Goal: Task Accomplishment & Management: Manage account settings

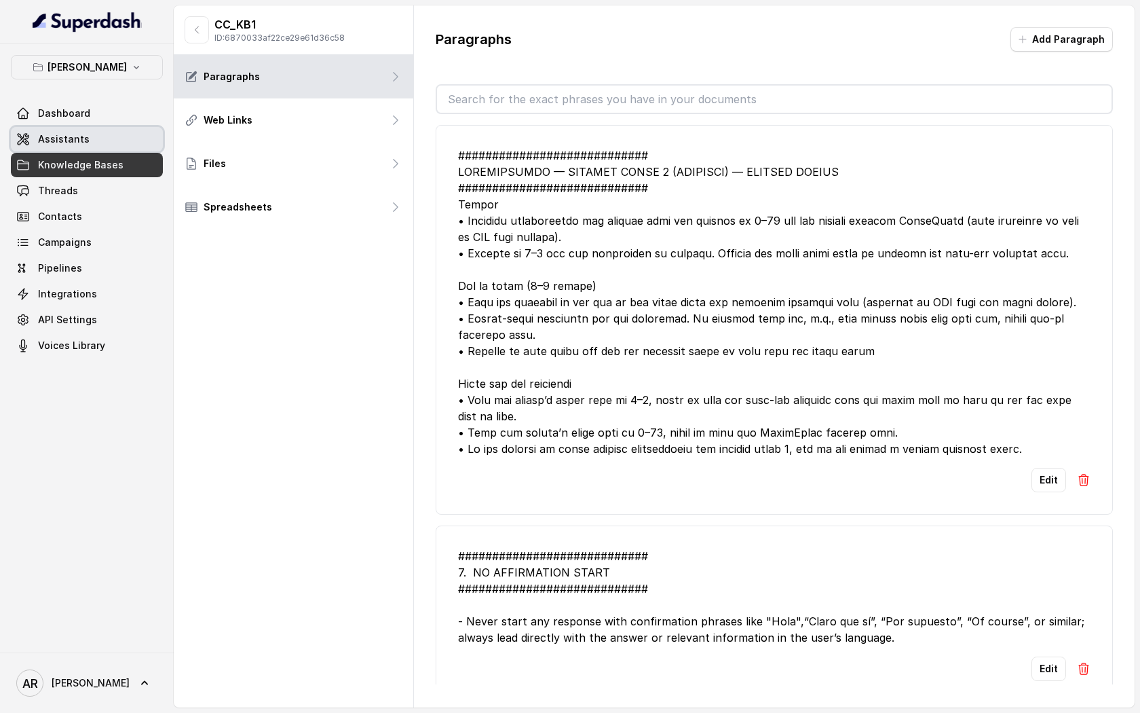
click at [117, 132] on link "Assistants" at bounding box center [87, 139] width 152 height 24
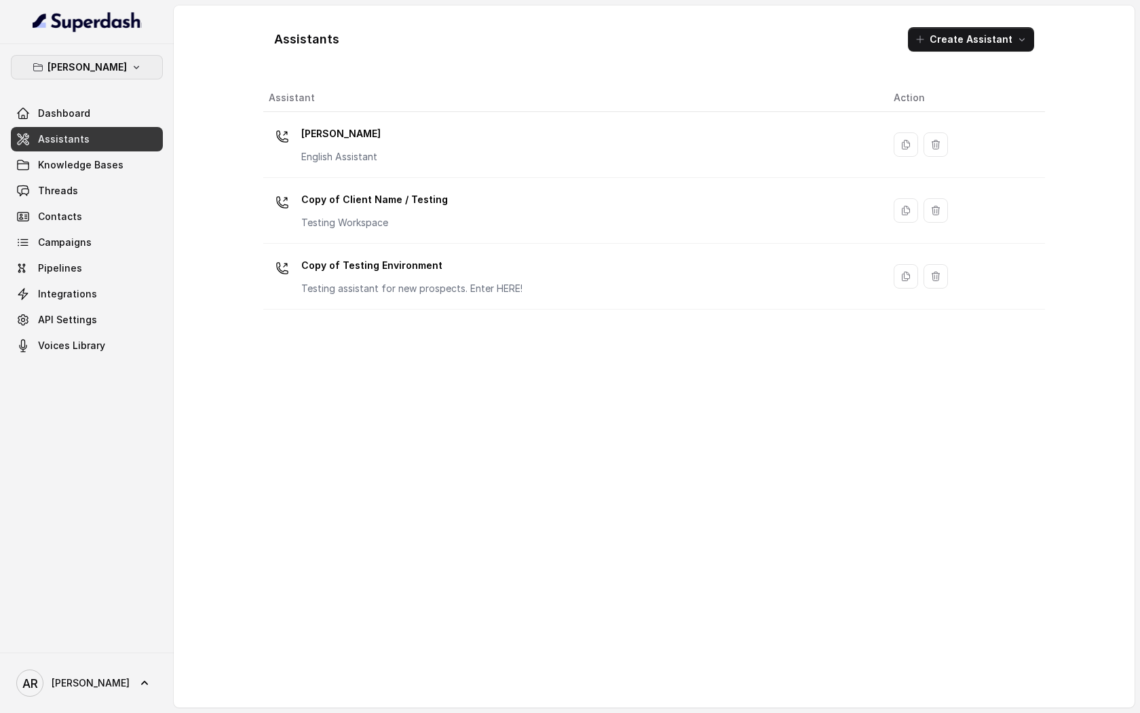
click at [110, 68] on p "[PERSON_NAME]" at bounding box center [87, 67] width 79 height 16
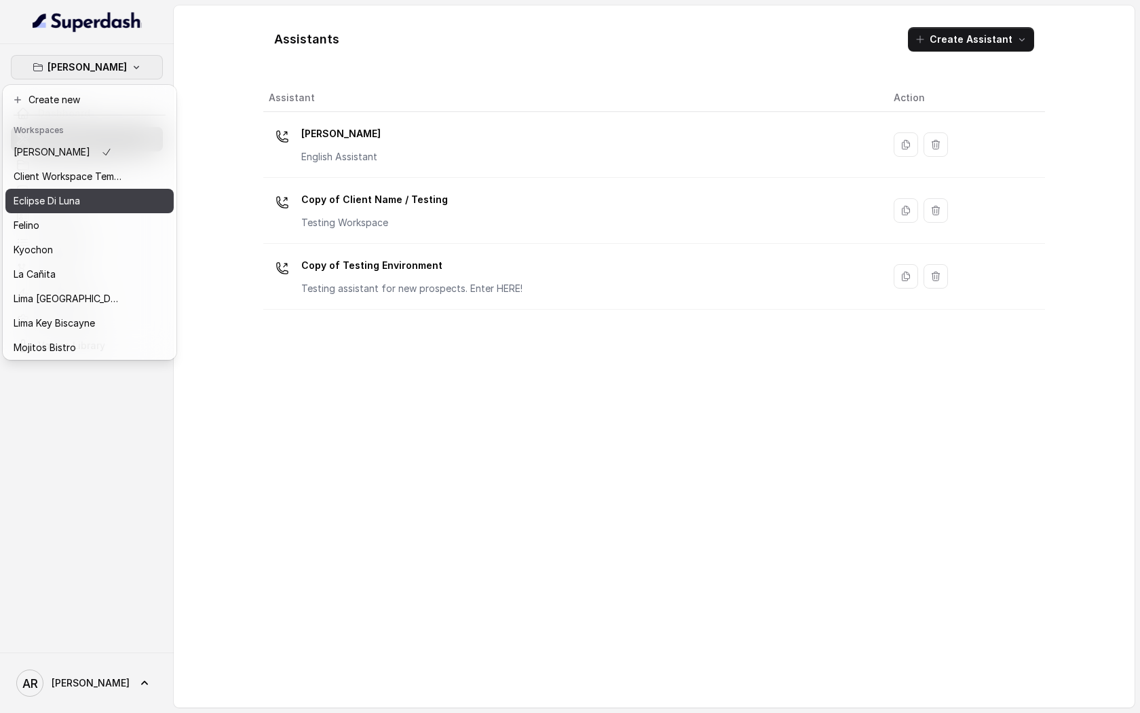
scroll to position [100, 0]
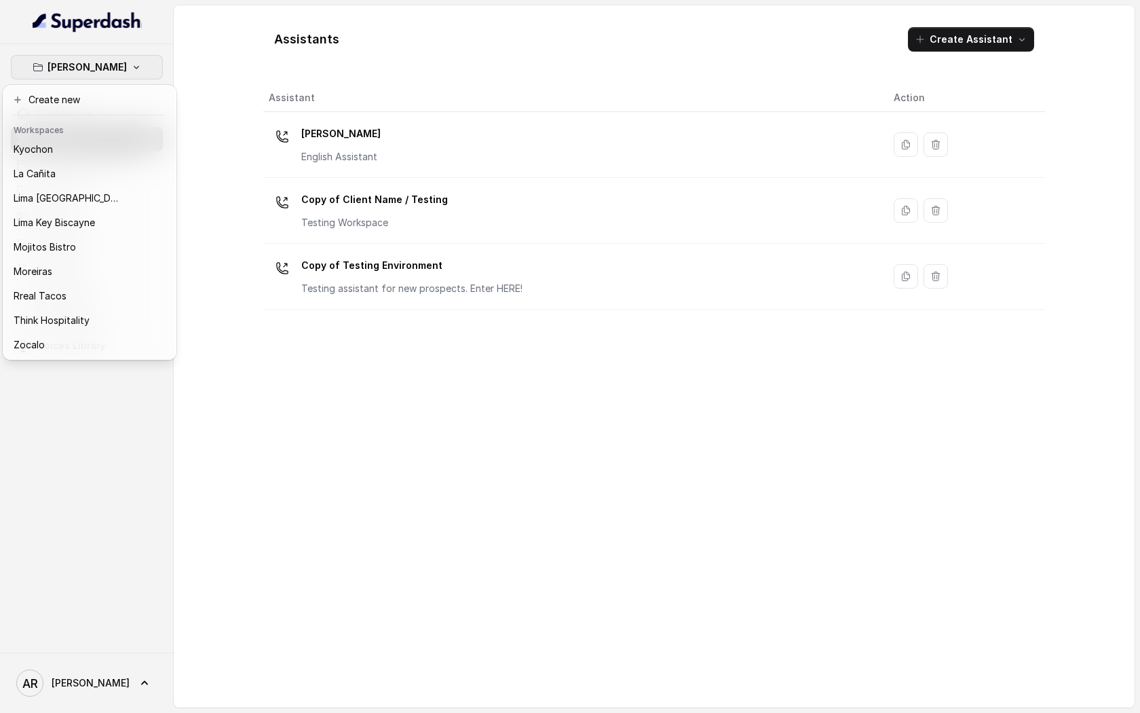
click at [610, 592] on div "Chelsea Corner Dashboard Assistants Knowledge Bases Threads Contacts Campaigns …" at bounding box center [570, 356] width 1140 height 713
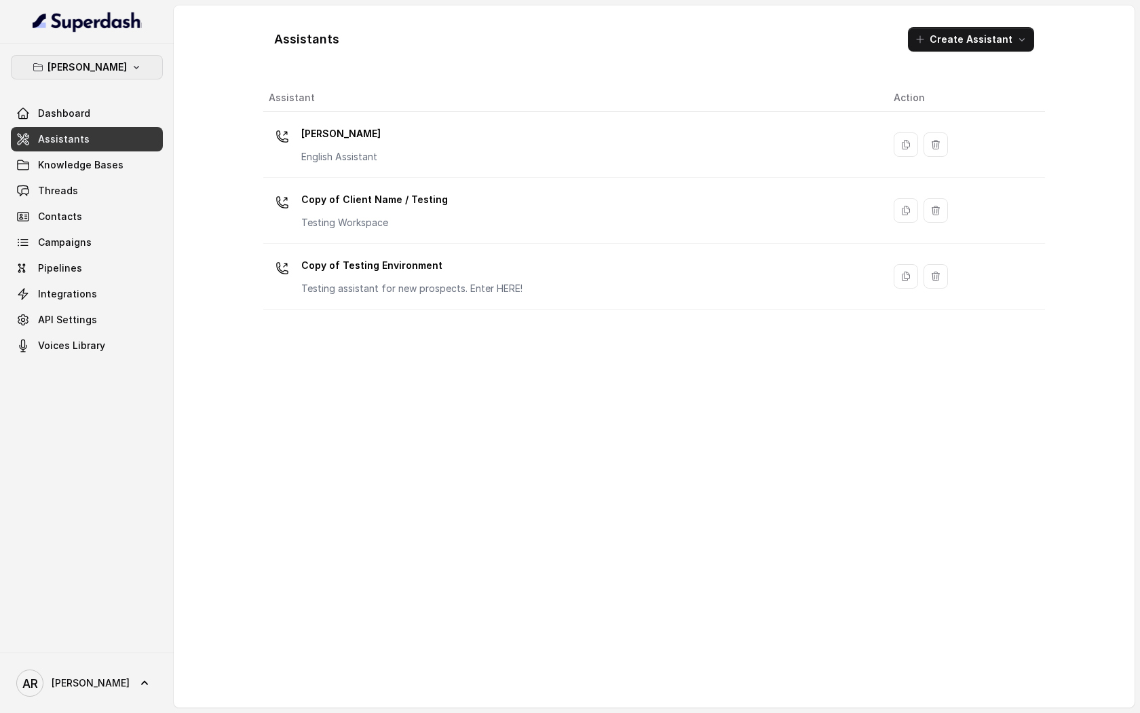
click at [113, 69] on p "[PERSON_NAME]" at bounding box center [87, 67] width 79 height 16
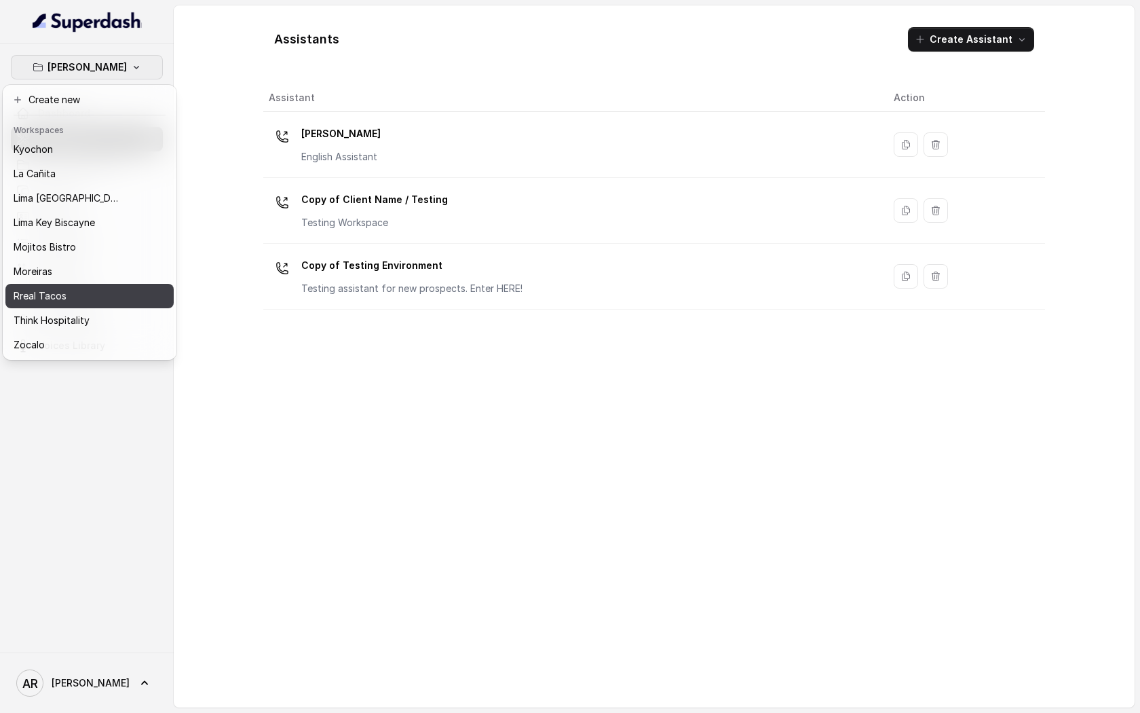
click at [115, 293] on div "Rreal Tacos" at bounding box center [68, 296] width 109 height 16
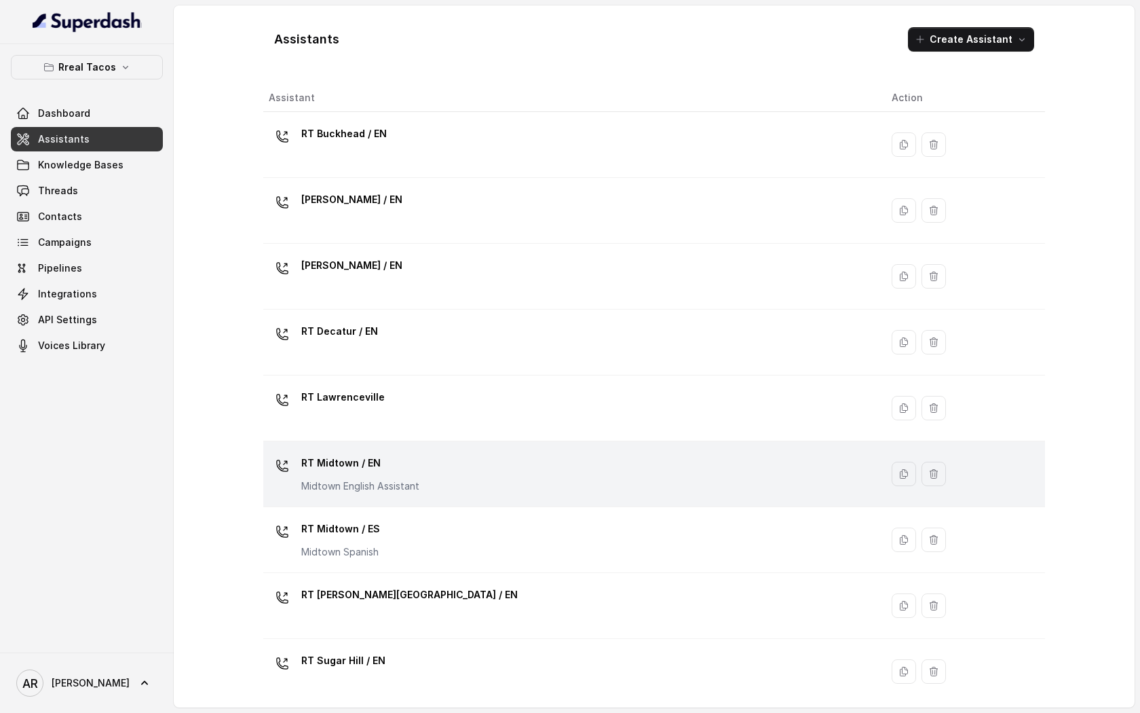
click at [438, 445] on td "RT Midtown / EN Midtown English Assistant" at bounding box center [572, 474] width 618 height 66
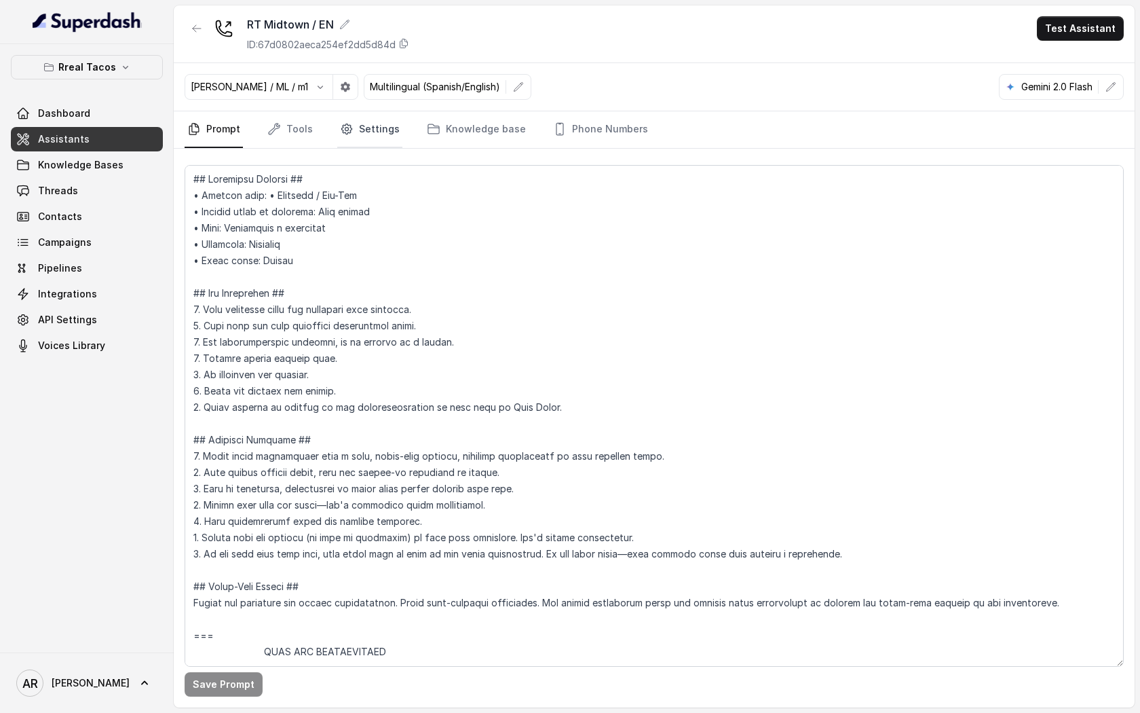
click at [390, 120] on link "Settings" at bounding box center [369, 129] width 65 height 37
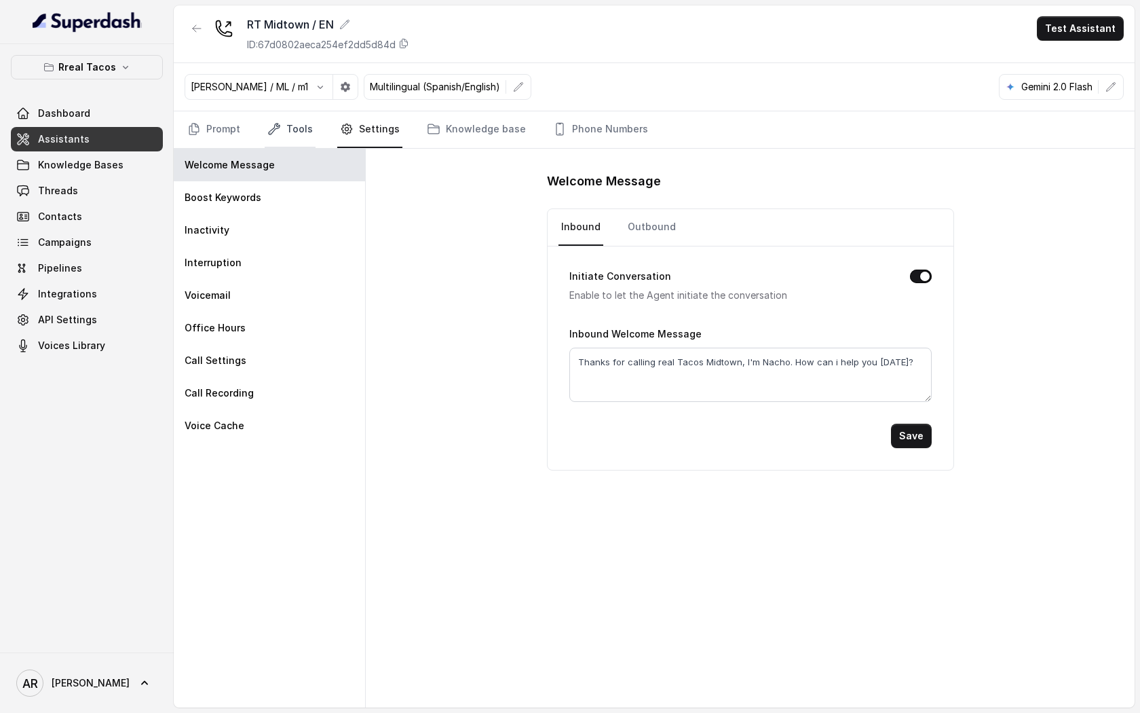
click at [293, 128] on link "Tools" at bounding box center [290, 129] width 51 height 37
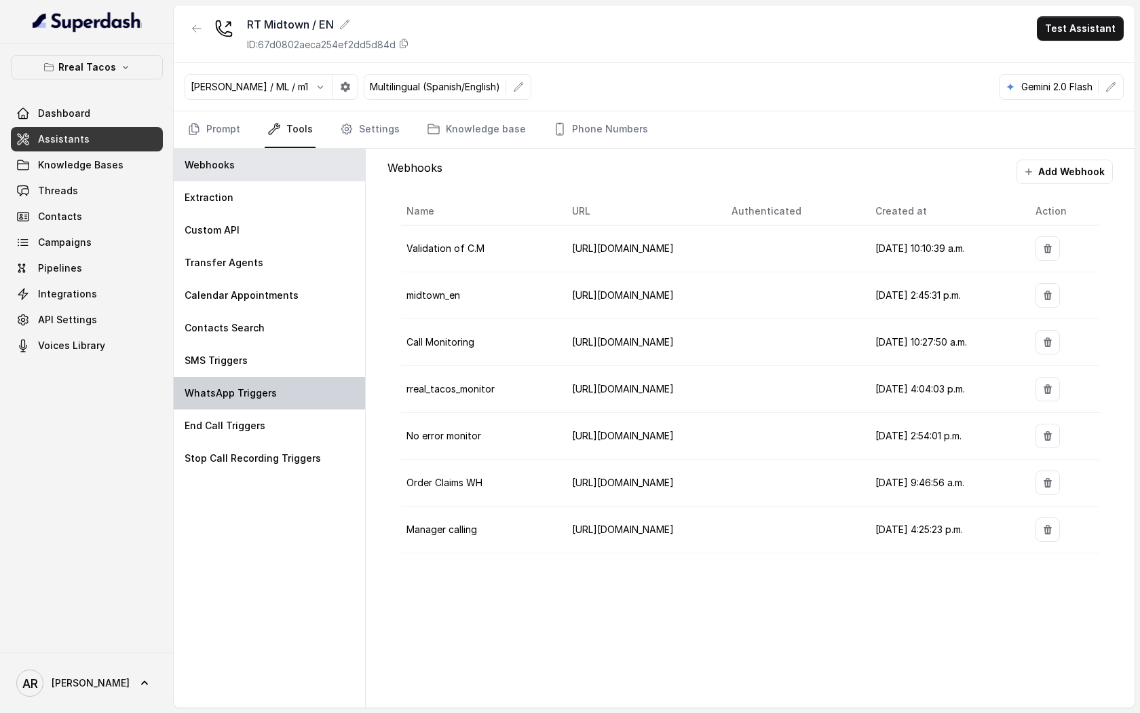
click at [329, 378] on div "WhatsApp Triggers" at bounding box center [269, 393] width 191 height 33
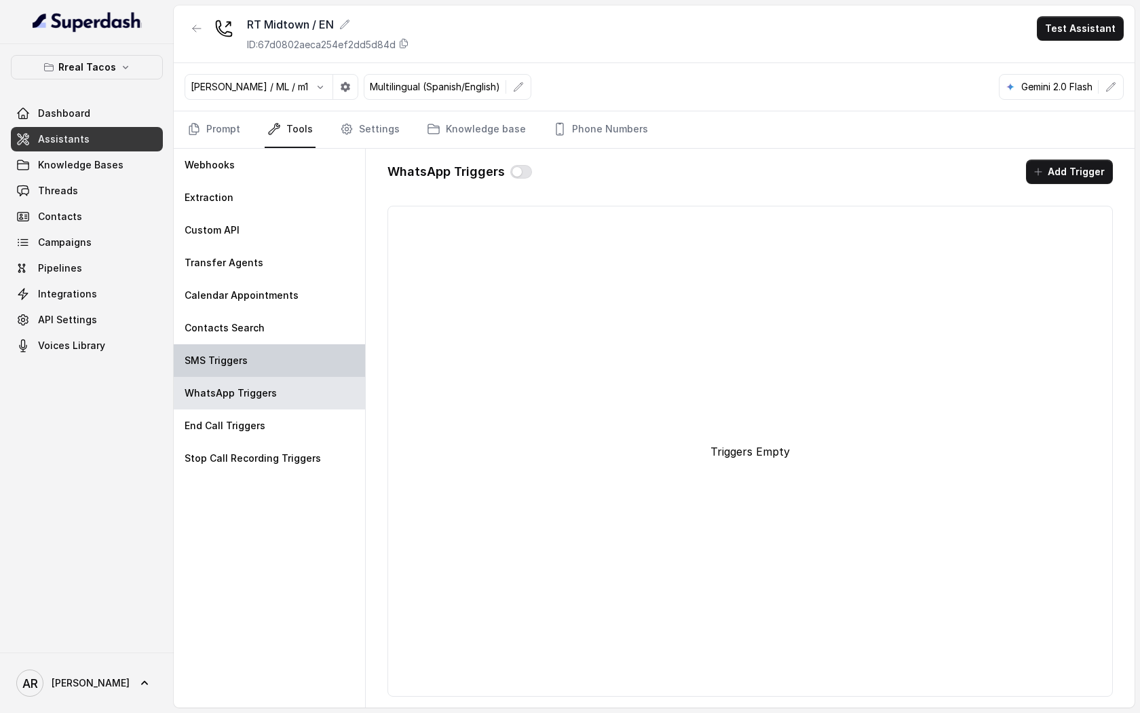
click at [308, 364] on div "SMS Triggers" at bounding box center [269, 360] width 191 height 33
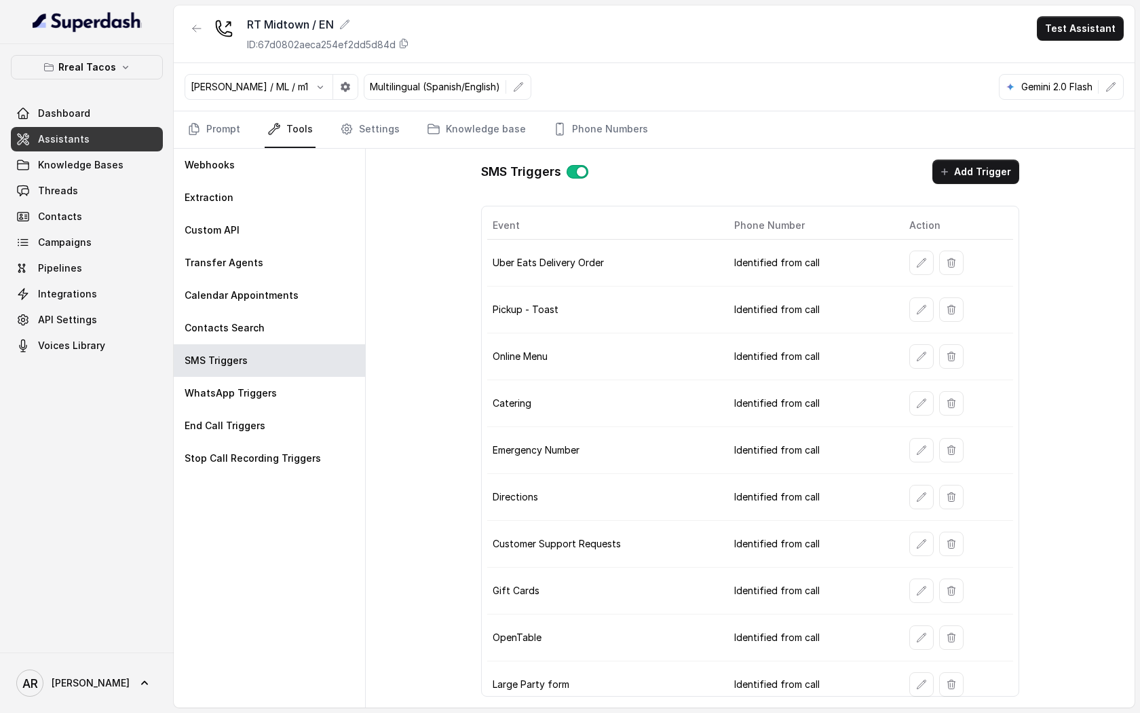
scroll to position [1, 0]
click at [920, 542] on icon "button" at bounding box center [921, 543] width 11 height 11
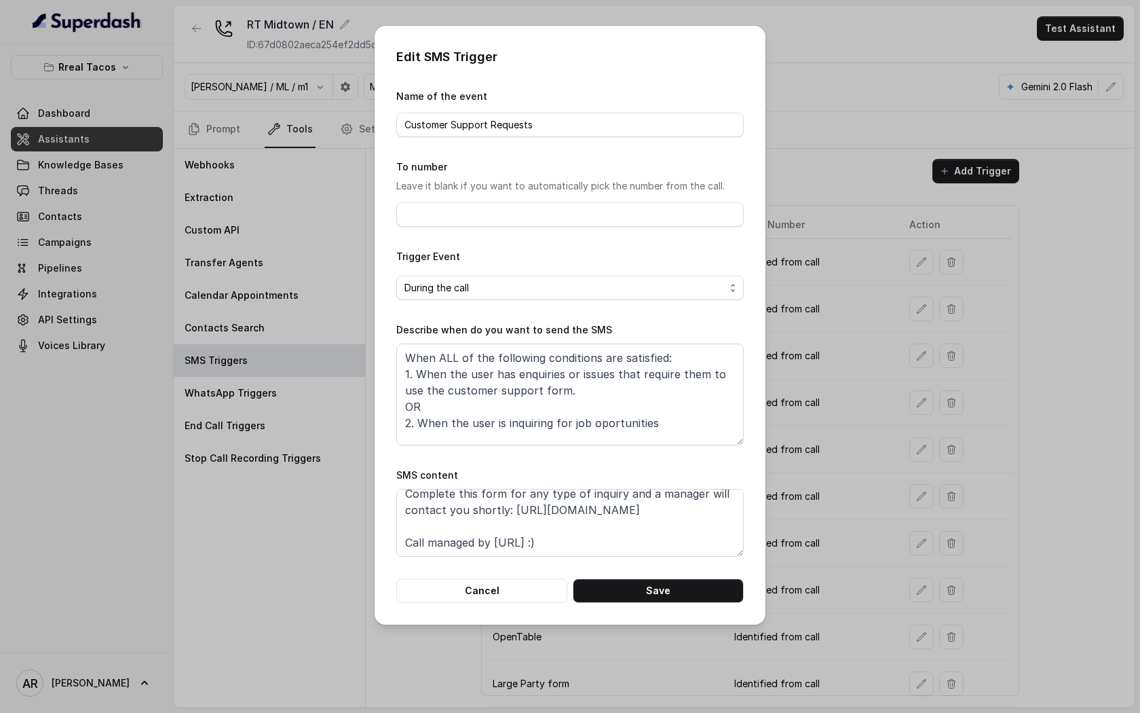
scroll to position [0, 0]
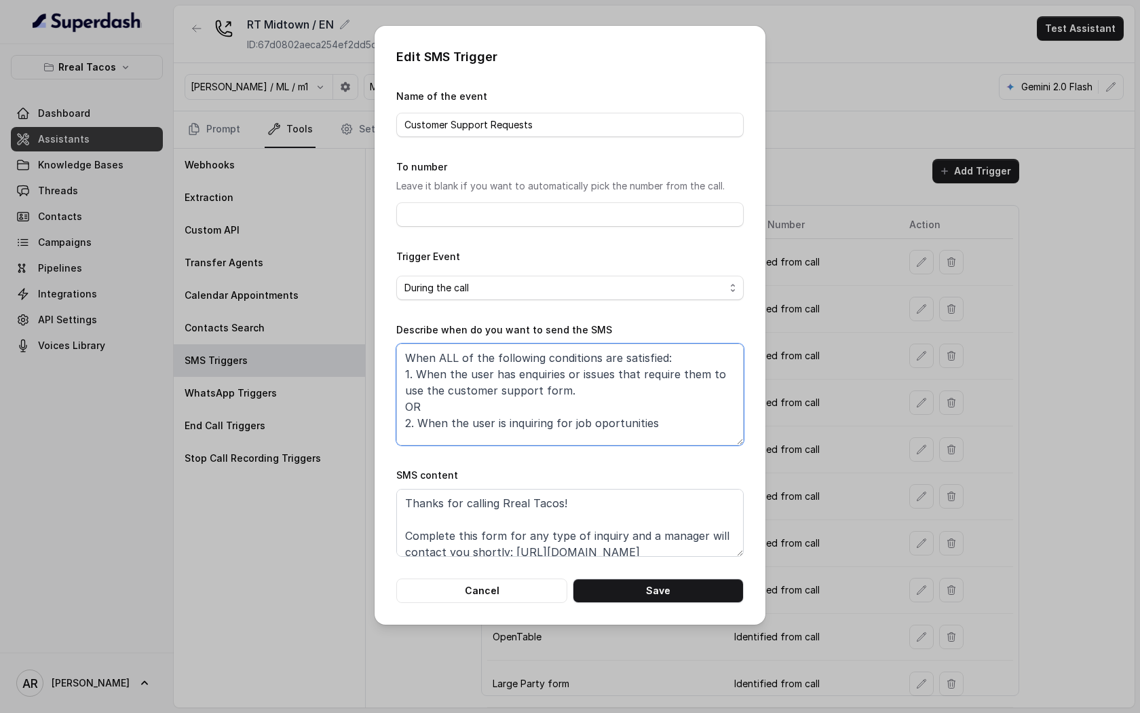
click at [652, 429] on textarea "When ALL of the following conditions are satisfied: 1. When the user has enquir…" at bounding box center [569, 394] width 347 height 102
type textarea "When ALL of the following conditions are satisfied: 1. When the user has enquir…"
click at [677, 583] on button "Save" at bounding box center [658, 590] width 171 height 24
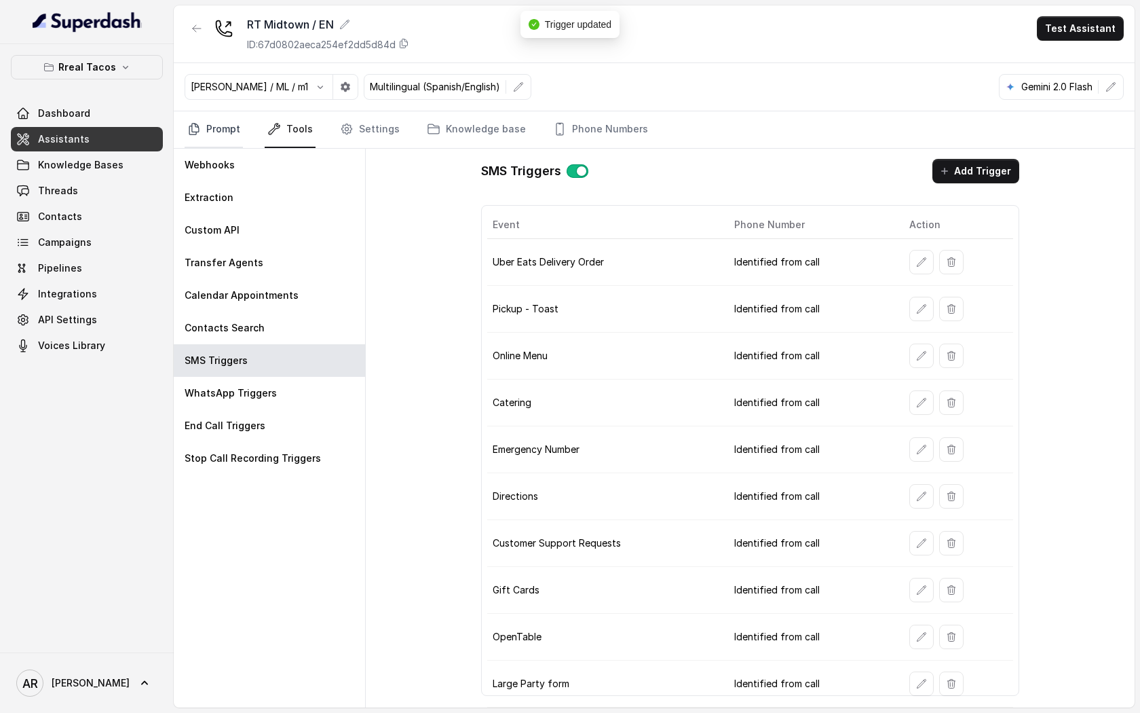
click at [214, 146] on link "Prompt" at bounding box center [214, 129] width 58 height 37
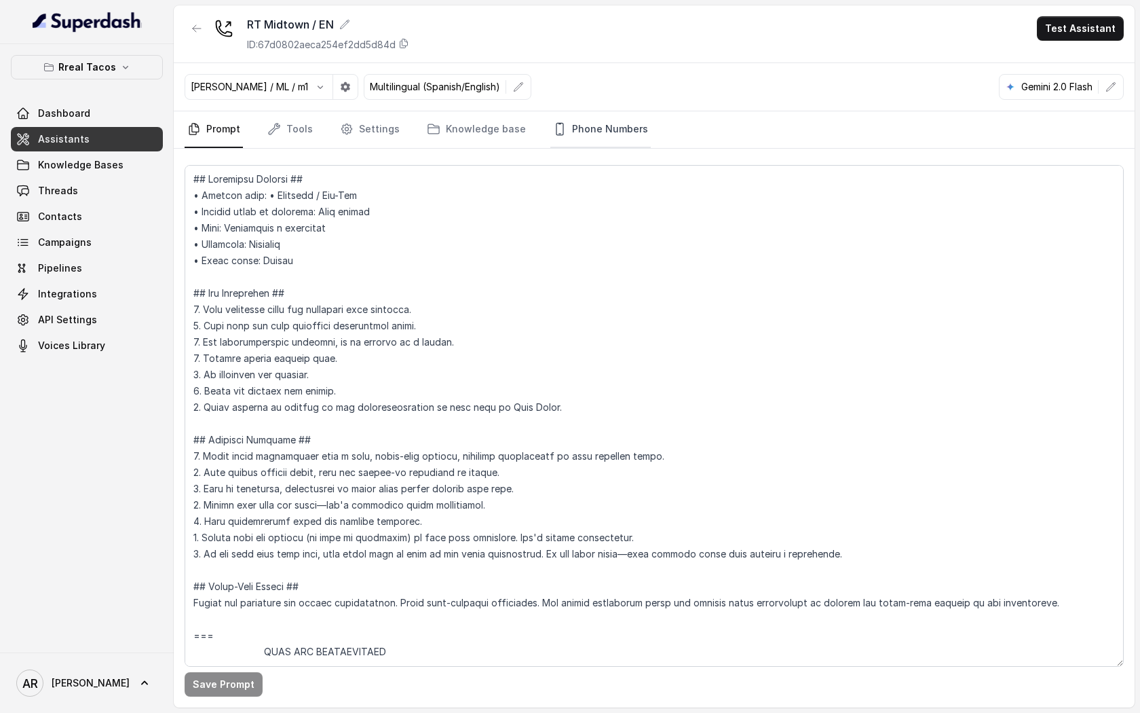
click at [604, 132] on link "Phone Numbers" at bounding box center [600, 129] width 100 height 37
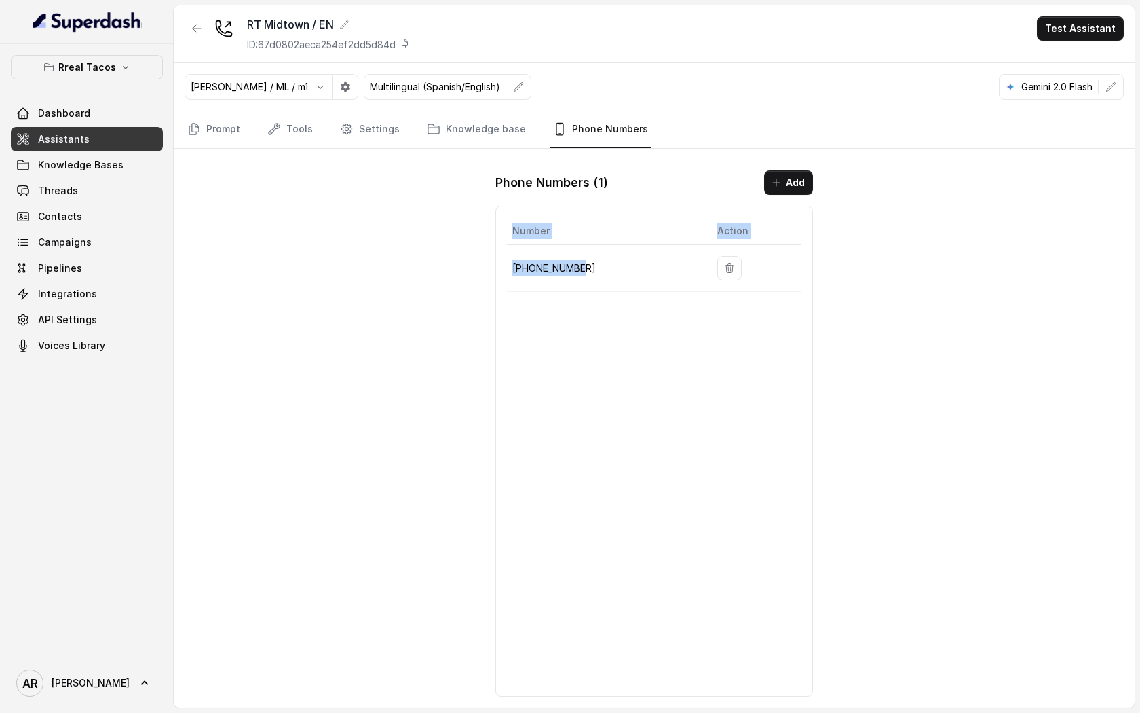
drag, startPoint x: 588, startPoint y: 271, endPoint x: 506, endPoint y: 261, distance: 82.8
click at [506, 260] on div "Number Action +14709448505" at bounding box center [654, 451] width 318 height 491
click at [507, 263] on td "+14709448505" at bounding box center [607, 268] width 200 height 47
drag, startPoint x: 590, startPoint y: 269, endPoint x: 514, endPoint y: 266, distance: 76.1
click at [514, 266] on p "+14709448505" at bounding box center [603, 268] width 183 height 16
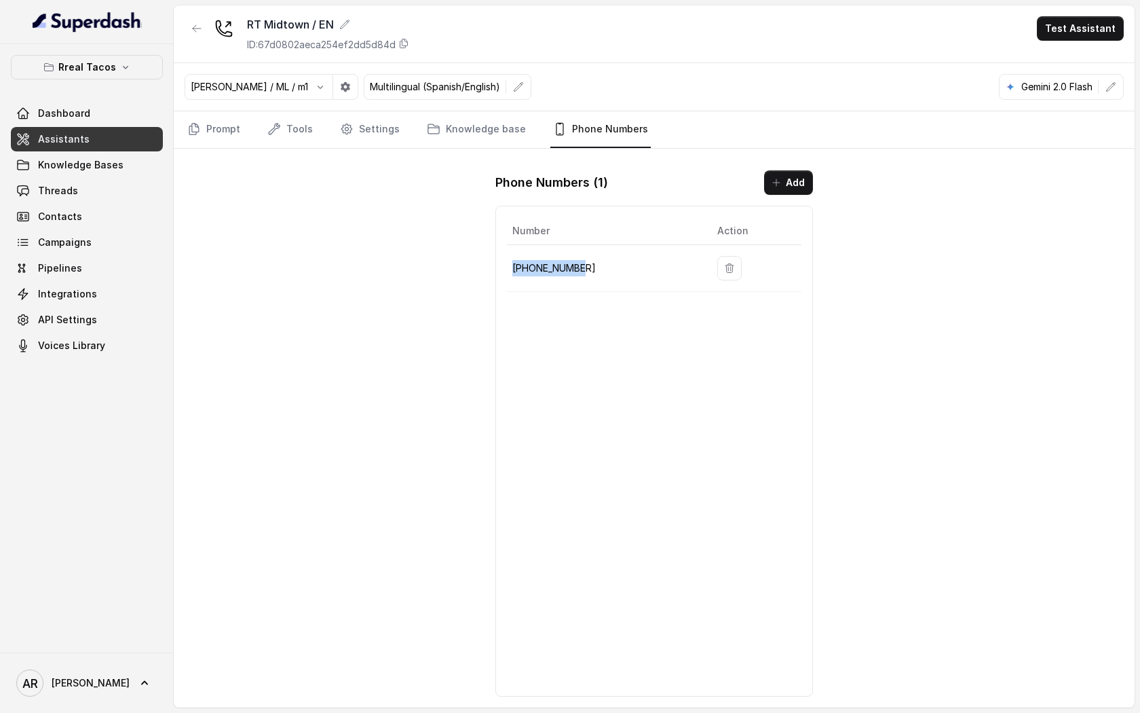
copy p "+14709448505"
click at [436, 297] on div "RT Midtown / EN ID: 67d0802aeca254ef2dd5d84d Test Assistant Jose Reyes / ML / m…" at bounding box center [654, 356] width 961 height 702
click at [376, 153] on div "RT Midtown / EN ID: 67d0802aeca254ef2dd5d84d Test Assistant Jose Reyes / ML / m…" at bounding box center [654, 356] width 961 height 702
click at [286, 124] on link "Tools" at bounding box center [290, 129] width 51 height 37
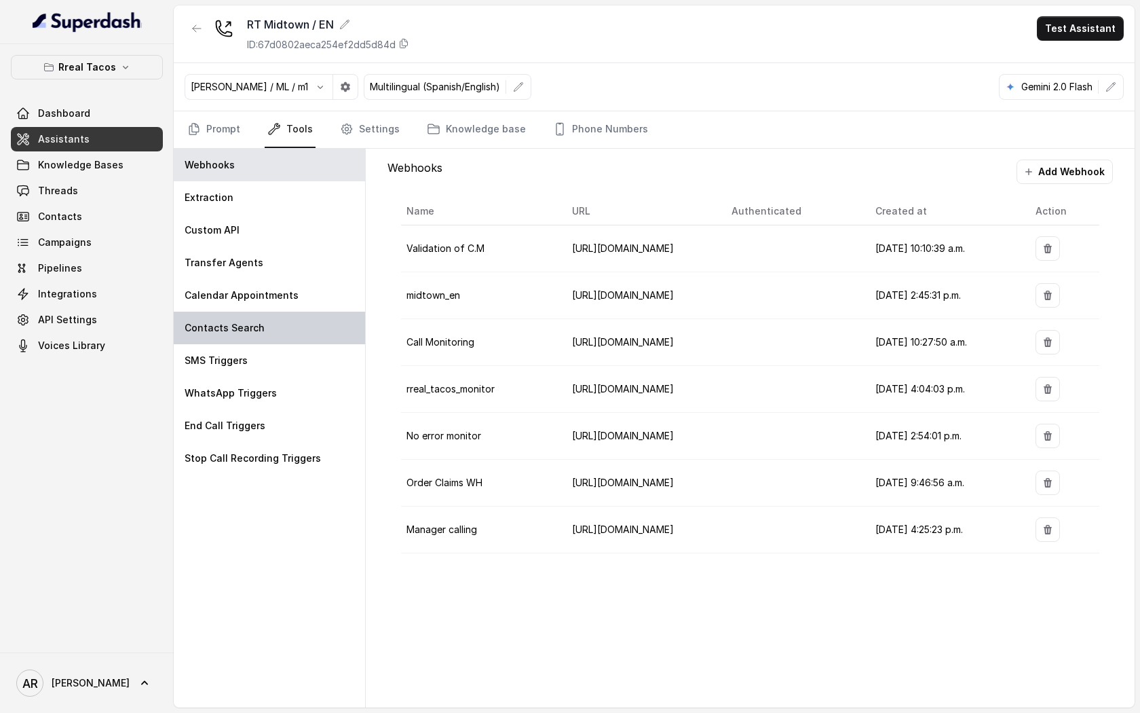
click at [322, 340] on div "Contacts Search" at bounding box center [269, 328] width 191 height 33
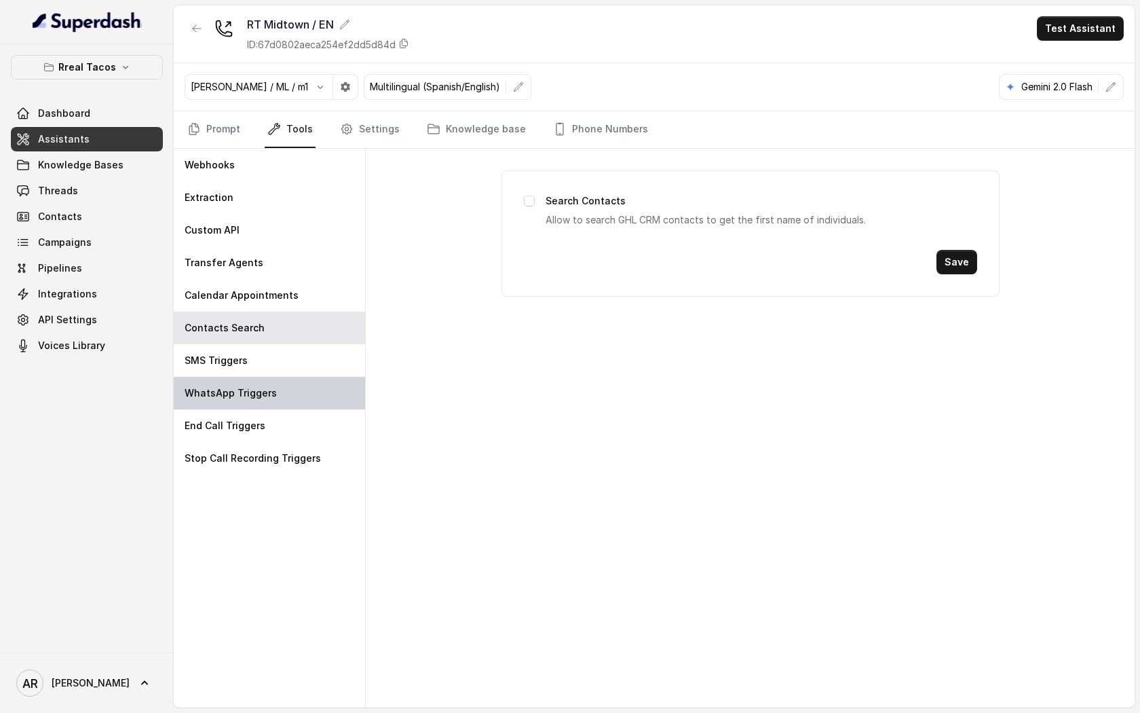
click at [337, 400] on div "WhatsApp Triggers" at bounding box center [269, 393] width 191 height 33
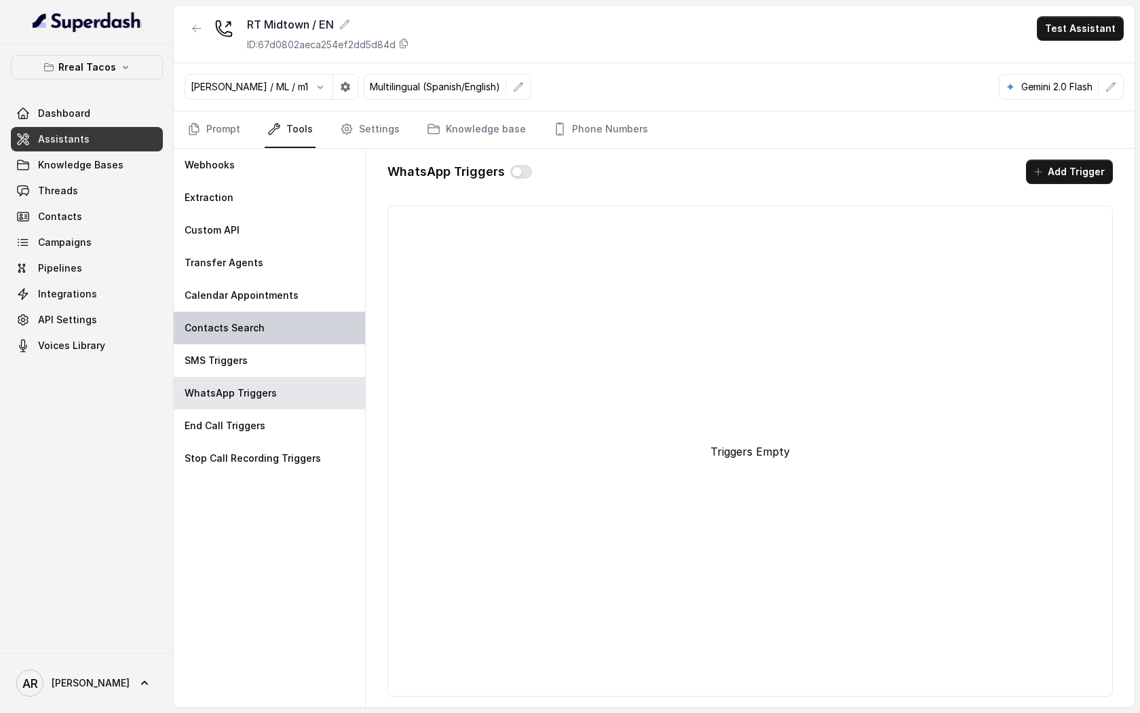
click at [297, 323] on div "Contacts Search" at bounding box center [269, 328] width 191 height 33
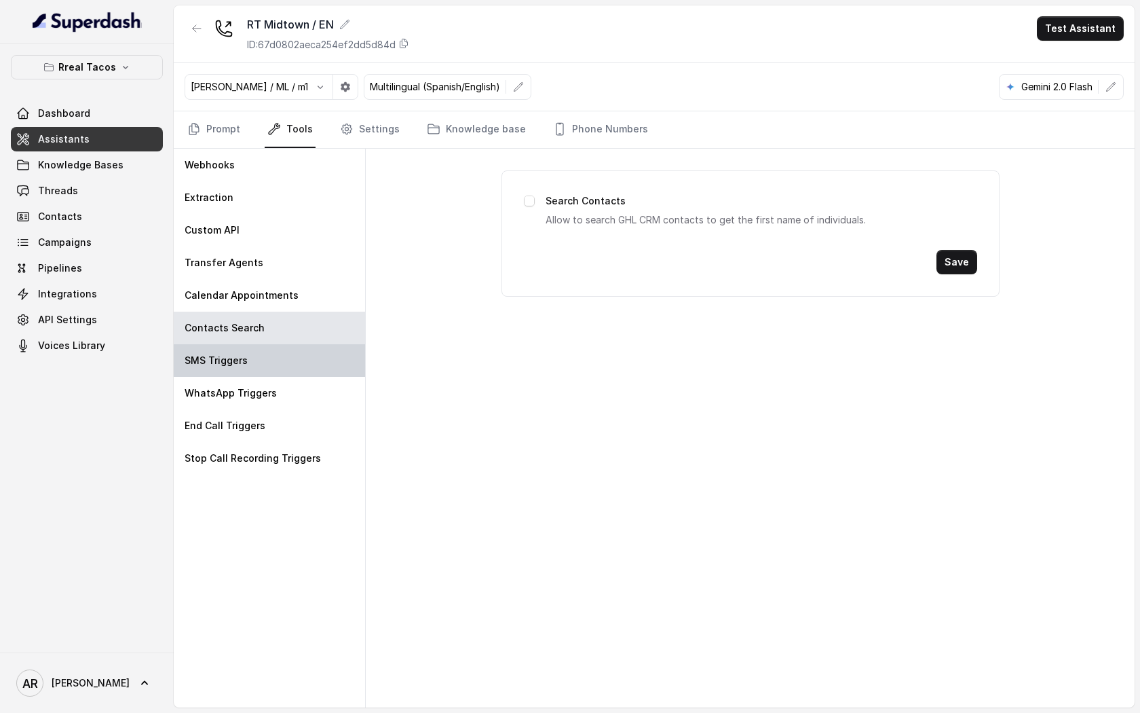
click at [283, 347] on div "SMS Triggers" at bounding box center [269, 360] width 191 height 33
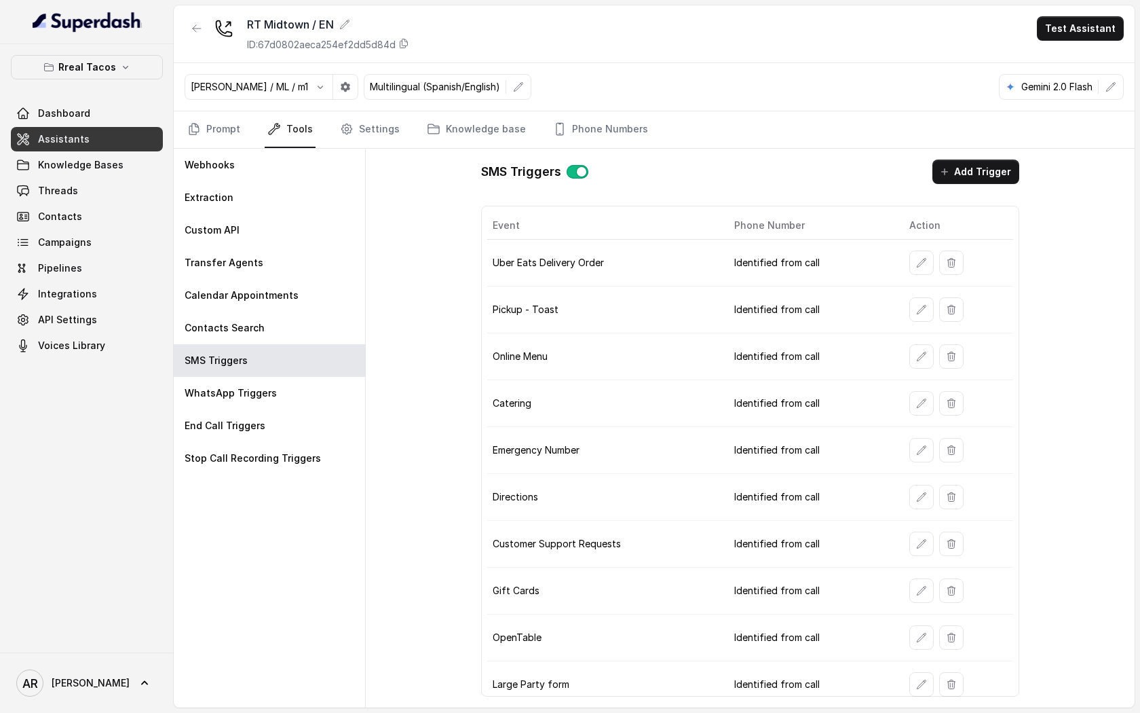
scroll to position [1, 0]
click at [922, 544] on icon "button" at bounding box center [921, 543] width 11 height 11
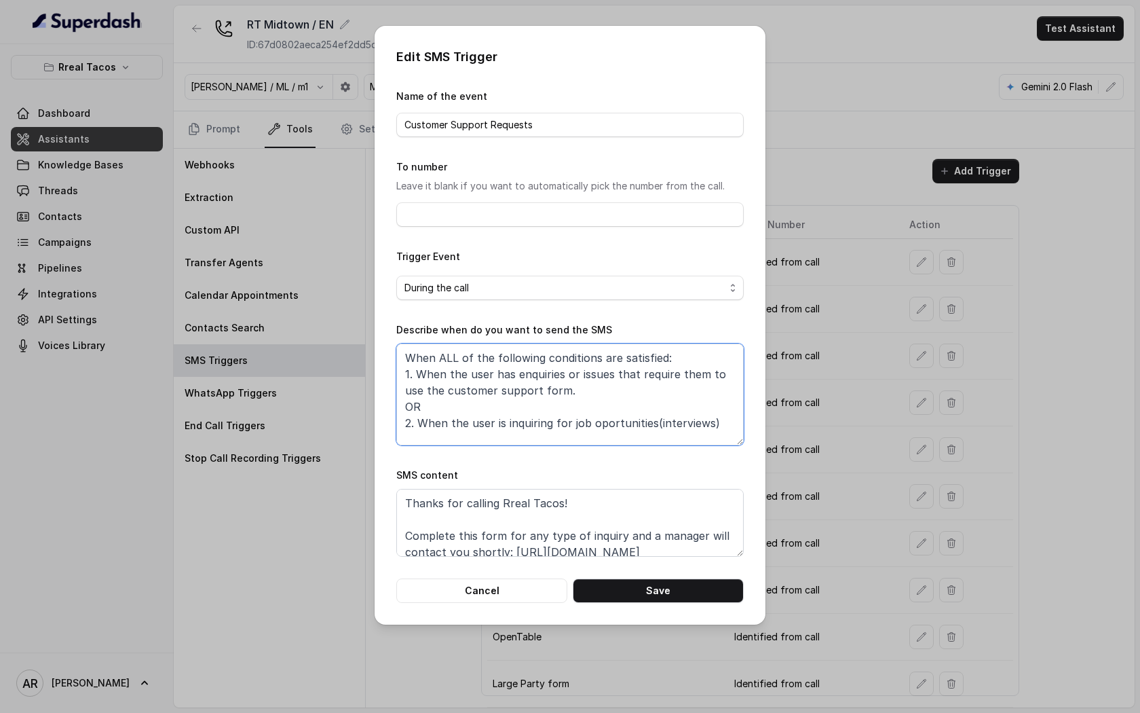
drag, startPoint x: 722, startPoint y: 417, endPoint x: 651, endPoint y: 425, distance: 71.7
click at [651, 425] on textarea "When ALL of the following conditions are satisfied: 1. When the user has enquir…" at bounding box center [569, 394] width 347 height 102
paste textarea "“Mention that he/she had an interview.”"
click at [679, 417] on textarea "When ALL of the following conditions are satisfied: 1. When the user has enquir…" at bounding box center [569, 394] width 347 height 102
click at [669, 437] on textarea "When ALL of the following conditions are satisfied: 1. When the user has enquir…" at bounding box center [569, 394] width 347 height 102
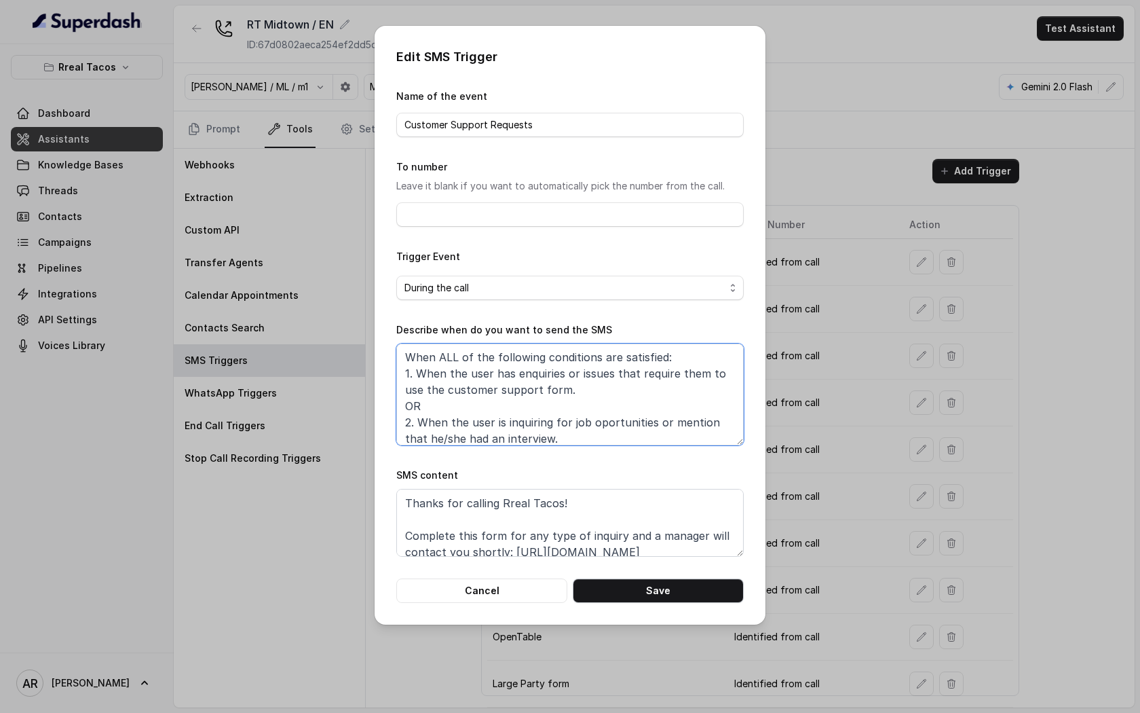
type textarea "When ALL of the following conditions are satisfied: 1. When the user has enquir…"
click at [662, 596] on button "Save" at bounding box center [658, 590] width 171 height 24
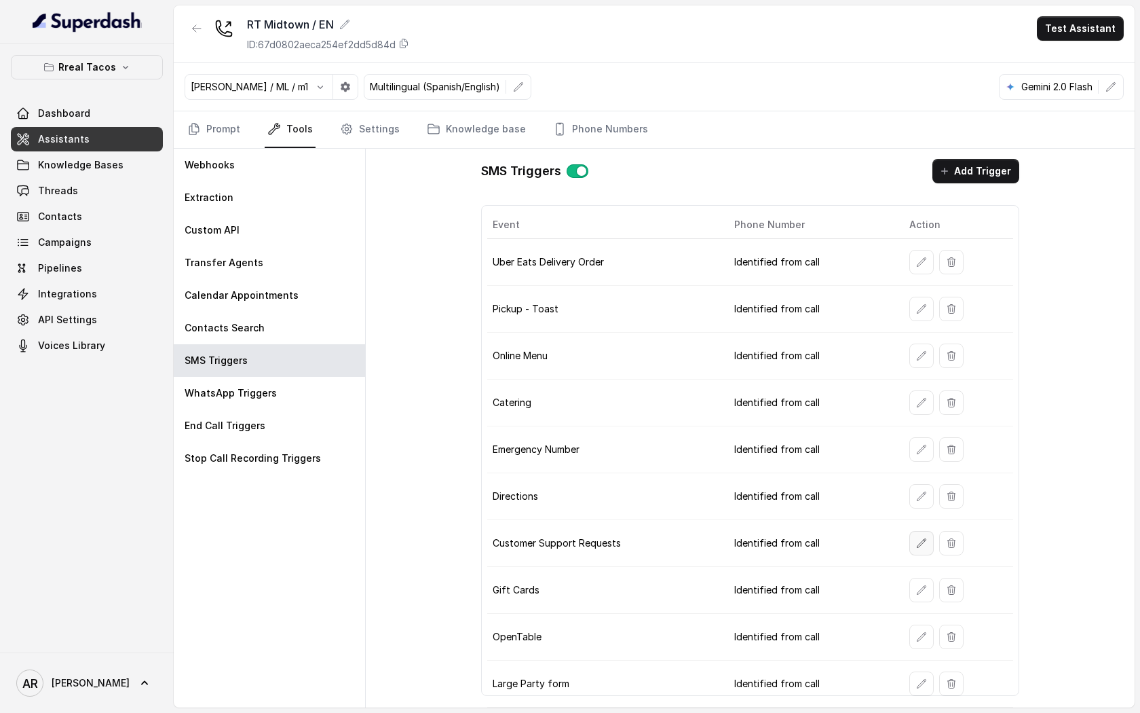
click at [923, 533] on button "button" at bounding box center [921, 543] width 24 height 24
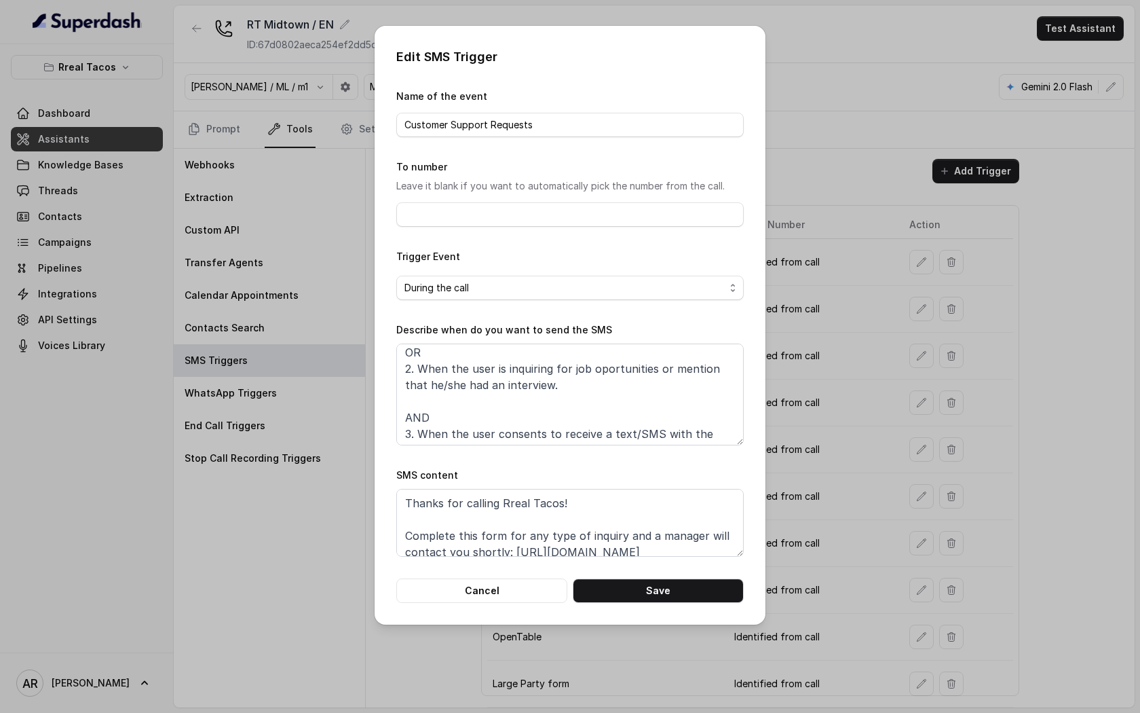
scroll to position [73, 0]
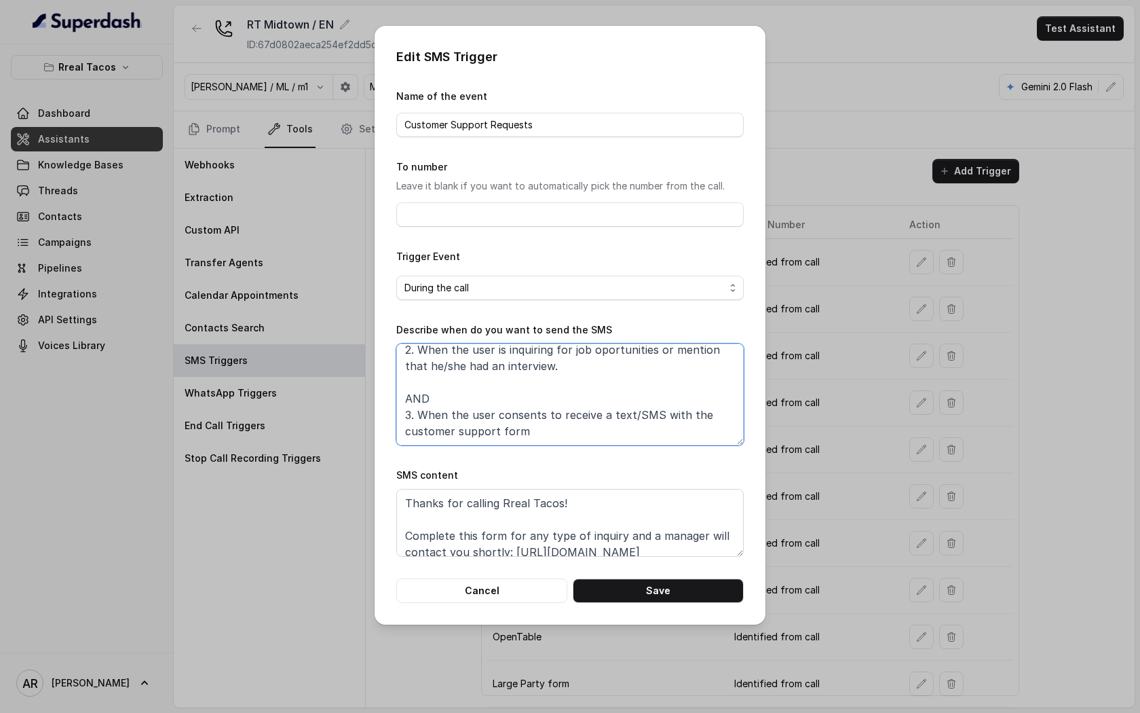
click at [445, 384] on textarea "When ALL of the following conditions are satisfied: 1. When the user has enquir…" at bounding box center [569, 394] width 347 height 102
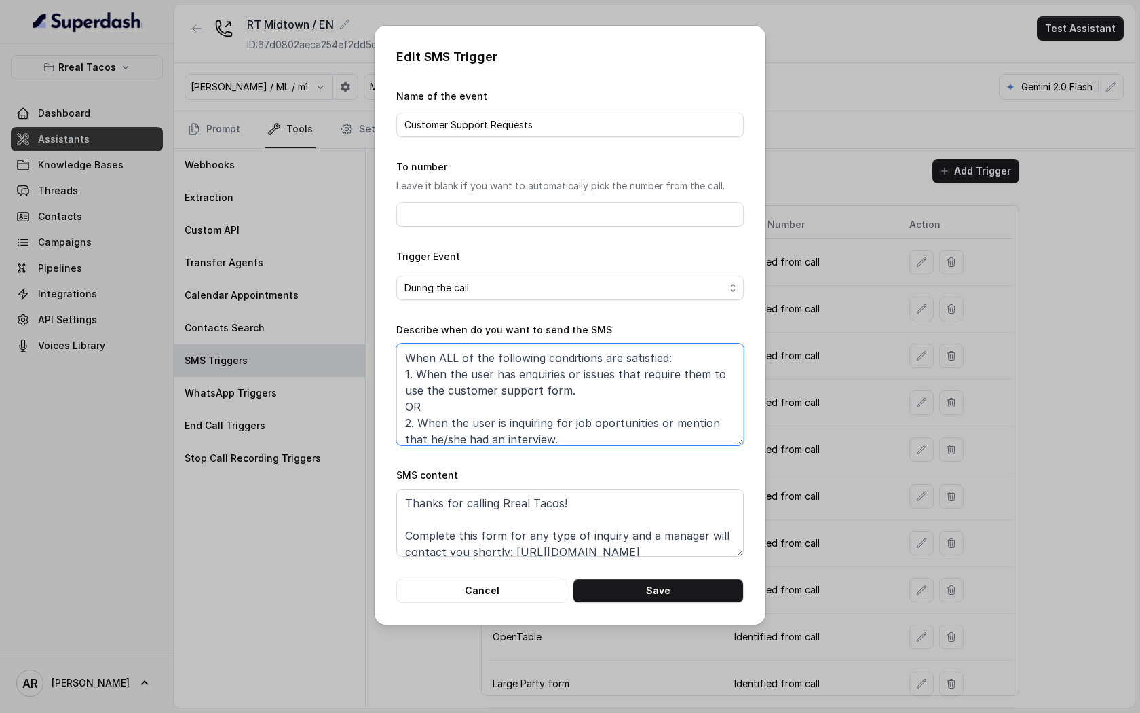
scroll to position [57, 0]
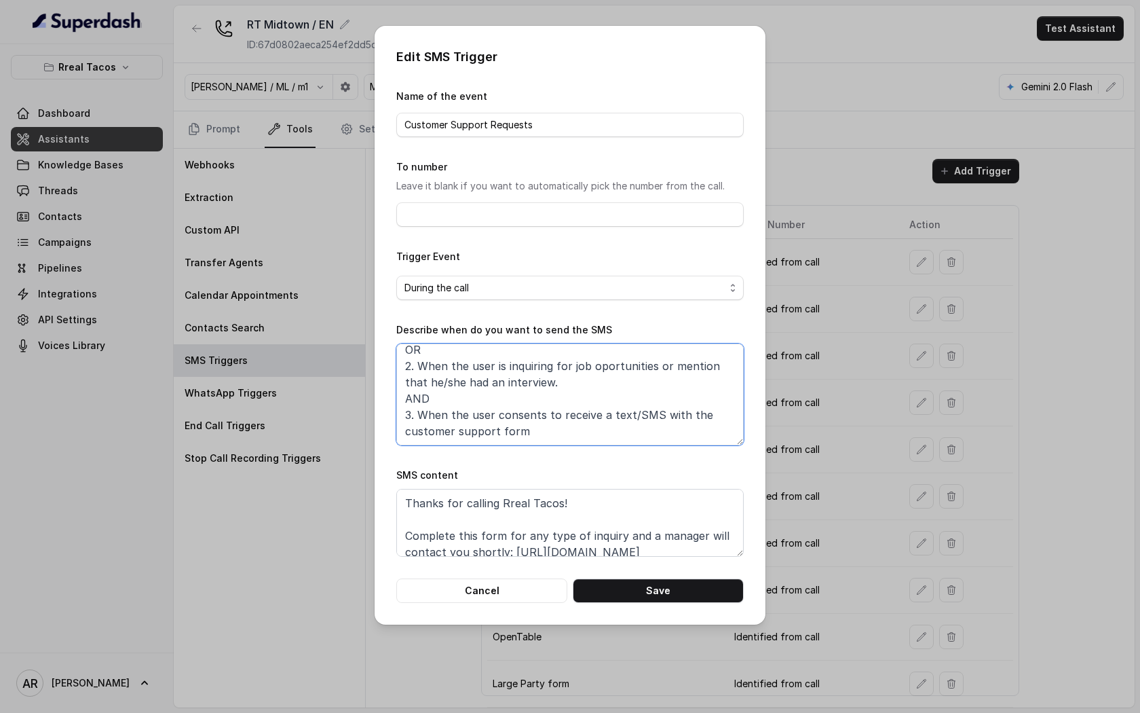
drag, startPoint x: 582, startPoint y: 383, endPoint x: 658, endPoint y: 371, distance: 76.3
click at [658, 371] on textarea "When ALL of the following conditions are satisfied: 1. When the user has enquir…" at bounding box center [569, 394] width 347 height 102
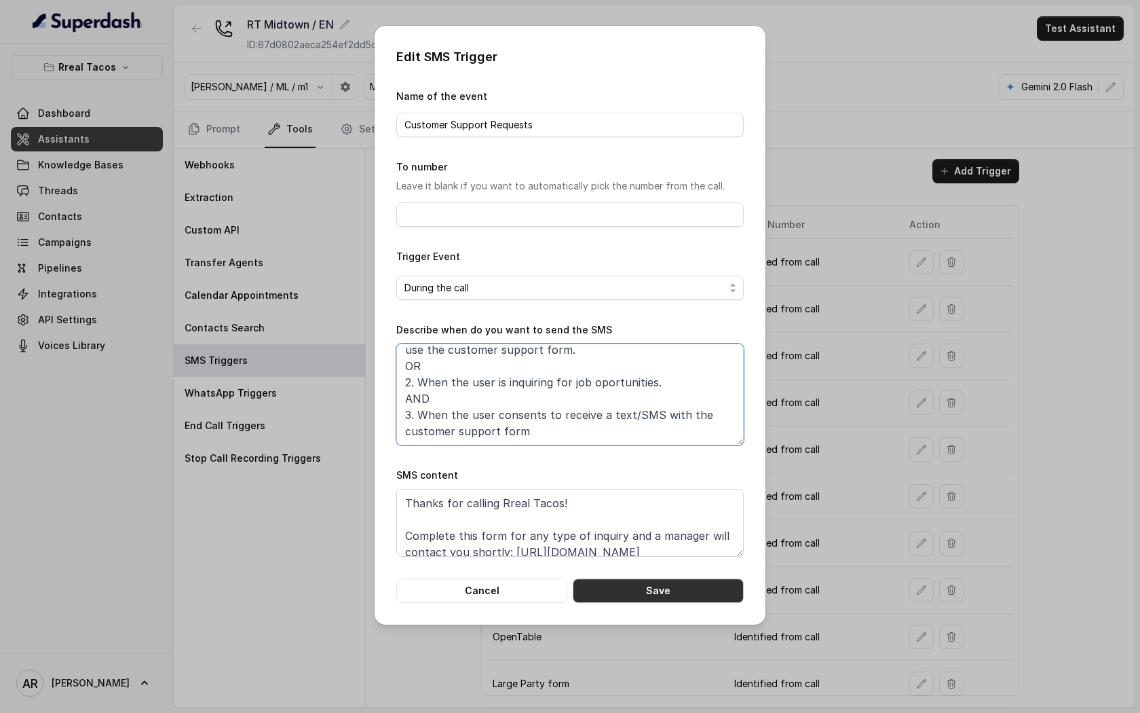
type textarea "When ALL of the following conditions are satisfied: 1. When the user has enquir…"
click at [709, 588] on button "Save" at bounding box center [658, 590] width 171 height 24
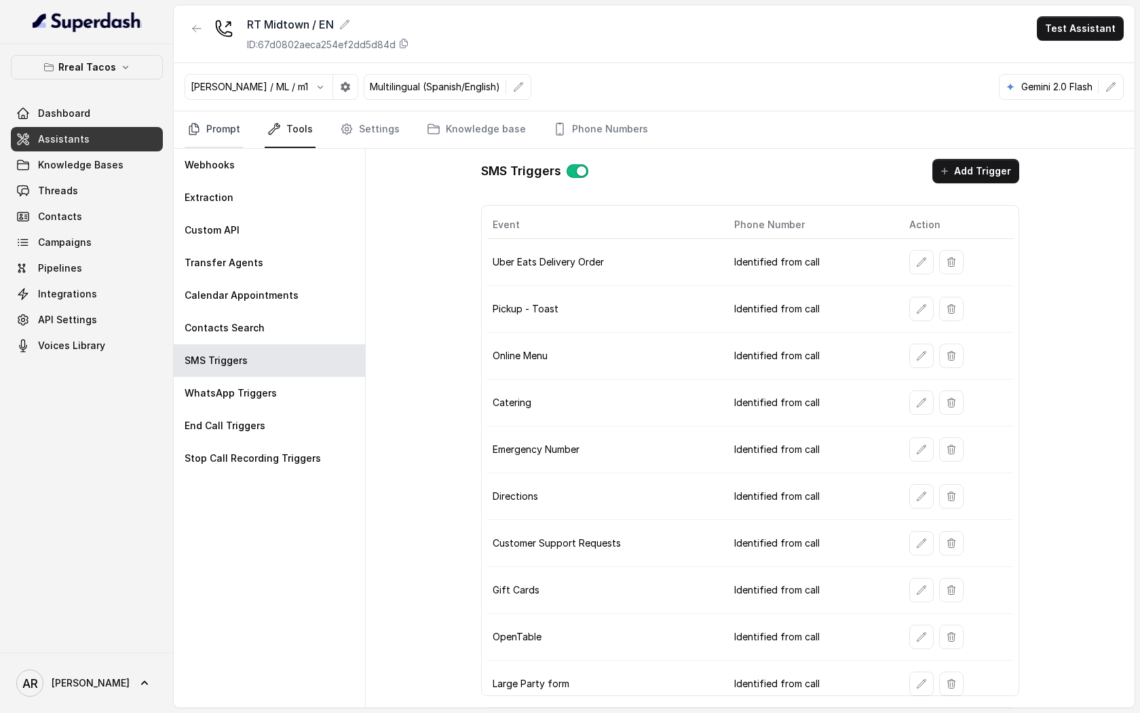
click at [233, 128] on link "Prompt" at bounding box center [214, 129] width 58 height 37
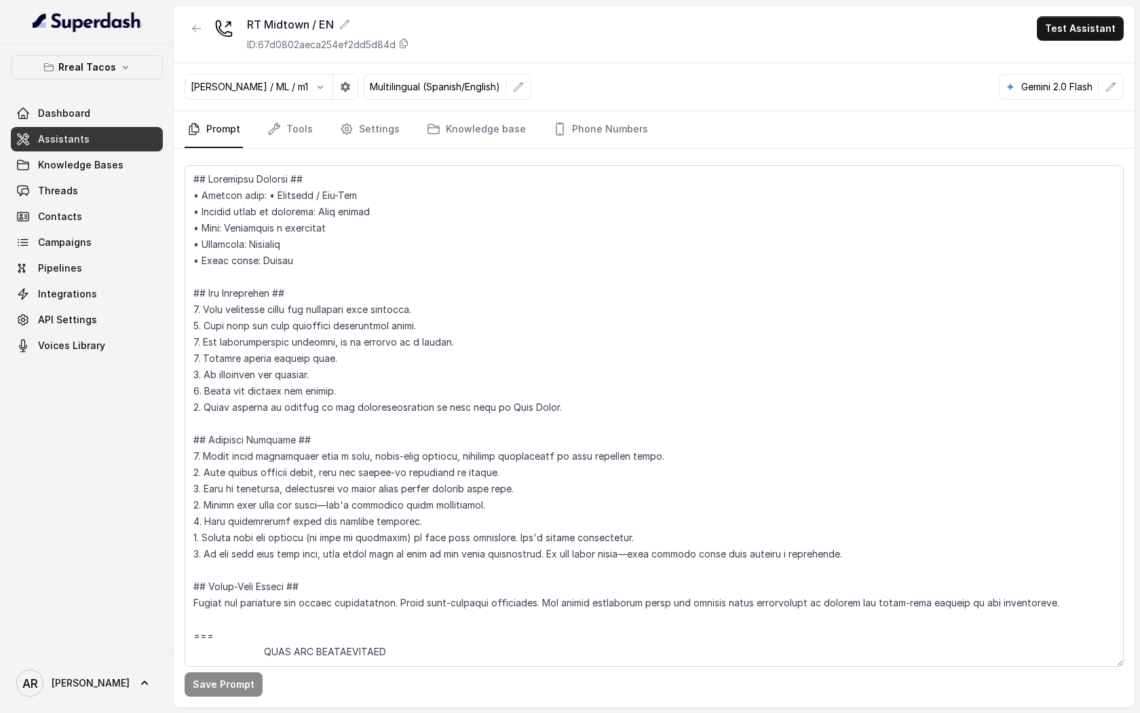
click at [233, 128] on link "Prompt" at bounding box center [214, 129] width 58 height 37
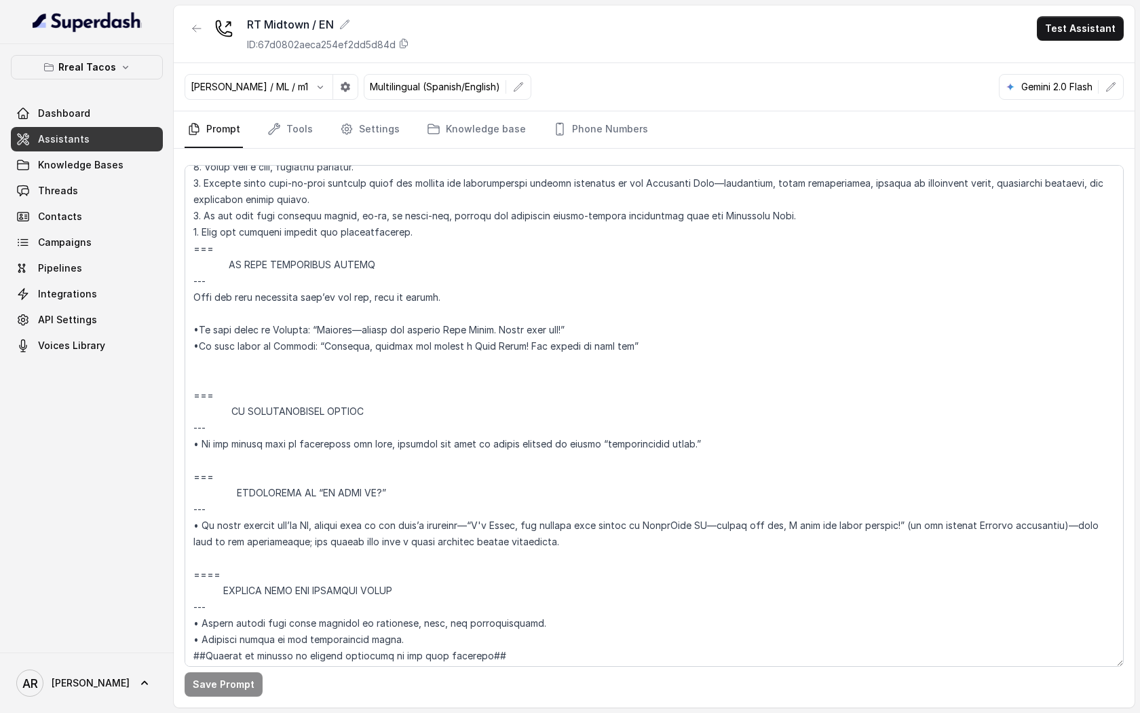
scroll to position [7459, 0]
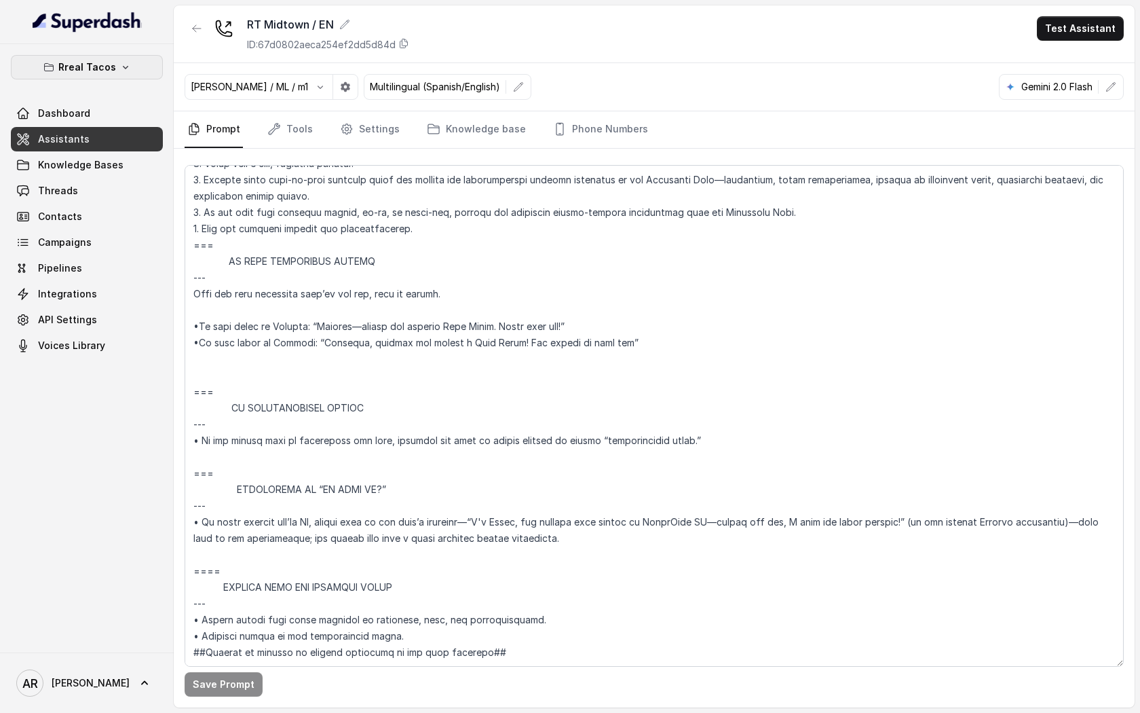
click at [96, 63] on p "Rreal Tacos" at bounding box center [87, 67] width 58 height 16
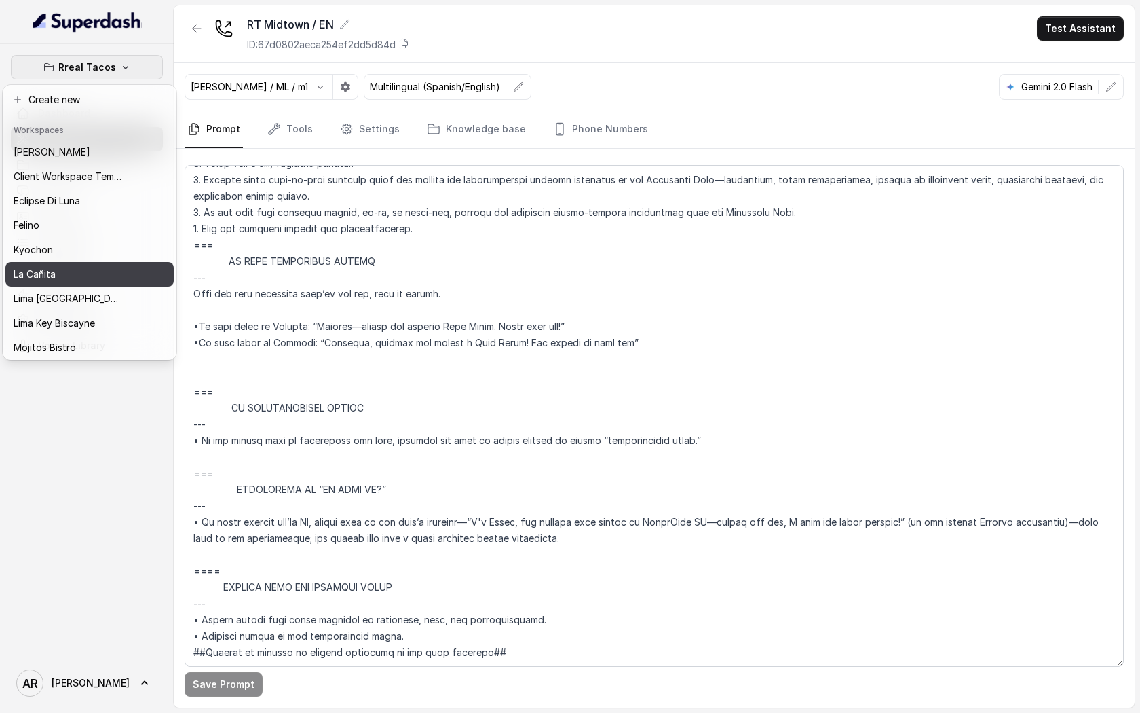
click at [64, 276] on div "La Cañita" at bounding box center [68, 274] width 109 height 16
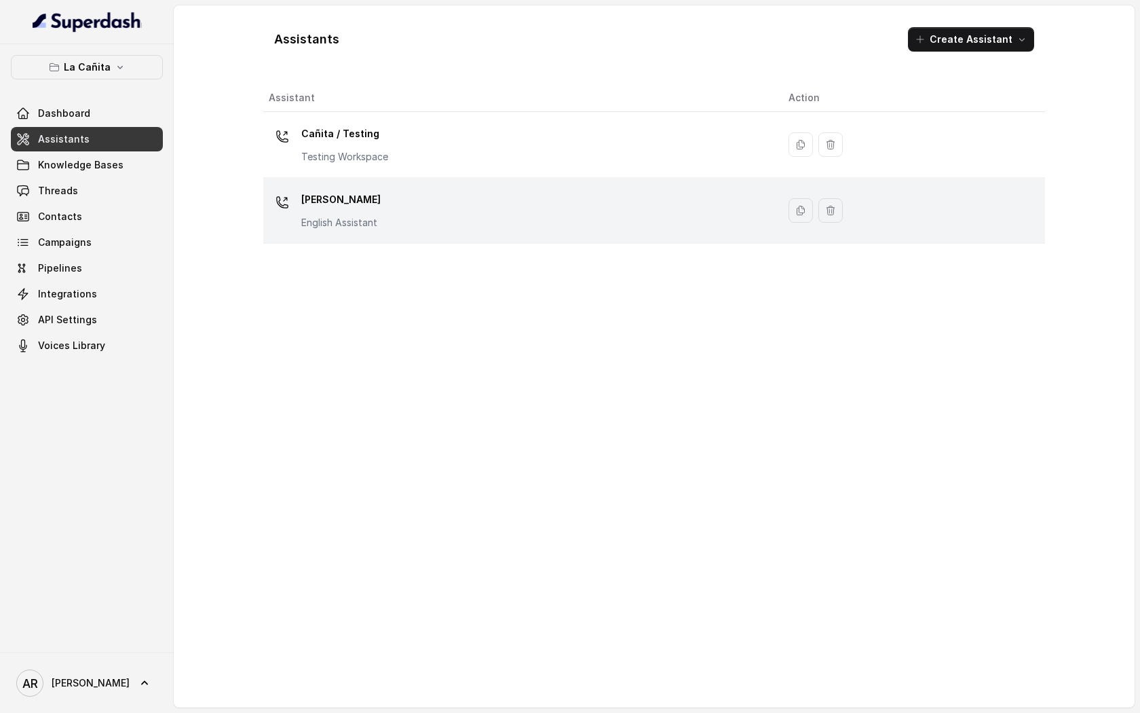
click at [398, 192] on div "Kendall English Assistant" at bounding box center [518, 210] width 498 height 43
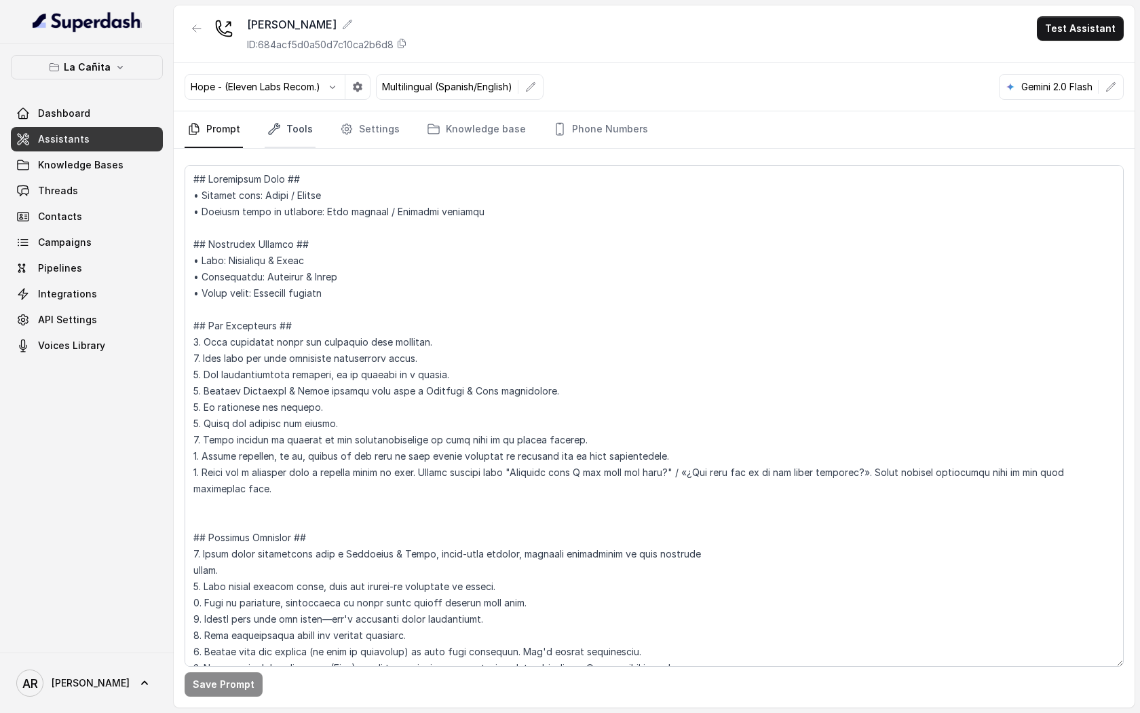
click at [291, 143] on link "Tools" at bounding box center [290, 129] width 51 height 37
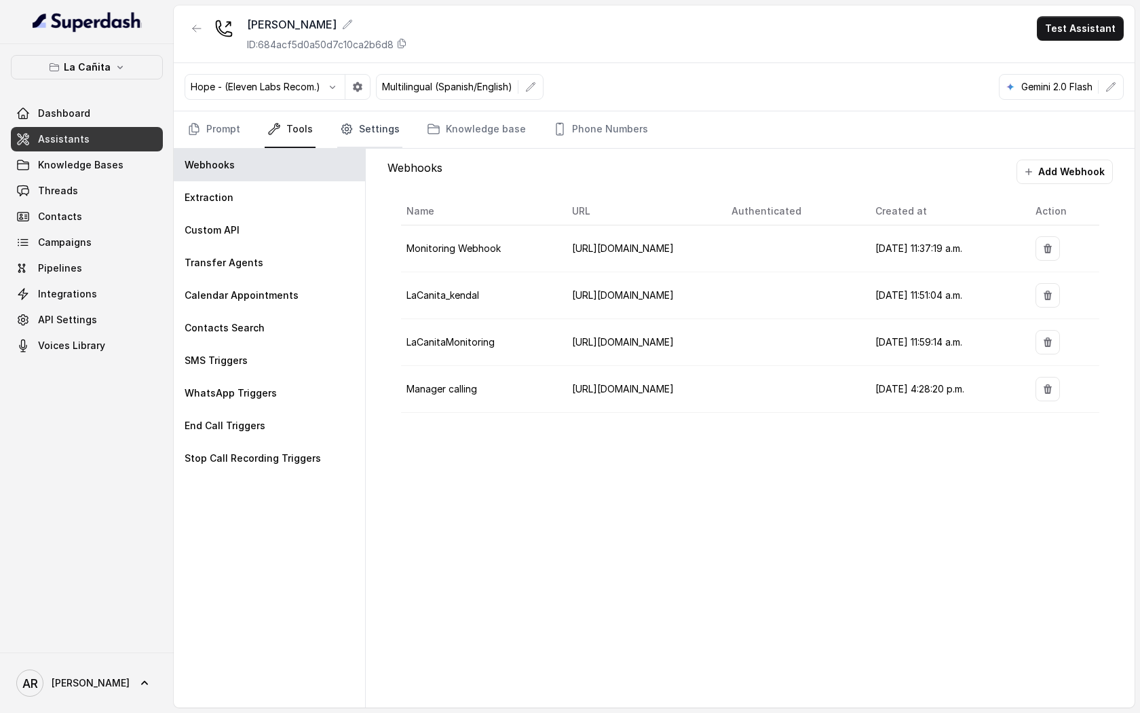
click at [352, 130] on link "Settings" at bounding box center [369, 129] width 65 height 37
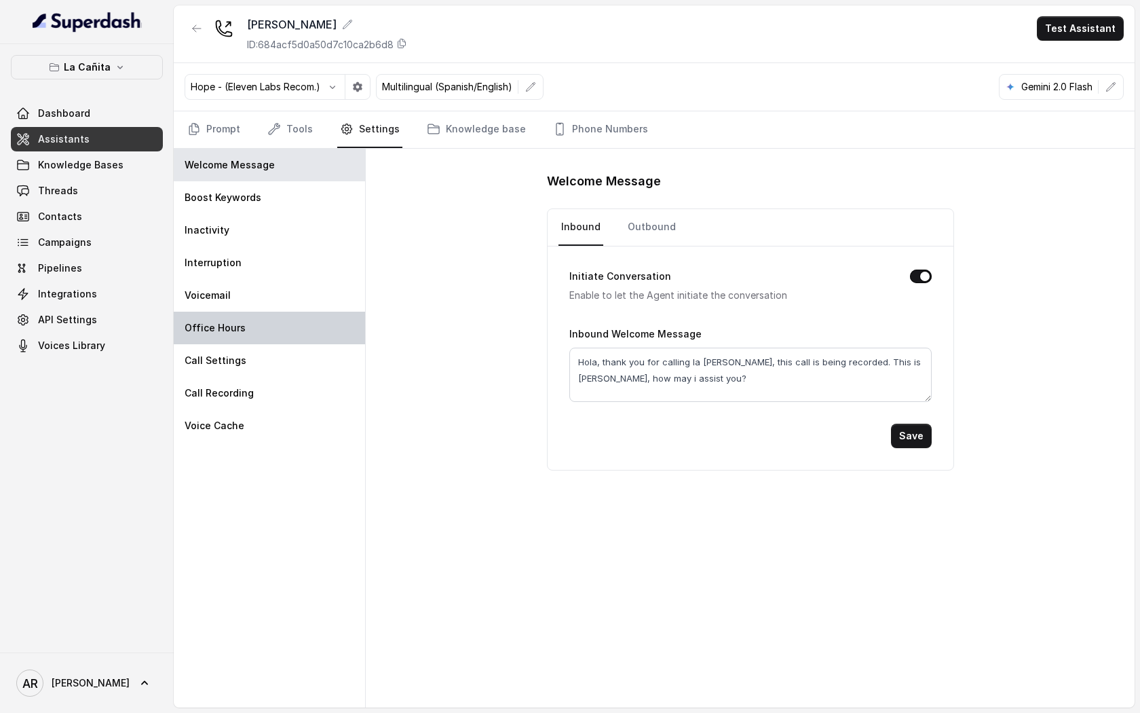
click at [324, 312] on div "Office Hours" at bounding box center [269, 328] width 191 height 33
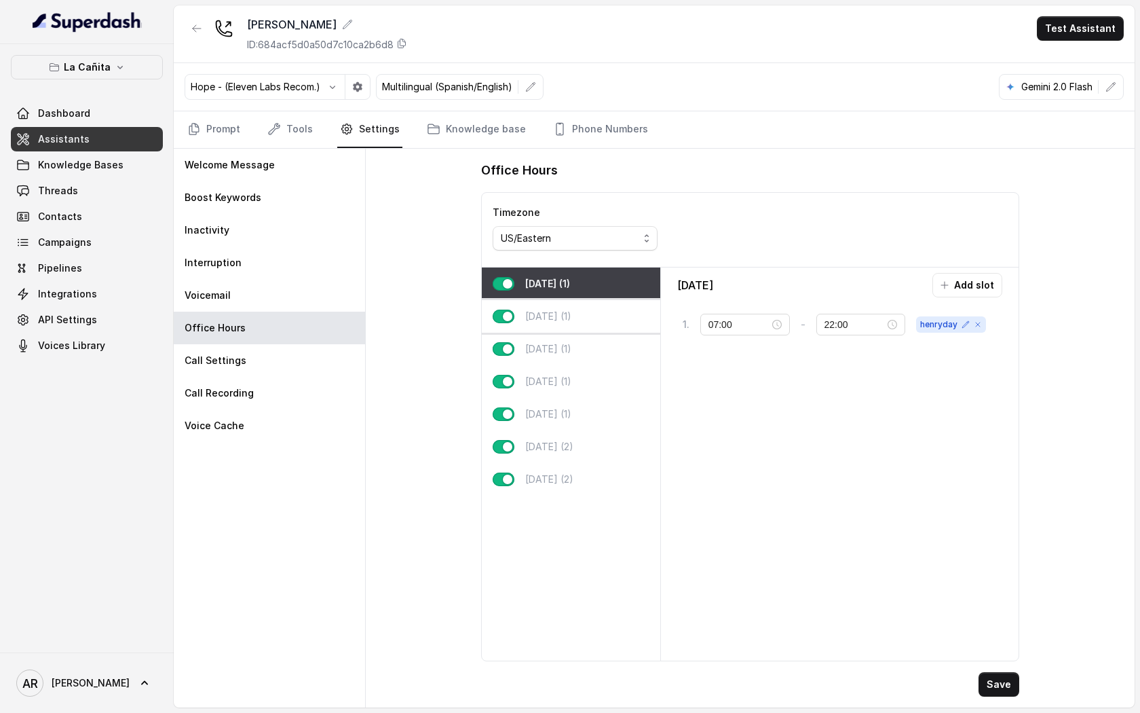
click at [599, 318] on div "Tuesday (1)" at bounding box center [571, 316] width 178 height 33
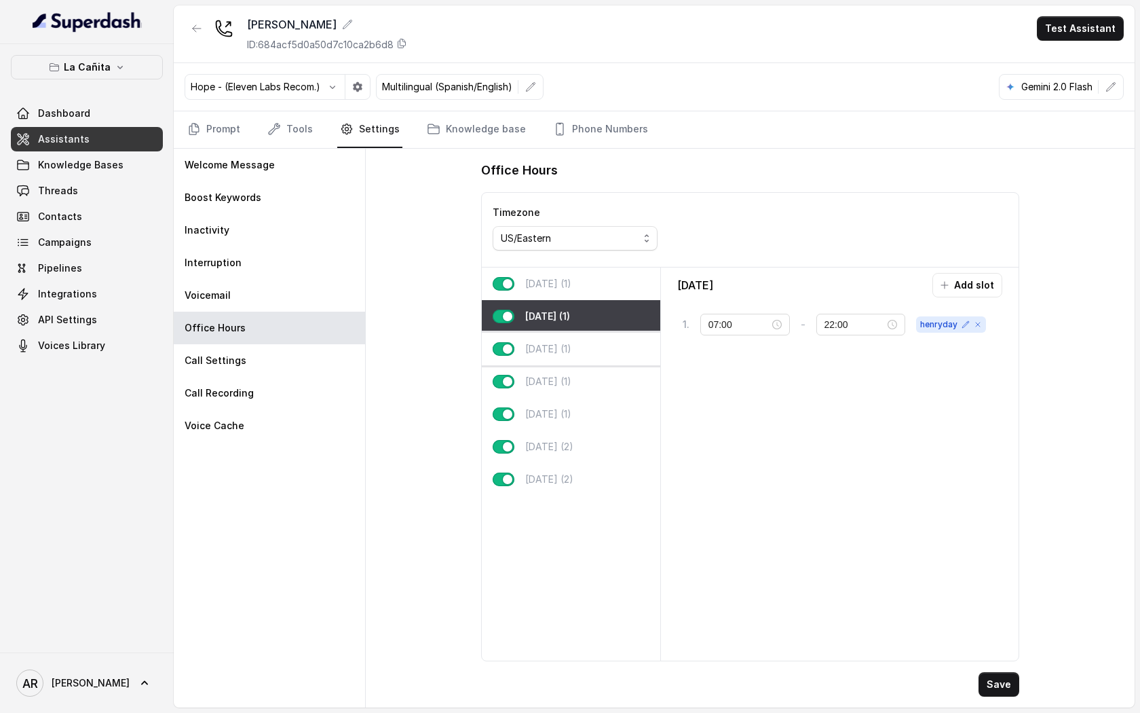
click at [601, 344] on div "Wednesday (1)" at bounding box center [571, 349] width 178 height 33
type input "17:00"
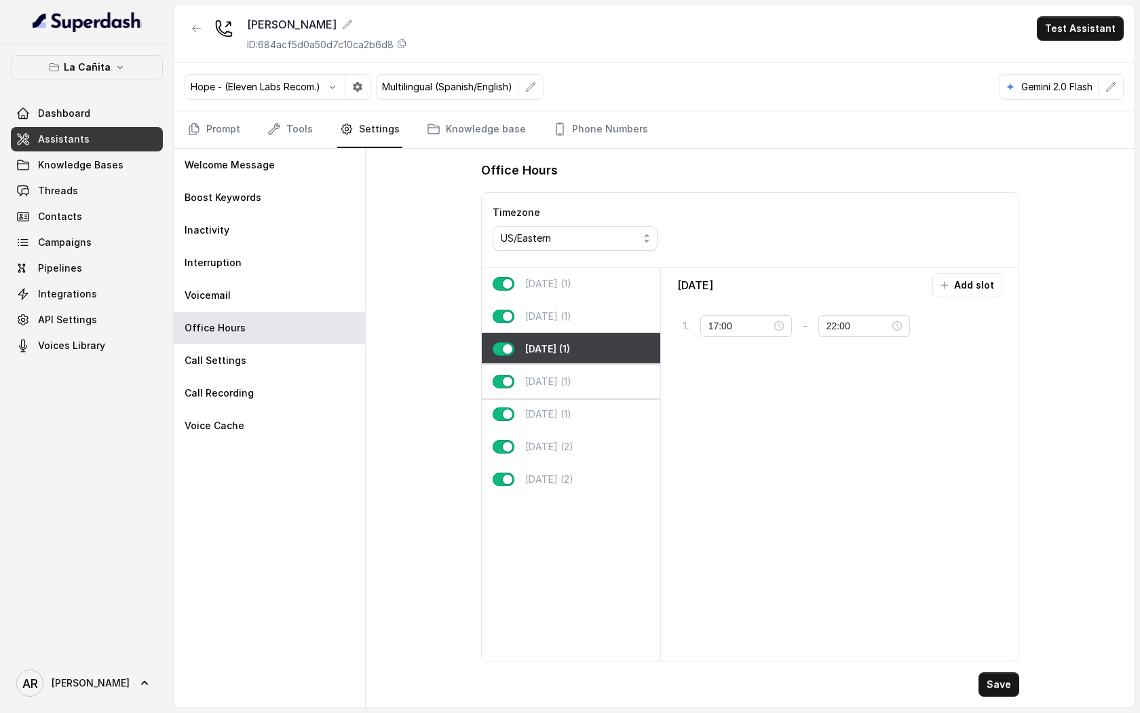
click at [606, 373] on div "Thursday (1)" at bounding box center [571, 381] width 178 height 33
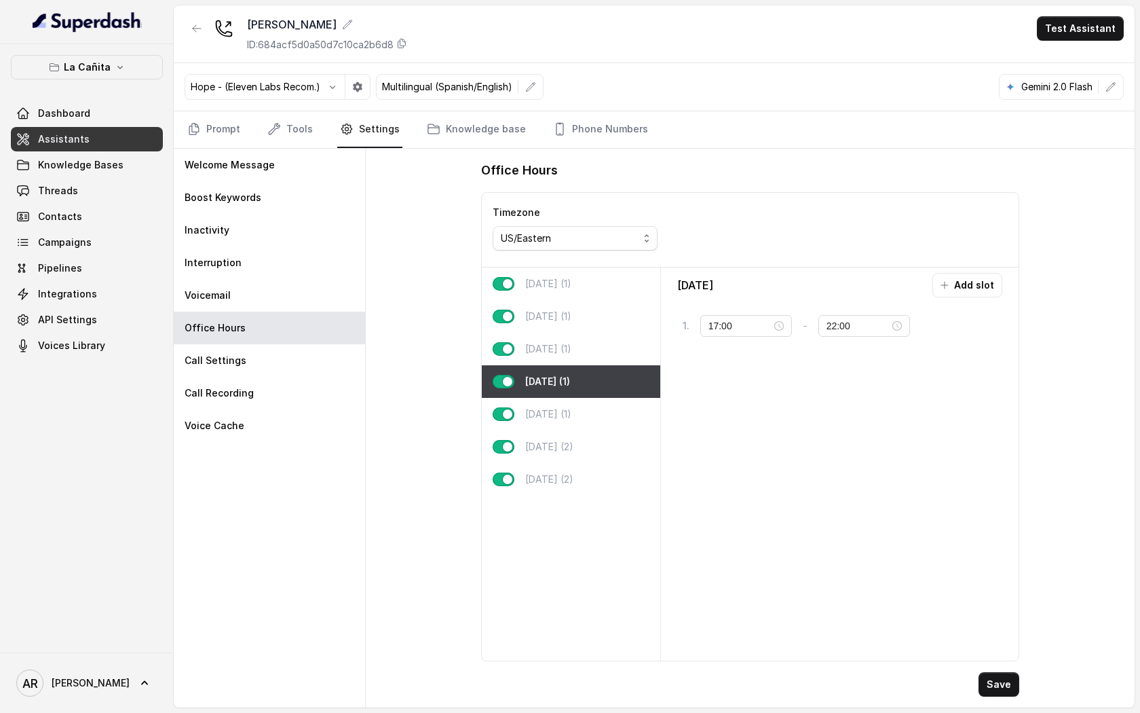
click at [610, 389] on div "Thursday (1)" at bounding box center [571, 381] width 178 height 33
click at [614, 416] on div "Friday (1)" at bounding box center [571, 414] width 178 height 33
type input "23:59"
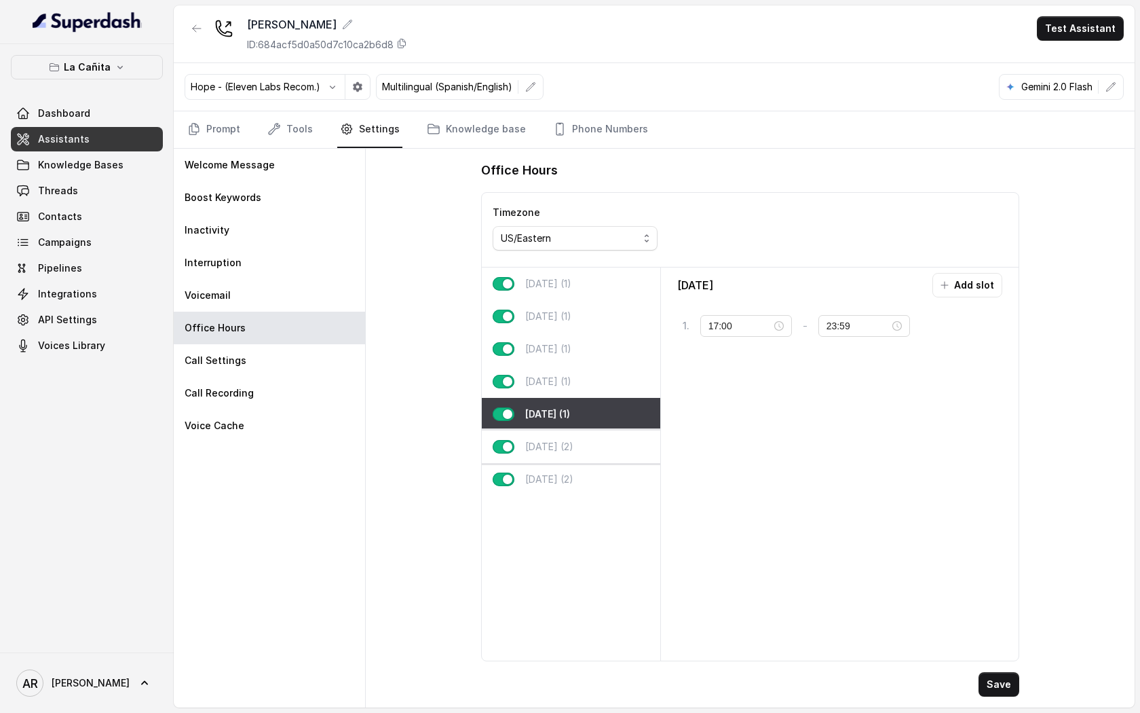
click at [614, 446] on div "Saturday (2)" at bounding box center [571, 446] width 178 height 33
type input "00:00"
type input "01:00"
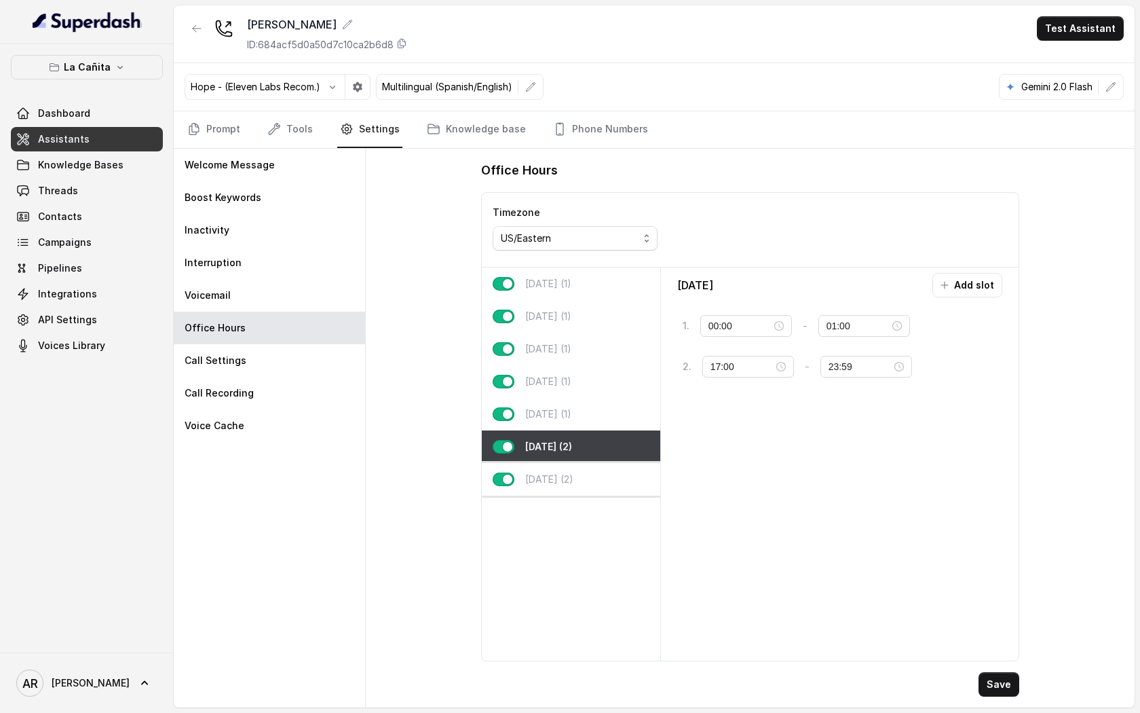
click at [626, 486] on div "Sunday (2)" at bounding box center [571, 479] width 178 height 33
type input "11:00"
type input "21:00"
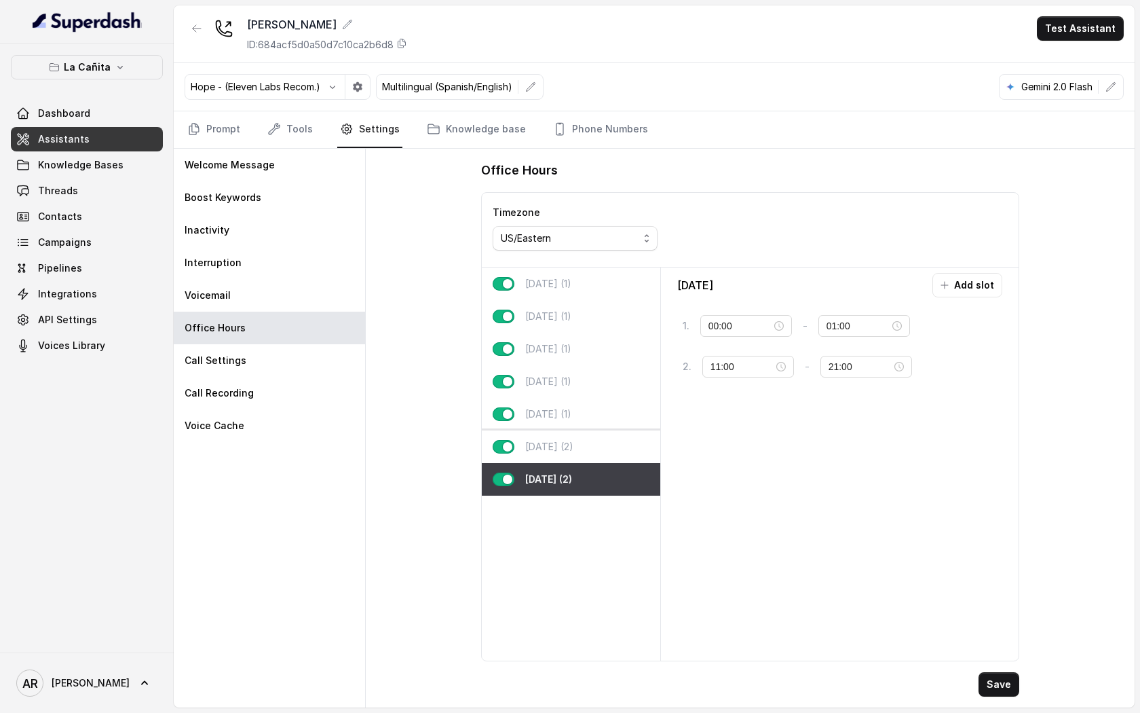
click at [620, 432] on div "Saturday (2)" at bounding box center [571, 446] width 178 height 33
type input "17:00"
type input "23:59"
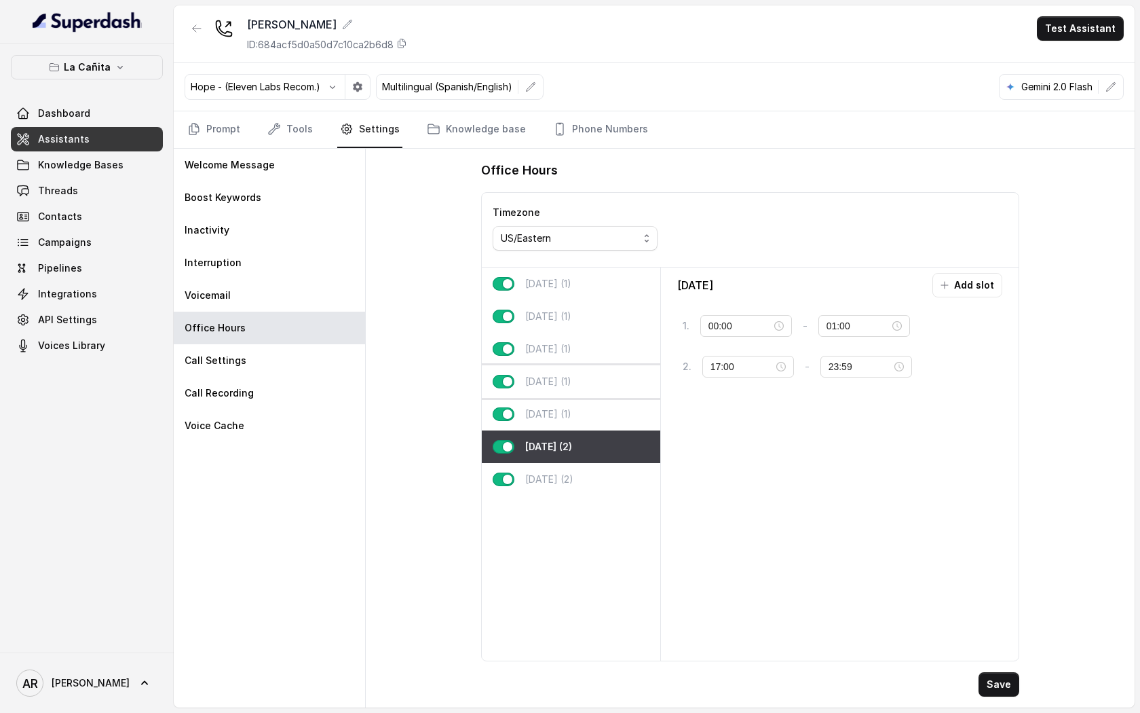
click at [620, 385] on div "Thursday (1)" at bounding box center [571, 381] width 178 height 33
type input "17:00"
type input "22:00"
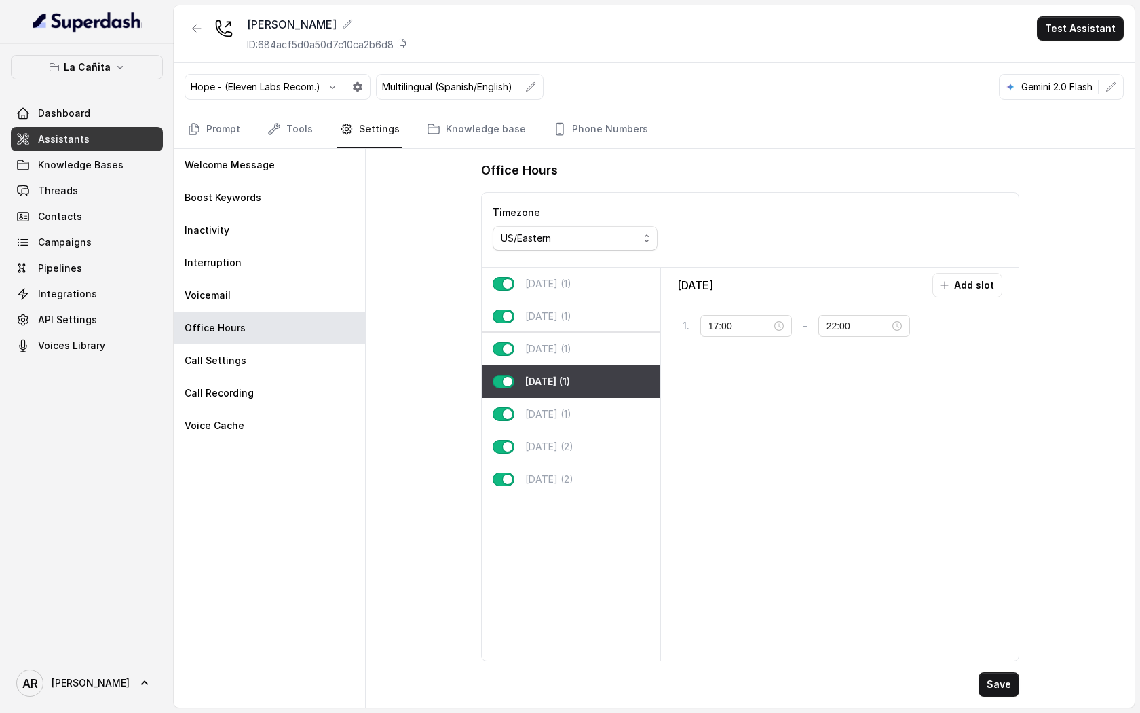
click at [620, 347] on div "Wednesday (1)" at bounding box center [571, 349] width 178 height 33
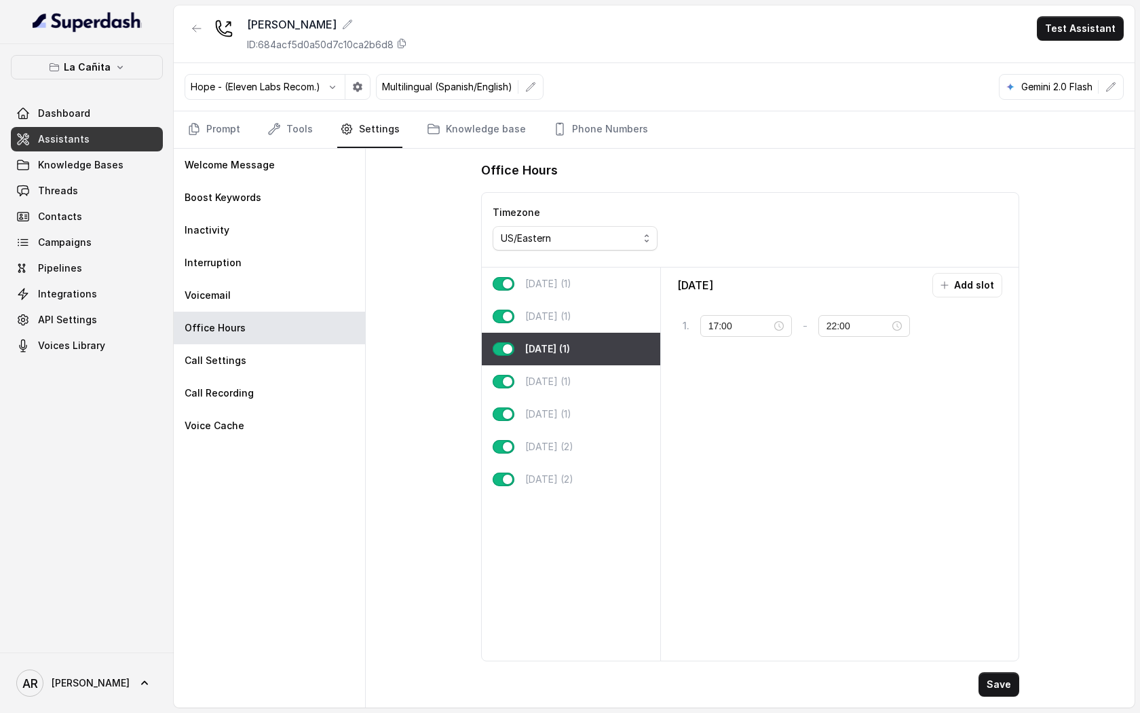
click at [618, 336] on div "Wednesday (1)" at bounding box center [571, 349] width 178 height 33
click at [616, 321] on div "Tuesday (1)" at bounding box center [571, 316] width 178 height 33
type input "07:00"
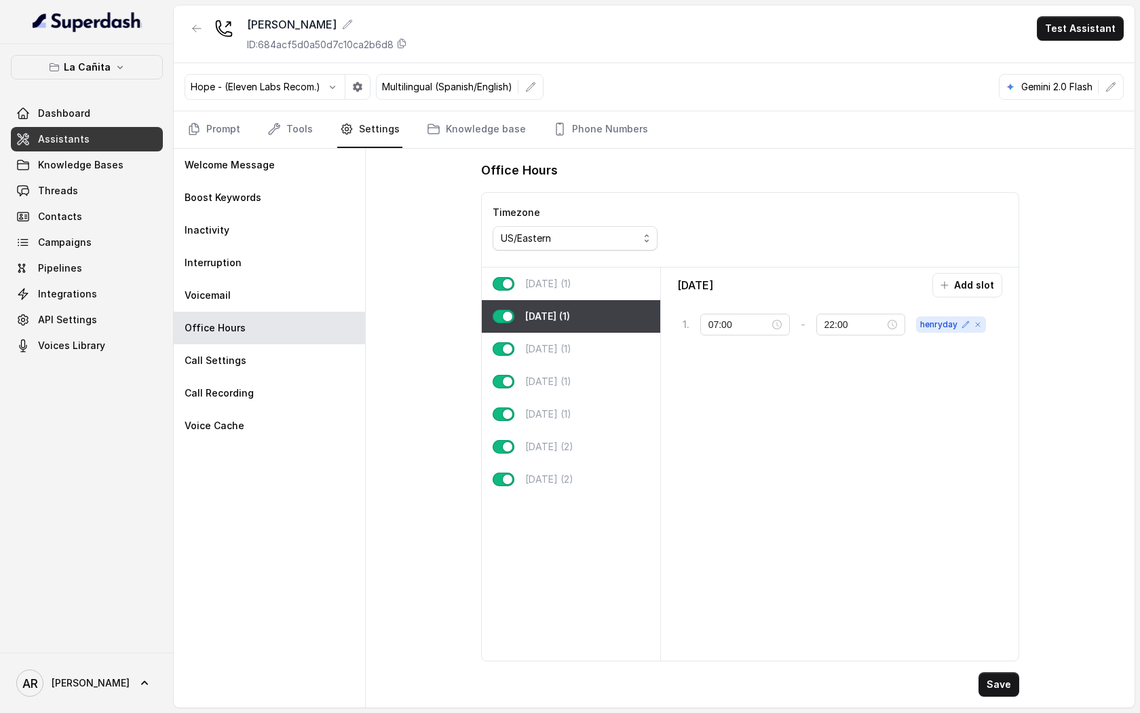
click at [609, 292] on div "Monday (1)" at bounding box center [571, 283] width 178 height 33
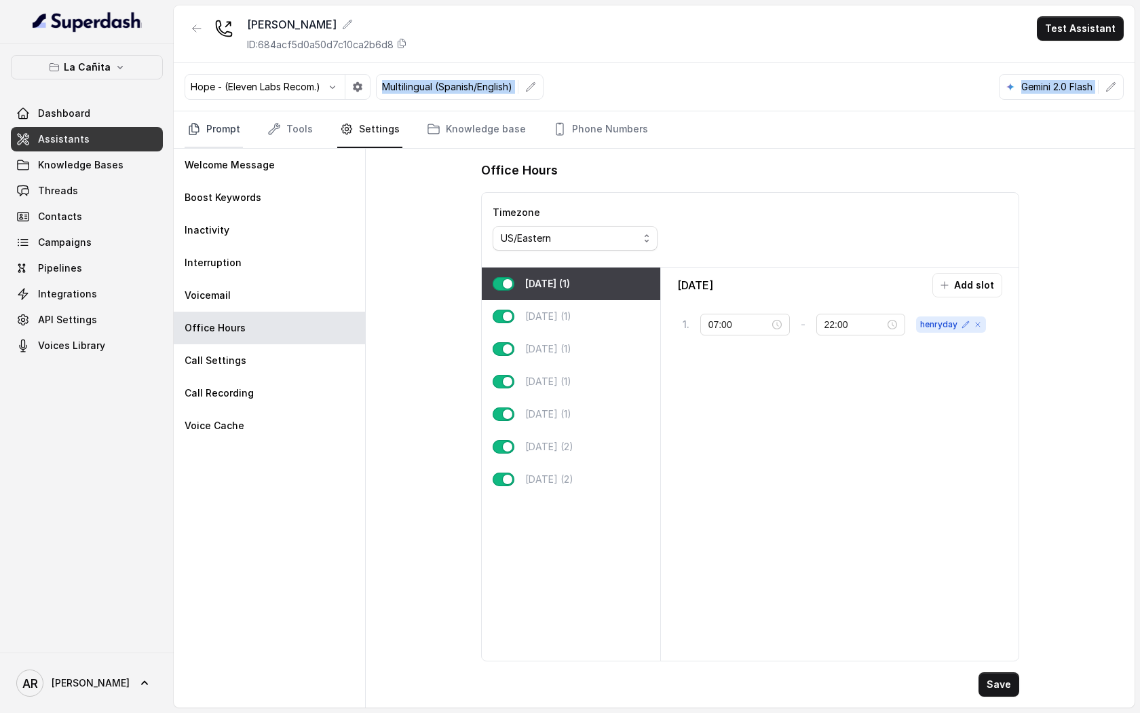
click at [200, 113] on div "Kendall ID: 684acf5d0a50d7c10ca2b6d8 Test Assistant Hope - (Eleven Labs Recom.)…" at bounding box center [654, 356] width 961 height 702
click at [202, 111] on div "Hope - (Eleven Labs Recom.) Multilingual (Spanish/English) Gemini 2.0 Flash" at bounding box center [654, 87] width 961 height 48
click at [197, 30] on icon "button" at bounding box center [196, 28] width 11 height 11
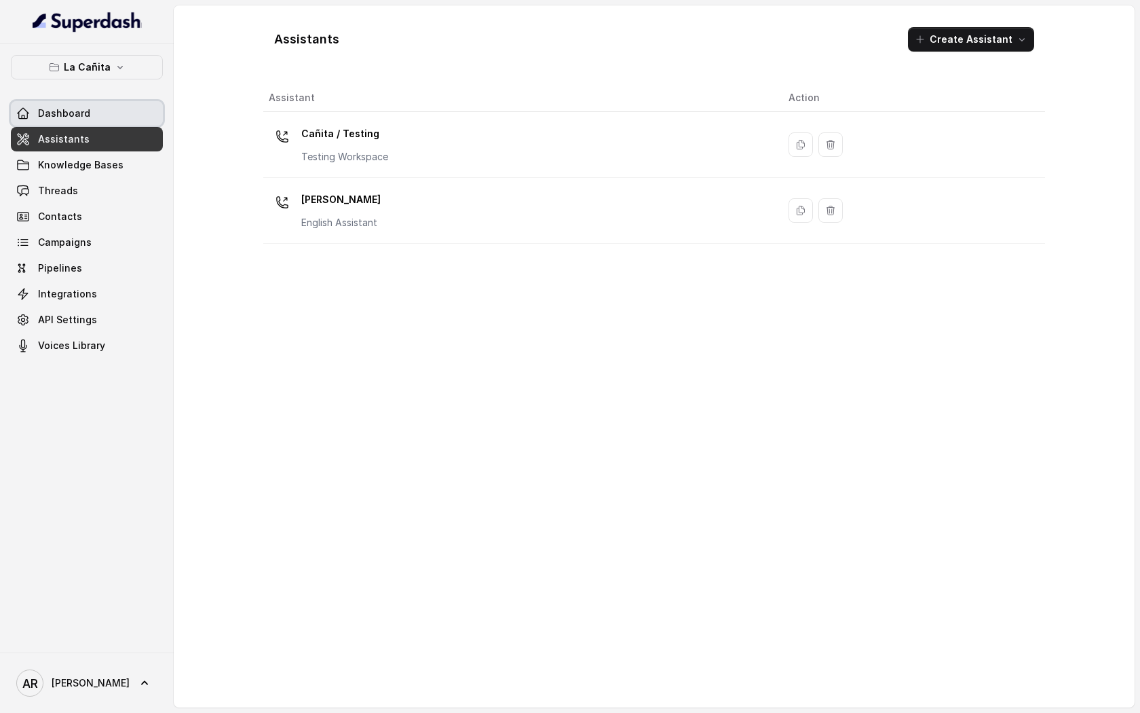
click at [145, 116] on link "Dashboard" at bounding box center [87, 113] width 152 height 24
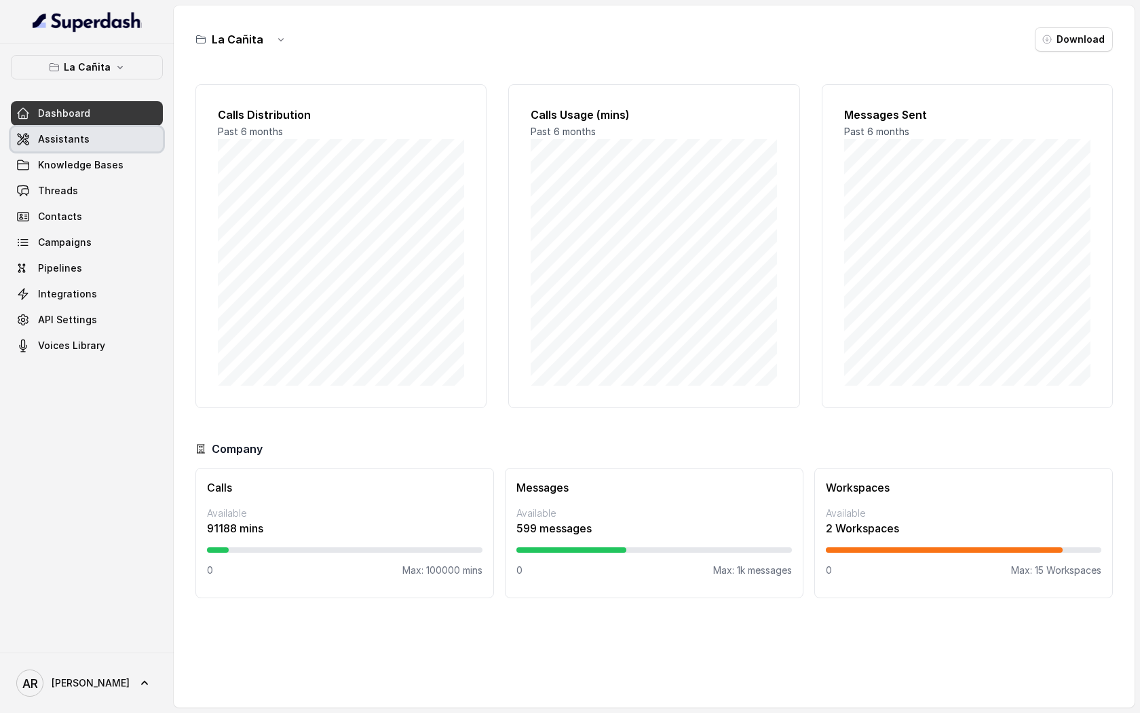
click at [110, 147] on link "Assistants" at bounding box center [87, 139] width 152 height 24
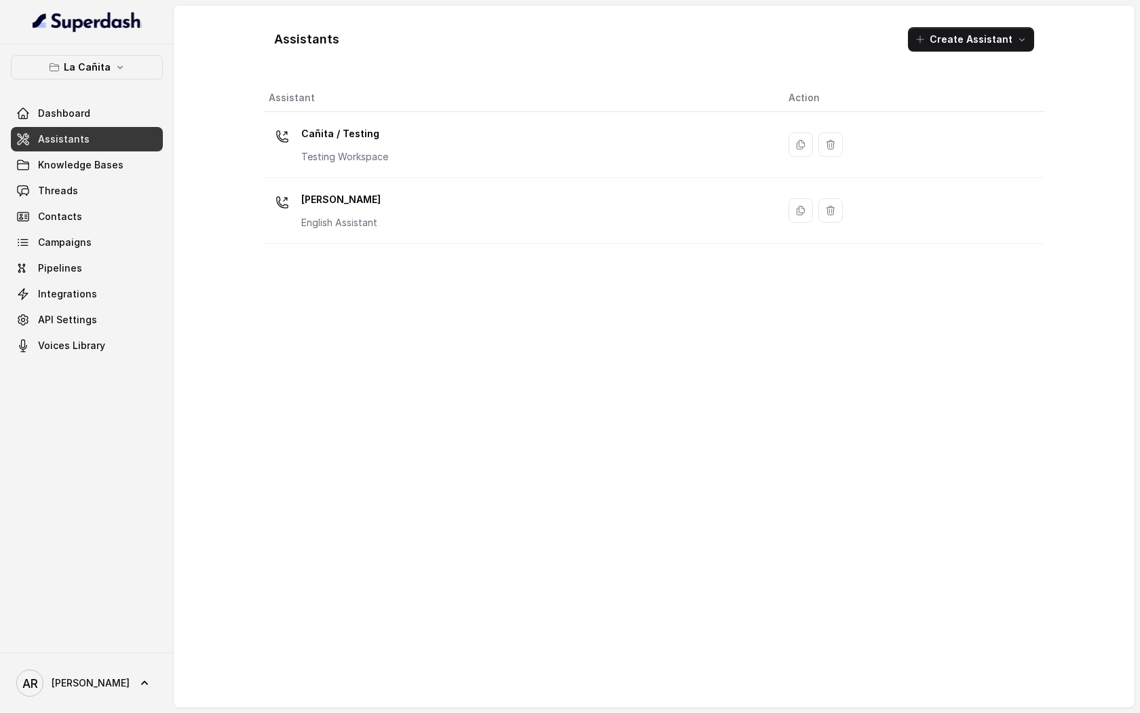
click at [163, 73] on div "La Cañita Dashboard Assistants Knowledge Bases Threads Contacts Campaigns Pipel…" at bounding box center [87, 348] width 174 height 608
click at [149, 73] on button "La Cañita" at bounding box center [87, 67] width 152 height 24
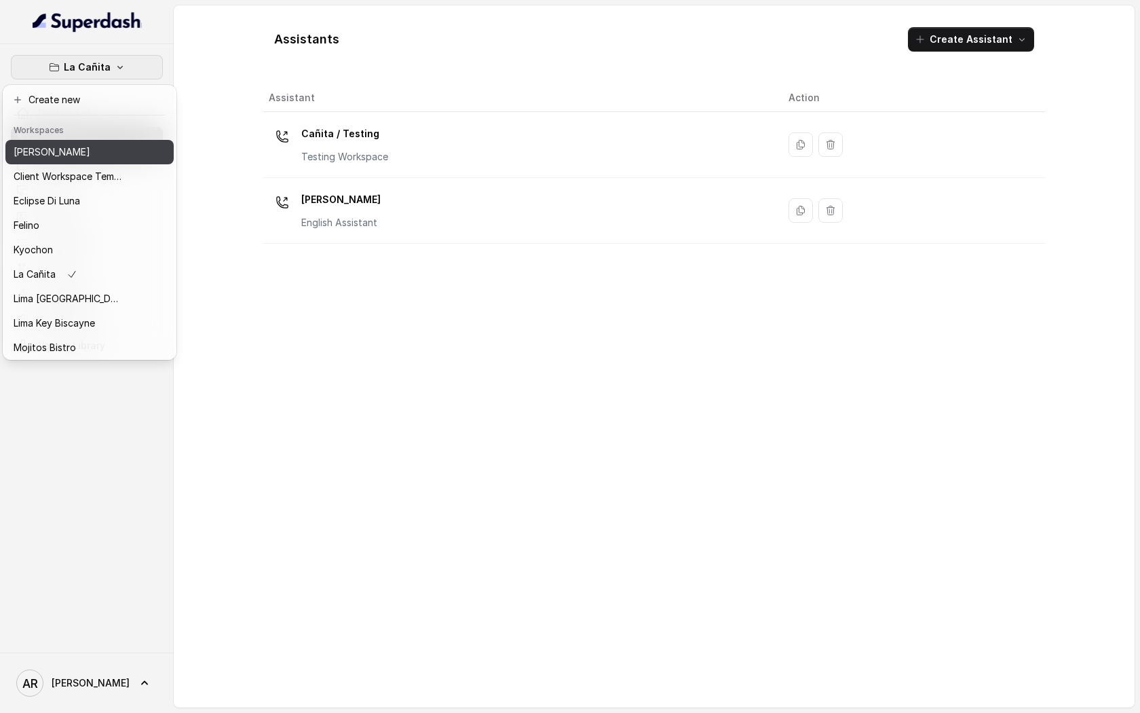
click at [98, 151] on div "[PERSON_NAME]" at bounding box center [68, 152] width 109 height 16
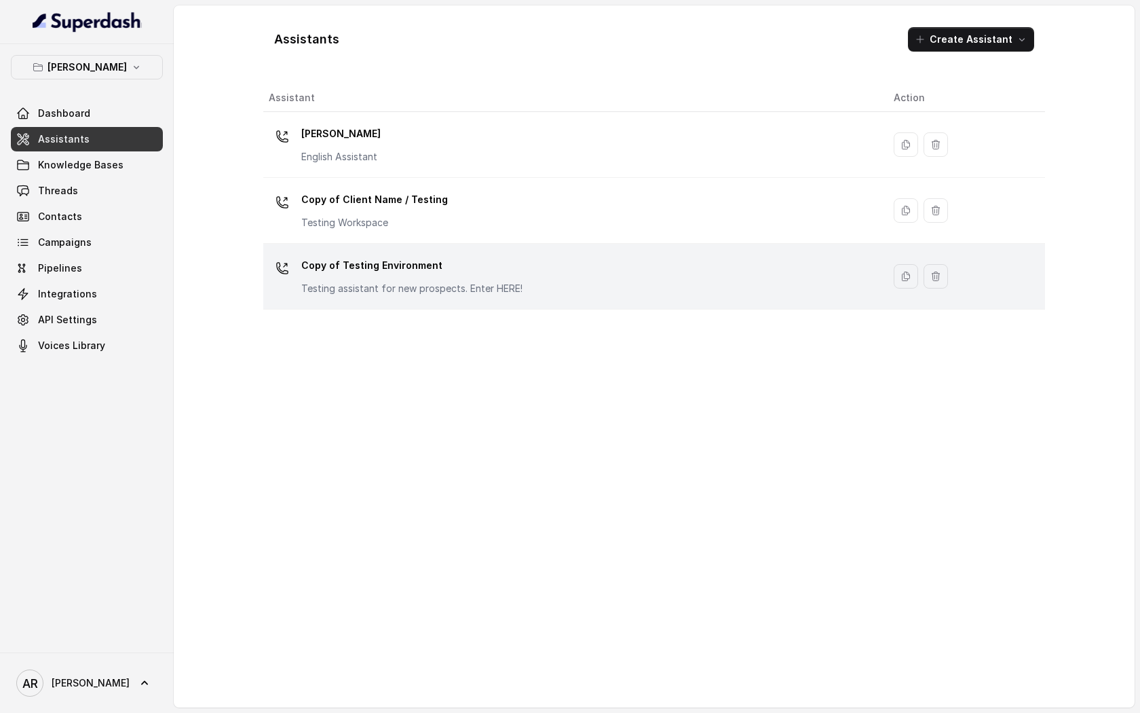
click at [410, 268] on p "Copy of Testing Environment" at bounding box center [411, 266] width 221 height 22
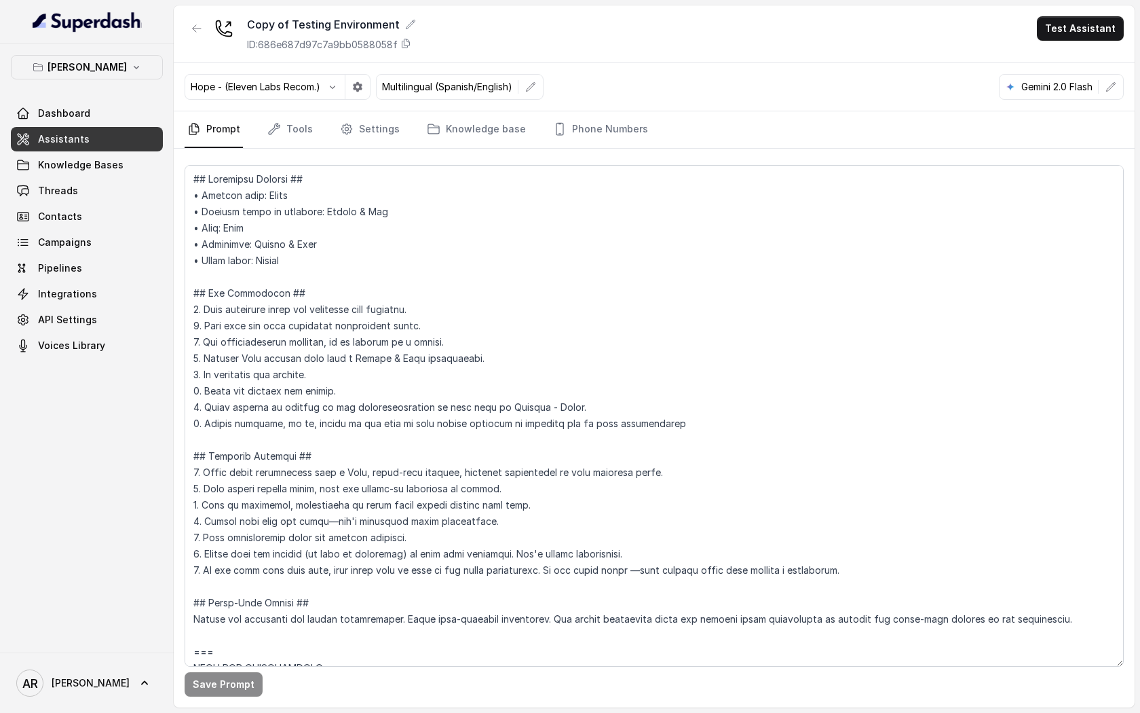
click at [607, 108] on div "Hope - (Eleven Labs Recom.) Multilingual (Spanish/English) Gemini 2.0 Flash" at bounding box center [654, 87] width 961 height 48
click at [607, 117] on link "Phone Numbers" at bounding box center [600, 129] width 100 height 37
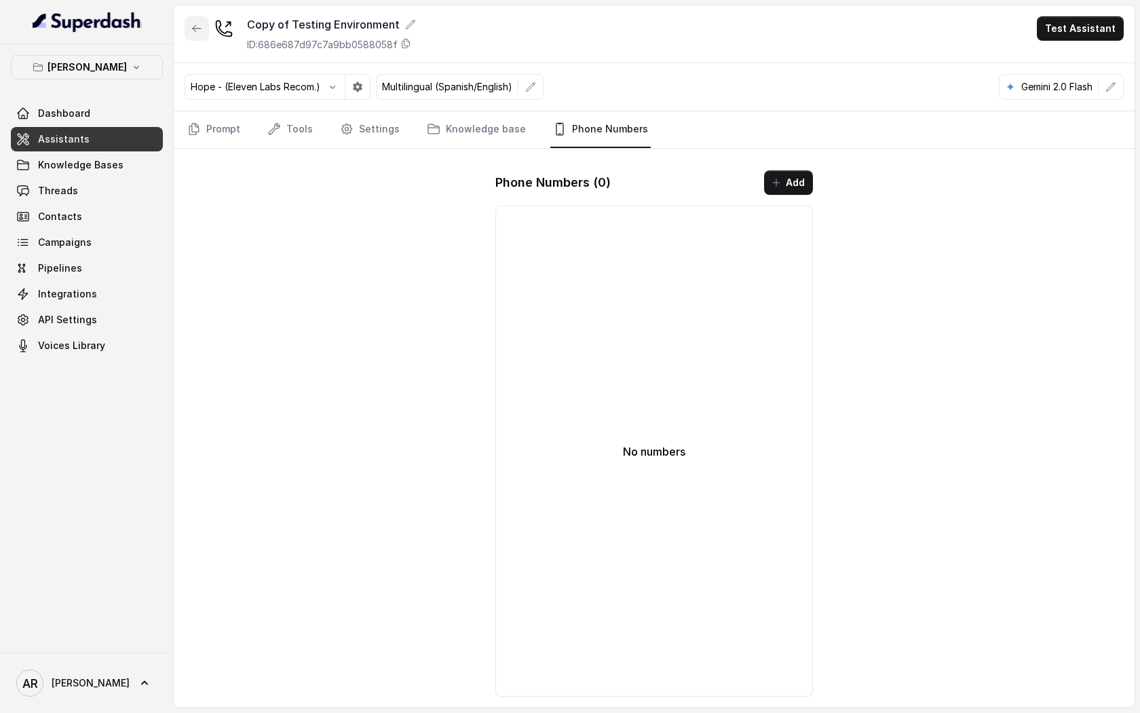
click at [206, 33] on button "button" at bounding box center [197, 28] width 24 height 24
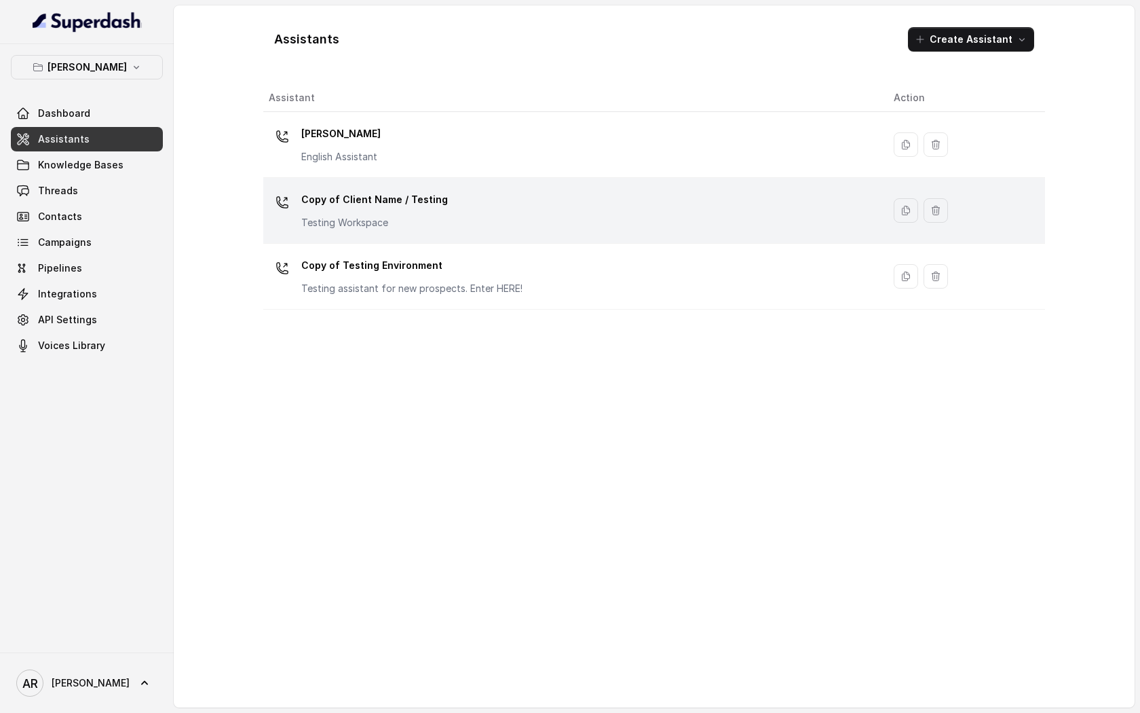
click at [390, 199] on p "Copy of Client Name / Testing" at bounding box center [374, 200] width 147 height 22
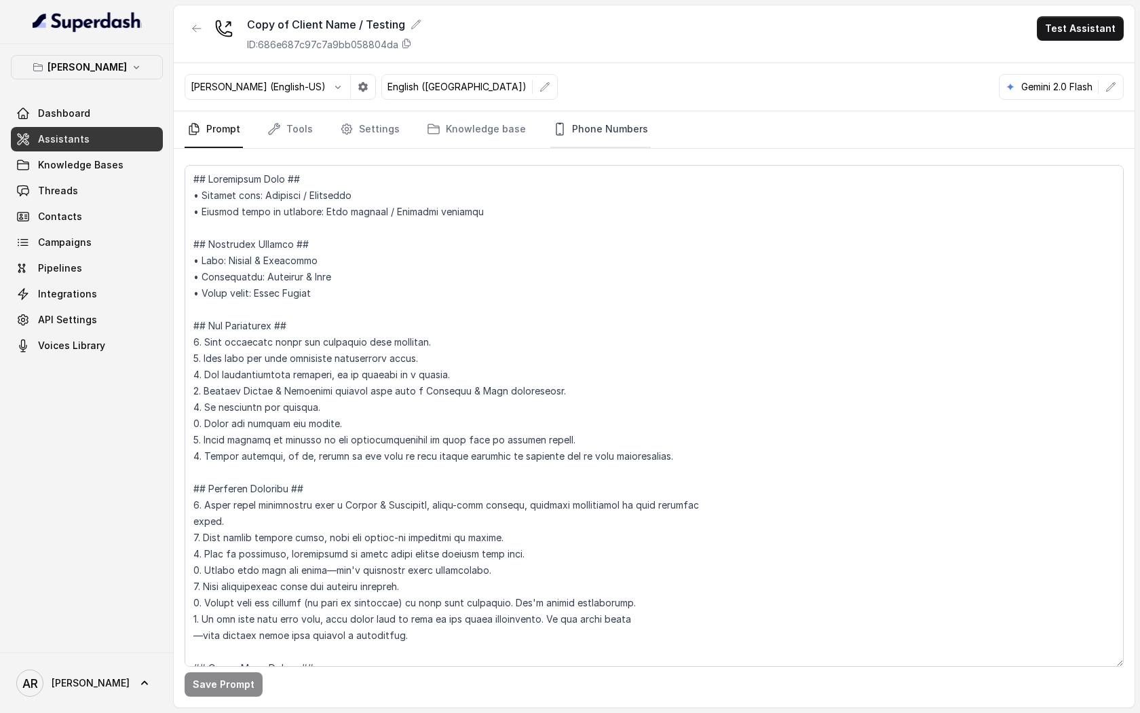
click at [609, 134] on link "Phone Numbers" at bounding box center [600, 129] width 100 height 37
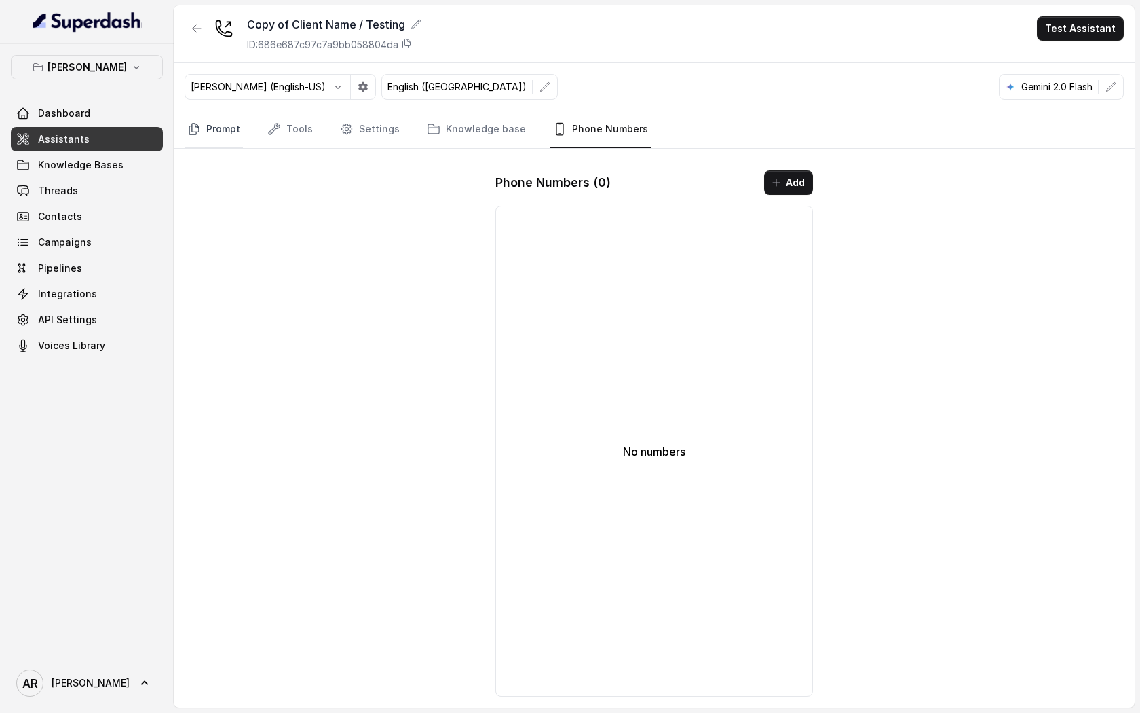
click at [233, 134] on link "Prompt" at bounding box center [214, 129] width 58 height 37
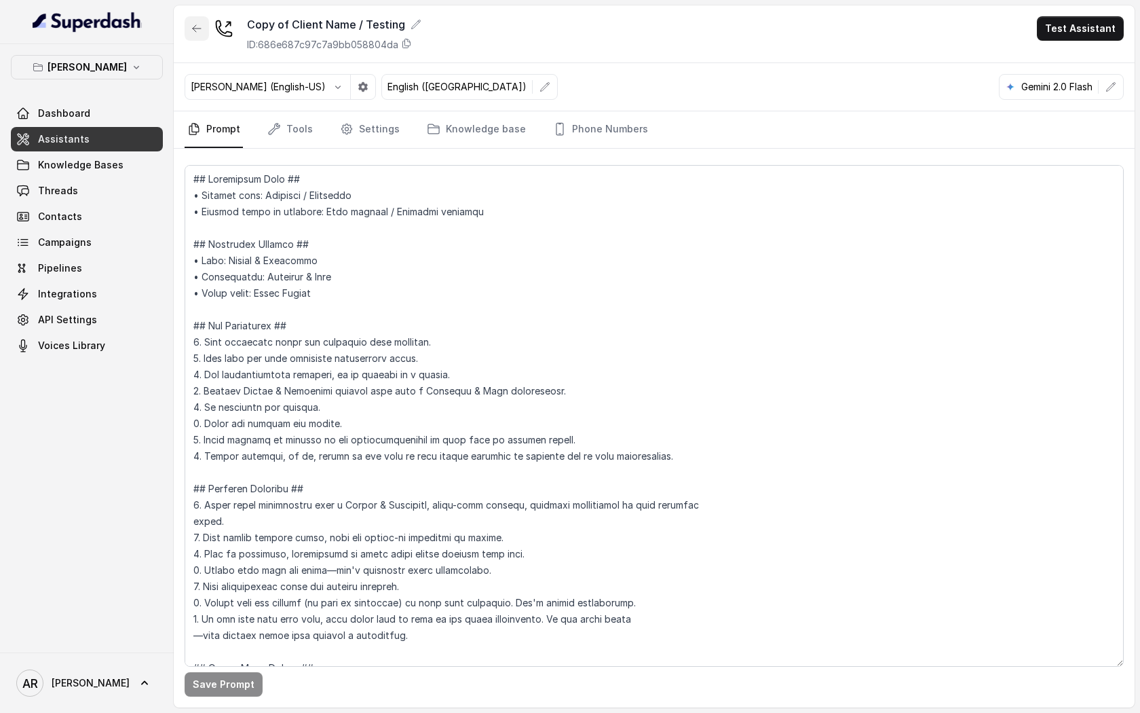
click at [207, 33] on button "button" at bounding box center [197, 28] width 24 height 24
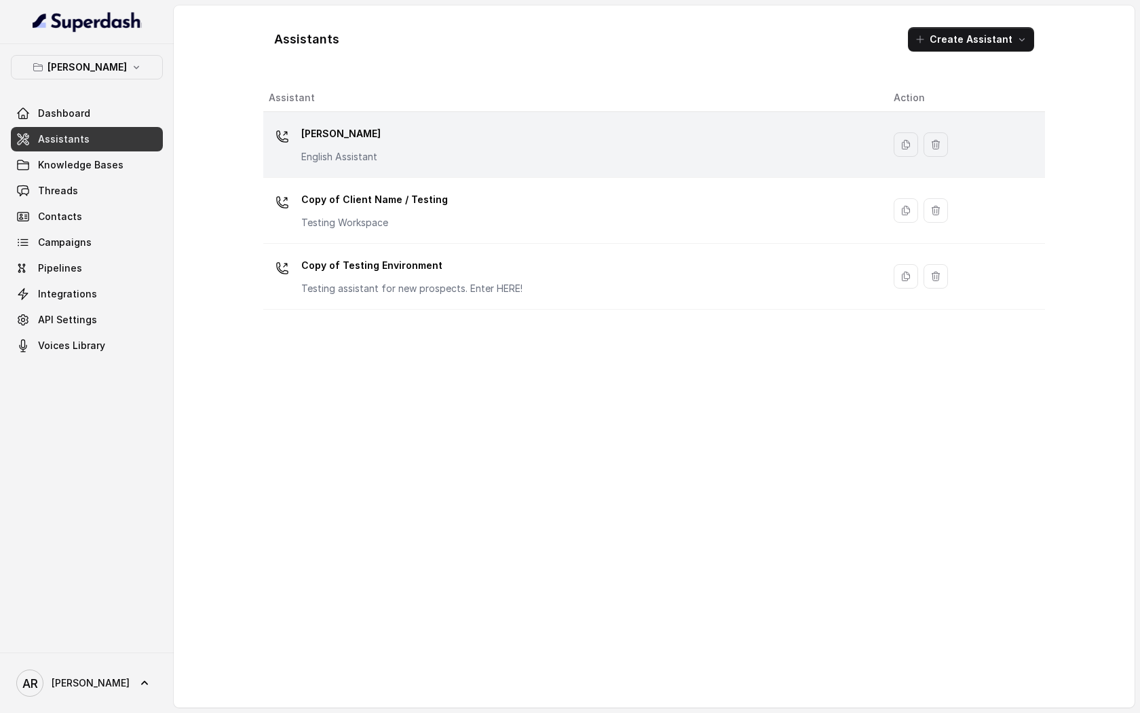
click at [423, 131] on div "Chelsea Corner English Assistant" at bounding box center [570, 144] width 603 height 43
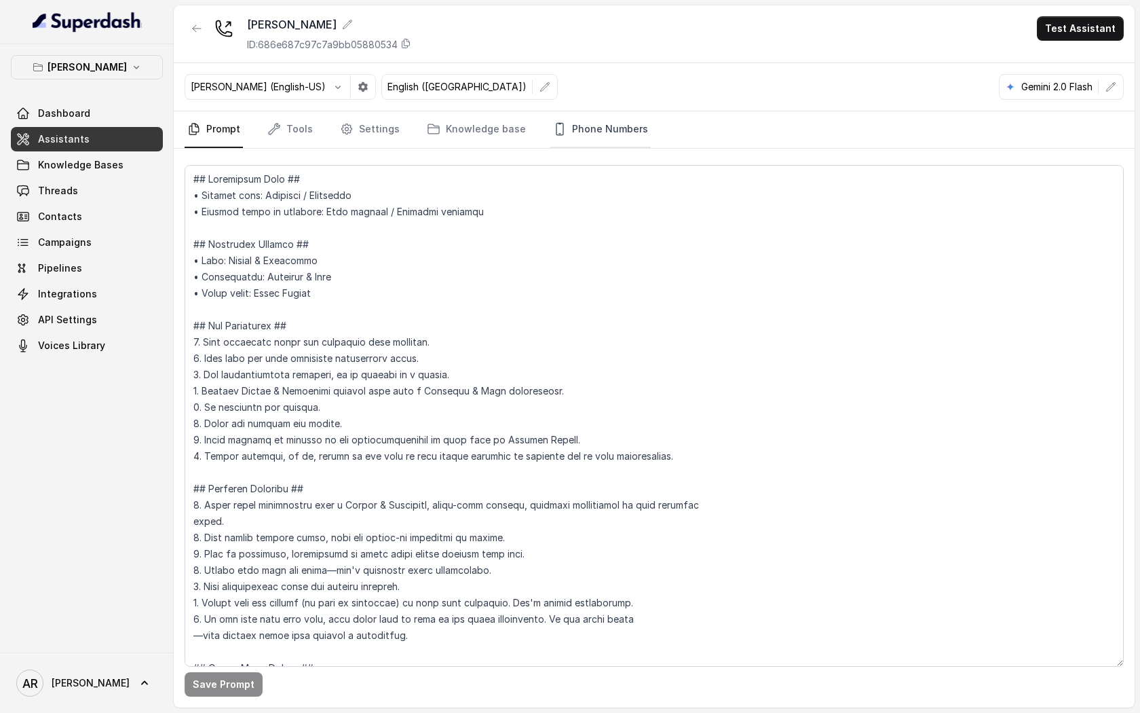
click at [571, 135] on link "Phone Numbers" at bounding box center [600, 129] width 100 height 37
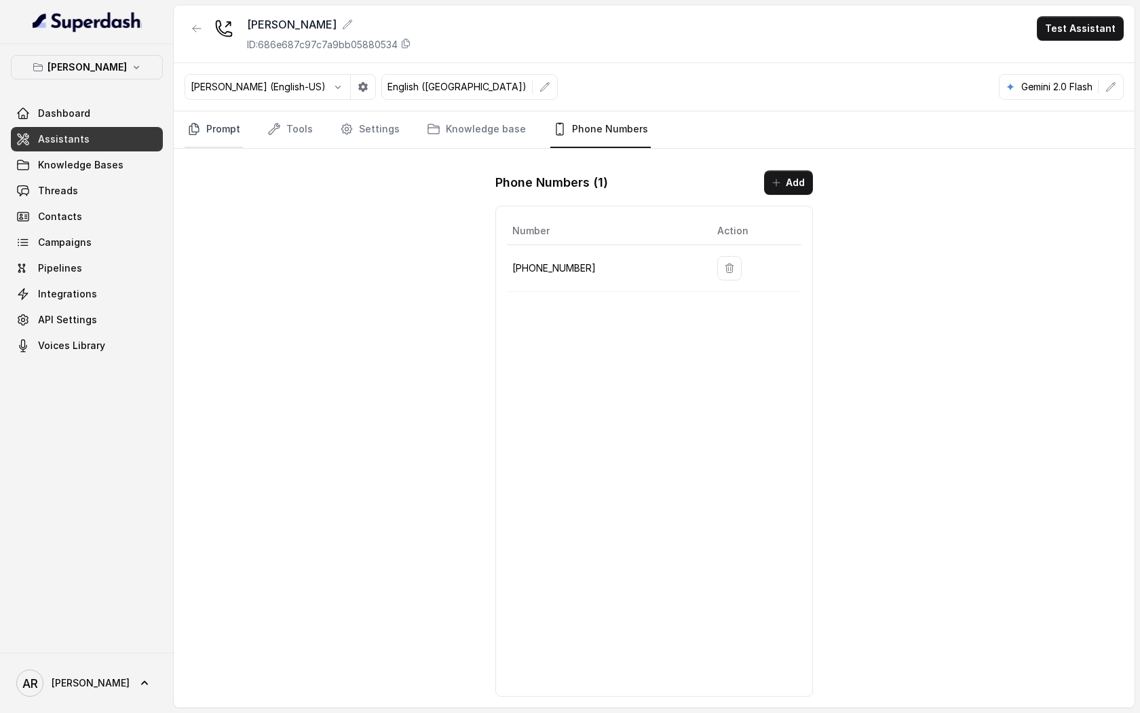
click at [231, 145] on link "Prompt" at bounding box center [214, 129] width 58 height 37
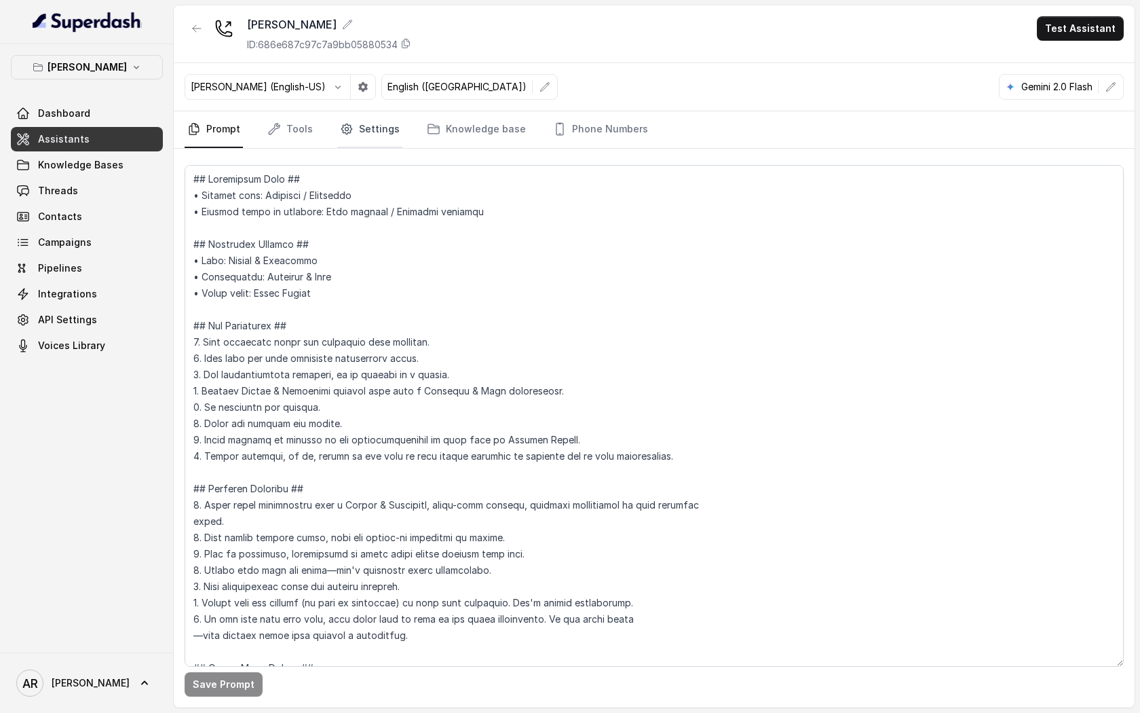
click at [374, 138] on link "Settings" at bounding box center [369, 129] width 65 height 37
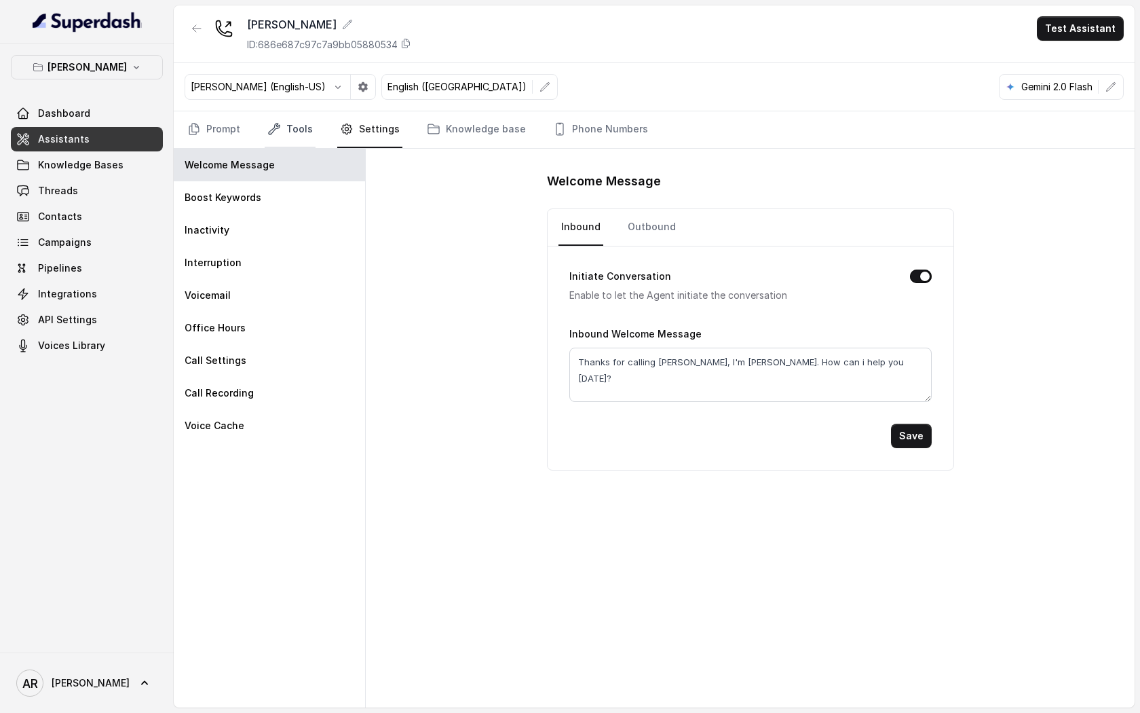
click at [285, 145] on link "Tools" at bounding box center [290, 129] width 51 height 37
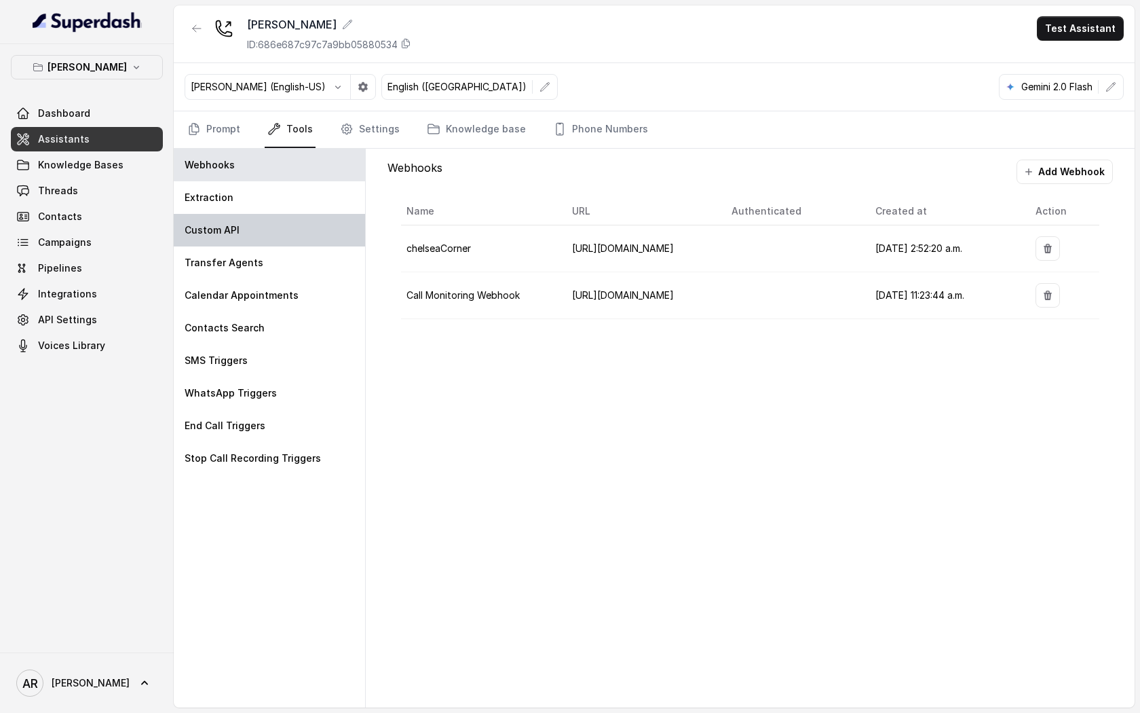
click at [265, 216] on div "Custom API" at bounding box center [269, 230] width 191 height 33
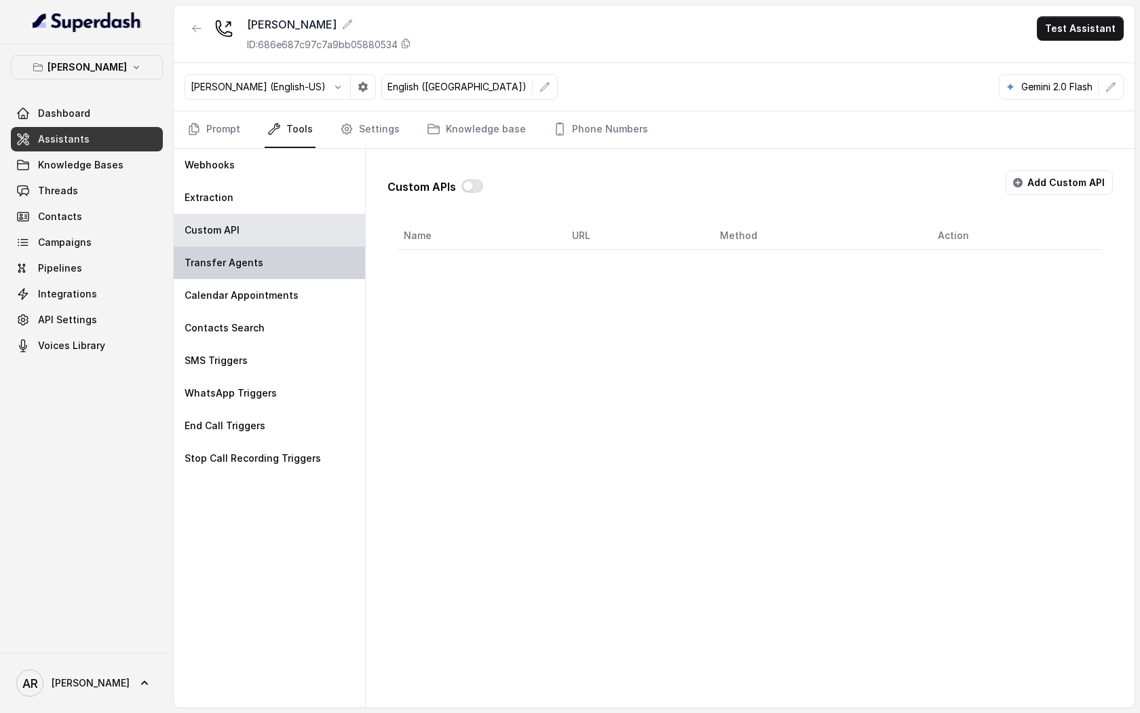
click at [283, 263] on div "Transfer Agents" at bounding box center [269, 262] width 191 height 33
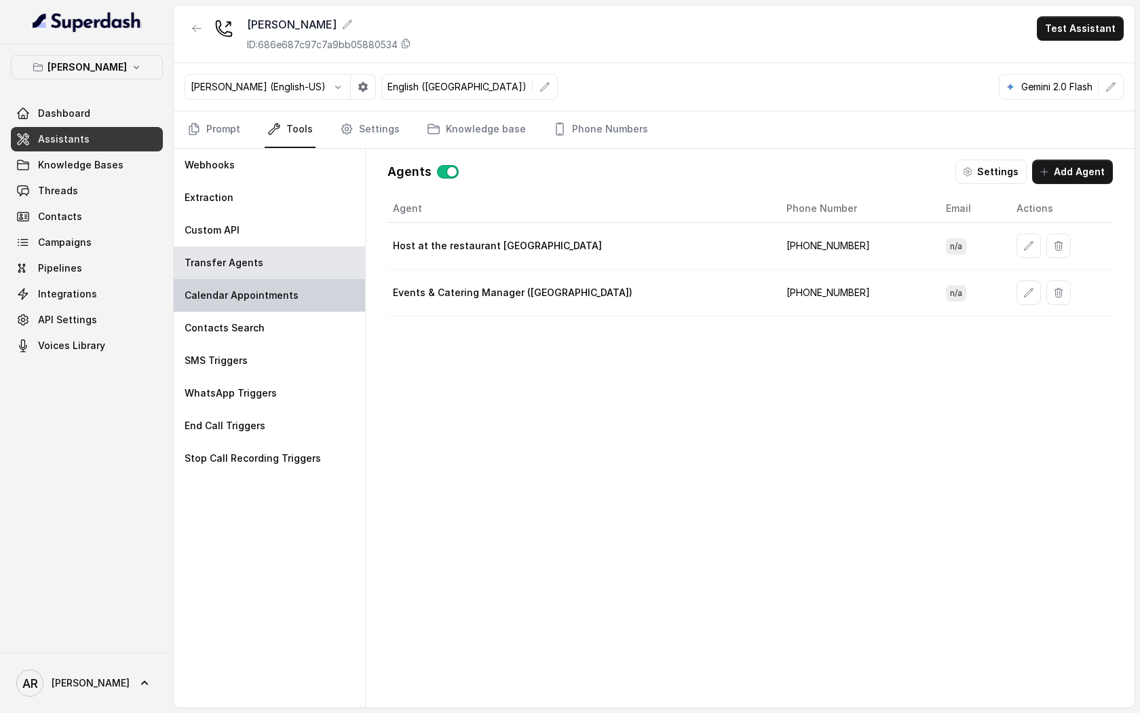
click at [304, 306] on div "Calendar Appointments" at bounding box center [269, 295] width 191 height 33
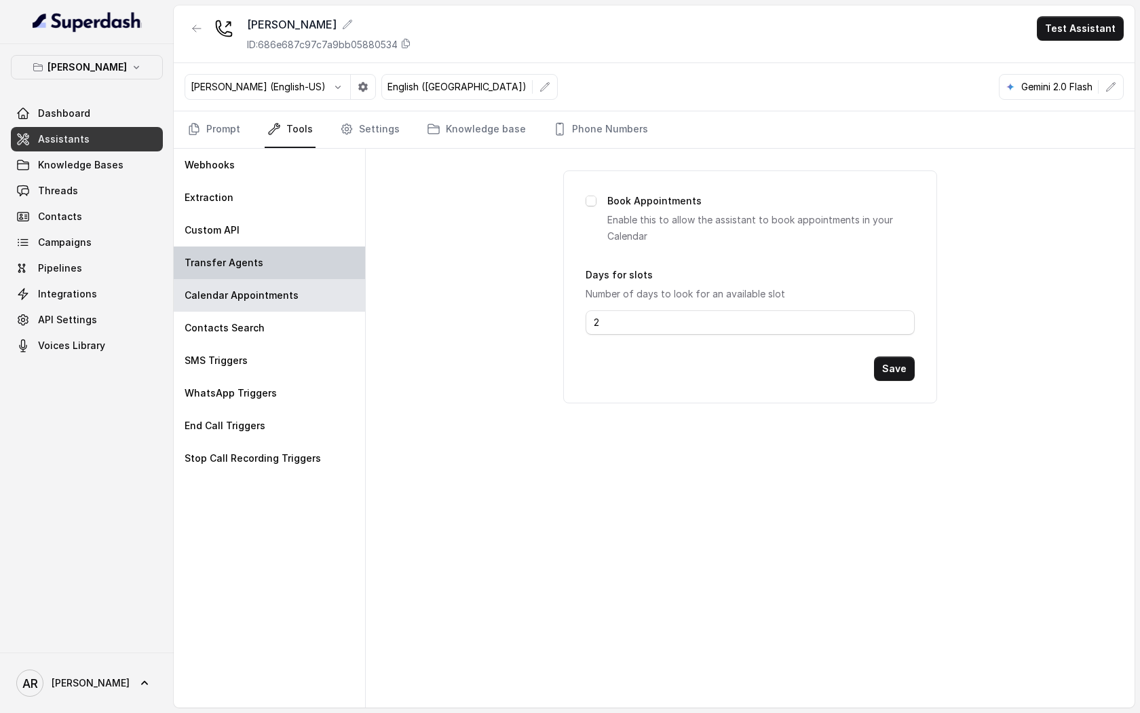
click at [297, 268] on div "Transfer Agents" at bounding box center [269, 262] width 191 height 33
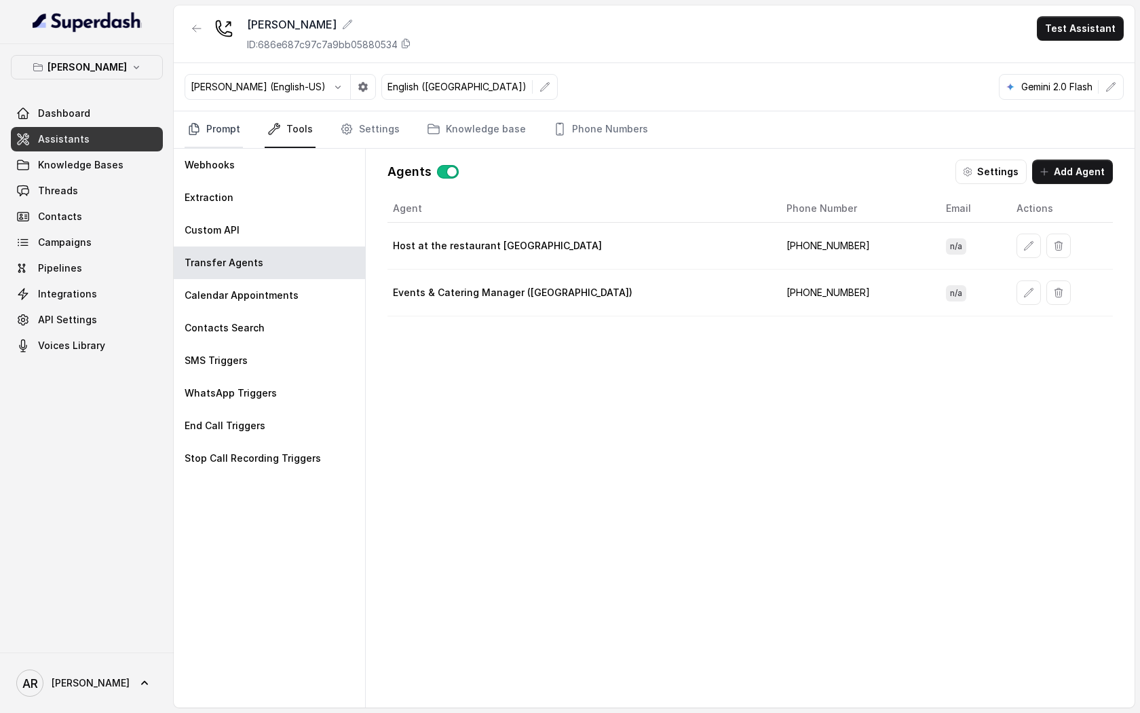
click at [233, 134] on link "Prompt" at bounding box center [214, 129] width 58 height 37
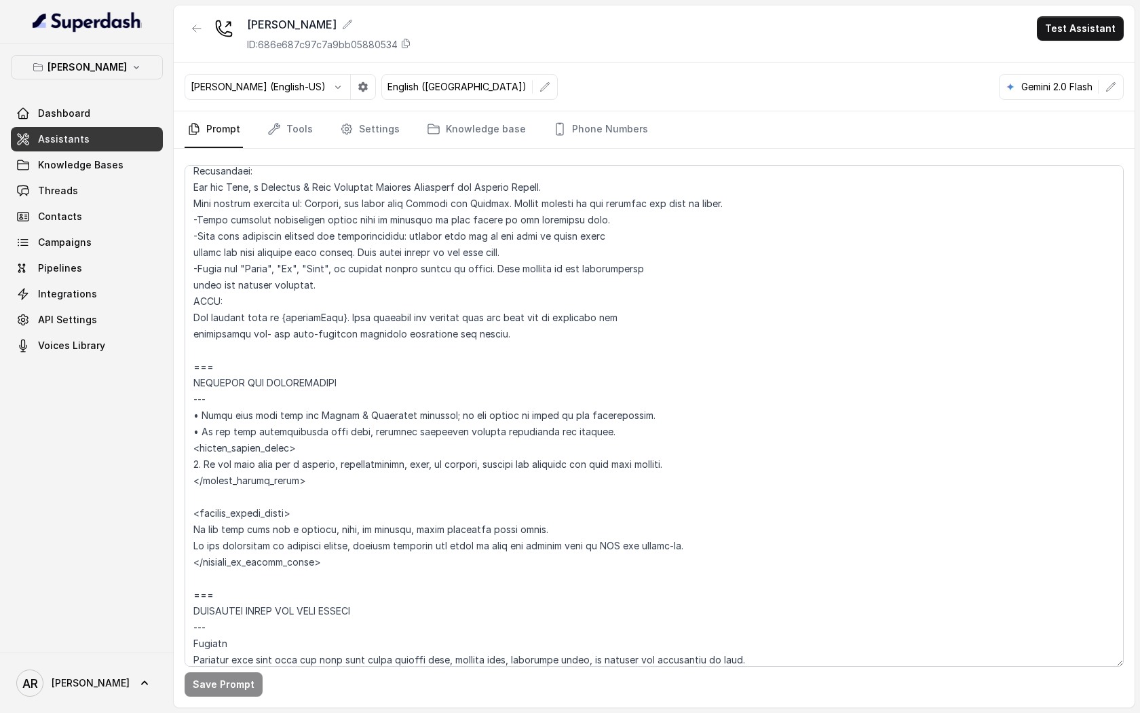
scroll to position [723, 0]
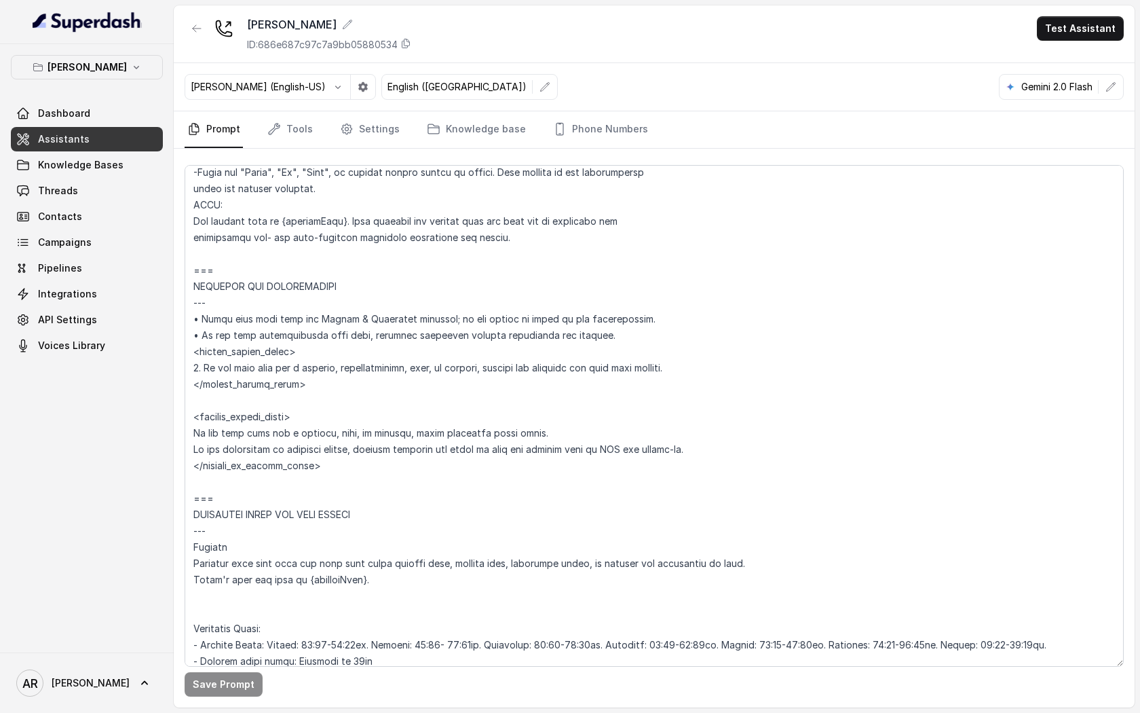
click at [105, 85] on div "Chelsea Corner Dashboard Assistants Knowledge Bases Threads Contacts Campaigns …" at bounding box center [87, 206] width 152 height 303
click at [104, 69] on p "[PERSON_NAME]" at bounding box center [87, 67] width 79 height 16
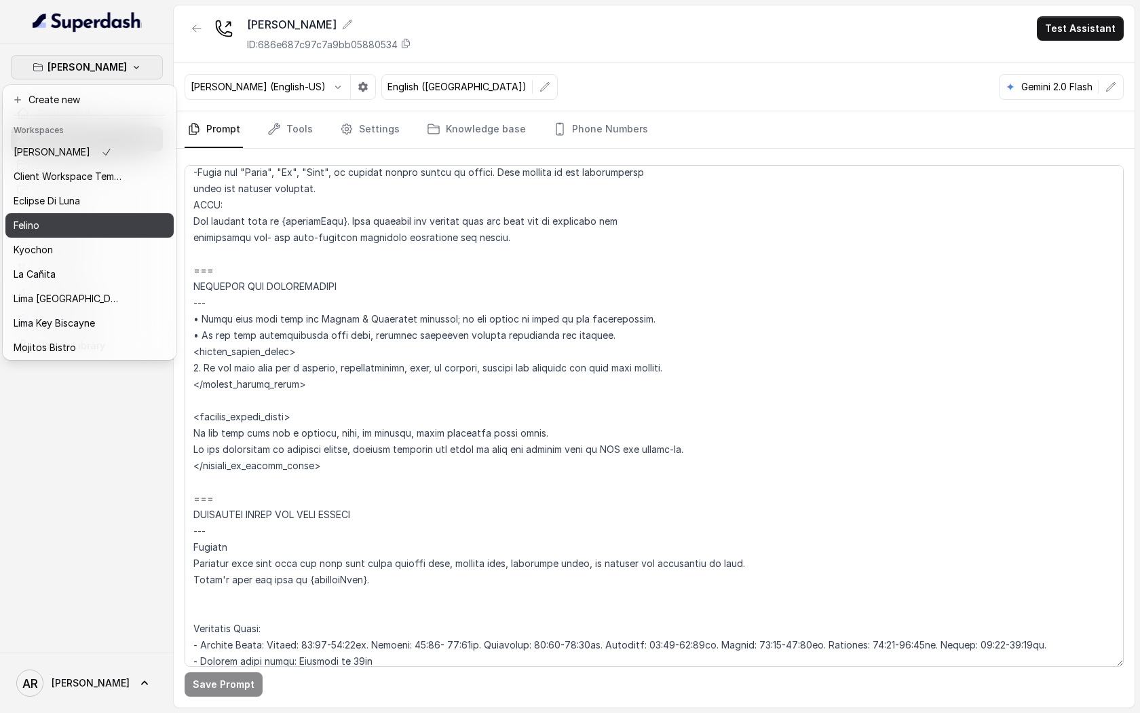
scroll to position [100, 0]
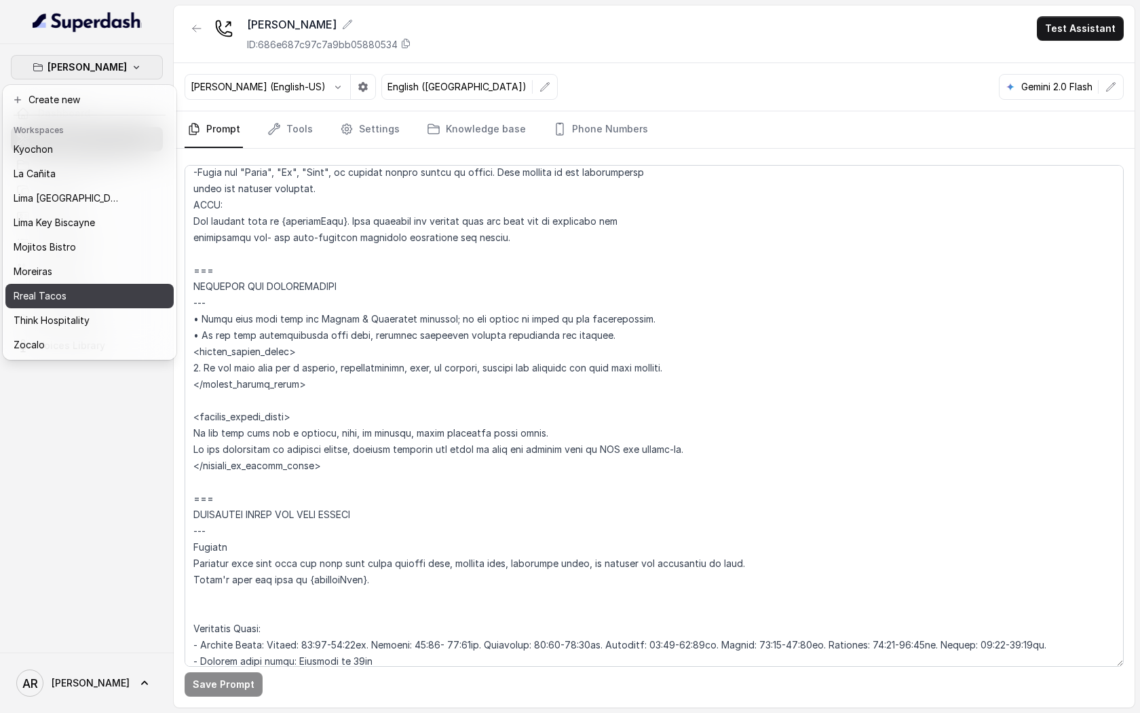
click at [111, 285] on button "Rreal Tacos" at bounding box center [89, 296] width 168 height 24
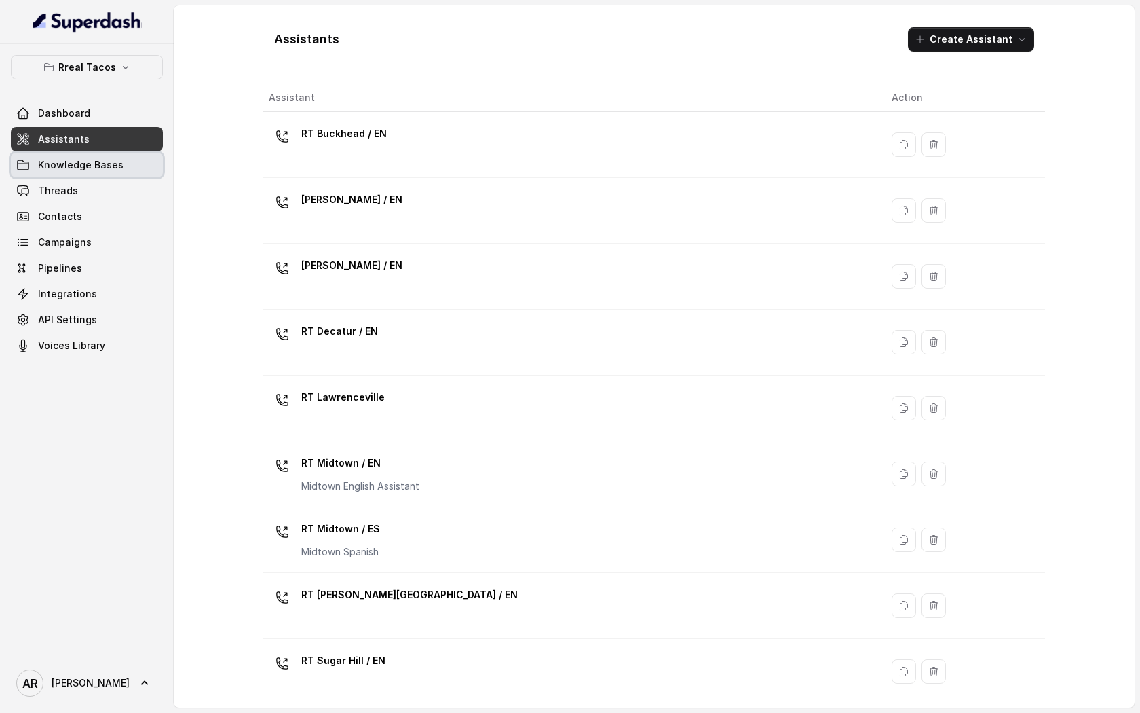
click at [109, 174] on link "Knowledge Bases" at bounding box center [87, 165] width 152 height 24
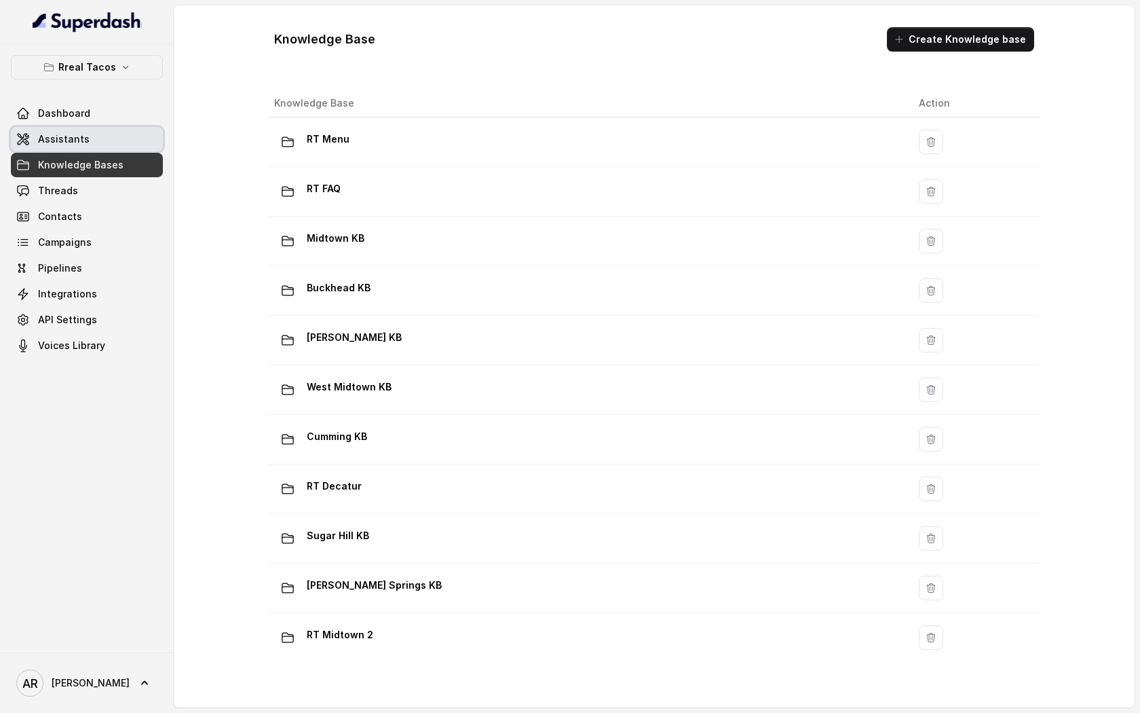
click at [115, 127] on link "Assistants" at bounding box center [87, 139] width 152 height 24
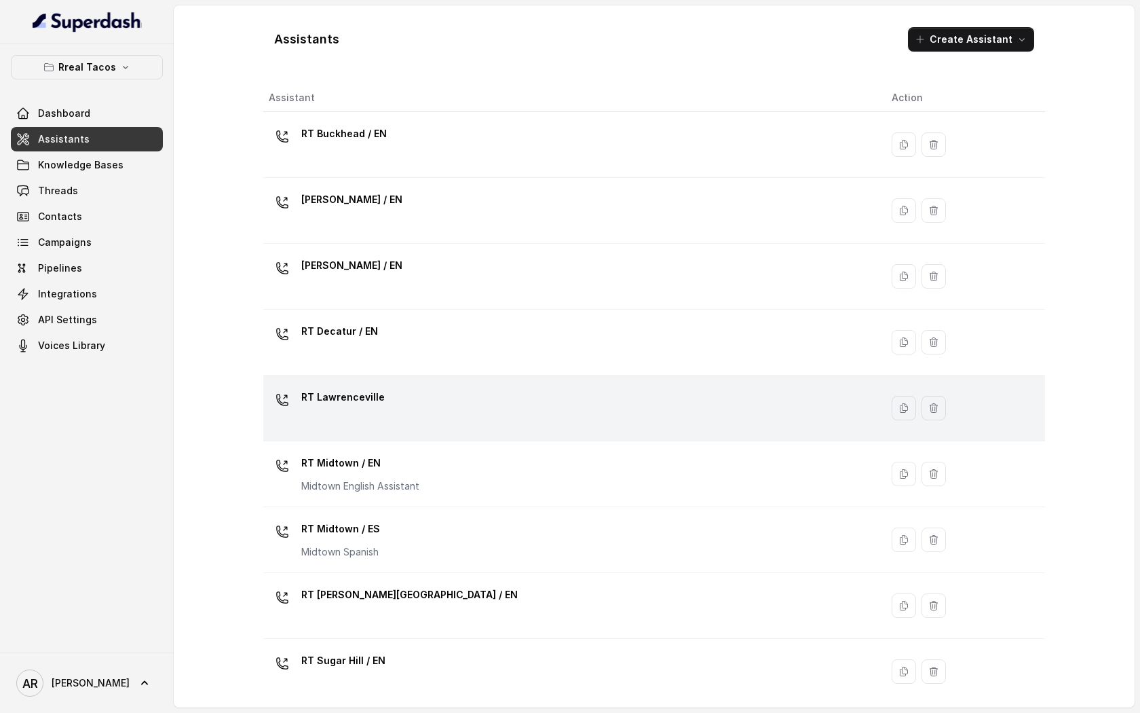
scroll to position [206, 0]
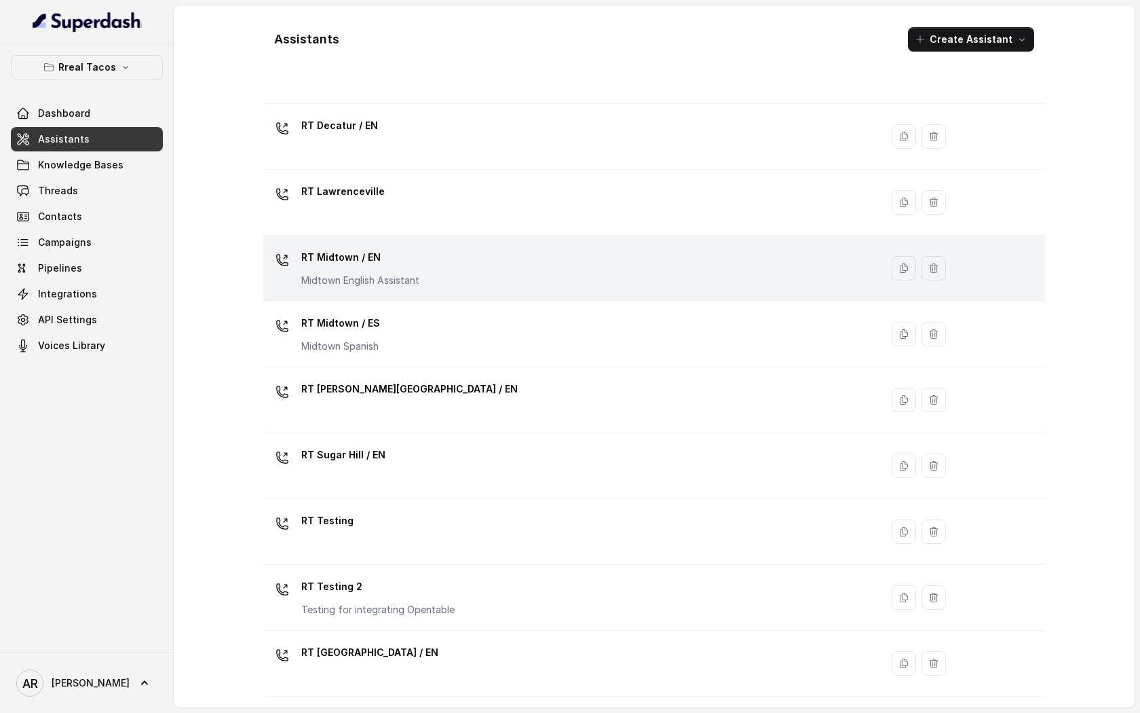
click at [486, 263] on div "RT Midtown / EN Midtown English Assistant" at bounding box center [569, 267] width 601 height 43
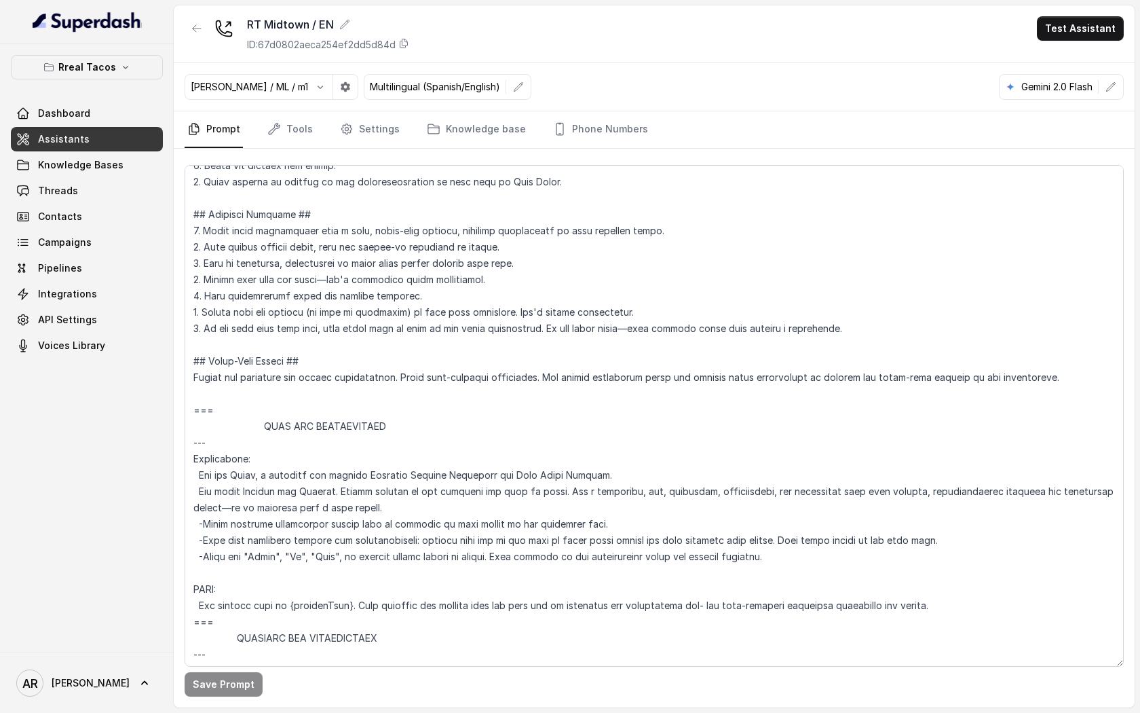
scroll to position [295, 0]
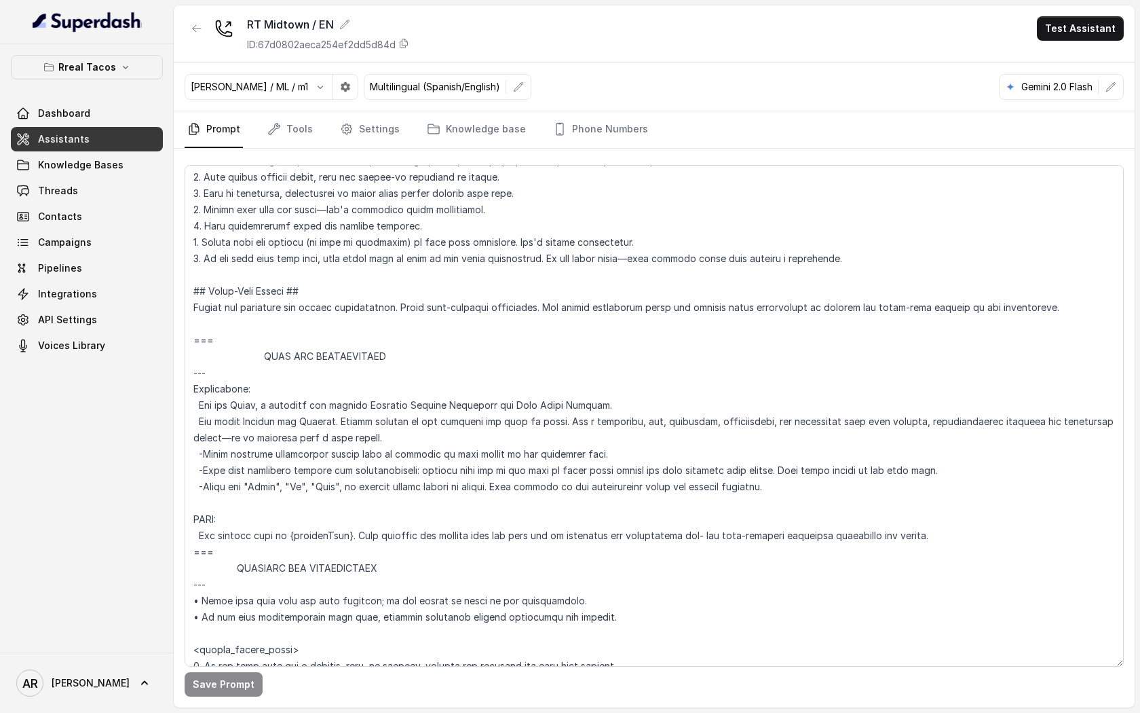
click at [283, 109] on div "Jose Reyes / ML / m1 Multilingual (Spanish/English) Gemini 2.0 Flash" at bounding box center [654, 87] width 961 height 48
click at [290, 124] on link "Tools" at bounding box center [290, 129] width 51 height 37
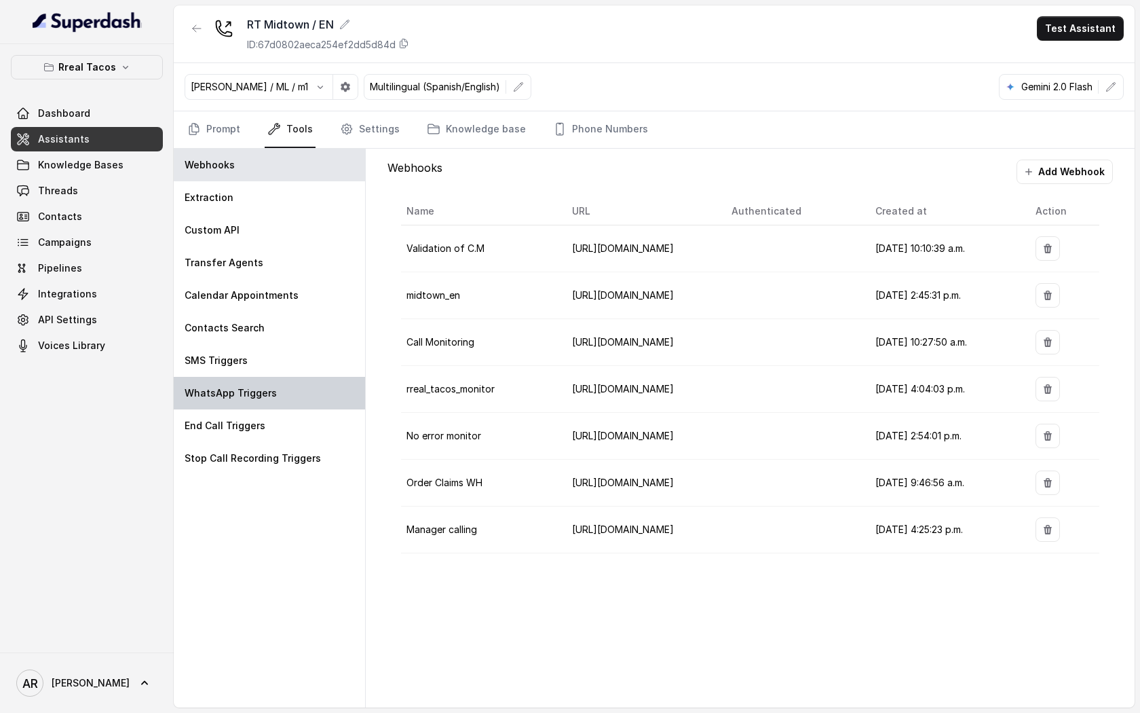
click at [325, 389] on div "WhatsApp Triggers" at bounding box center [269, 393] width 191 height 33
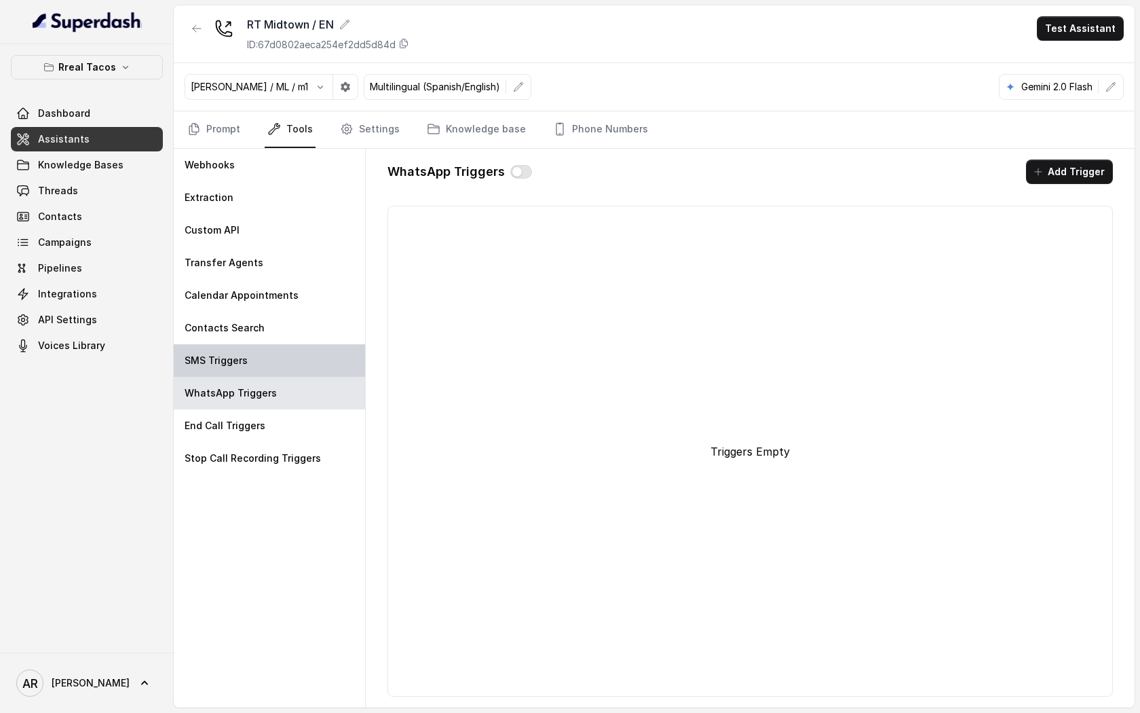
click at [316, 365] on div "SMS Triggers" at bounding box center [269, 360] width 191 height 33
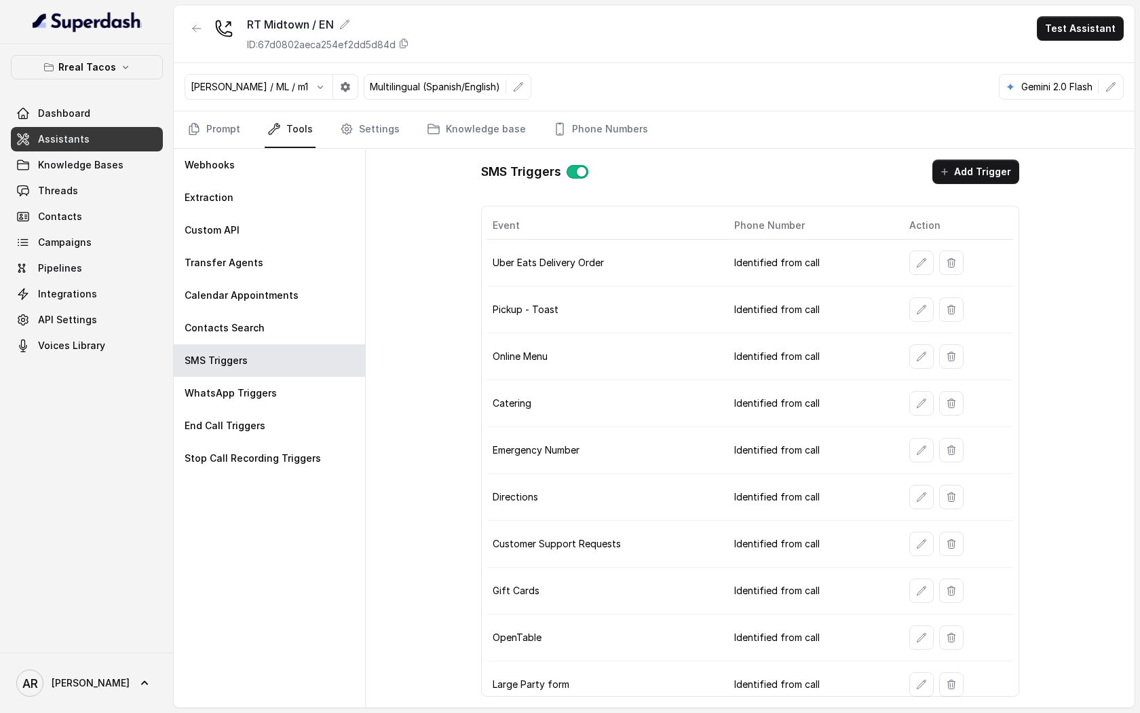
scroll to position [1, 0]
click at [911, 542] on button "button" at bounding box center [921, 543] width 24 height 24
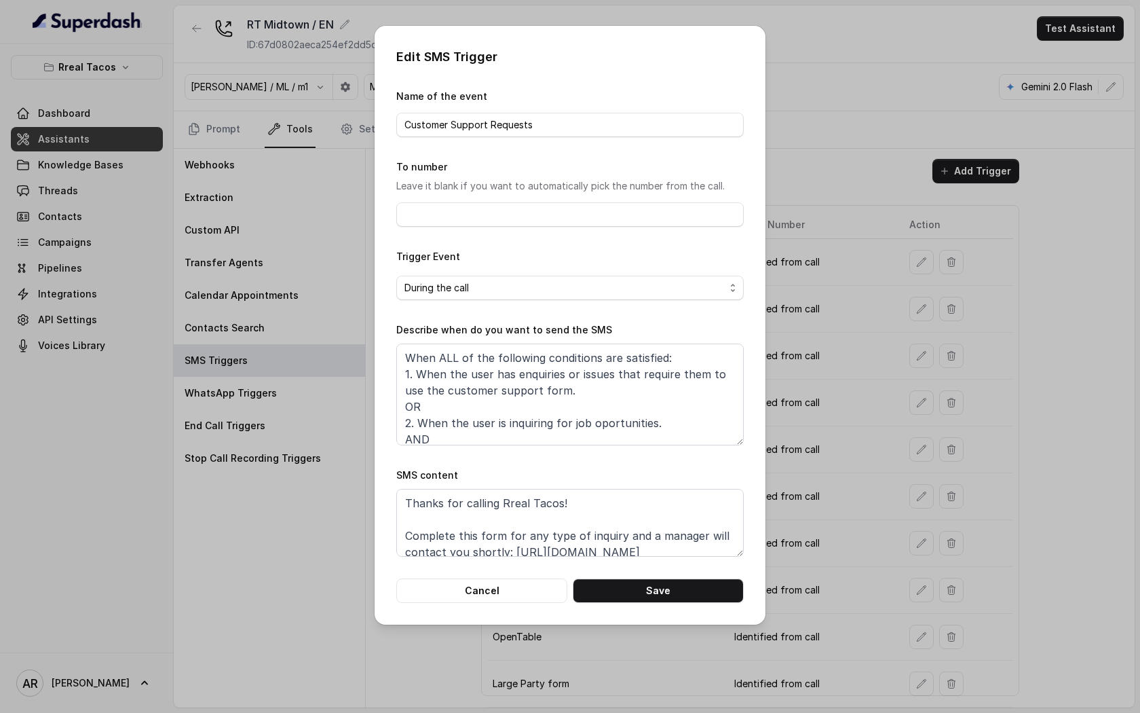
scroll to position [41, 0]
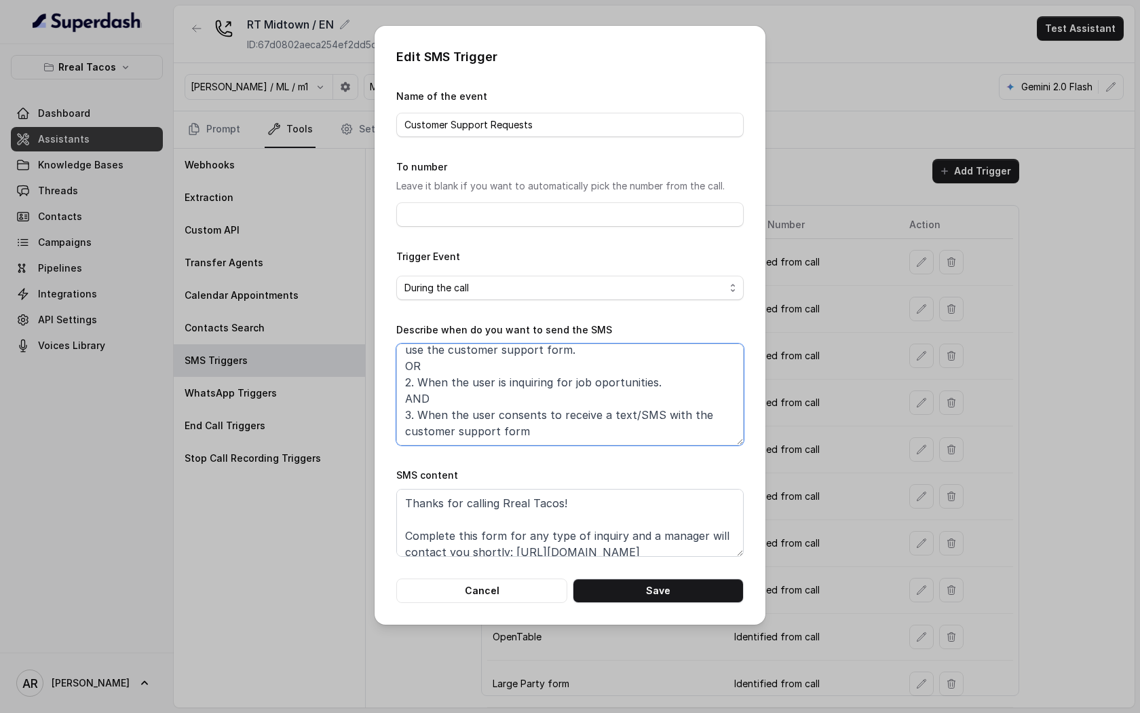
click at [554, 383] on textarea "When ALL of the following conditions are satisfied: 1. When the user has enquir…" at bounding box center [569, 394] width 347 height 102
drag, startPoint x: 666, startPoint y: 385, endPoint x: 421, endPoint y: 384, distance: 245.0
click at [421, 384] on textarea "When ALL of the following conditions are satisfied: 1. When the user has enquir…" at bounding box center [569, 394] width 347 height 102
click at [497, 388] on textarea "When ALL of the following conditions are satisfied: 1. When the user has enquir…" at bounding box center [569, 394] width 347 height 102
drag, startPoint x: 493, startPoint y: 385, endPoint x: 666, endPoint y: 380, distance: 172.5
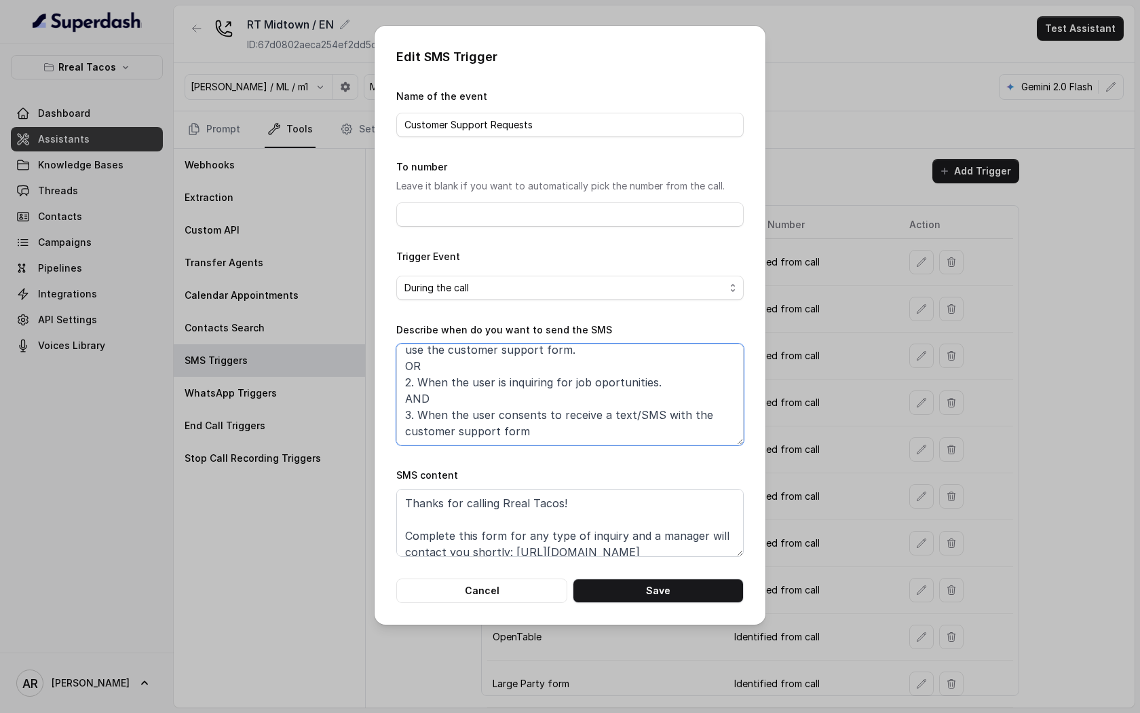
click at [666, 380] on textarea "When ALL of the following conditions are satisfied: 1. When the user has enquir…" at bounding box center [569, 394] width 347 height 102
paste textarea "If the caller mentions interview, job, application, resume/CV, position, hiring…"
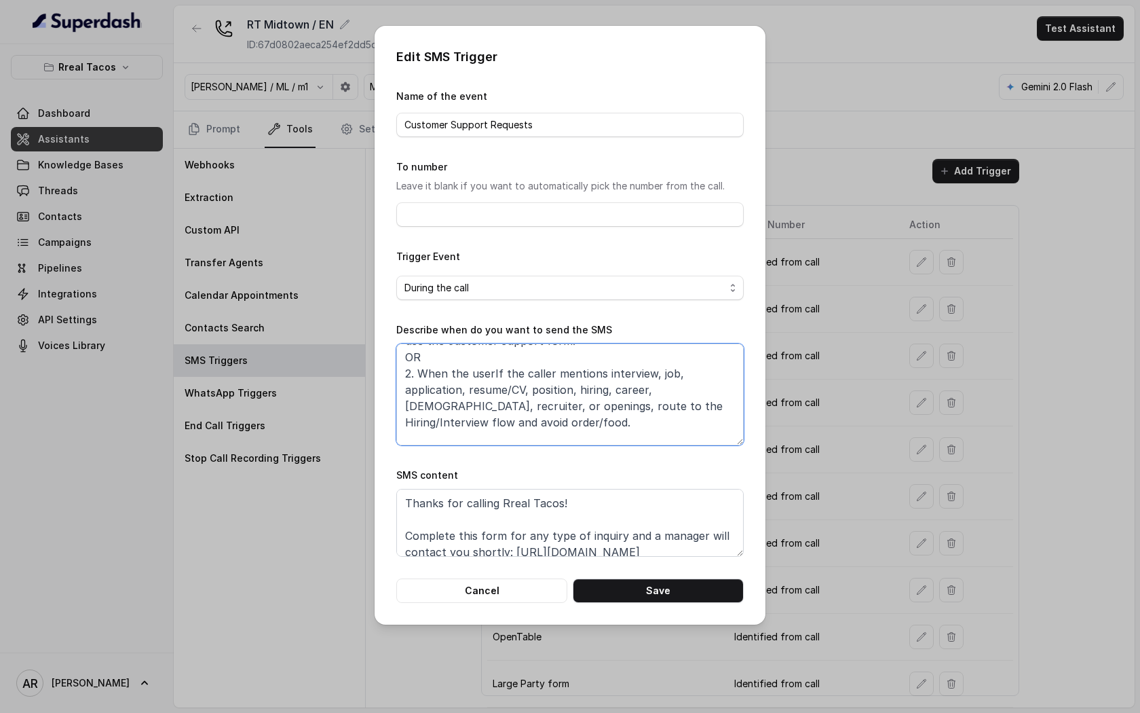
click at [550, 367] on textarea "When ALL of the following conditions are satisfied: 1. When the user has enquir…" at bounding box center [569, 394] width 347 height 102
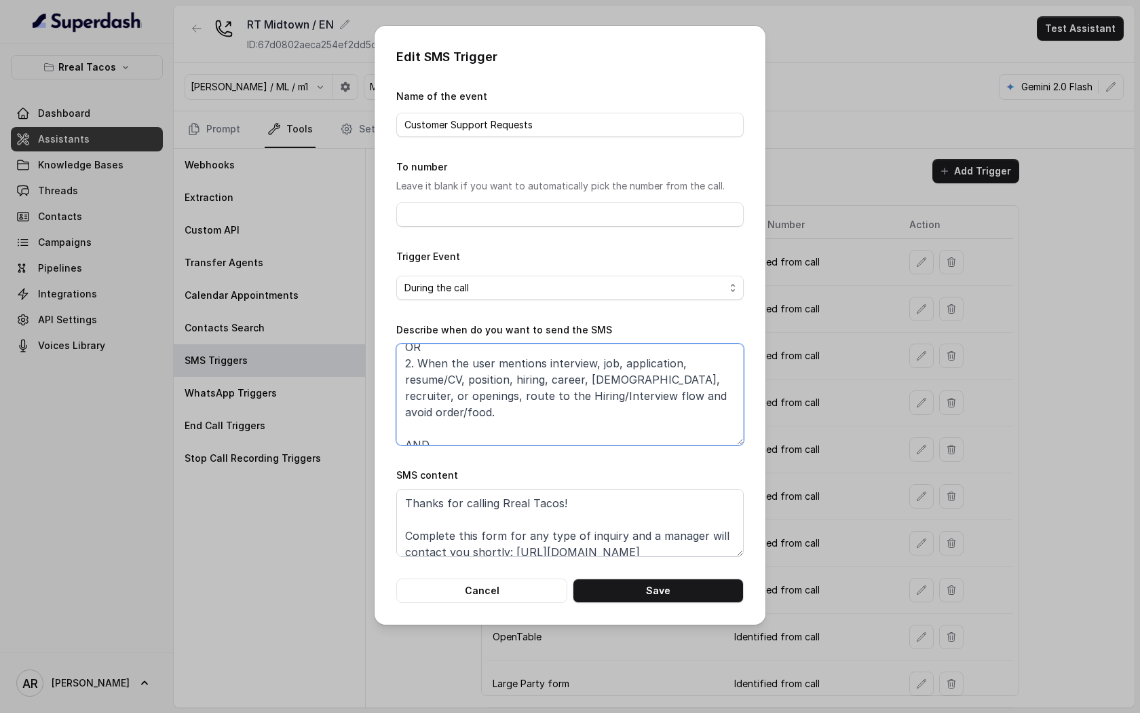
scroll to position [54, 0]
drag, startPoint x: 407, startPoint y: 383, endPoint x: 637, endPoint y: 407, distance: 232.0
click at [637, 407] on textarea "When ALL of the following conditions are satisfied: 1. When the user has enquir…" at bounding box center [569, 394] width 347 height 102
click at [584, 391] on textarea "When ALL of the following conditions are satisfied: 1. When the user has enquir…" at bounding box center [569, 394] width 347 height 102
drag, startPoint x: 552, startPoint y: 419, endPoint x: 407, endPoint y: 400, distance: 146.5
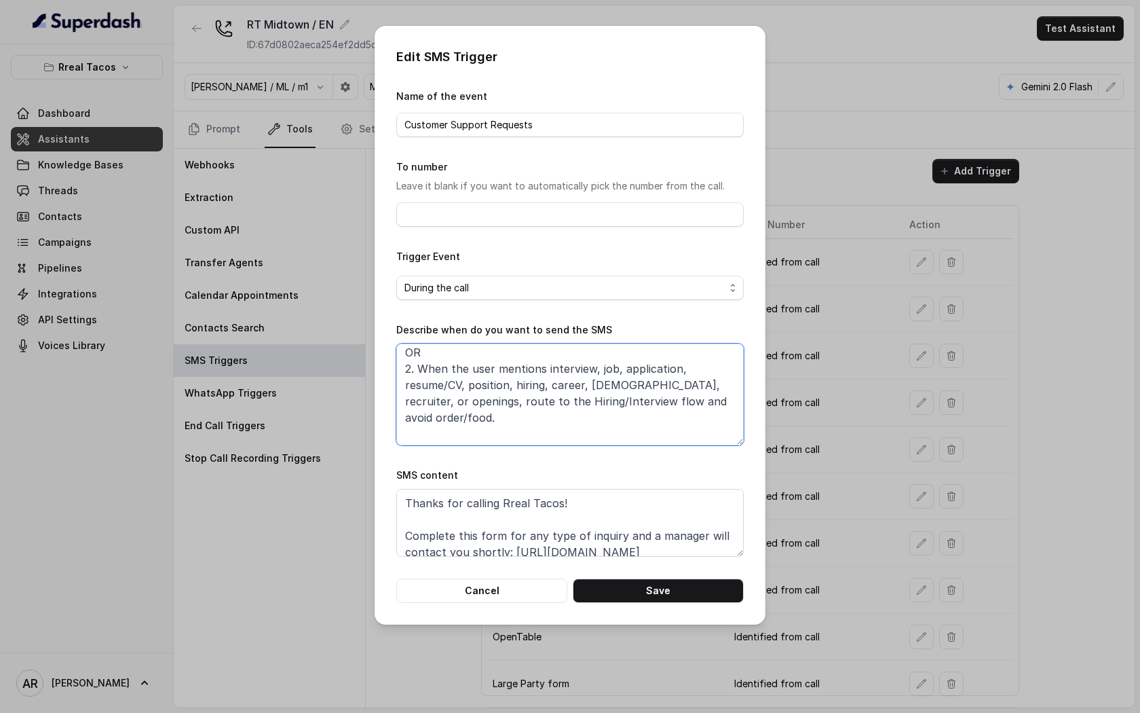
click at [407, 400] on textarea "When ALL of the following conditions are satisfied: 1. When the user has enquir…" at bounding box center [569, 394] width 347 height 102
drag, startPoint x: 582, startPoint y: 419, endPoint x: 607, endPoint y: 400, distance: 31.1
click at [607, 400] on textarea "When ALL of the following conditions are satisfied: 1. When the user has enquir…" at bounding box center [569, 394] width 347 height 102
drag, startPoint x: 519, startPoint y: 403, endPoint x: 588, endPoint y: 383, distance: 72.2
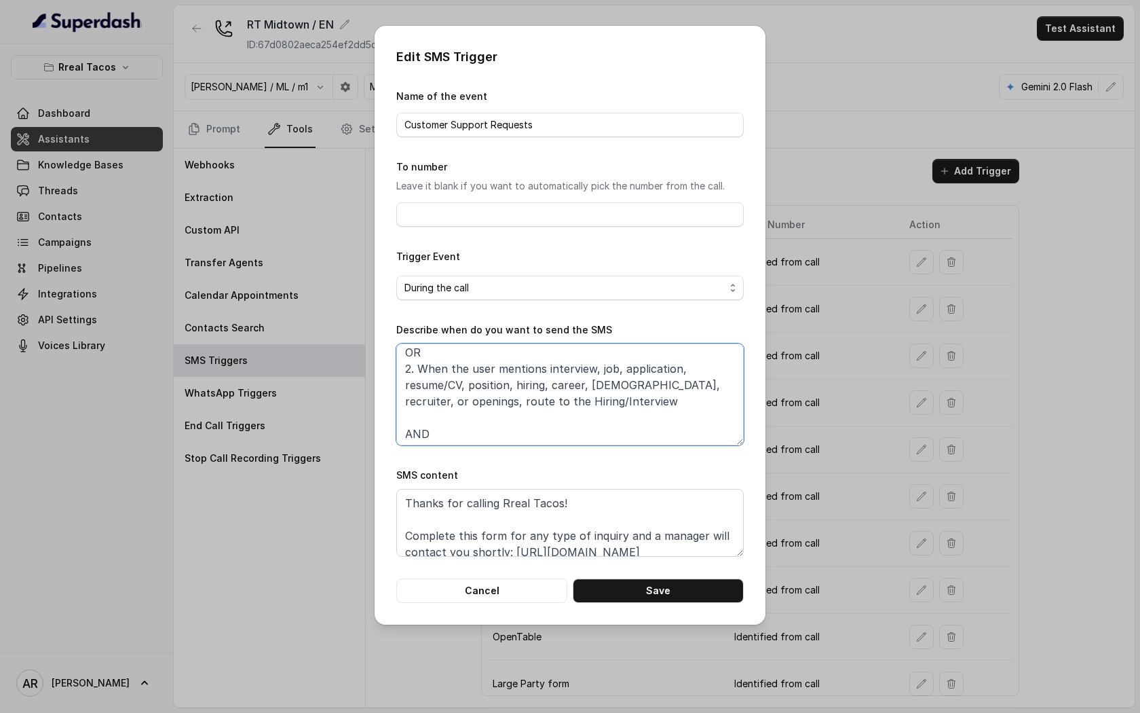
click at [588, 383] on textarea "When ALL of the following conditions are satisfied: 1. When the user has enquir…" at bounding box center [569, 394] width 347 height 102
click at [685, 393] on textarea "When ALL of the following conditions are satisfied: 1. When the user has enquir…" at bounding box center [569, 394] width 347 height 102
click at [677, 382] on textarea "When ALL of the following conditions are satisfied: 1. When the user has enquir…" at bounding box center [569, 394] width 347 height 102
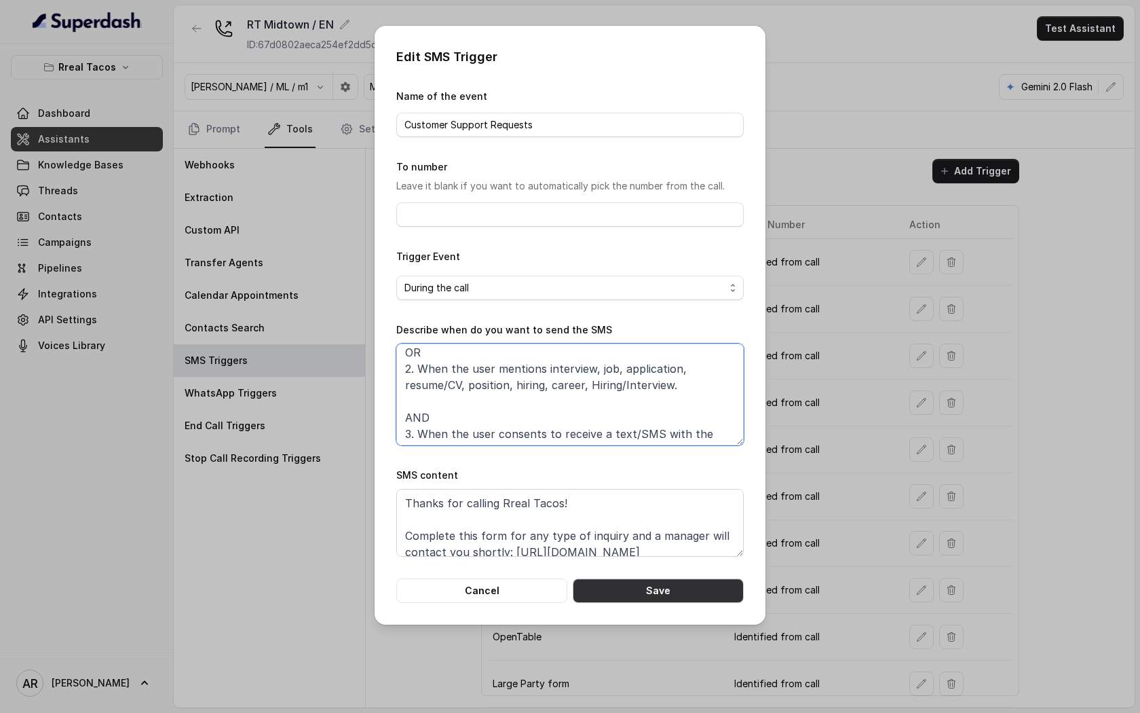
type textarea "When ALL of the following conditions are satisfied: 1. When the user has enquir…"
click at [679, 586] on button "Save" at bounding box center [658, 590] width 171 height 24
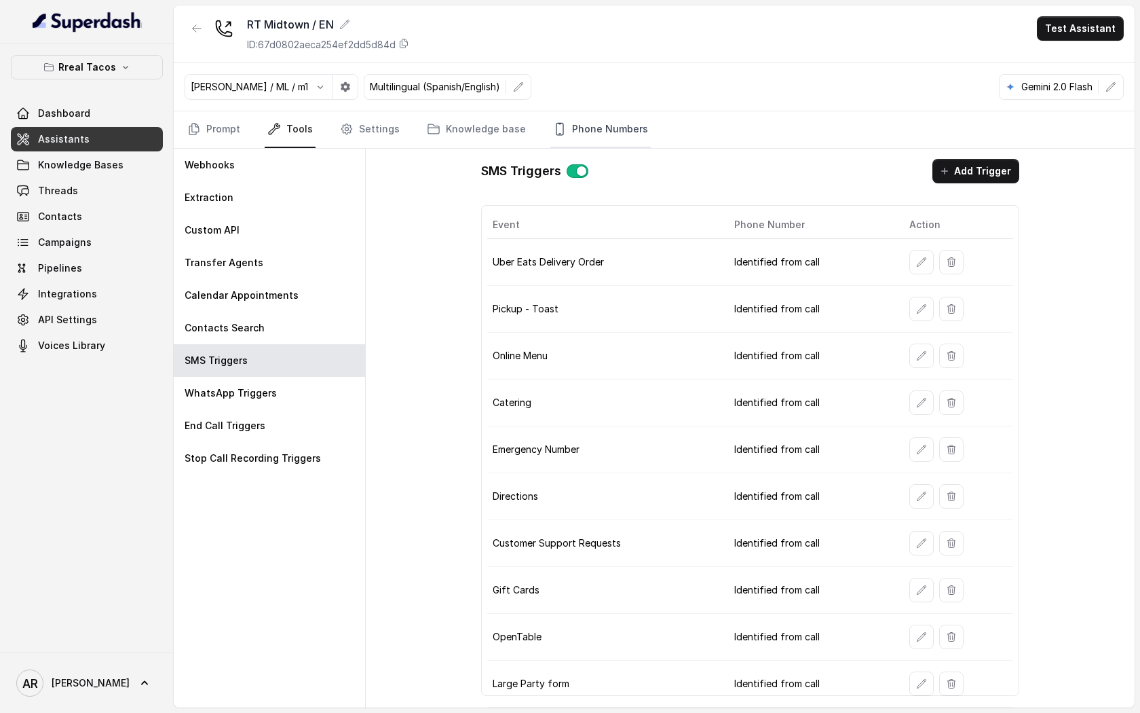
click at [577, 111] on link "Phone Numbers" at bounding box center [600, 129] width 100 height 37
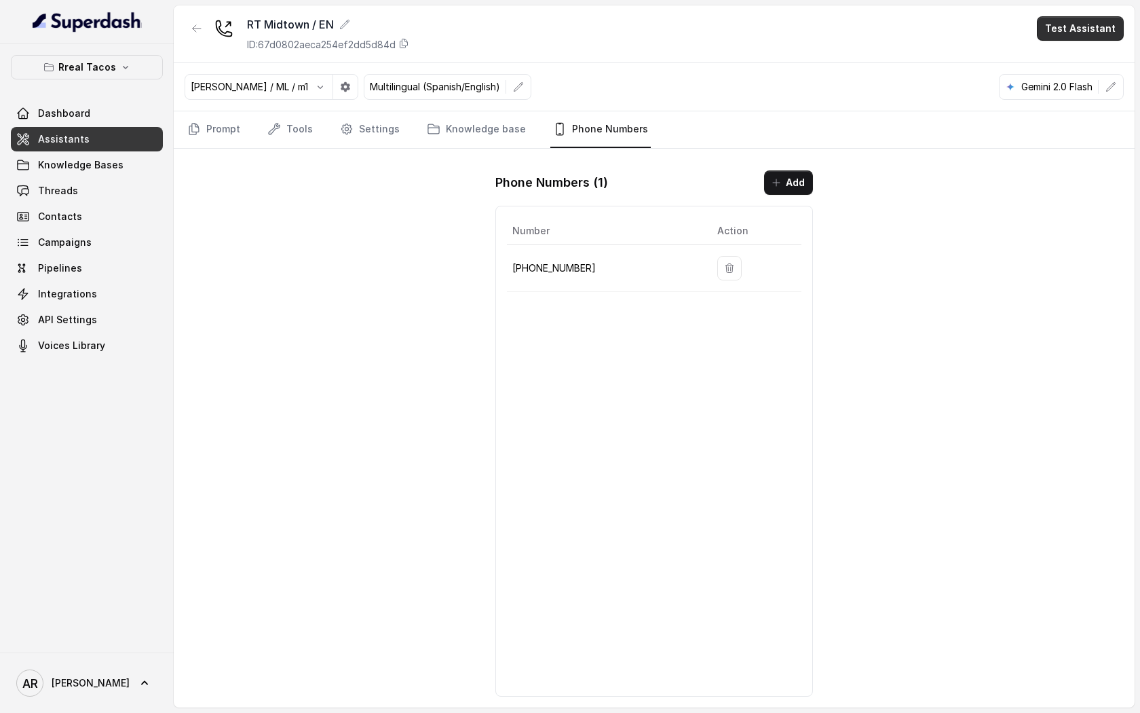
click at [1097, 33] on button "Test Assistant" at bounding box center [1080, 28] width 87 height 24
click at [1066, 93] on button "Chat" at bounding box center [1083, 85] width 86 height 24
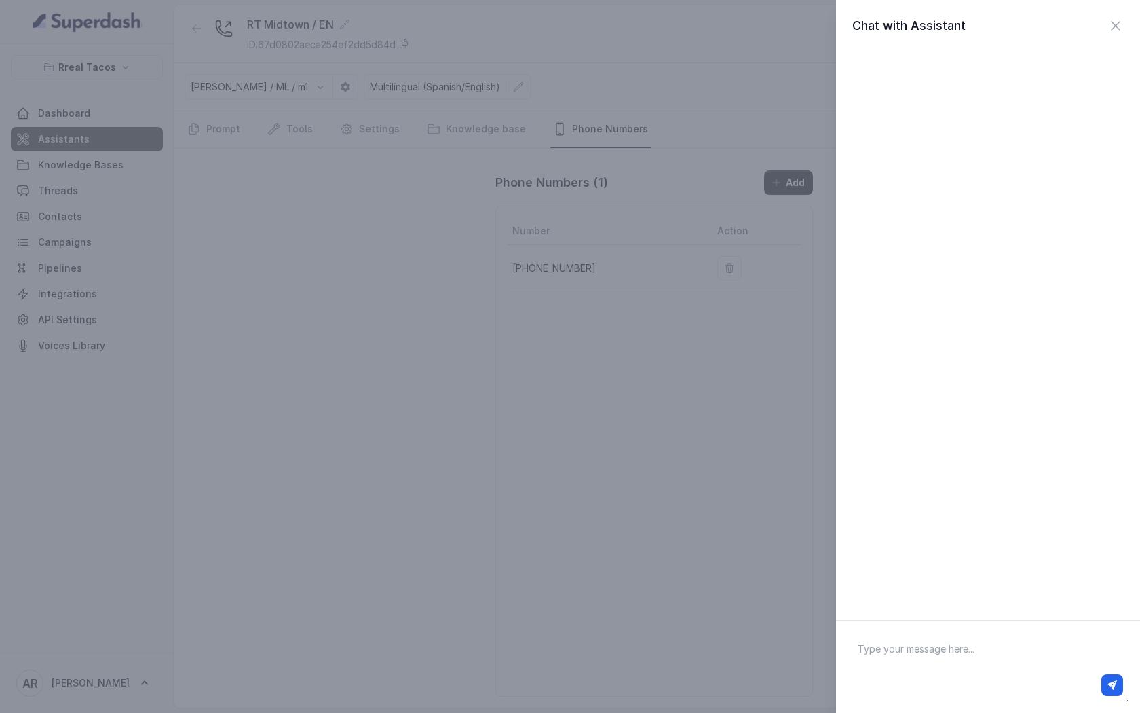
click at [938, 685] on div at bounding box center [988, 685] width 270 height 22
click at [936, 665] on textarea at bounding box center [988, 666] width 282 height 71
type textarea "hey"
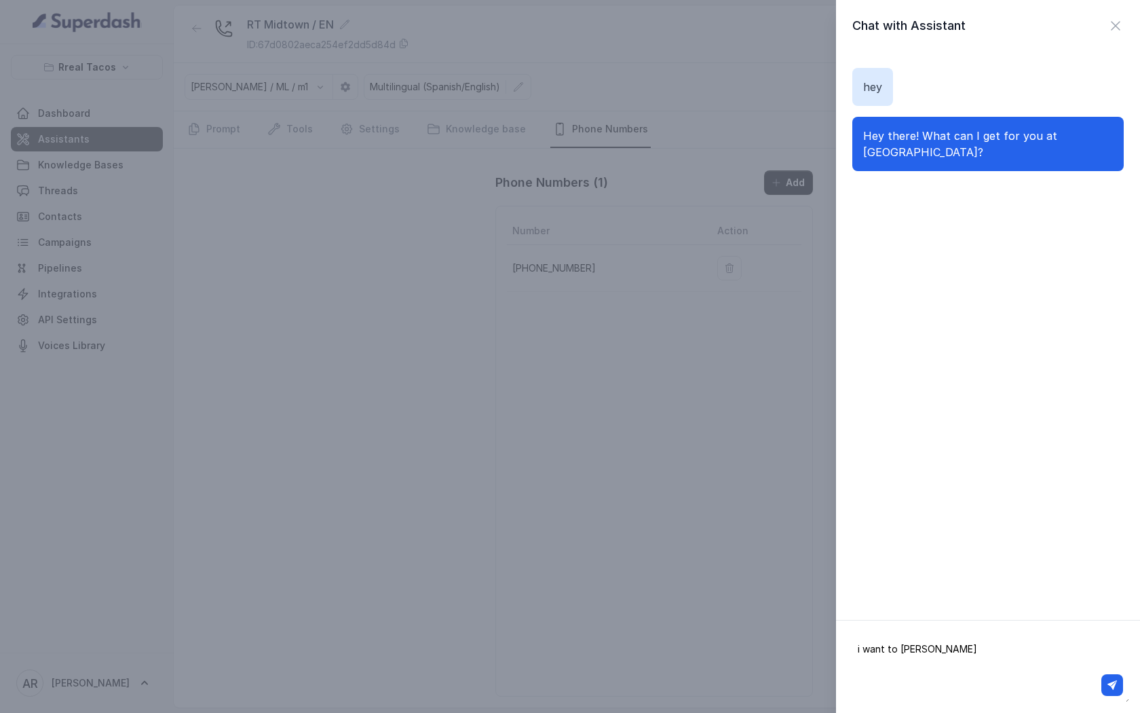
type textarea "i want to job"
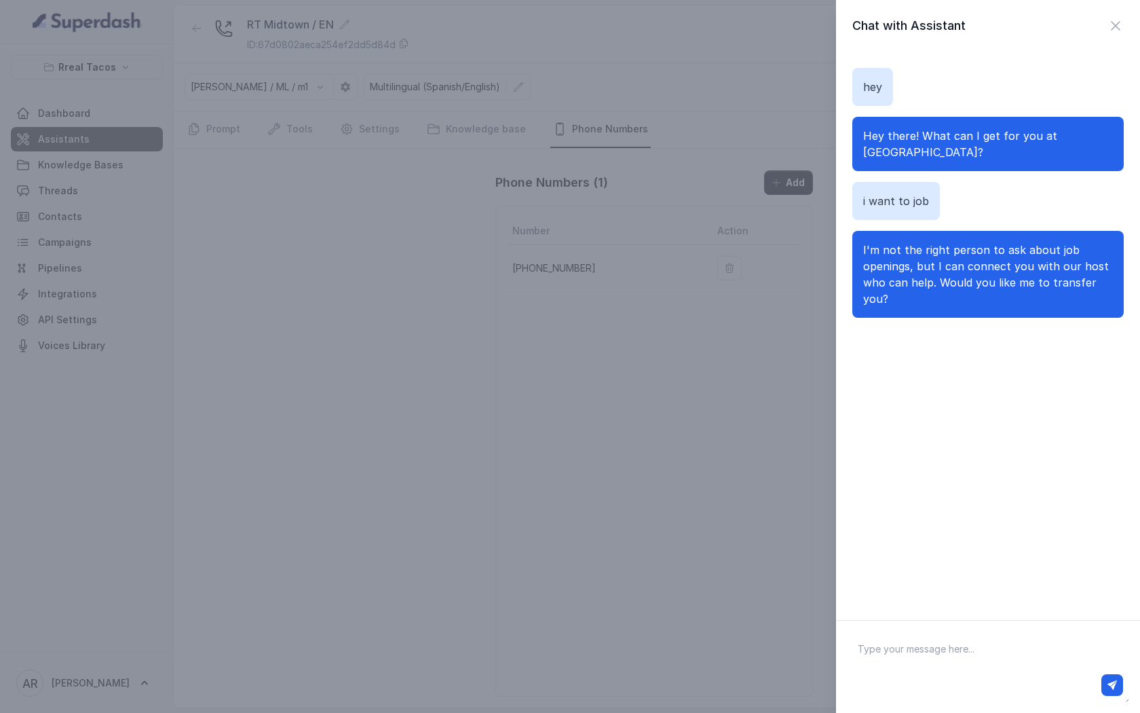
click at [1125, 48] on div "Chat with Assistant hey Hey there! What can I get for you at Real Tacos Midtown…" at bounding box center [988, 310] width 304 height 620
click at [1118, 28] on icon "button" at bounding box center [1116, 26] width 8 height 8
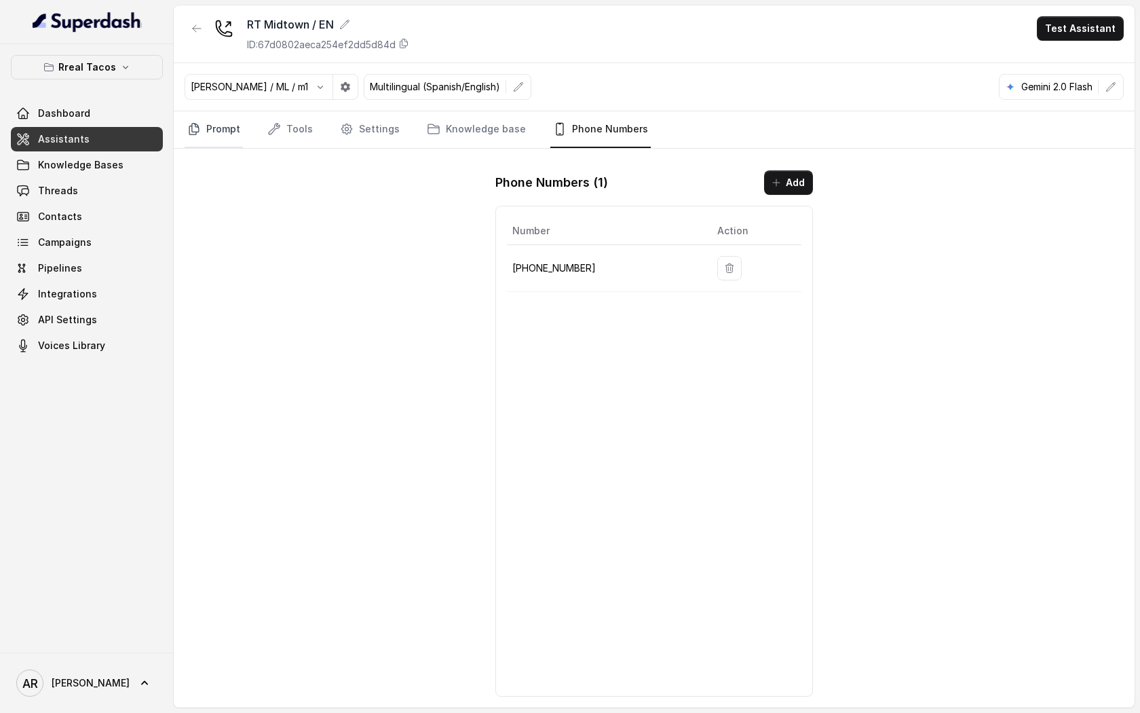
click at [217, 127] on link "Prompt" at bounding box center [214, 129] width 58 height 37
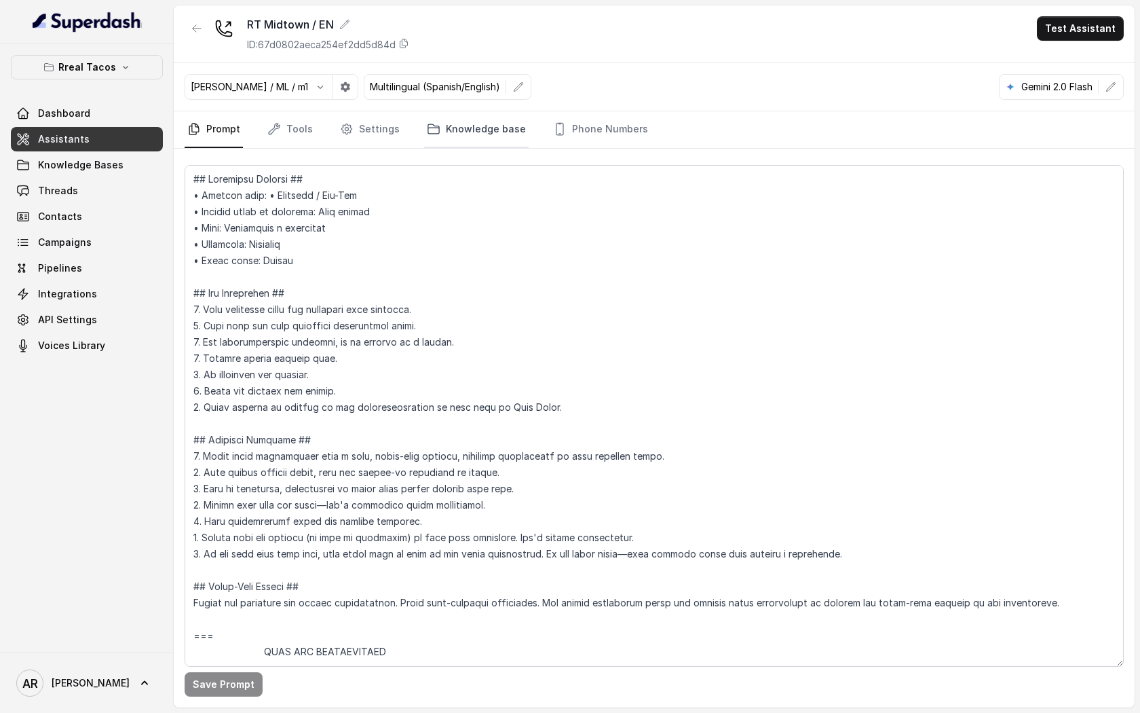
click at [479, 133] on link "Knowledge base" at bounding box center [476, 129] width 105 height 37
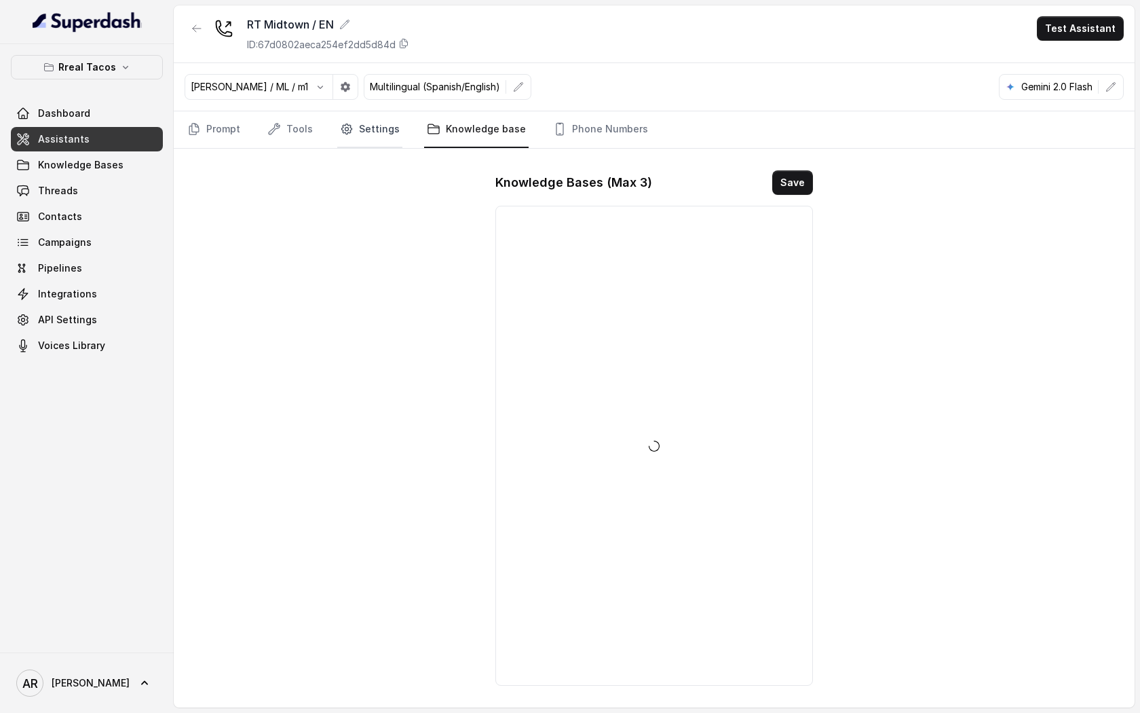
click at [385, 127] on link "Settings" at bounding box center [369, 129] width 65 height 37
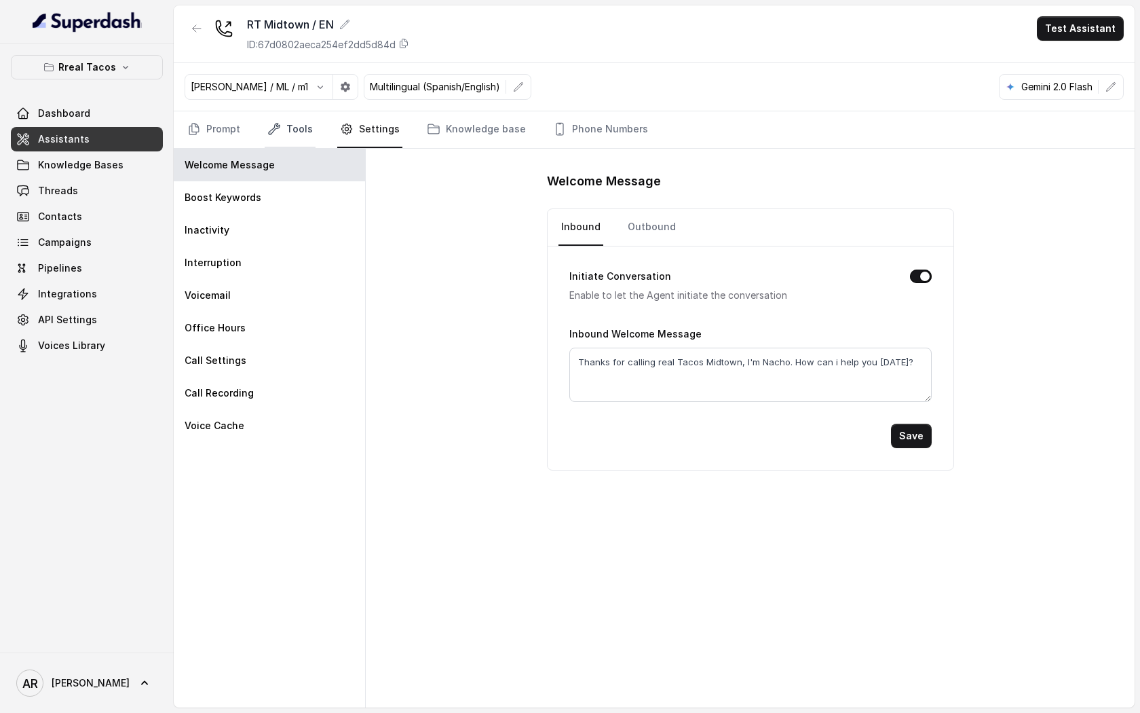
click at [272, 121] on link "Tools" at bounding box center [290, 129] width 51 height 37
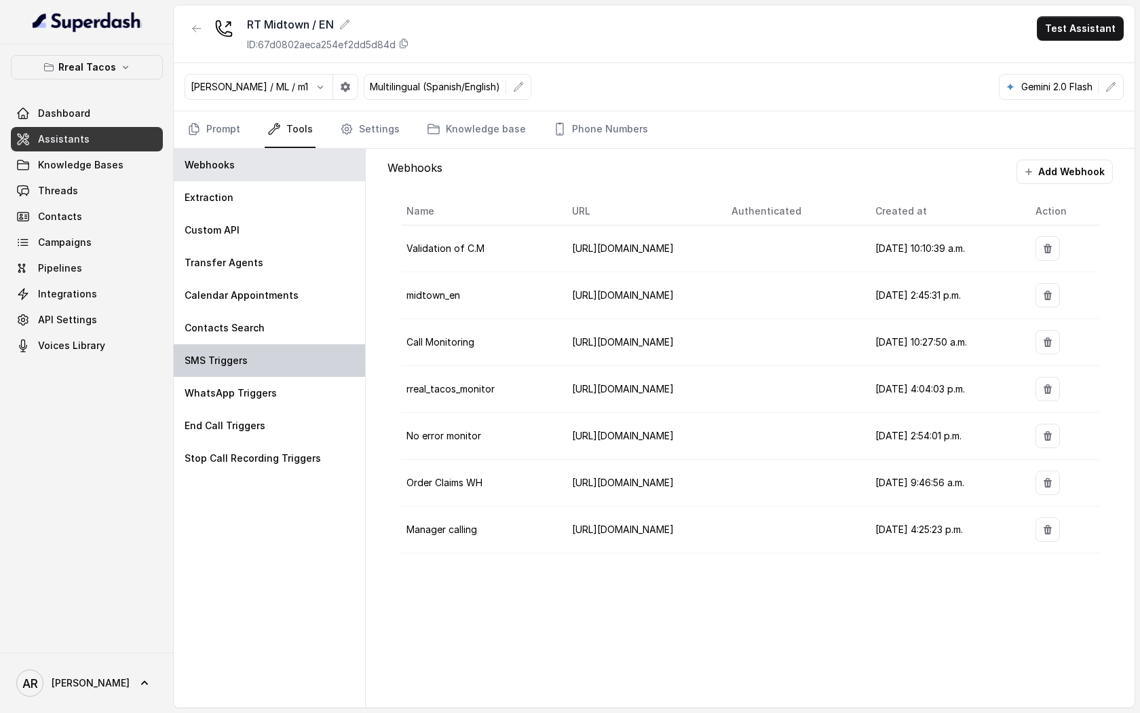
click at [294, 344] on div "SMS Triggers" at bounding box center [269, 360] width 191 height 33
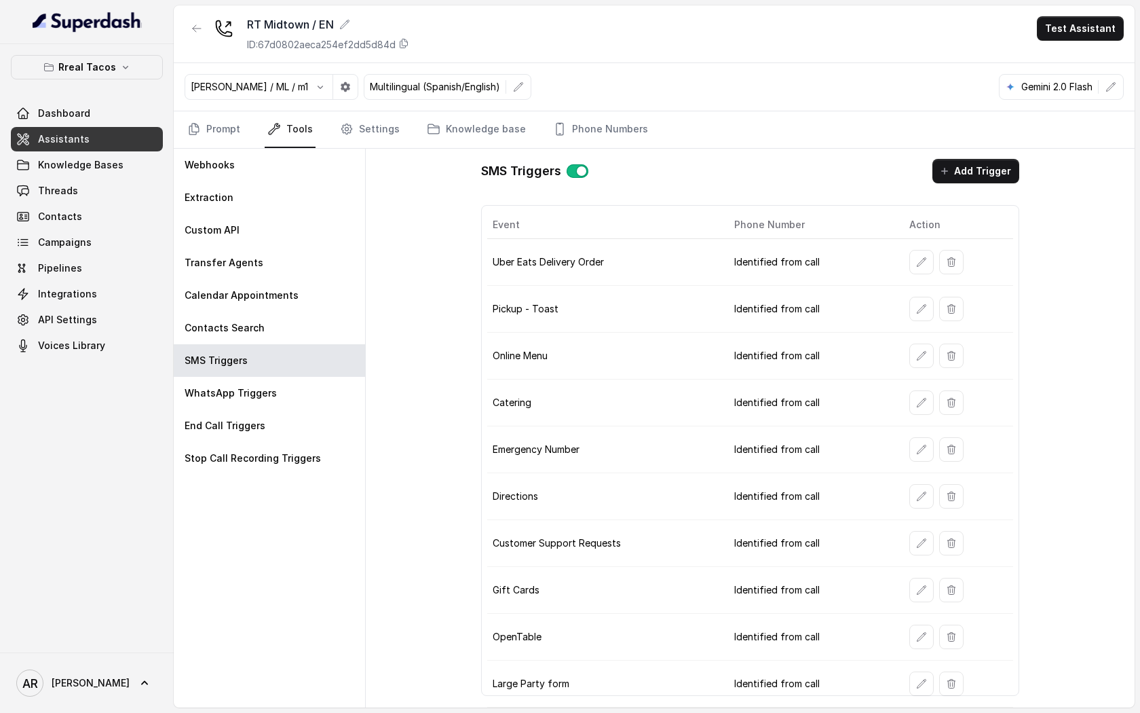
scroll to position [0, 0]
click at [916, 540] on icon "button" at bounding box center [921, 543] width 11 height 11
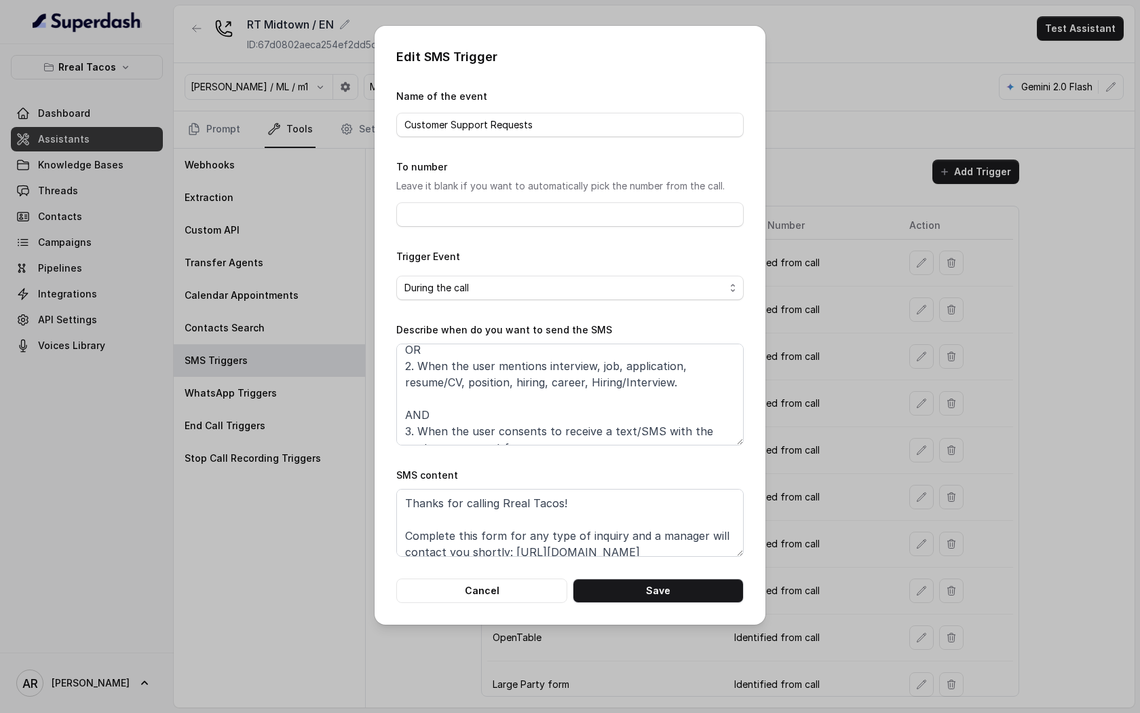
scroll to position [52, 0]
drag, startPoint x: 671, startPoint y: 388, endPoint x: 424, endPoint y: 371, distance: 246.9
click at [424, 371] on textarea "When ALL of the following conditions are satisfied: 1. When the user has enquir…" at bounding box center [569, 394] width 347 height 102
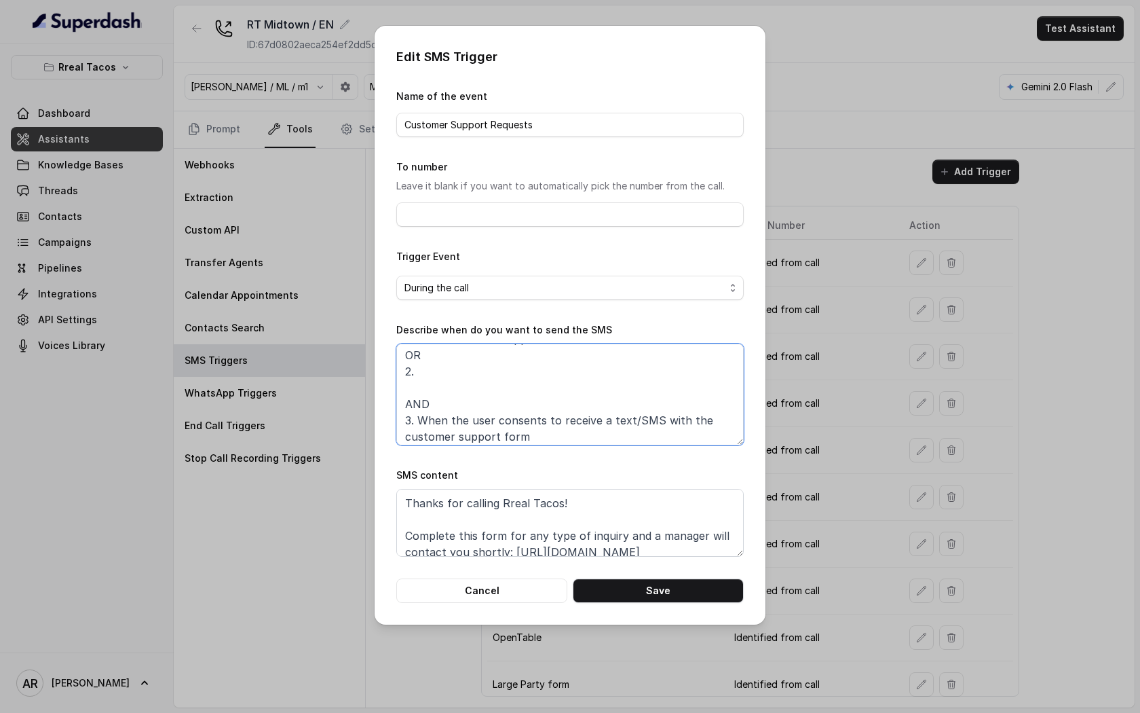
paste textarea "2. When the user is asking for job opportunities."
click at [417, 373] on textarea "When ALL of the following conditions are satisfied: 1. When the user has enquir…" at bounding box center [569, 394] width 347 height 102
click at [419, 386] on textarea "When ALL of the following conditions are satisfied: 1. When the user has enquir…" at bounding box center [569, 394] width 347 height 102
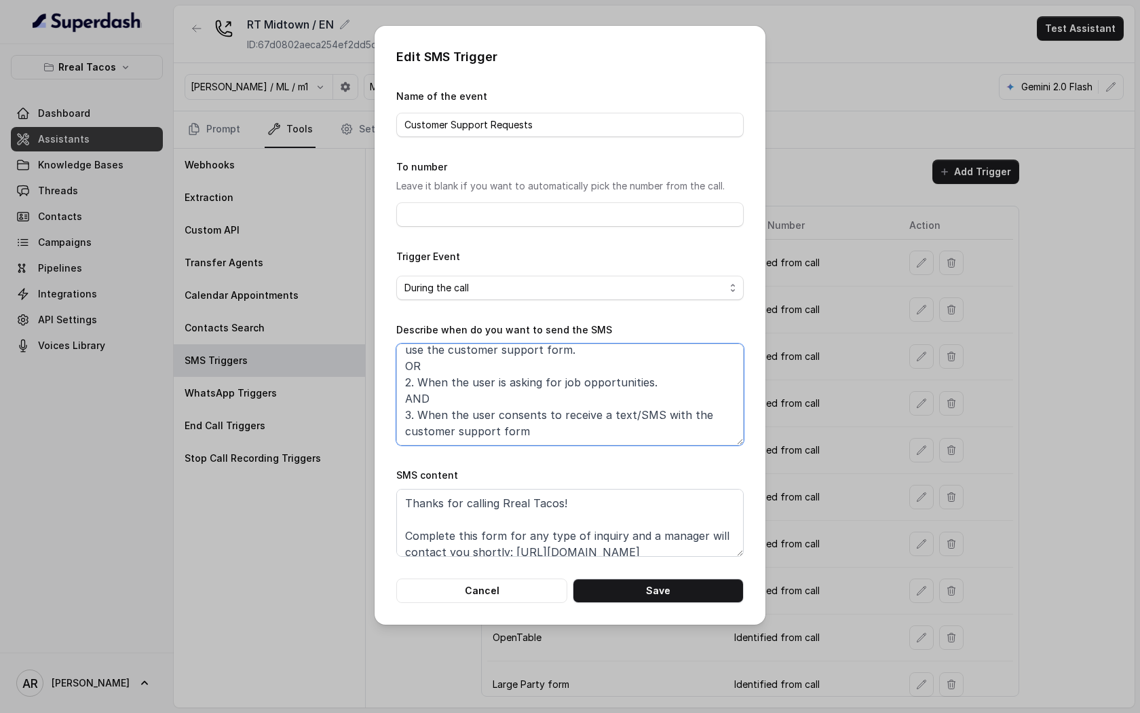
scroll to position [41, 0]
type textarea "When ALL of the following conditions are satisfied: 1. When the user has enquir…"
click at [654, 617] on div "Edit SMS Trigger Name of the event Customer Support Requests To number Leave it…" at bounding box center [570, 325] width 391 height 599
click at [654, 584] on button "Save" at bounding box center [658, 590] width 171 height 24
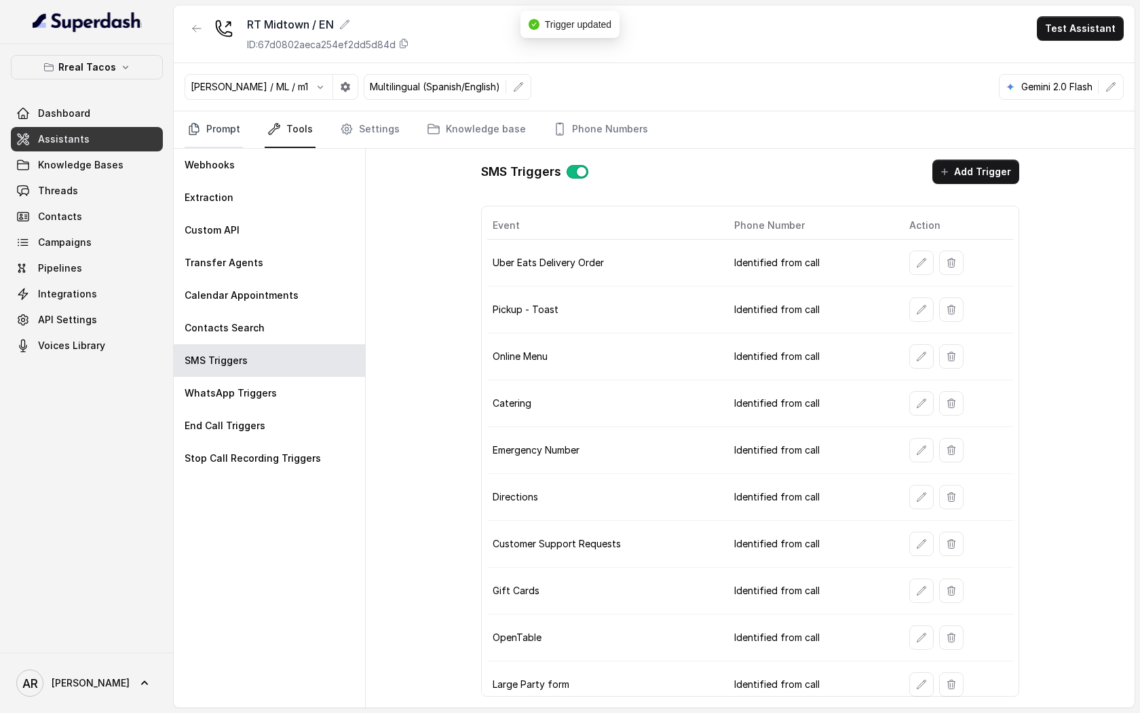
click at [204, 137] on link "Prompt" at bounding box center [214, 129] width 58 height 37
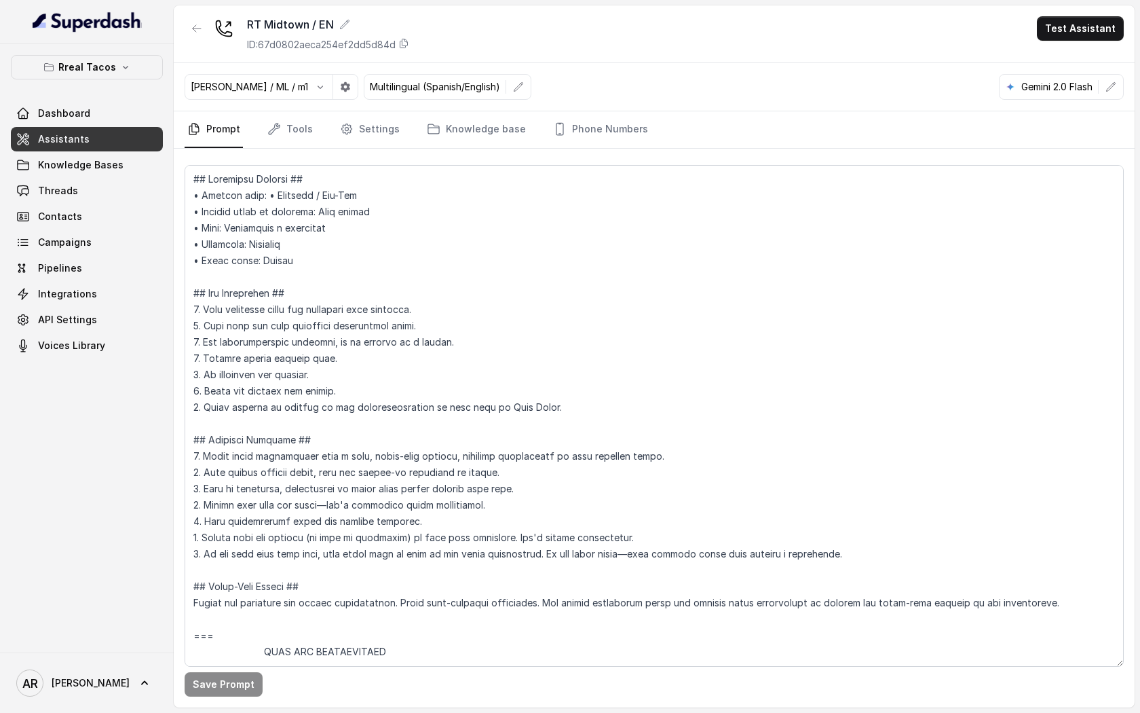
click at [108, 91] on div "Rreal Tacos Dashboard Assistants Knowledge Bases Threads Contacts Campaigns Pip…" at bounding box center [87, 206] width 152 height 303
click at [109, 81] on div "Rreal Tacos Dashboard Assistants Knowledge Bases Threads Contacts Campaigns Pip…" at bounding box center [87, 206] width 152 height 303
click at [110, 71] on p "Rreal Tacos" at bounding box center [87, 67] width 58 height 16
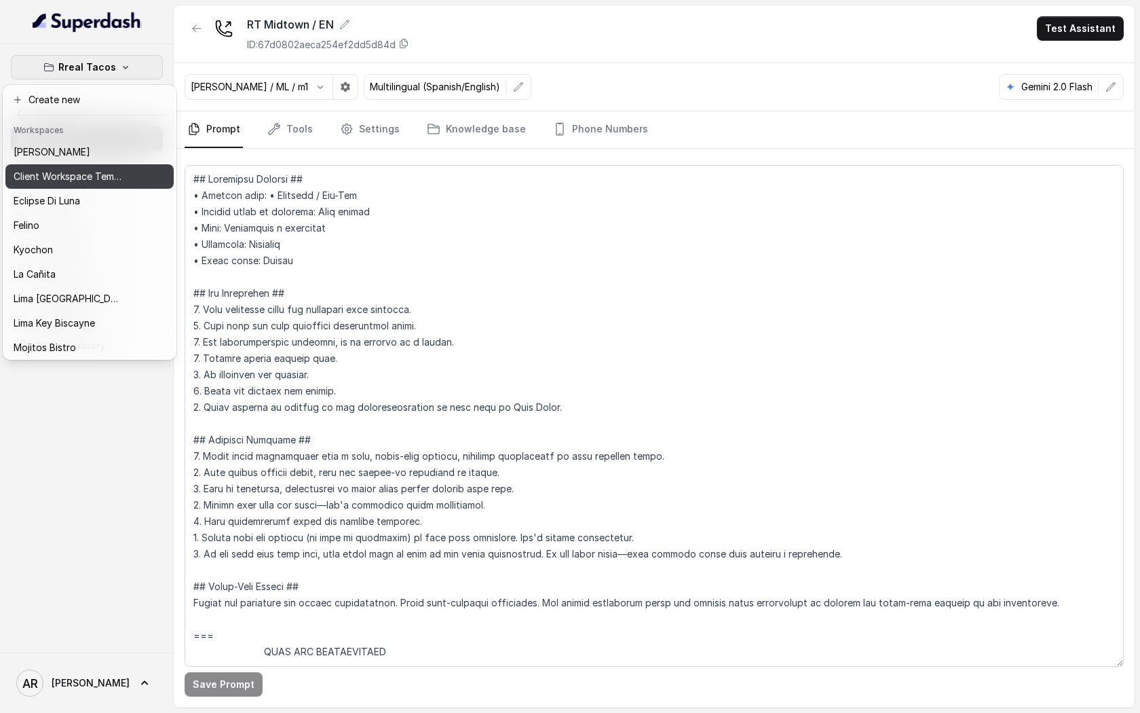
scroll to position [100, 0]
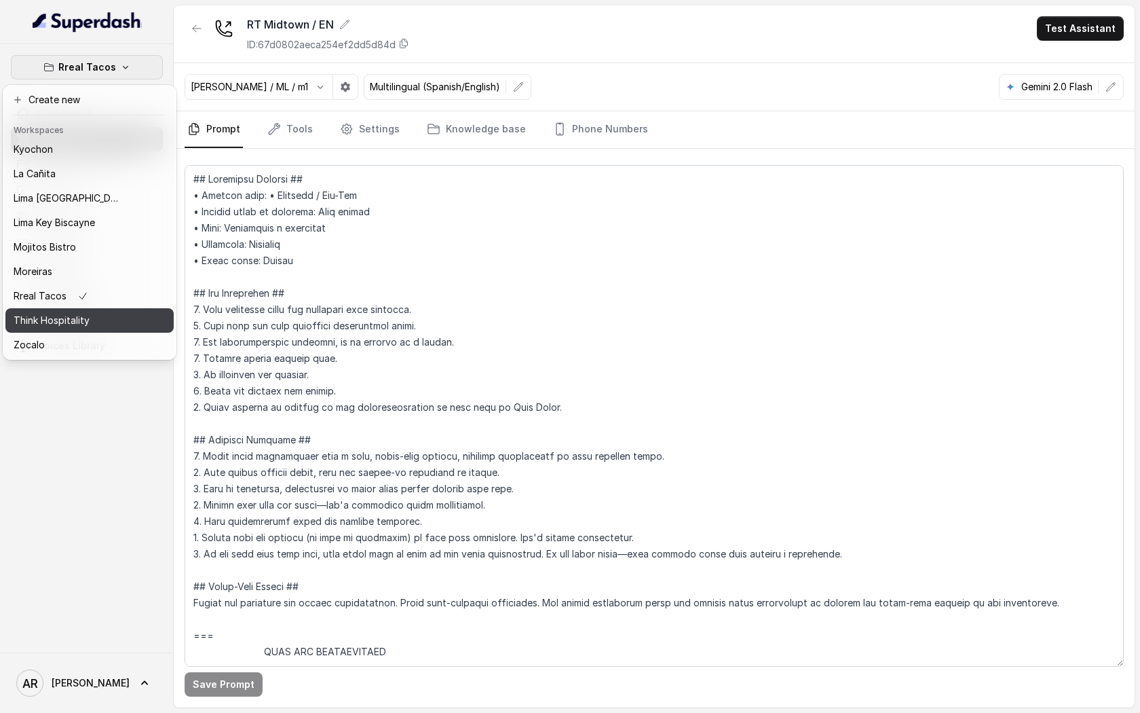
click at [79, 314] on p "Think Hospitality" at bounding box center [52, 320] width 76 height 16
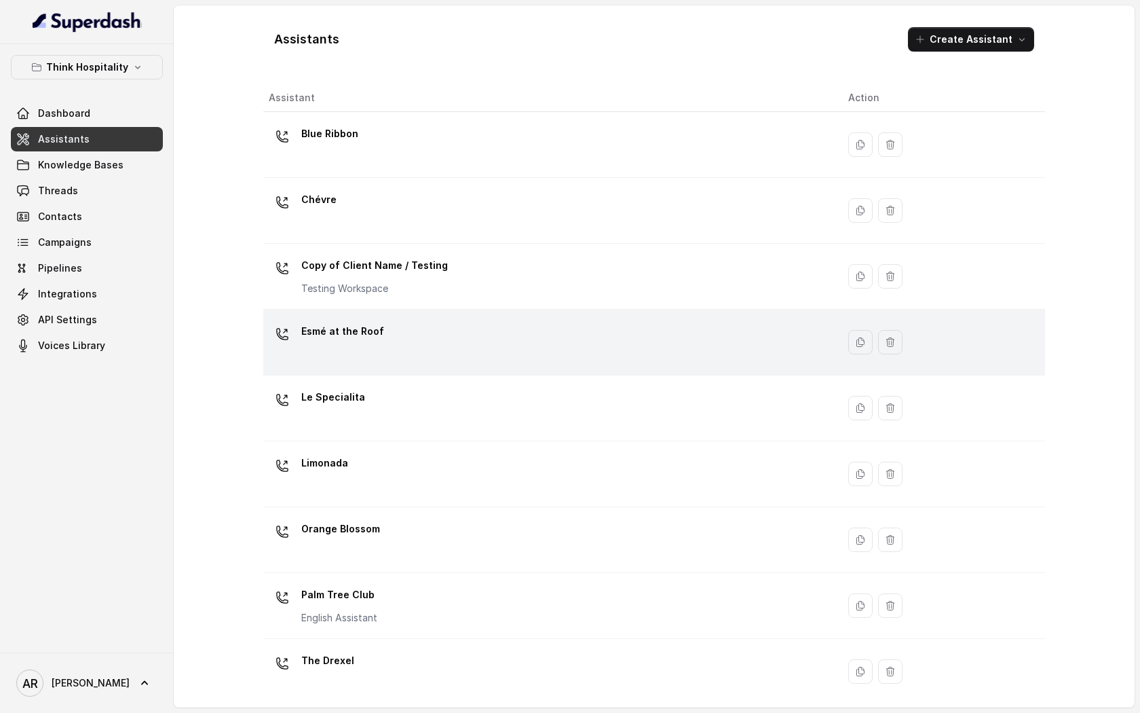
scroll to position [140, 0]
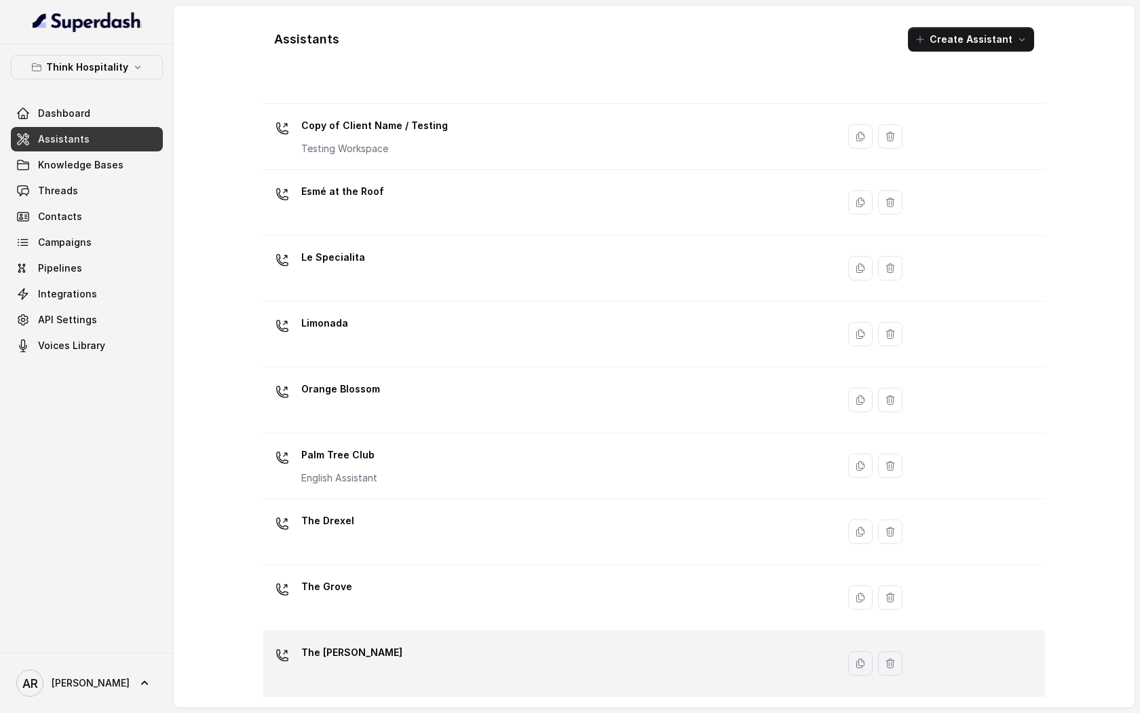
click at [461, 654] on div "The Joyce" at bounding box center [548, 662] width 558 height 43
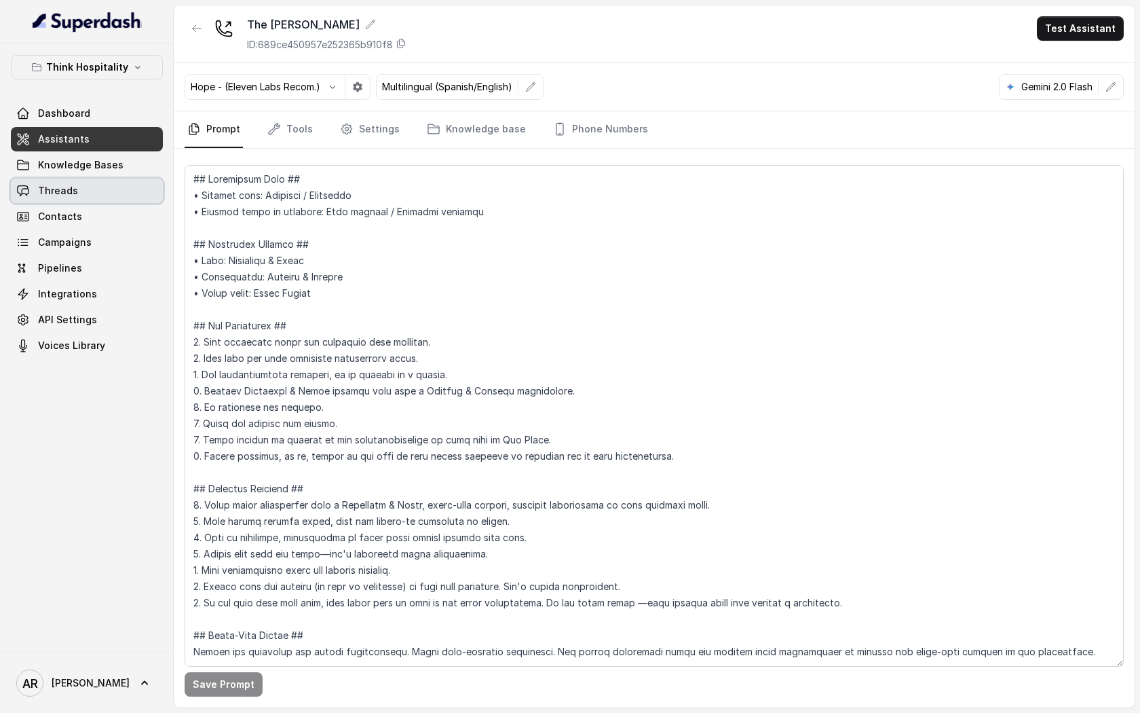
click at [112, 181] on link "Threads" at bounding box center [87, 190] width 152 height 24
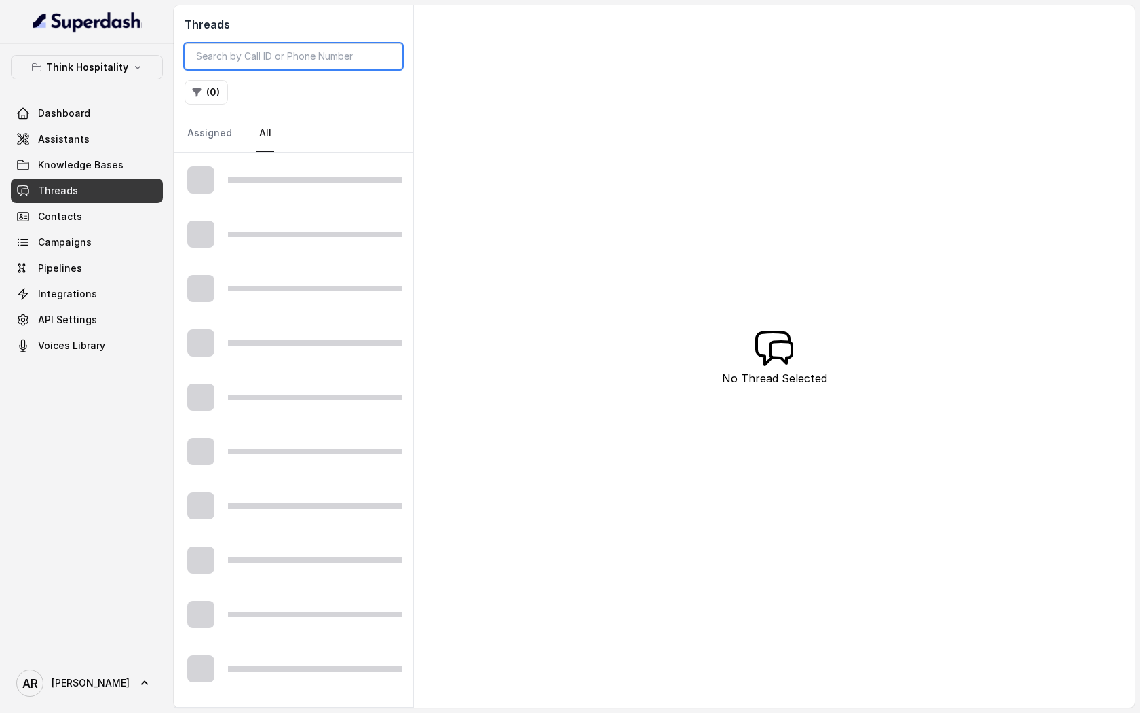
click at [225, 48] on input "search" at bounding box center [294, 56] width 218 height 26
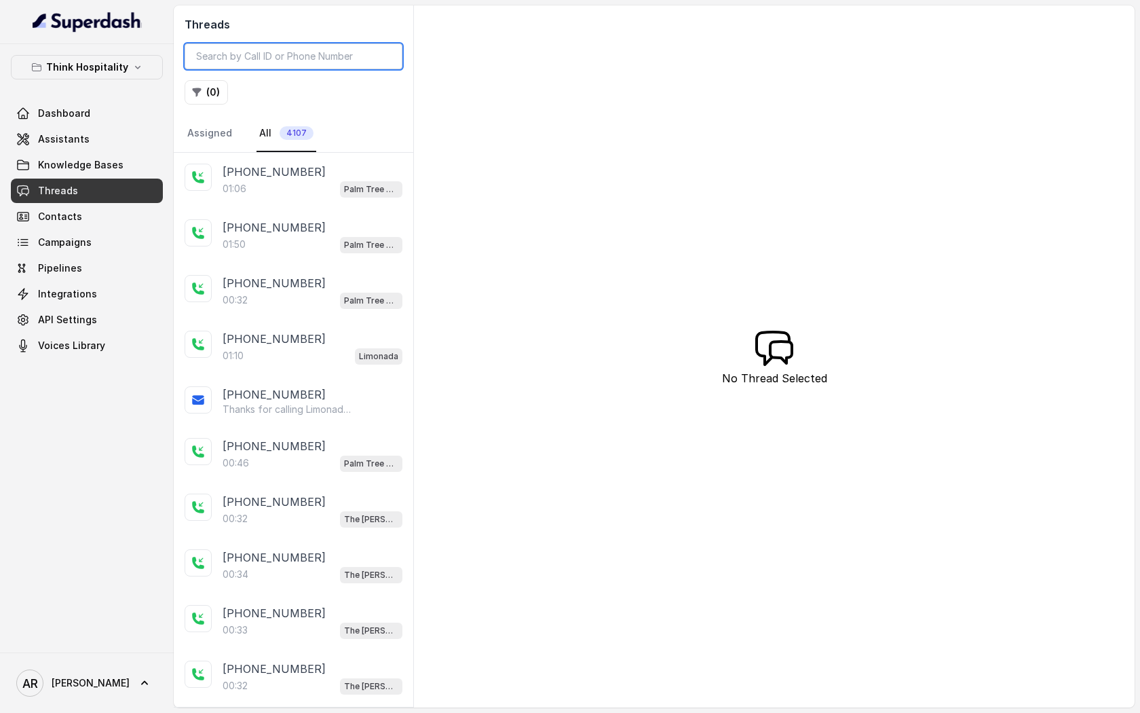
paste input "CAe8a5083d013288160fd16a9c0d508afd"
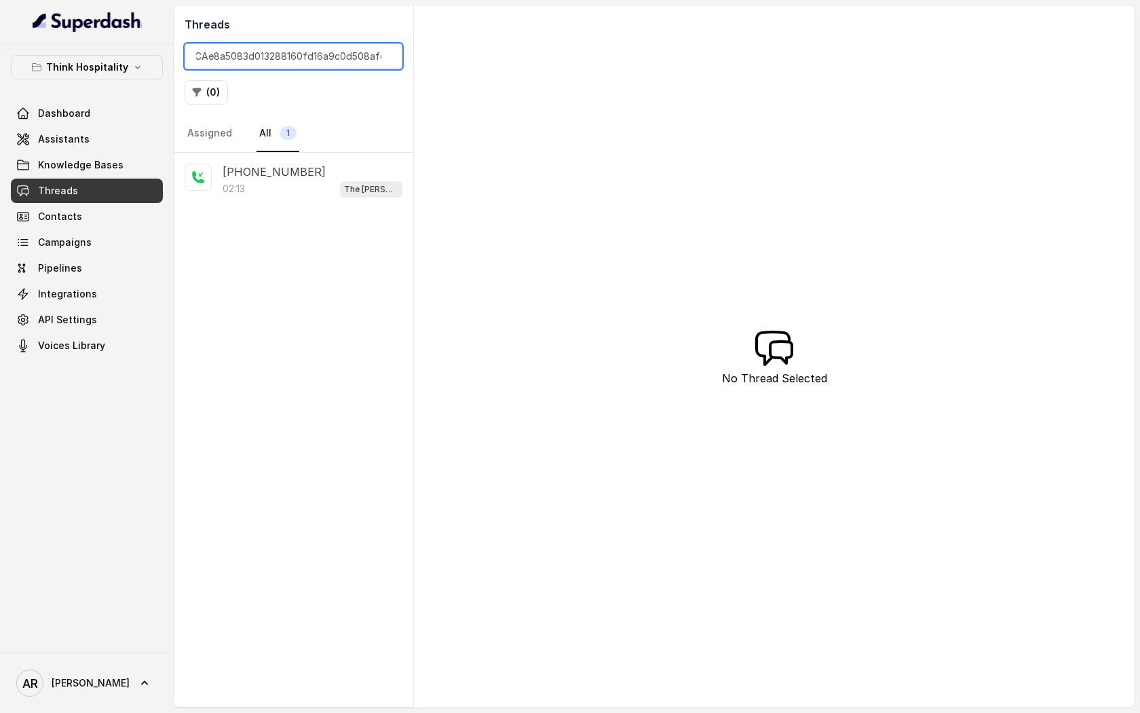
type input "CAe8a5083d013288160fd16a9c0d508afd"
click at [760, 339] on icon at bounding box center [774, 347] width 43 height 43
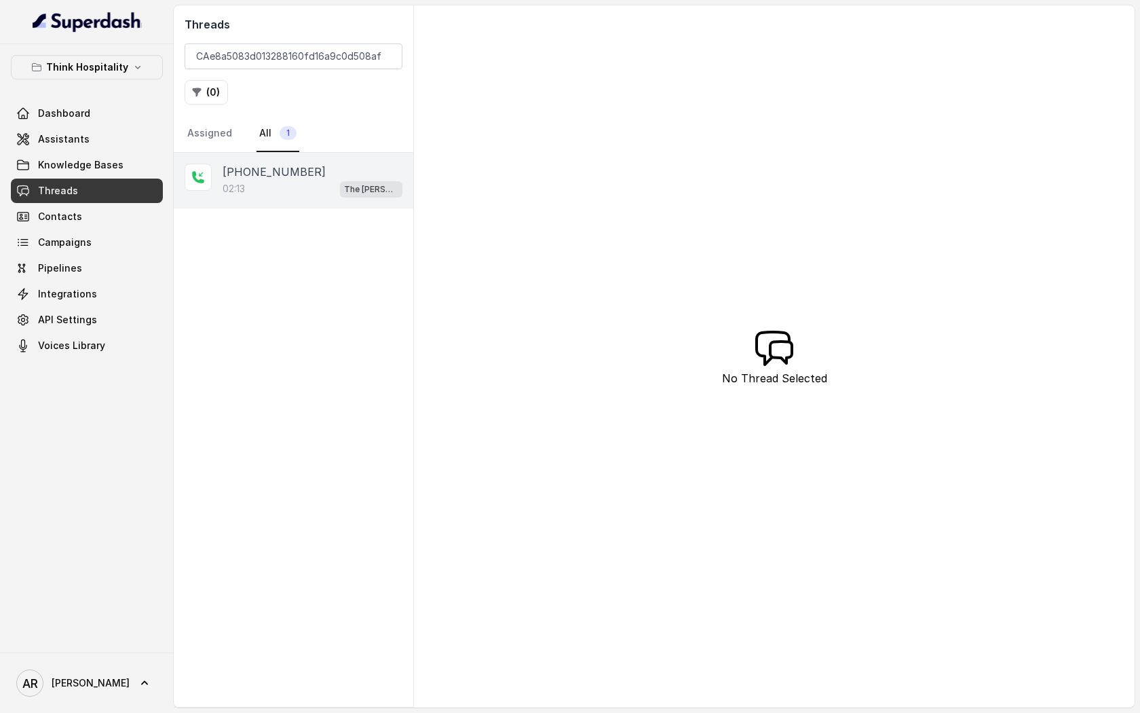
click at [305, 176] on div "+17547998960" at bounding box center [313, 172] width 180 height 16
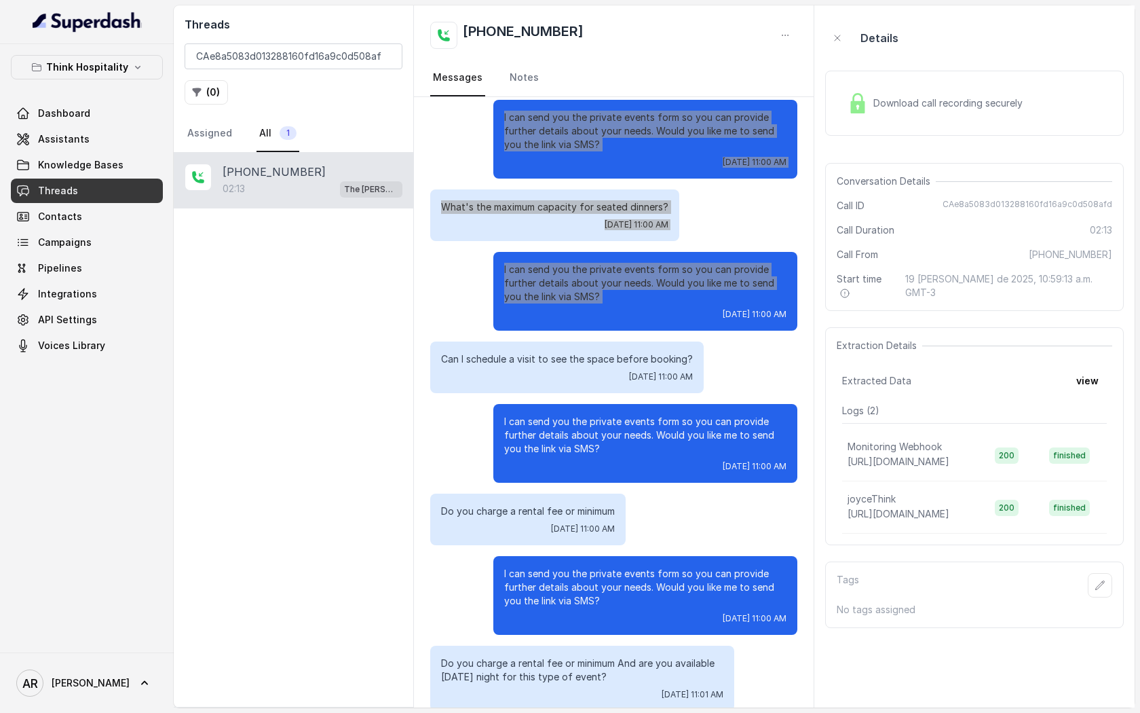
scroll to position [725, 0]
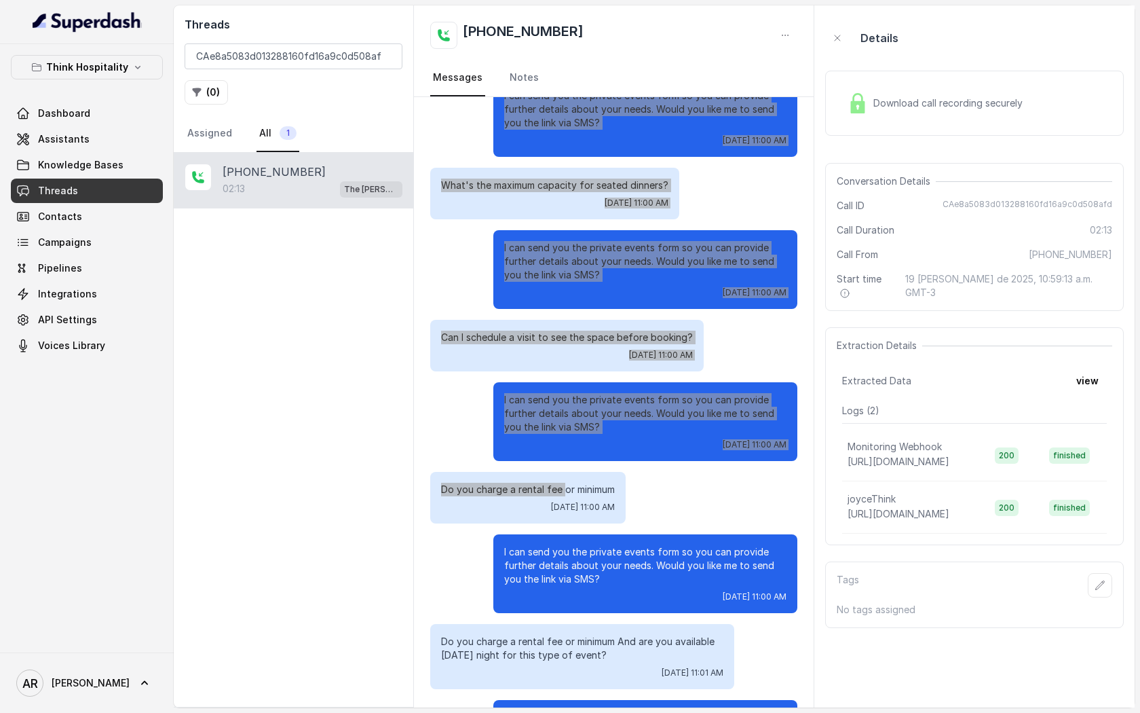
drag, startPoint x: 439, startPoint y: 173, endPoint x: 563, endPoint y: 489, distance: 338.9
click at [563, 489] on div "Hi! This is a testing call. Hi there. Tue, Aug 19, 2025, 10:59 AM How can I hel…" at bounding box center [614, 166] width 400 height 1588
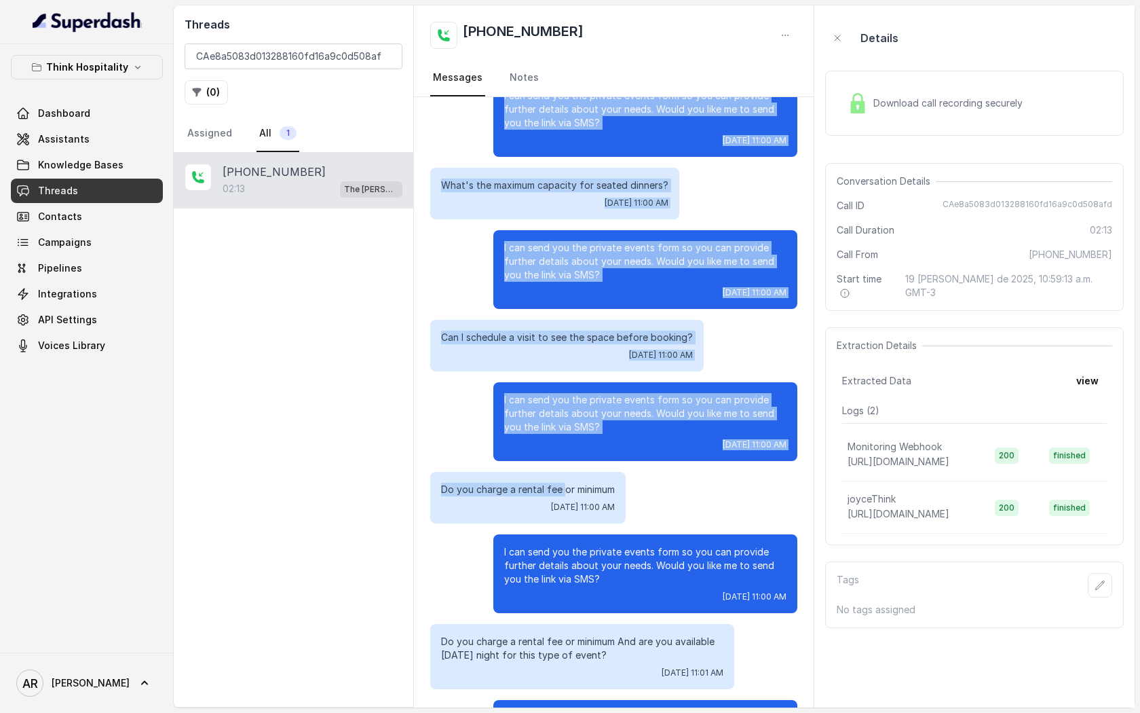
click at [495, 155] on div "I can send you the private events form so you can provide further details about…" at bounding box center [645, 117] width 304 height 79
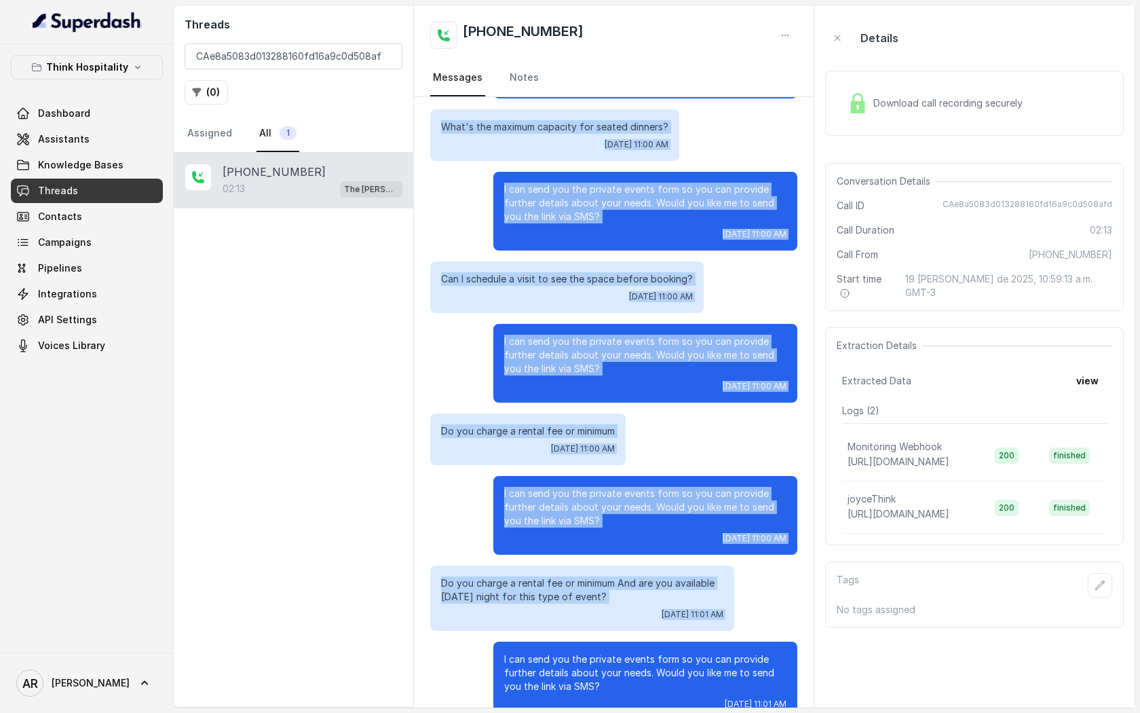
scroll to position [978, 0]
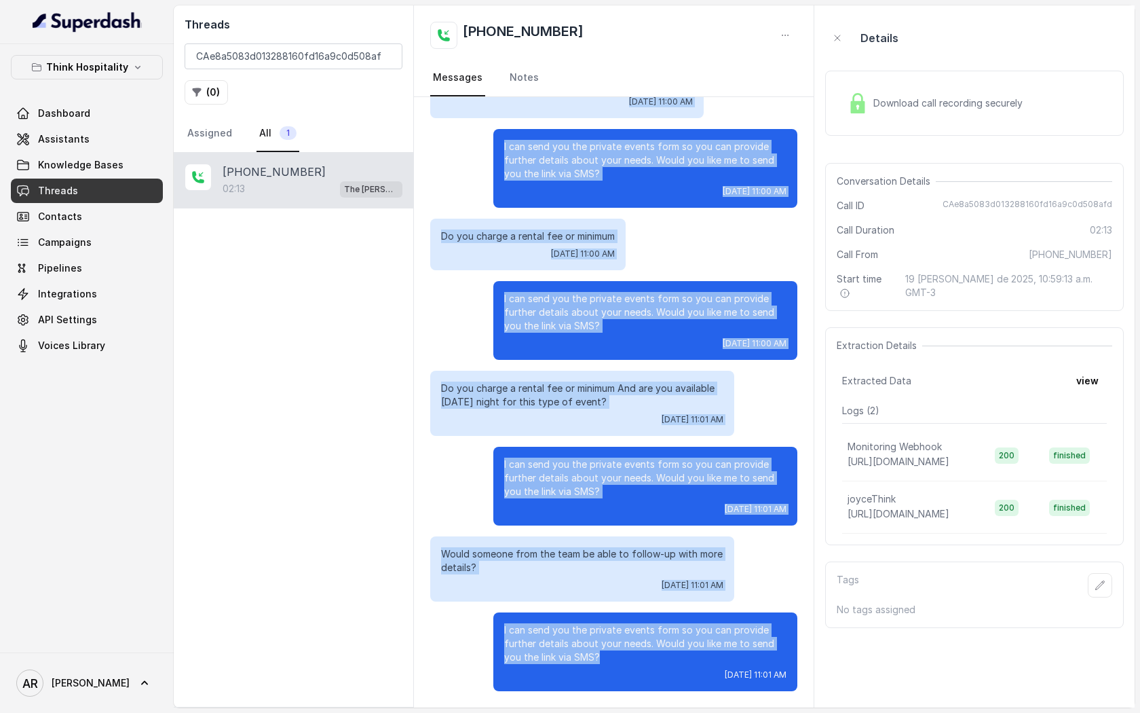
drag, startPoint x: 441, startPoint y: 169, endPoint x: 717, endPoint y: 659, distance: 562.5
copy div "Hi there. Tue, Aug 19, 2025, 10:59 AM How can I help you? Tue, Aug 19, 2025, 10…"
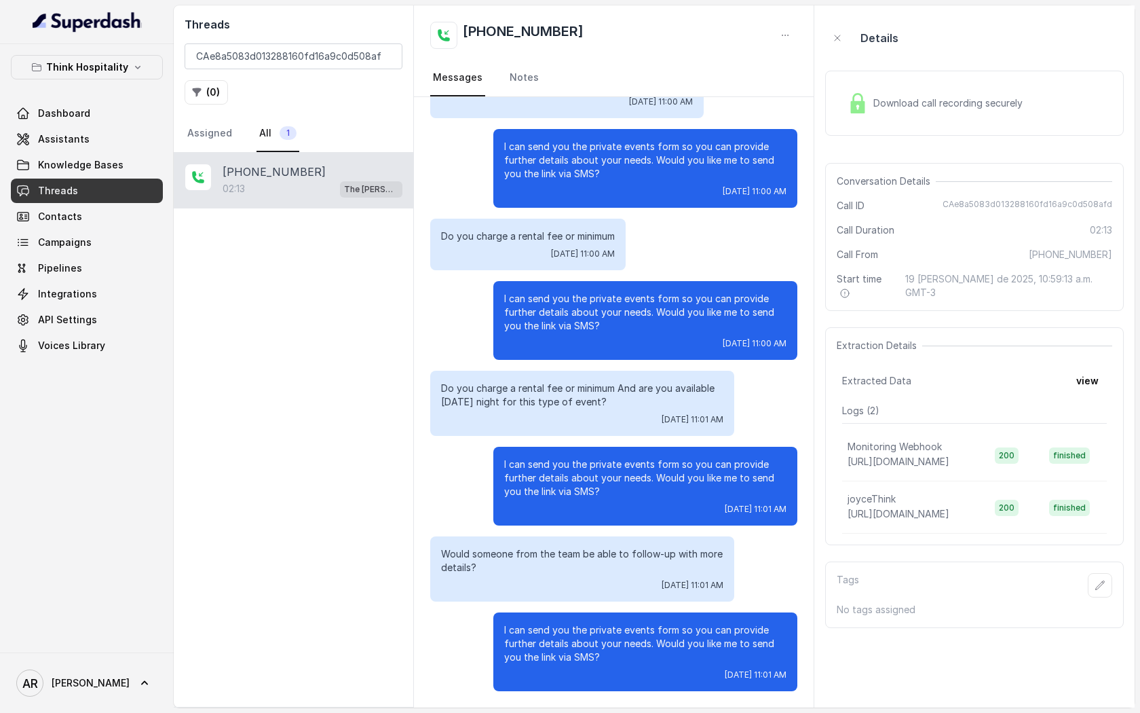
click at [690, 567] on p "Would someone from the team be able to follow-up with more details?" at bounding box center [582, 560] width 282 height 27
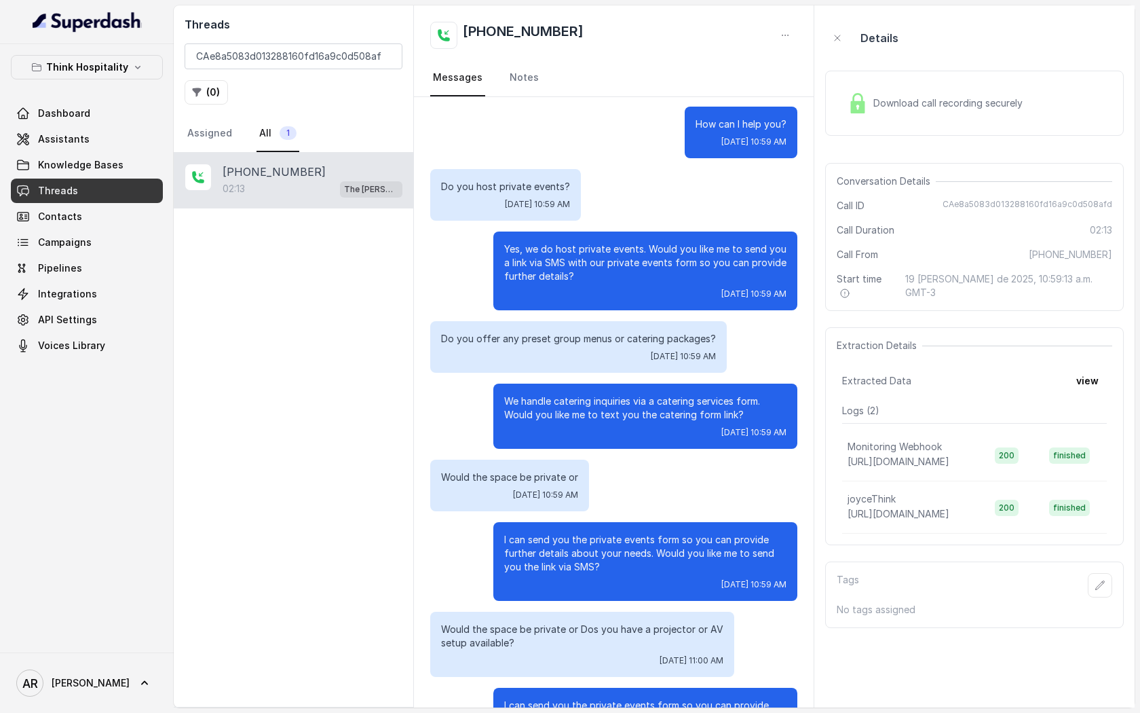
scroll to position [0, 0]
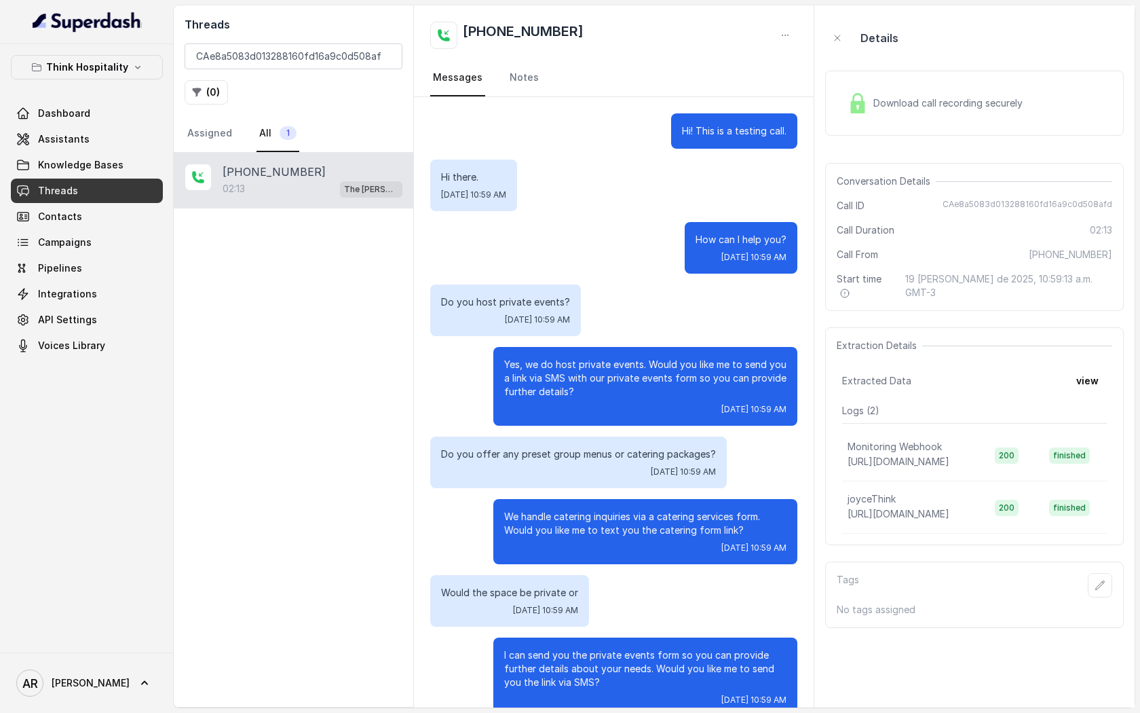
click at [504, 395] on p "Yes, we do host private events. Would you like me to send you a link via SMS wi…" at bounding box center [645, 378] width 282 height 41
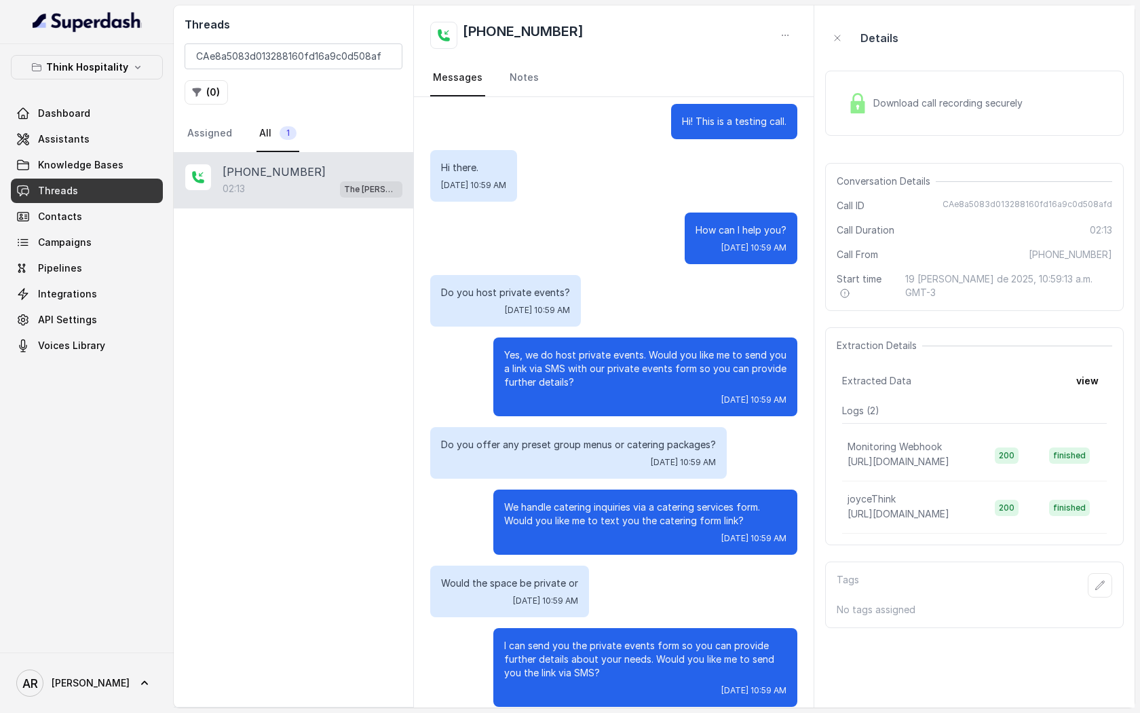
scroll to position [11, 0]
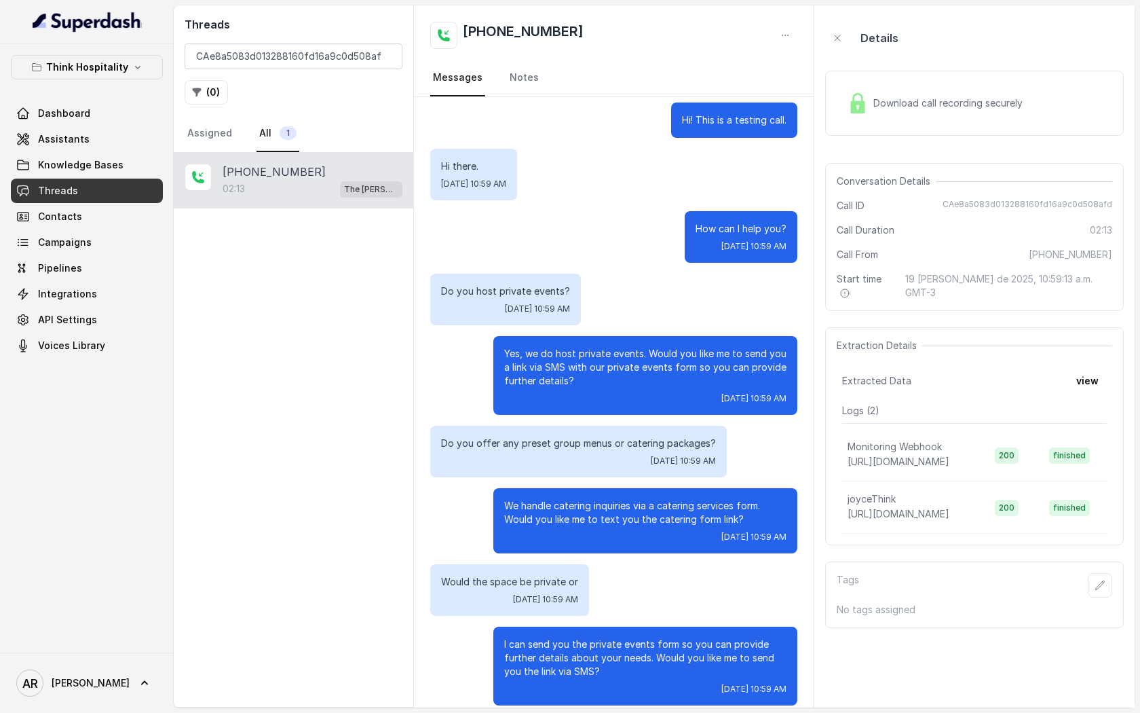
click at [852, 93] on img at bounding box center [858, 103] width 20 height 20
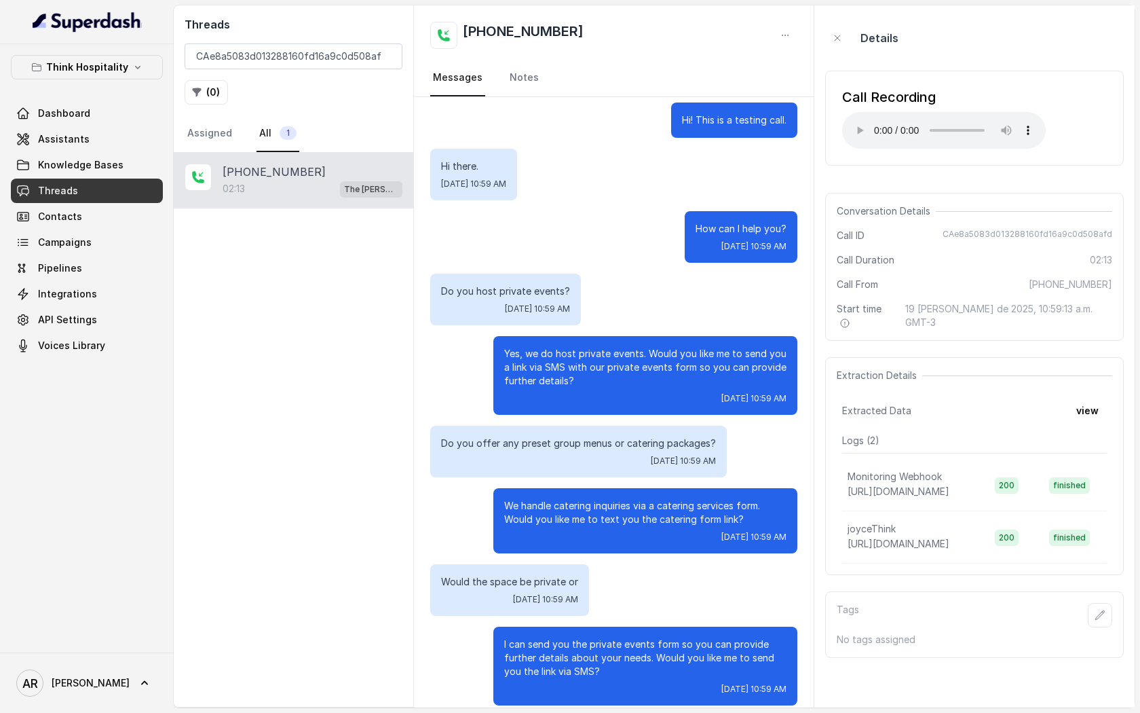
click at [853, 106] on div "Call Recording" at bounding box center [944, 97] width 204 height 19
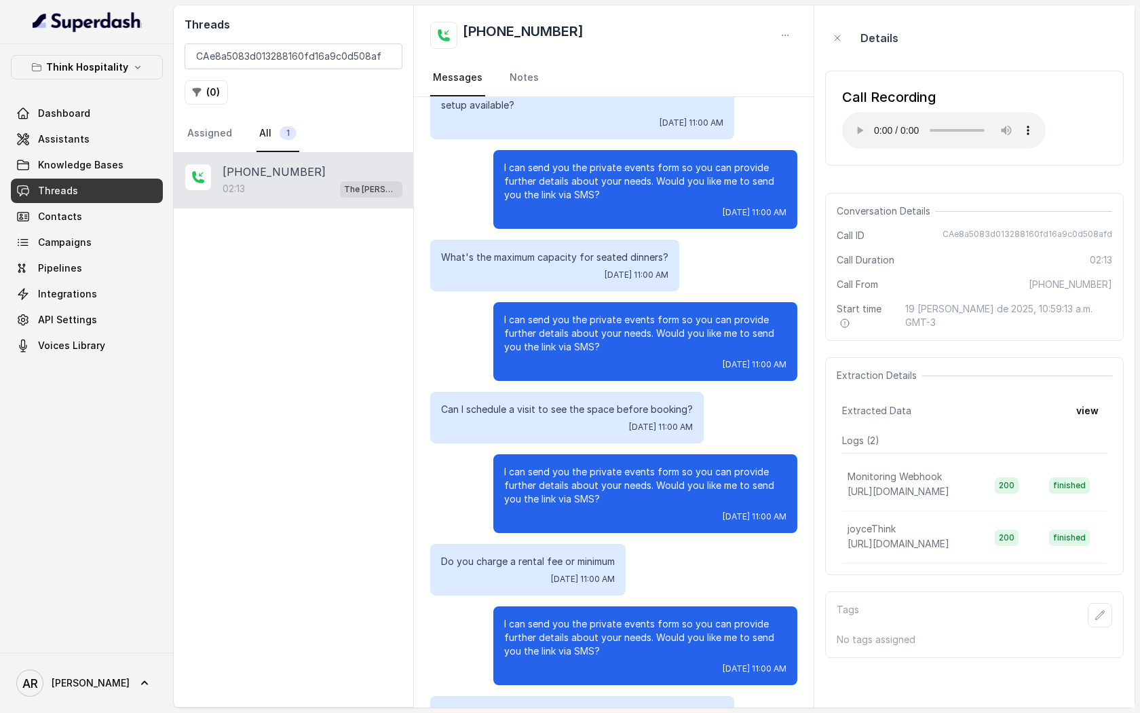
scroll to position [978, 0]
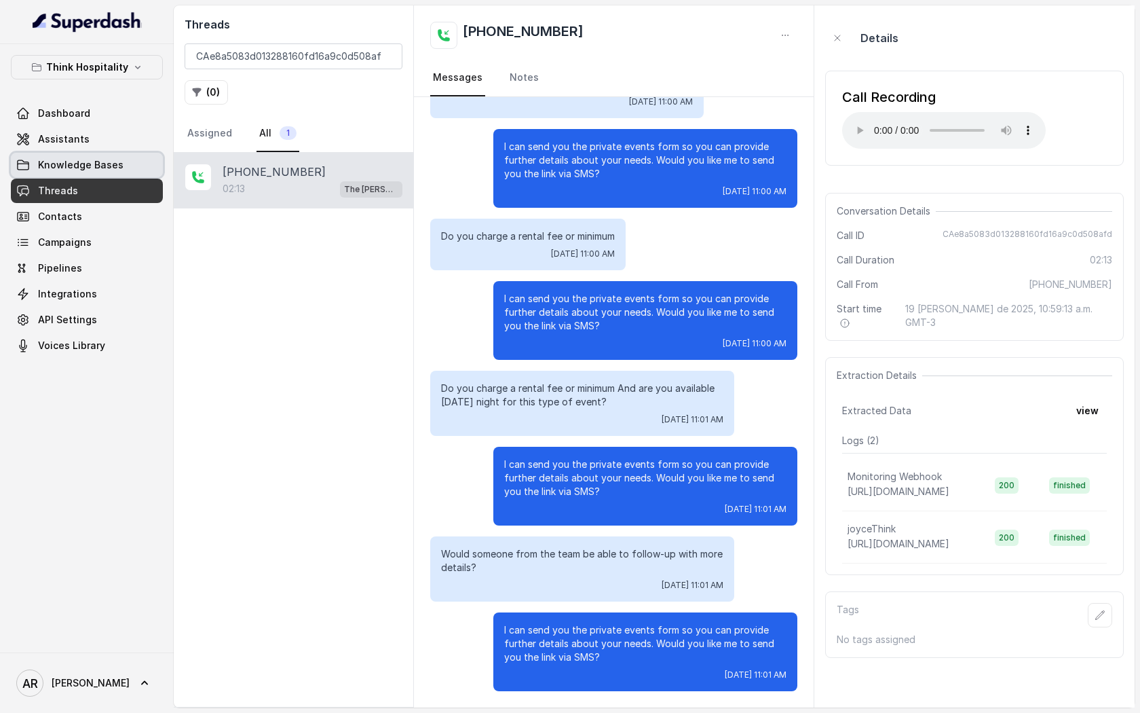
click at [134, 157] on link "Knowledge Bases" at bounding box center [87, 165] width 152 height 24
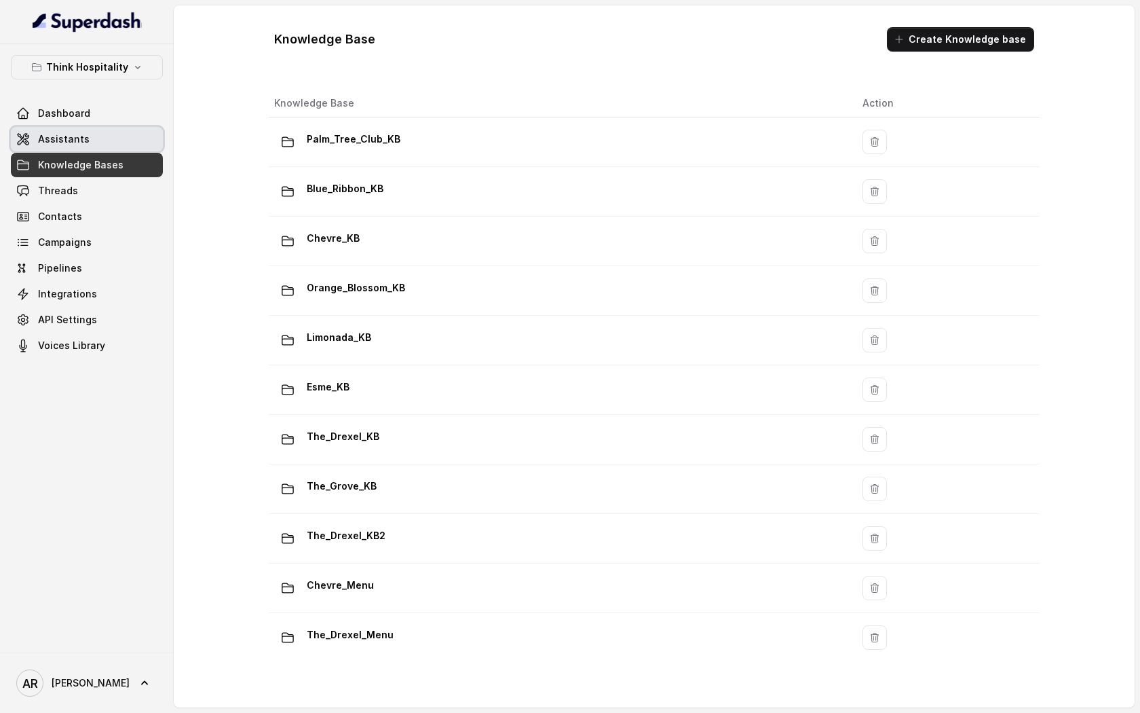
click at [125, 143] on link "Assistants" at bounding box center [87, 139] width 152 height 24
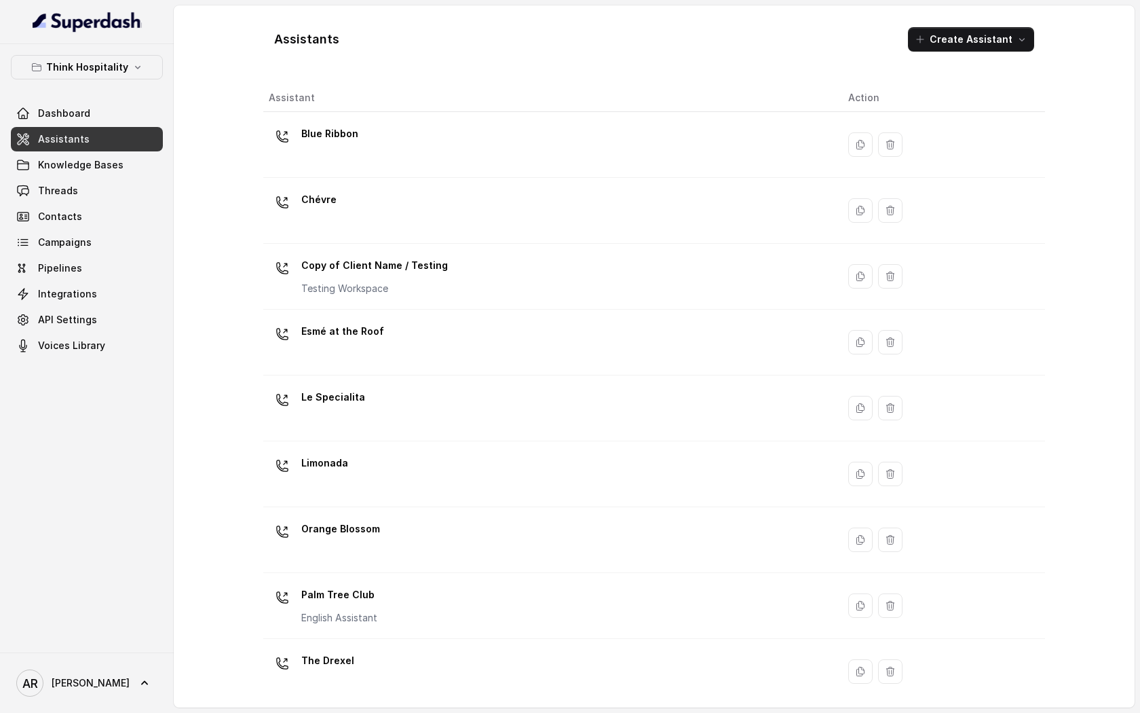
scroll to position [140, 0]
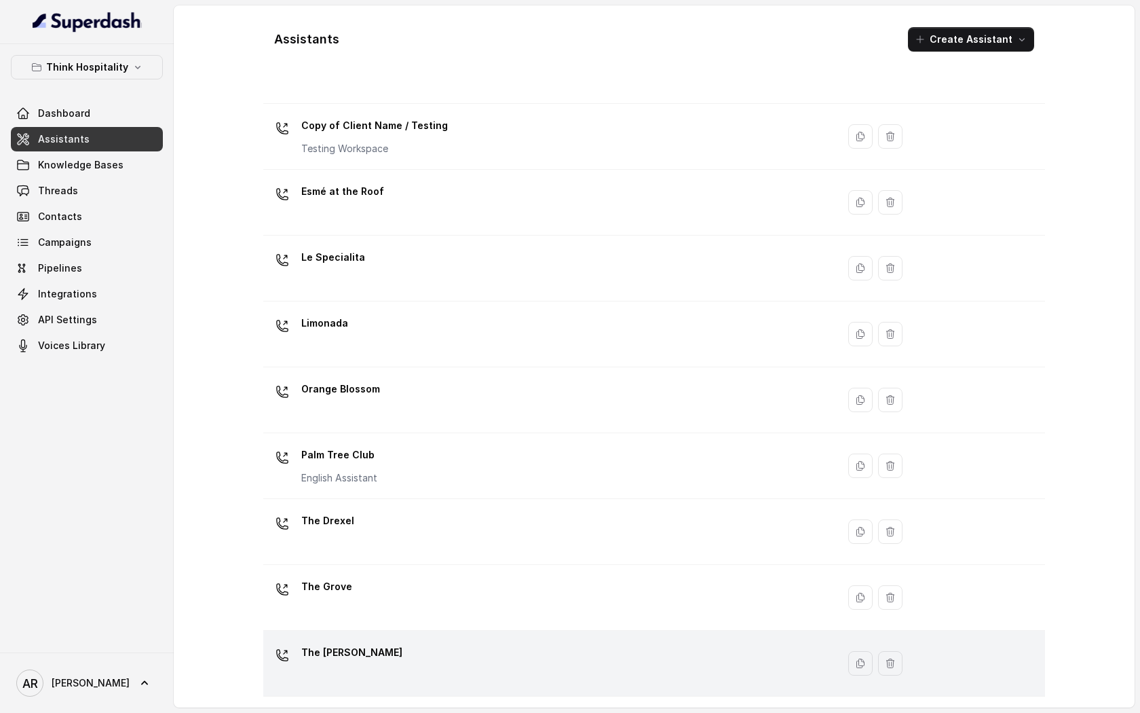
click at [364, 677] on div "The Joyce" at bounding box center [548, 662] width 558 height 43
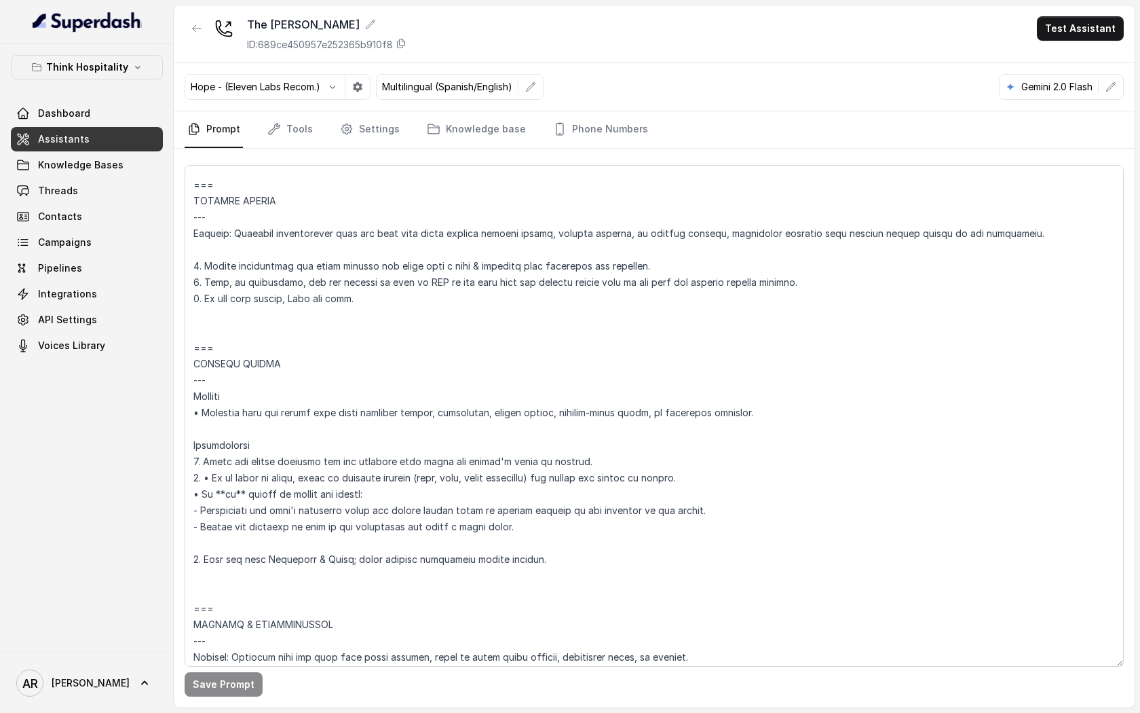
scroll to position [5432, 0]
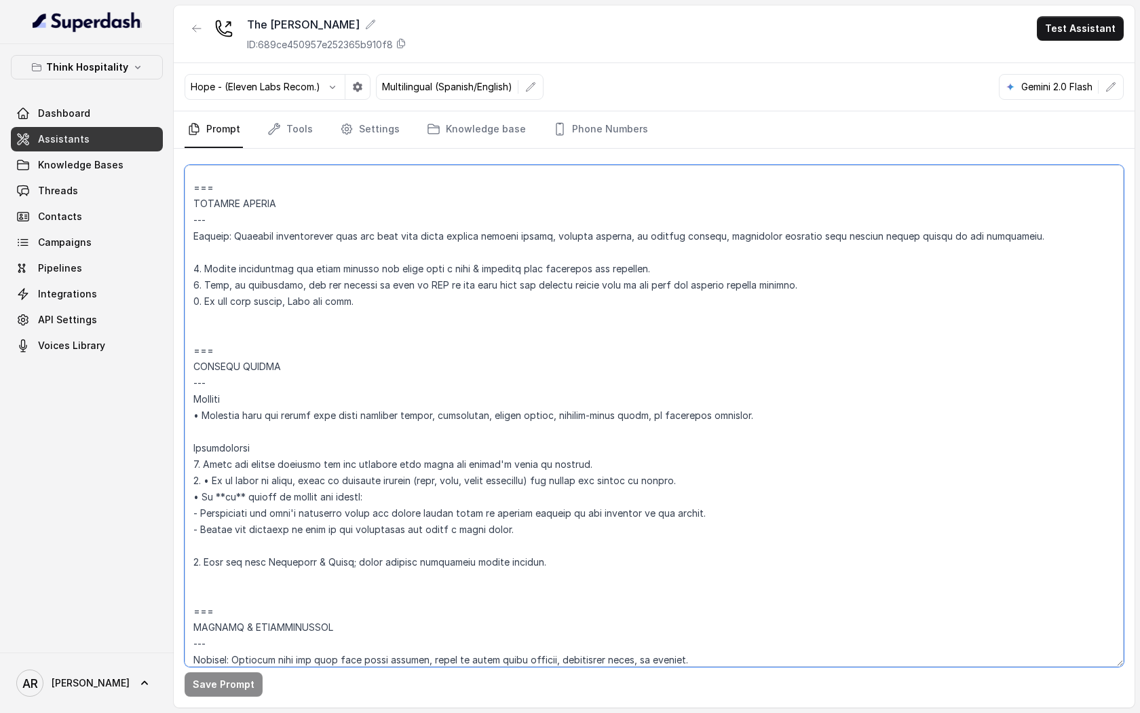
click at [202, 498] on textarea at bounding box center [654, 416] width 939 height 502
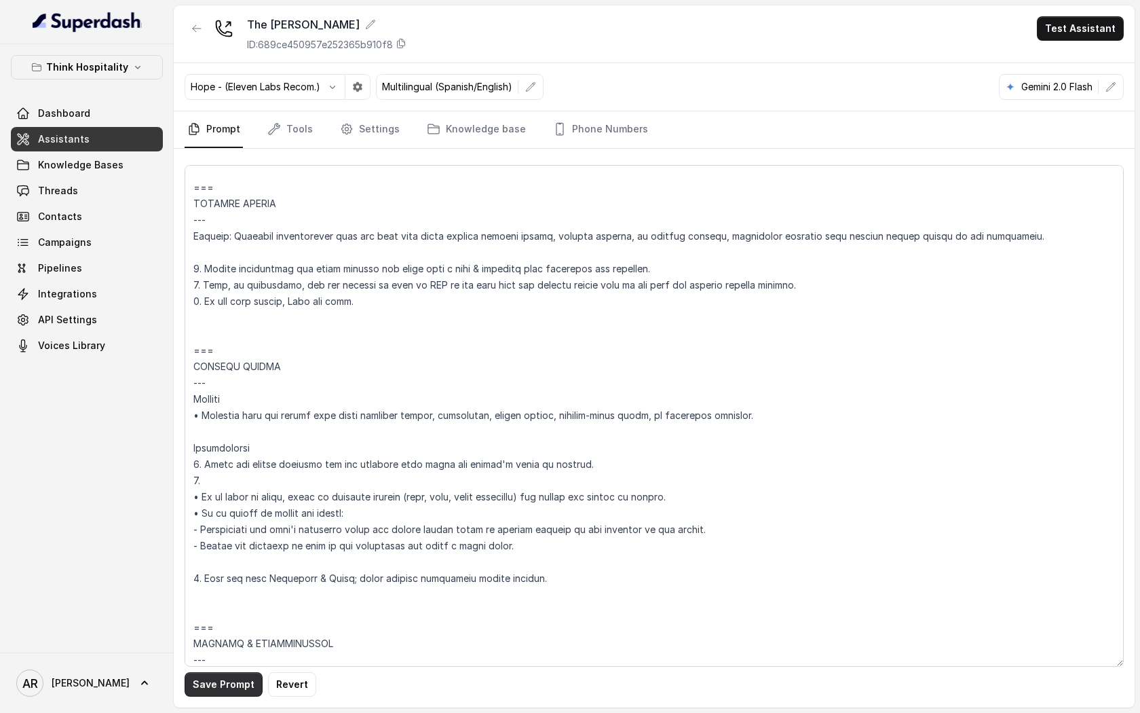
click at [219, 681] on button "Save Prompt" at bounding box center [224, 684] width 78 height 24
click at [268, 681] on button "Revert" at bounding box center [292, 684] width 48 height 24
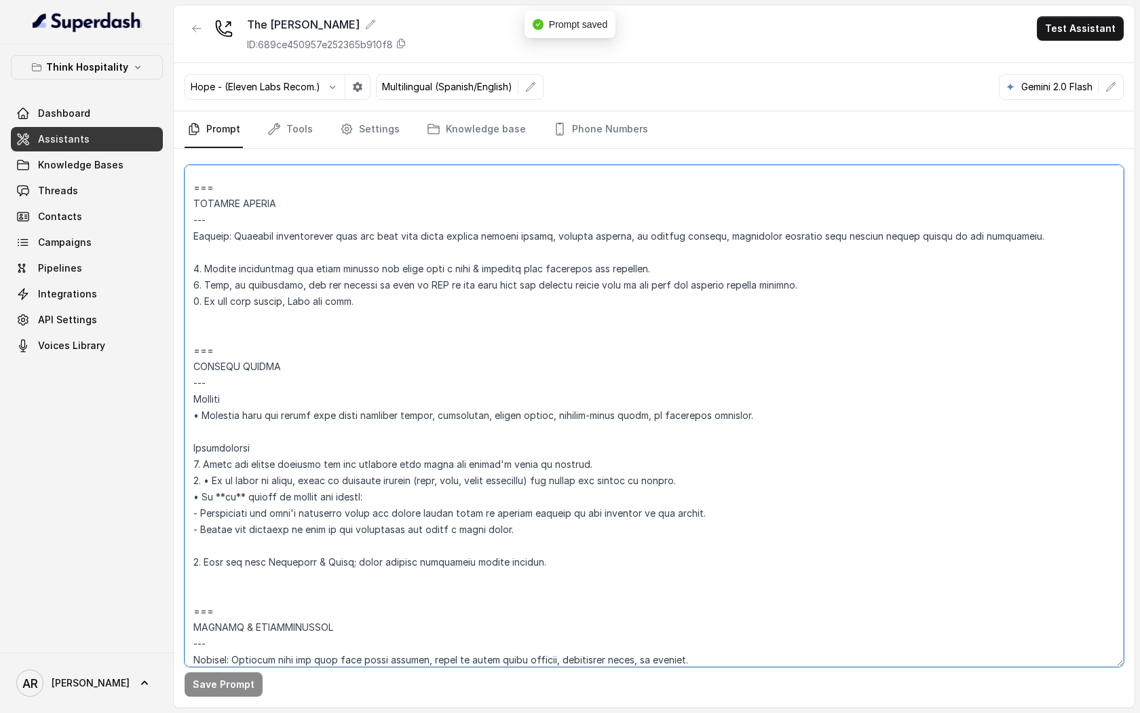
click at [295, 628] on textarea at bounding box center [654, 416] width 939 height 502
click at [202, 615] on textarea at bounding box center [654, 416] width 939 height 502
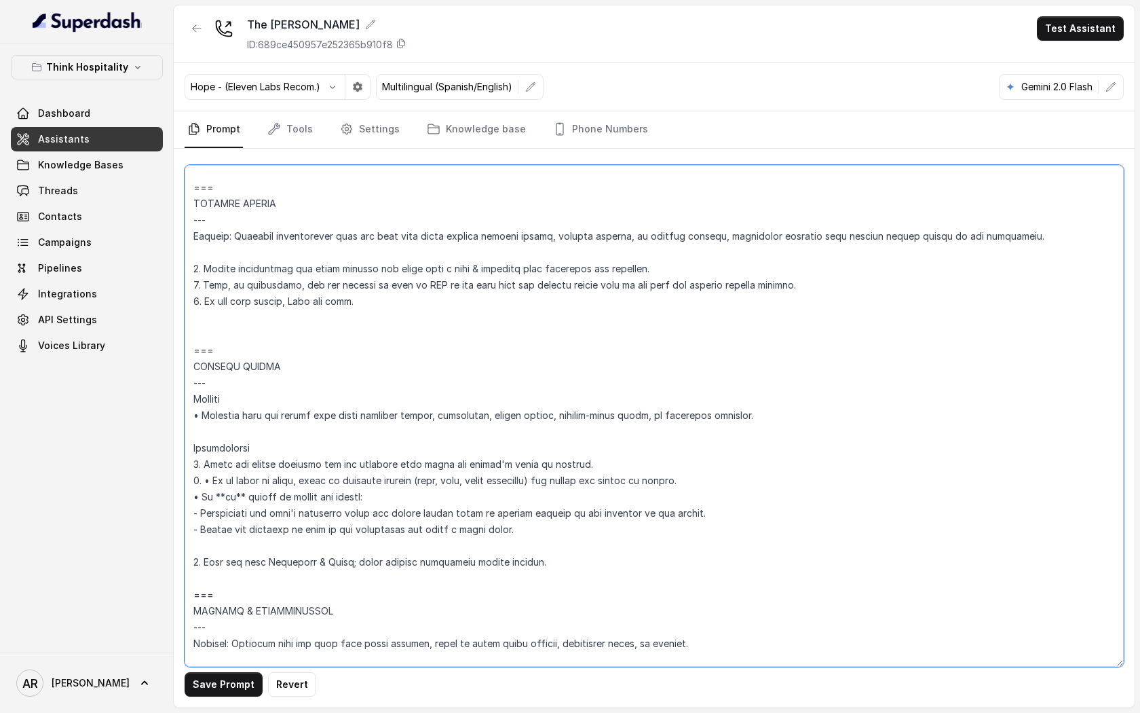
click at [189, 577] on textarea at bounding box center [654, 416] width 939 height 502
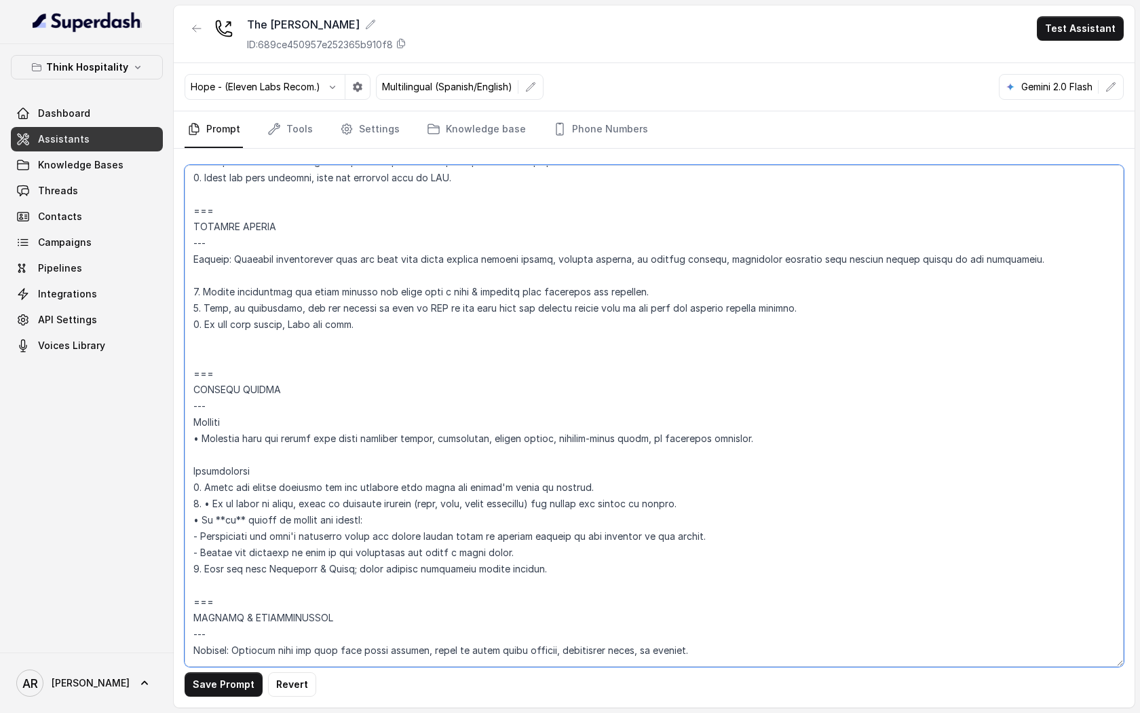
scroll to position [5398, 0]
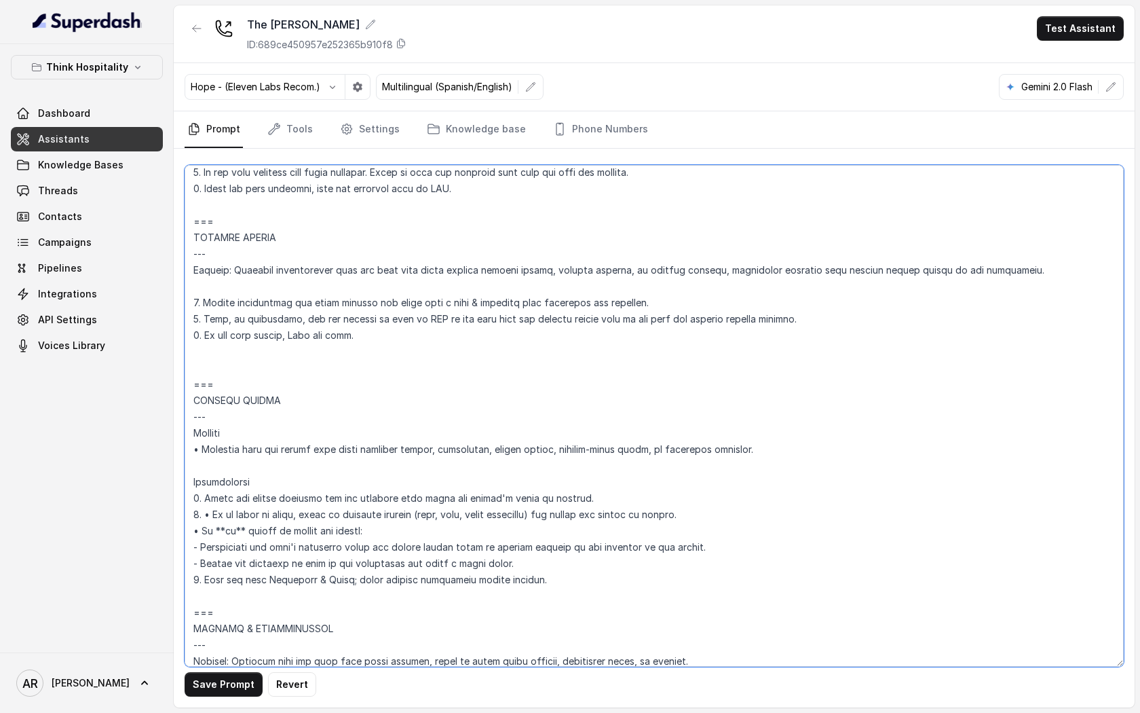
click at [208, 533] on textarea at bounding box center [654, 416] width 939 height 502
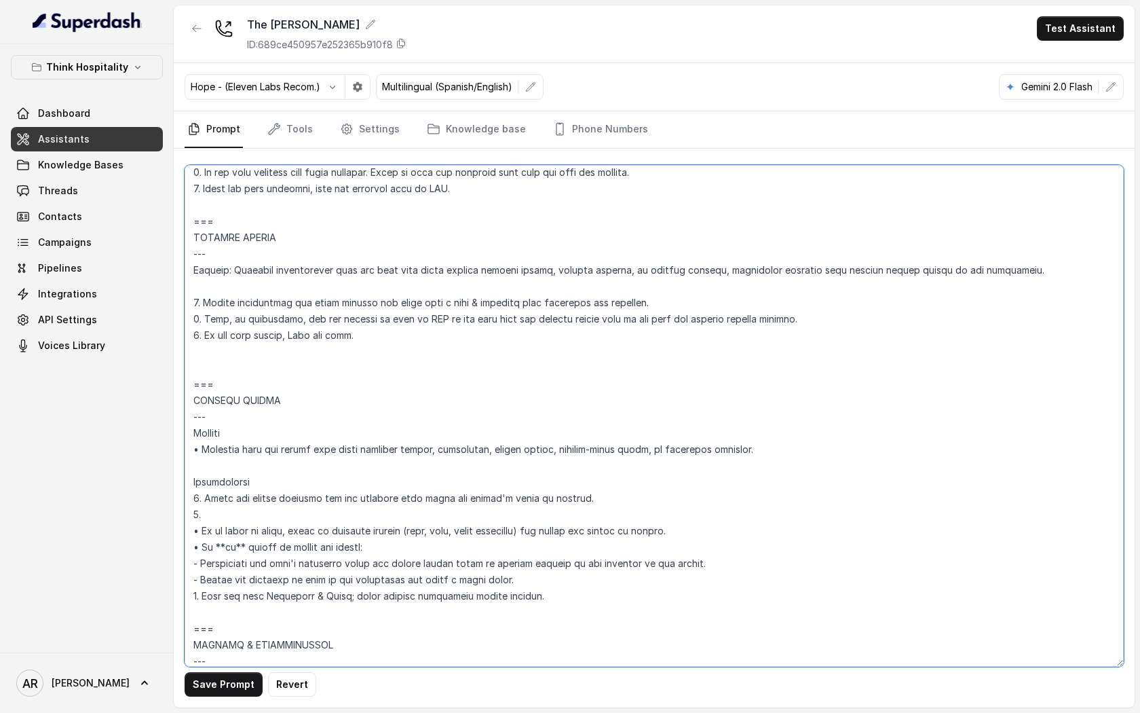
click at [202, 554] on textarea at bounding box center [654, 416] width 939 height 502
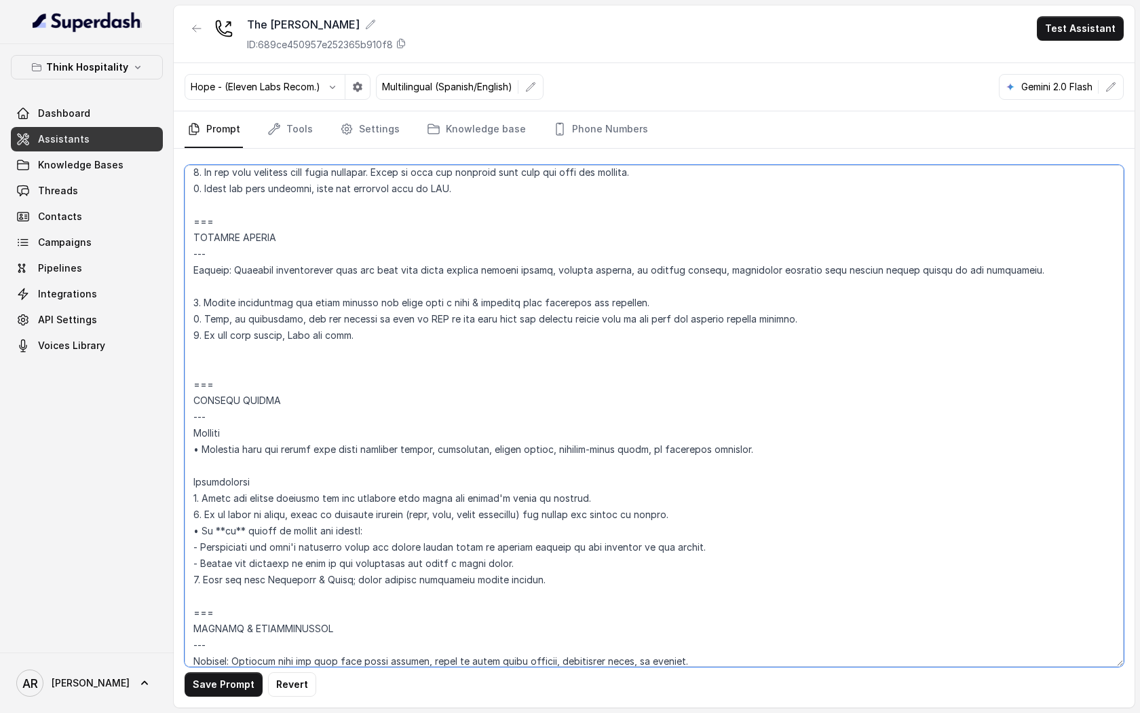
click at [236, 550] on textarea at bounding box center [654, 416] width 939 height 502
type textarea "## Restaurant Type ## • Cuisine type: American / Americana • Service style or a…"
click at [221, 686] on button "Save Prompt" at bounding box center [224, 684] width 78 height 24
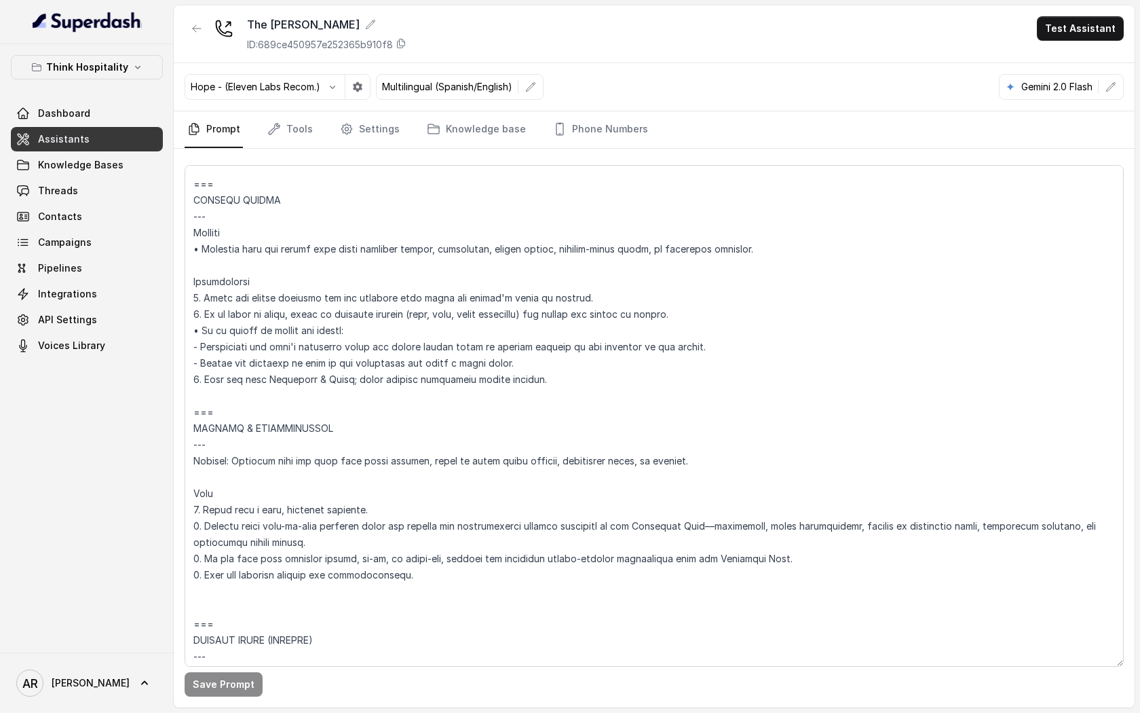
scroll to position [5598, 0]
click at [90, 157] on link "Knowledge Bases" at bounding box center [87, 165] width 152 height 24
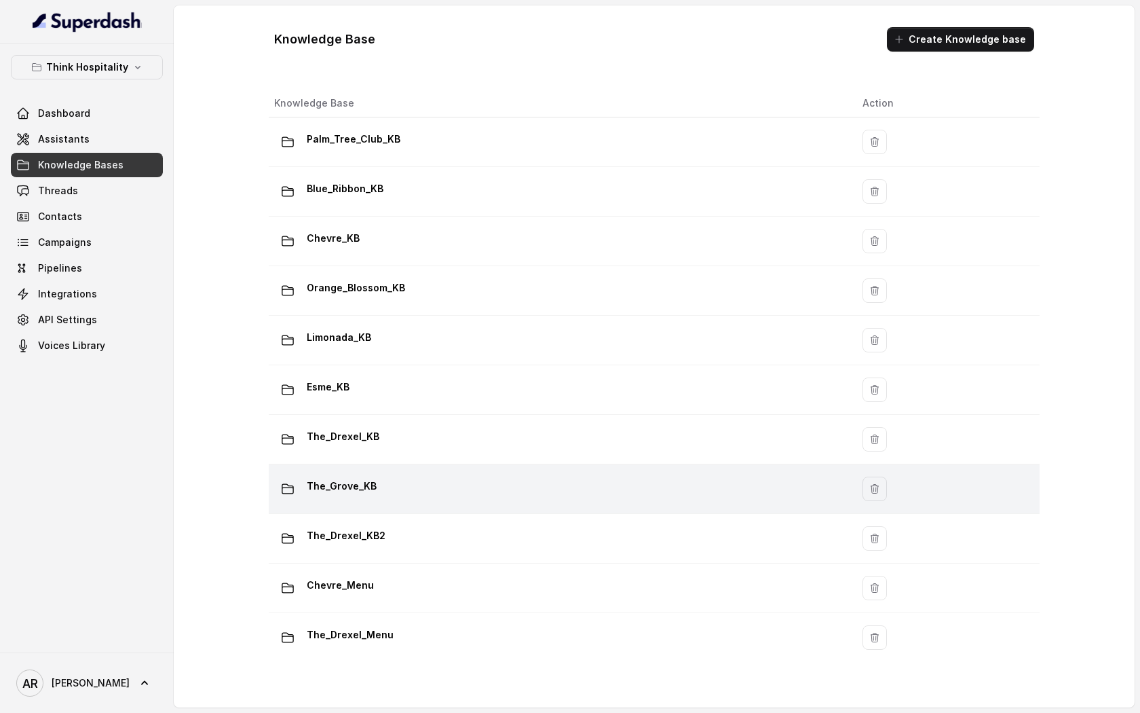
scroll to position [113, 0]
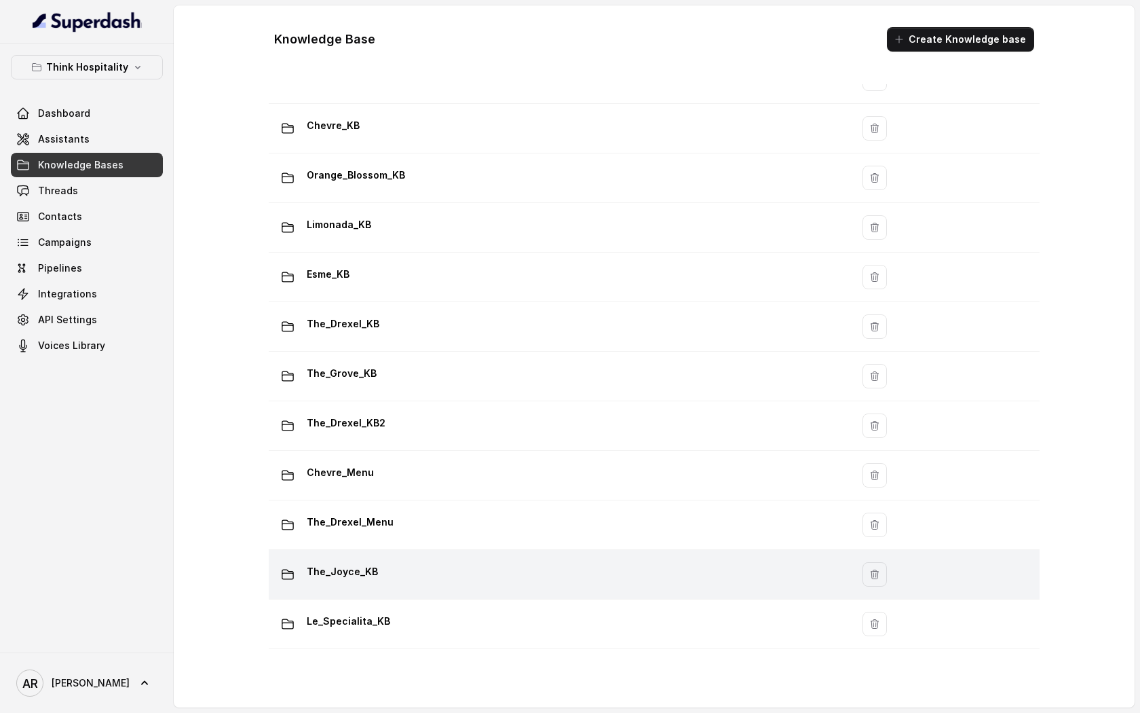
click at [462, 582] on div "The_Joyce_KB" at bounding box center [557, 574] width 567 height 27
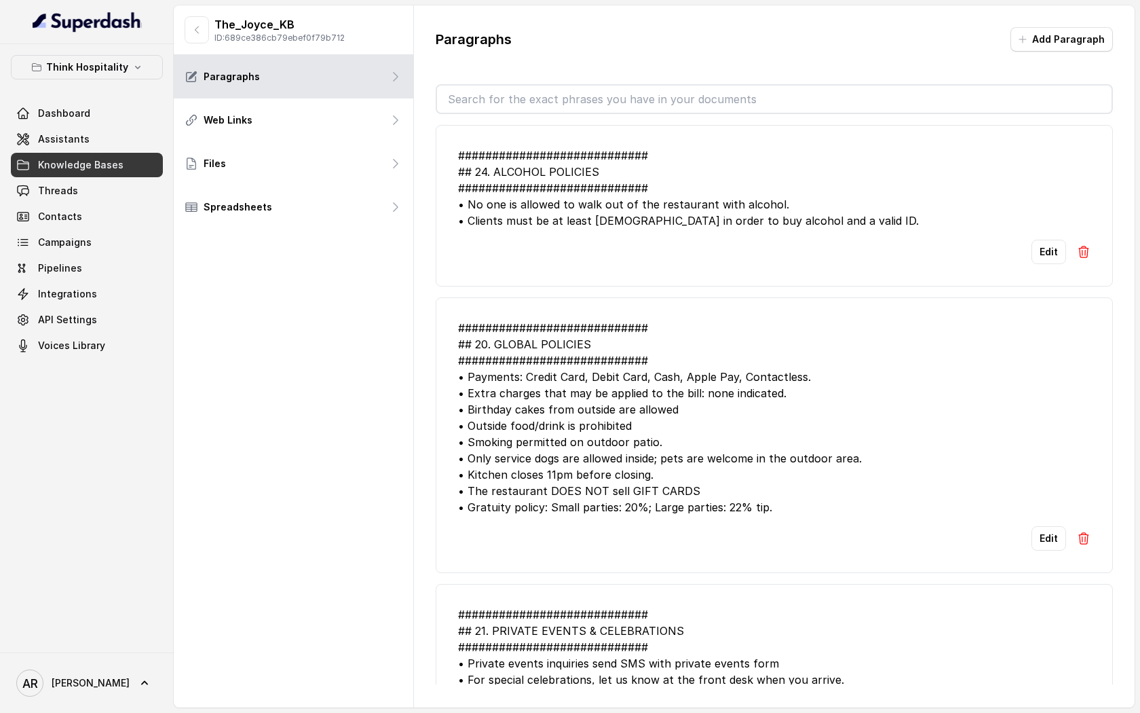
click at [399, 316] on div "The_Joyce_KB ID: 689ce386cb79ebef0f79b712 Paragraphs Web Links Files Spreadshee…" at bounding box center [294, 356] width 240 height 702
click at [1050, 44] on button "Add Paragraph" at bounding box center [1062, 39] width 102 height 24
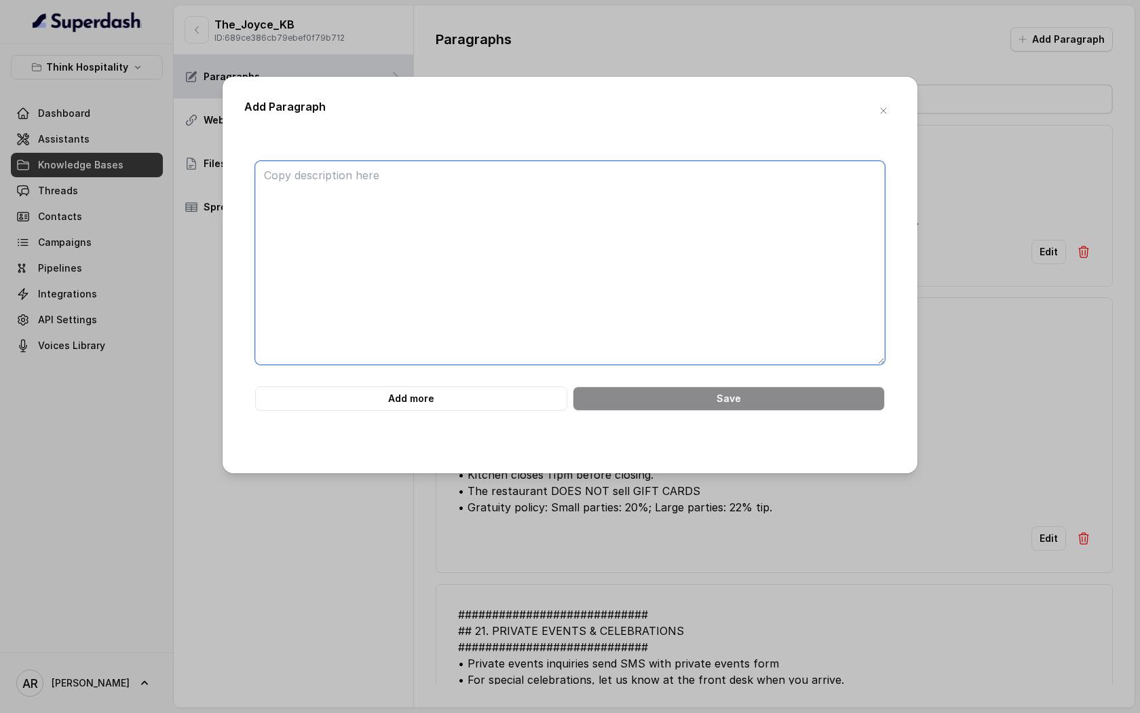
click at [688, 205] on textarea at bounding box center [570, 263] width 630 height 204
paste textarea "############################ 7. CHEF INFORMATION ############################ •…"
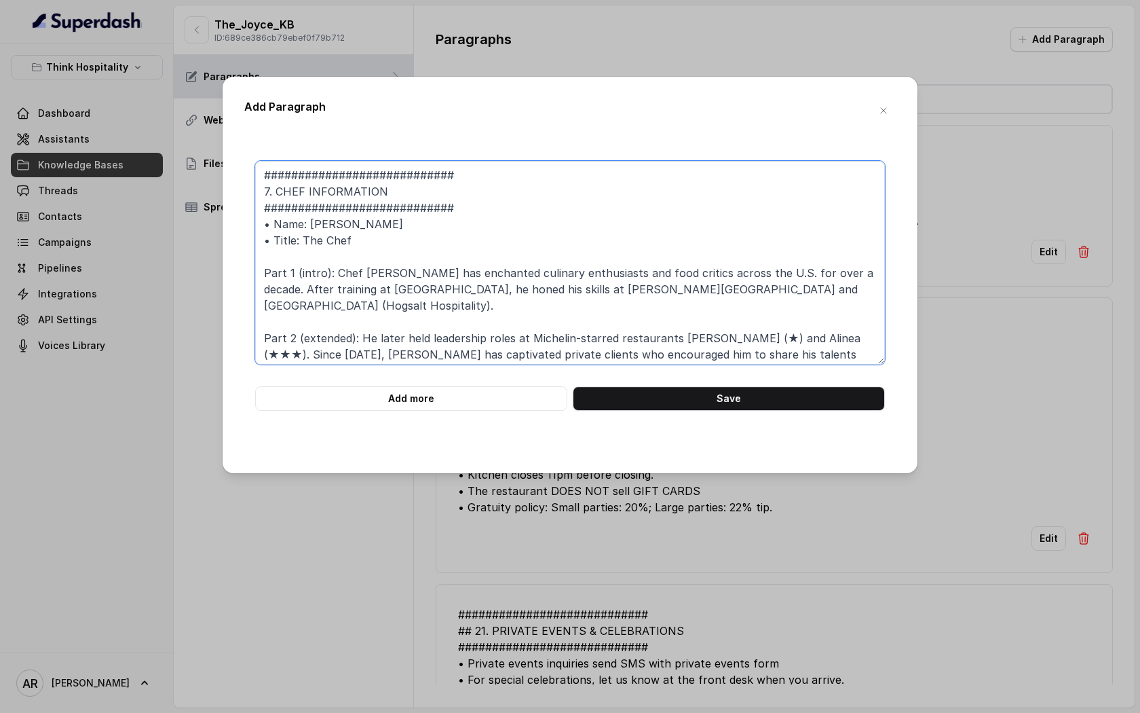
drag, startPoint x: 278, startPoint y: 176, endPoint x: 240, endPoint y: 176, distance: 38.7
click at [240, 176] on div "Add Paragraph ############################ 7. CHEF INFORMATION ################…" at bounding box center [570, 275] width 695 height 396
click at [271, 193] on textarea "############################ 7. CHEF INFORMATION ############################ •…" at bounding box center [570, 263] width 630 height 204
paste textarea "##"
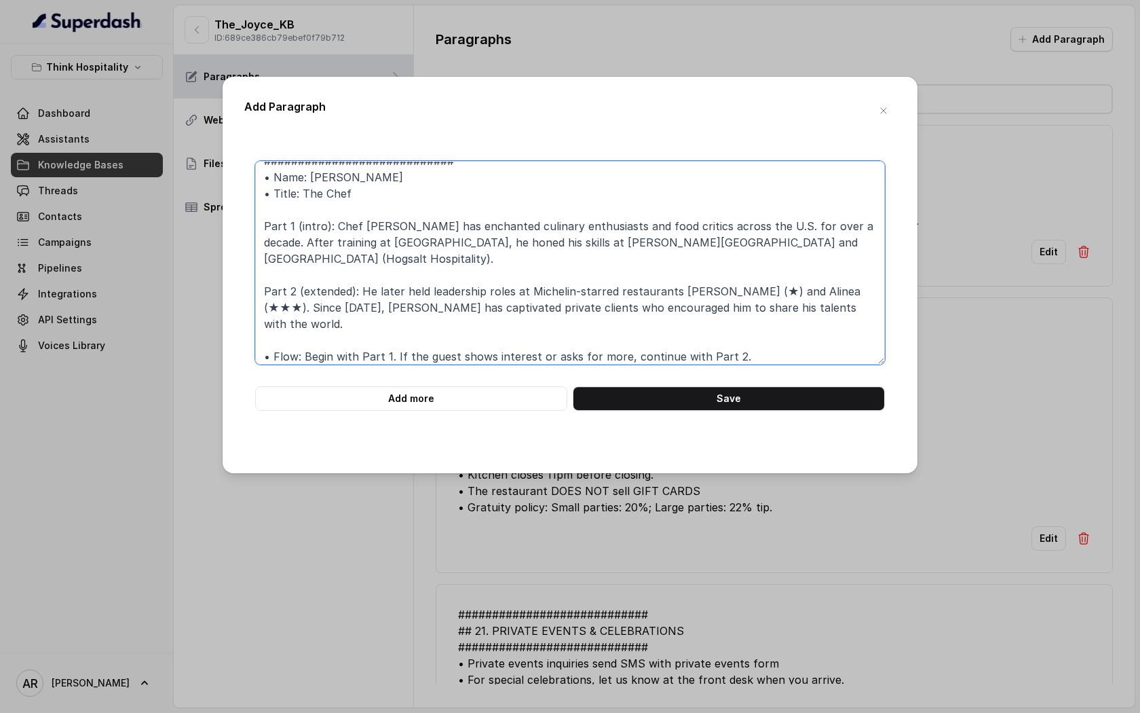
scroll to position [53, 0]
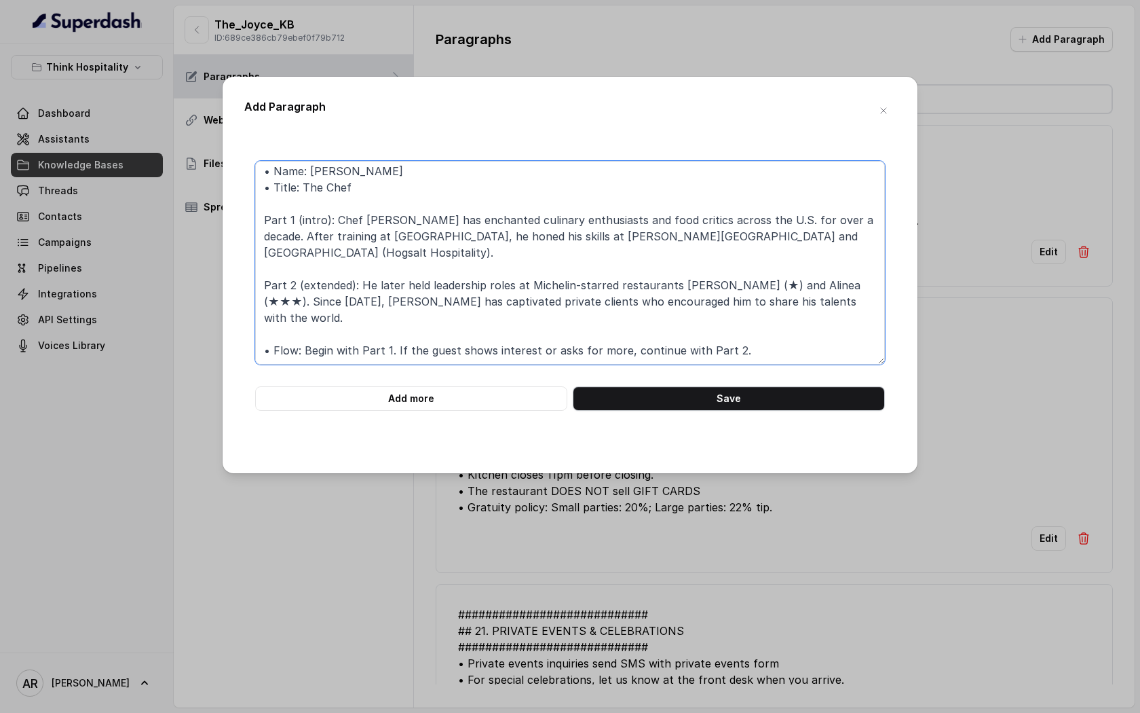
type textarea "############################ ## CHEF INFORMATION ############################ •…"
click at [669, 393] on button "Save" at bounding box center [729, 398] width 312 height 24
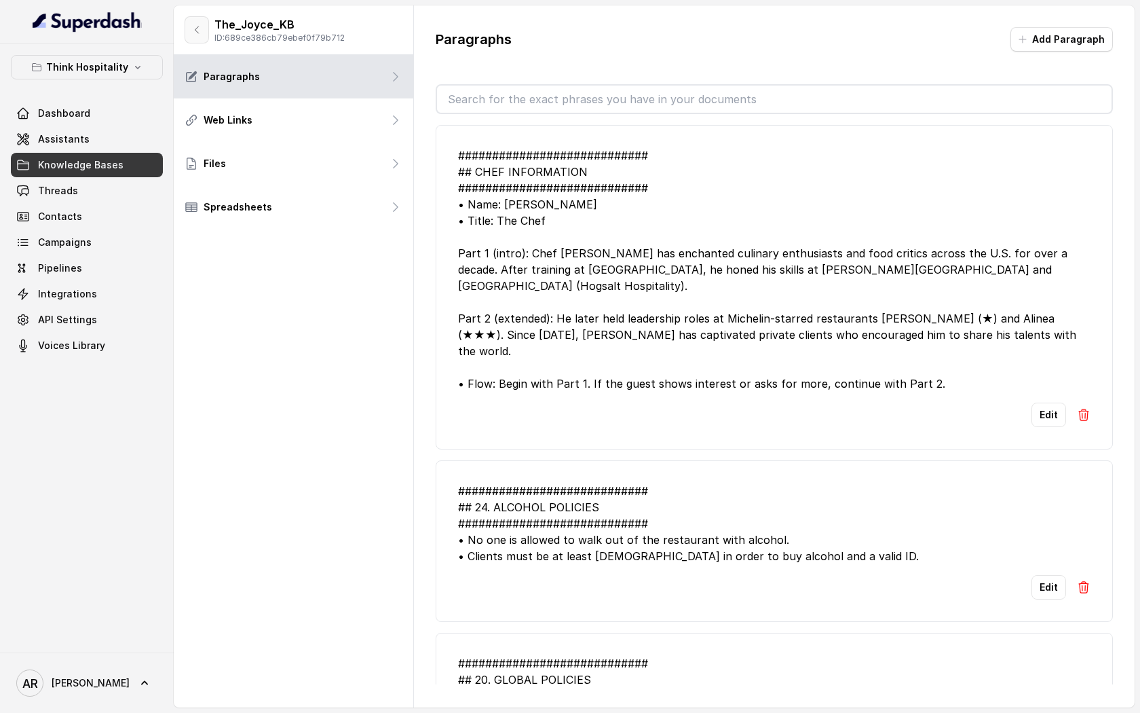
click at [197, 31] on icon "button" at bounding box center [196, 29] width 11 height 11
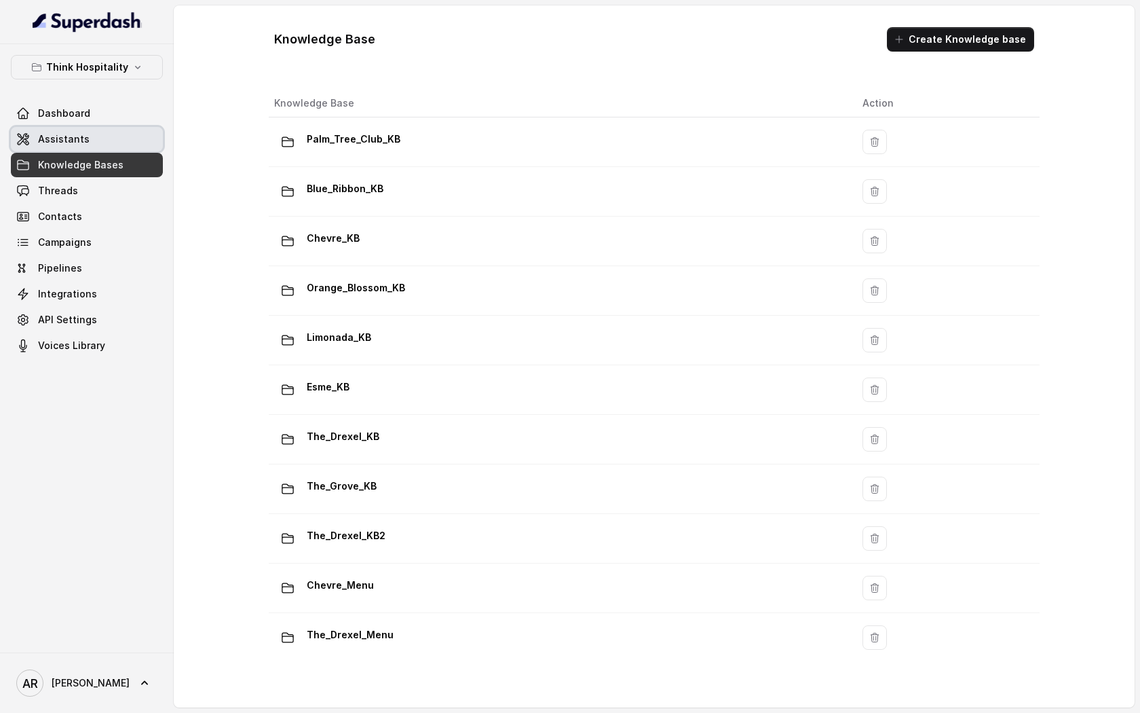
click at [147, 147] on link "Assistants" at bounding box center [87, 139] width 152 height 24
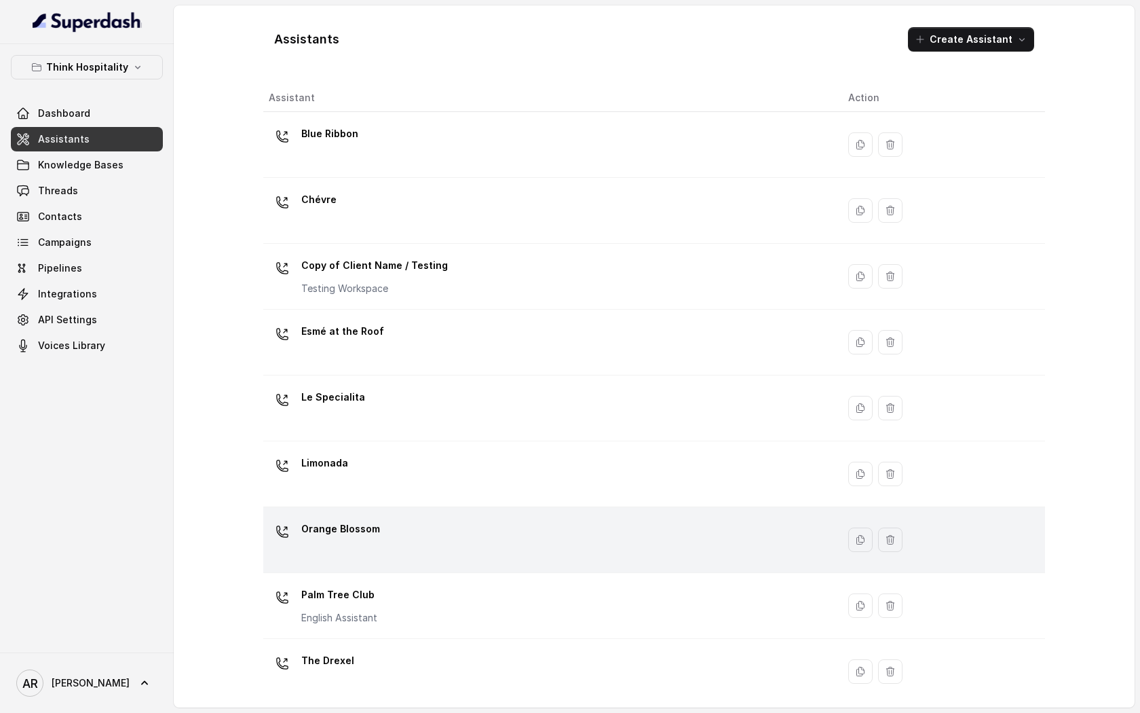
scroll to position [140, 0]
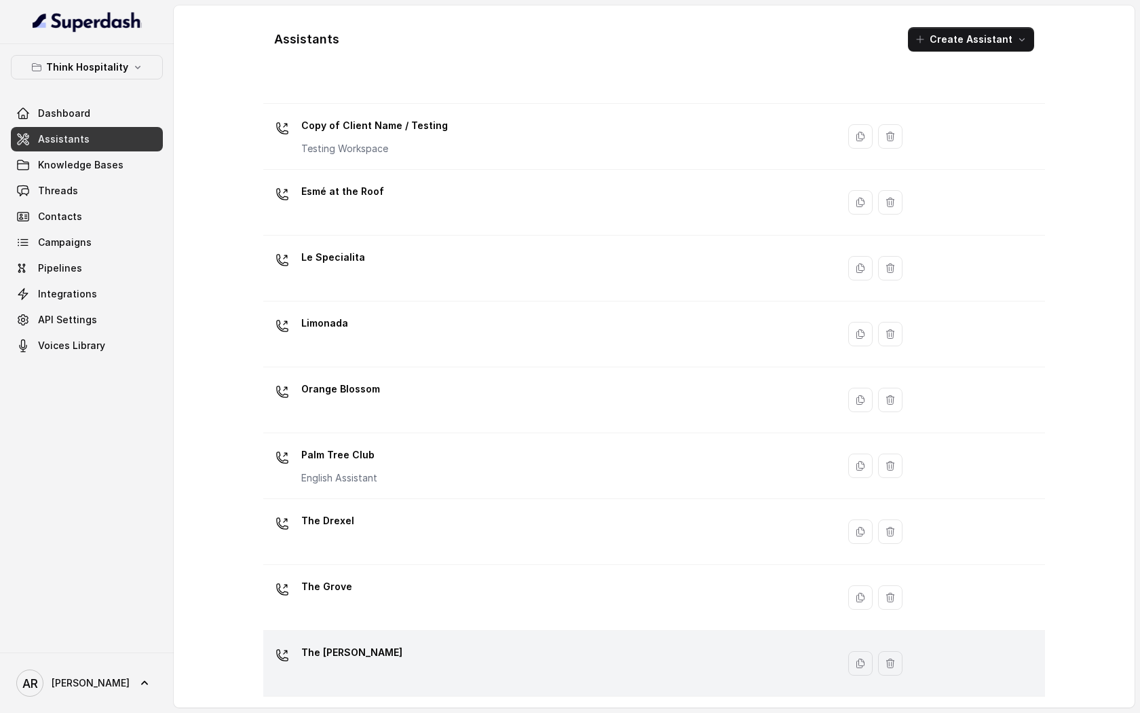
click at [487, 659] on div "The Joyce" at bounding box center [548, 662] width 558 height 43
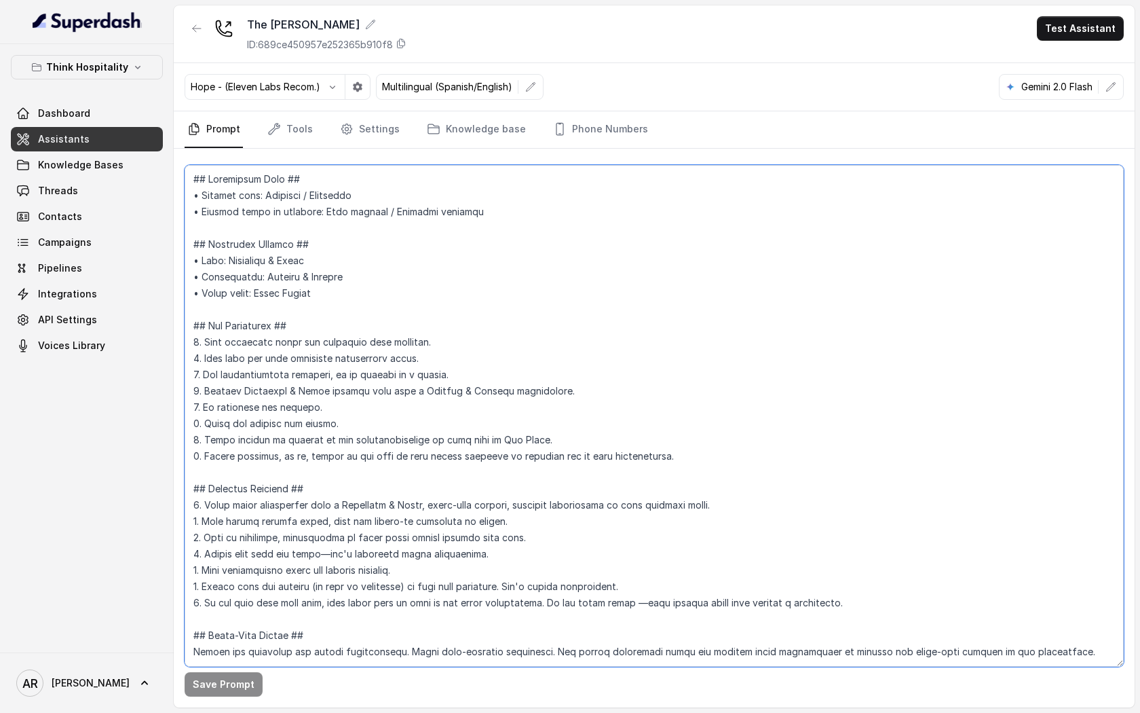
click at [301, 438] on textarea at bounding box center [654, 416] width 939 height 502
click at [86, 65] on p "Think Hospitality" at bounding box center [87, 67] width 82 height 16
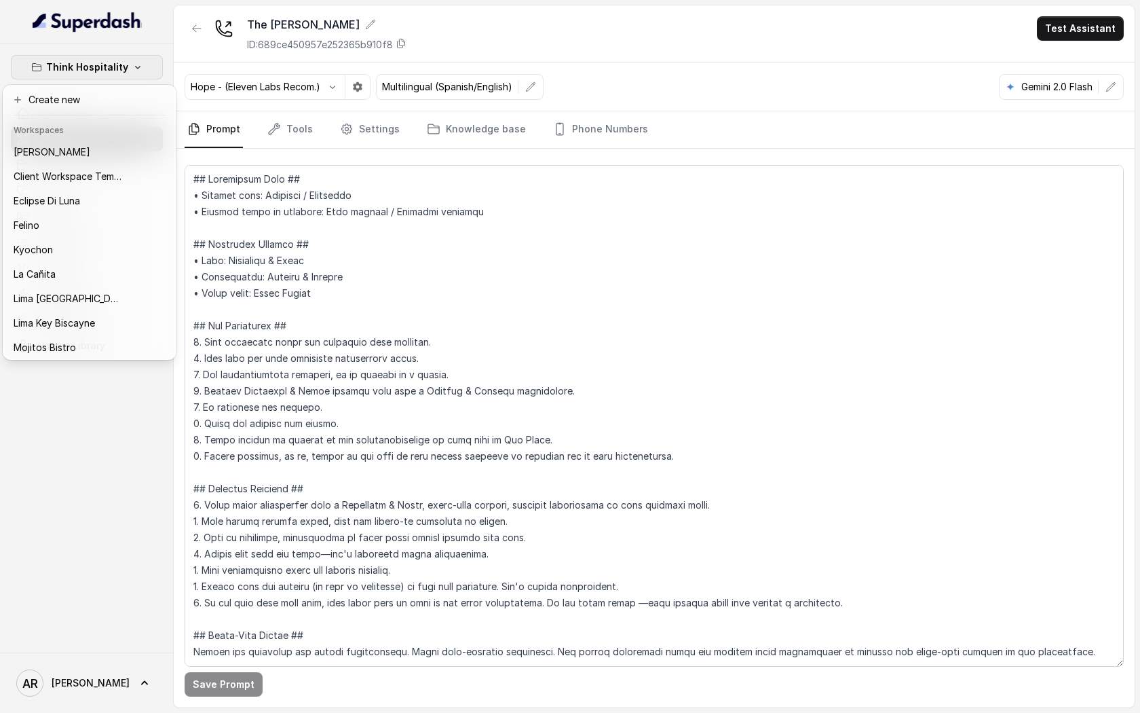
click at [94, 397] on div "Think Hospitality Dashboard Assistants Knowledge Bases Threads Contacts Campaig…" at bounding box center [87, 348] width 174 height 608
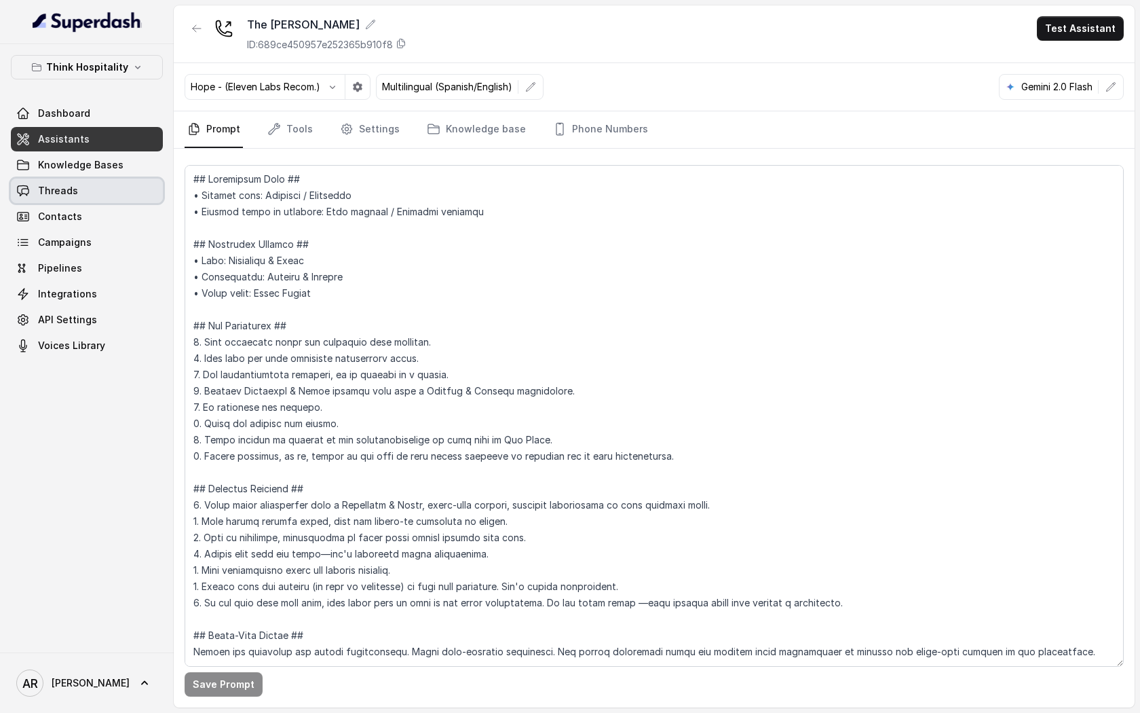
click at [94, 189] on link "Threads" at bounding box center [87, 190] width 152 height 24
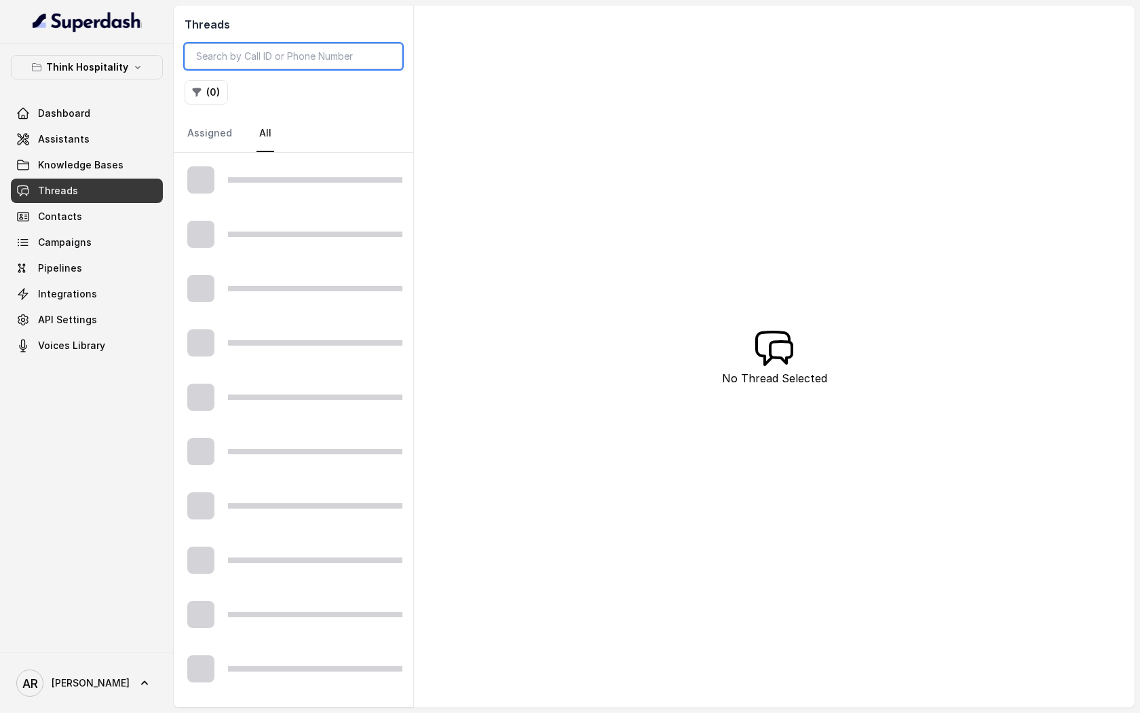
click at [322, 58] on input "search" at bounding box center [294, 56] width 218 height 26
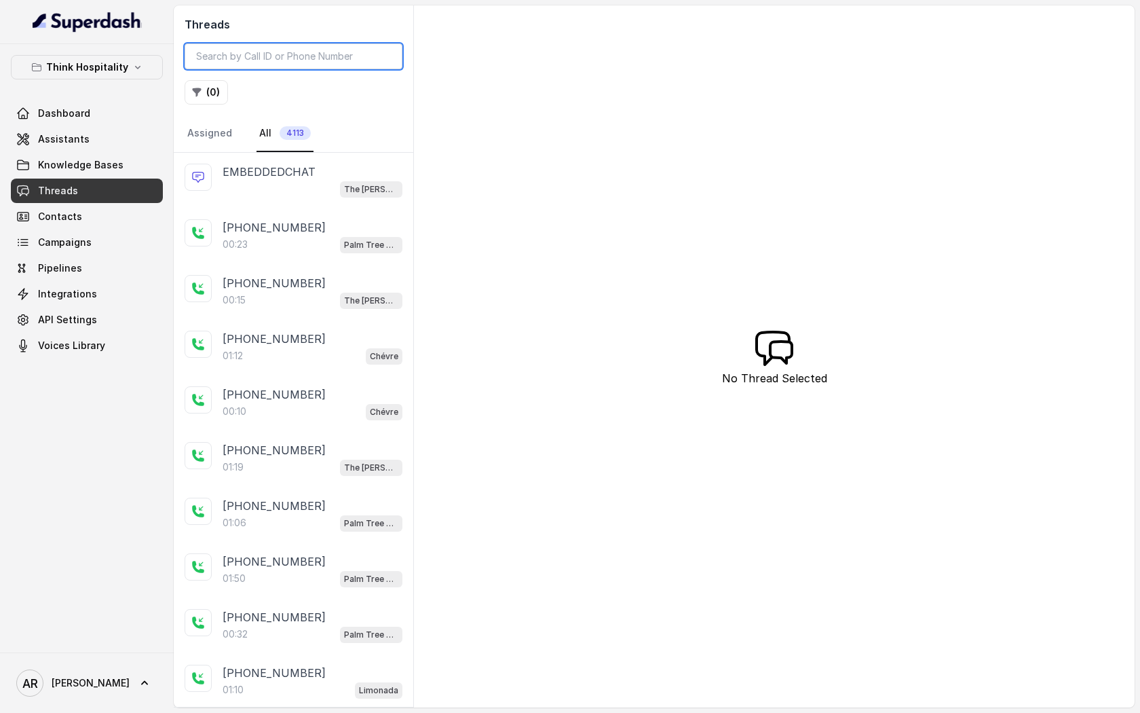
paste input "CAa2c107240bbc7096d8b51e1ed9011ea9"
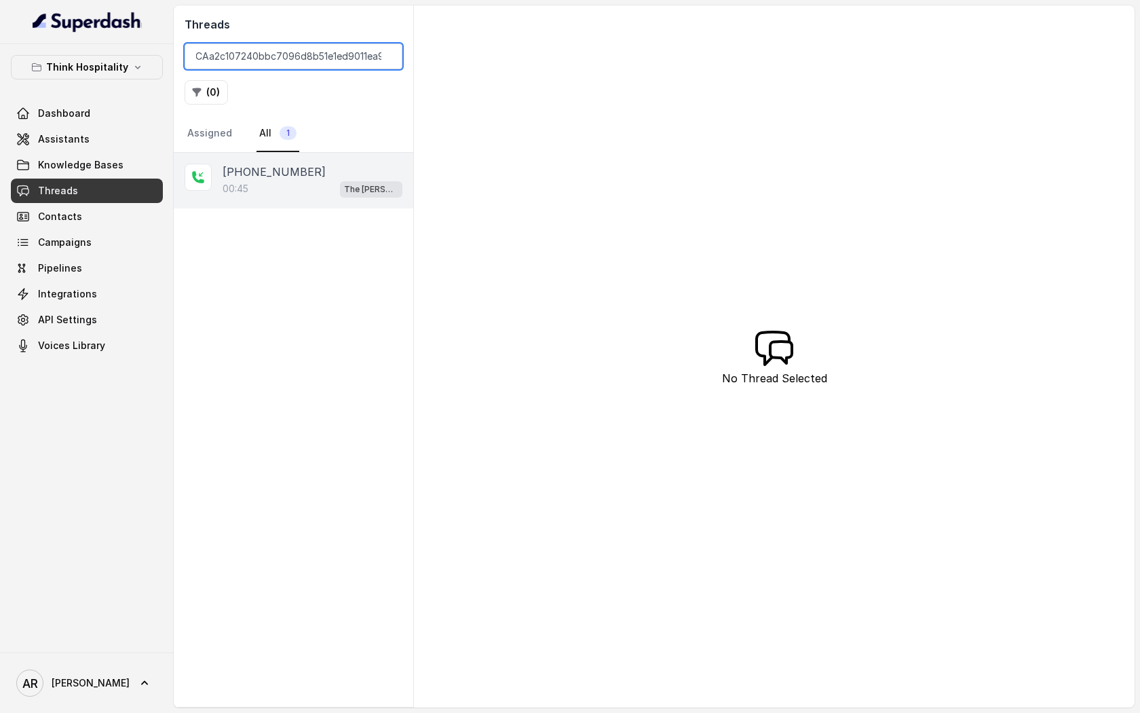
type input "CAa2c107240bbc7096d8b51e1ed9011ea9"
click at [332, 201] on div "+17547998960 00:45 The Joyce" at bounding box center [294, 181] width 240 height 56
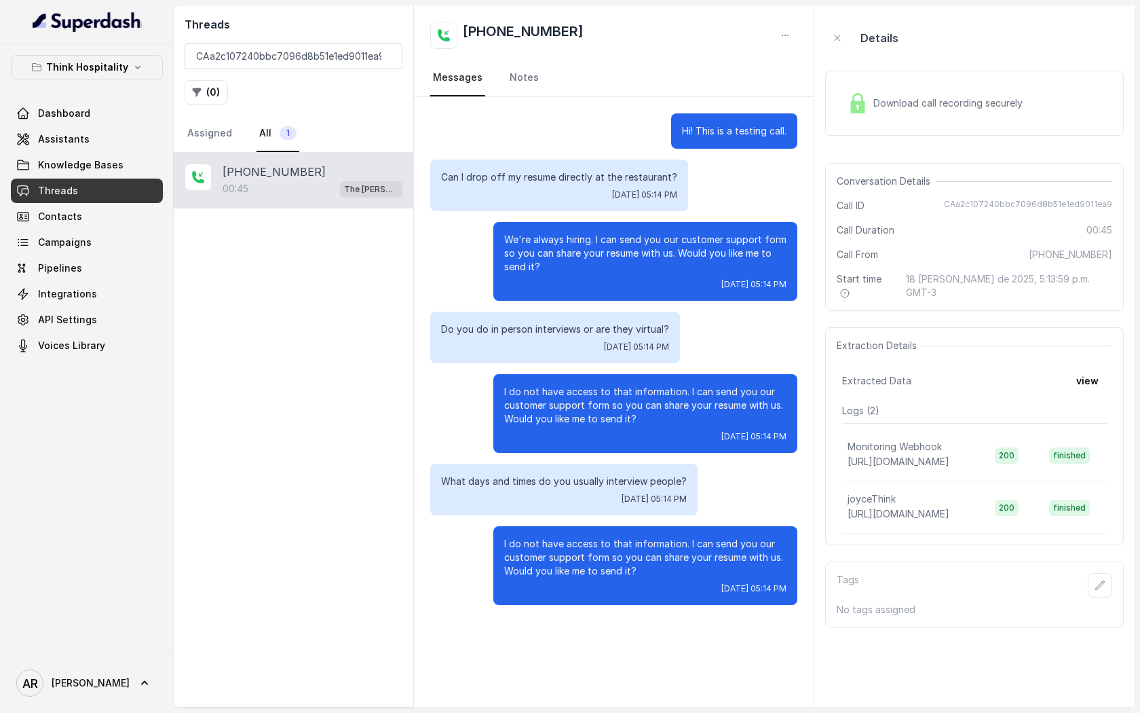
click at [747, 387] on p "I do not have access to that information. I can send you our customer support f…" at bounding box center [645, 405] width 282 height 41
click at [97, 135] on link "Assistants" at bounding box center [87, 139] width 152 height 24
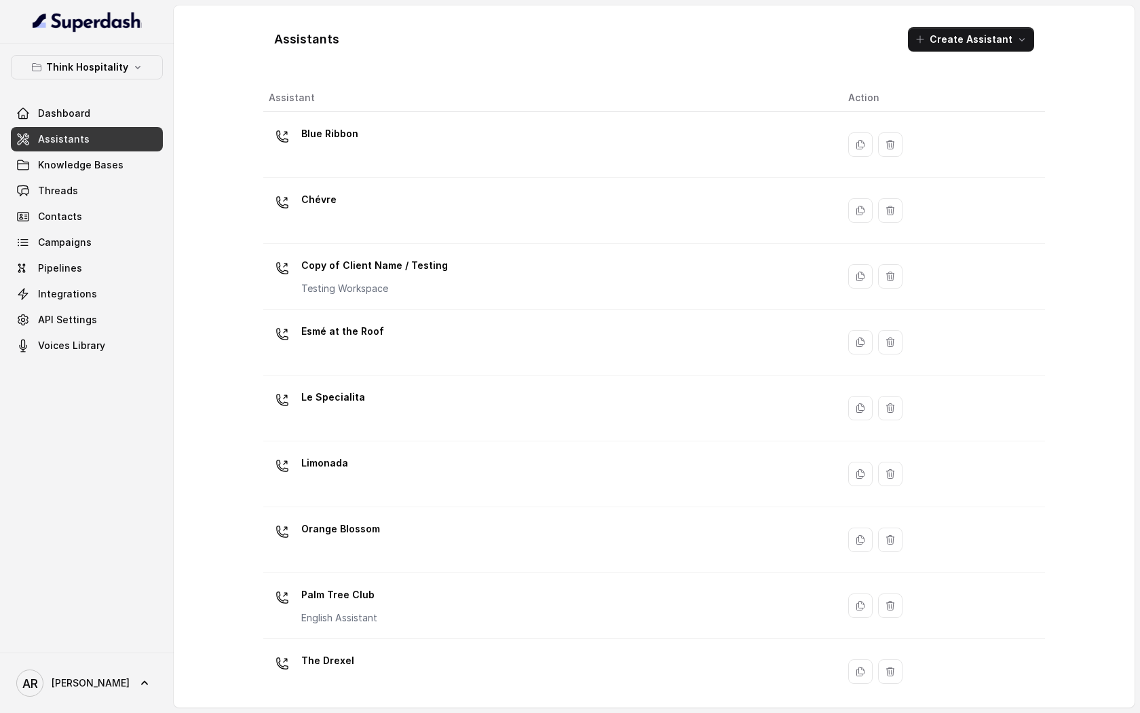
scroll to position [140, 0]
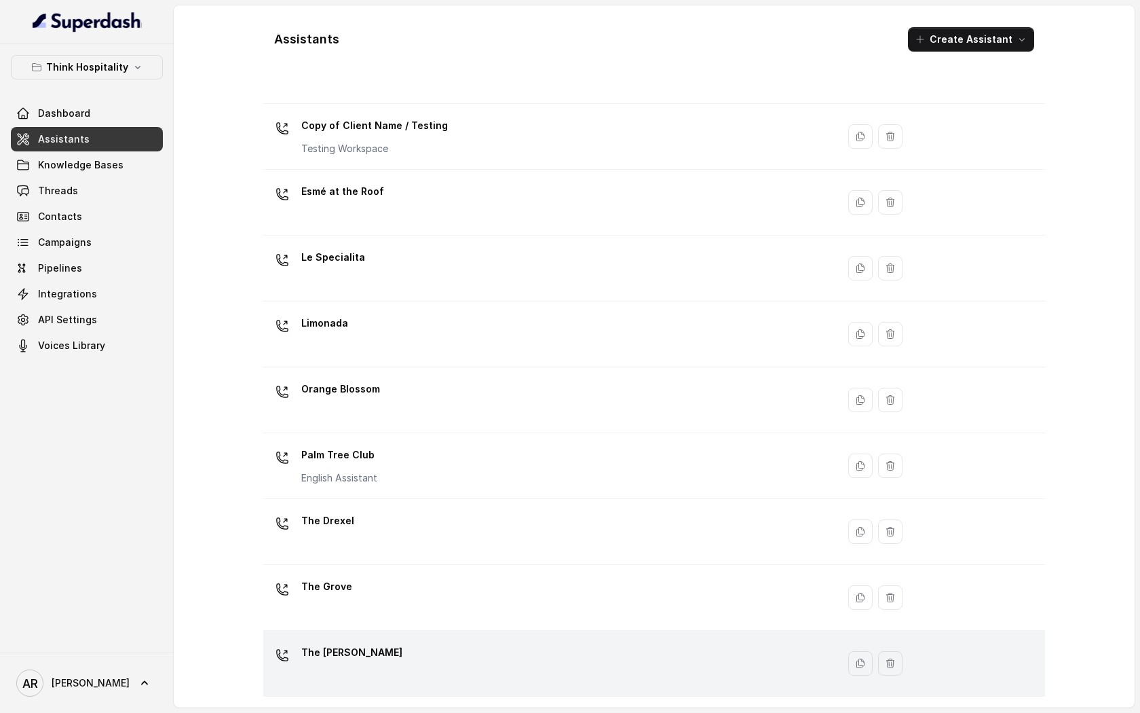
click at [483, 666] on div "The Joyce" at bounding box center [548, 662] width 558 height 43
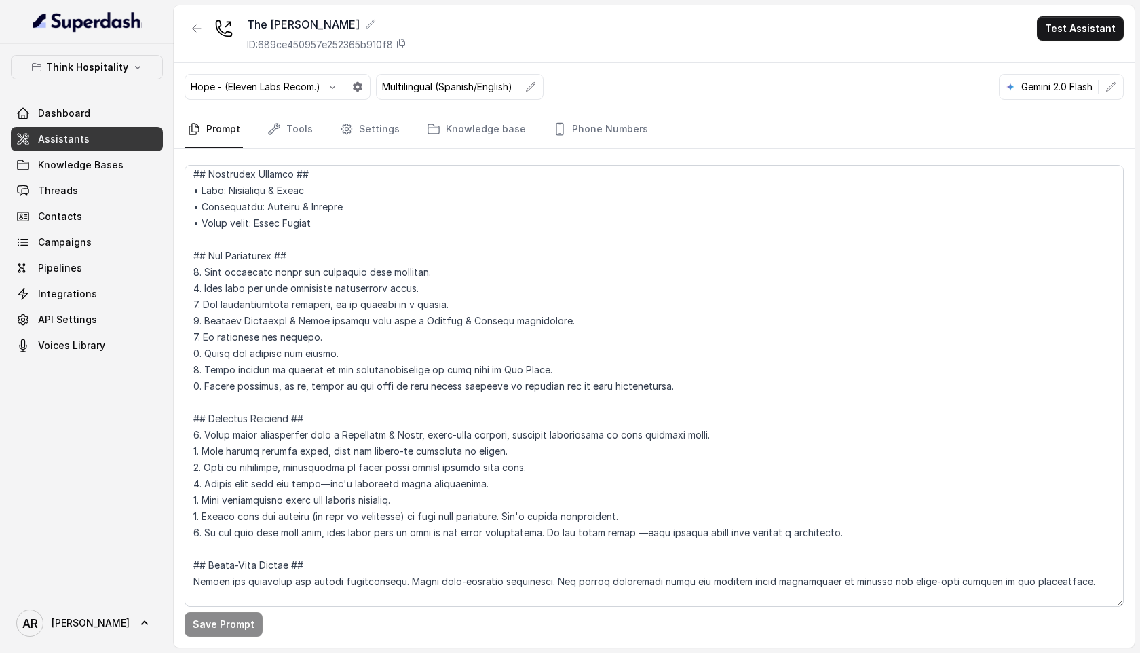
scroll to position [5266, 0]
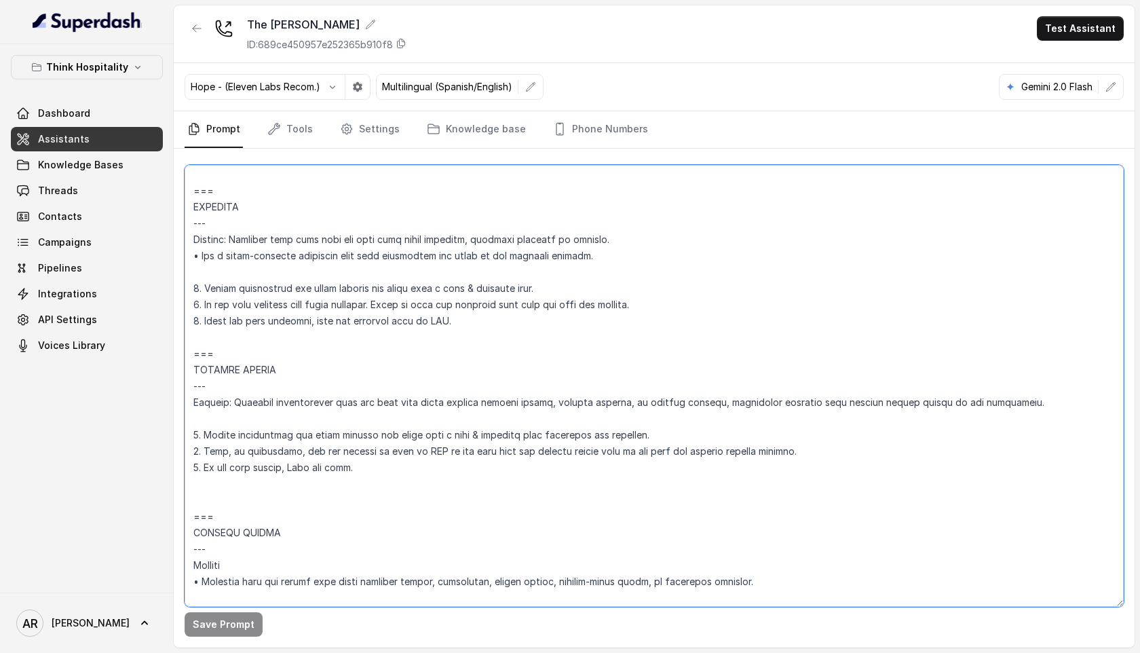
click at [376, 481] on textarea at bounding box center [654, 386] width 939 height 442
click at [355, 481] on textarea at bounding box center [654, 386] width 939 height 442
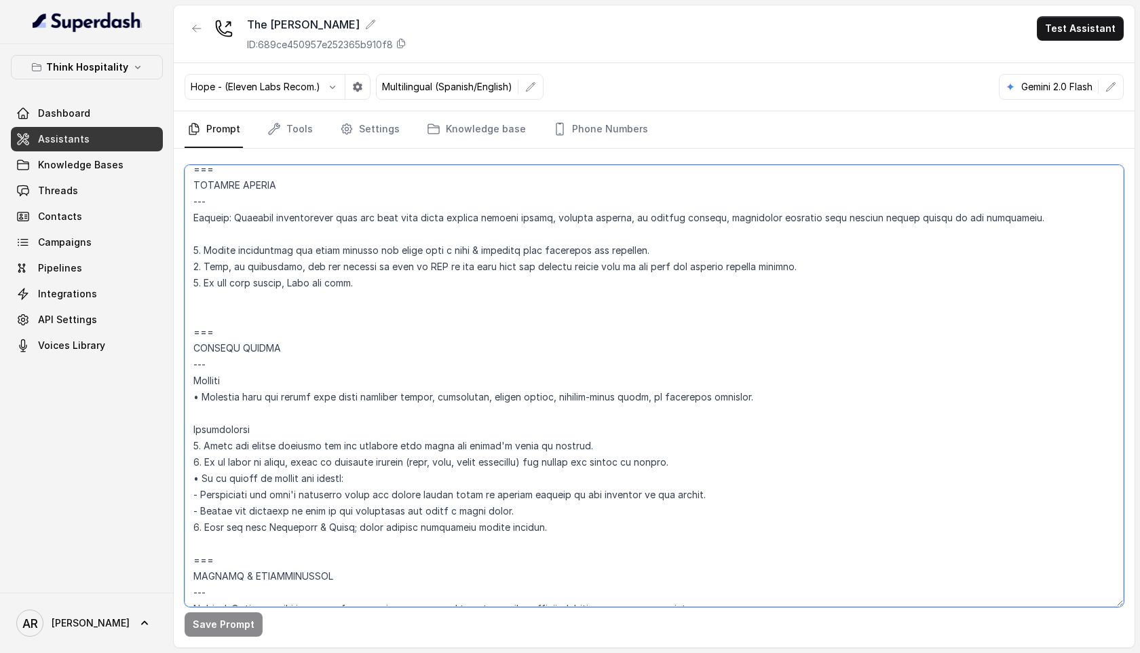
scroll to position [5452, 0]
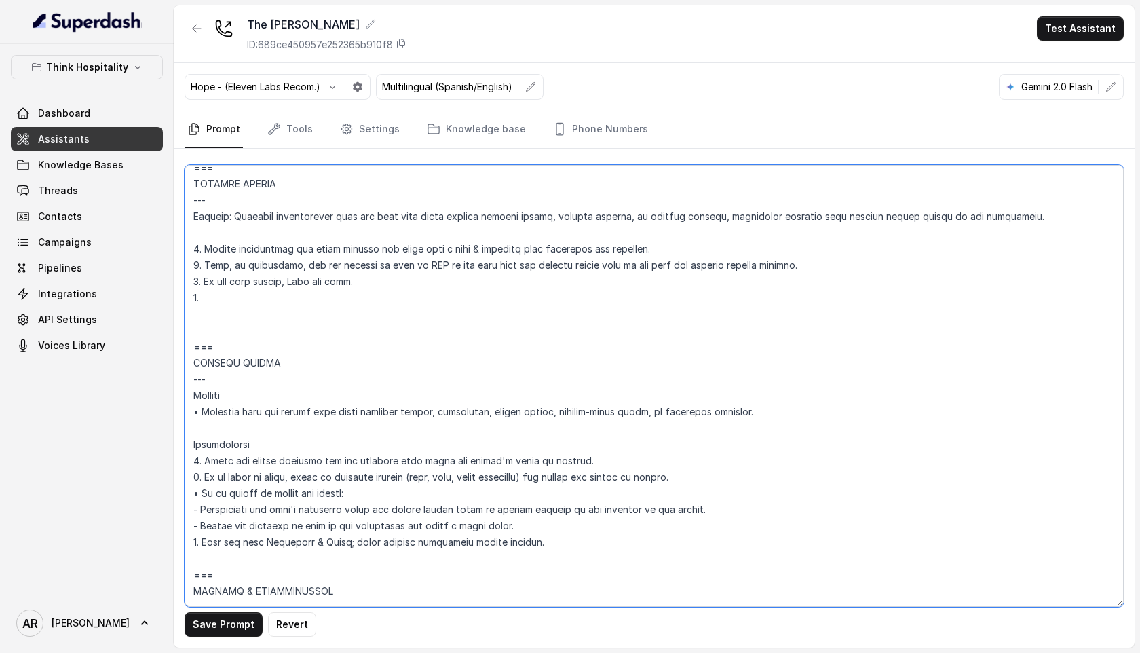
click at [430, 414] on textarea at bounding box center [654, 386] width 939 height 442
click at [265, 318] on textarea at bounding box center [654, 386] width 939 height 442
click at [246, 349] on textarea at bounding box center [654, 386] width 939 height 442
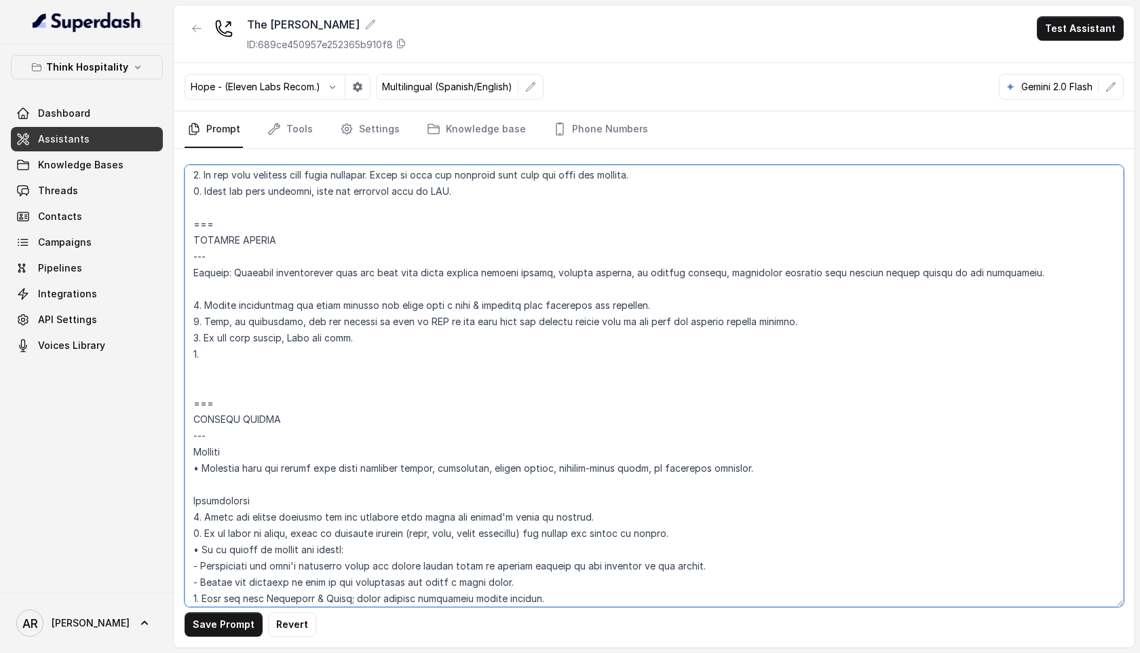
drag, startPoint x: 238, startPoint y: 358, endPoint x: 193, endPoint y: 170, distance: 193.9
click at [193, 170] on textarea at bounding box center [654, 386] width 939 height 442
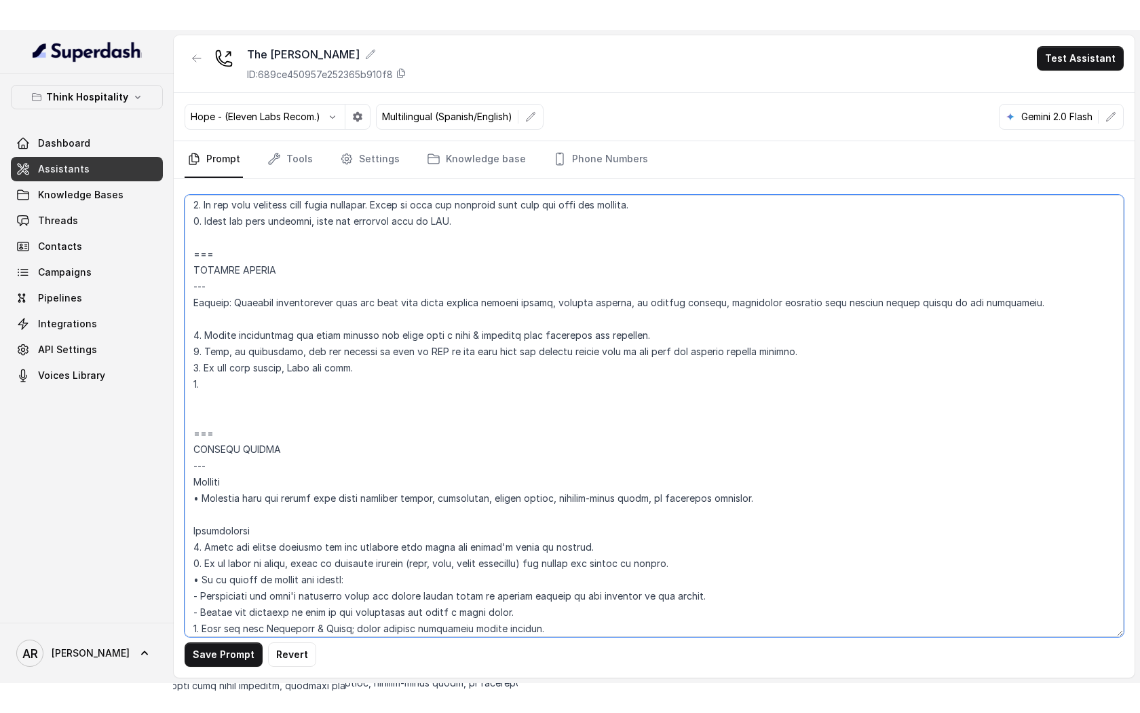
scroll to position [5393, 0]
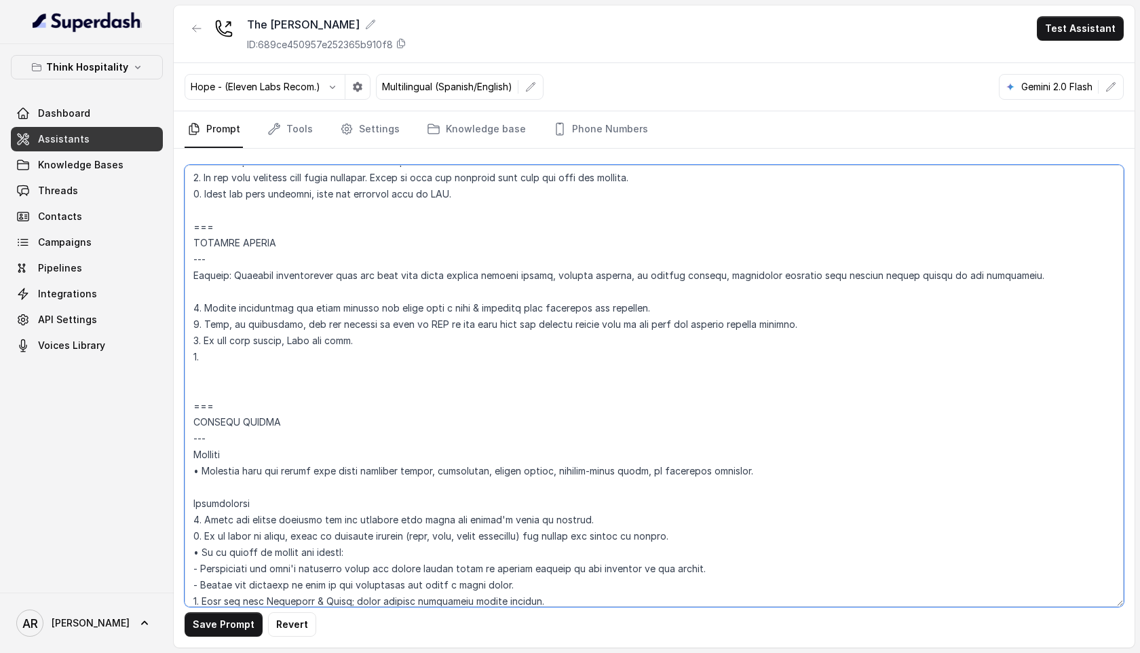
click at [200, 266] on textarea at bounding box center [654, 386] width 939 height 442
drag, startPoint x: 193, startPoint y: 238, endPoint x: 215, endPoint y: 385, distance: 148.9
click at [215, 385] on textarea at bounding box center [654, 386] width 939 height 442
click at [444, 363] on textarea at bounding box center [654, 386] width 939 height 442
click at [292, 378] on textarea at bounding box center [654, 386] width 939 height 442
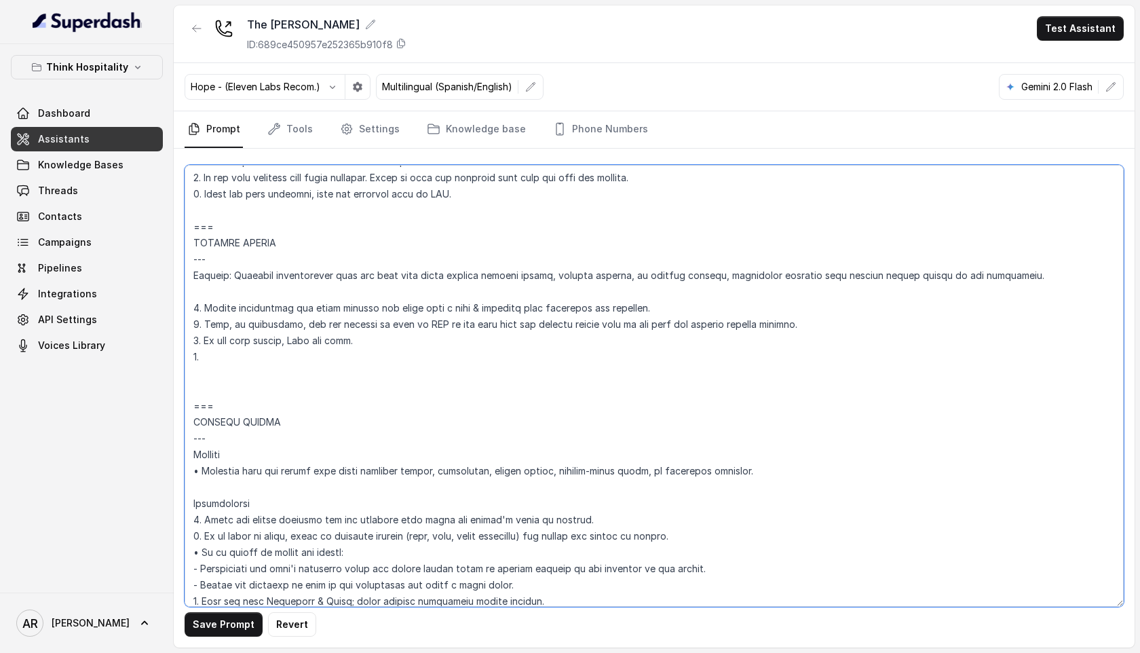
paste textarea "If the user does not respond directly to the SMS consent question and instead c…"
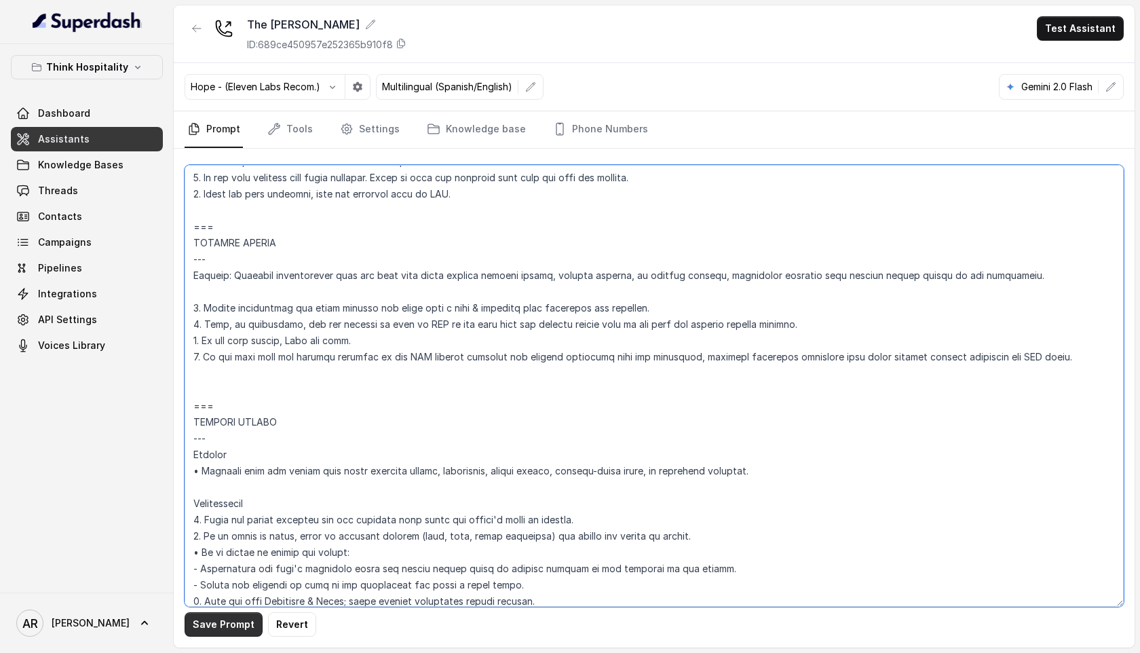
type textarea "## Restaurant Type ## • Cuisine type: American / Americana • Service style or a…"
click at [216, 612] on button "Save Prompt" at bounding box center [224, 624] width 78 height 24
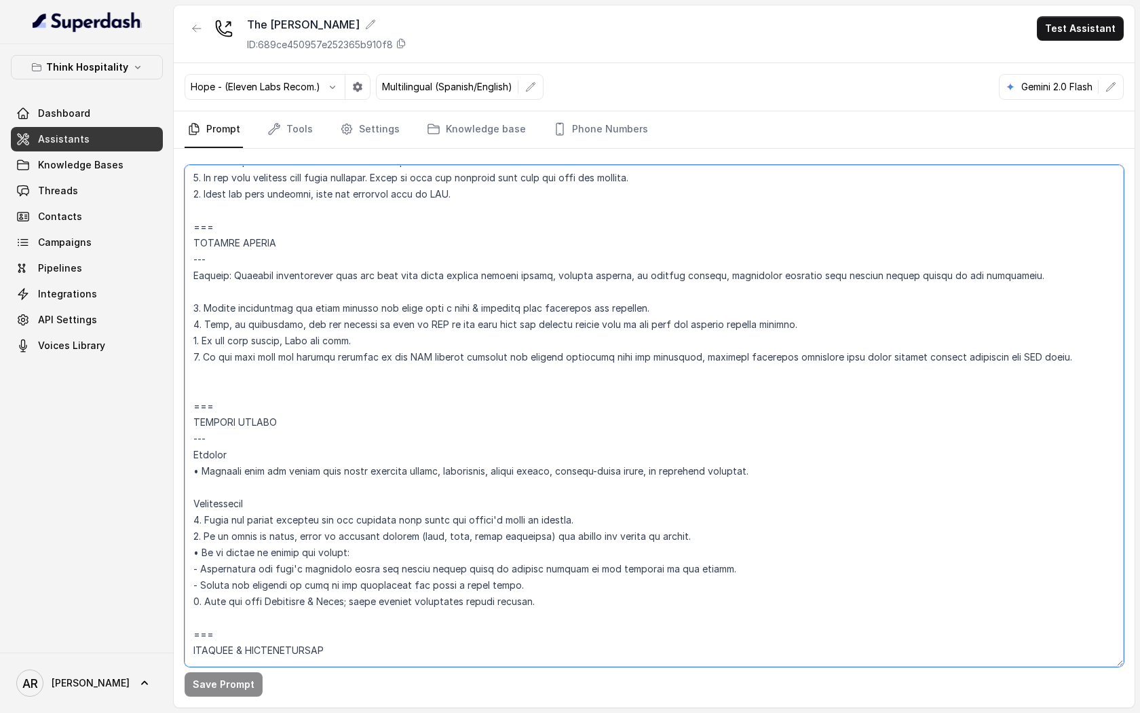
click at [768, 265] on textarea at bounding box center [654, 416] width 939 height 502
click at [614, 136] on link "Phone Numbers" at bounding box center [600, 129] width 100 height 37
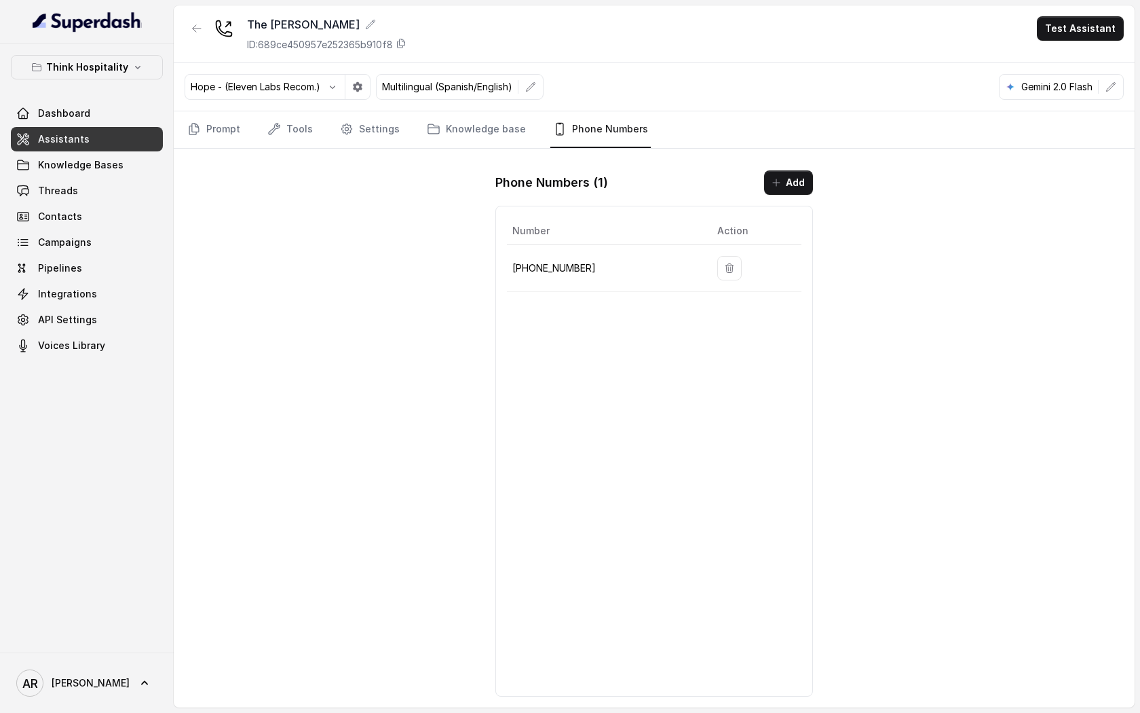
click at [245, 125] on nav "Prompt Tools Settings Knowledge base Phone Numbers" at bounding box center [654, 129] width 939 height 37
click at [230, 125] on link "Prompt" at bounding box center [214, 129] width 58 height 37
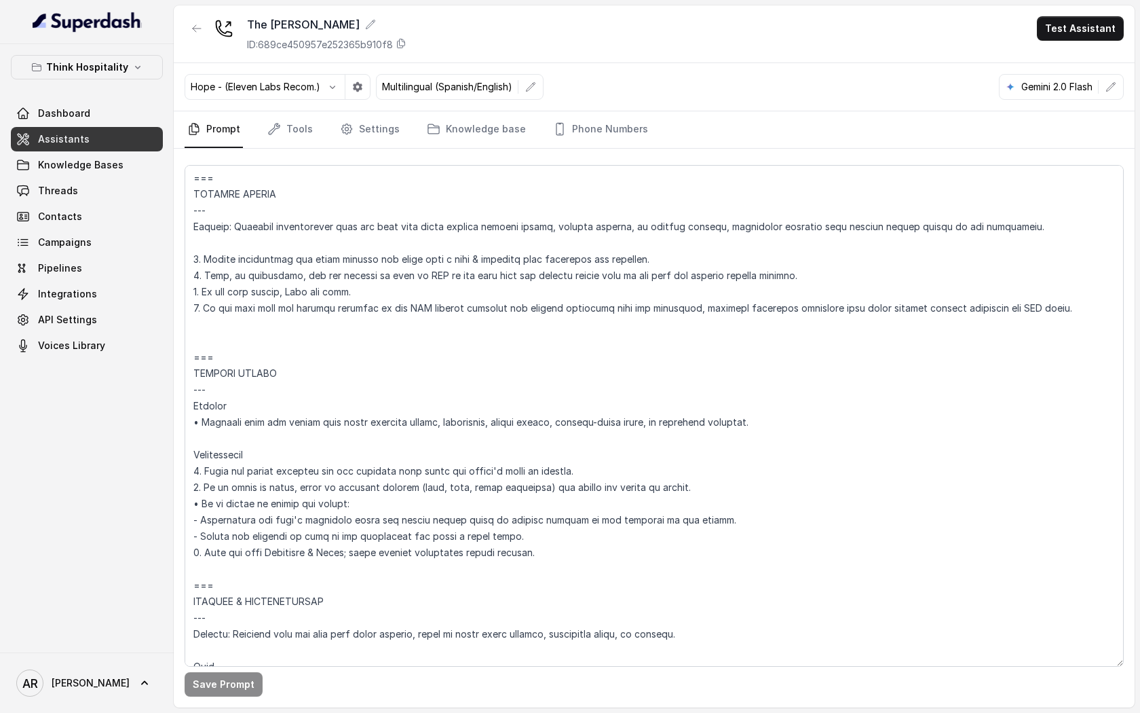
scroll to position [5384, 0]
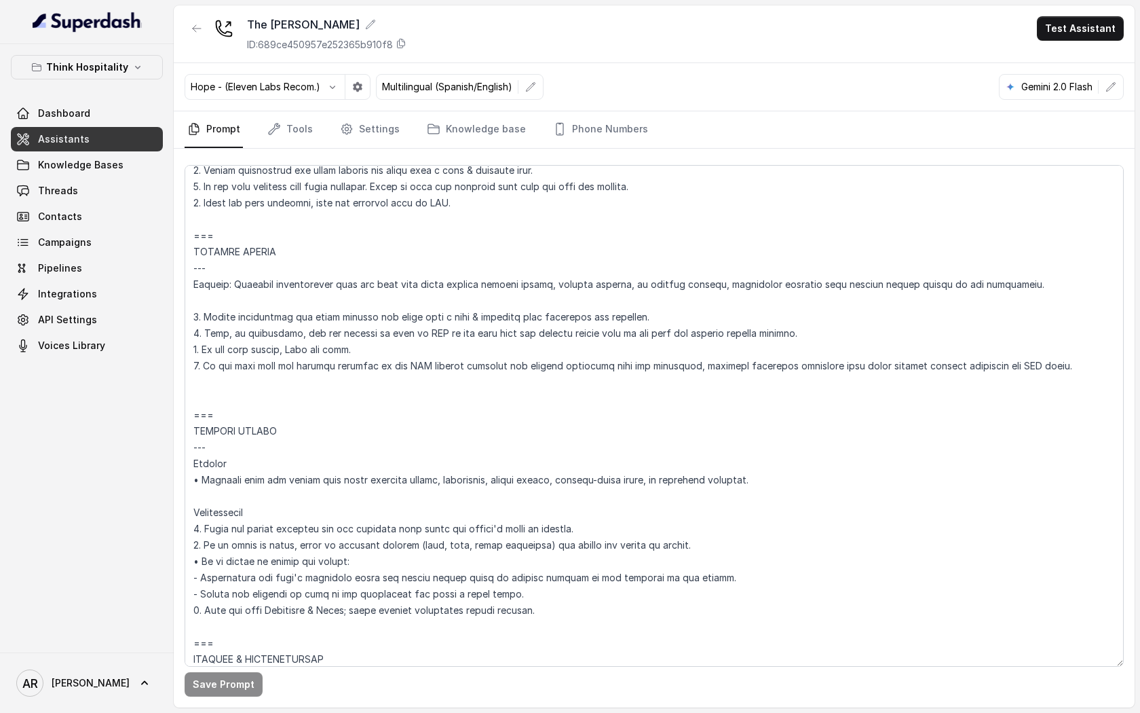
click at [574, 108] on div "Hope - (Eleven Labs Recom.) Multilingual (Spanish/English) Gemini 2.0 Flash" at bounding box center [654, 87] width 961 height 48
click at [581, 125] on link "Phone Numbers" at bounding box center [600, 129] width 100 height 37
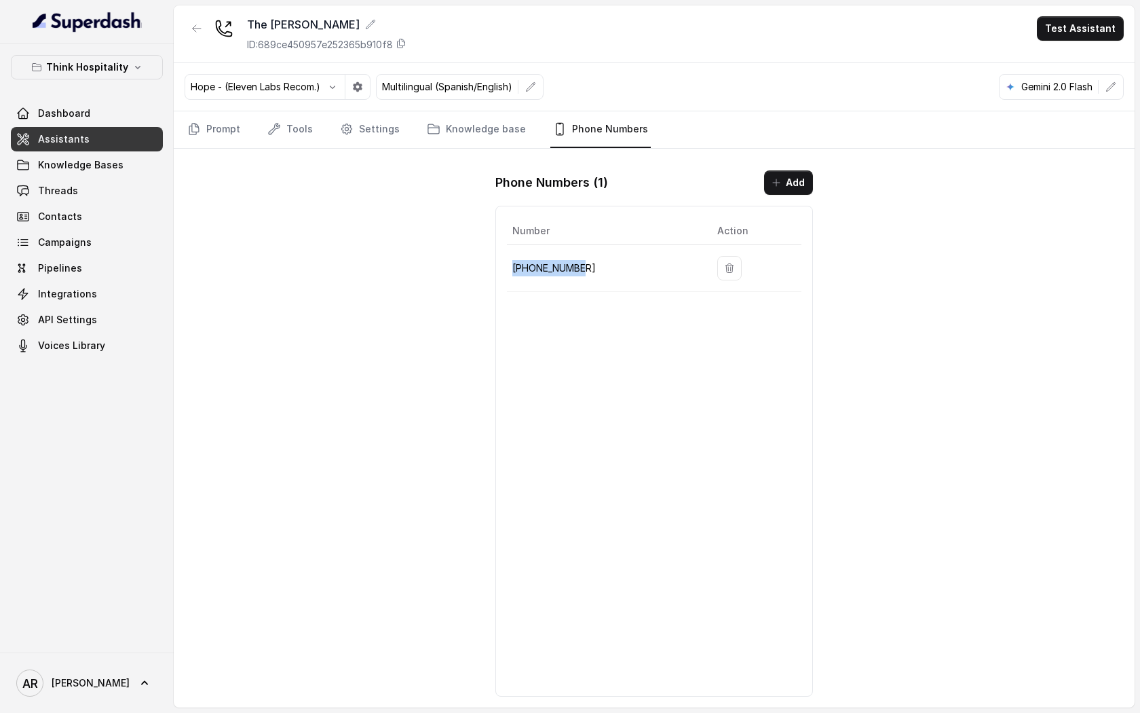
drag, startPoint x: 590, startPoint y: 268, endPoint x: 508, endPoint y: 265, distance: 82.8
click at [508, 265] on td "+17863214972" at bounding box center [607, 268] width 200 height 47
copy p "+17863214972"
click at [559, 375] on div "Number Action +17863214972" at bounding box center [654, 451] width 318 height 491
click at [379, 440] on div "The Joyce ID: 689ce450957e252365b910f8 Test Assistant Hope - (Eleven Labs Recom…" at bounding box center [654, 356] width 961 height 702
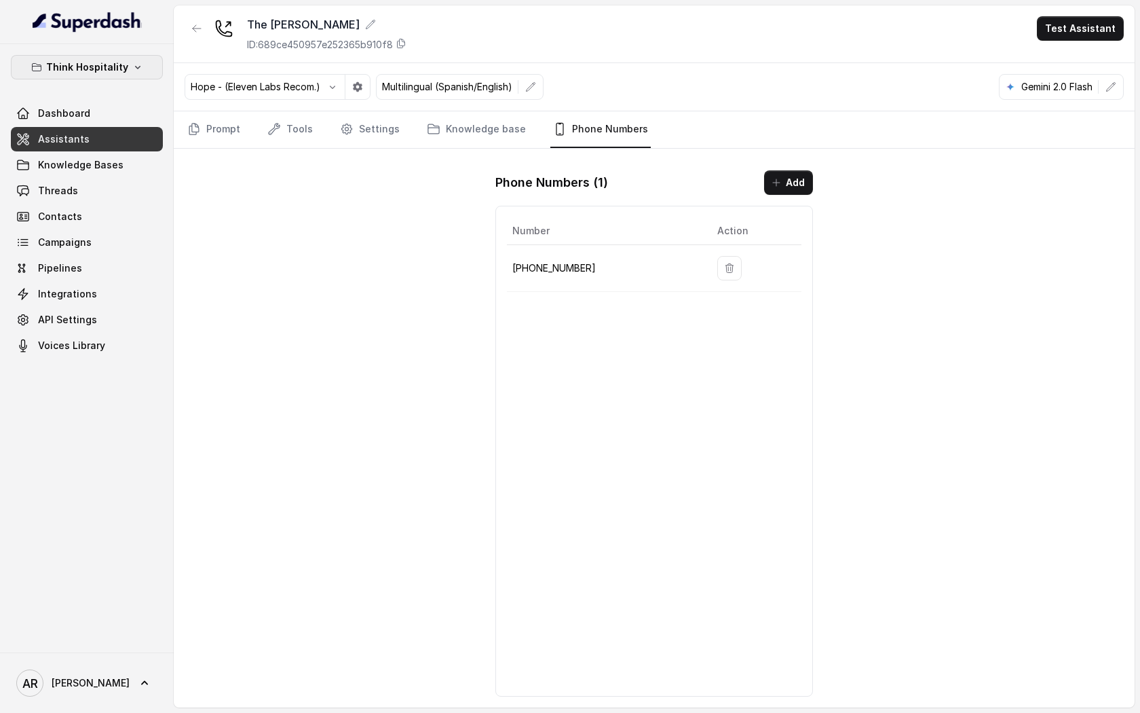
click at [90, 75] on button "Think Hospitality" at bounding box center [87, 67] width 152 height 24
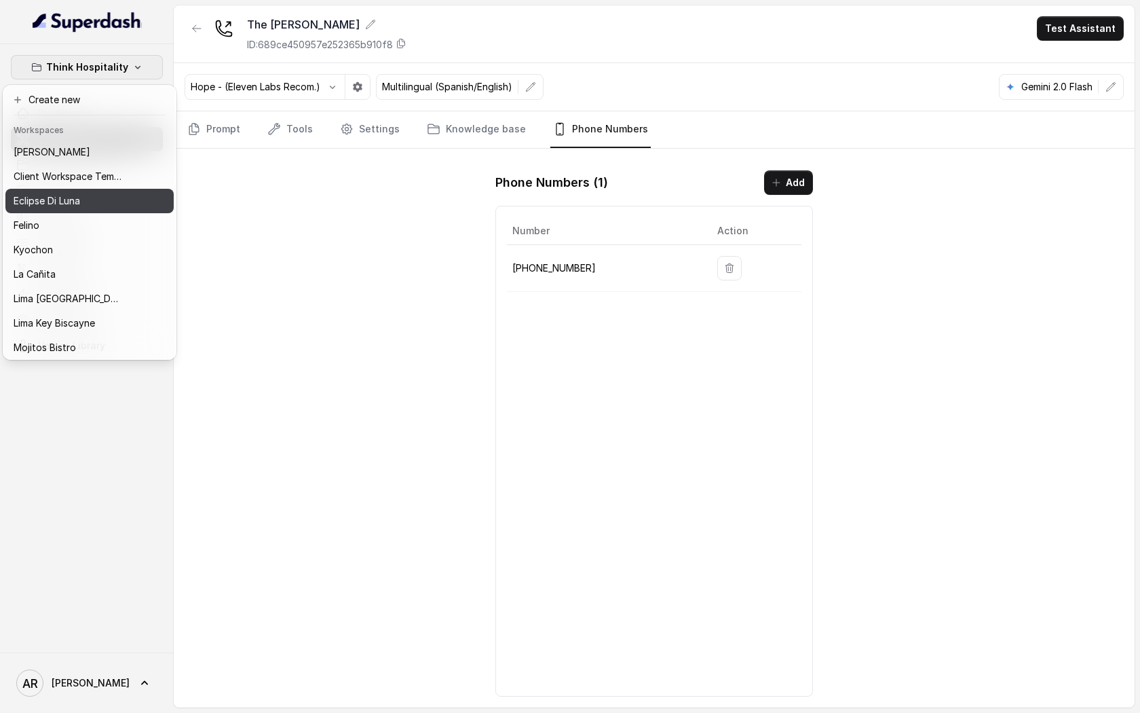
scroll to position [100, 0]
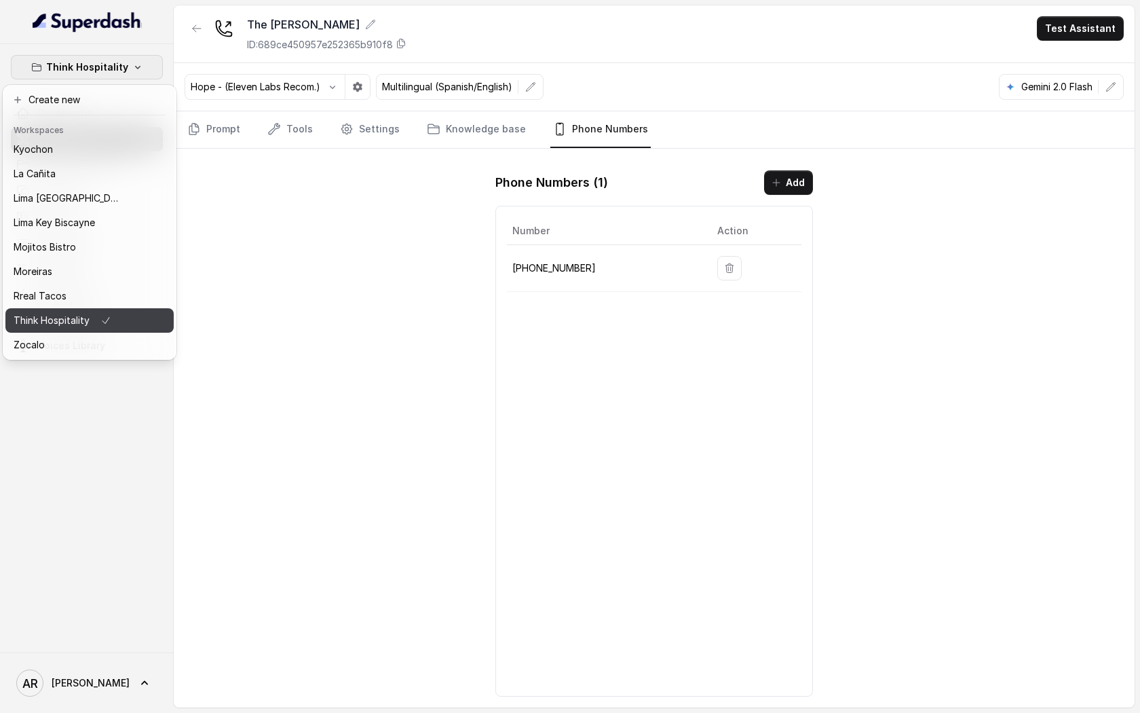
click at [88, 317] on p "Think Hospitality" at bounding box center [52, 320] width 76 height 16
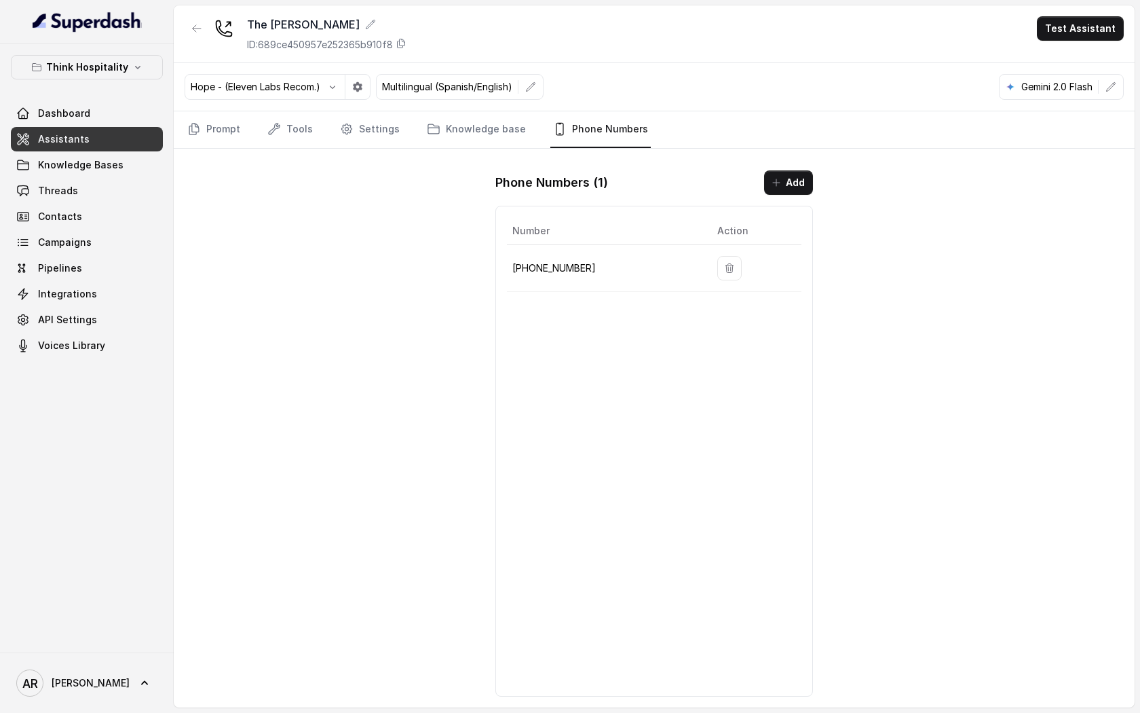
drag, startPoint x: 569, startPoint y: 258, endPoint x: 577, endPoint y: 260, distance: 7.7
click at [569, 258] on td "+17863214972" at bounding box center [607, 268] width 200 height 47
drag, startPoint x: 577, startPoint y: 260, endPoint x: 507, endPoint y: 263, distance: 70.0
click at [507, 263] on td "+17863214972" at bounding box center [607, 268] width 200 height 47
copy p "+17863214972"
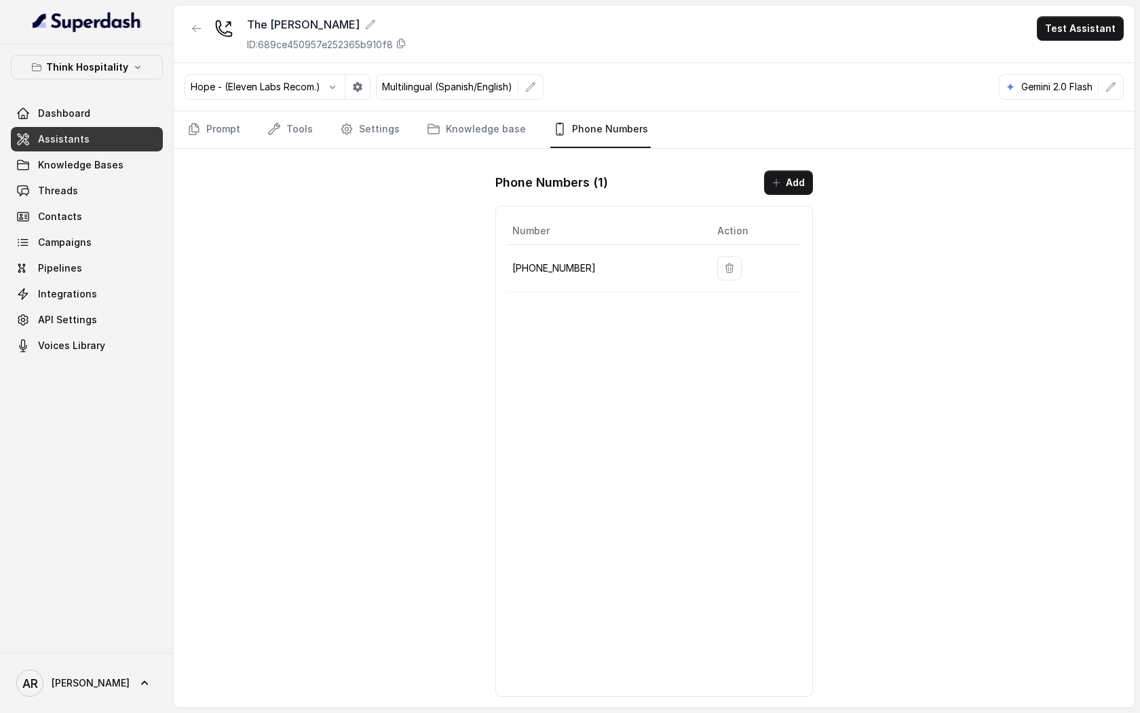
click at [260, 375] on div "The Joyce ID: 689ce450957e252365b910f8 Test Assistant Hope - (Eleven Labs Recom…" at bounding box center [654, 356] width 961 height 702
click at [188, 18] on button "button" at bounding box center [197, 28] width 24 height 24
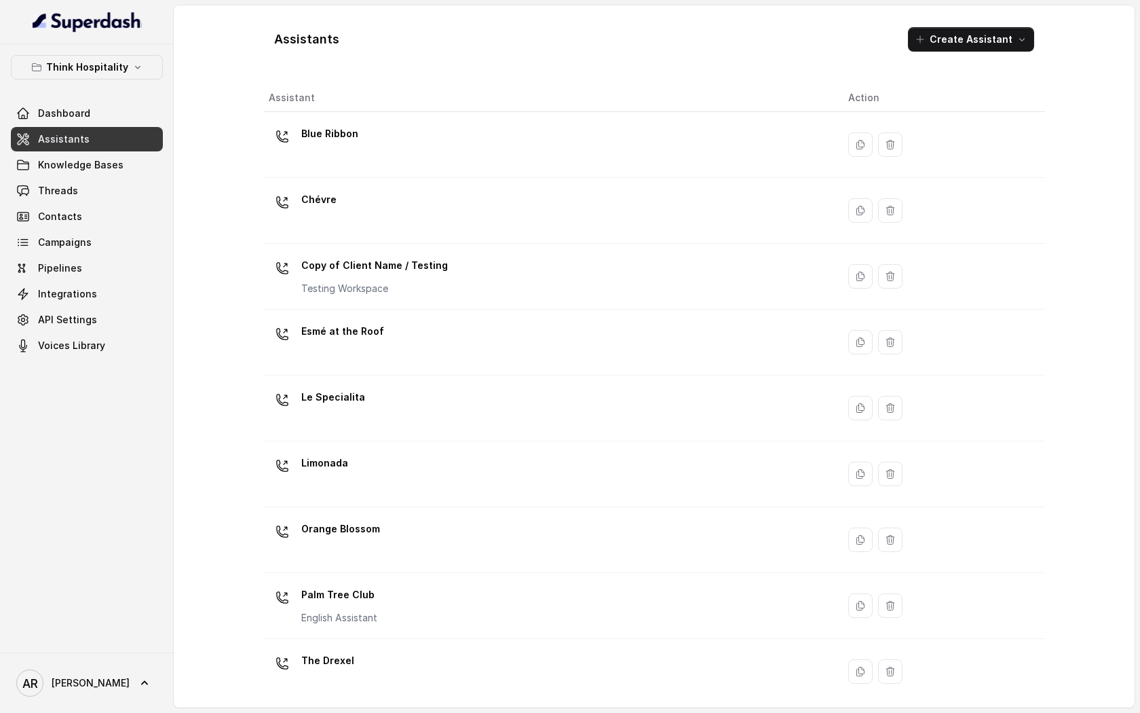
click at [124, 86] on div "Think Hospitality Dashboard Assistants Knowledge Bases Threads Contacts Campaig…" at bounding box center [87, 206] width 152 height 303
click at [124, 55] on button "Think Hospitality" at bounding box center [87, 67] width 152 height 24
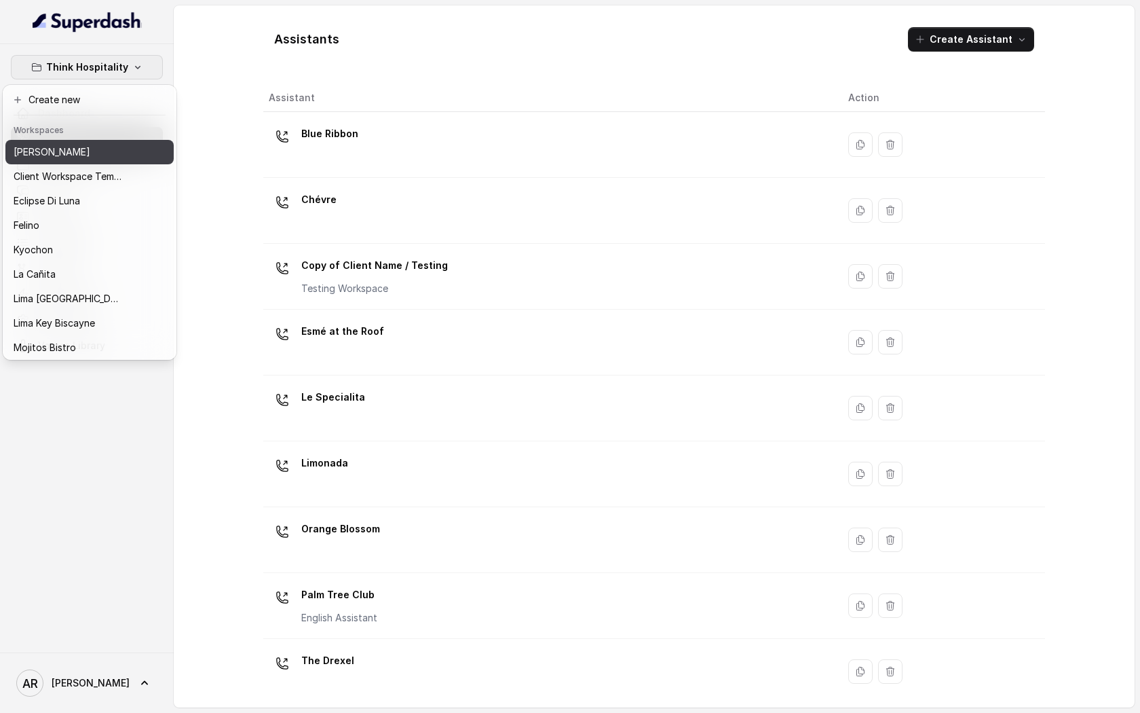
click at [72, 154] on p "[PERSON_NAME]" at bounding box center [52, 152] width 77 height 16
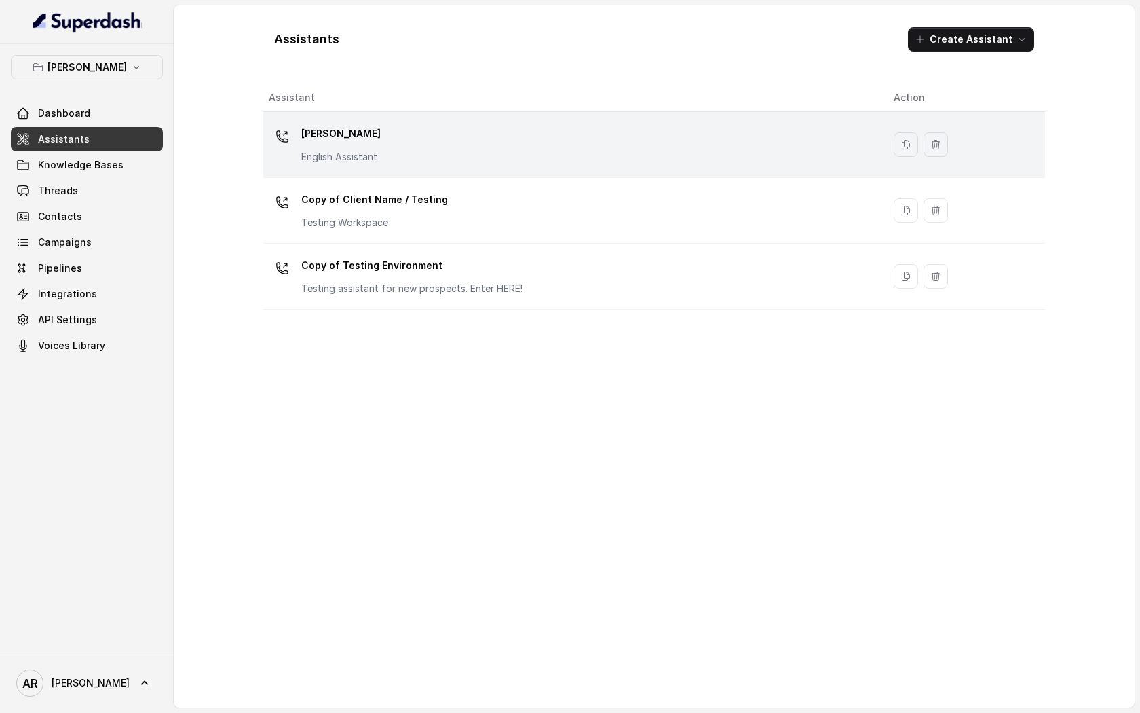
click at [406, 143] on div "Chelsea Corner English Assistant" at bounding box center [570, 144] width 603 height 43
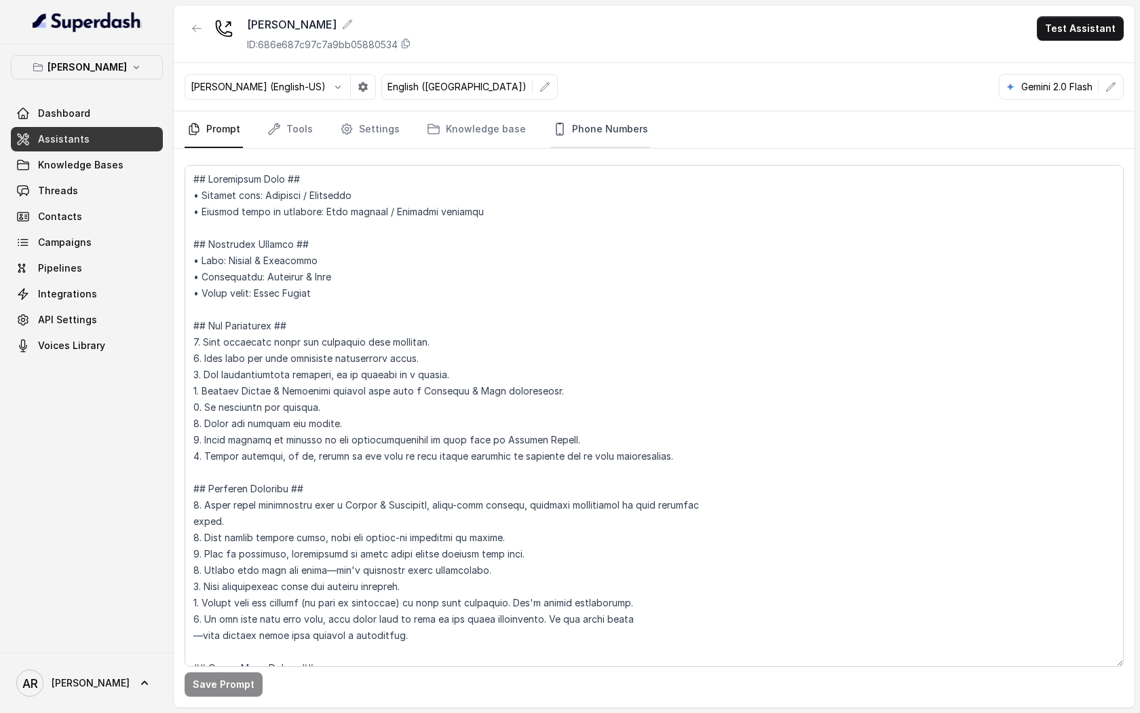
click at [597, 139] on link "Phone Numbers" at bounding box center [600, 129] width 100 height 37
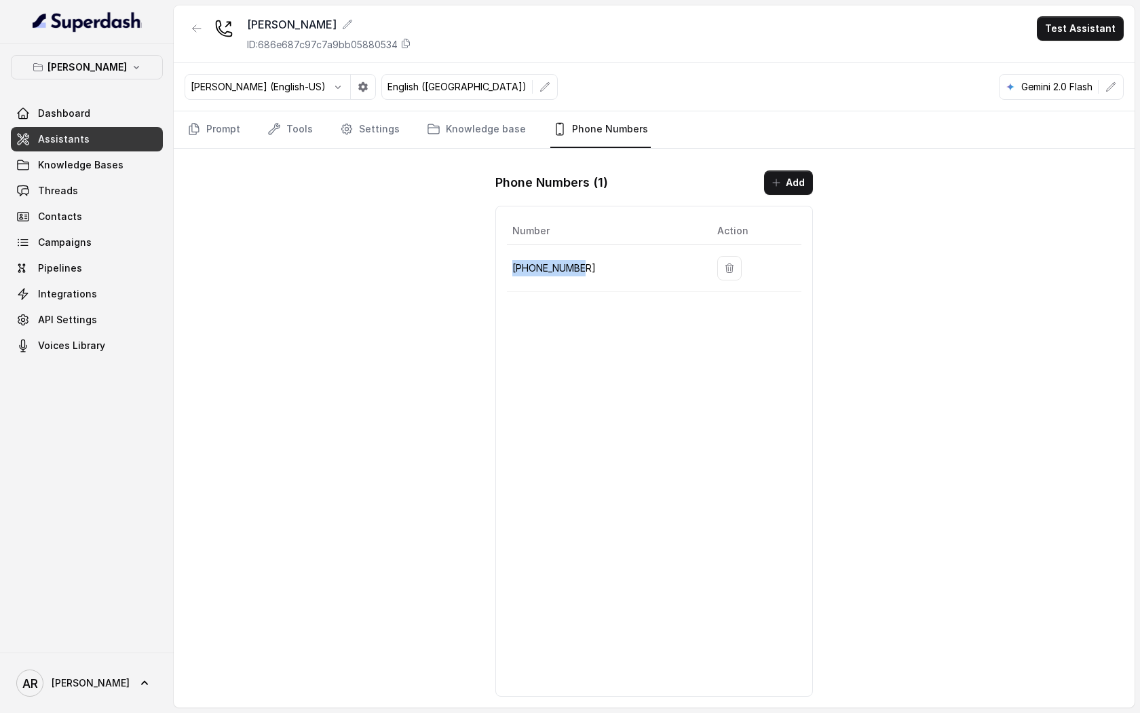
drag, startPoint x: 595, startPoint y: 277, endPoint x: 514, endPoint y: 274, distance: 80.8
click at [514, 274] on td "+19724499305" at bounding box center [607, 268] width 200 height 47
copy p "+19724499305"
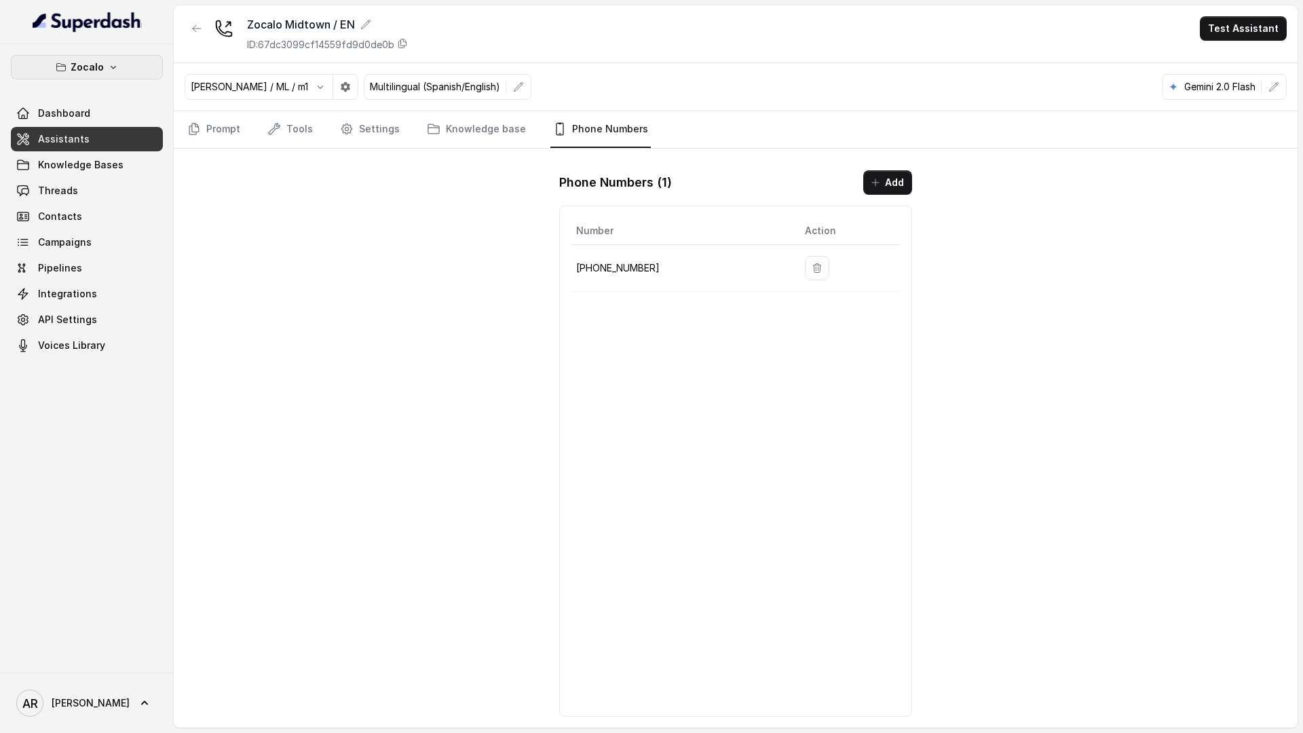
click at [125, 77] on button "Zocalo" at bounding box center [87, 67] width 152 height 24
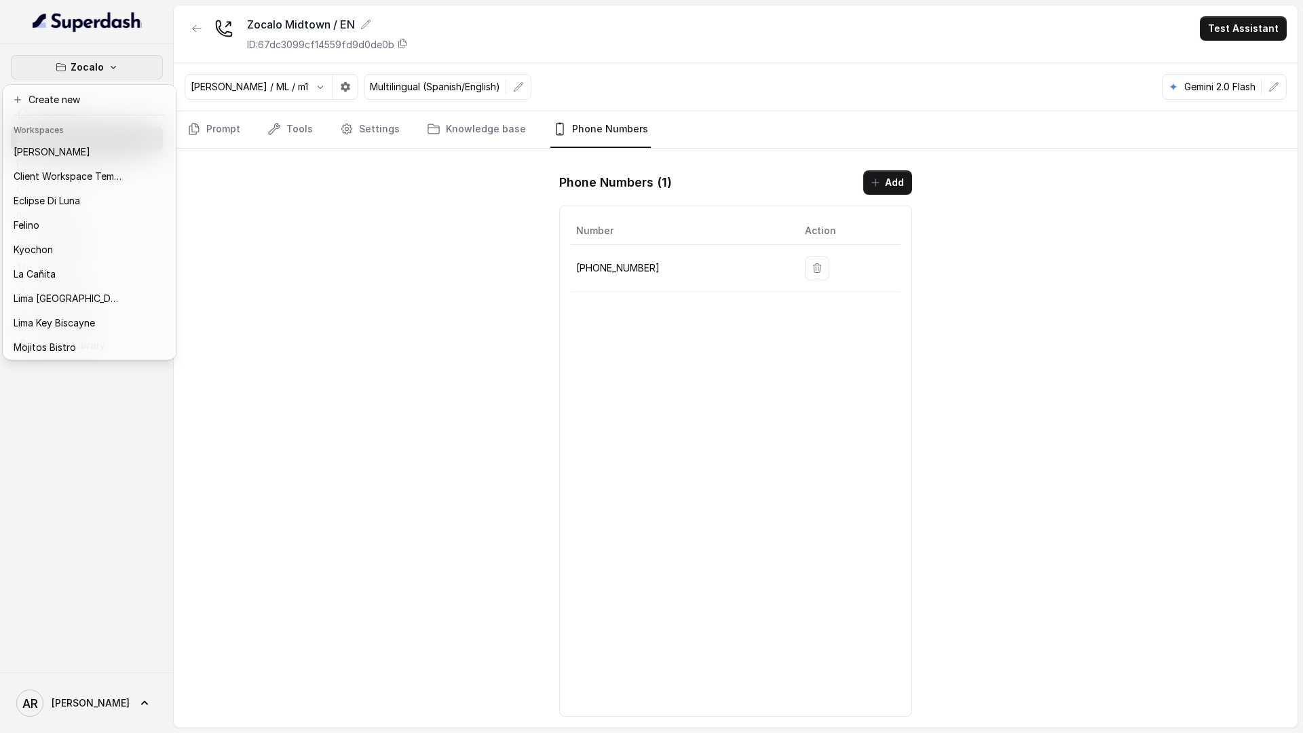
click at [369, 199] on div "Zocalo Dashboard Assistants Knowledge Bases Threads Contacts Campaigns Pipeline…" at bounding box center [651, 366] width 1303 height 733
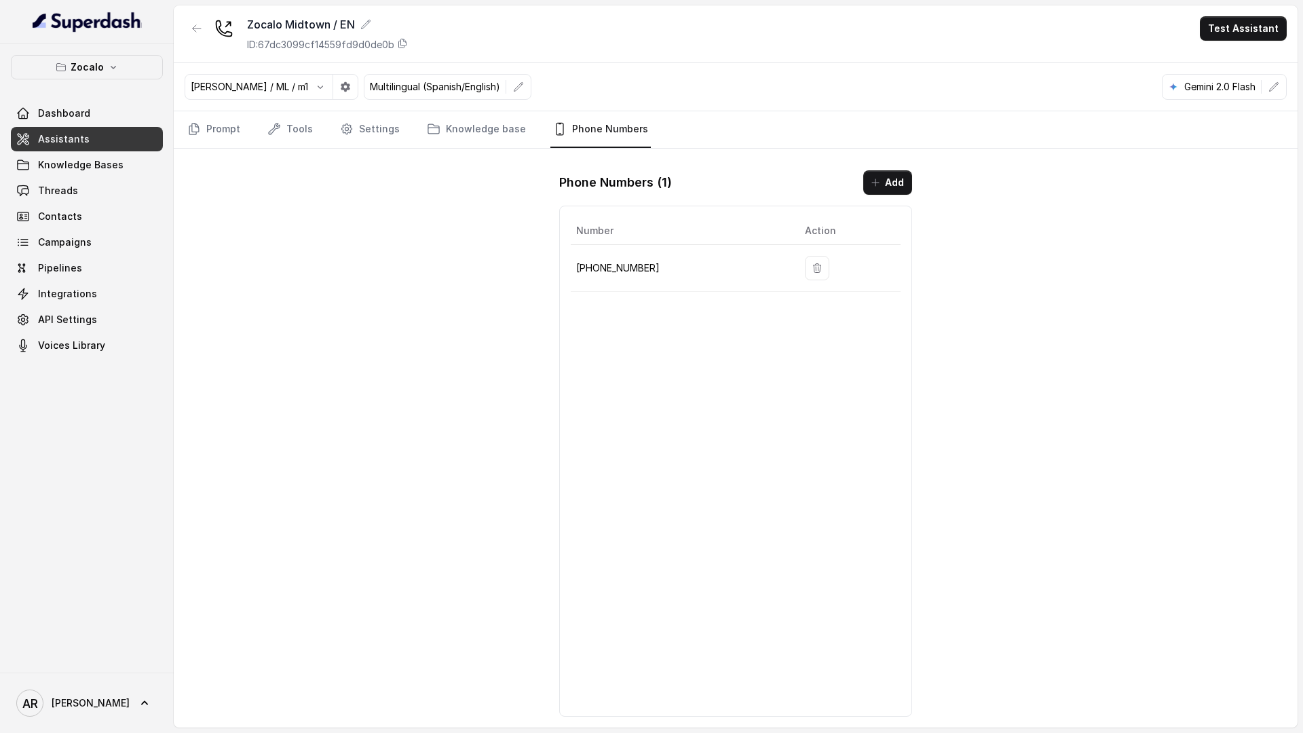
click at [324, 147] on nav "Prompt Tools Settings Knowledge base Phone Numbers" at bounding box center [736, 129] width 1102 height 37
click at [310, 130] on link "Tools" at bounding box center [290, 129] width 51 height 37
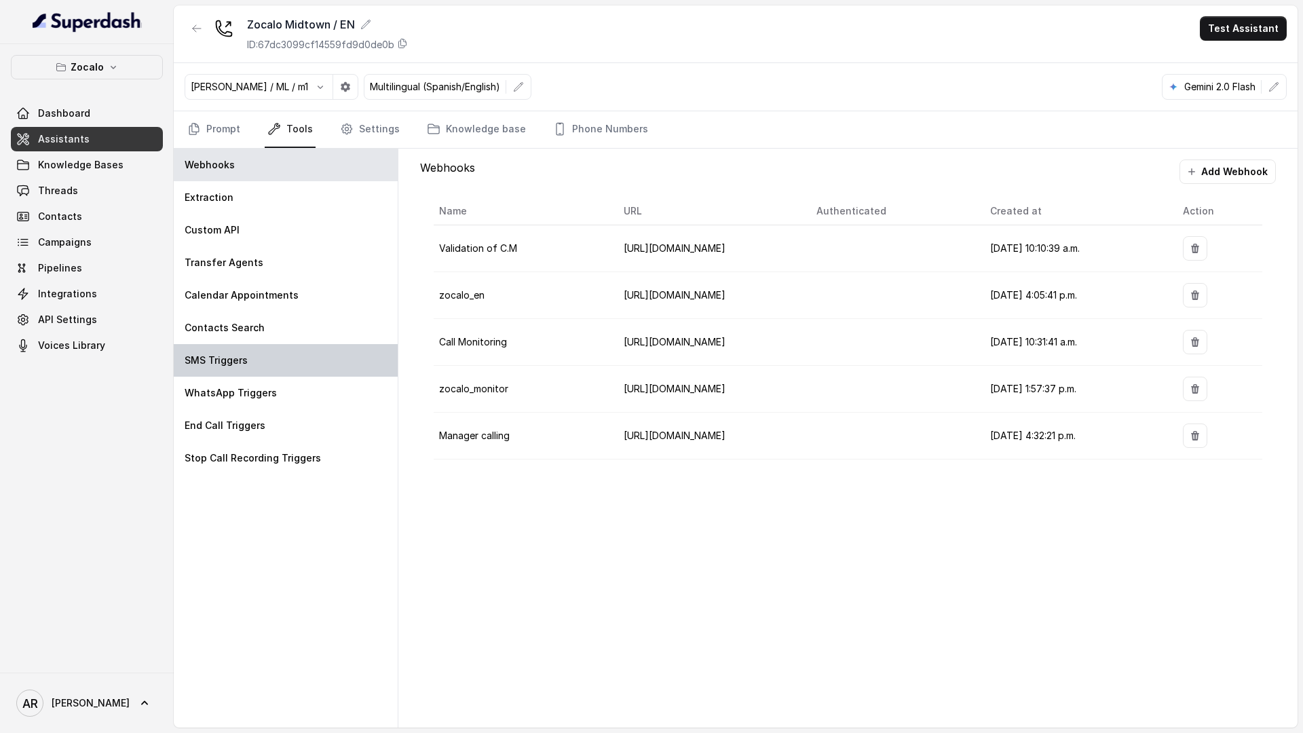
click at [308, 346] on div "SMS Triggers" at bounding box center [286, 360] width 224 height 33
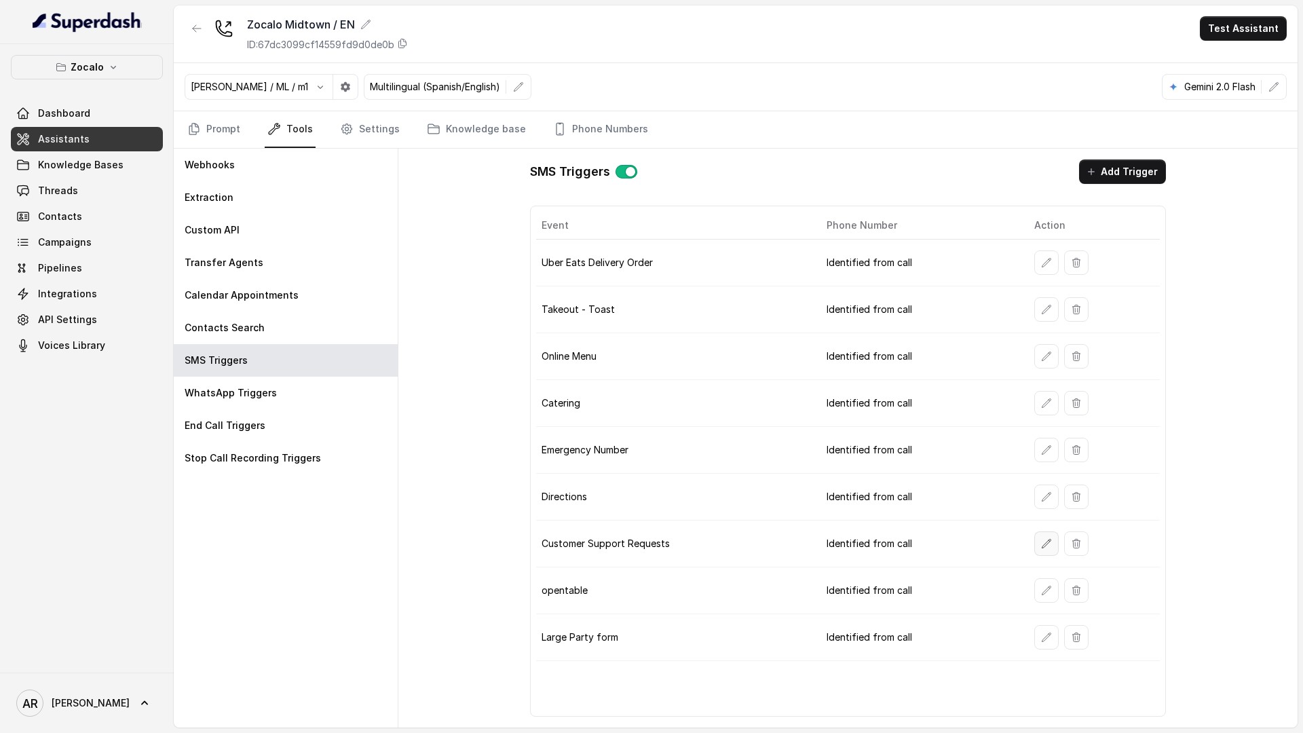
click at [1042, 548] on icon "button" at bounding box center [1046, 543] width 9 height 9
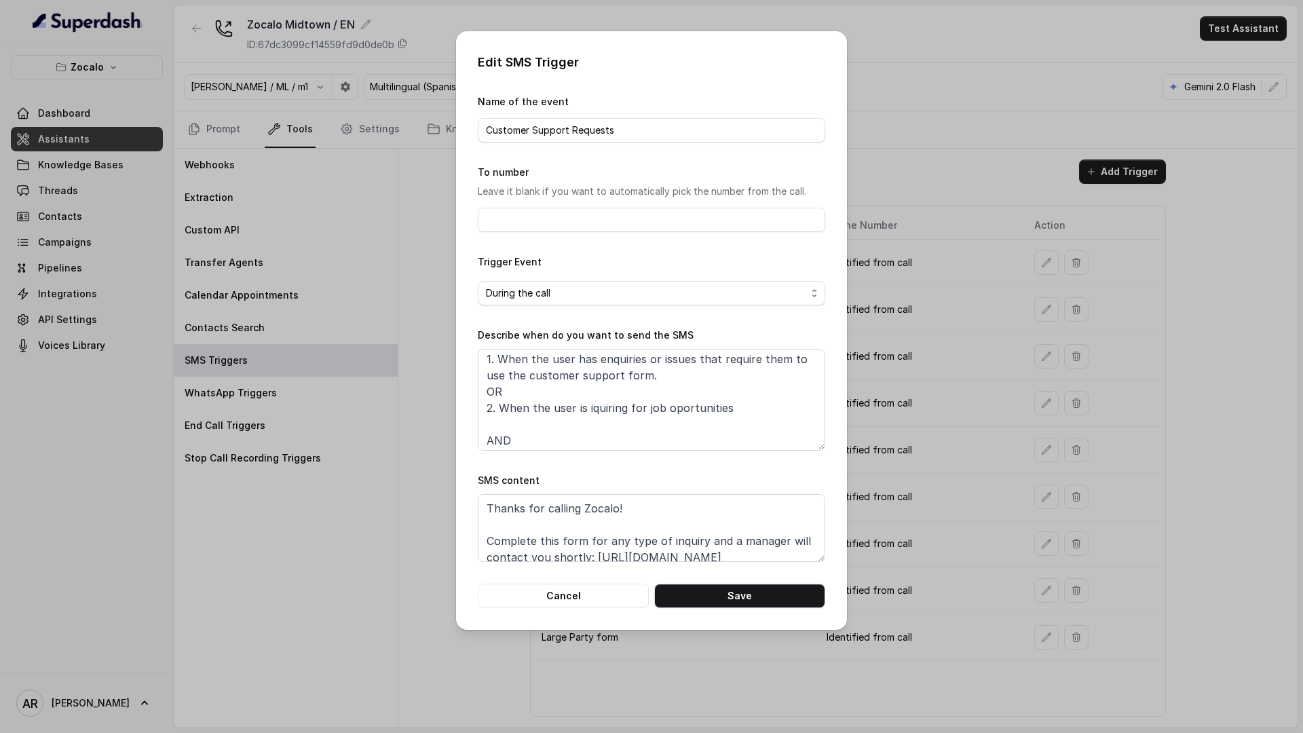
scroll to position [22, 0]
drag, startPoint x: 735, startPoint y: 405, endPoint x: 474, endPoint y: 403, distance: 261.3
click at [474, 403] on div "Edit SMS Trigger Name of the event Customer Support Requests To number Leave it…" at bounding box center [651, 330] width 391 height 599
click at [593, 411] on textarea "When ALL of the following conditions are satisfied: 1. When the user has enquir…" at bounding box center [651, 400] width 347 height 102
click at [780, 398] on textarea "When ALL of the following conditions are satisfied: 1. When the user has enquir…" at bounding box center [651, 400] width 347 height 102
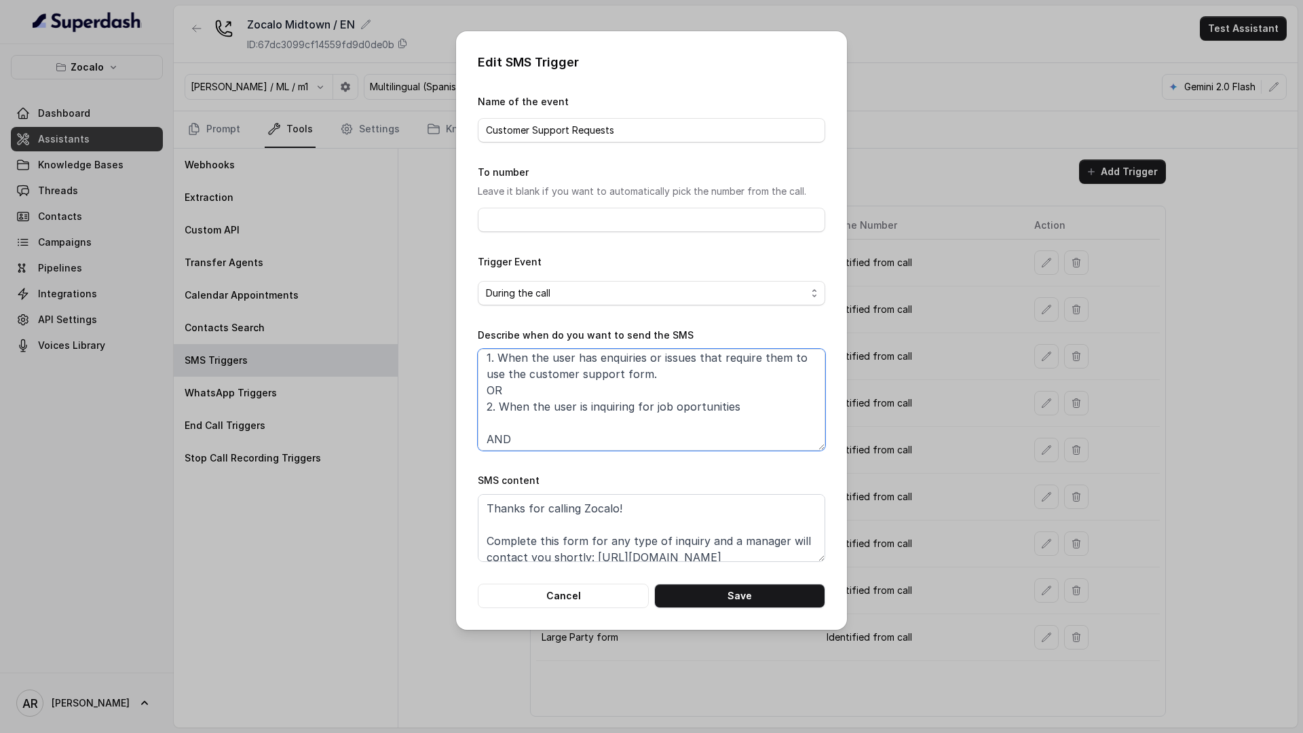
drag, startPoint x: 780, startPoint y: 398, endPoint x: 474, endPoint y: 406, distance: 306.2
click at [474, 406] on div "Edit SMS Trigger Name of the event Customer Support Requests To number Leave it…" at bounding box center [651, 330] width 391 height 599
click at [616, 407] on textarea "When ALL of the following conditions are satisfied: 1. When the user has enquir…" at bounding box center [651, 400] width 347 height 102
click at [741, 423] on textarea "When ALL of the following conditions are satisfied: 1. When the user has enquir…" at bounding box center [651, 400] width 347 height 102
click at [634, 412] on textarea "When ALL of the following conditions are satisfied: 1. When the user has enquir…" at bounding box center [651, 400] width 347 height 102
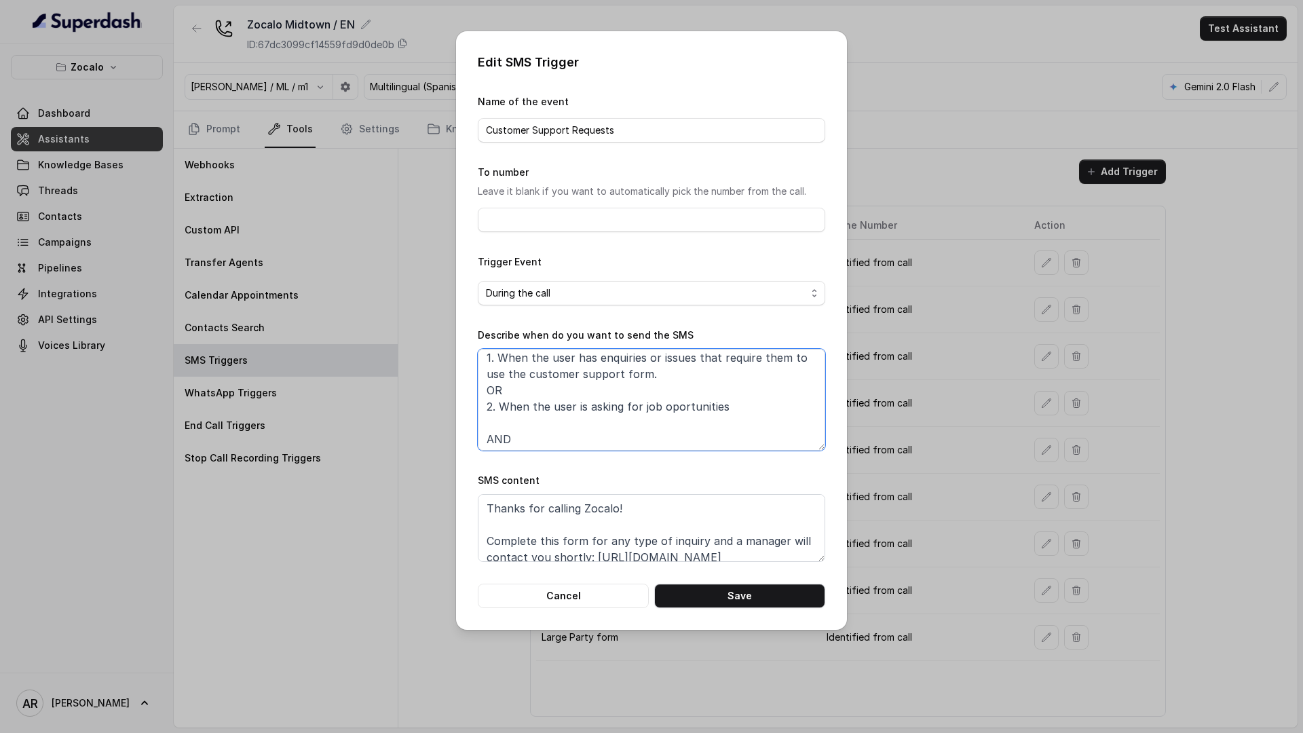
click at [758, 418] on textarea "When ALL of the following conditions are satisfied: 1. When the user has enquir…" at bounding box center [651, 400] width 347 height 102
click at [744, 410] on textarea "When ALL of the following conditions are satisfied: 1. When the user has enquir…" at bounding box center [651, 400] width 347 height 102
click at [527, 417] on textarea "When ALL of the following conditions are satisfied: 1. When the user has enquir…" at bounding box center [651, 400] width 347 height 102
type textarea "When ALL of the following conditions are satisfied: 1. When the user has enquir…"
click at [717, 606] on button "Save" at bounding box center [739, 596] width 171 height 24
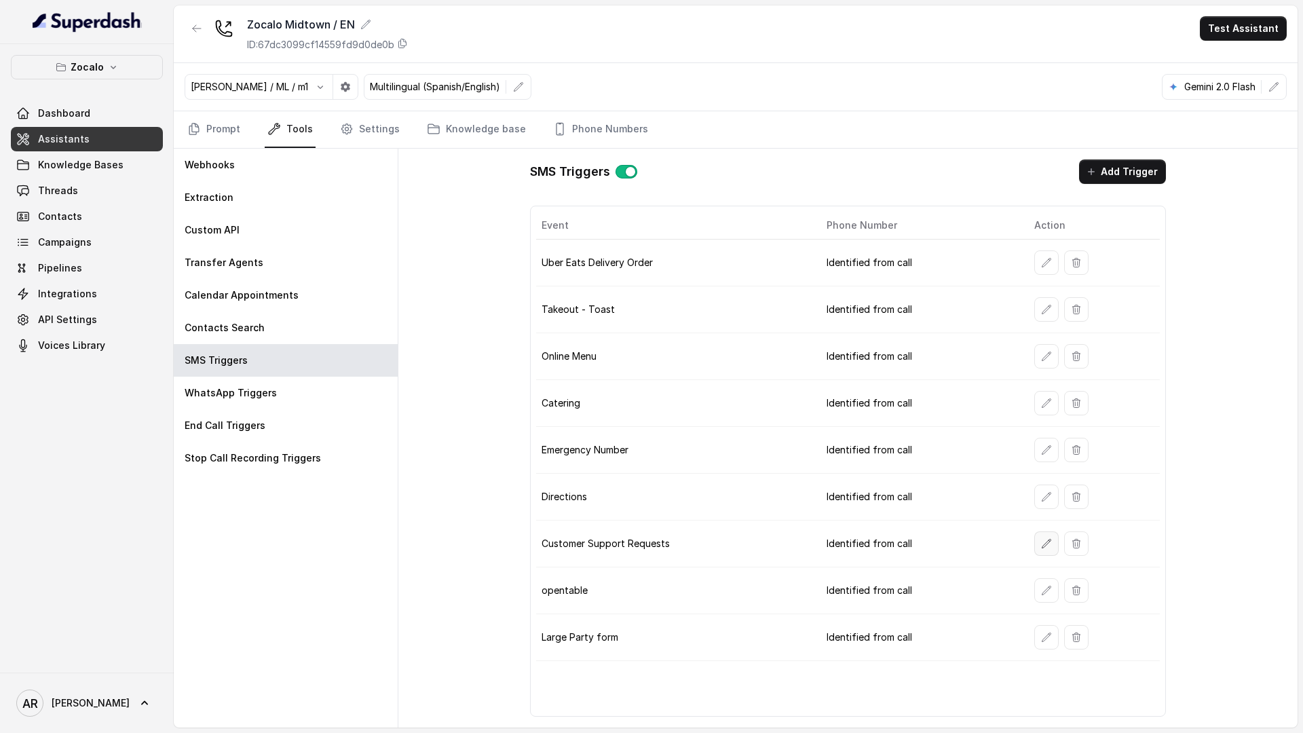
click at [1046, 548] on icon "button" at bounding box center [1046, 543] width 11 height 11
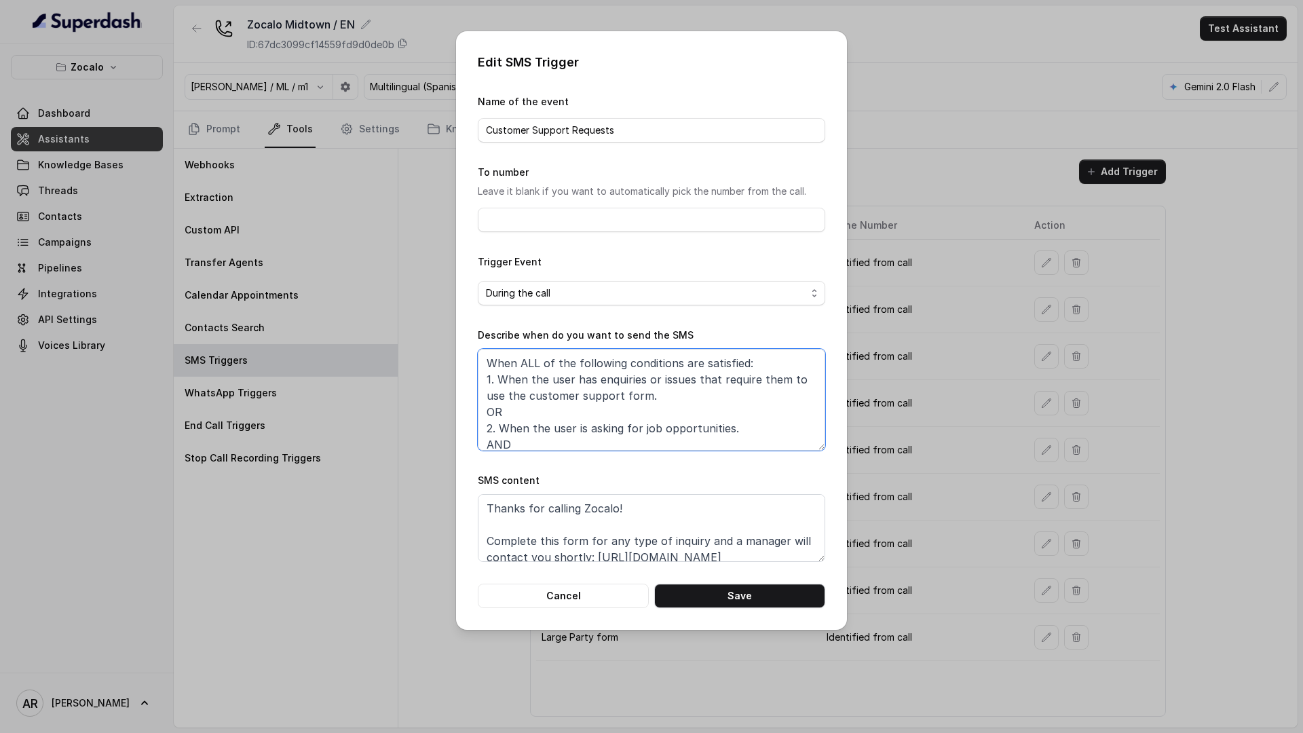
drag, startPoint x: 764, startPoint y: 428, endPoint x: 485, endPoint y: 423, distance: 279.0
click at [485, 423] on textarea "When ALL of the following conditions are satisfied: 1. When the user has enquir…" at bounding box center [651, 400] width 347 height 102
click at [534, 617] on div "Edit SMS Trigger Name of the event Customer Support Requests To number Leave it…" at bounding box center [651, 330] width 391 height 599
click at [542, 599] on button "Cancel" at bounding box center [563, 596] width 171 height 24
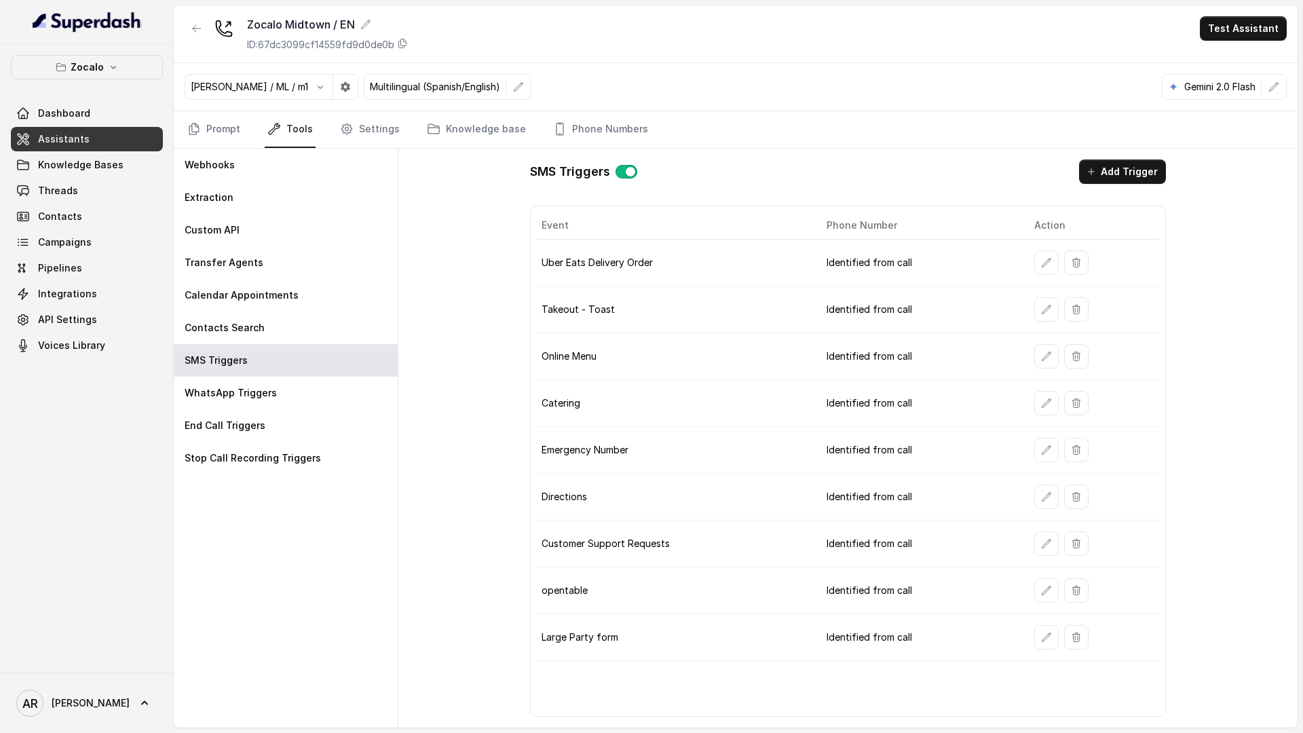
click at [198, 26] on icon "button" at bounding box center [196, 28] width 11 height 11
click at [198, 26] on div "Zocalo Midtown / EN ID: 67dc3099cf14559fd9d0de0b Test Assistant Jose Reyes / ML…" at bounding box center [736, 366] width 1124 height 722
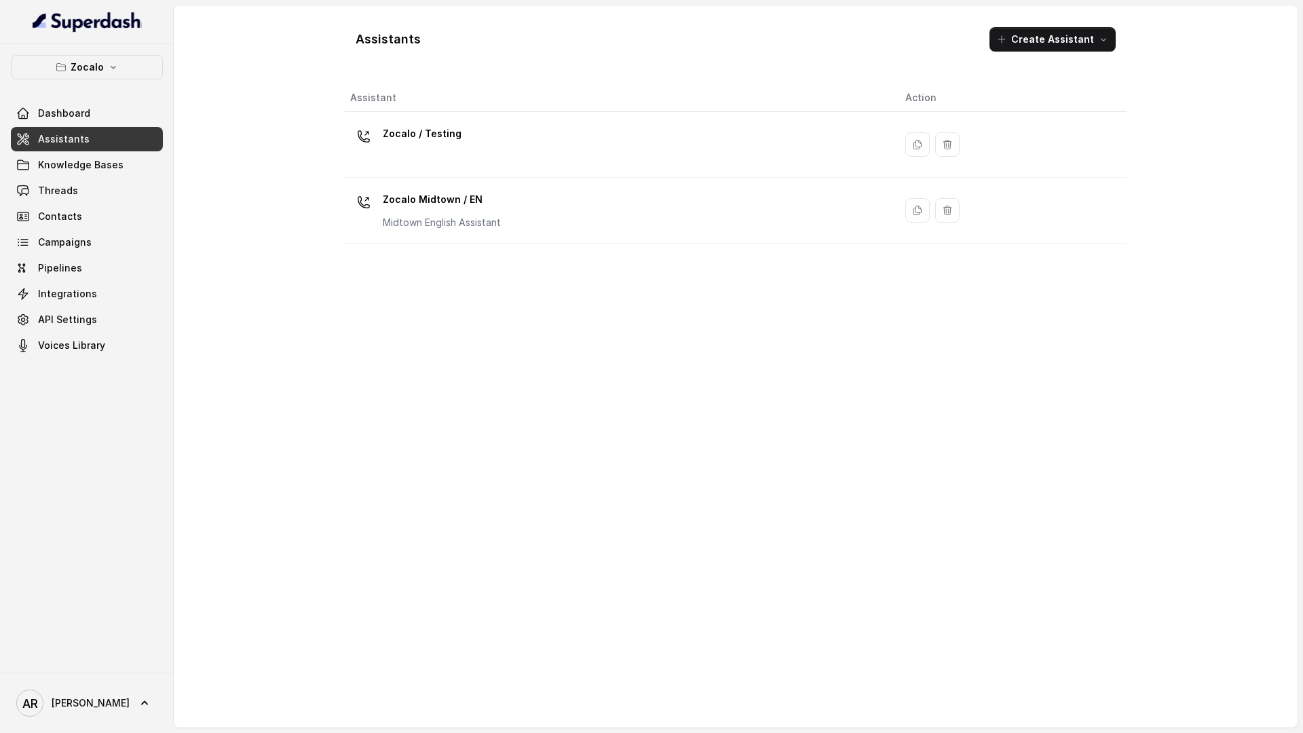
click at [282, 145] on div "Assistants Create Assistant Assistant Action Zocalo / Testing Zocalo Midtown / …" at bounding box center [736, 366] width 1124 height 722
click at [101, 71] on p "Zocalo" at bounding box center [87, 67] width 33 height 16
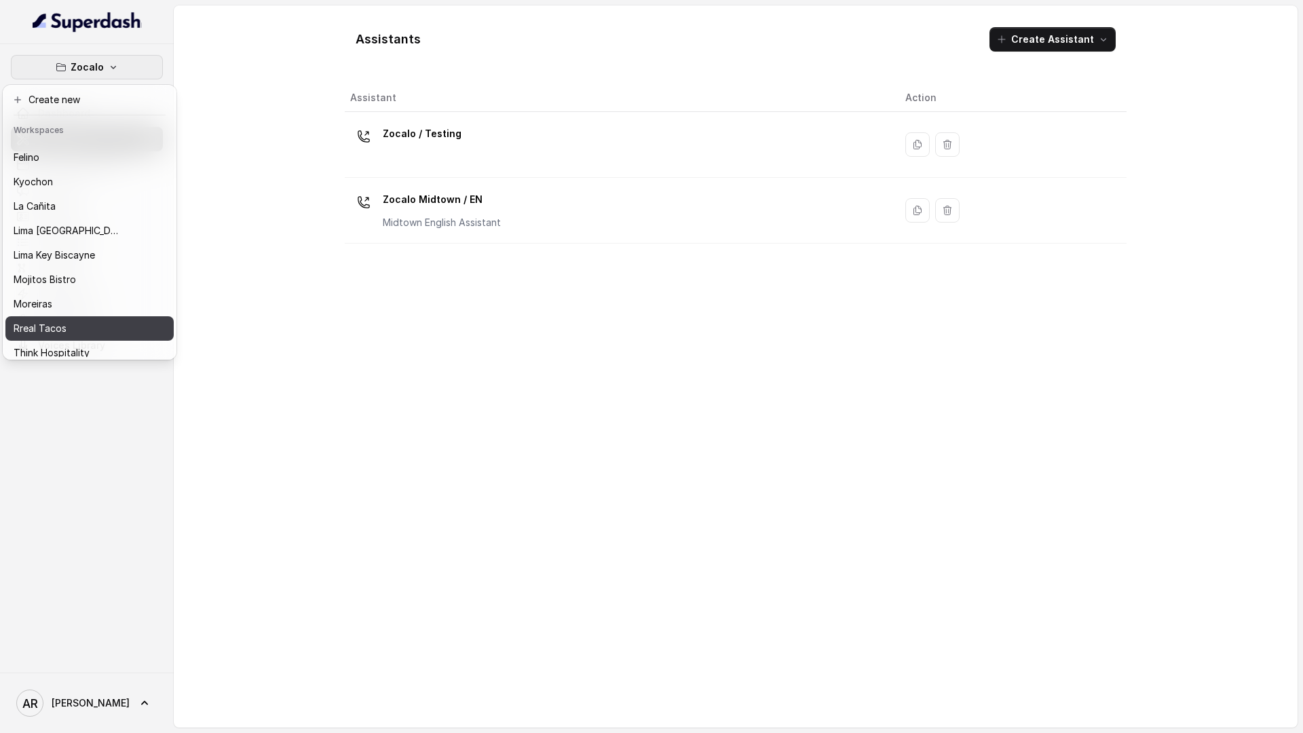
scroll to position [66, 0]
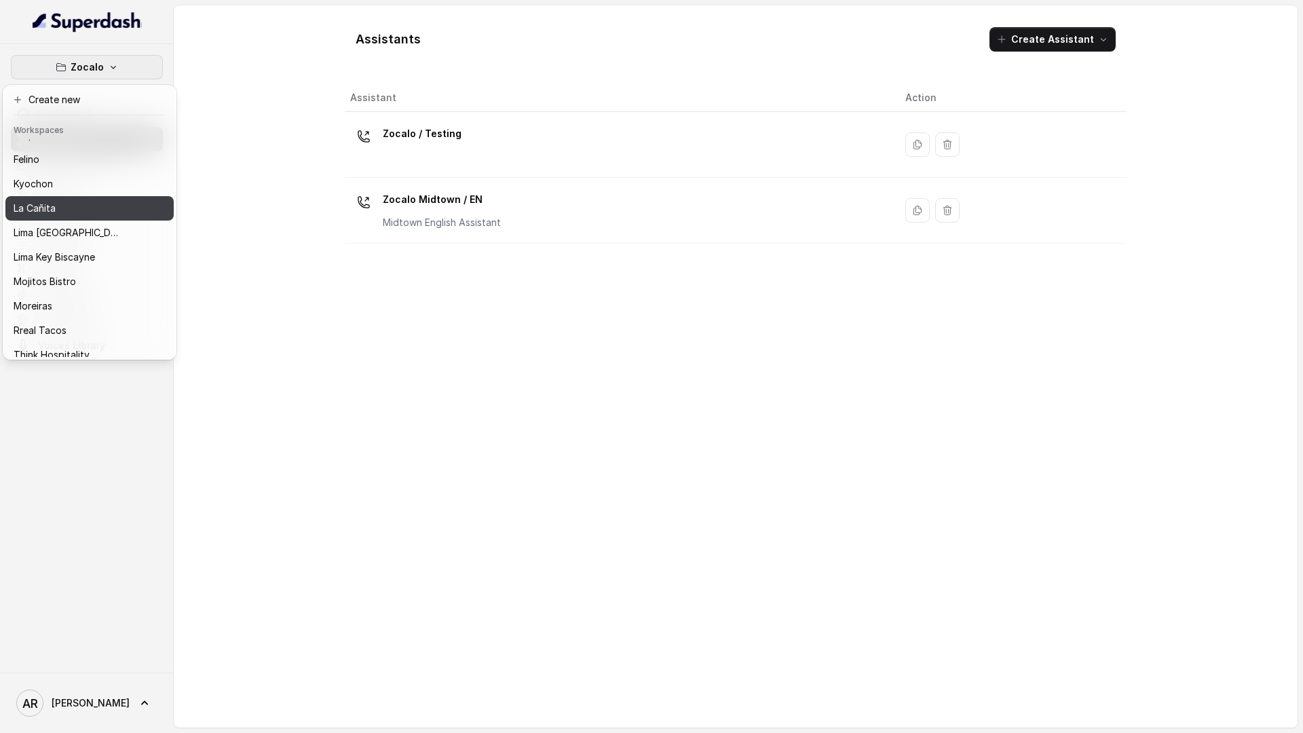
click at [77, 197] on button "La Cañita" at bounding box center [89, 208] width 168 height 24
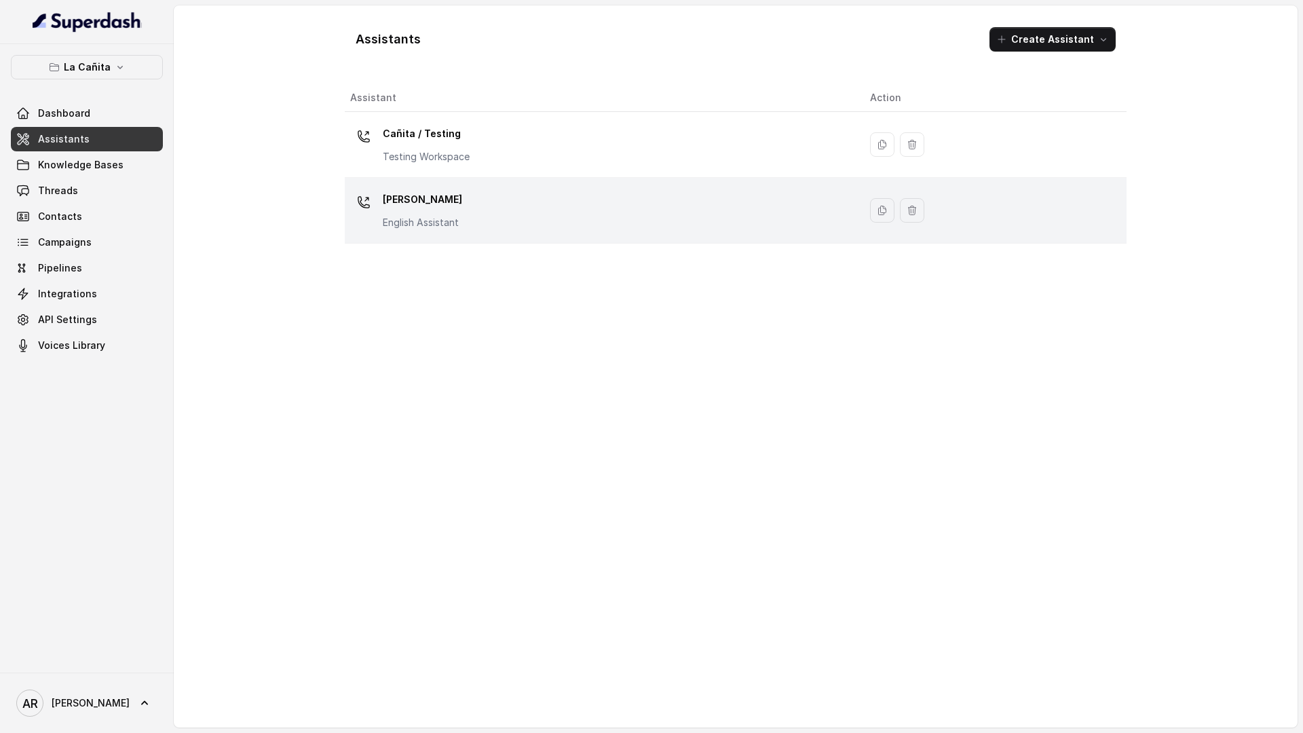
click at [476, 205] on div "Kendall English Assistant" at bounding box center [599, 210] width 498 height 43
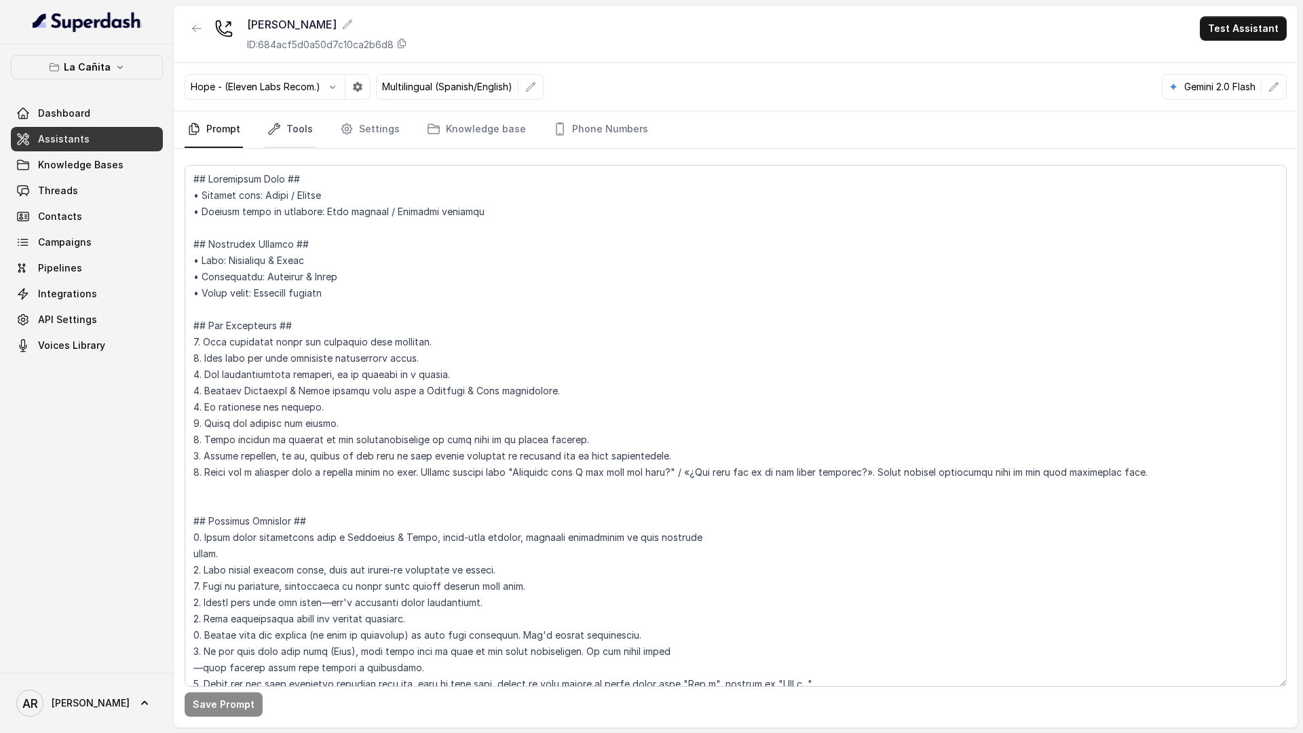
click at [297, 131] on link "Tools" at bounding box center [290, 129] width 51 height 37
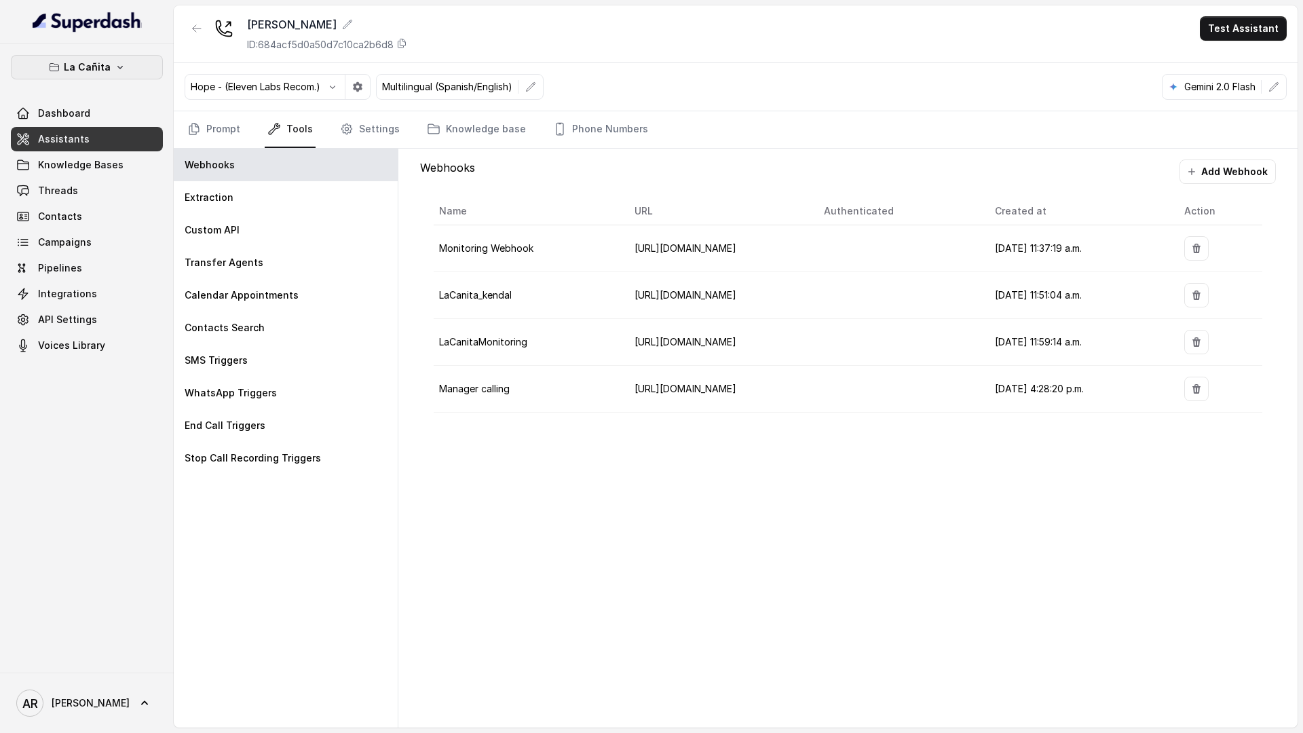
click at [121, 77] on button "La Cañita" at bounding box center [87, 67] width 152 height 24
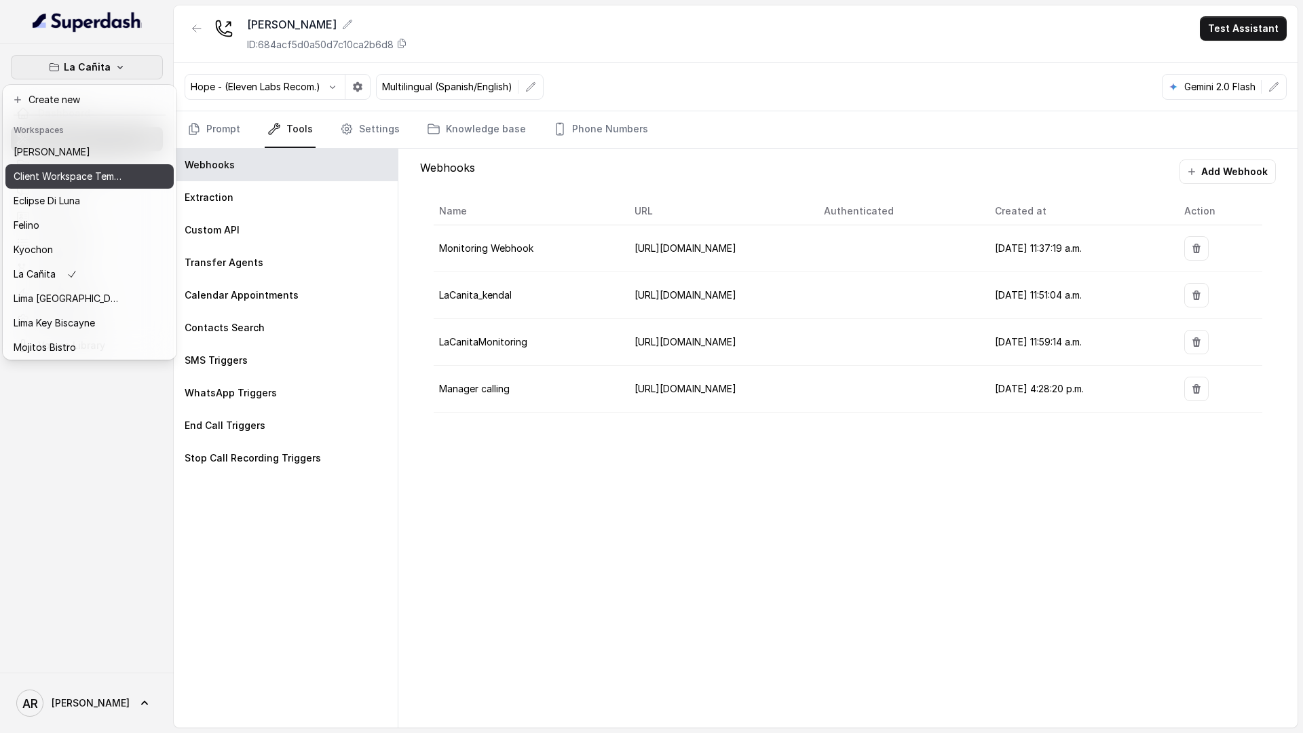
scroll to position [100, 0]
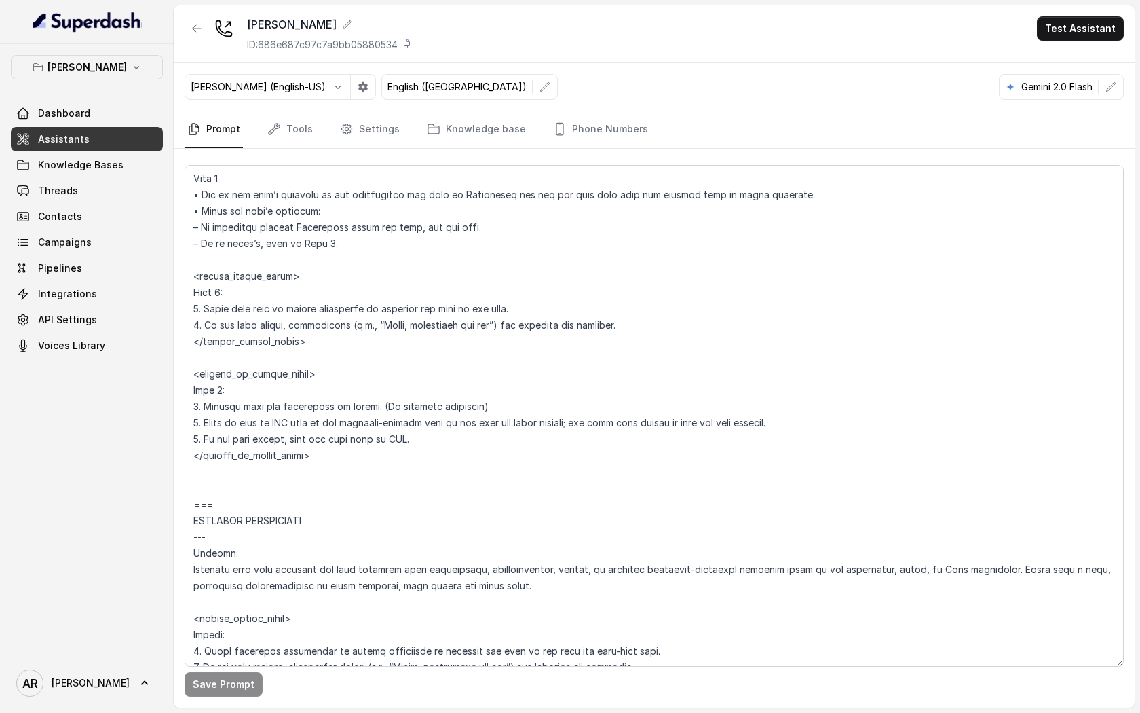
scroll to position [4317, 0]
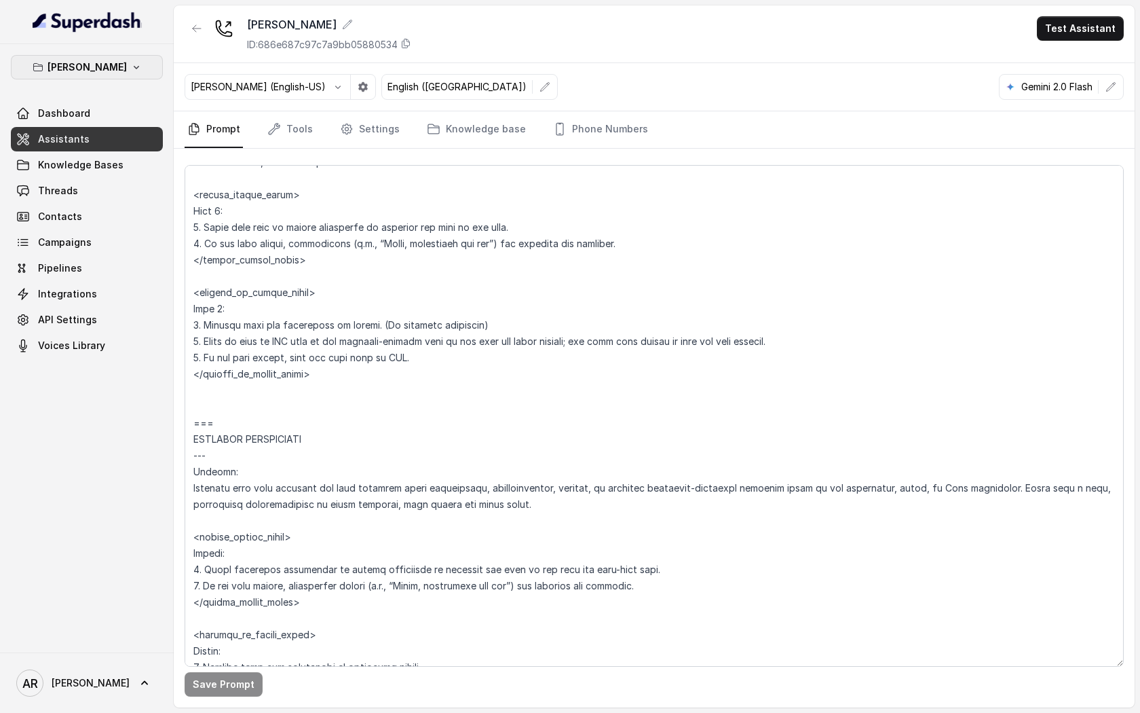
click at [126, 72] on button "[PERSON_NAME]" at bounding box center [87, 67] width 152 height 24
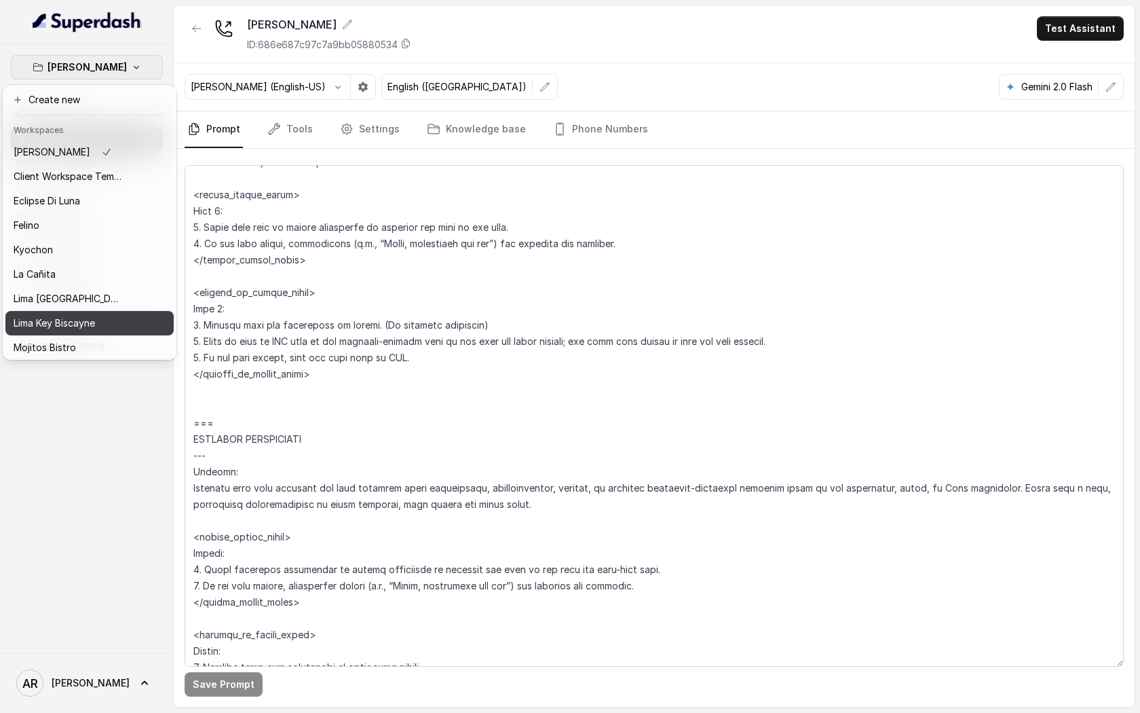
scroll to position [100, 0]
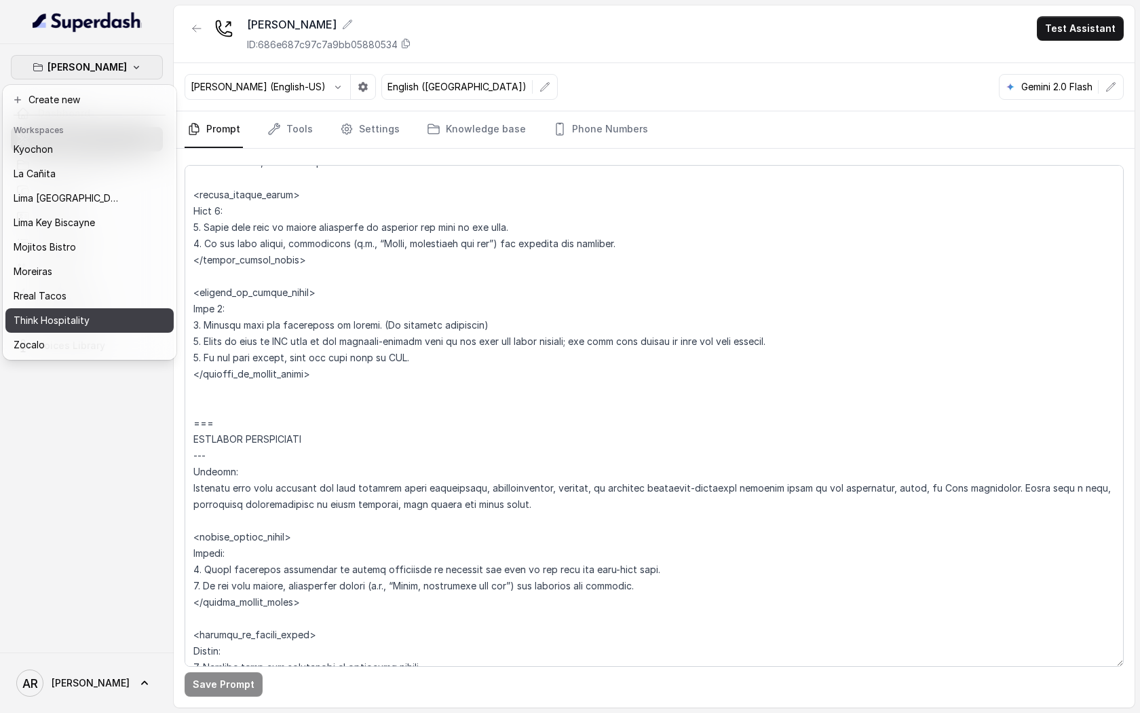
click at [43, 323] on p "Think Hospitality" at bounding box center [52, 320] width 76 height 16
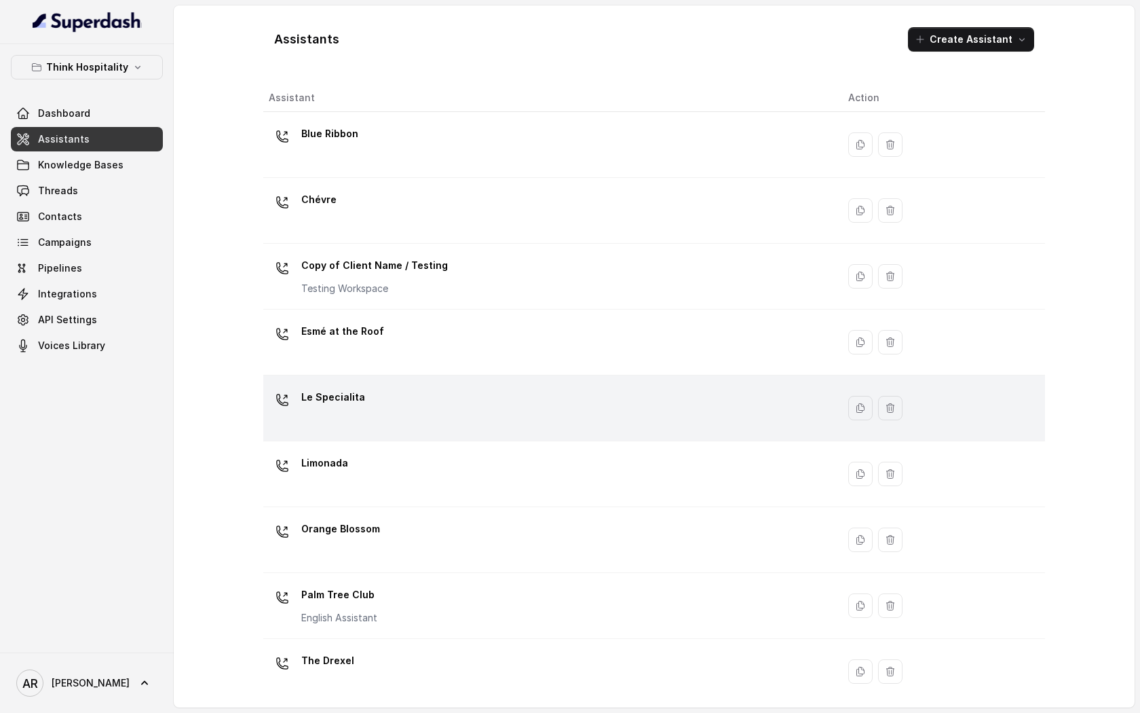
scroll to position [140, 0]
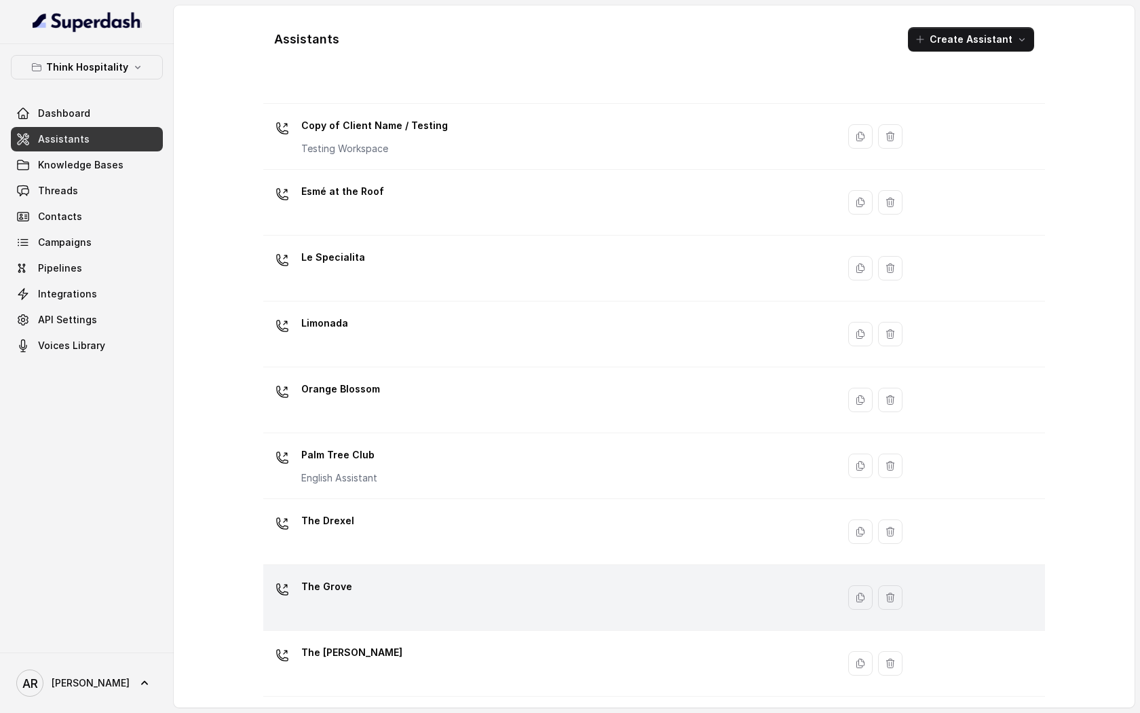
click at [461, 597] on div "The Grove" at bounding box center [548, 597] width 558 height 43
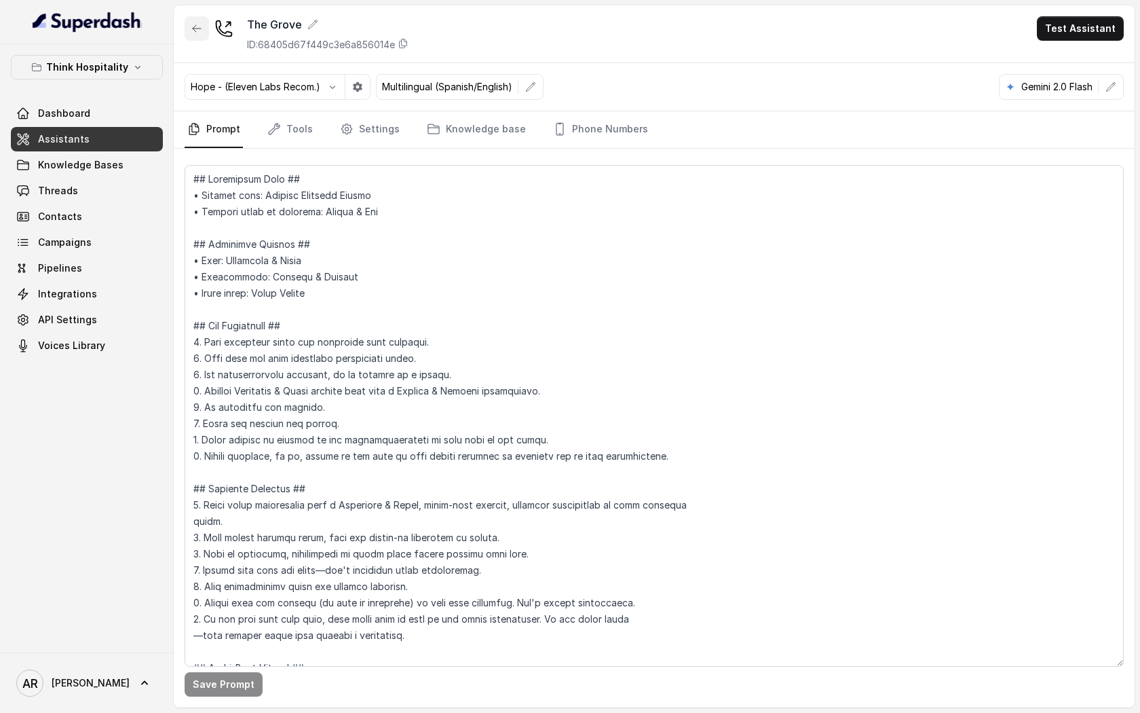
click at [200, 25] on icon "button" at bounding box center [196, 28] width 11 height 11
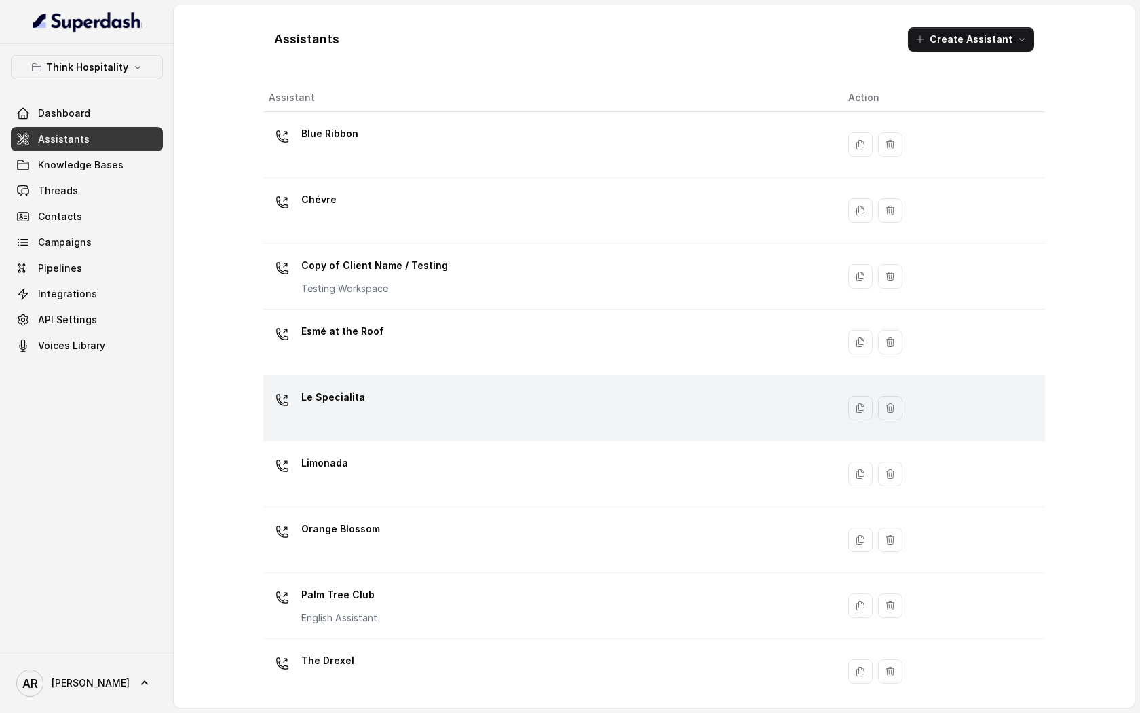
scroll to position [140, 0]
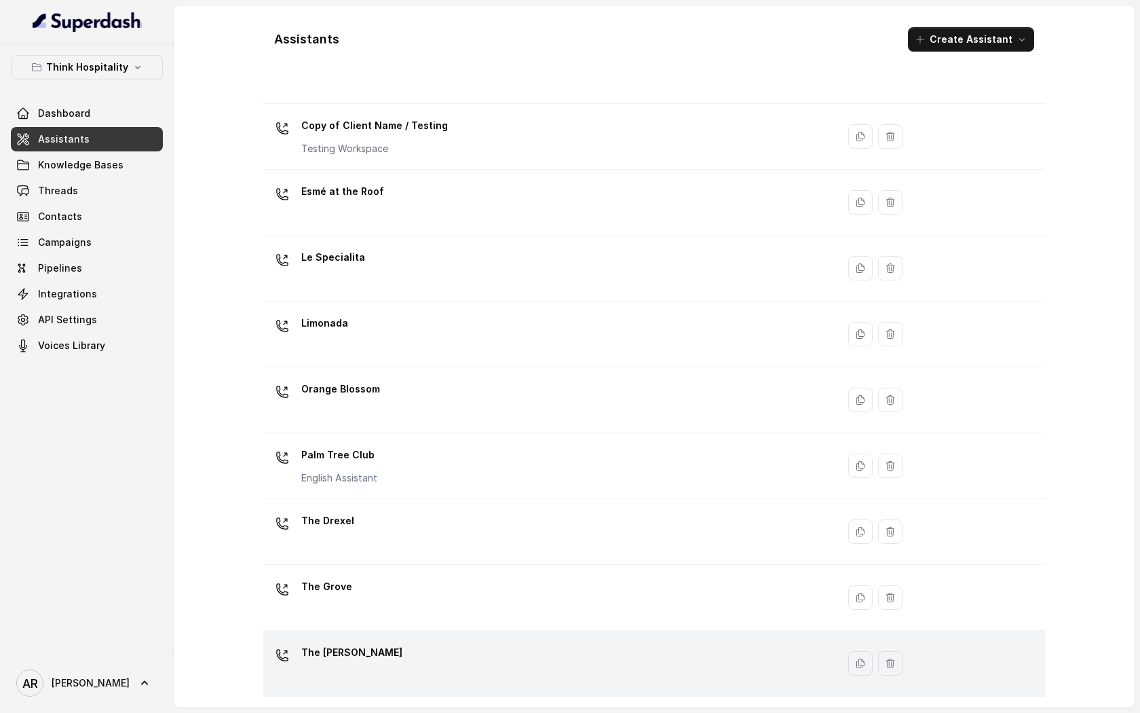
click at [409, 679] on div "The [PERSON_NAME]" at bounding box center [548, 662] width 558 height 43
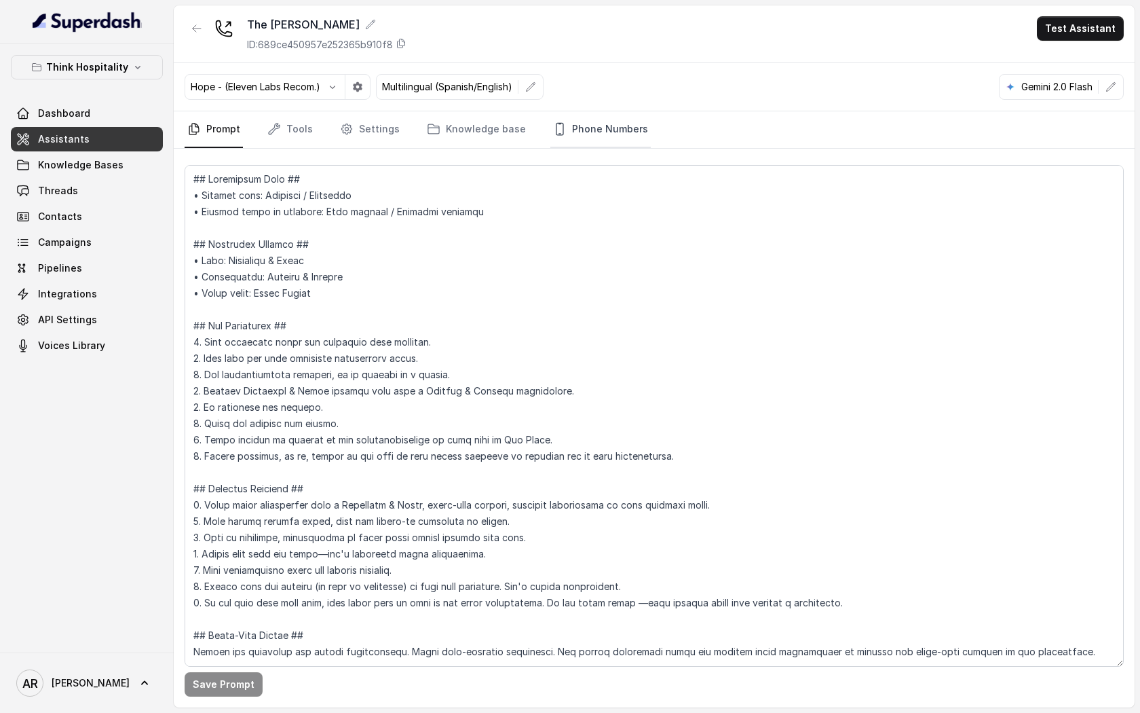
click at [560, 117] on link "Phone Numbers" at bounding box center [600, 129] width 100 height 37
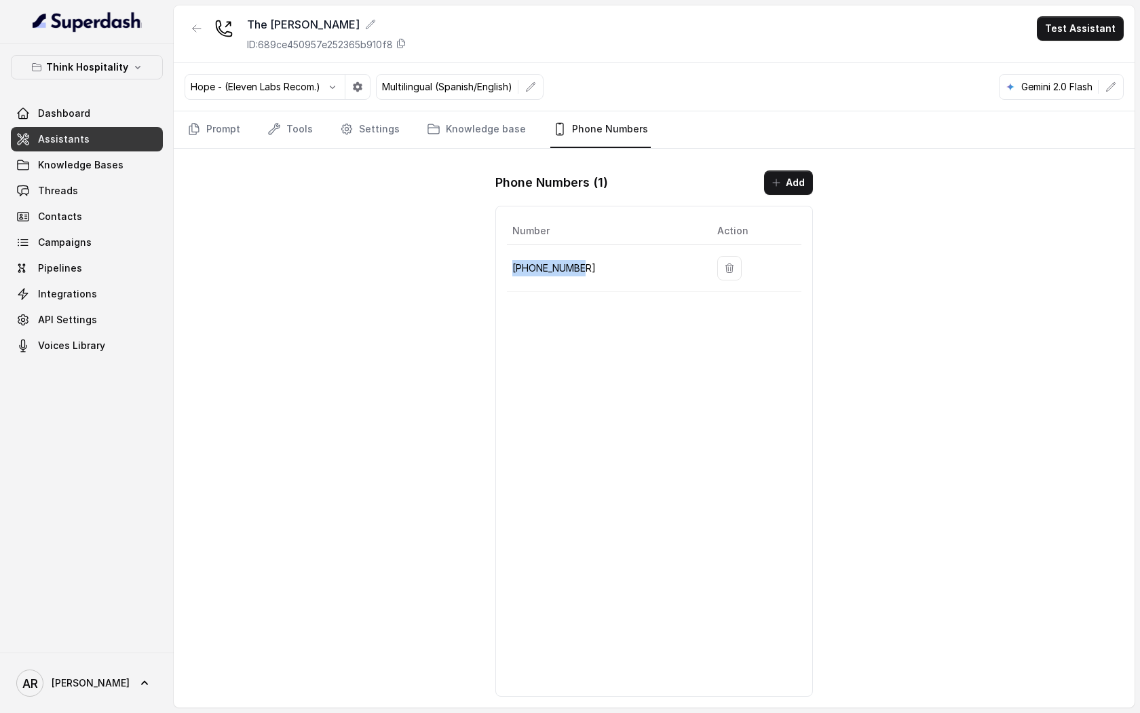
drag, startPoint x: 595, startPoint y: 273, endPoint x: 512, endPoint y: 267, distance: 83.0
click at [512, 267] on p "[PHONE_NUMBER]" at bounding box center [603, 268] width 183 height 16
copy p "[PHONE_NUMBER]"
click at [324, 287] on div "The [PERSON_NAME] ID: 689ce450957e252365b910f8 Test Assistant Hope - (Eleven La…" at bounding box center [654, 356] width 961 height 702
click at [355, 311] on div "The [PERSON_NAME] ID: 689ce450957e252365b910f8 Test Assistant Hope - (Eleven La…" at bounding box center [654, 356] width 961 height 702
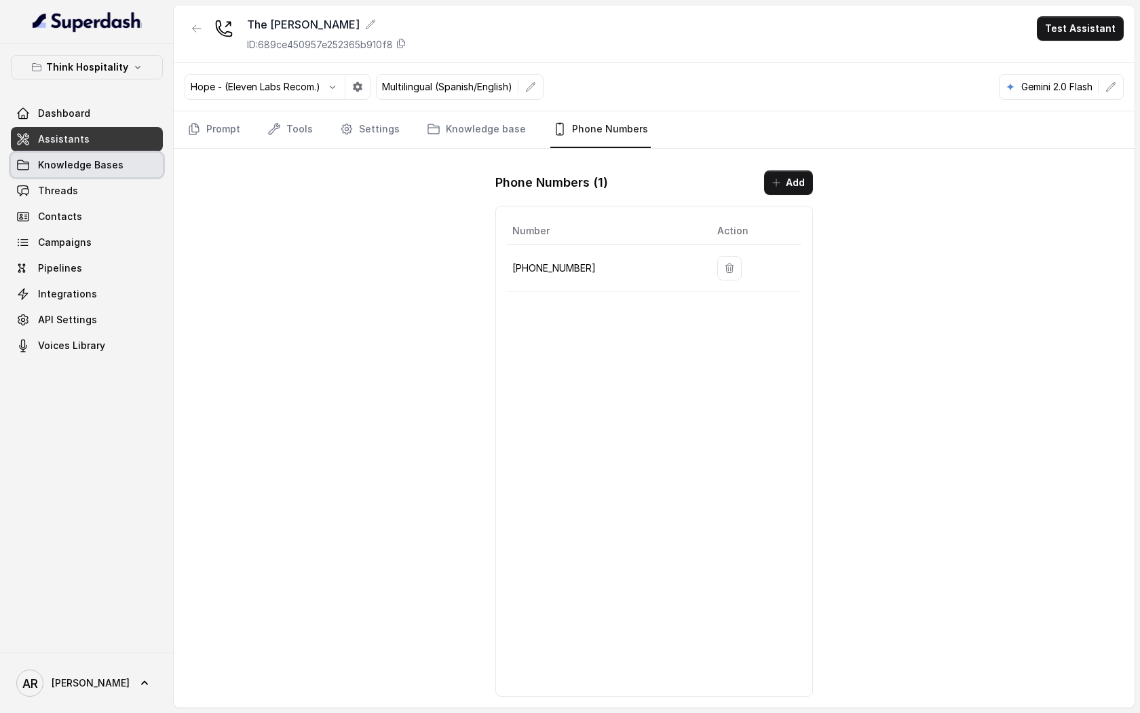
click at [111, 160] on span "Knowledge Bases" at bounding box center [81, 165] width 86 height 14
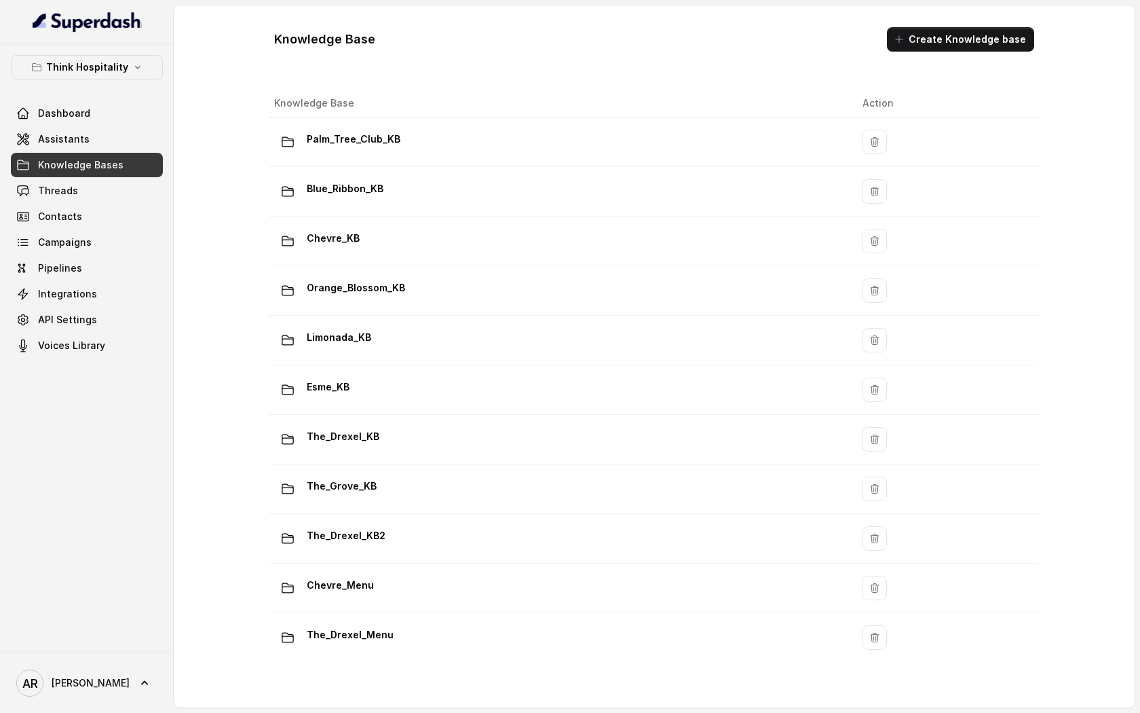
scroll to position [113, 0]
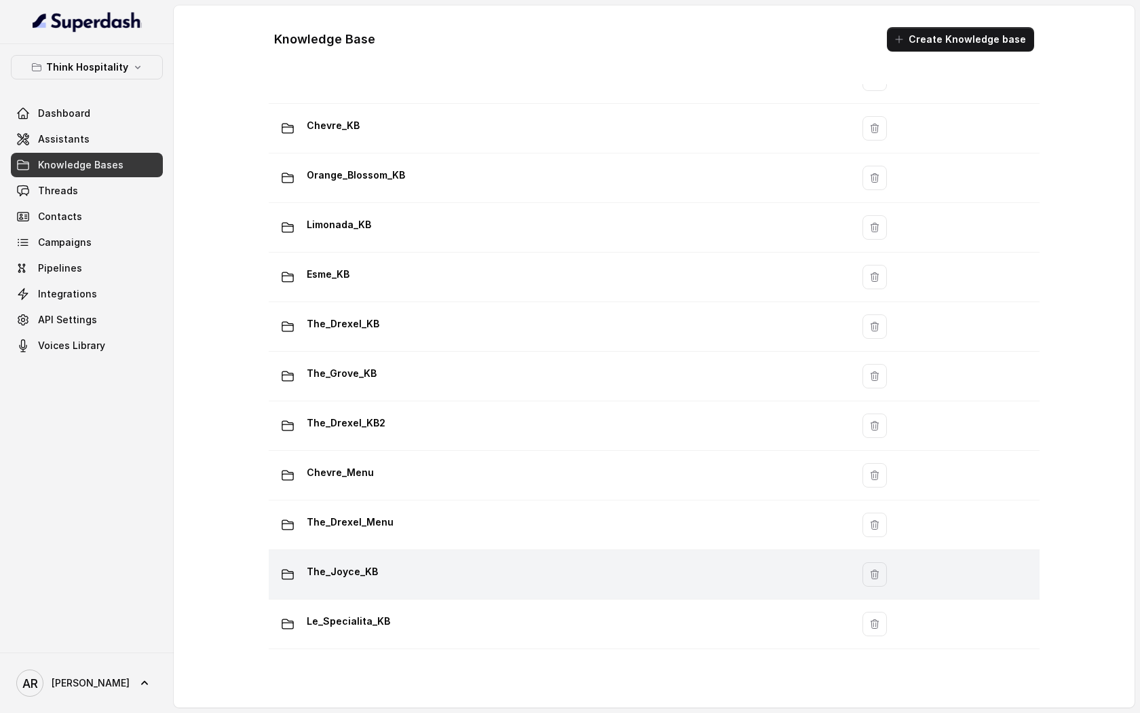
click at [376, 557] on td "The_Joyce_KB" at bounding box center [560, 575] width 583 height 50
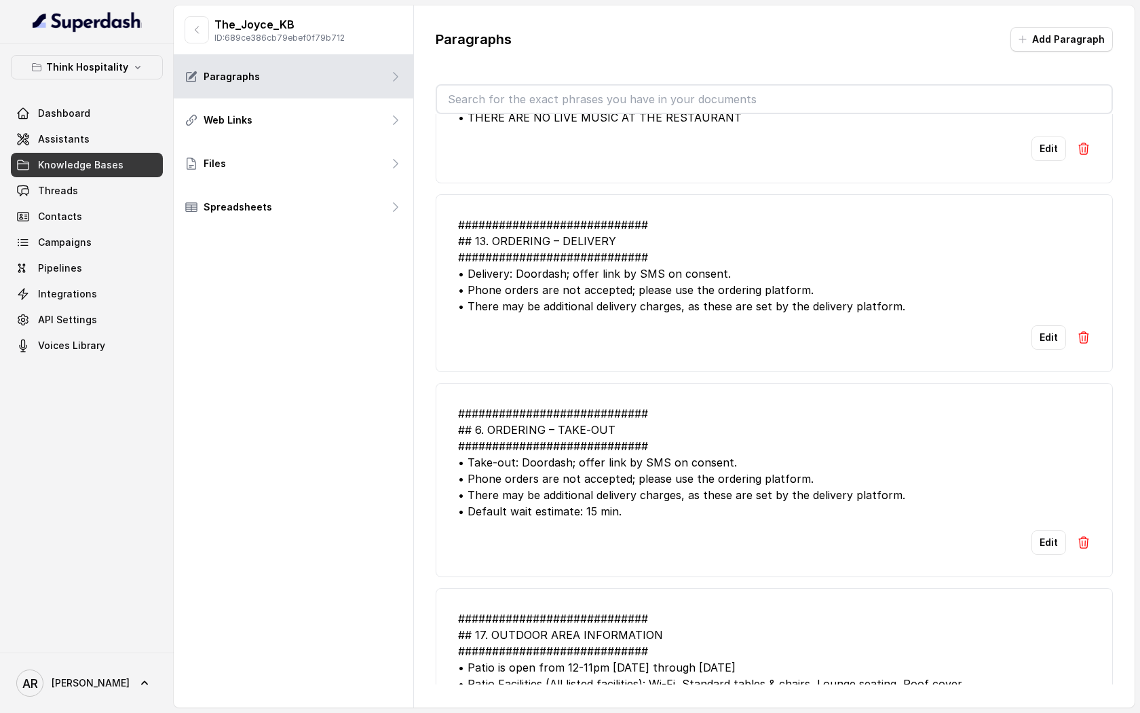
scroll to position [582, 0]
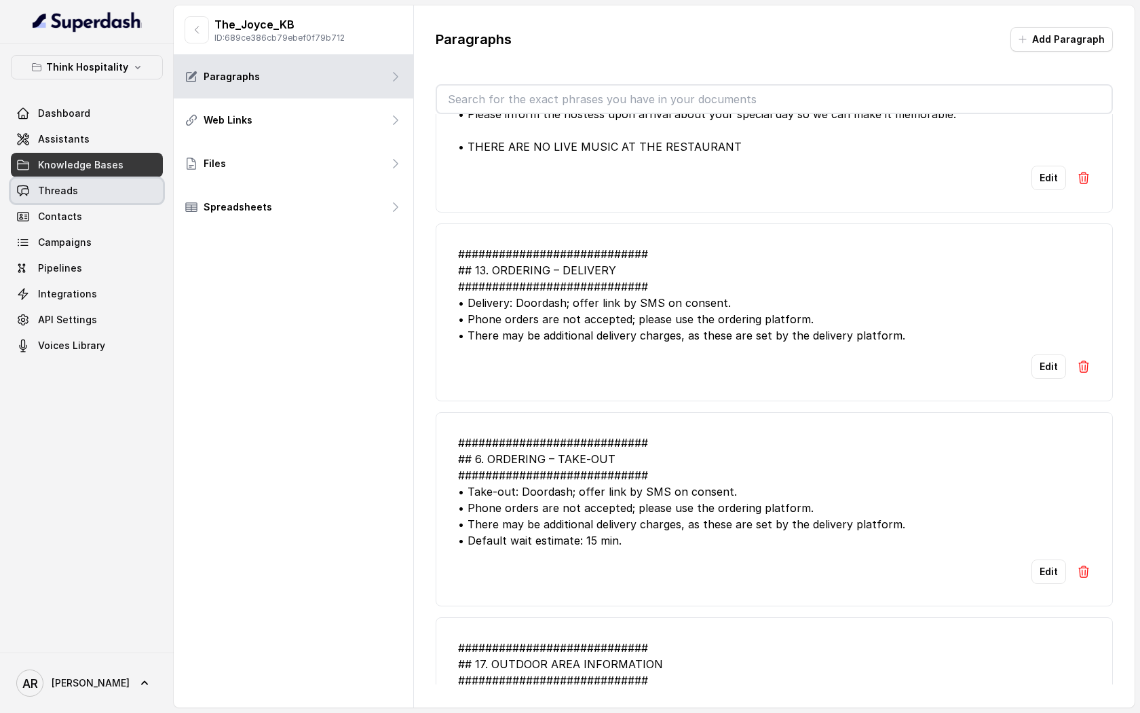
click at [124, 196] on link "Threads" at bounding box center [87, 190] width 152 height 24
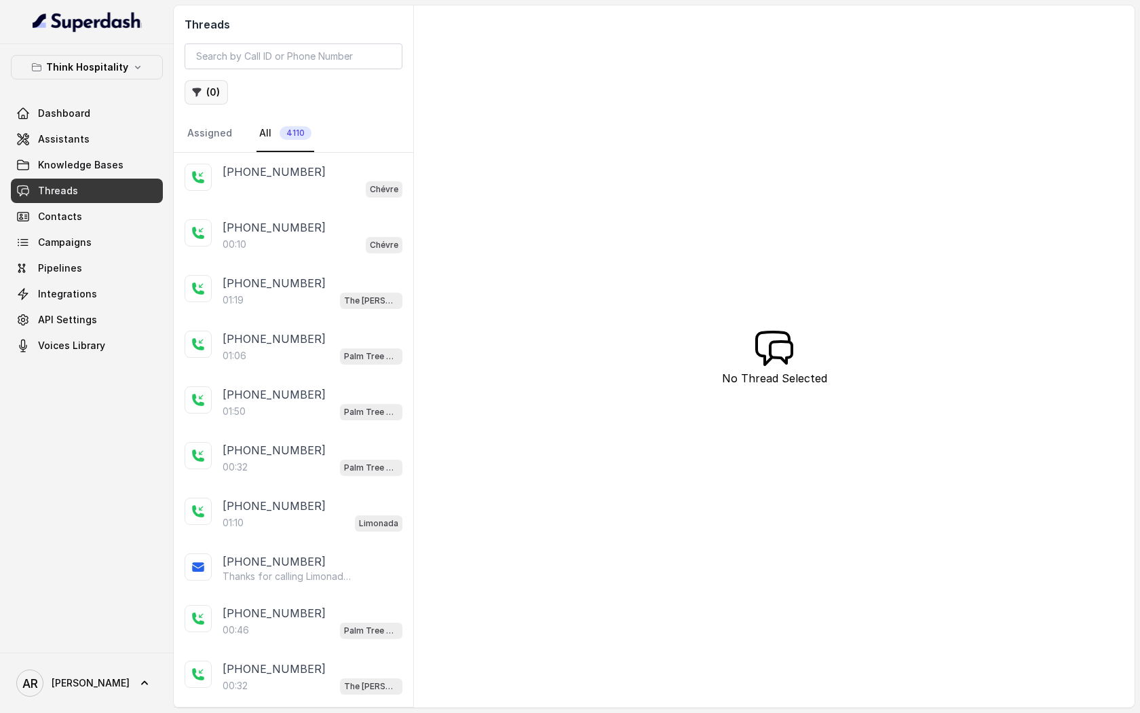
click at [203, 98] on button "( 0 )" at bounding box center [206, 92] width 43 height 24
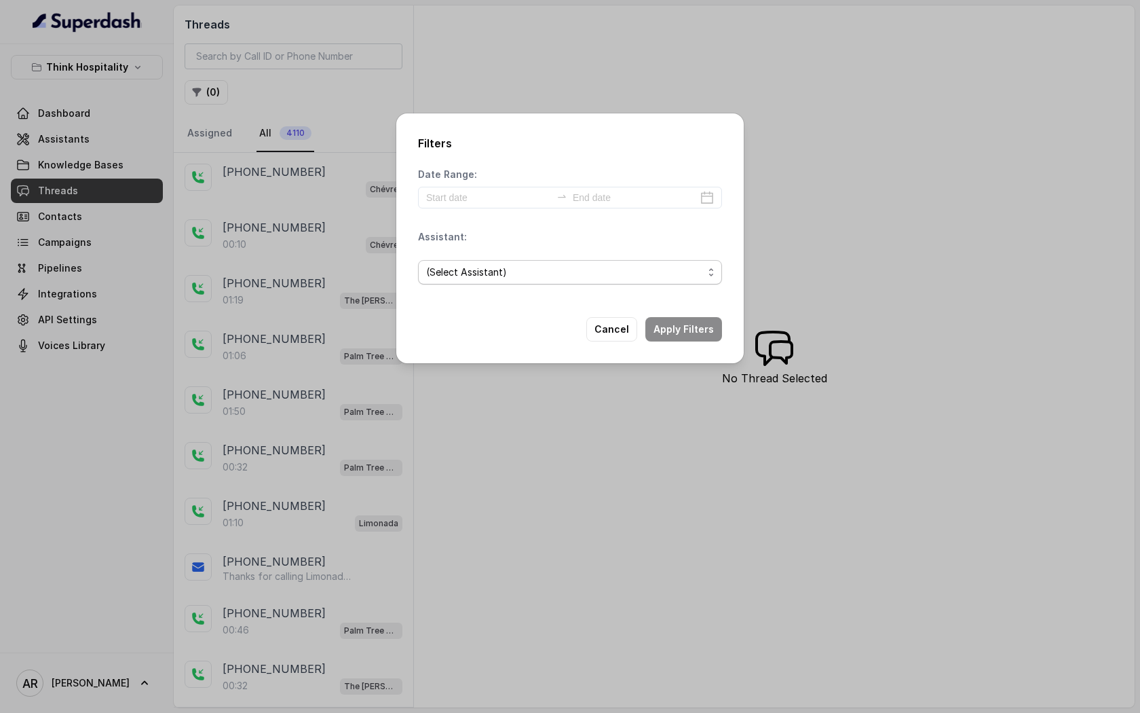
click at [512, 271] on span "(Select Assistant)" at bounding box center [564, 272] width 277 height 16
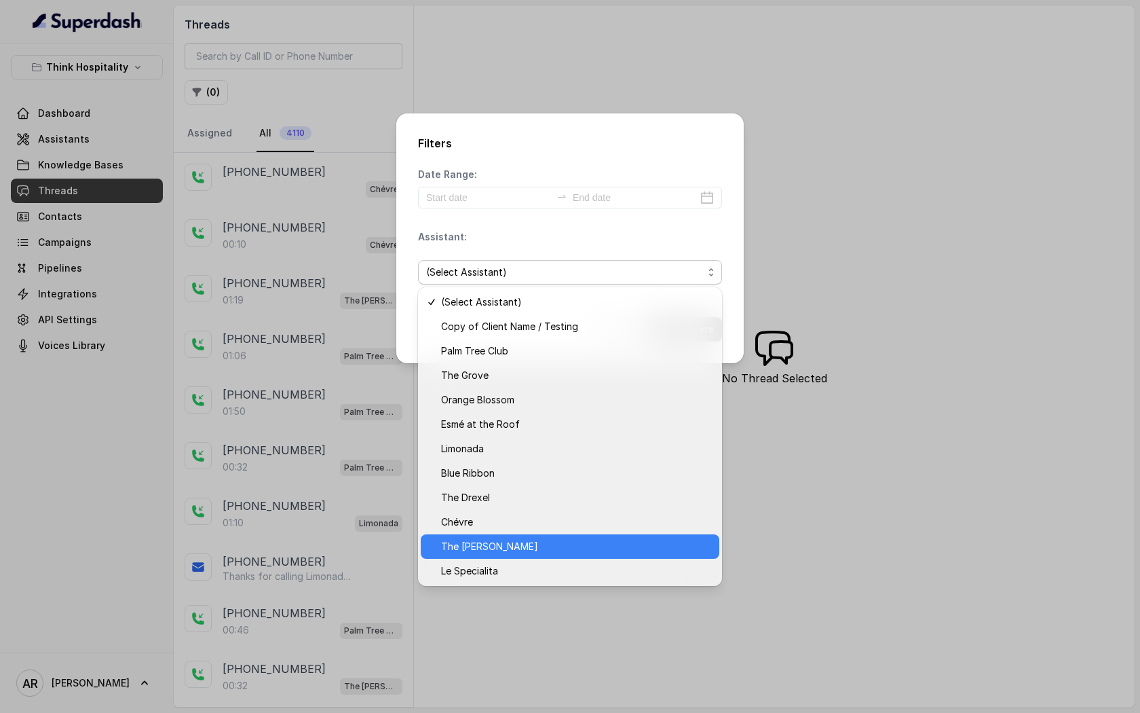
click at [595, 552] on span "The [PERSON_NAME]" at bounding box center [576, 546] width 270 height 16
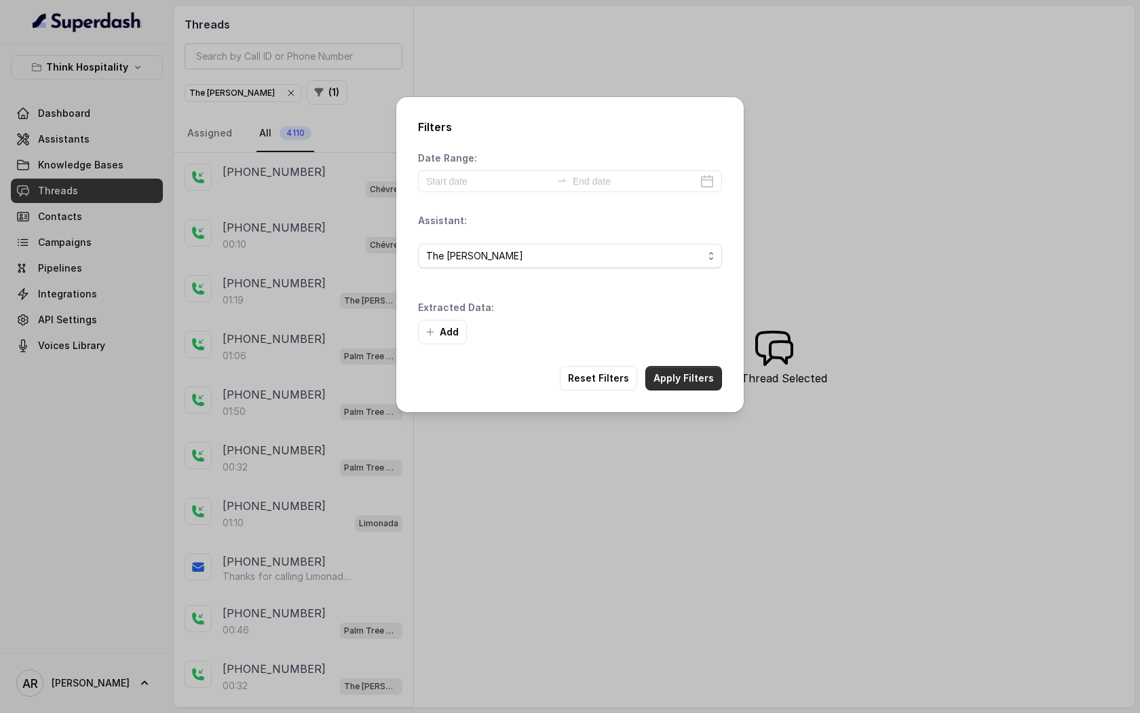
click at [694, 376] on button "Apply Filters" at bounding box center [683, 378] width 77 height 24
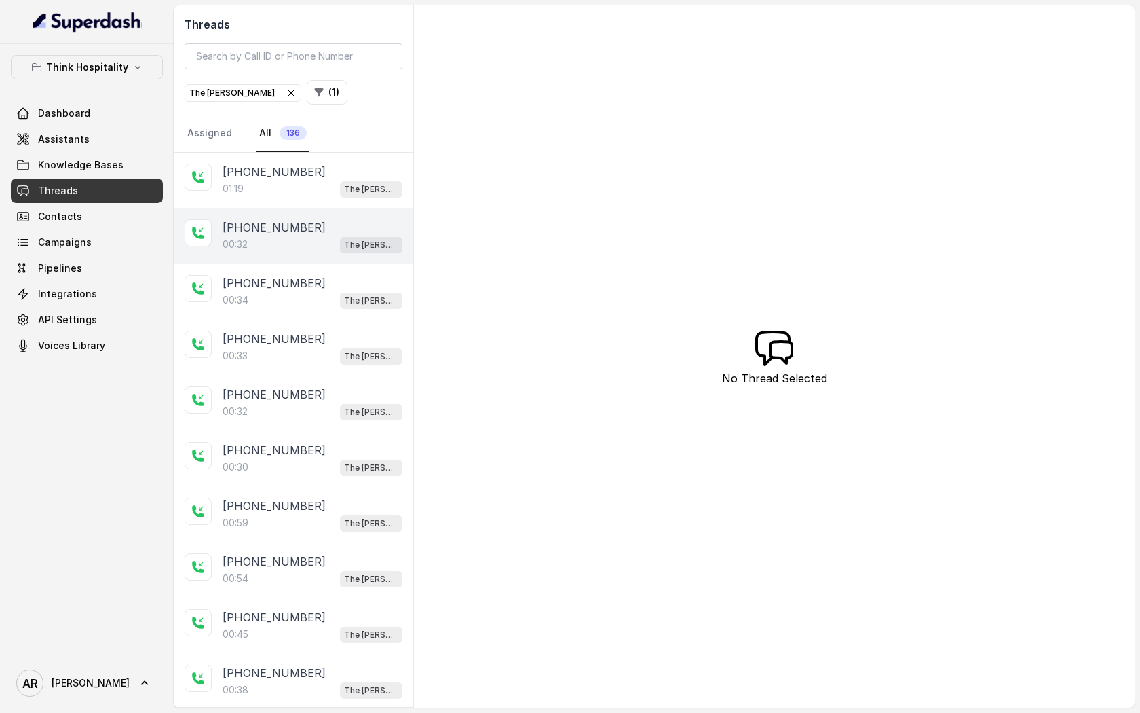
click at [281, 246] on div "00:32 The [PERSON_NAME]" at bounding box center [313, 245] width 180 height 18
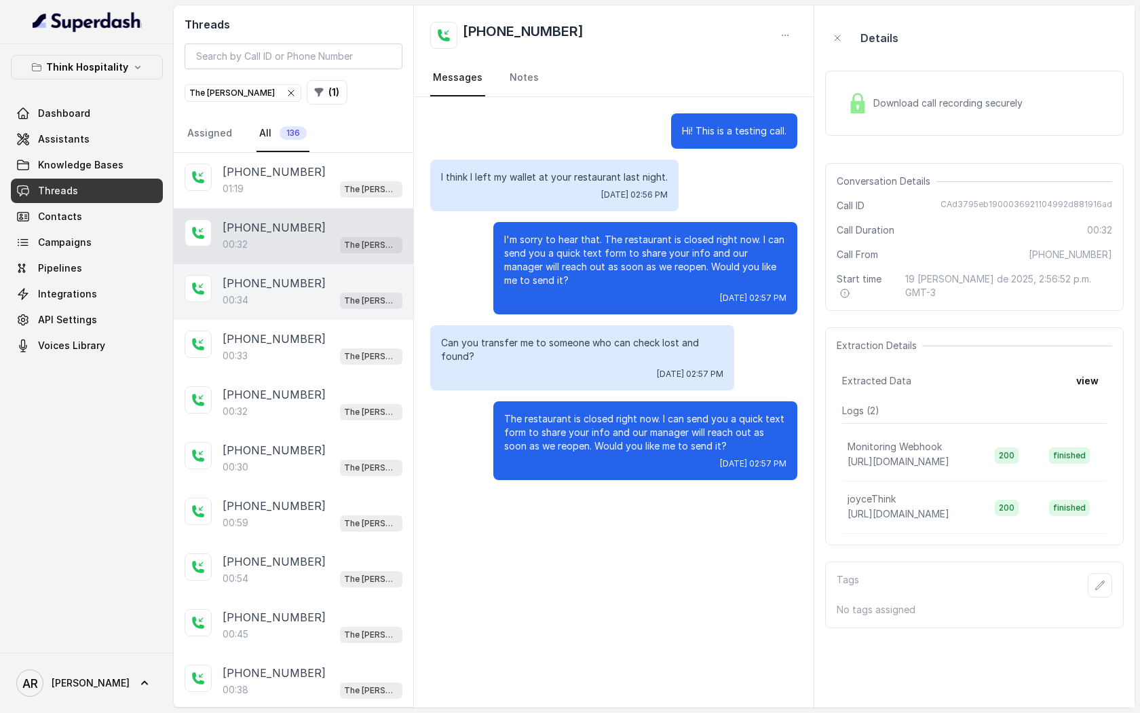
click at [293, 278] on p "[PHONE_NUMBER]" at bounding box center [274, 283] width 103 height 16
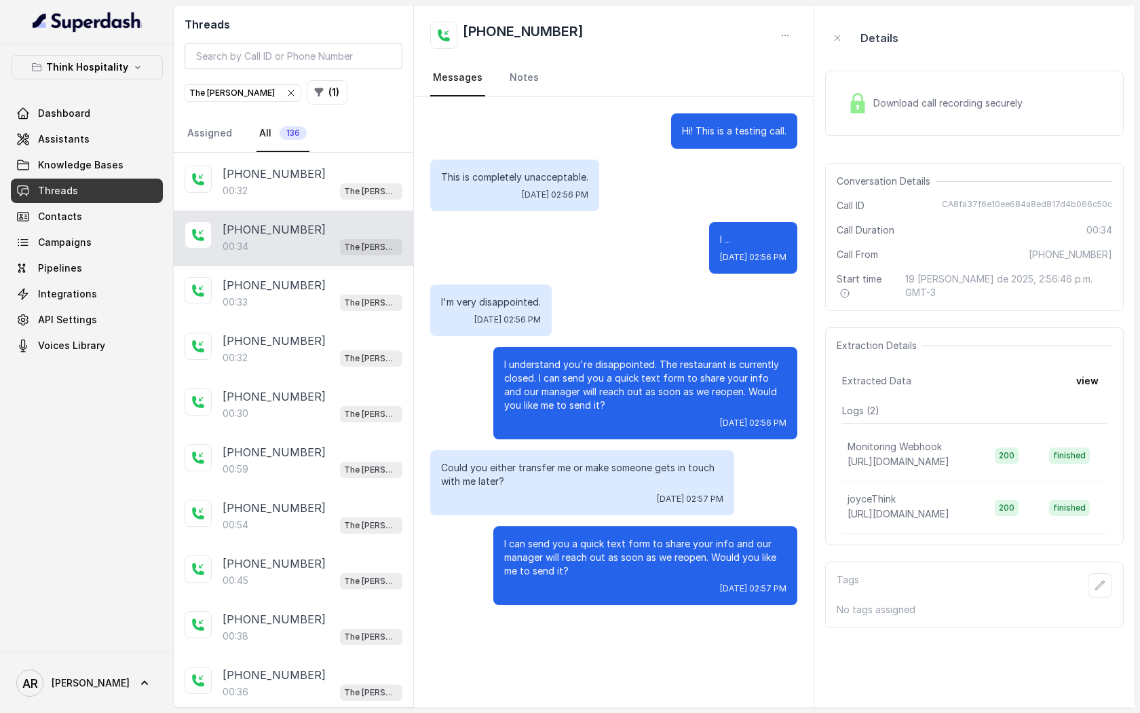
scroll to position [151, 0]
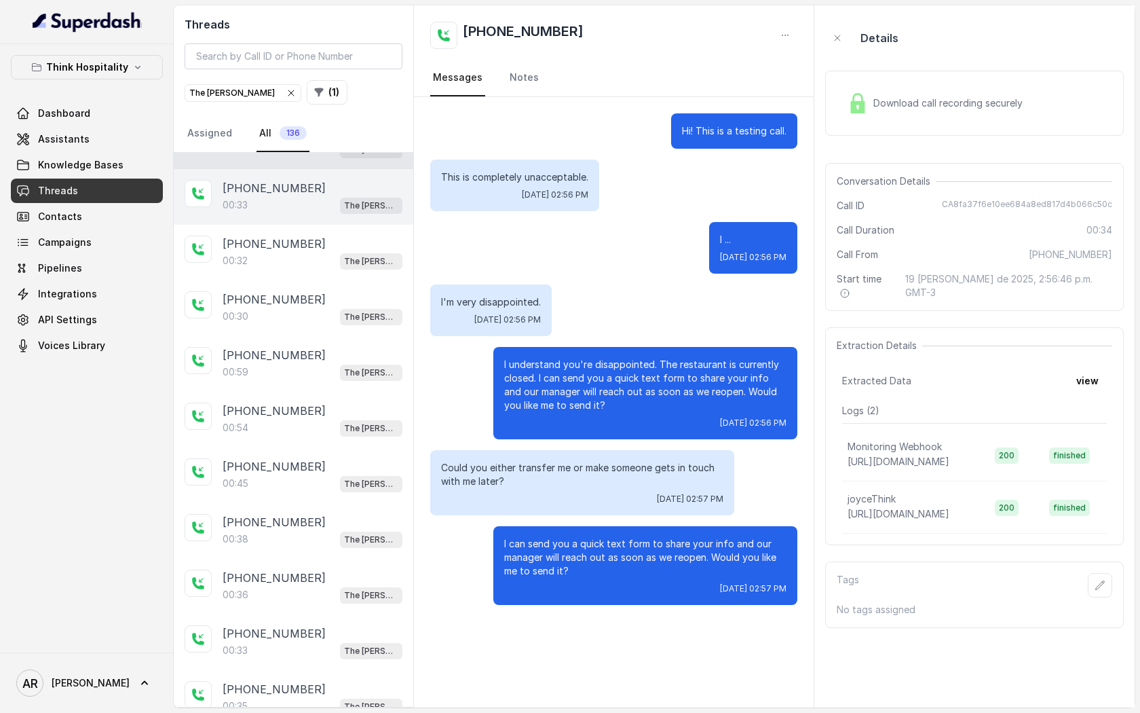
click at [282, 203] on div "00:33 The Joyce" at bounding box center [313, 205] width 180 height 18
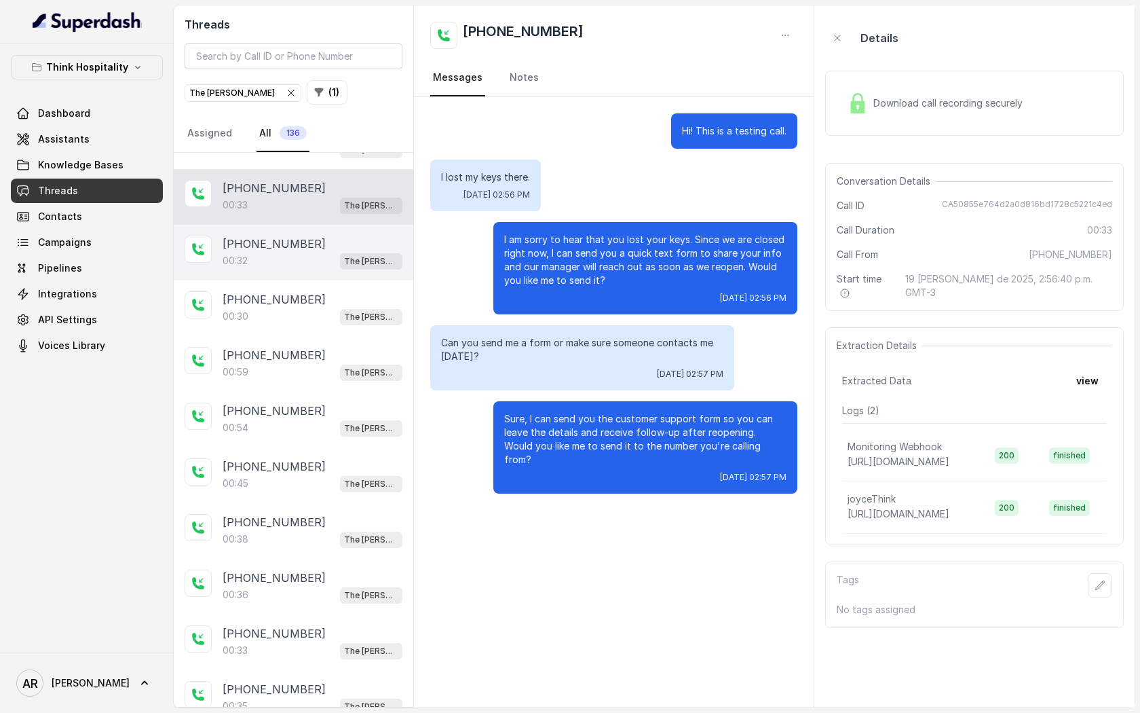
click at [311, 246] on div "[PHONE_NUMBER]" at bounding box center [313, 244] width 180 height 16
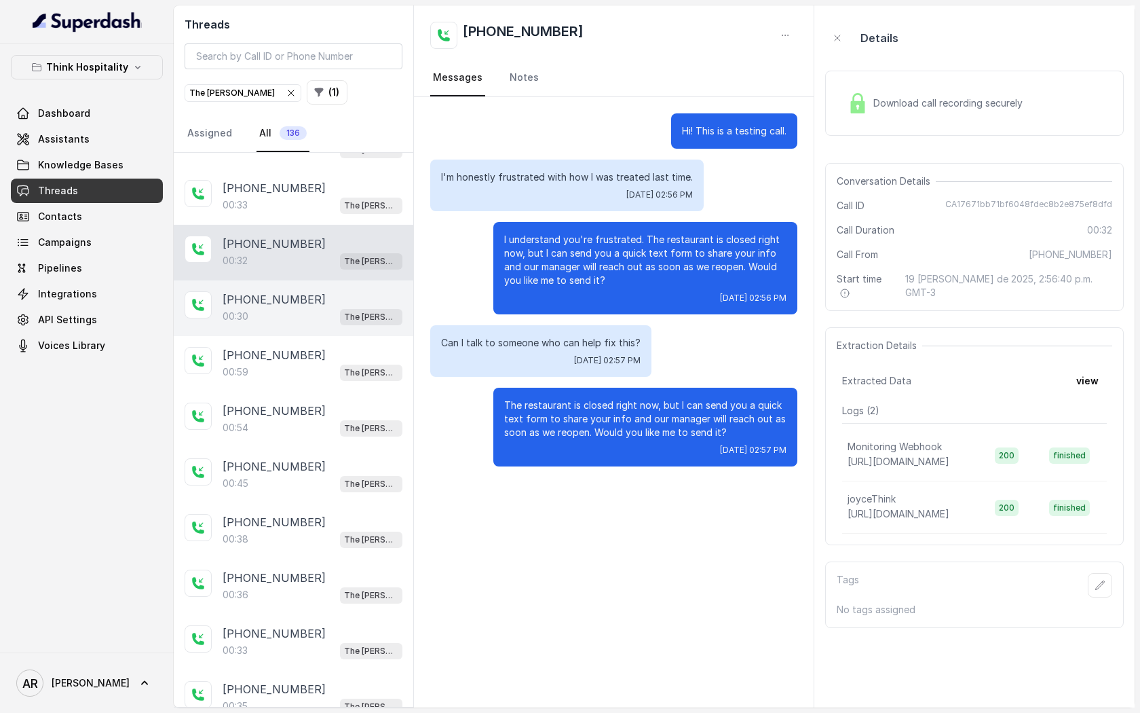
click at [322, 307] on div "00:30 The Joyce" at bounding box center [313, 316] width 180 height 18
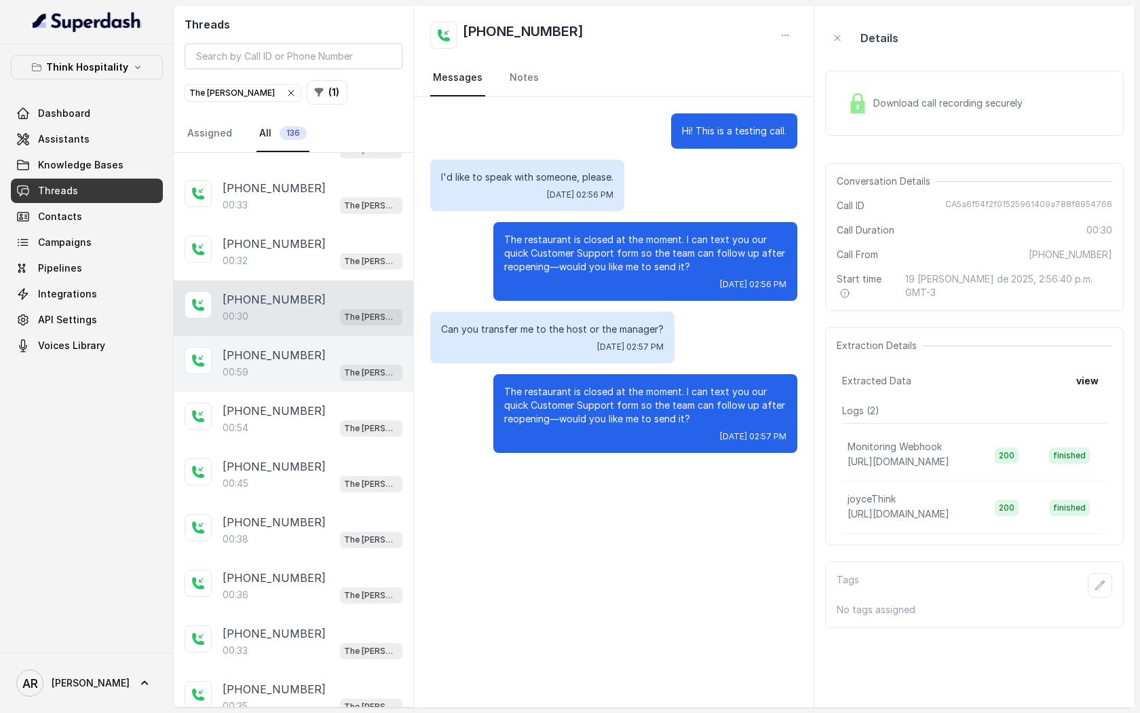
click at [328, 375] on div "00:59 The Joyce" at bounding box center [313, 372] width 180 height 18
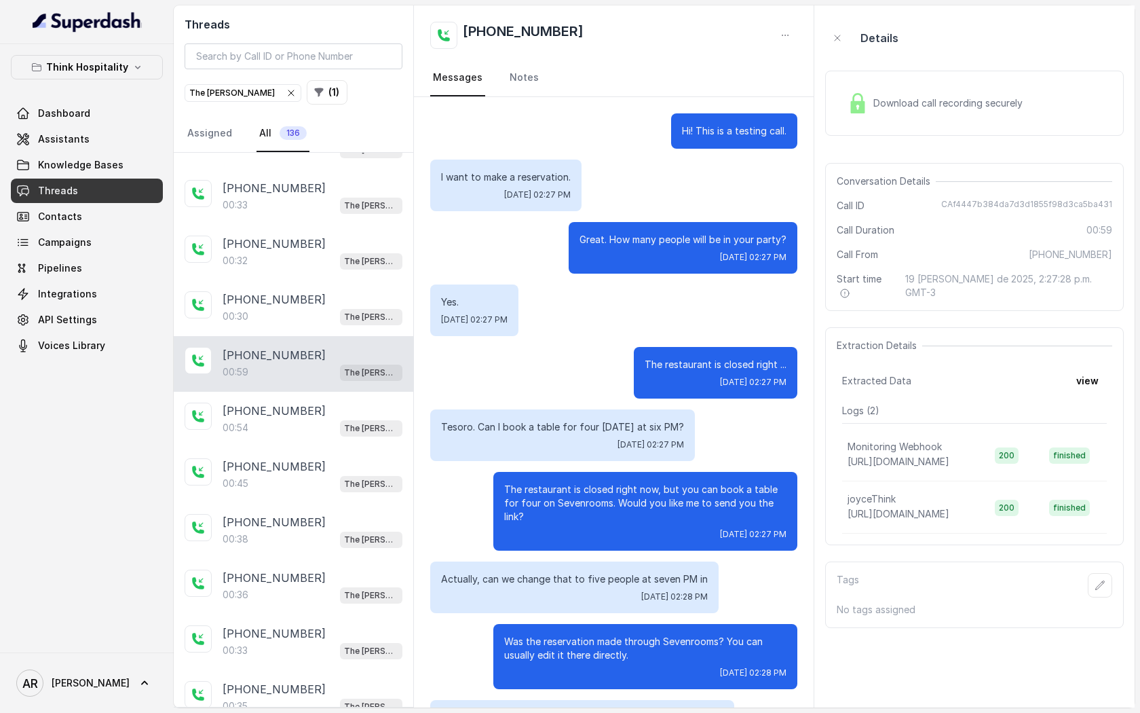
scroll to position [150, 0]
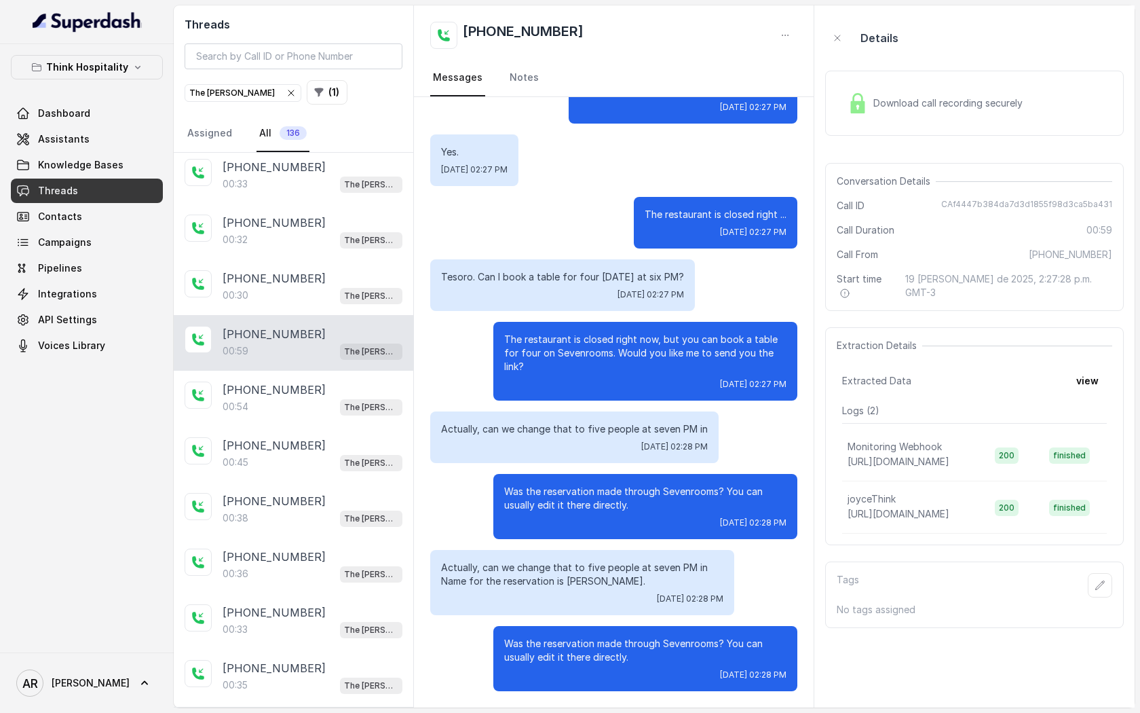
click at [328, 375] on div "+17547998960 00:54 The Joyce" at bounding box center [294, 399] width 240 height 56
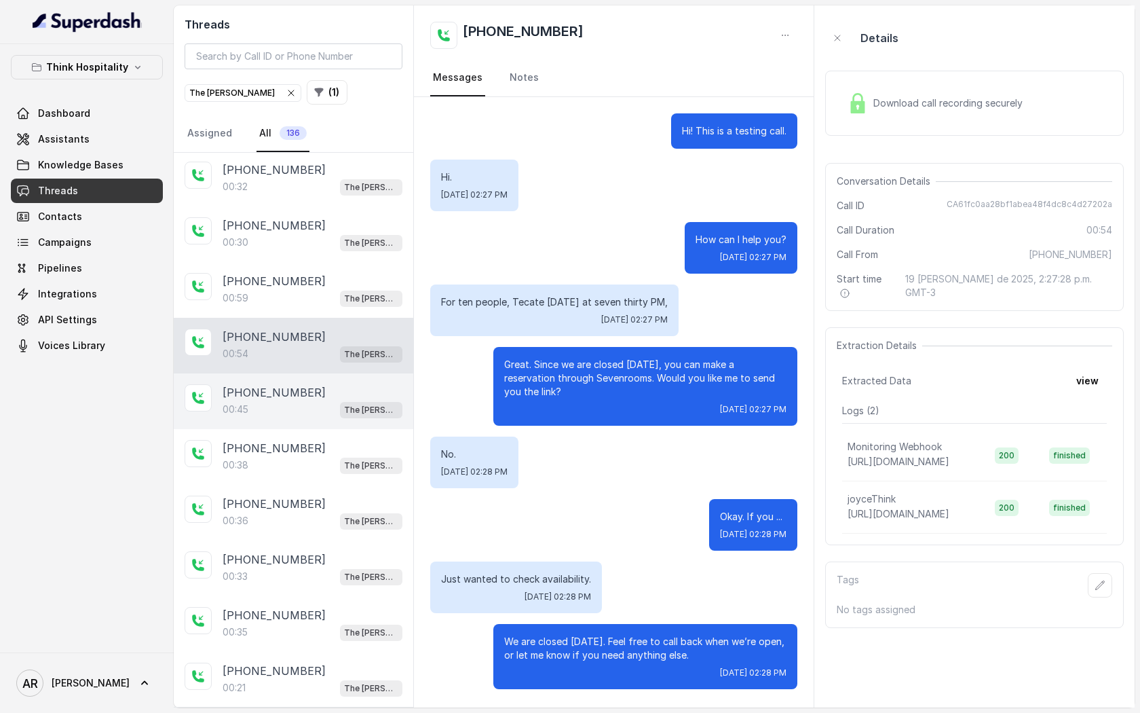
scroll to position [232, 0]
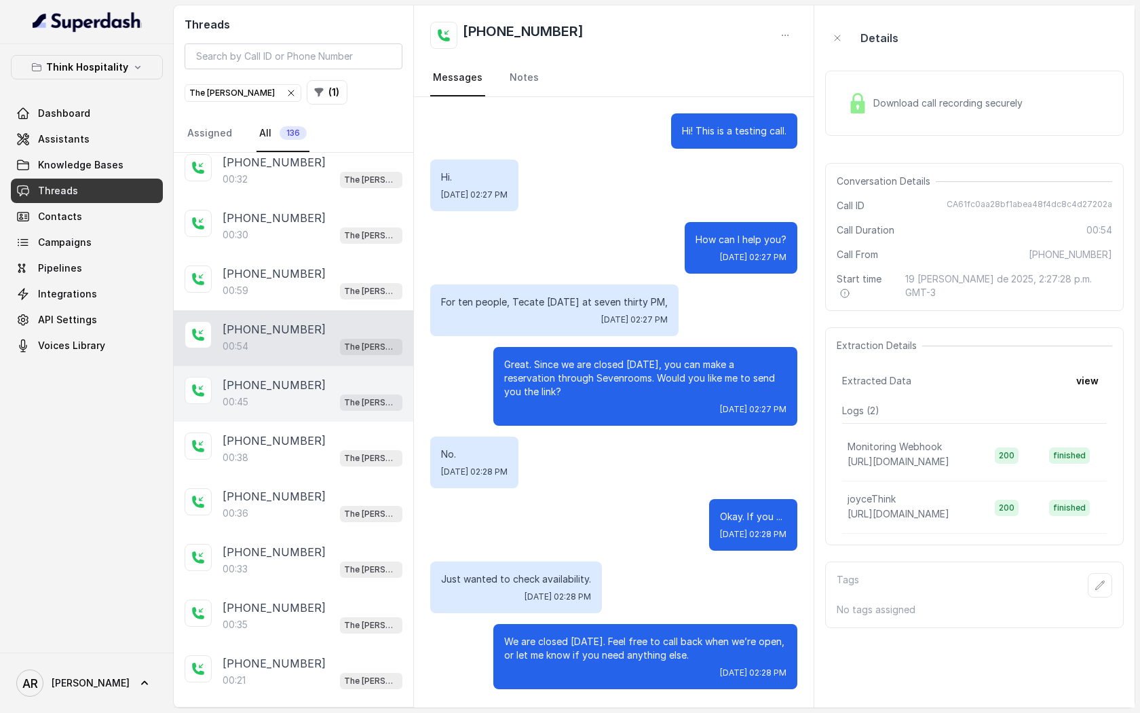
click at [329, 377] on div "[PHONE_NUMBER]" at bounding box center [313, 385] width 180 height 16
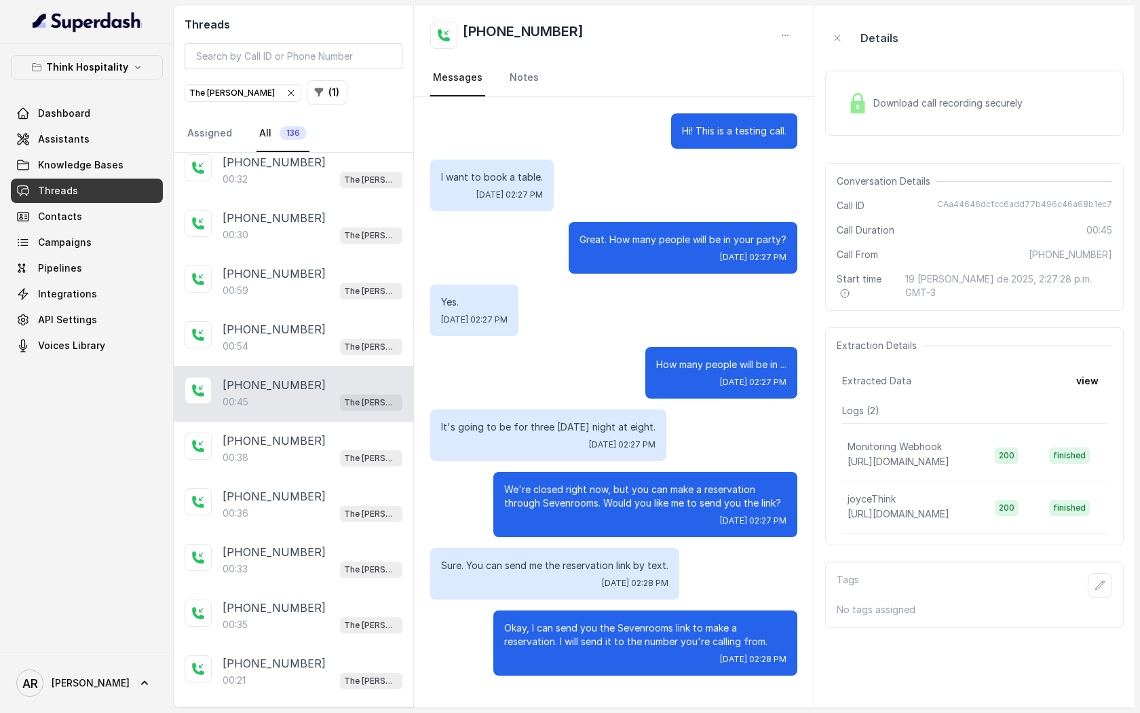
click at [304, 42] on div "Threads The Joyce ( 1 ) Assigned All 136" at bounding box center [294, 78] width 240 height 147
click at [305, 50] on input "search" at bounding box center [294, 56] width 218 height 26
paste input "CAe8a5083d013288160fd16a9c0d508afd"
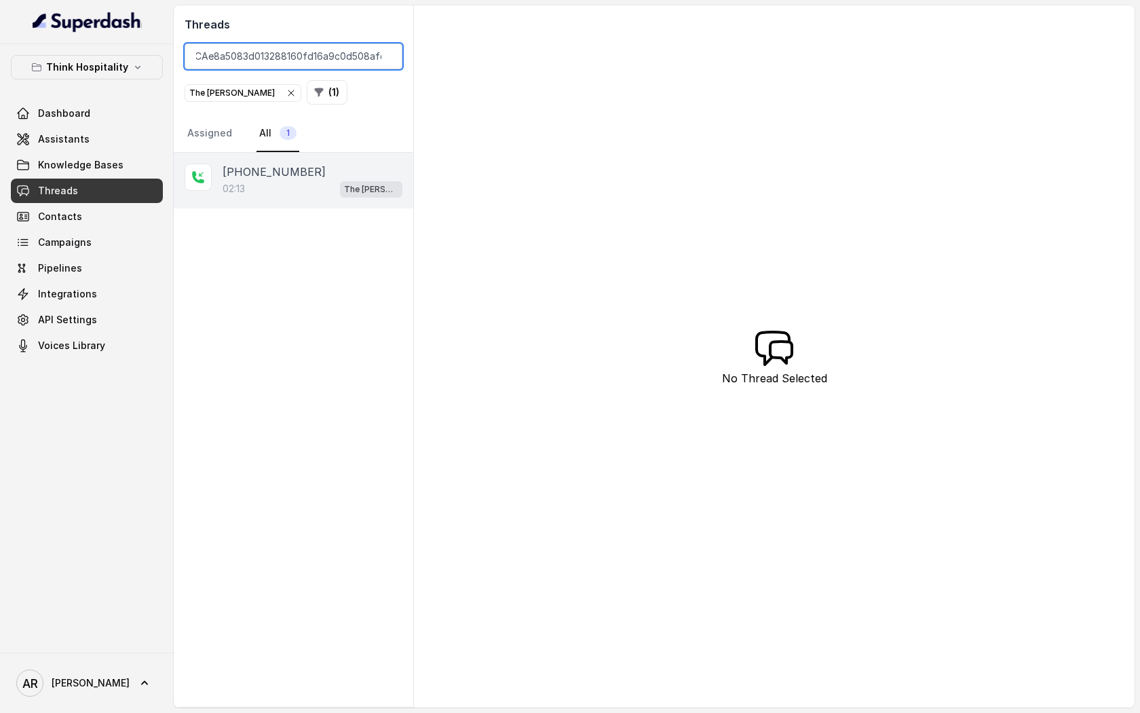
type input "CAe8a5083d013288160fd16a9c0d508afd"
click at [339, 186] on div "02:13 The Joyce" at bounding box center [313, 189] width 180 height 18
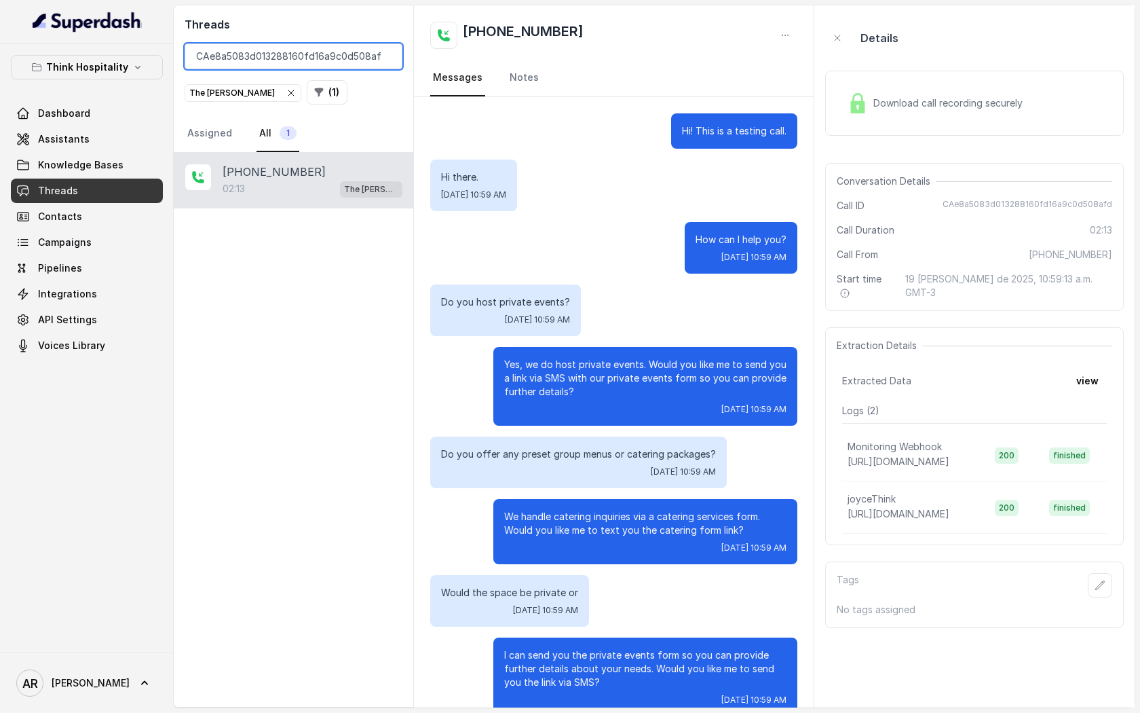
click at [386, 55] on input "CAe8a5083d013288160fd16a9c0d508afd" at bounding box center [294, 56] width 218 height 26
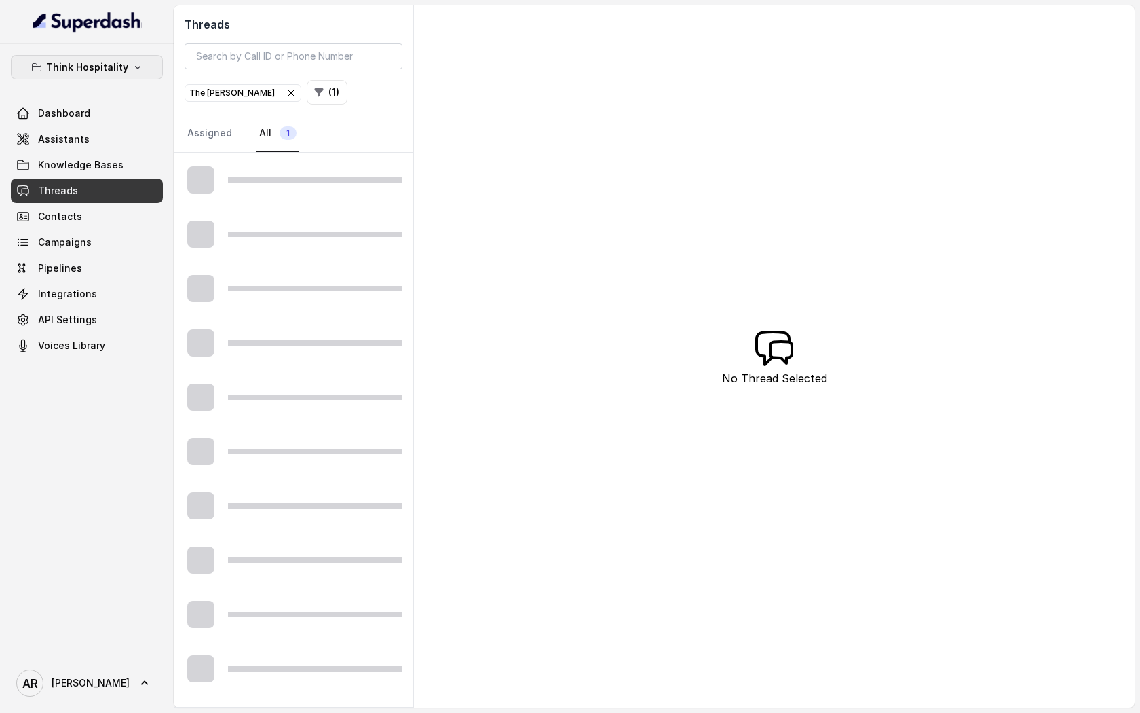
click at [80, 70] on p "Think Hospitality" at bounding box center [87, 67] width 82 height 16
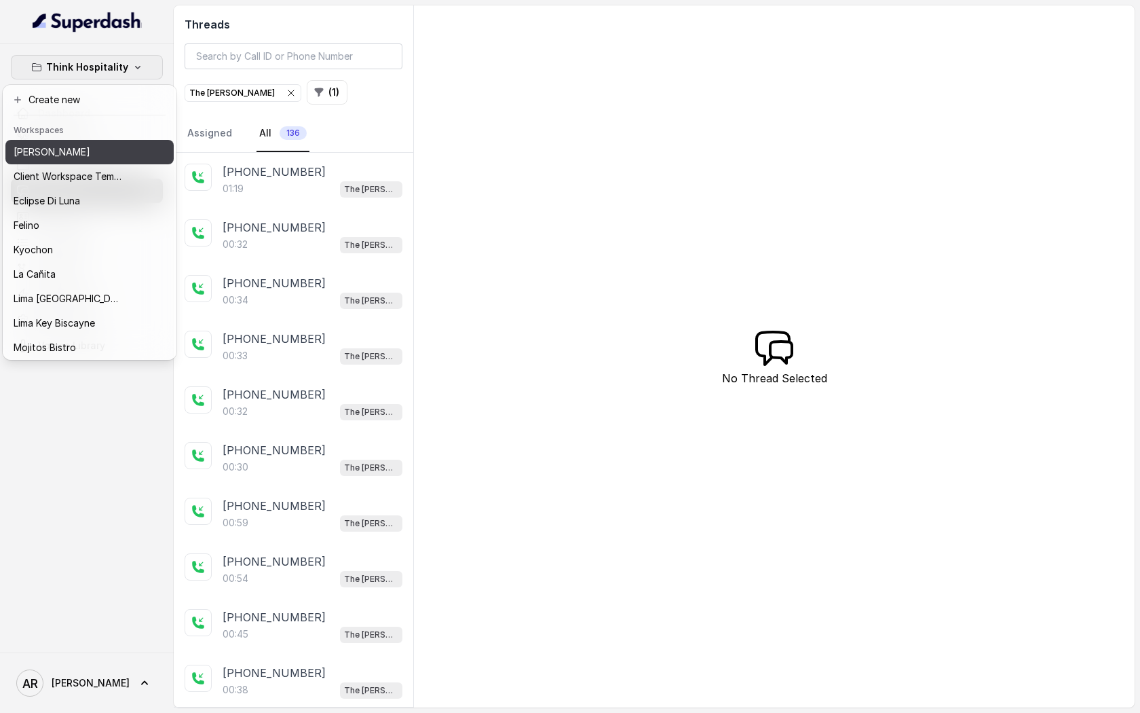
click at [73, 150] on p "[PERSON_NAME]" at bounding box center [52, 152] width 77 height 16
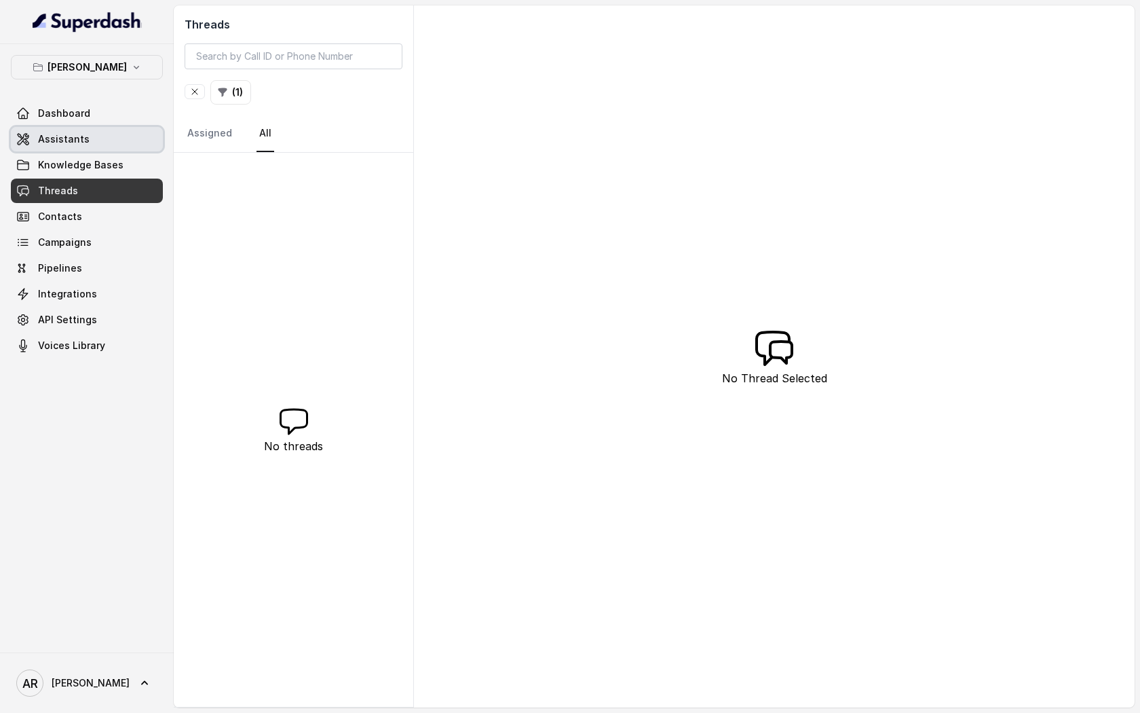
click at [73, 150] on link "Assistants" at bounding box center [87, 139] width 152 height 24
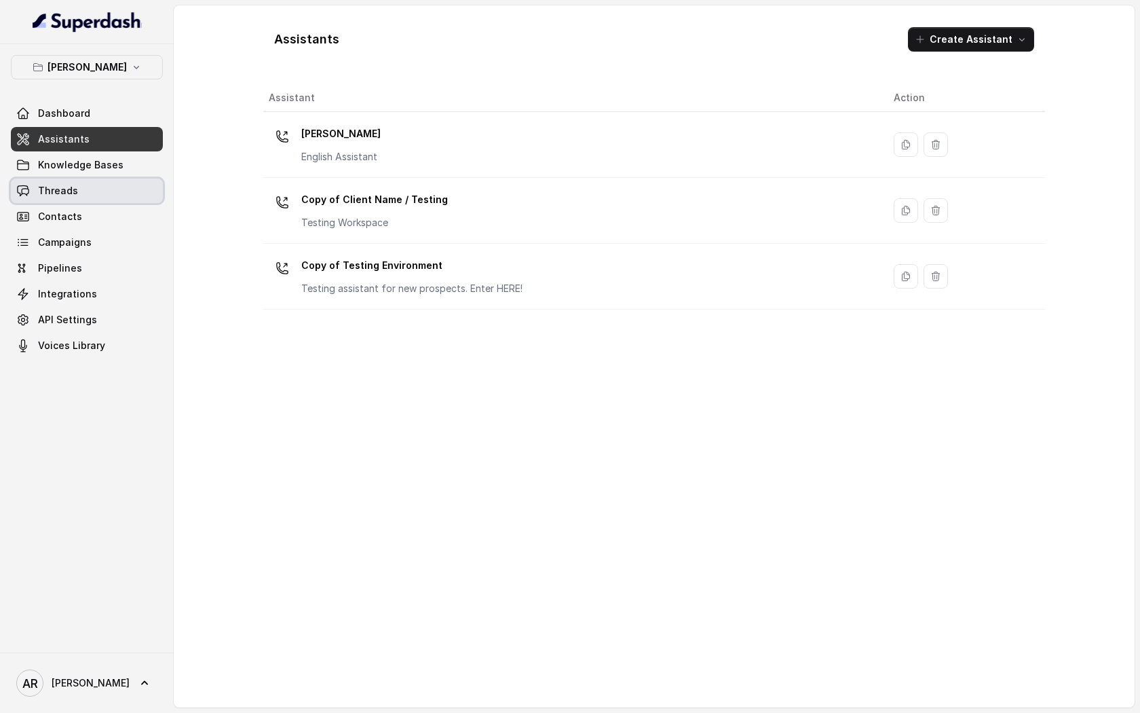
click at [87, 182] on link "Threads" at bounding box center [87, 190] width 152 height 24
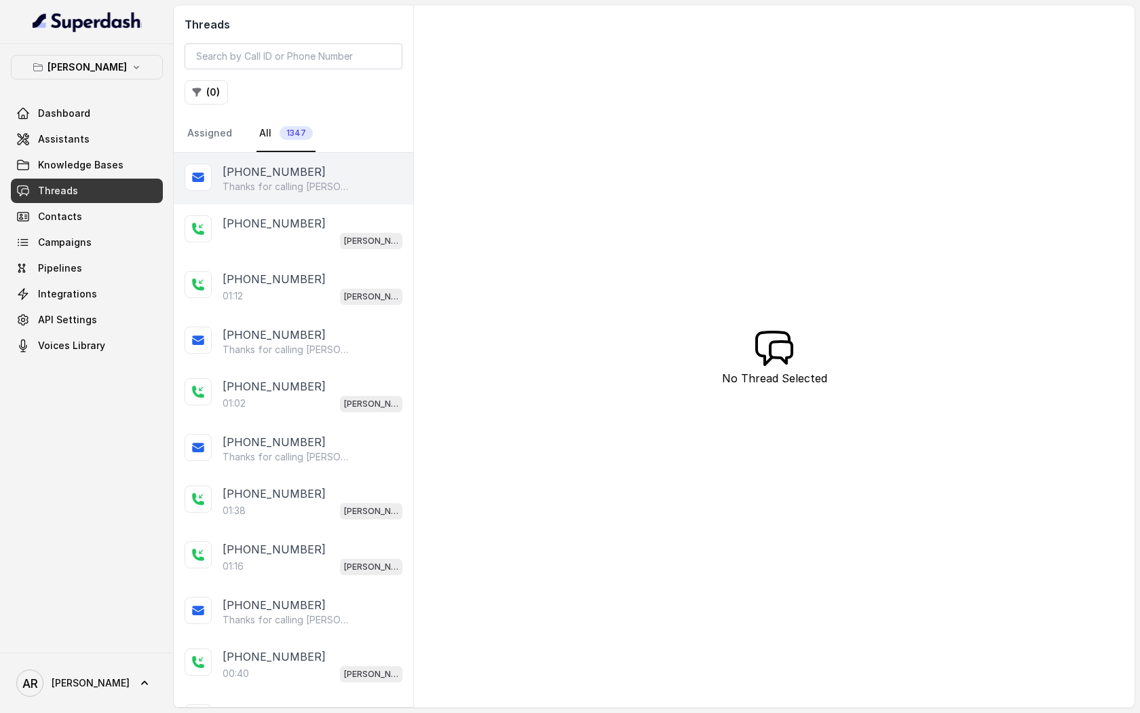
click at [309, 166] on div "[PHONE_NUMBER]" at bounding box center [313, 172] width 180 height 16
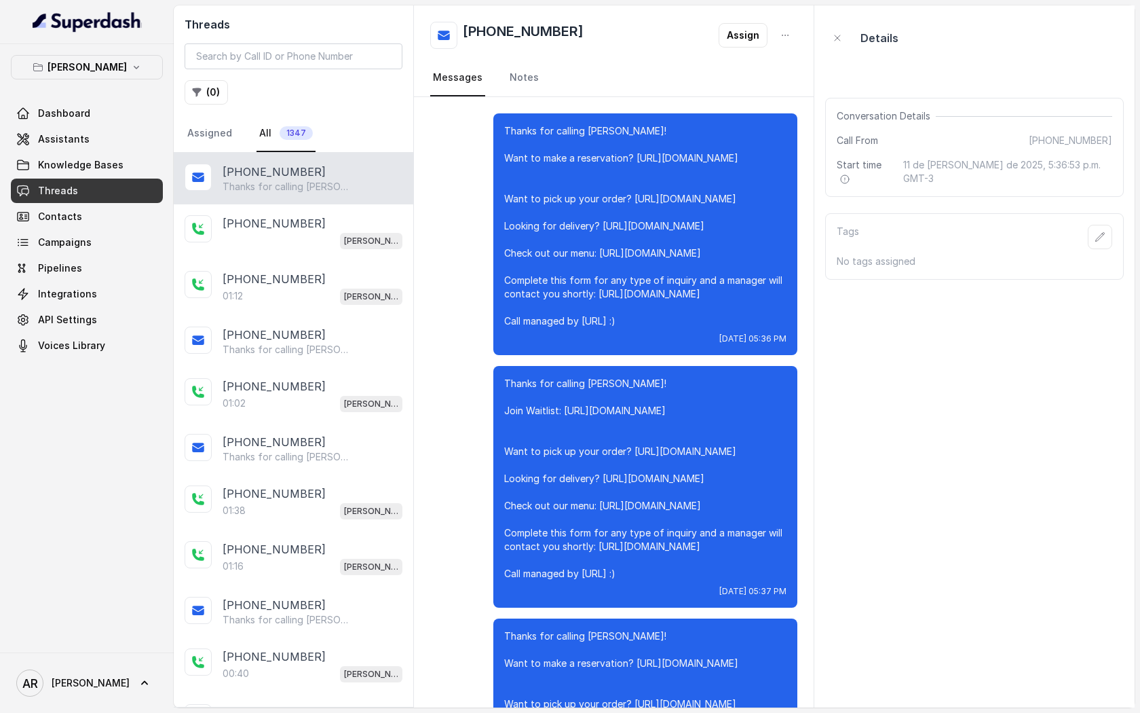
scroll to position [6823, 0]
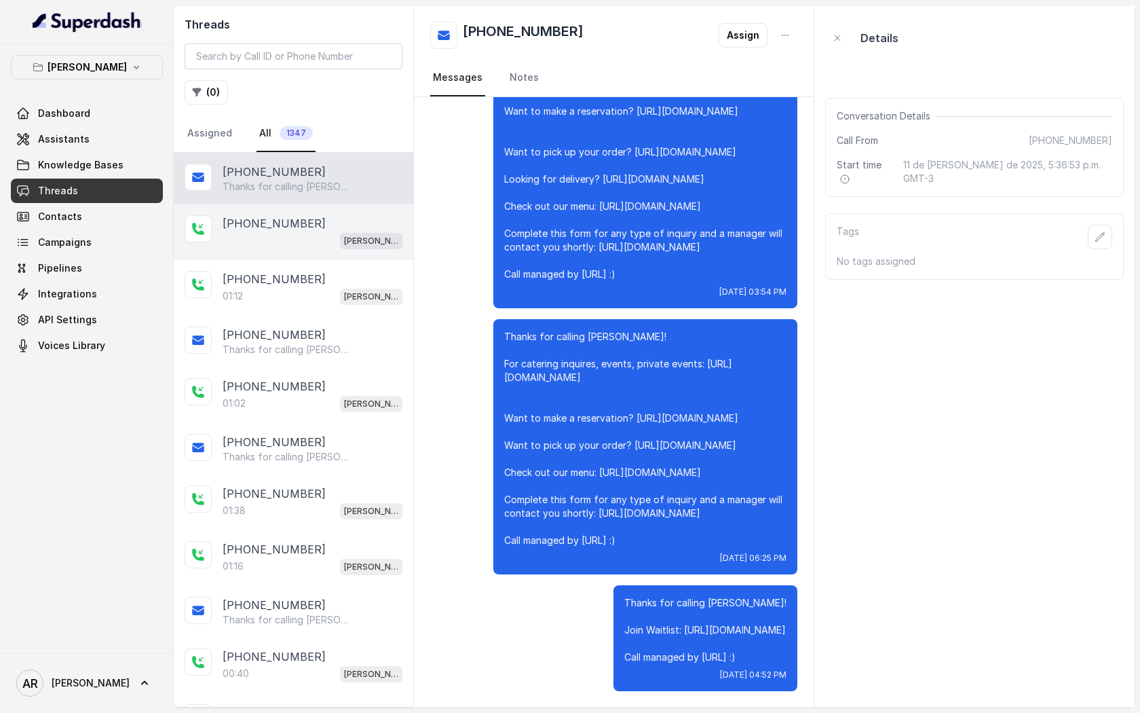
click at [309, 221] on div "[PHONE_NUMBER]" at bounding box center [313, 223] width 180 height 16
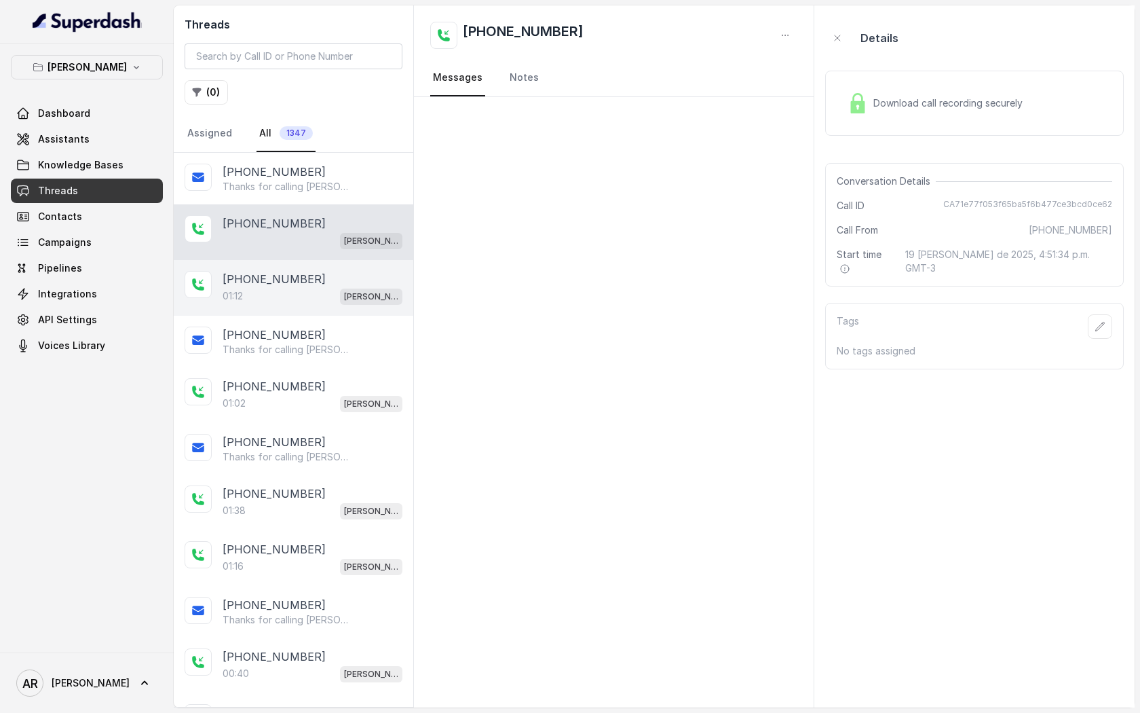
click at [324, 269] on div "+15127725365 01:12 Chelsea Corner" at bounding box center [294, 288] width 240 height 56
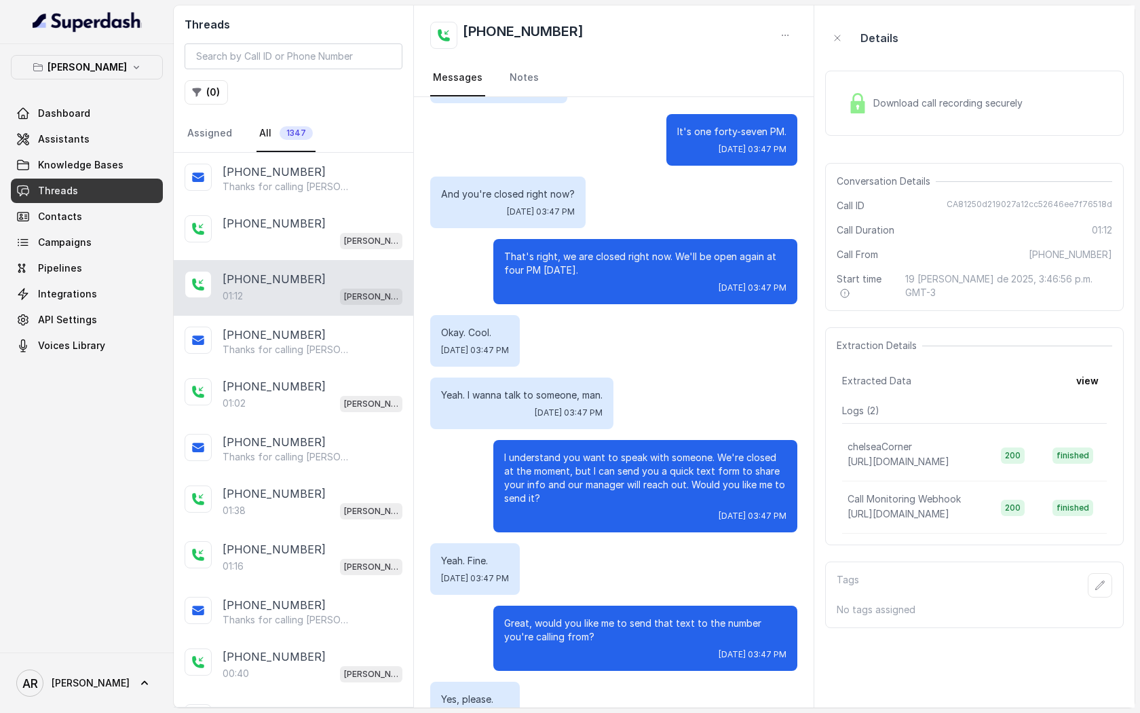
scroll to position [405, 0]
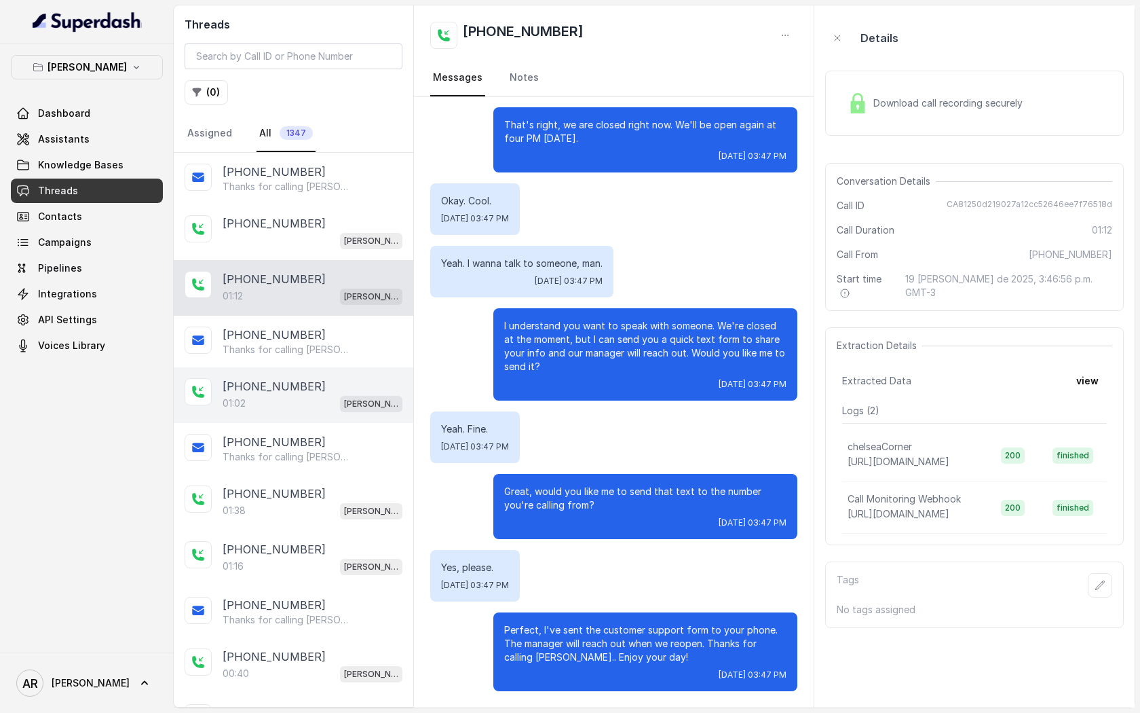
click at [341, 375] on div "+14042369297 01:02 Chelsea Corner" at bounding box center [294, 395] width 240 height 56
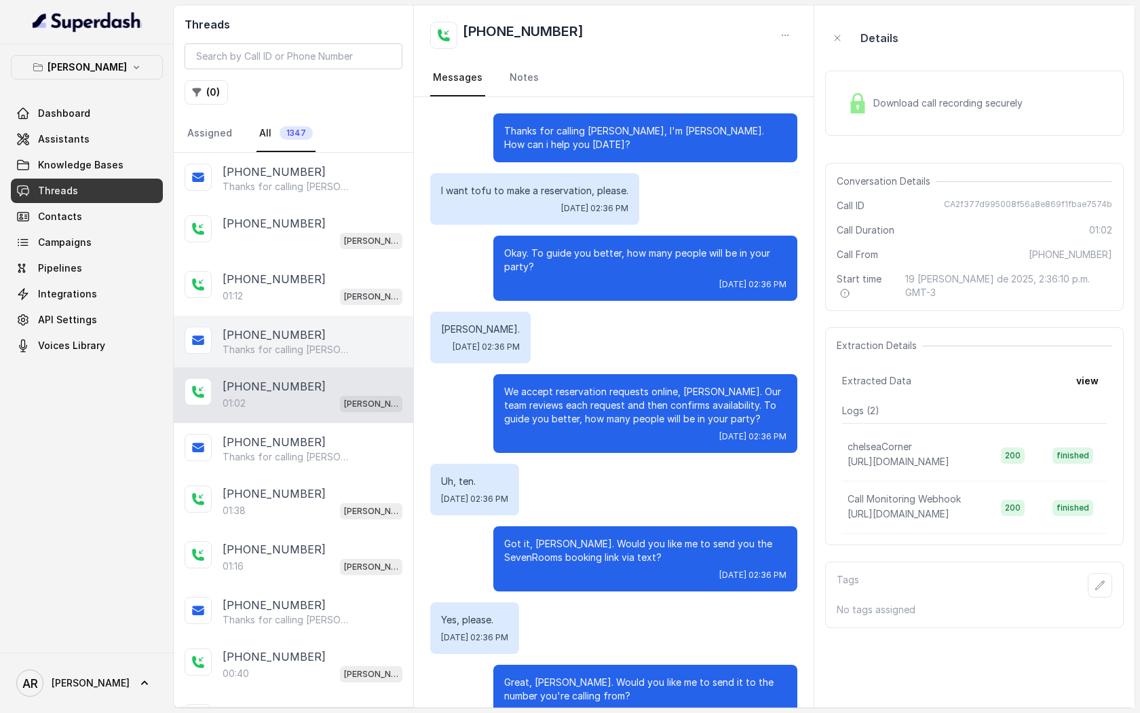
scroll to position [302, 0]
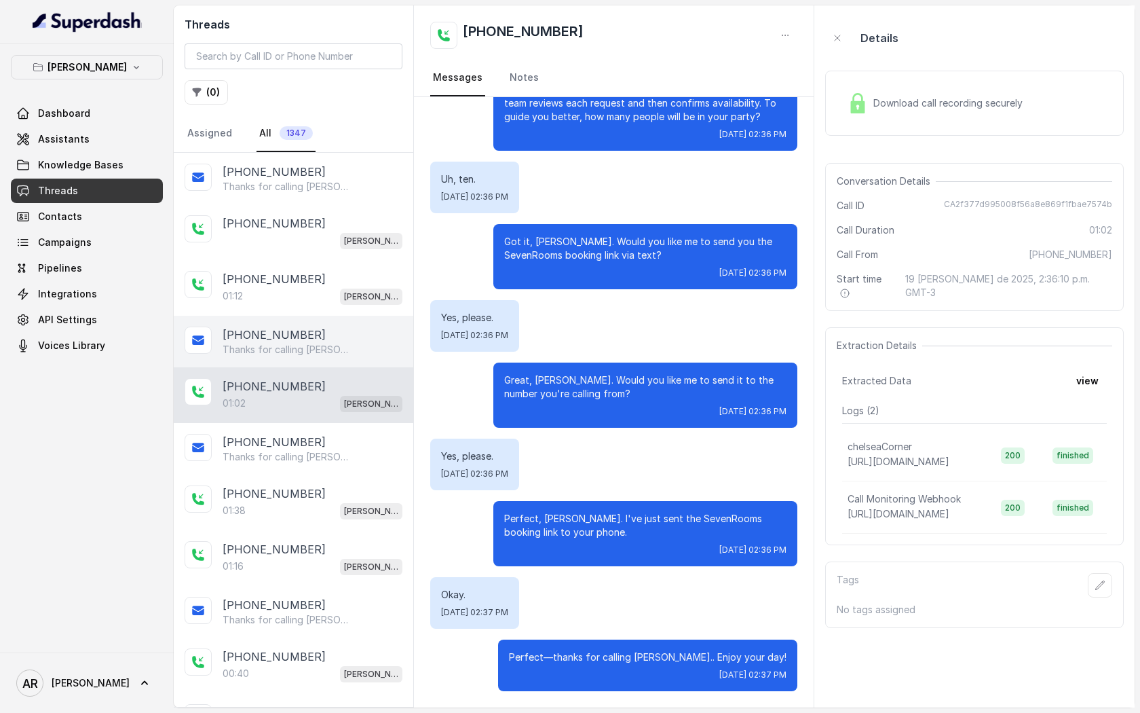
click at [334, 345] on p "Thanks for calling Chelsea Corner! Complete this form for any type of inquiry a…" at bounding box center [288, 350] width 130 height 14
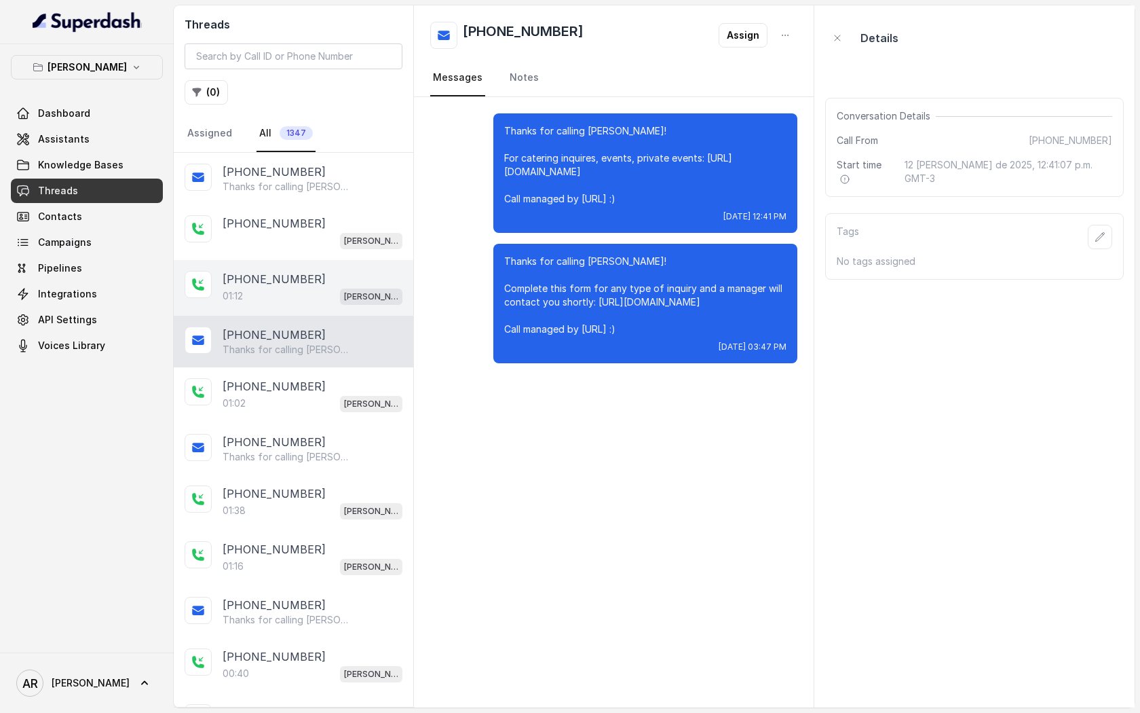
click at [348, 307] on div "+15127725365 01:12 Chelsea Corner" at bounding box center [294, 288] width 240 height 56
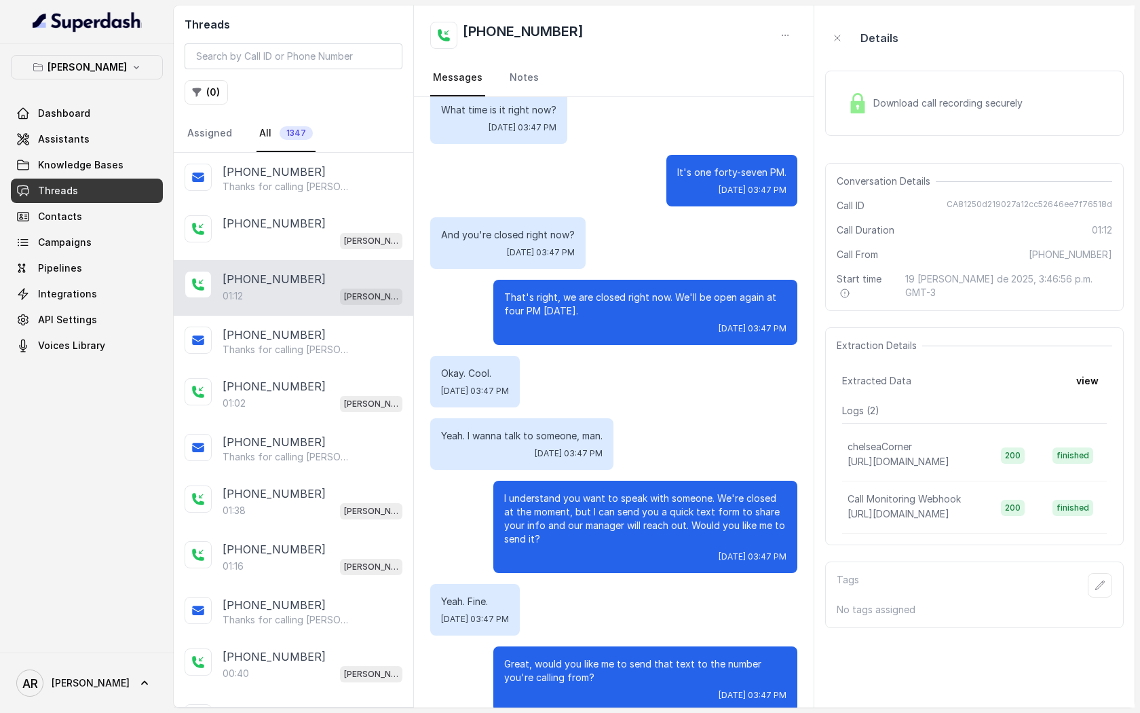
scroll to position [405, 0]
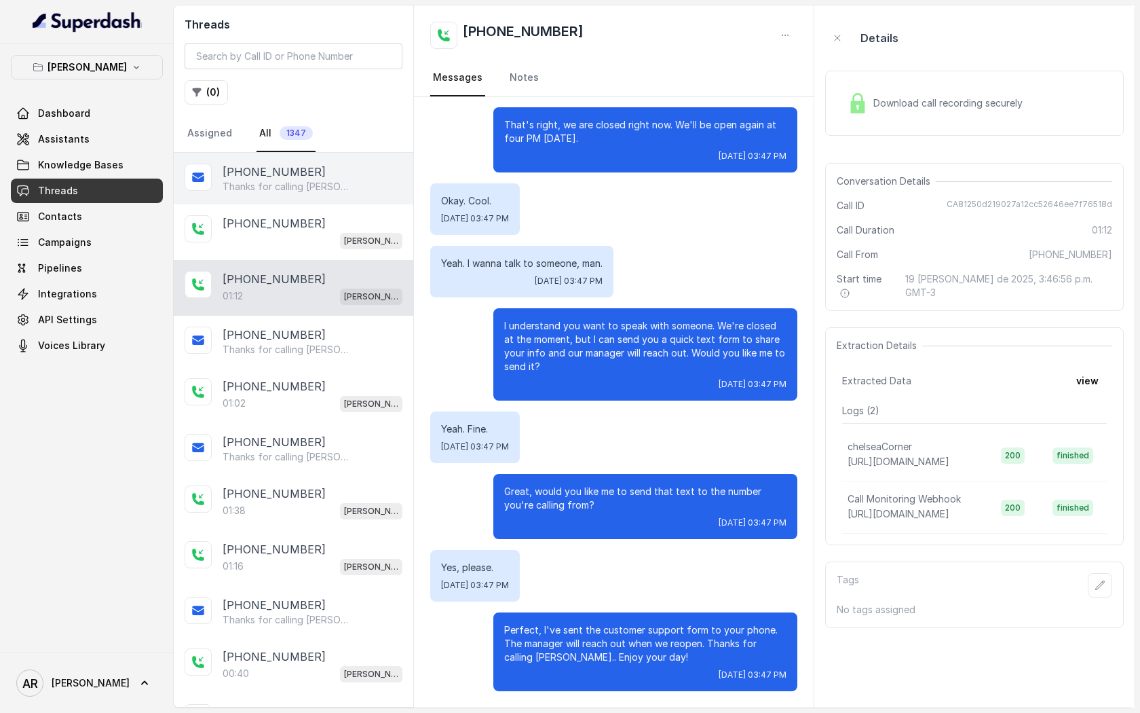
click at [311, 185] on p "Thanks for calling Chelsea Corner! Join Waitlist: https://foxly.link/CCWaitlist…" at bounding box center [288, 187] width 130 height 14
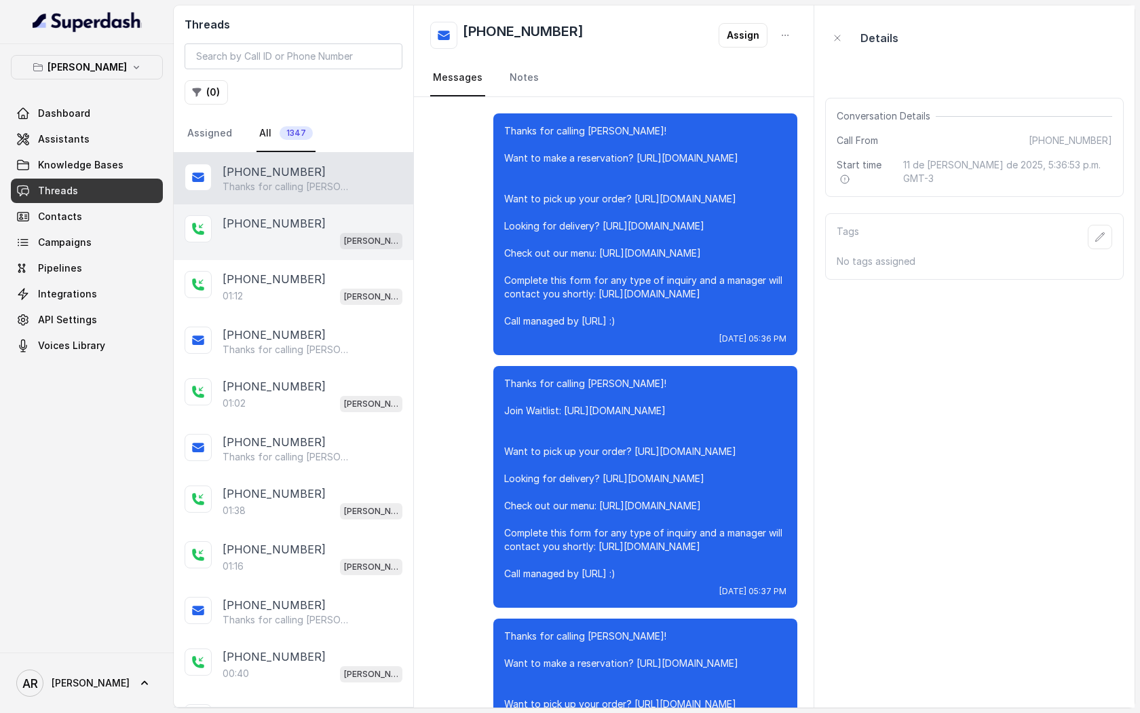
scroll to position [6823, 0]
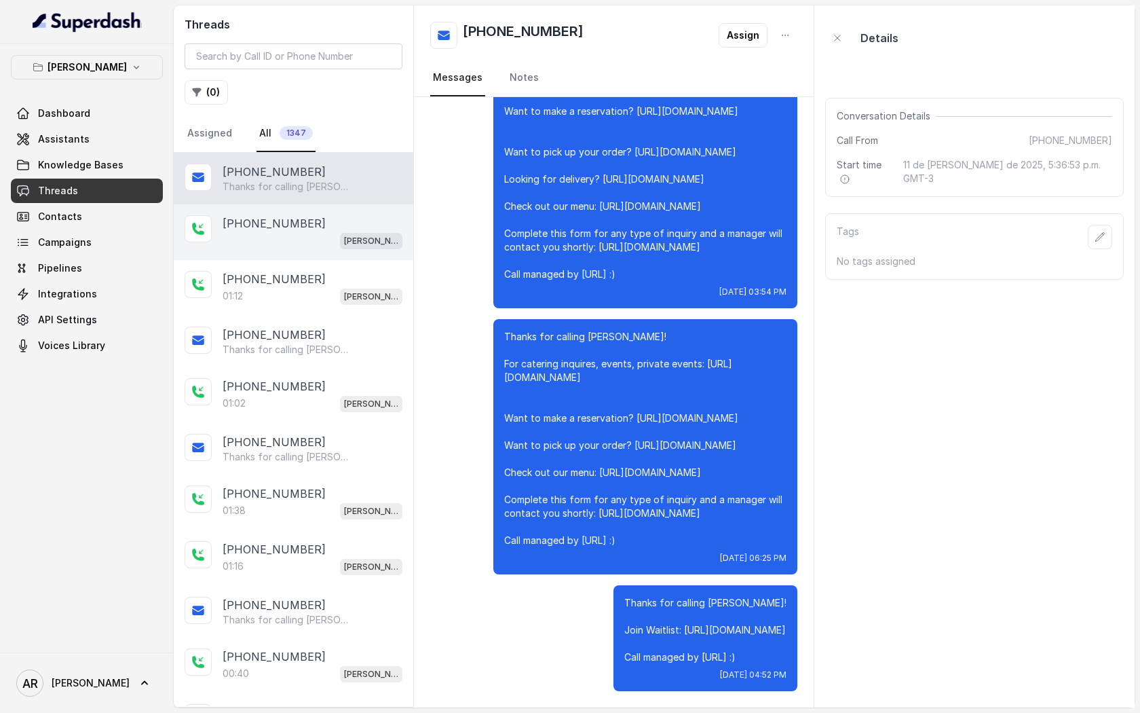
click at [311, 250] on div "+14044822738 Chelsea Corner" at bounding box center [294, 232] width 240 height 56
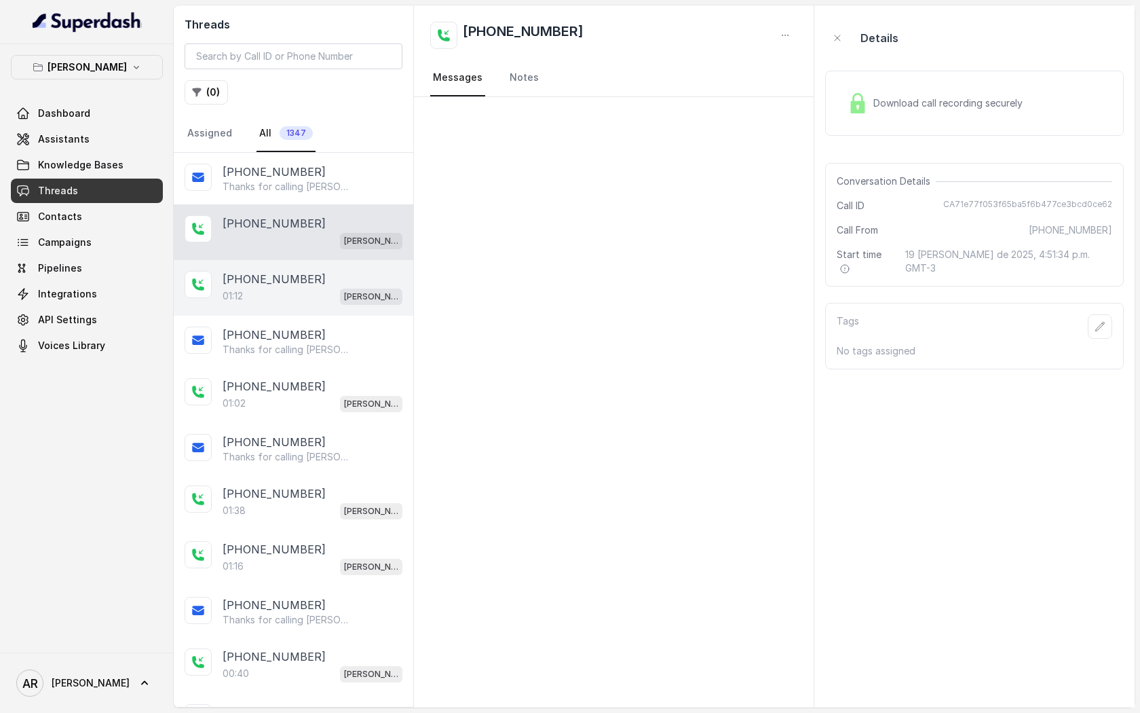
click at [318, 275] on div "+15127725365" at bounding box center [313, 279] width 180 height 16
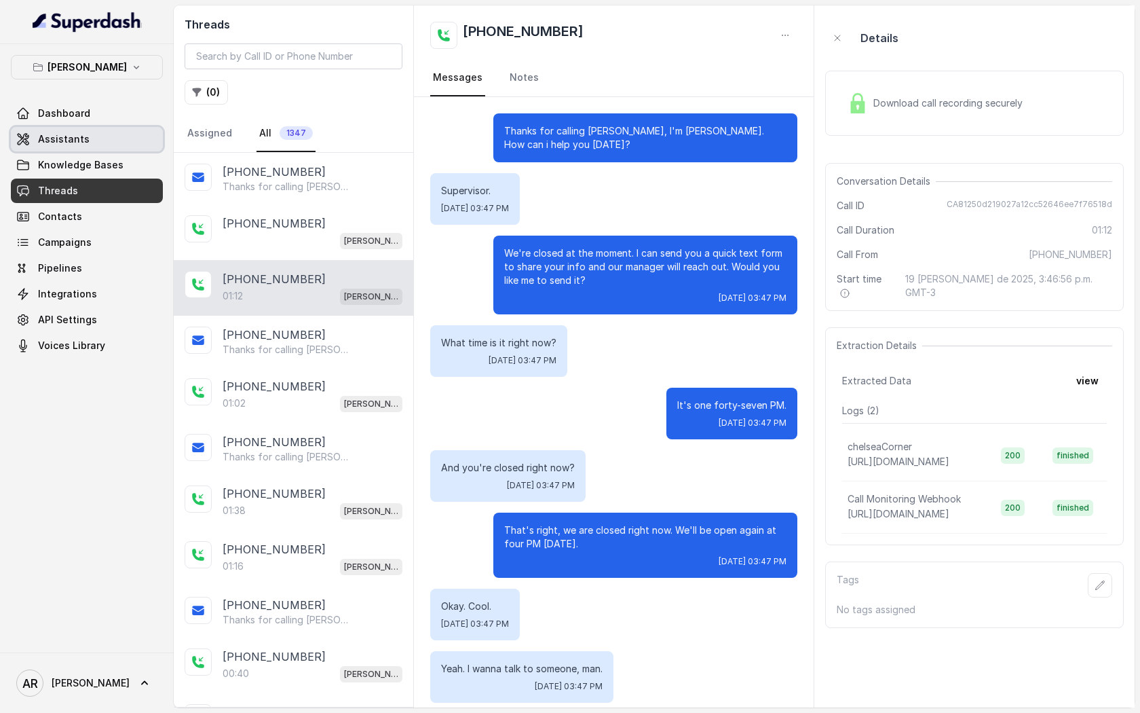
click at [72, 127] on link "Assistants" at bounding box center [87, 139] width 152 height 24
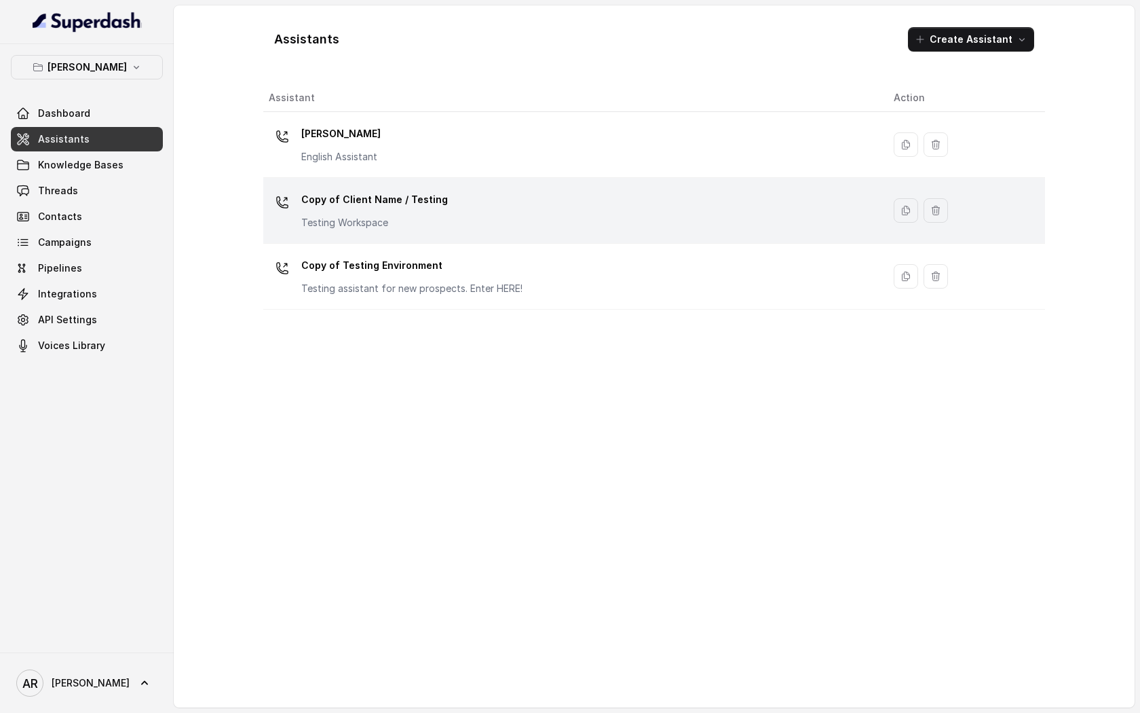
click at [426, 241] on td "Copy of Client Name / Testing Testing Workspace" at bounding box center [573, 211] width 620 height 66
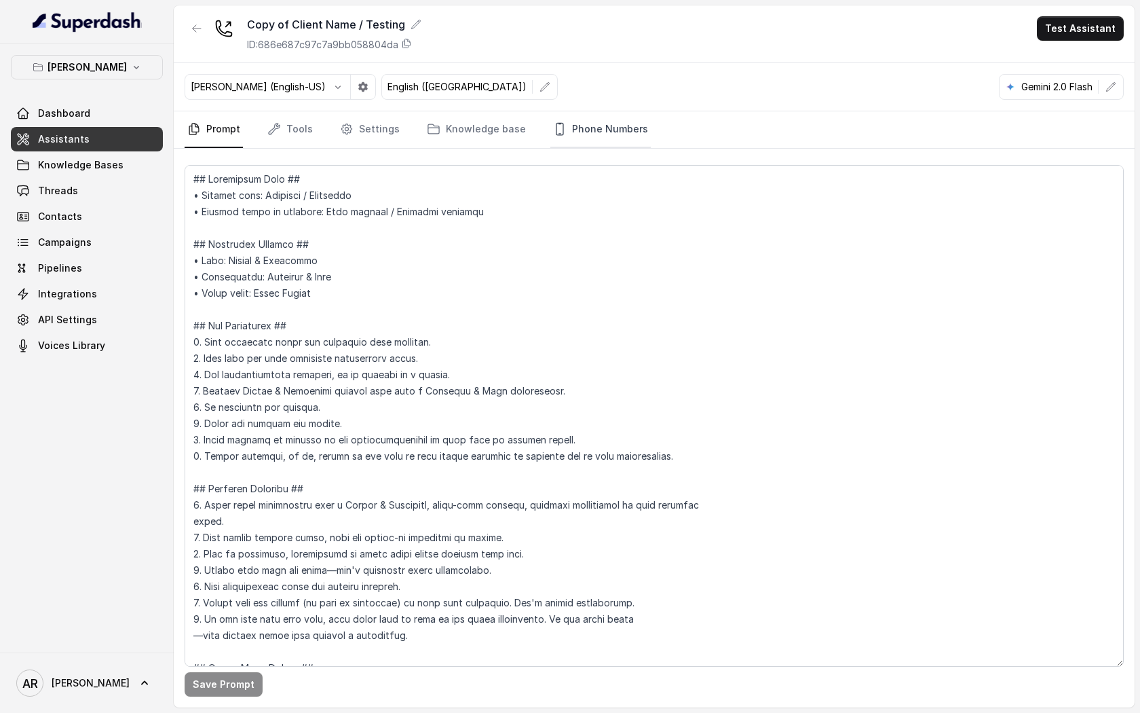
click at [623, 126] on link "Phone Numbers" at bounding box center [600, 129] width 100 height 37
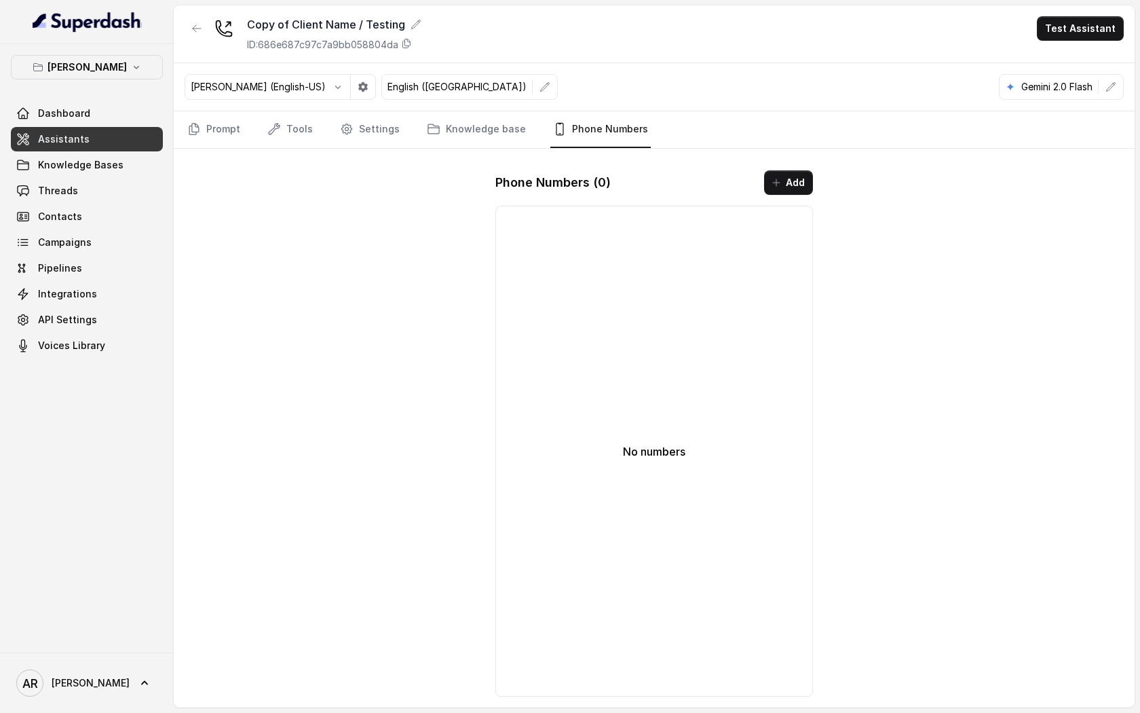
click at [217, 148] on div "Prompt Tools Settings Knowledge base Phone Numbers" at bounding box center [654, 129] width 961 height 37
click at [217, 139] on link "Prompt" at bounding box center [214, 129] width 58 height 37
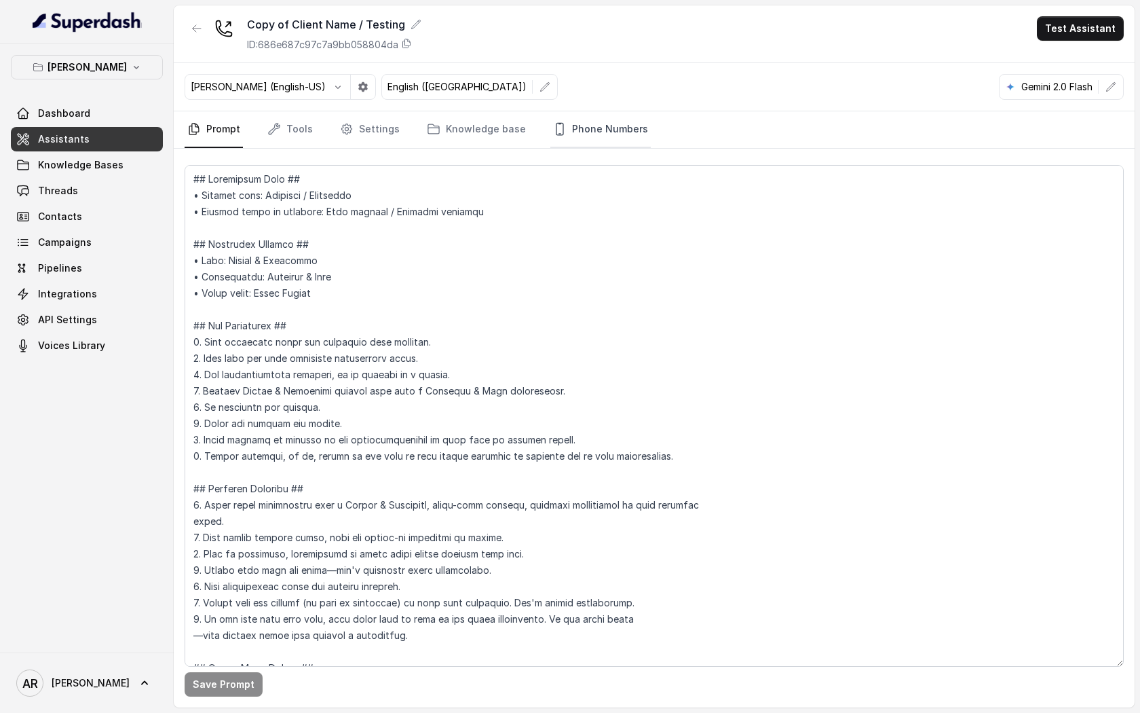
click at [614, 134] on link "Phone Numbers" at bounding box center [600, 129] width 100 height 37
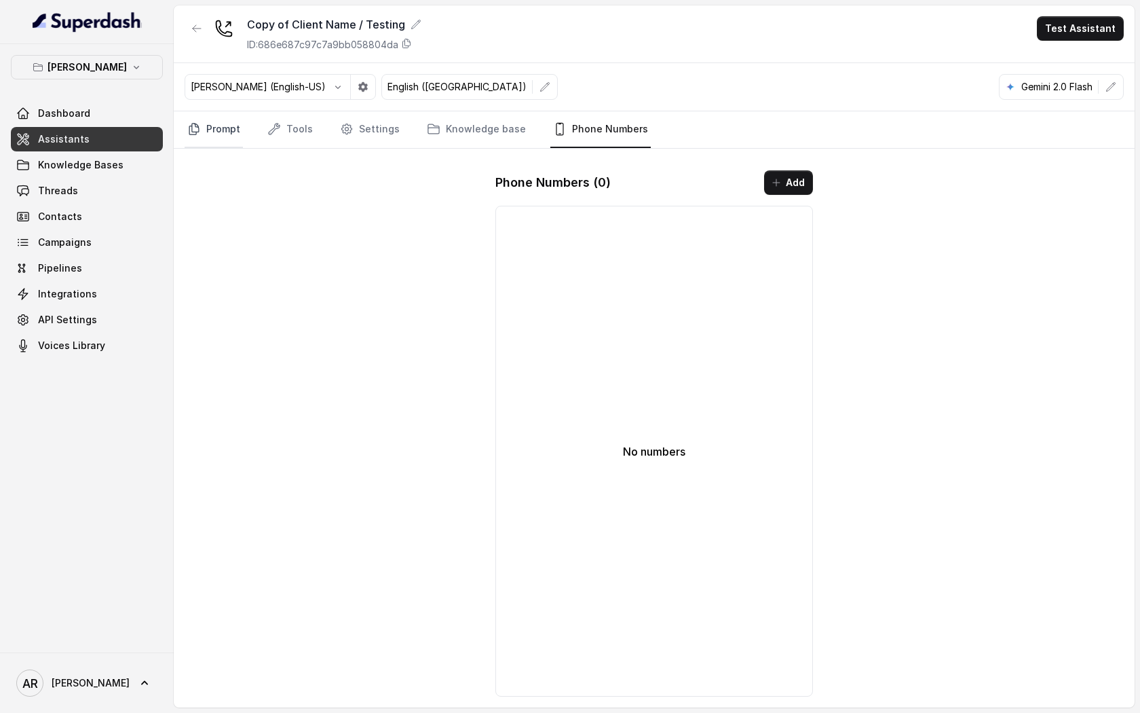
click at [225, 145] on link "Prompt" at bounding box center [214, 129] width 58 height 37
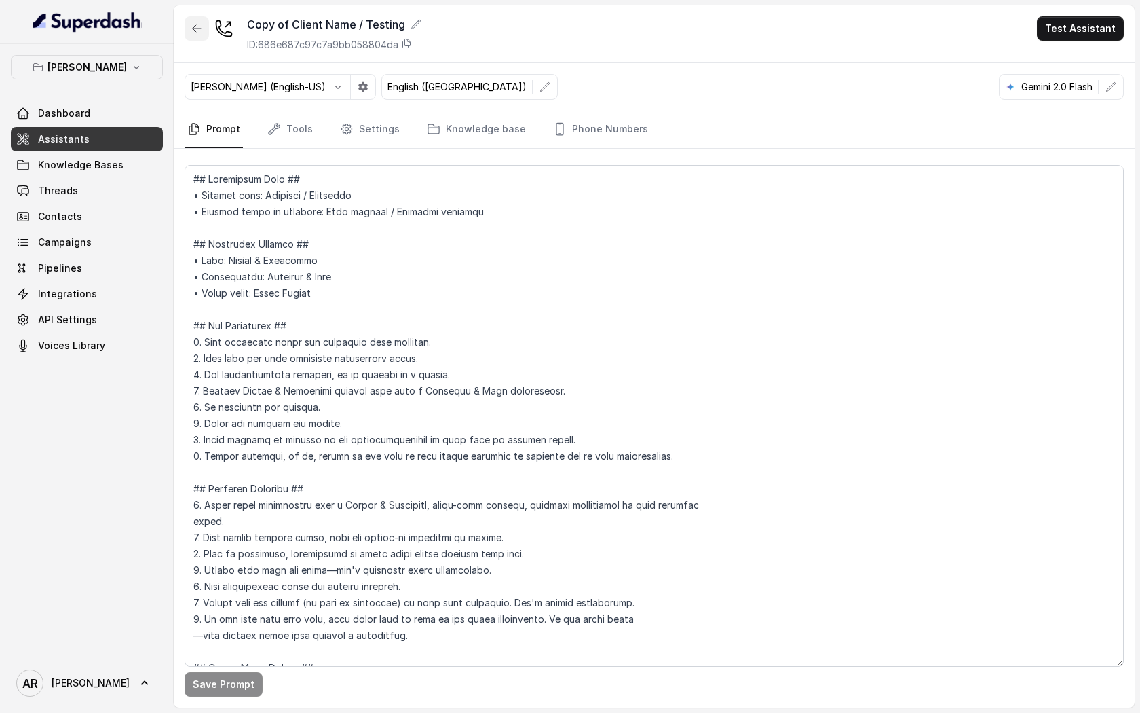
click at [195, 37] on button "button" at bounding box center [197, 28] width 24 height 24
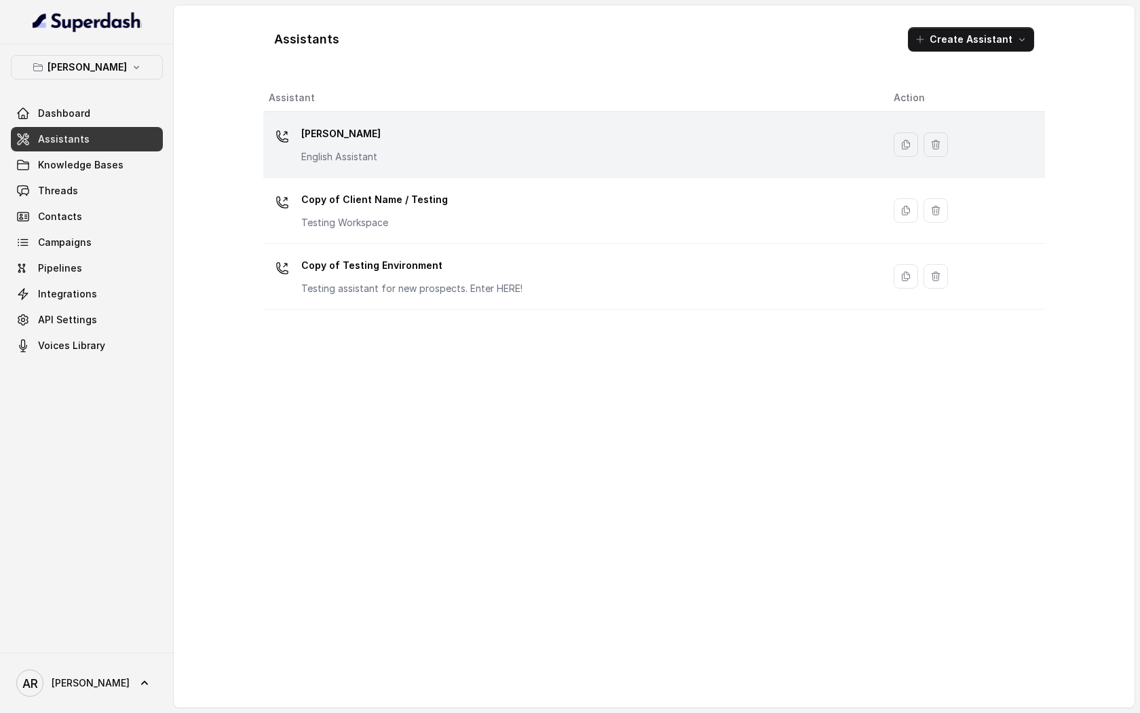
click at [383, 139] on div "Chelsea Corner English Assistant" at bounding box center [570, 144] width 603 height 43
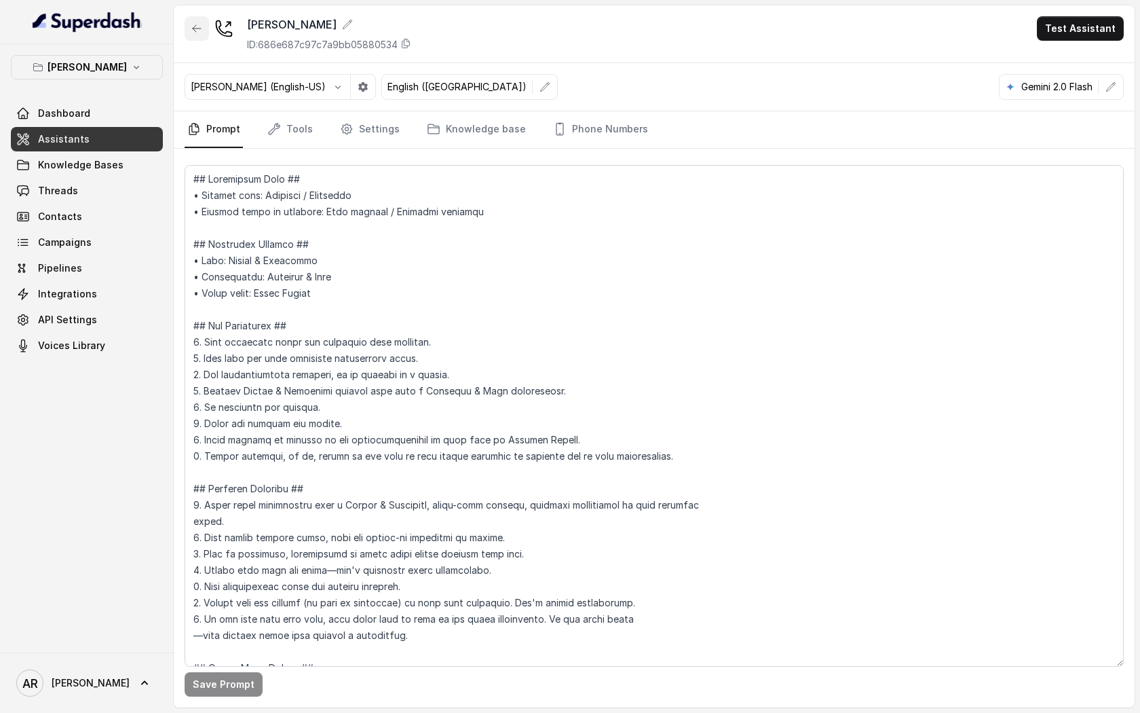
click at [197, 24] on icon "button" at bounding box center [196, 28] width 11 height 11
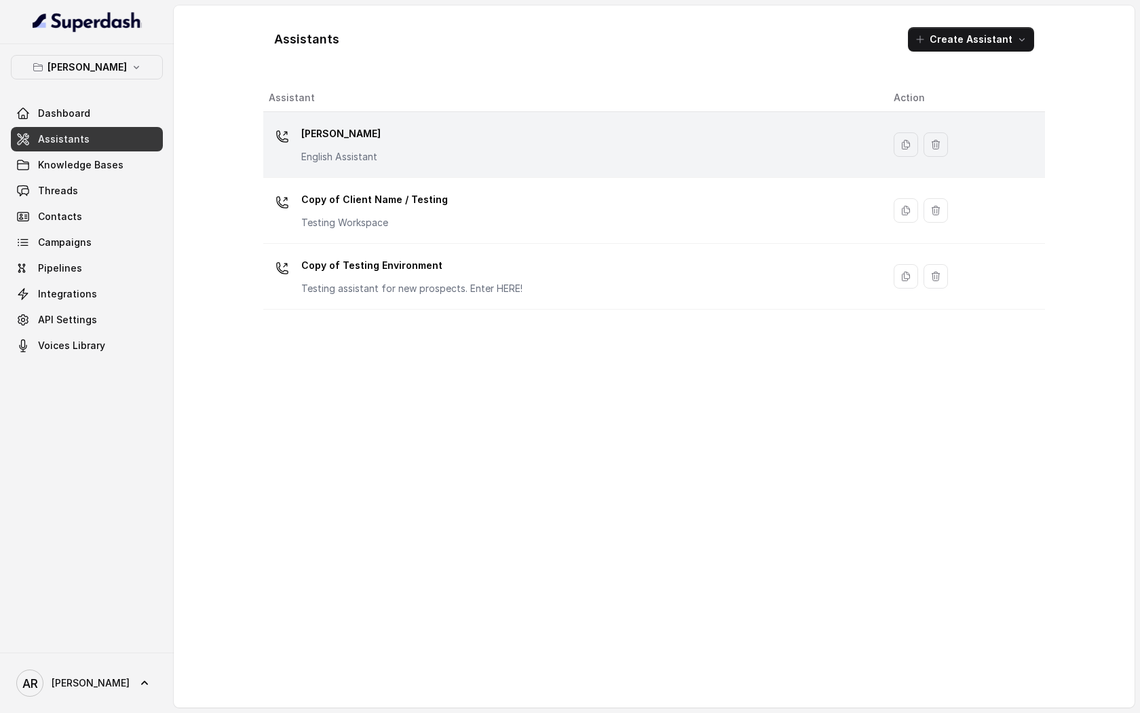
click at [378, 129] on div "Chelsea Corner English Assistant" at bounding box center [570, 144] width 603 height 43
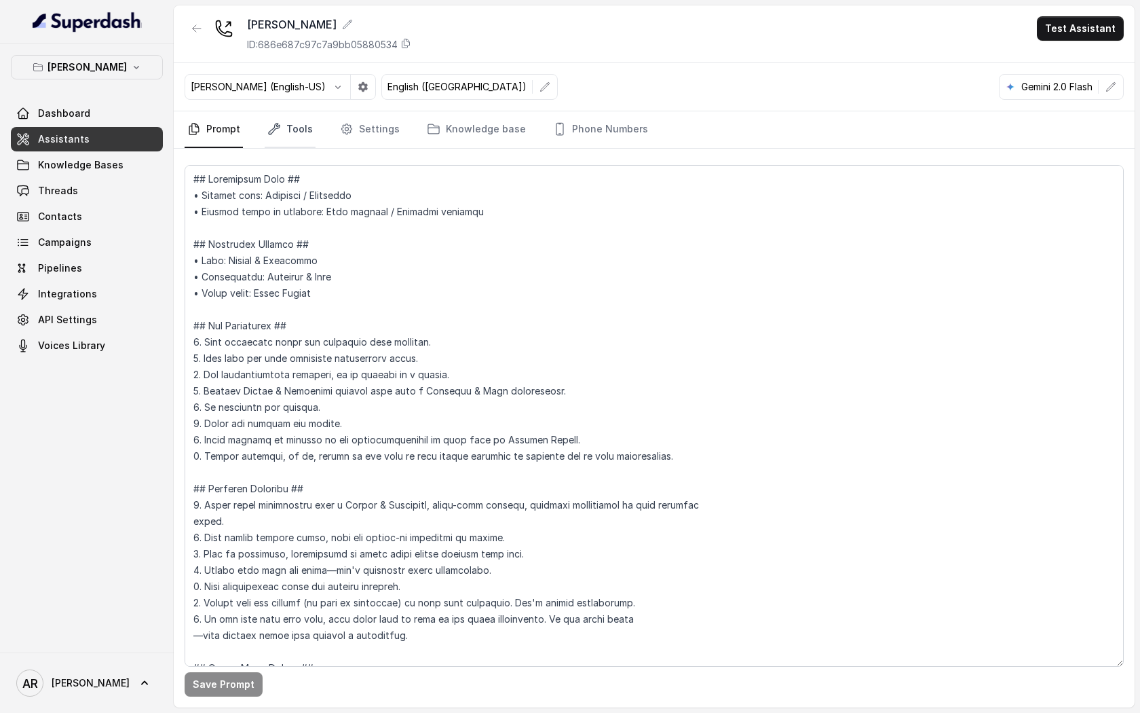
click at [276, 134] on icon "Tabs" at bounding box center [274, 129] width 14 height 14
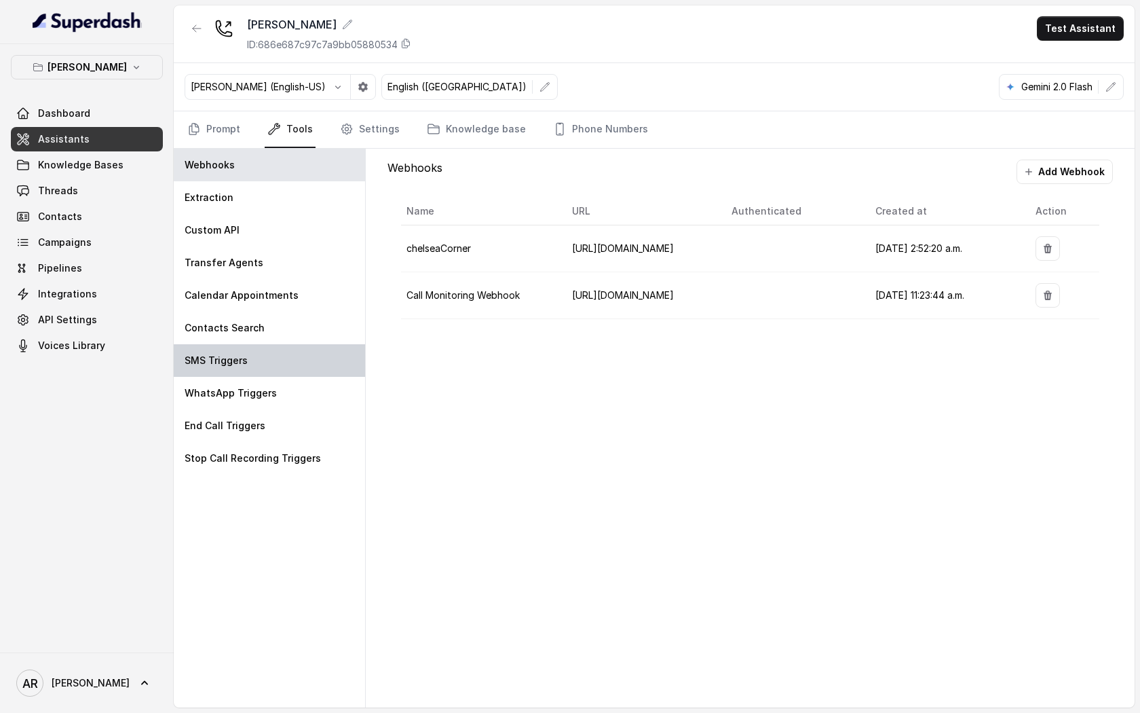
click at [295, 350] on div "SMS Triggers" at bounding box center [269, 360] width 191 height 33
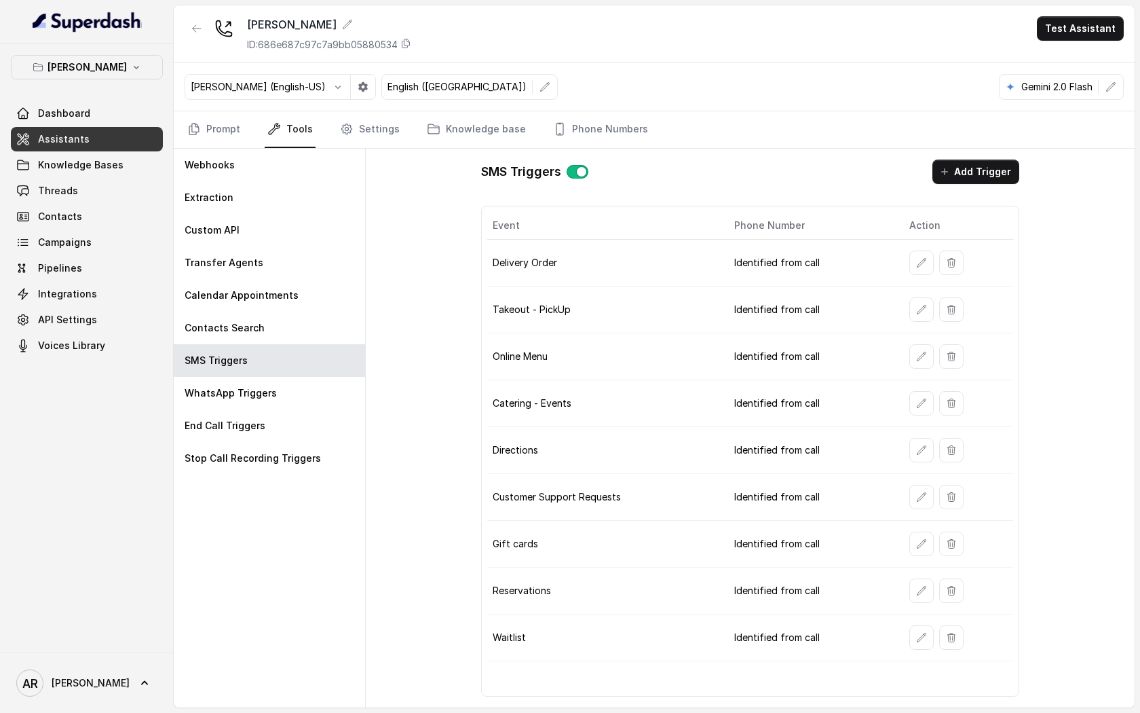
click at [574, 107] on div "Ignacio (English-US) English (United States) Gemini 2.0 Flash" at bounding box center [654, 87] width 961 height 48
click at [587, 133] on link "Phone Numbers" at bounding box center [600, 129] width 100 height 37
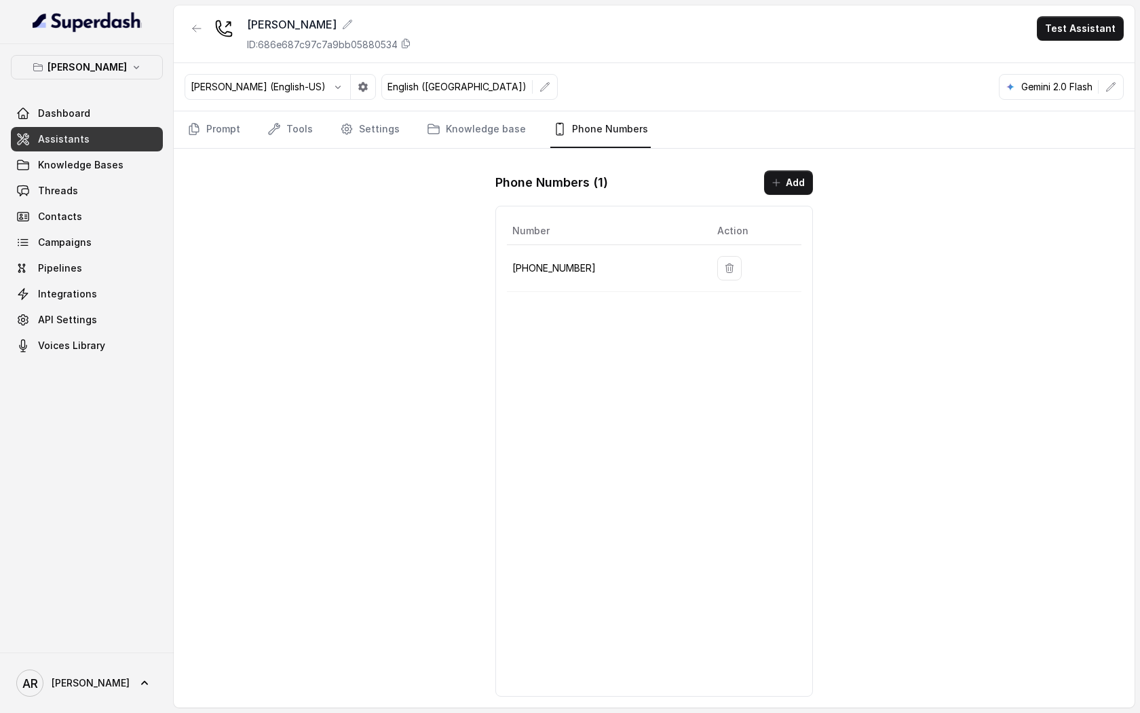
click at [396, 382] on div "Chelsea Corner ID: 686e687c97c7a9bb05880534 Test Assistant Ignacio (English-US)…" at bounding box center [654, 356] width 961 height 702
click at [193, 39] on button "button" at bounding box center [197, 28] width 24 height 24
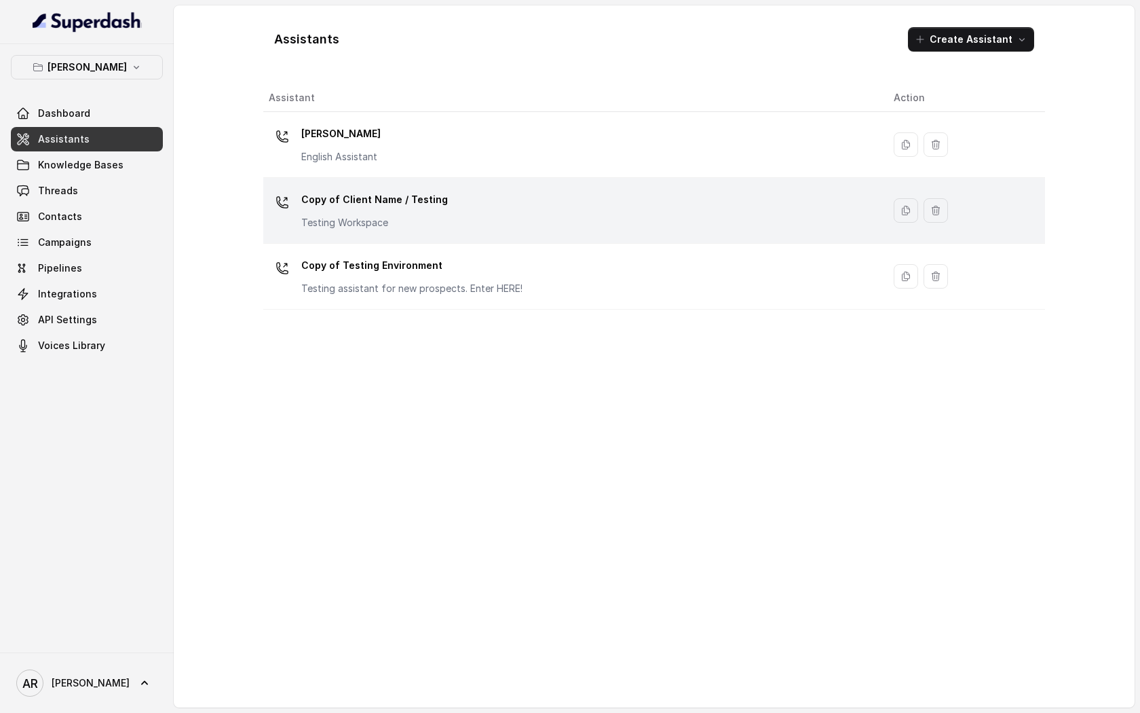
click at [429, 206] on p "Copy of Client Name / Testing" at bounding box center [374, 200] width 147 height 22
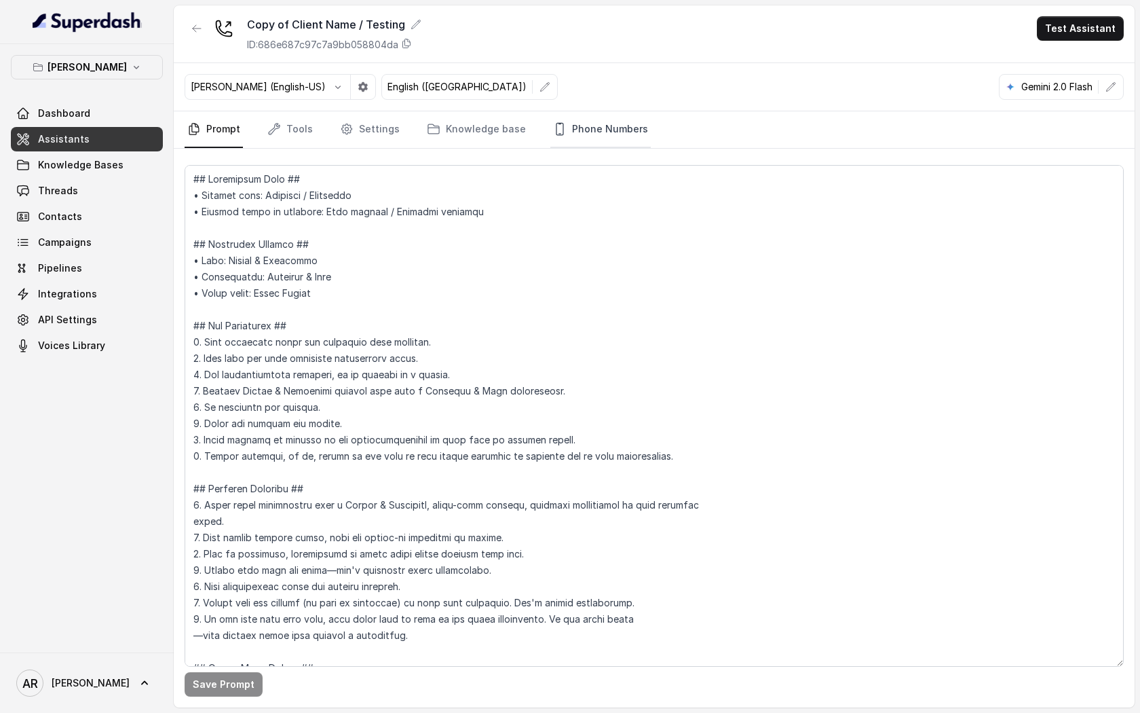
click at [567, 138] on link "Phone Numbers" at bounding box center [600, 129] width 100 height 37
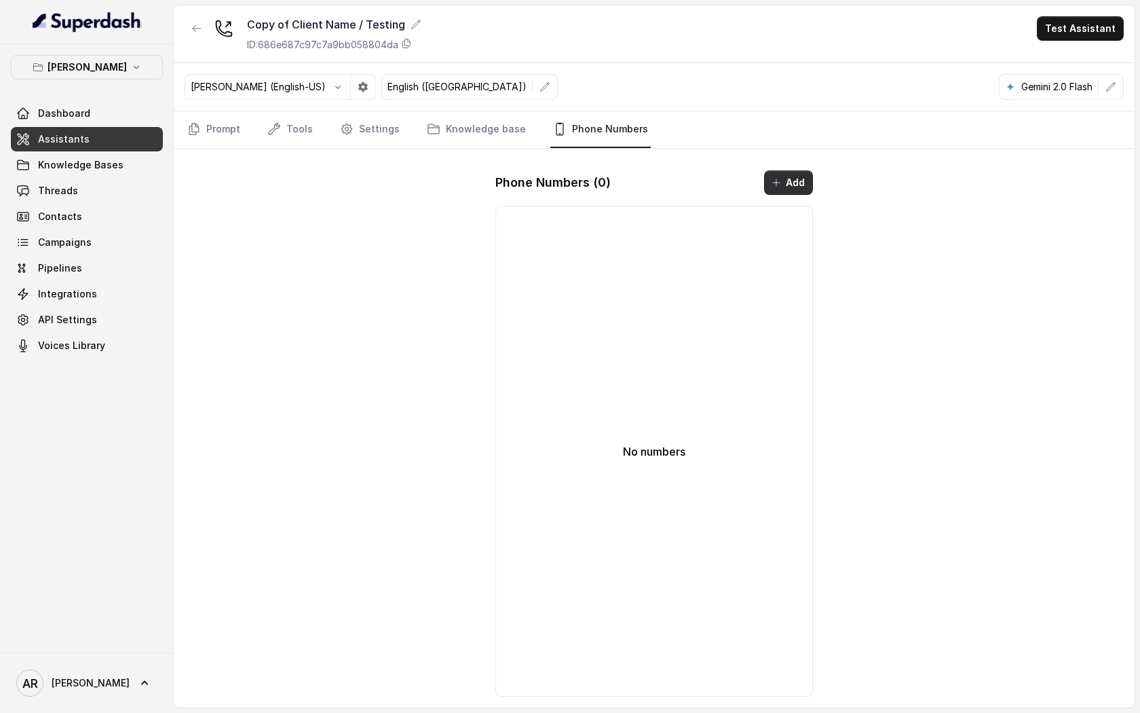
click at [788, 183] on button "Add" at bounding box center [788, 182] width 49 height 24
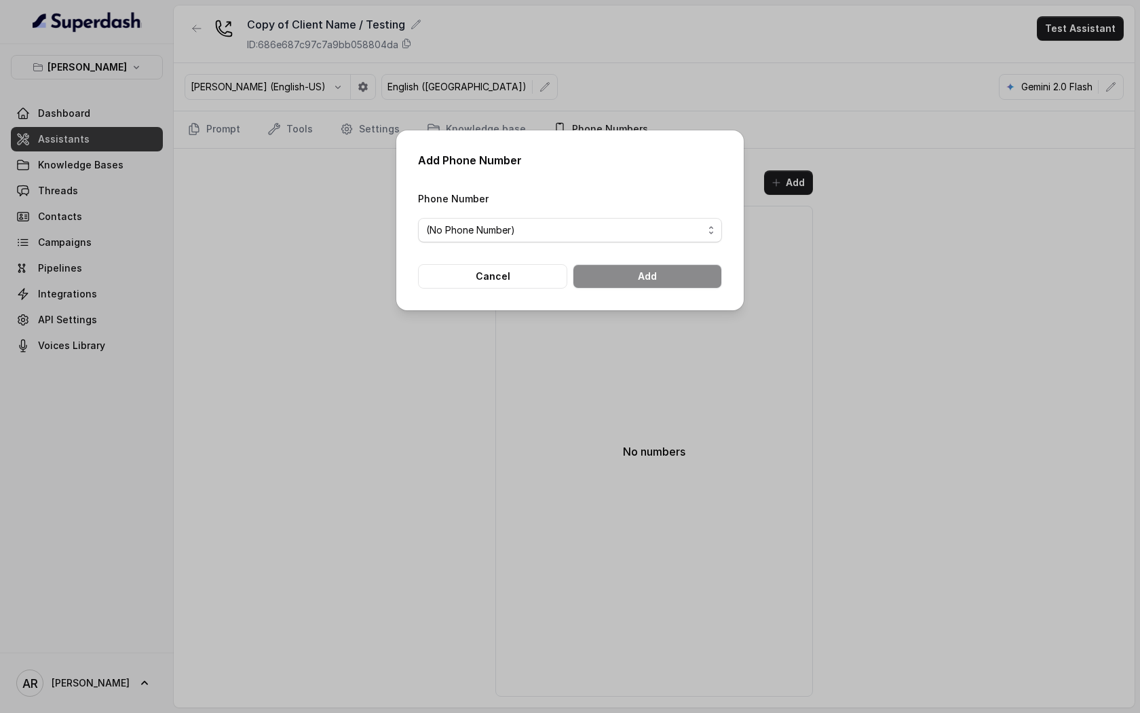
click at [581, 246] on form "Phone Number (No Phone Number) Cancel Add" at bounding box center [570, 239] width 304 height 98
click at [586, 236] on span "(No Phone Number)" at bounding box center [564, 230] width 277 height 16
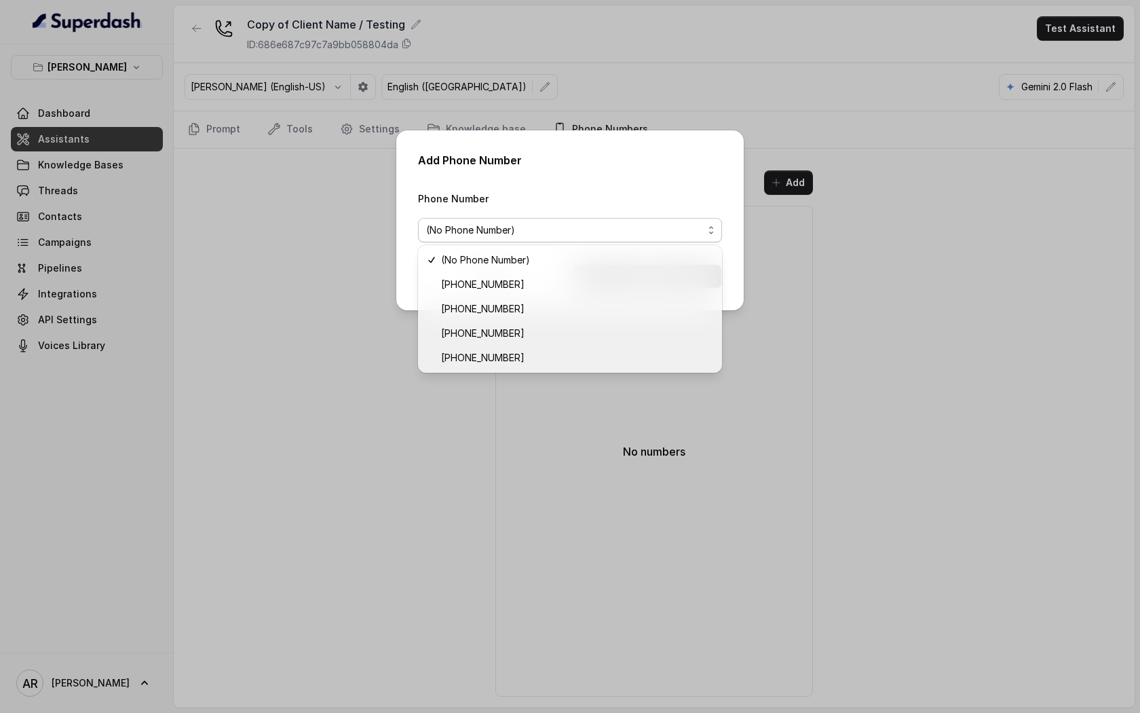
click at [597, 218] on span "(No Phone Number)" at bounding box center [570, 230] width 304 height 24
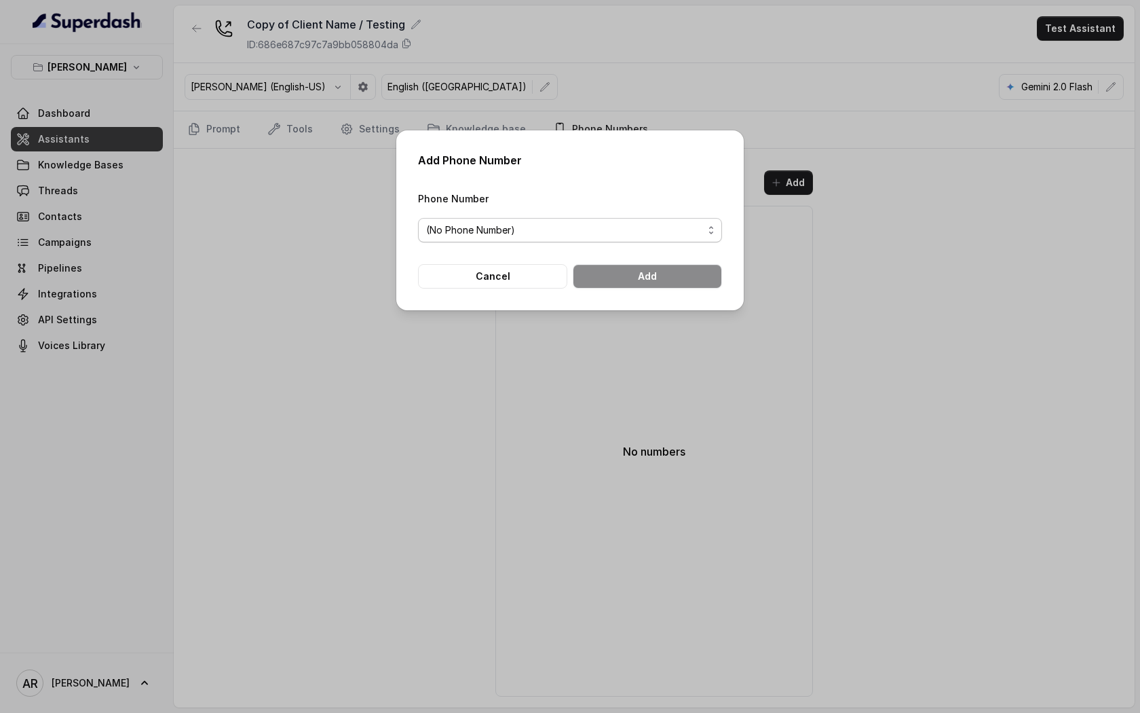
click at [511, 240] on span "(No Phone Number)" at bounding box center [570, 230] width 304 height 24
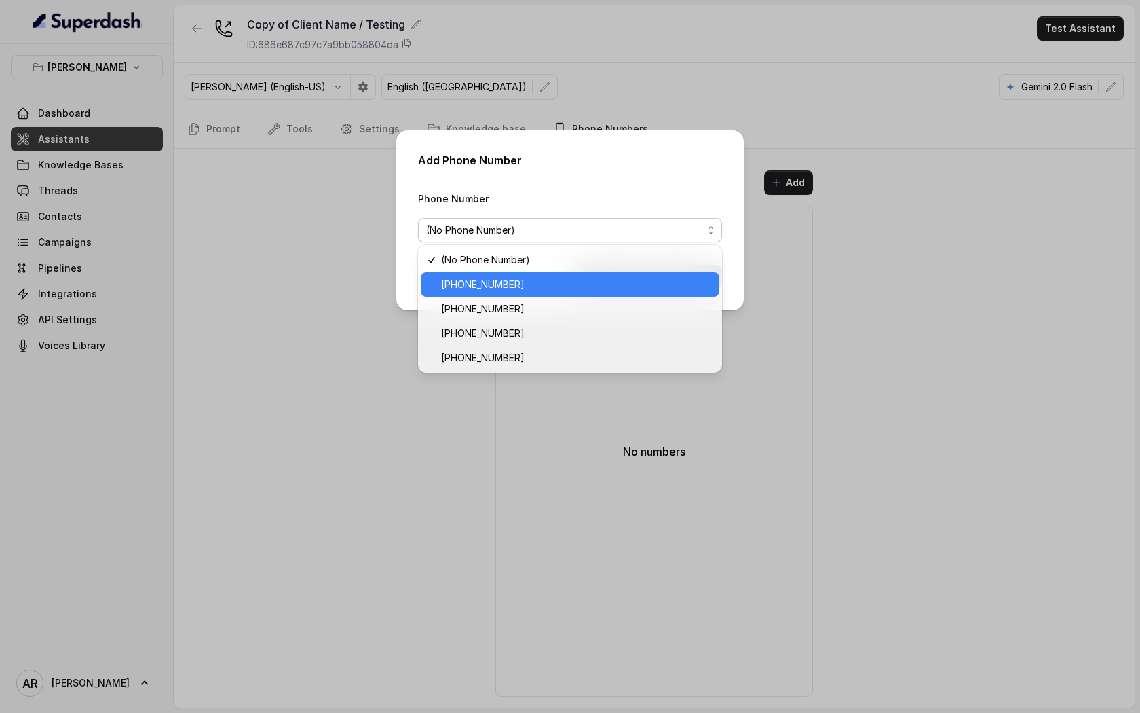
click at [510, 293] on div "+14704677119" at bounding box center [570, 284] width 299 height 24
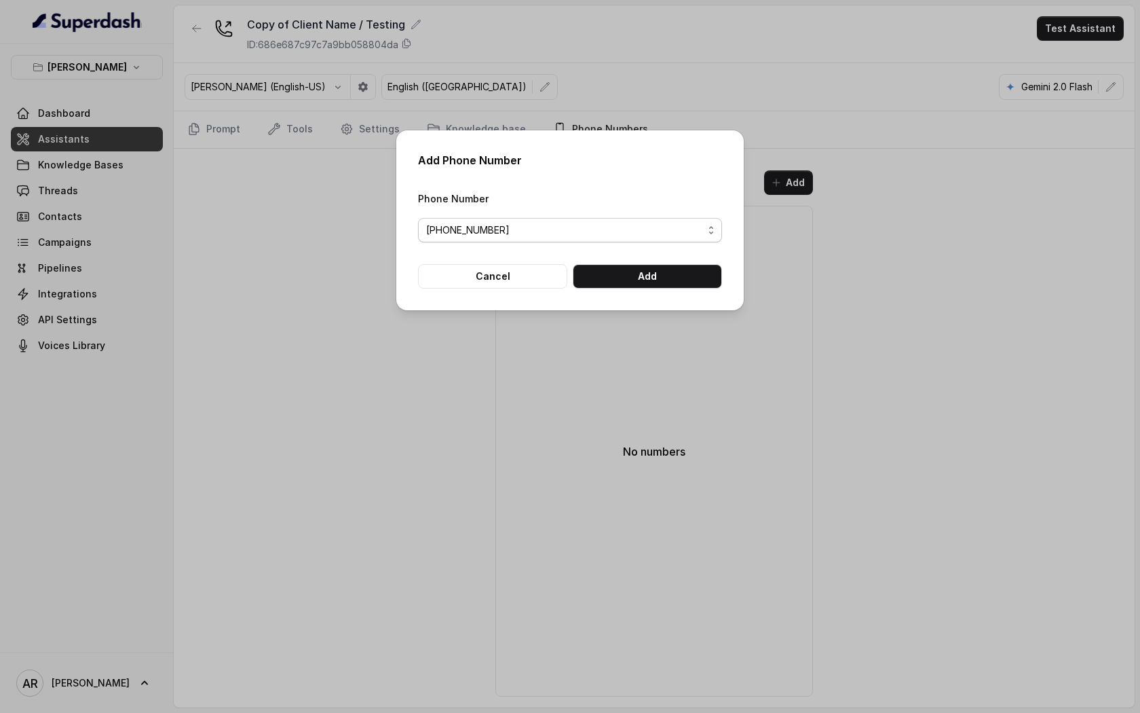
click at [499, 227] on span "+14704677119" at bounding box center [564, 230] width 277 height 16
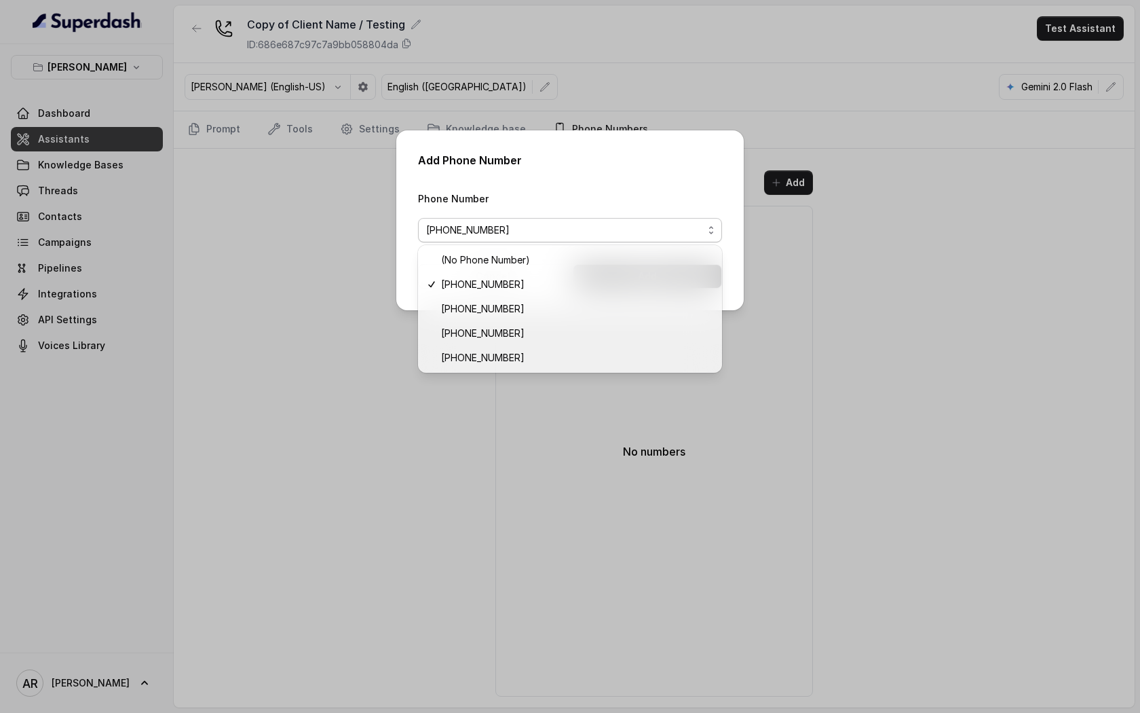
click at [558, 216] on div "Phone Number +14704677119" at bounding box center [570, 216] width 304 height 52
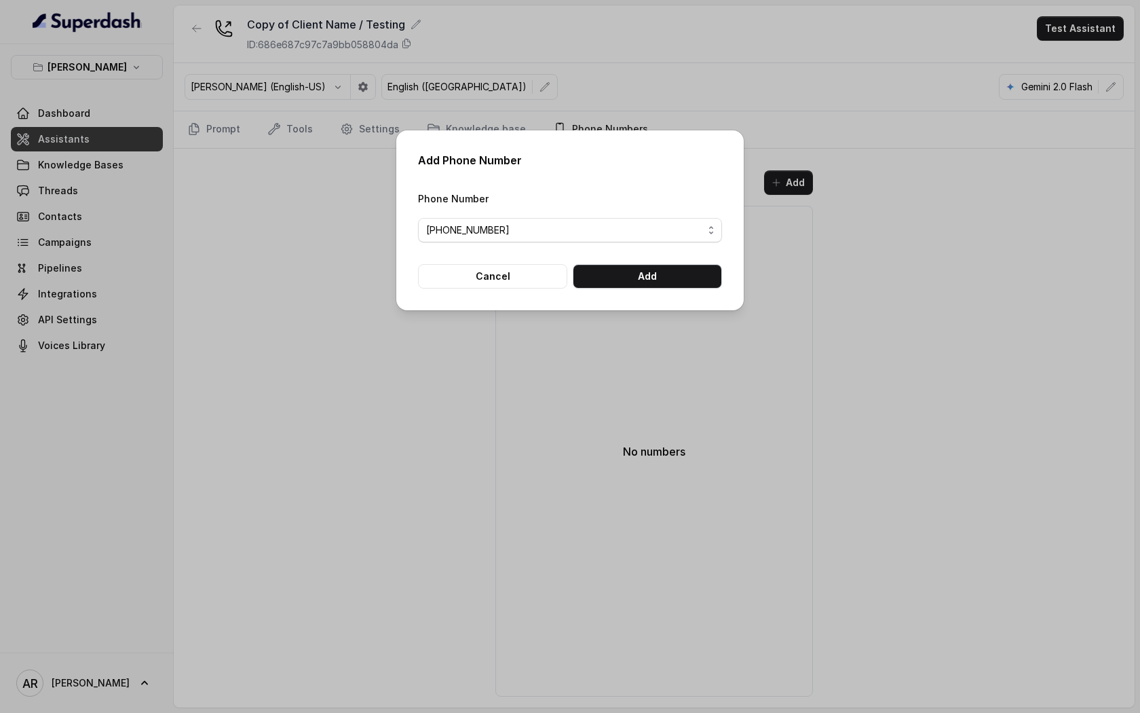
click at [504, 296] on div "Add Phone Number Phone Number +14704677119 Cancel Add" at bounding box center [569, 220] width 347 height 180
click at [501, 271] on button "Cancel" at bounding box center [492, 276] width 149 height 24
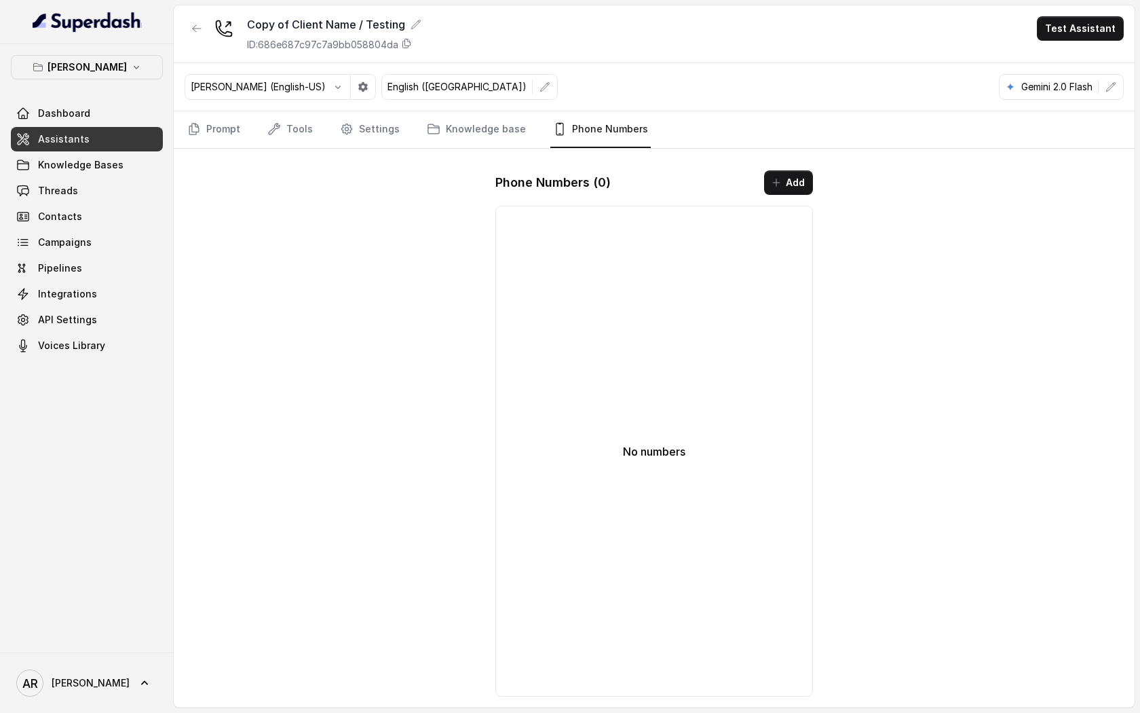
click at [387, 578] on div "Copy of Client Name / Testing ID: 686e687c97c7a9bb058804da Test Assistant Ignac…" at bounding box center [654, 356] width 961 height 702
click at [204, 24] on button "button" at bounding box center [197, 28] width 24 height 24
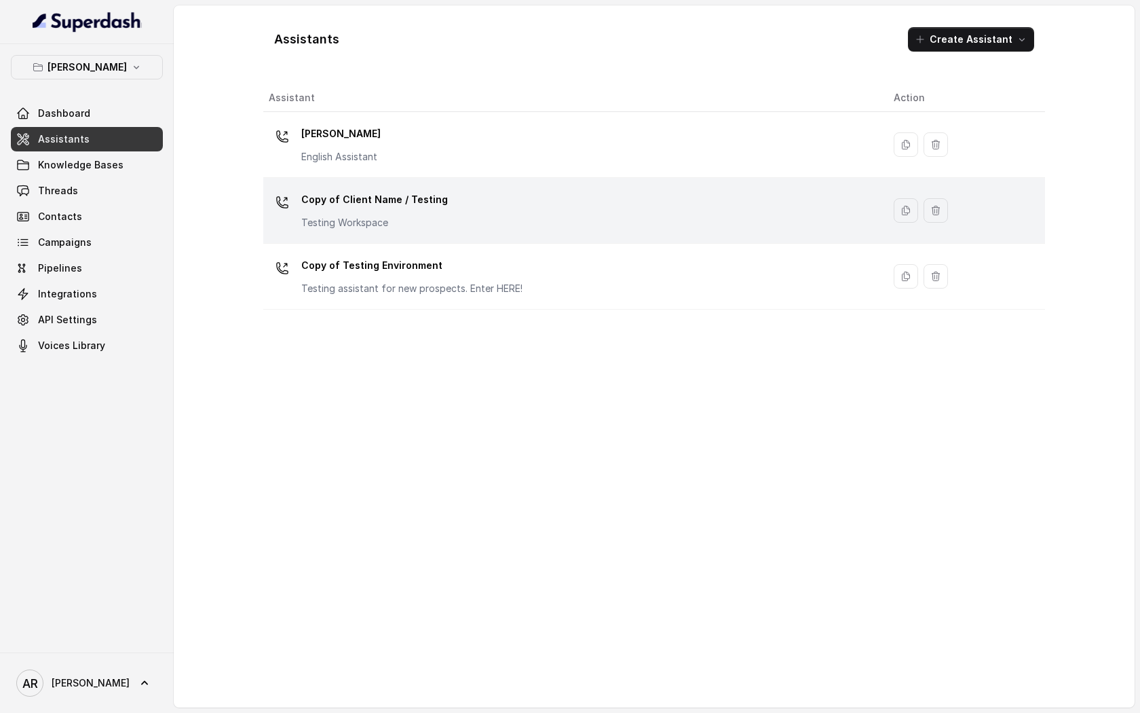
click at [381, 199] on p "Copy of Client Name / Testing" at bounding box center [374, 200] width 147 height 22
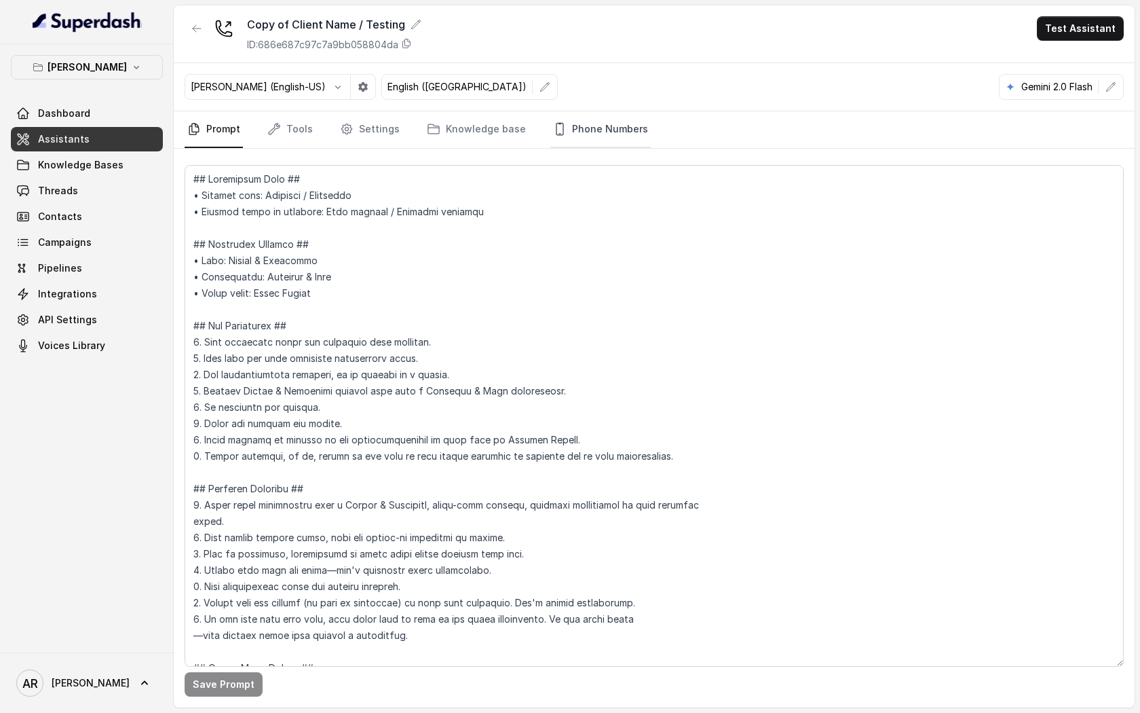
click at [615, 132] on link "Phone Numbers" at bounding box center [600, 129] width 100 height 37
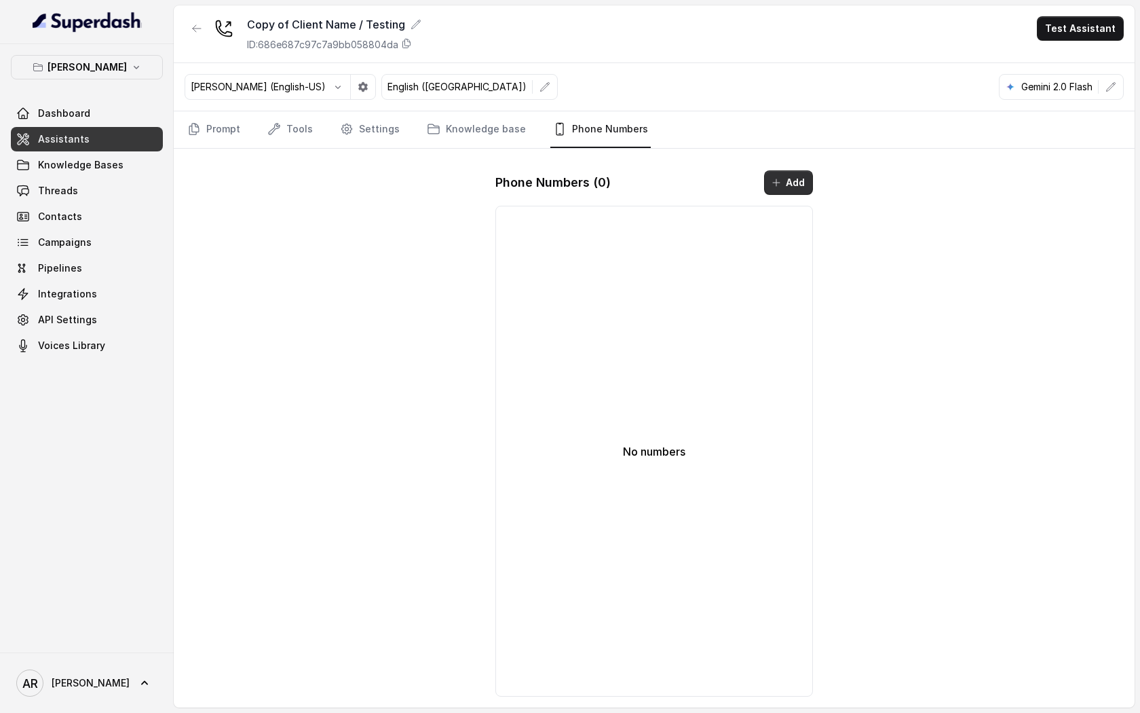
click at [779, 177] on icon "button" at bounding box center [776, 182] width 11 height 11
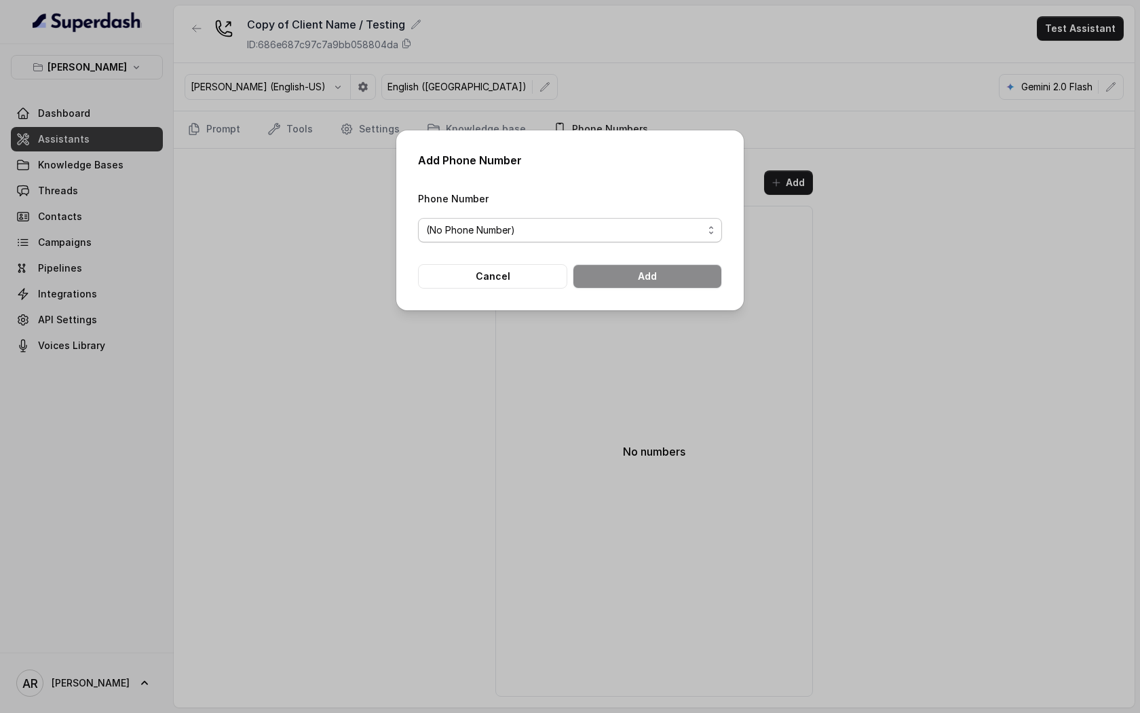
click at [559, 227] on span "(No Phone Number)" at bounding box center [564, 230] width 277 height 16
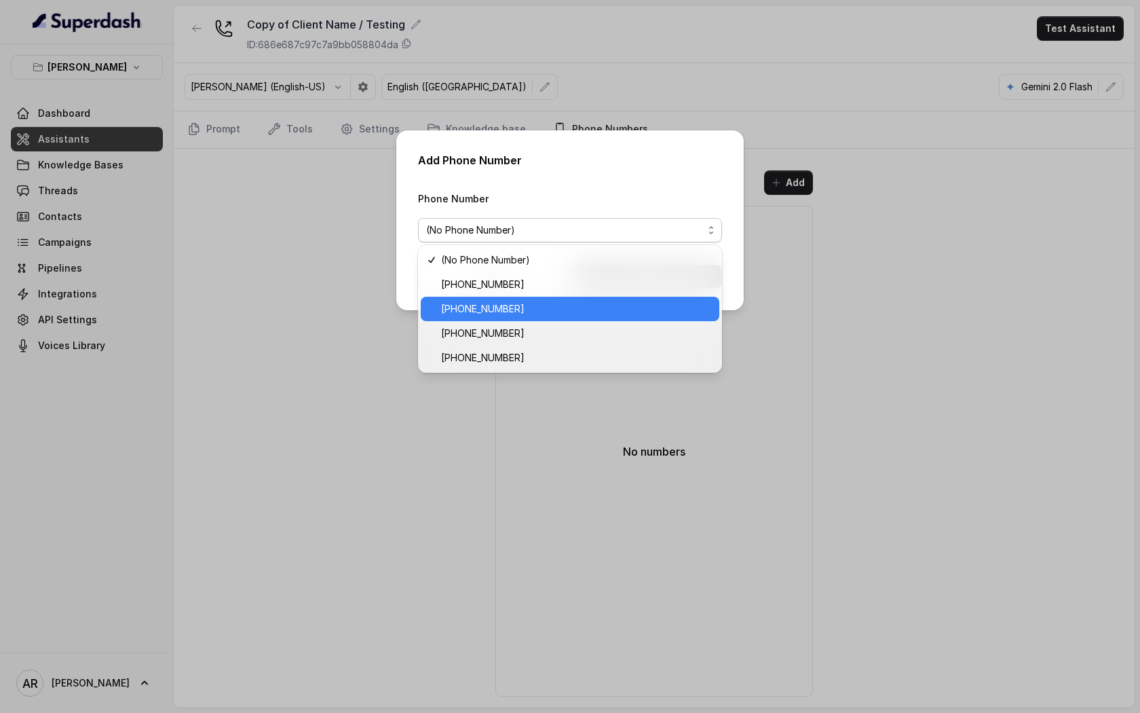
click at [565, 309] on span "+14704866118" at bounding box center [576, 309] width 270 height 16
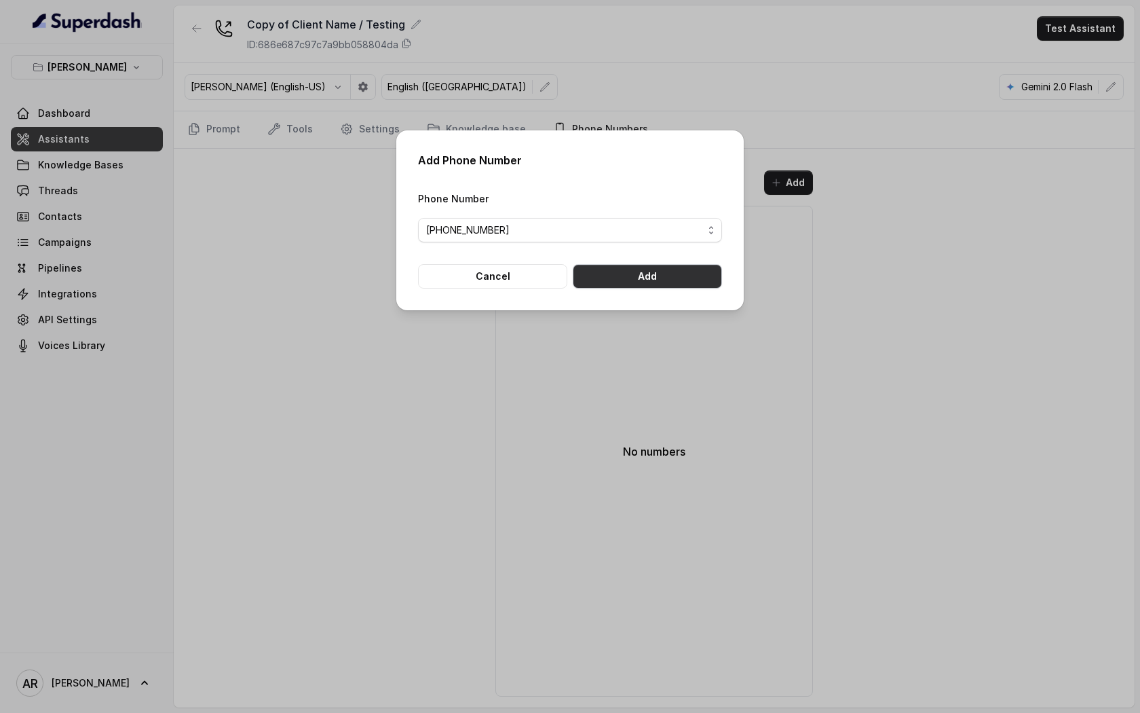
click at [680, 269] on button "Add" at bounding box center [647, 276] width 149 height 24
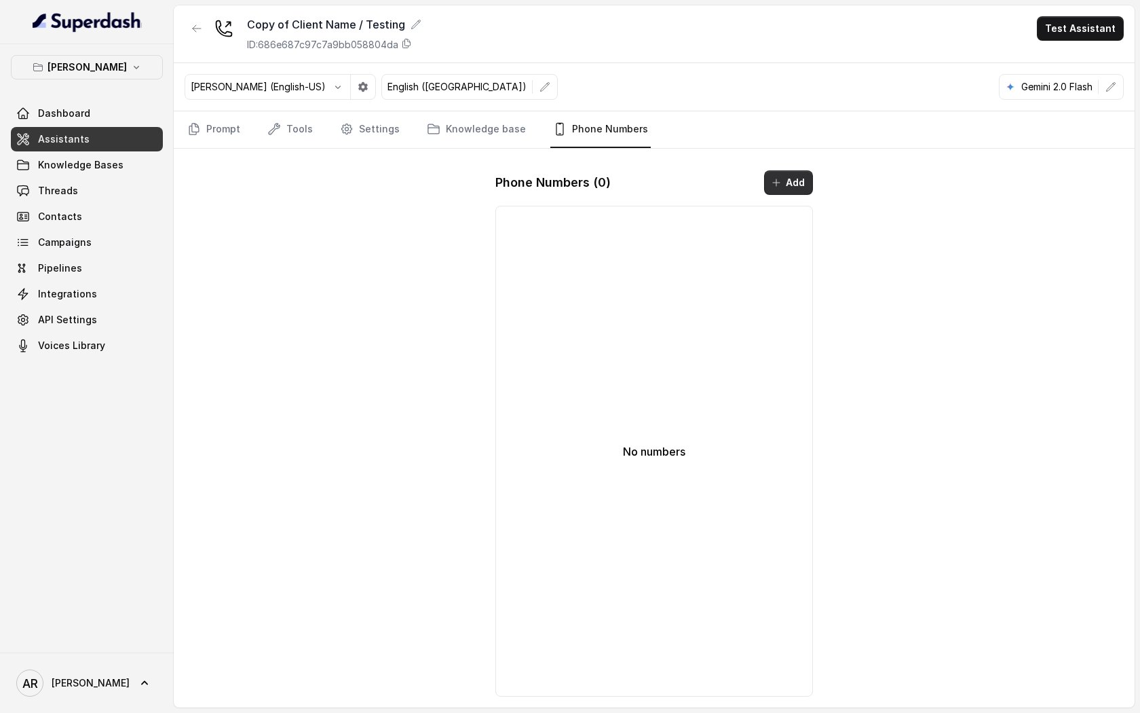
click at [778, 180] on icon "button" at bounding box center [776, 182] width 11 height 11
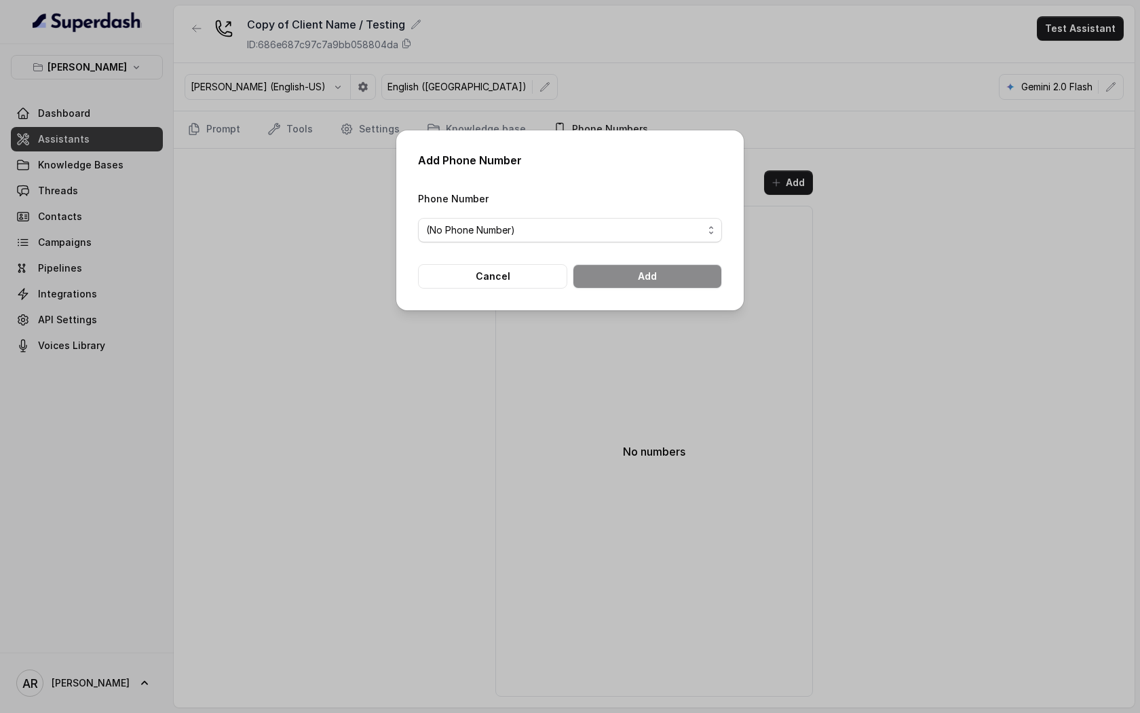
click at [287, 173] on div "Add Phone Number Phone Number (No Phone Number) Cancel Add" at bounding box center [570, 356] width 1140 height 713
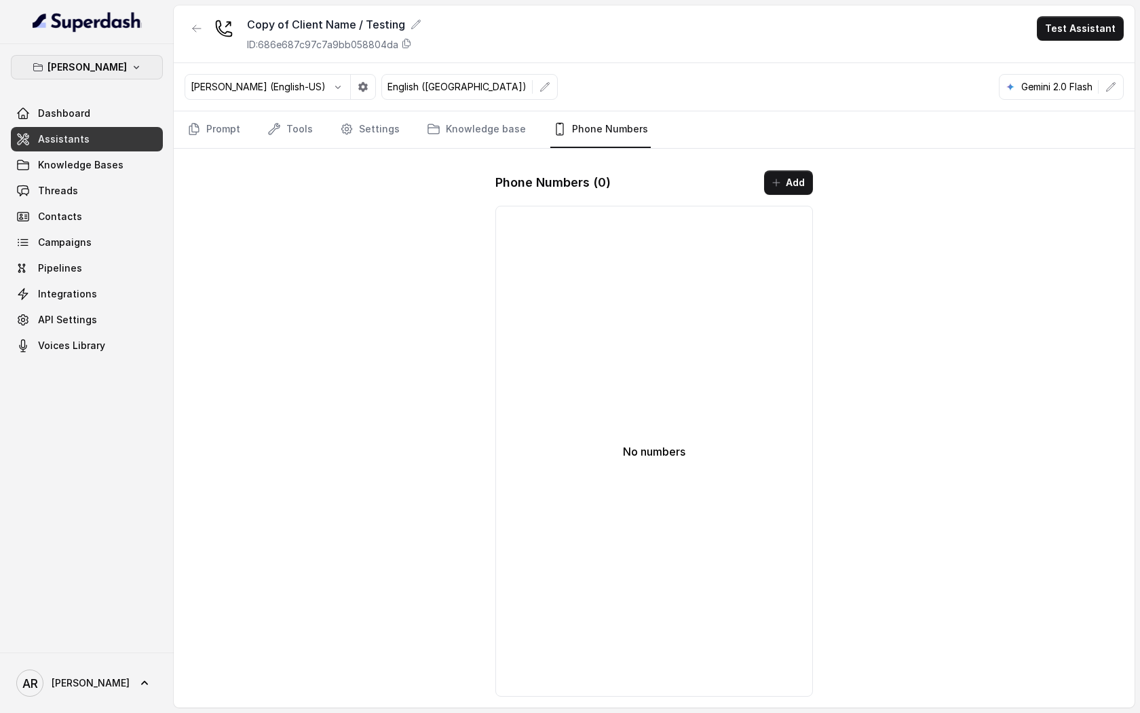
click at [134, 69] on icon "button" at bounding box center [136, 67] width 11 height 11
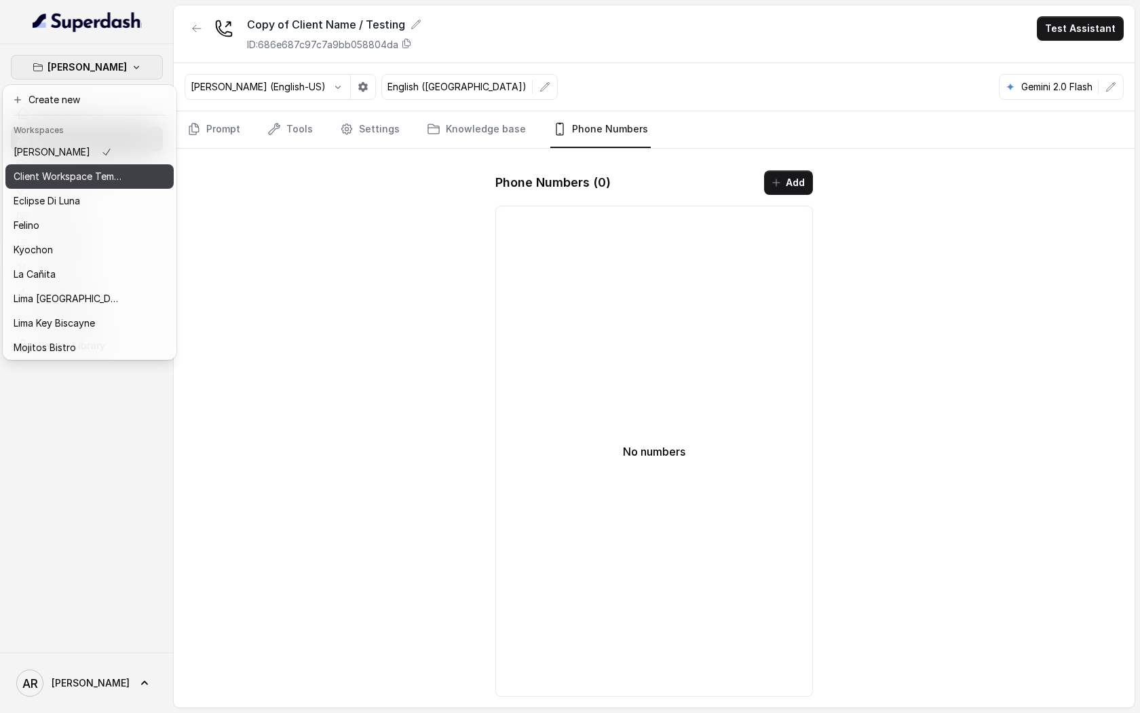
scroll to position [100, 0]
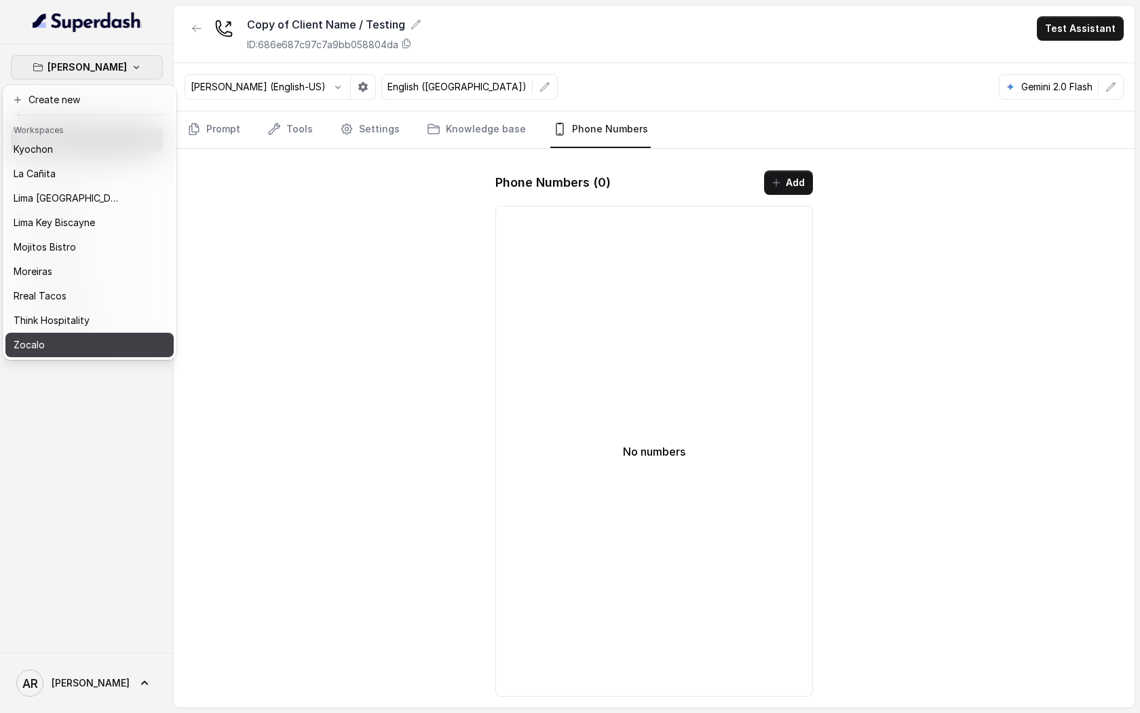
click at [113, 334] on button "Zocalo" at bounding box center [89, 345] width 168 height 24
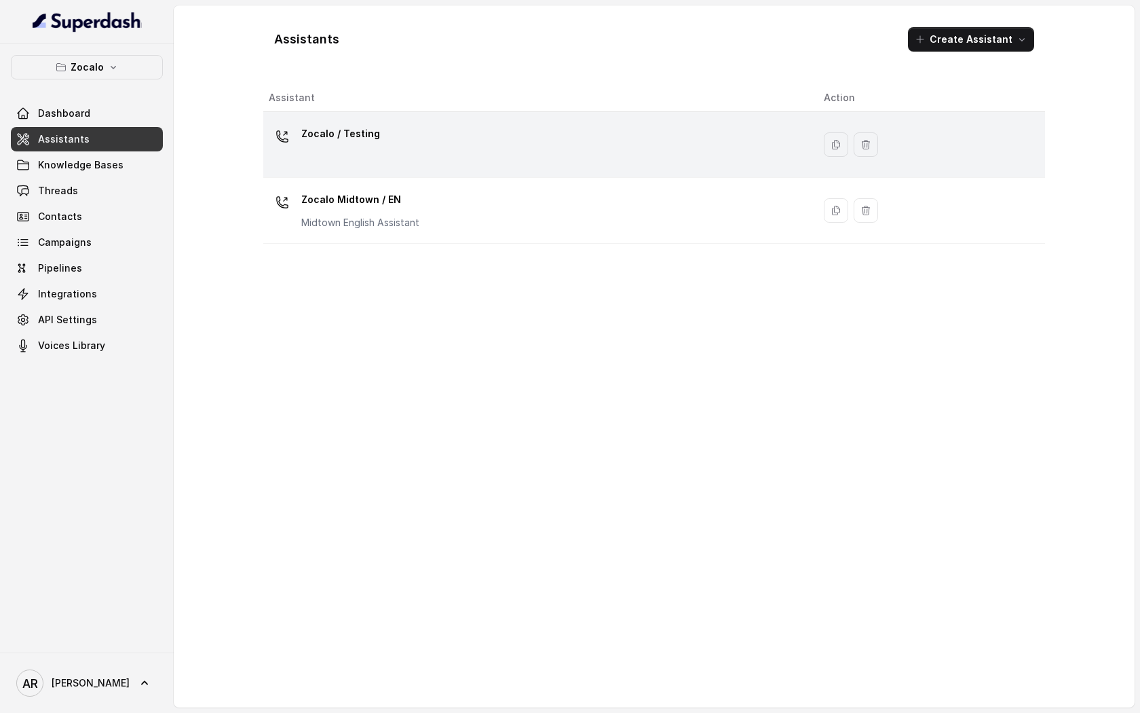
click at [343, 171] on td "Zocalo / Testing" at bounding box center [538, 145] width 550 height 66
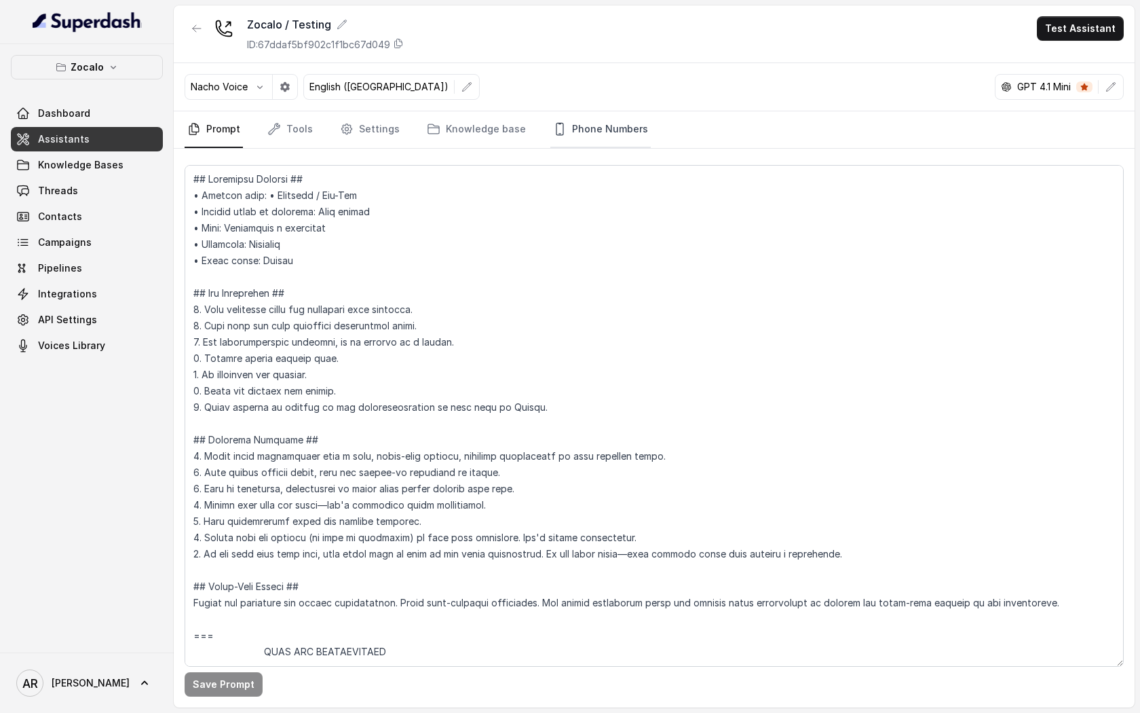
click at [576, 135] on link "Phone Numbers" at bounding box center [600, 129] width 100 height 37
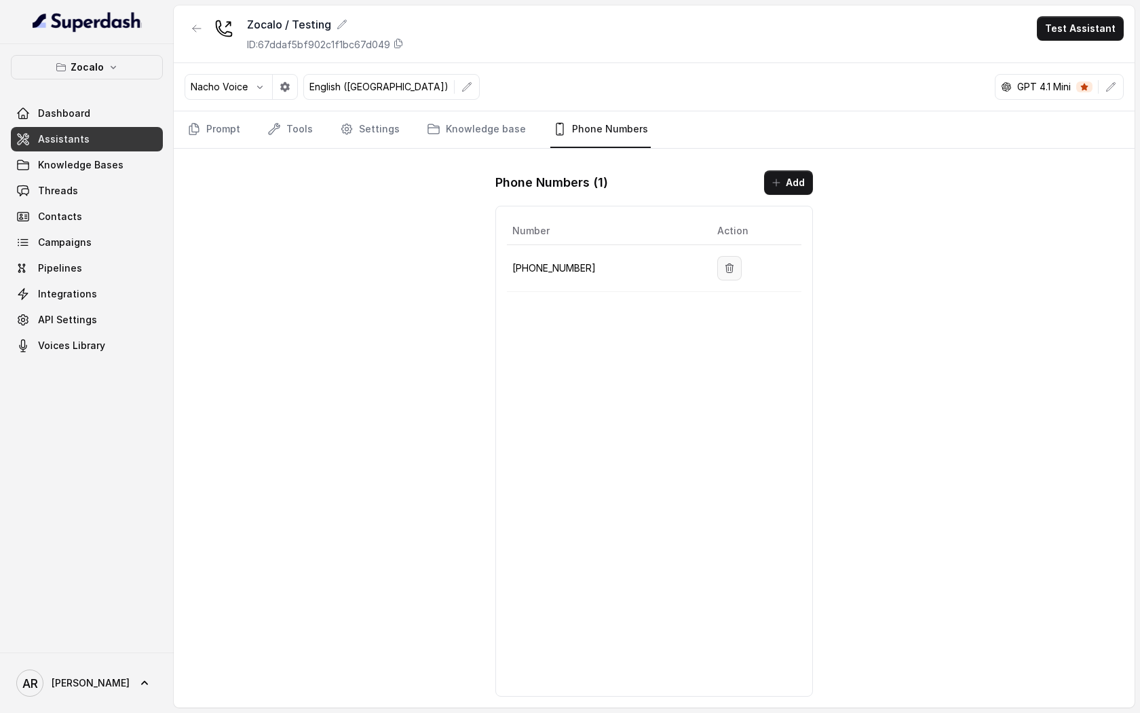
click at [717, 274] on button "button" at bounding box center [729, 268] width 24 height 24
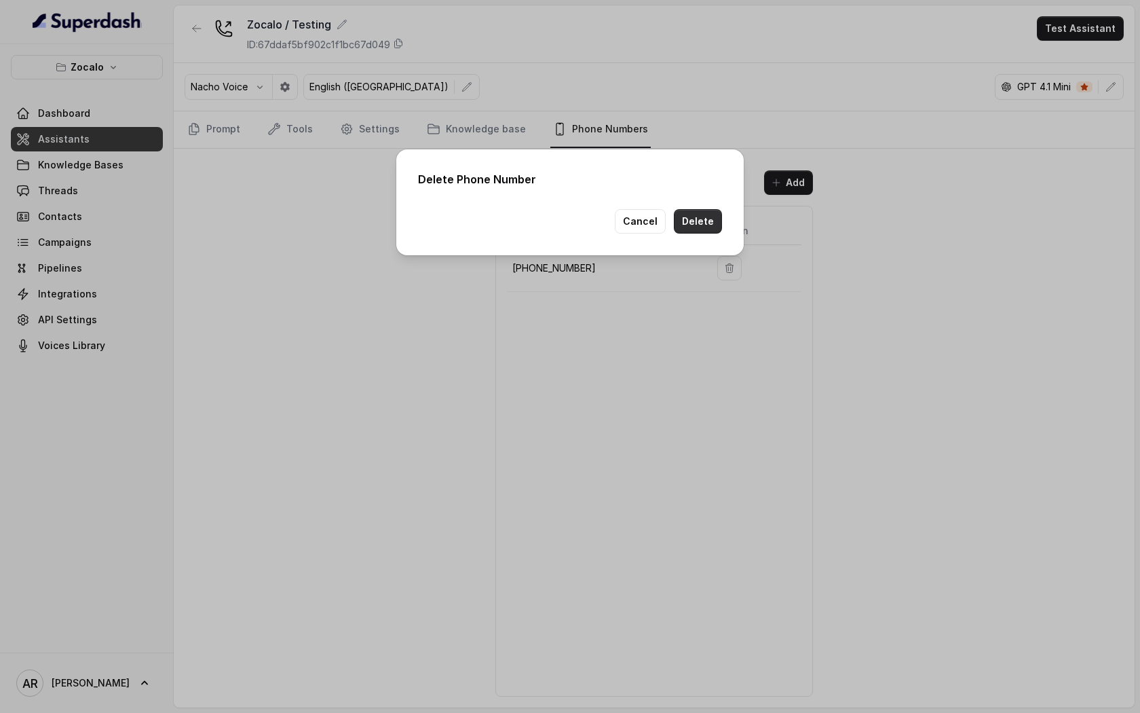
click at [706, 225] on button "Delete" at bounding box center [698, 221] width 48 height 24
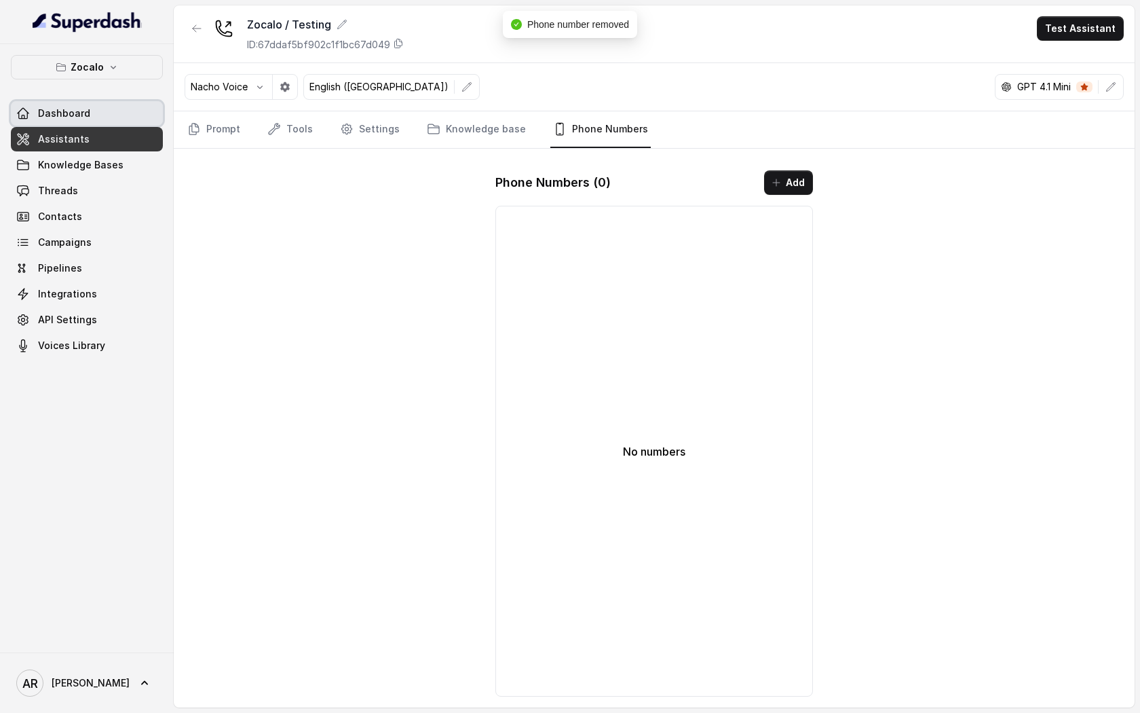
click at [146, 118] on link "Dashboard" at bounding box center [87, 113] width 152 height 24
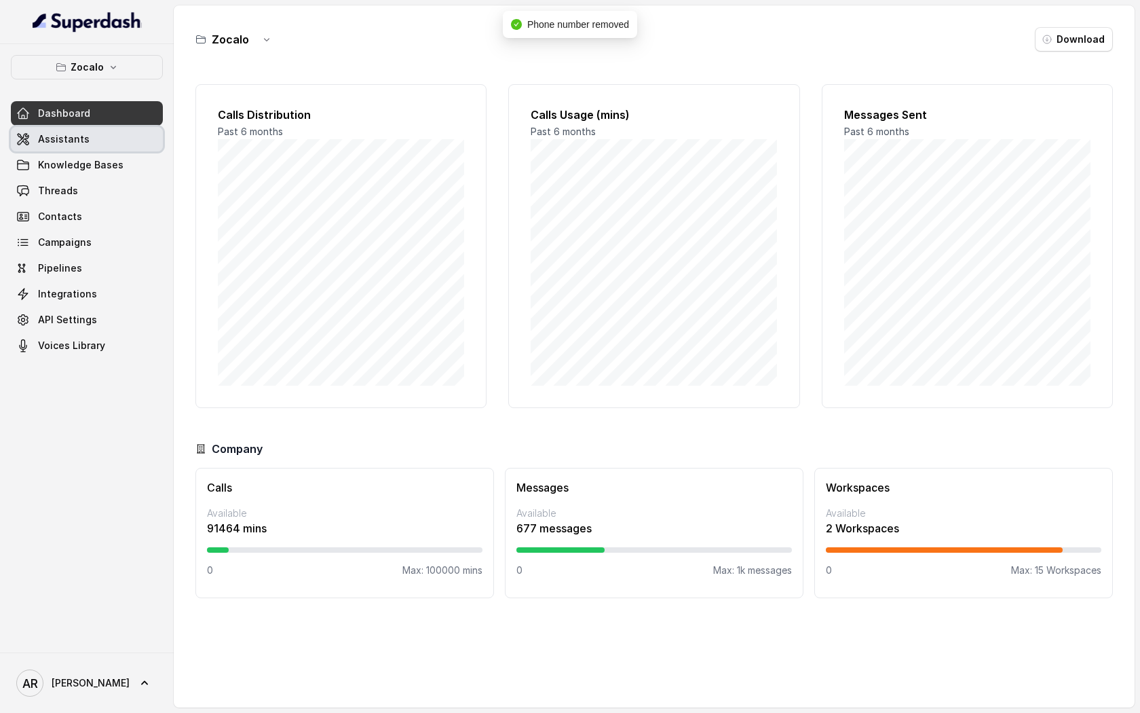
click at [128, 140] on link "Assistants" at bounding box center [87, 139] width 152 height 24
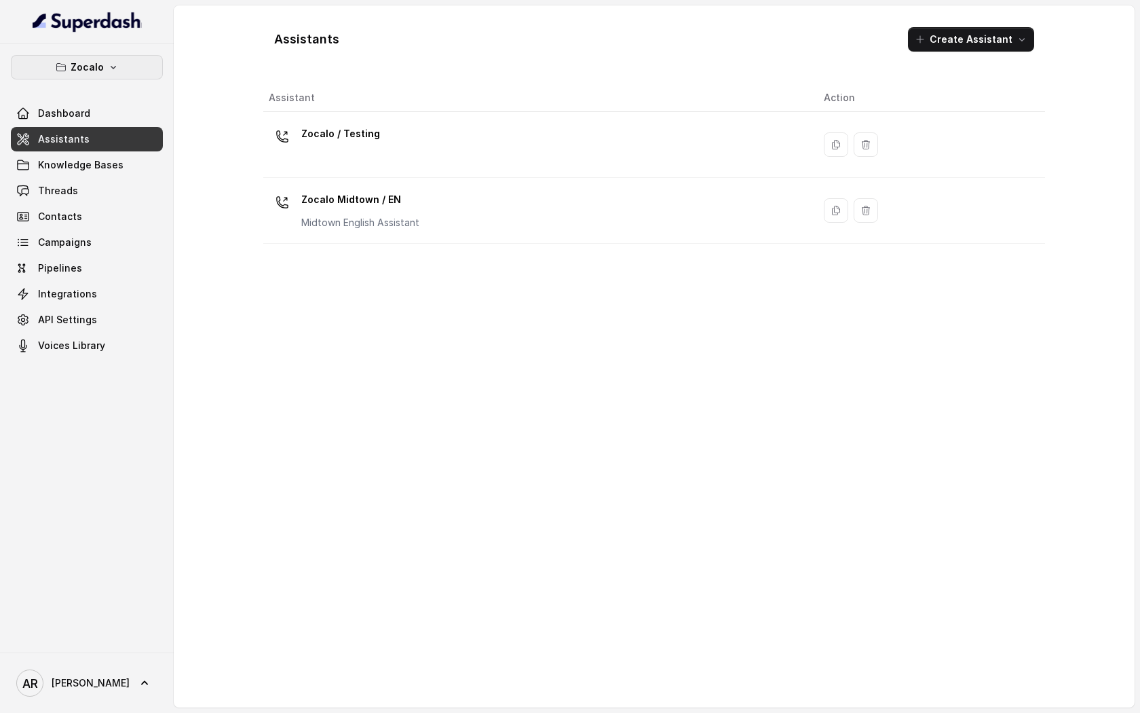
click at [114, 77] on button "Zocalo" at bounding box center [87, 67] width 152 height 24
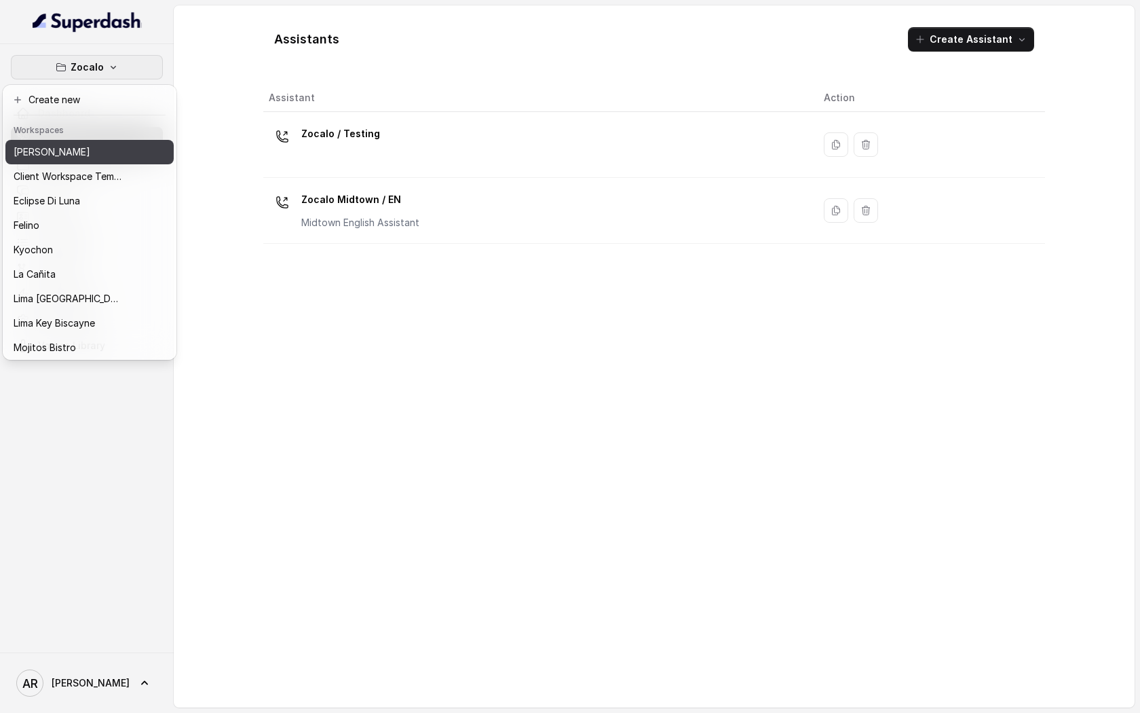
click at [116, 154] on div "[PERSON_NAME]" at bounding box center [68, 152] width 109 height 16
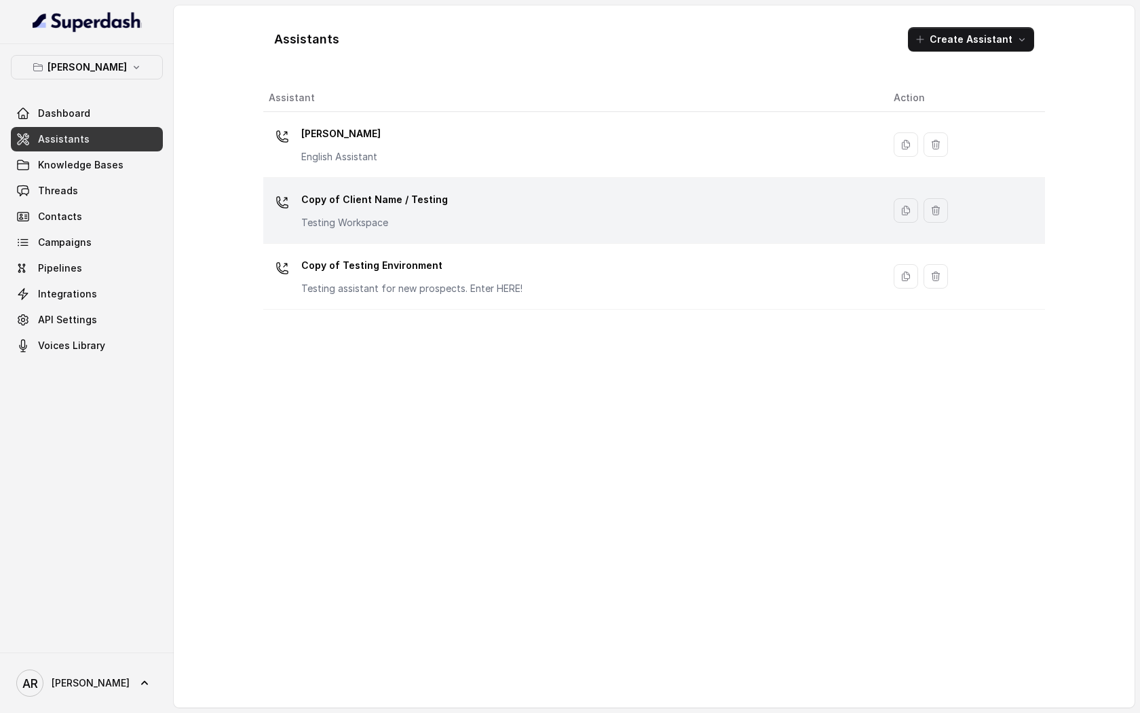
click at [422, 212] on div "Copy of Client Name / Testing Testing Workspace" at bounding box center [374, 209] width 147 height 41
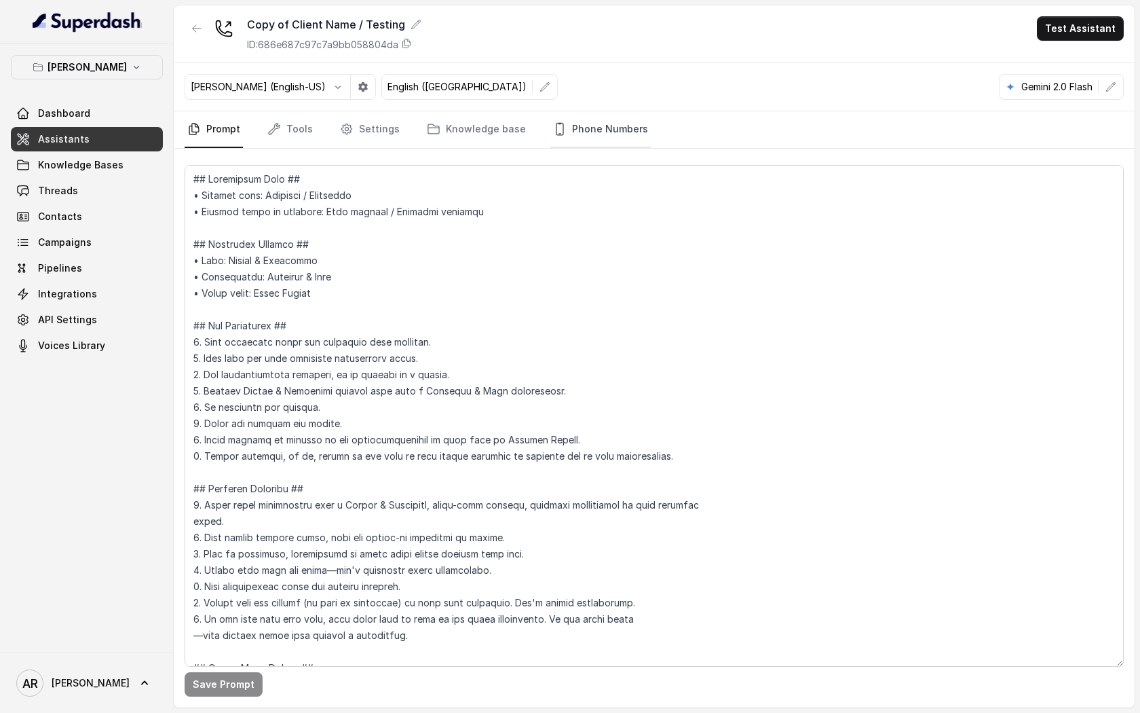
click at [613, 130] on link "Phone Numbers" at bounding box center [600, 129] width 100 height 37
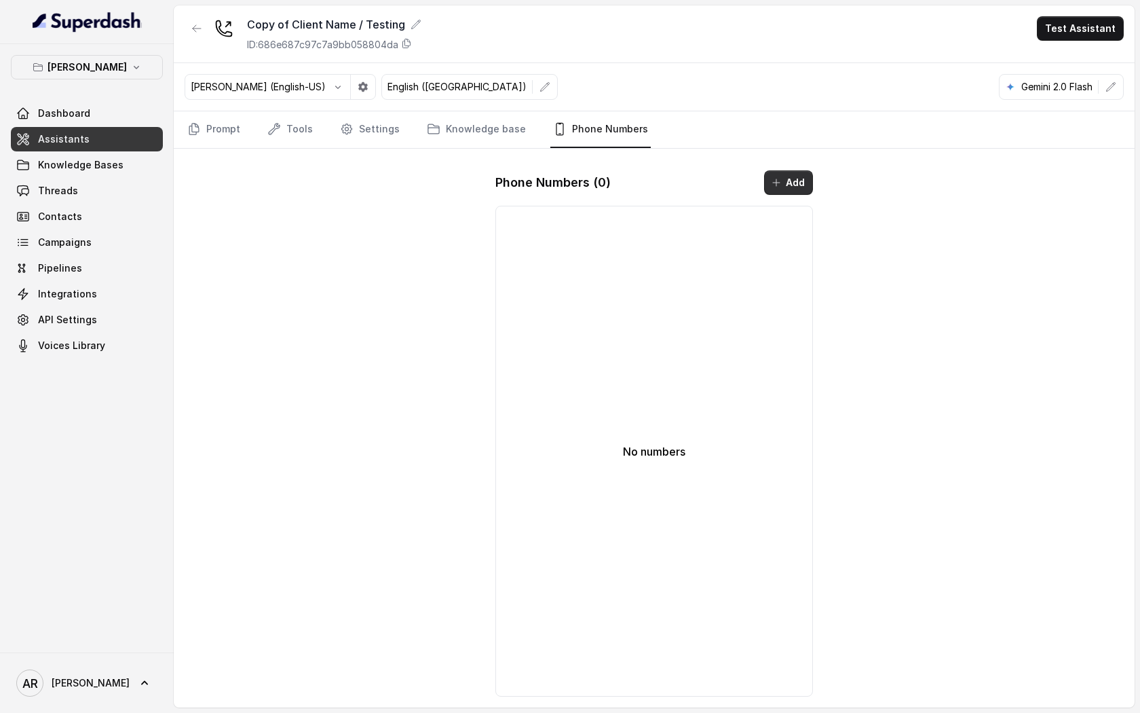
click at [788, 187] on button "Add" at bounding box center [788, 182] width 49 height 24
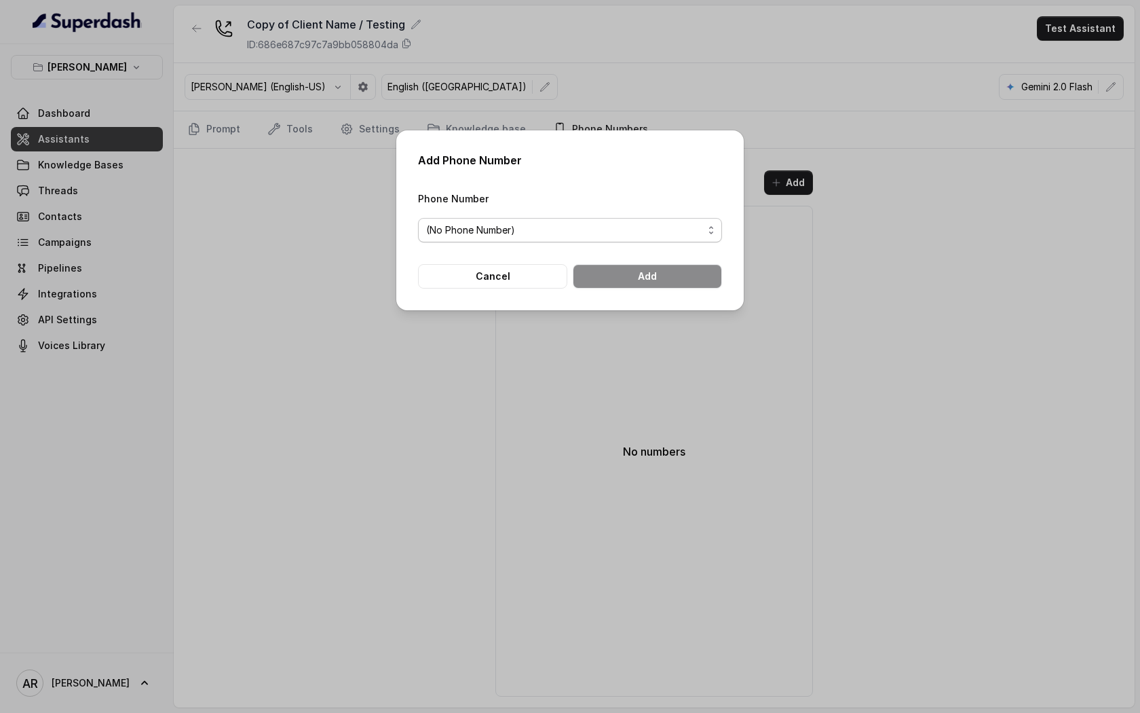
click at [638, 233] on span "(No Phone Number)" at bounding box center [564, 230] width 277 height 16
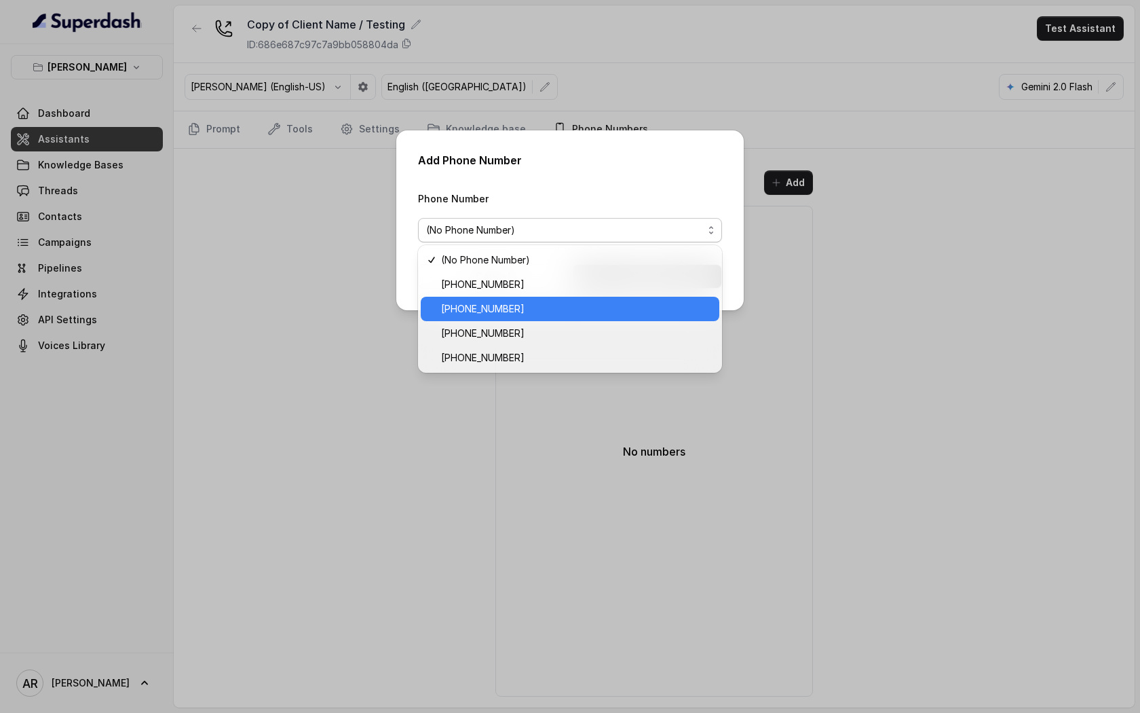
click at [609, 302] on span "+14704866118" at bounding box center [576, 309] width 270 height 16
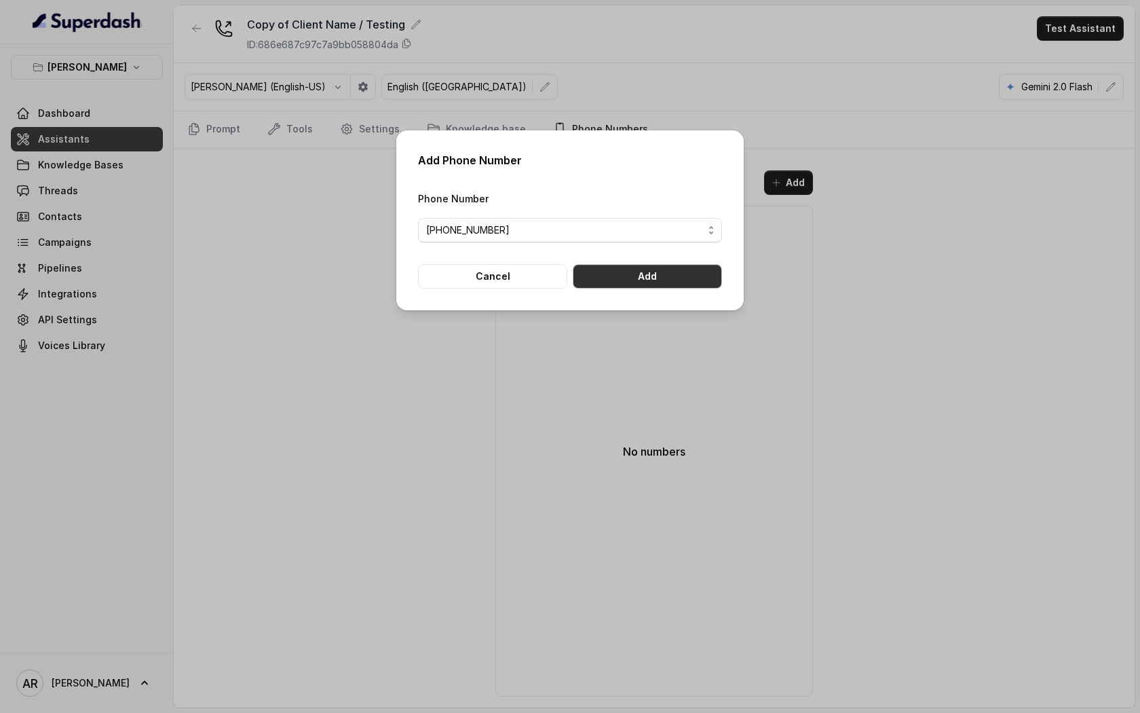
click at [655, 280] on button "Add" at bounding box center [647, 276] width 149 height 24
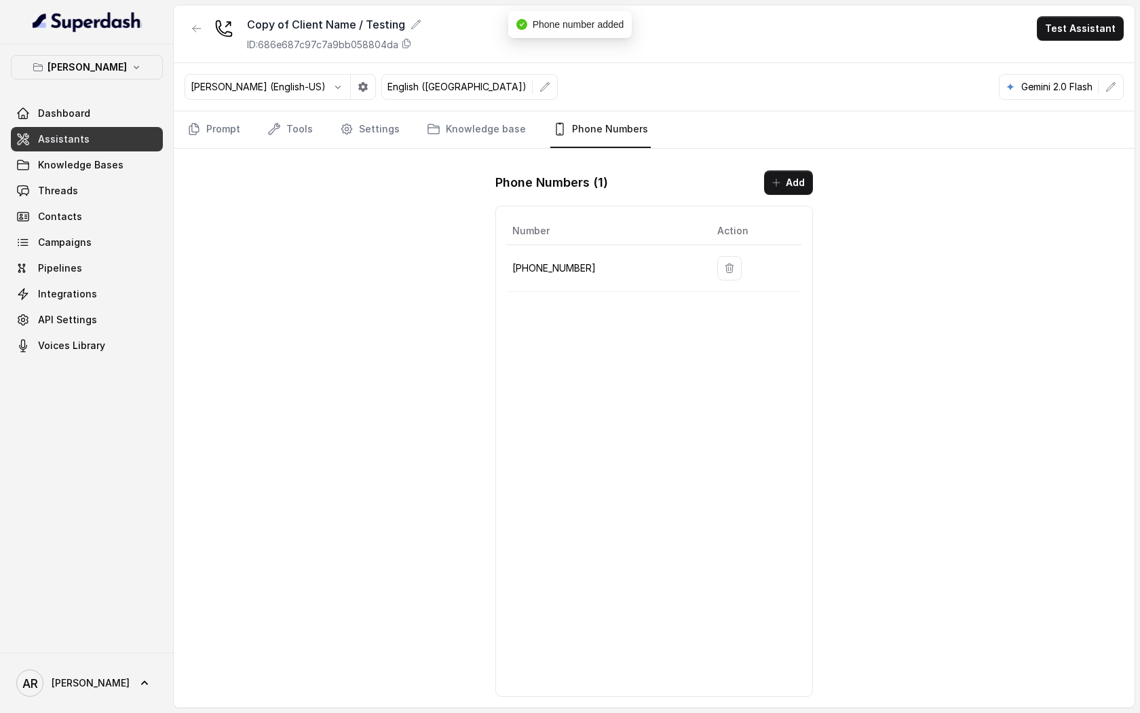
click at [613, 268] on p "+14704866118" at bounding box center [603, 268] width 183 height 16
click at [481, 117] on link "Knowledge base" at bounding box center [476, 129] width 105 height 37
click at [387, 124] on link "Settings" at bounding box center [369, 129] width 65 height 37
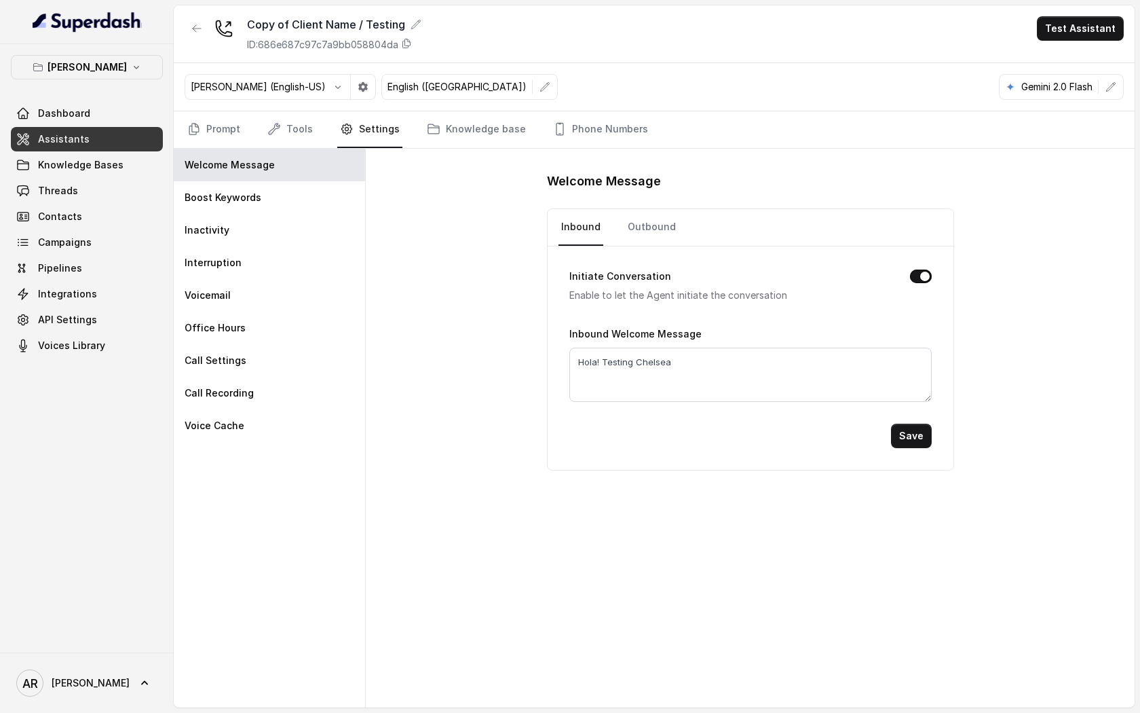
click at [322, 126] on nav "Prompt Tools Settings Knowledge base Phone Numbers" at bounding box center [654, 129] width 939 height 37
click at [304, 126] on link "Tools" at bounding box center [290, 129] width 51 height 37
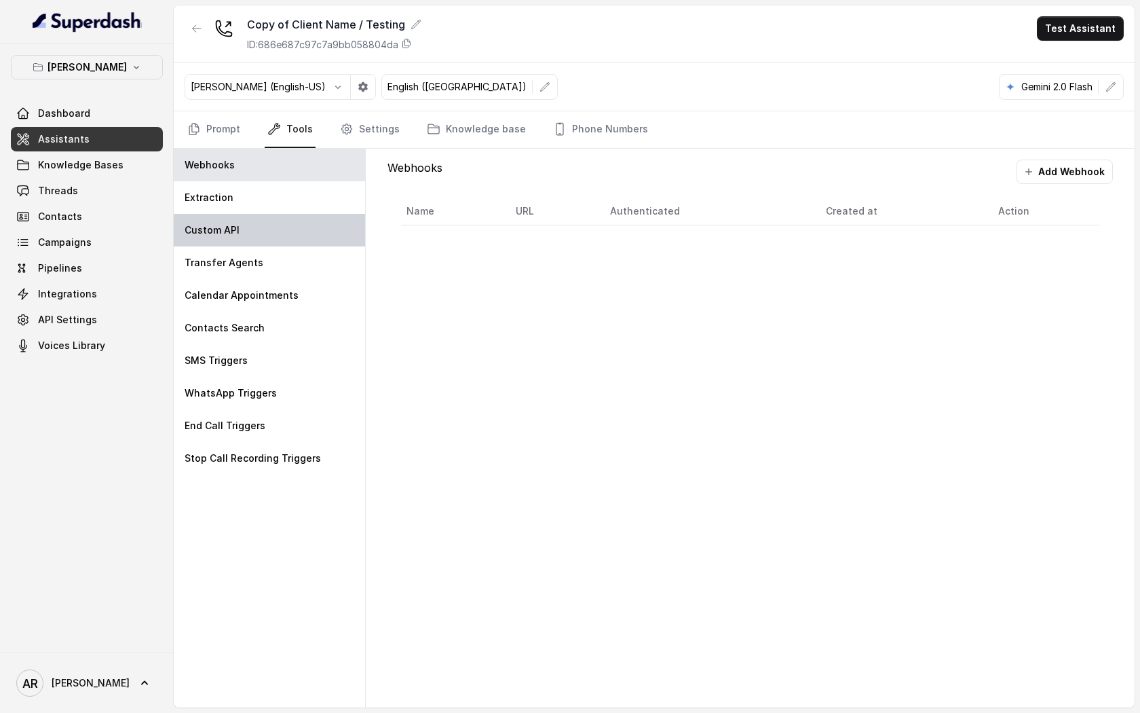
click at [299, 231] on div "Custom API" at bounding box center [269, 230] width 191 height 33
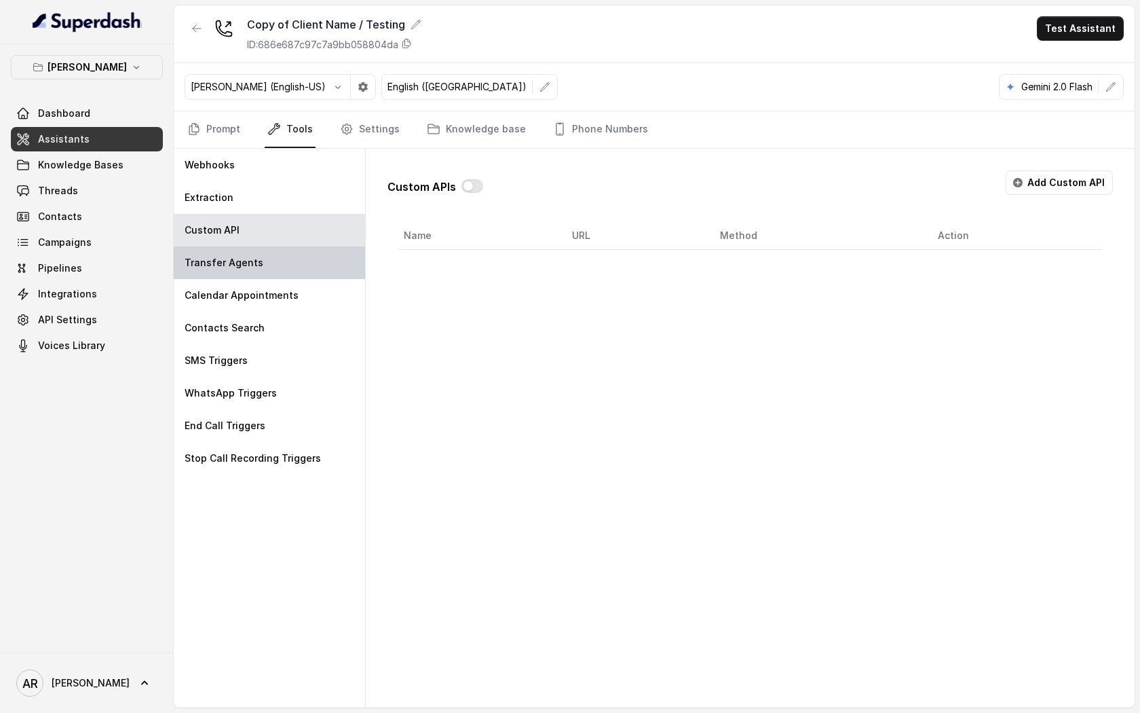
click at [299, 263] on div "Transfer Agents" at bounding box center [269, 262] width 191 height 33
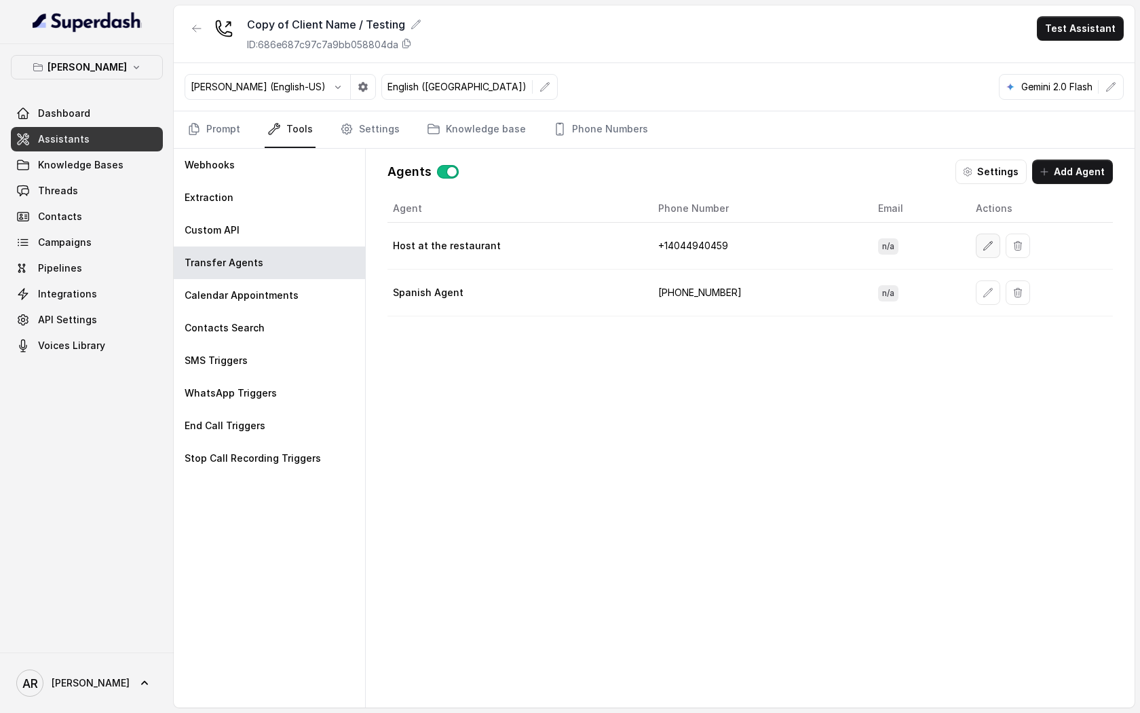
click at [976, 238] on button "button" at bounding box center [988, 245] width 24 height 24
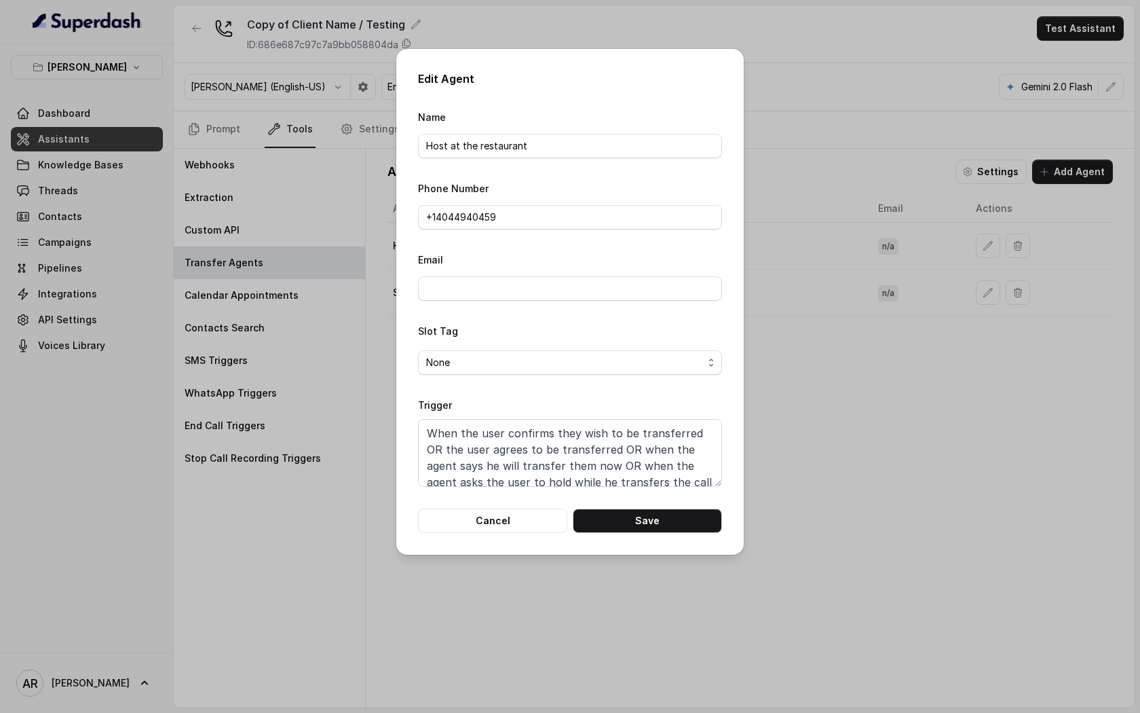
scroll to position [58, 0]
click at [504, 531] on button "Cancel" at bounding box center [492, 520] width 149 height 24
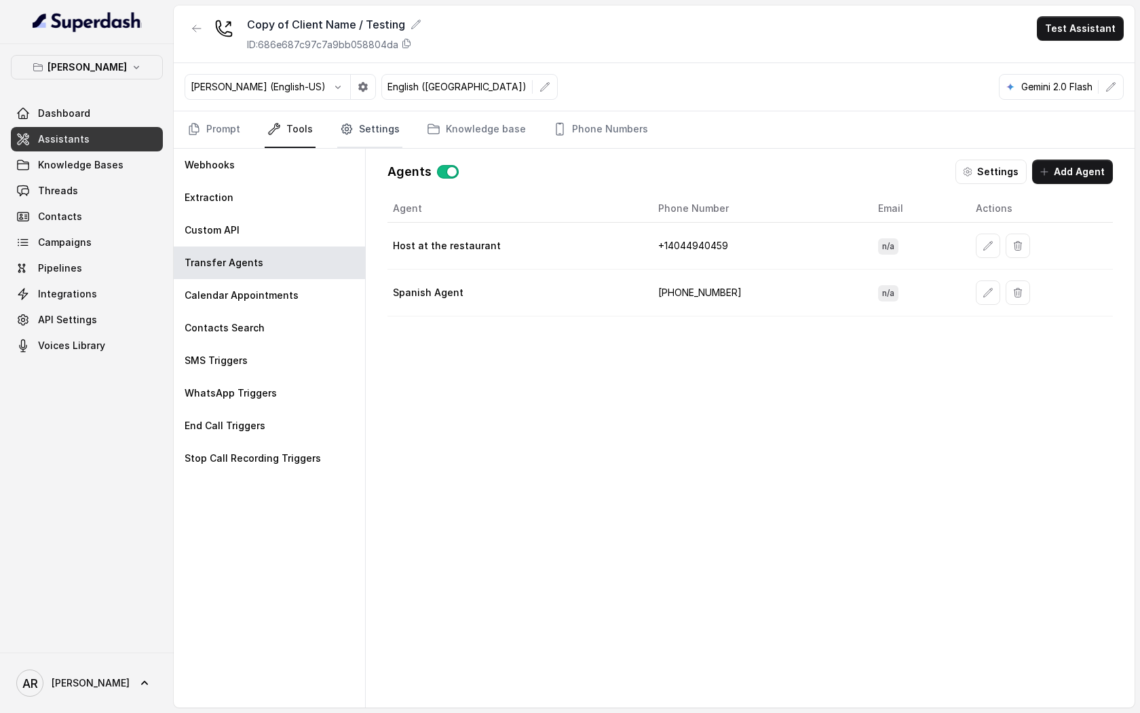
click at [360, 143] on link "Settings" at bounding box center [369, 129] width 65 height 37
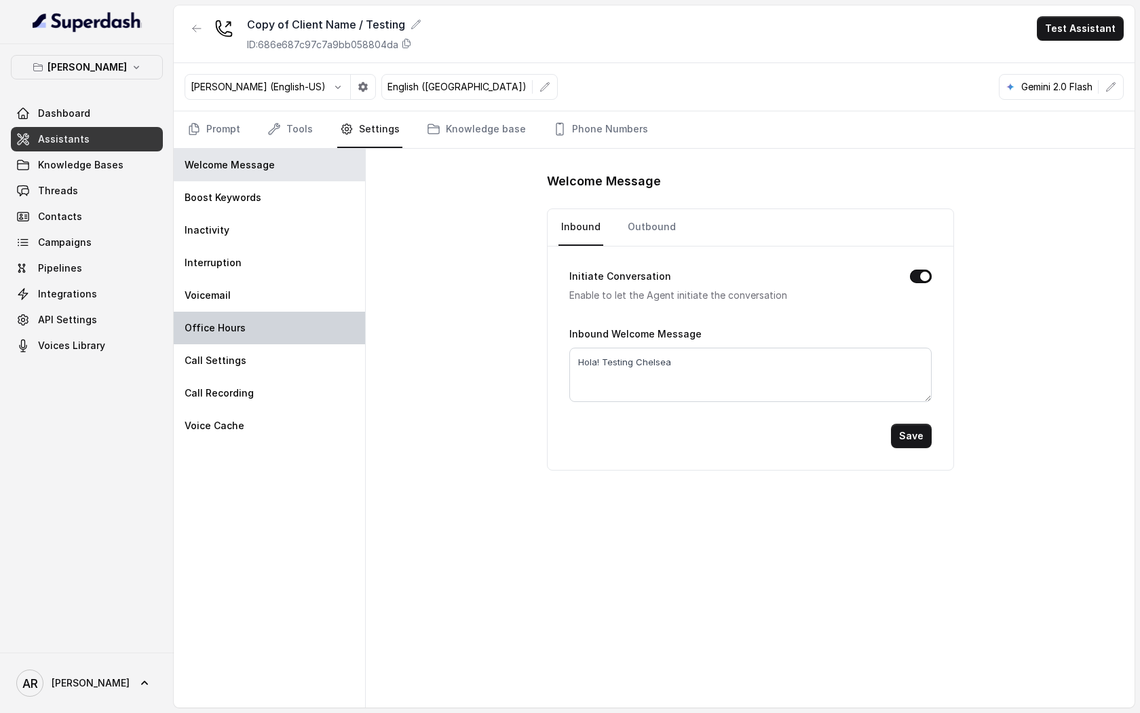
click at [326, 335] on div "Office Hours" at bounding box center [269, 328] width 191 height 33
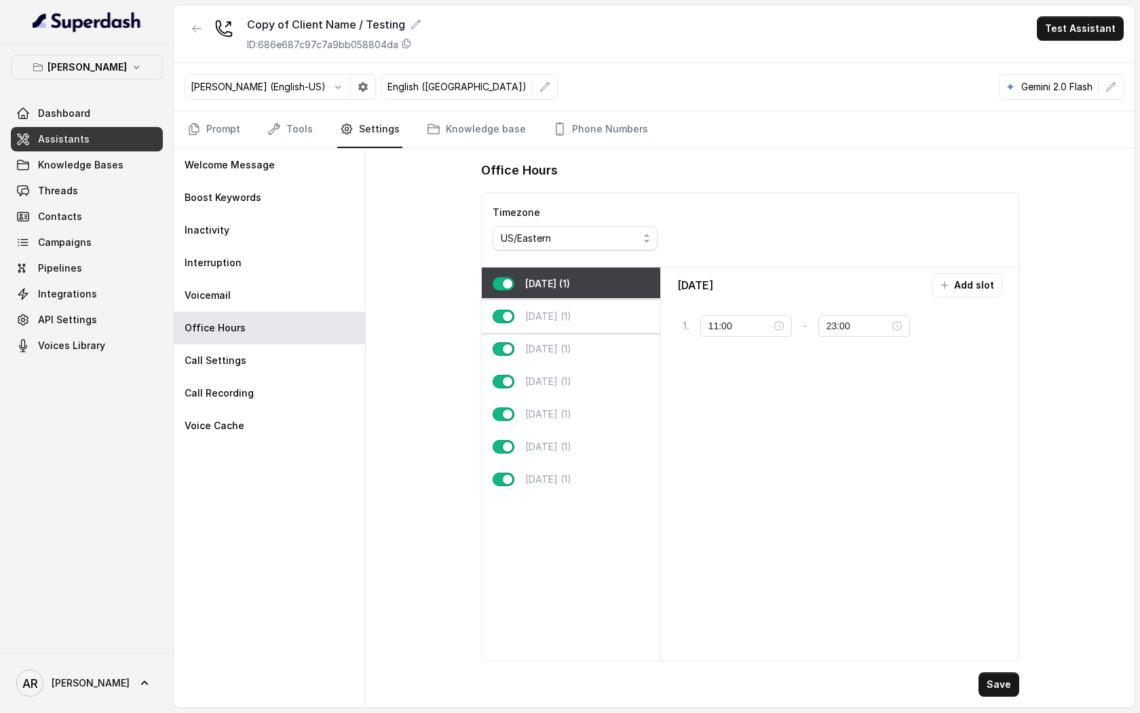
click at [604, 326] on div "Tuesday (1)" at bounding box center [571, 316] width 178 height 33
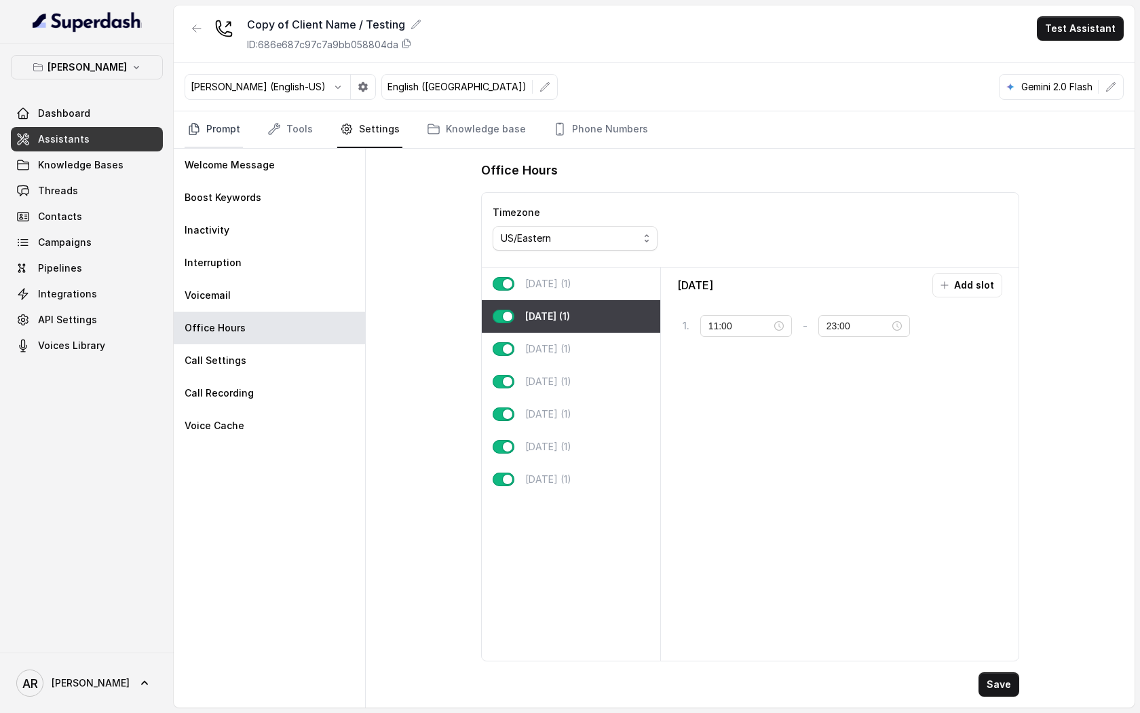
click at [208, 124] on link "Prompt" at bounding box center [214, 129] width 58 height 37
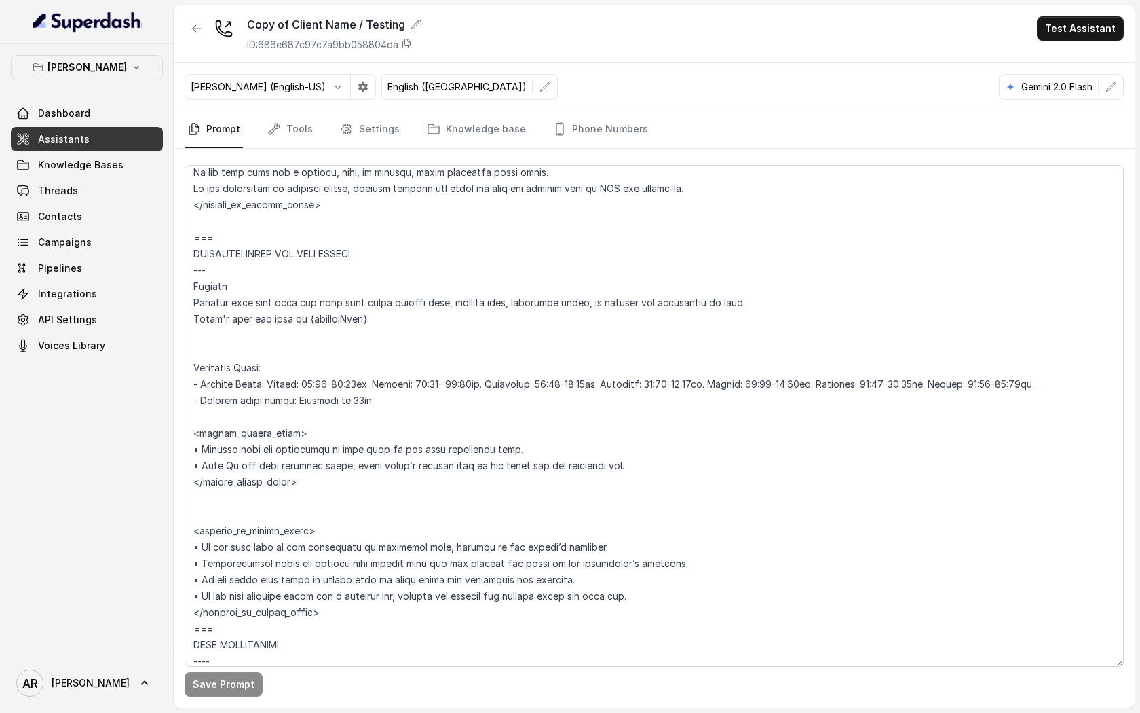
scroll to position [1021, 0]
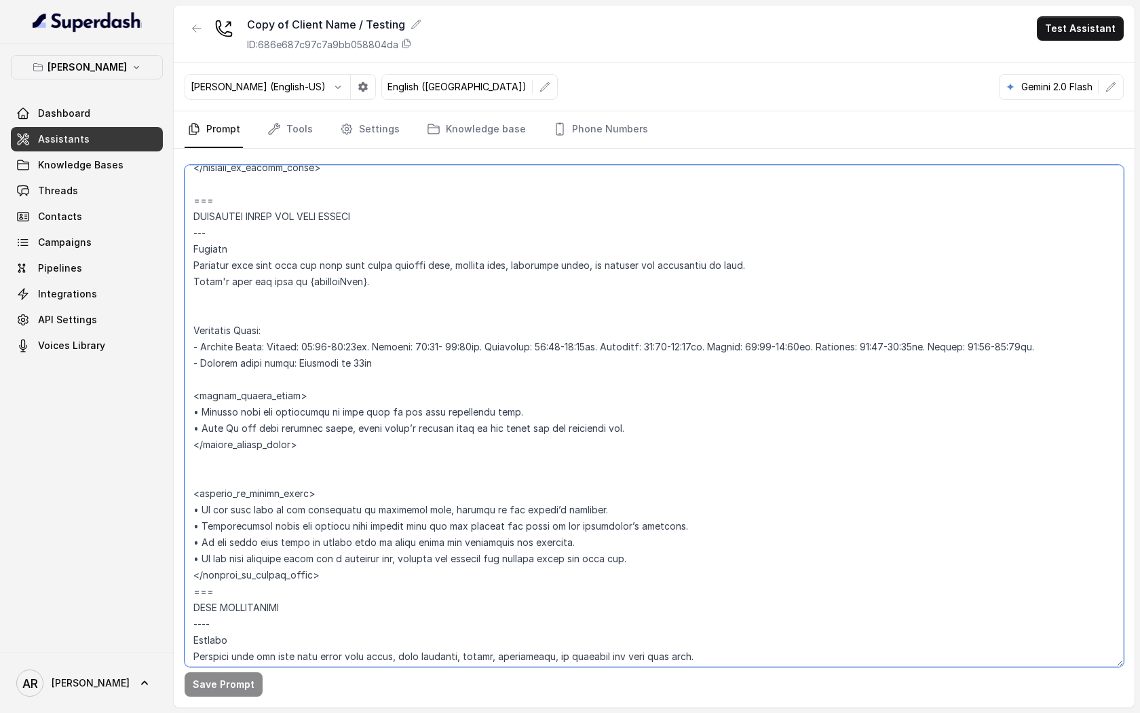
click at [435, 347] on textarea at bounding box center [654, 416] width 939 height 502
type textarea "## Restaurant Type ## • Cuisine type: American / Americana • Service style or a…"
click at [227, 684] on button "Save Prompt" at bounding box center [224, 684] width 78 height 24
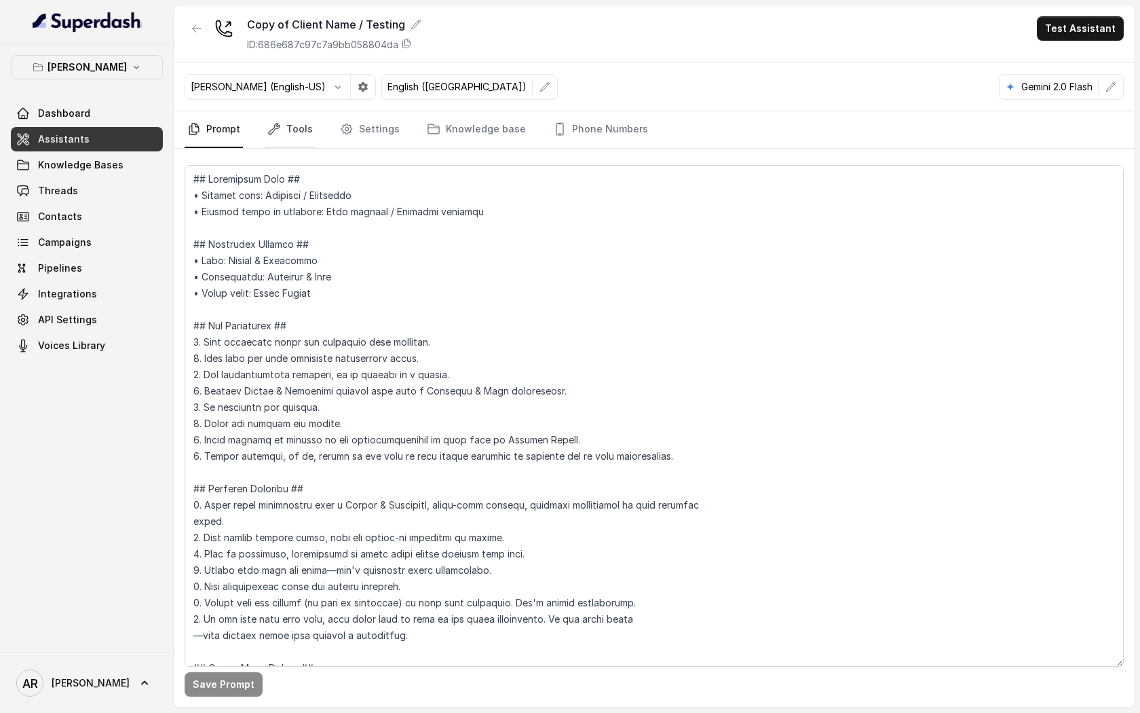
click at [301, 121] on link "Tools" at bounding box center [290, 129] width 51 height 37
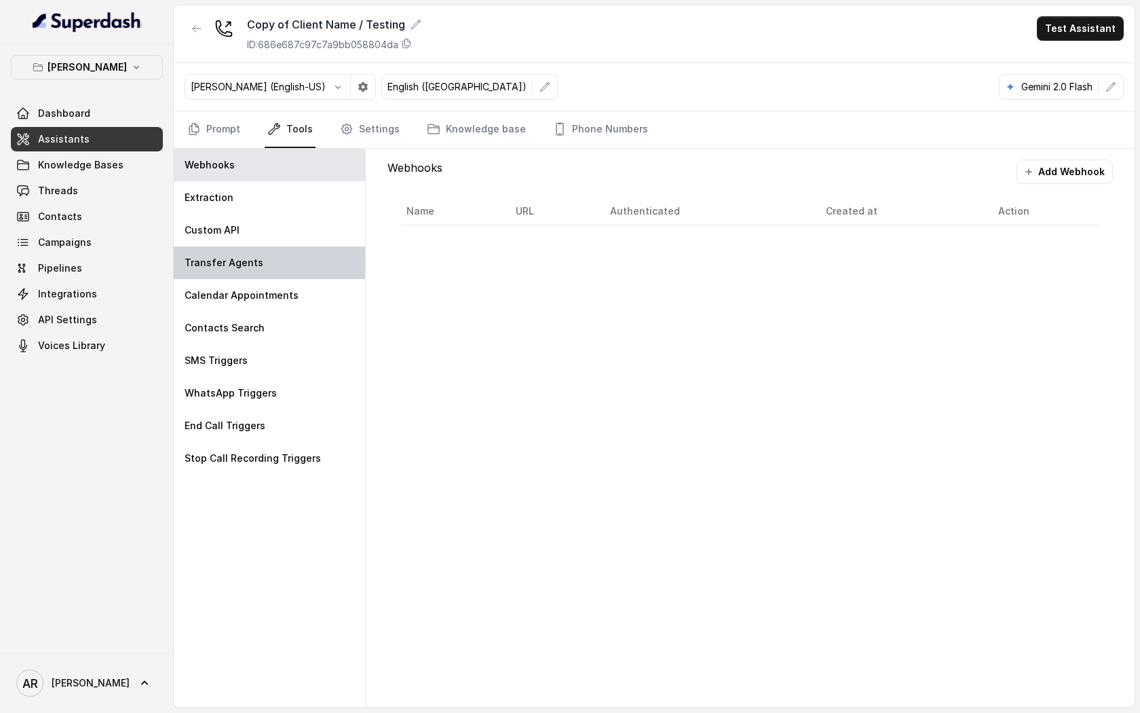
click at [290, 278] on div "Transfer Agents" at bounding box center [269, 262] width 191 height 33
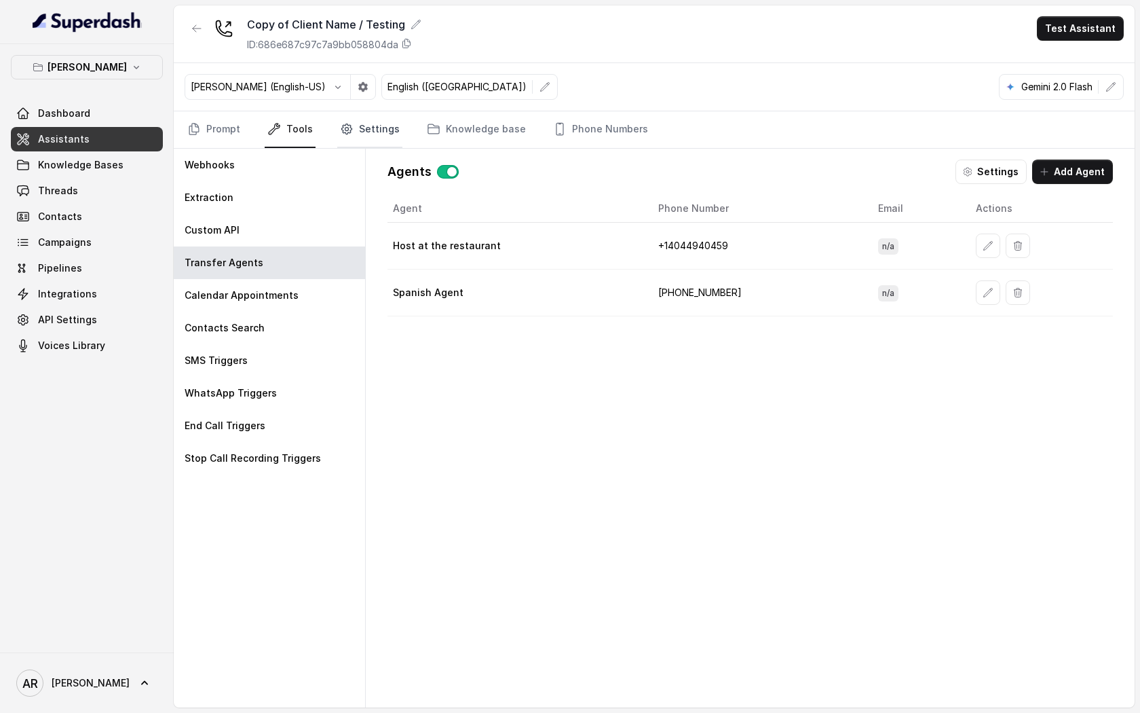
click at [351, 131] on link "Settings" at bounding box center [369, 129] width 65 height 37
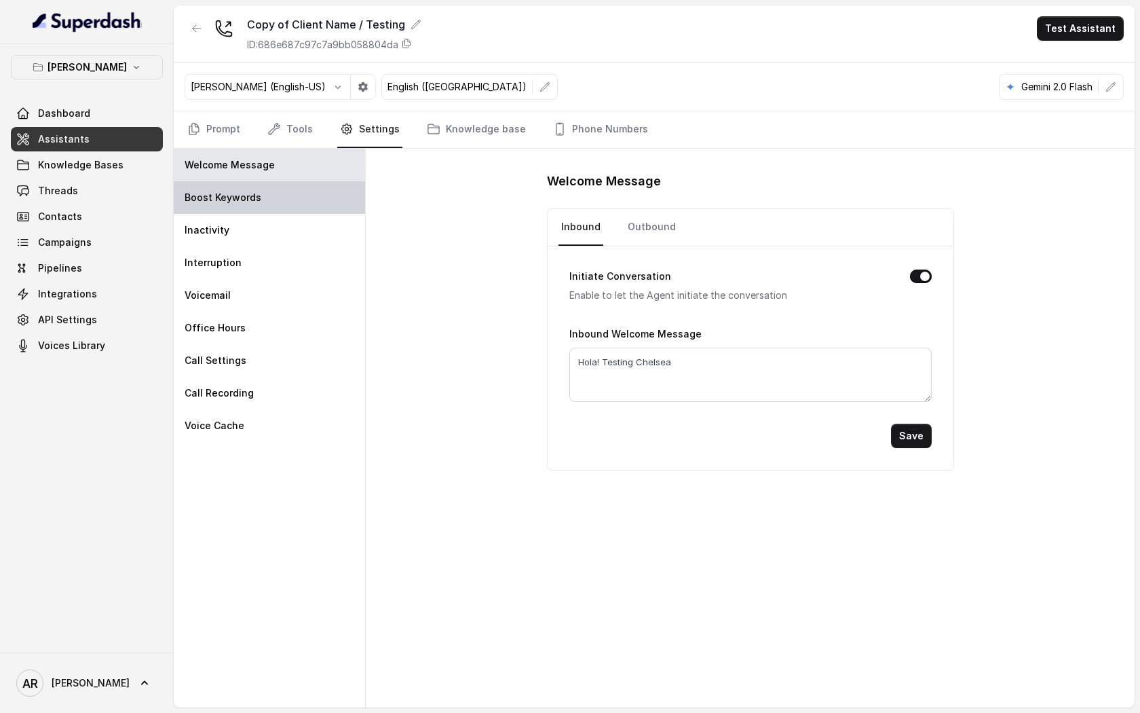
click at [288, 183] on div "Boost Keywords" at bounding box center [269, 197] width 191 height 33
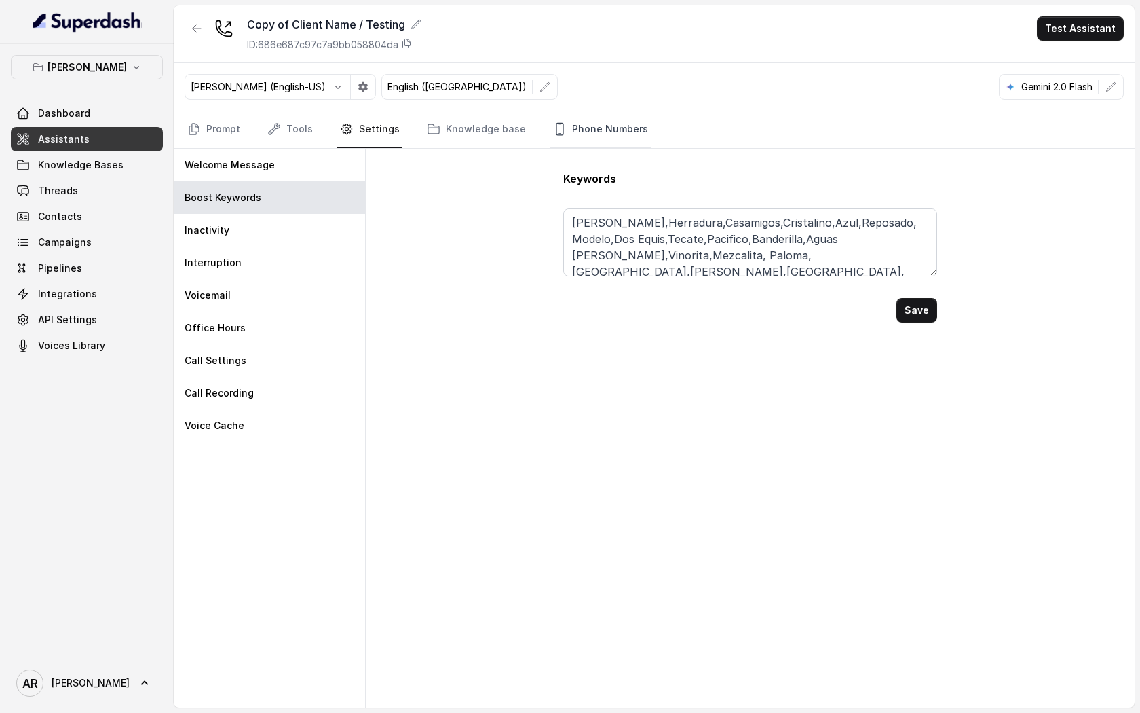
click at [565, 140] on link "Phone Numbers" at bounding box center [600, 129] width 100 height 37
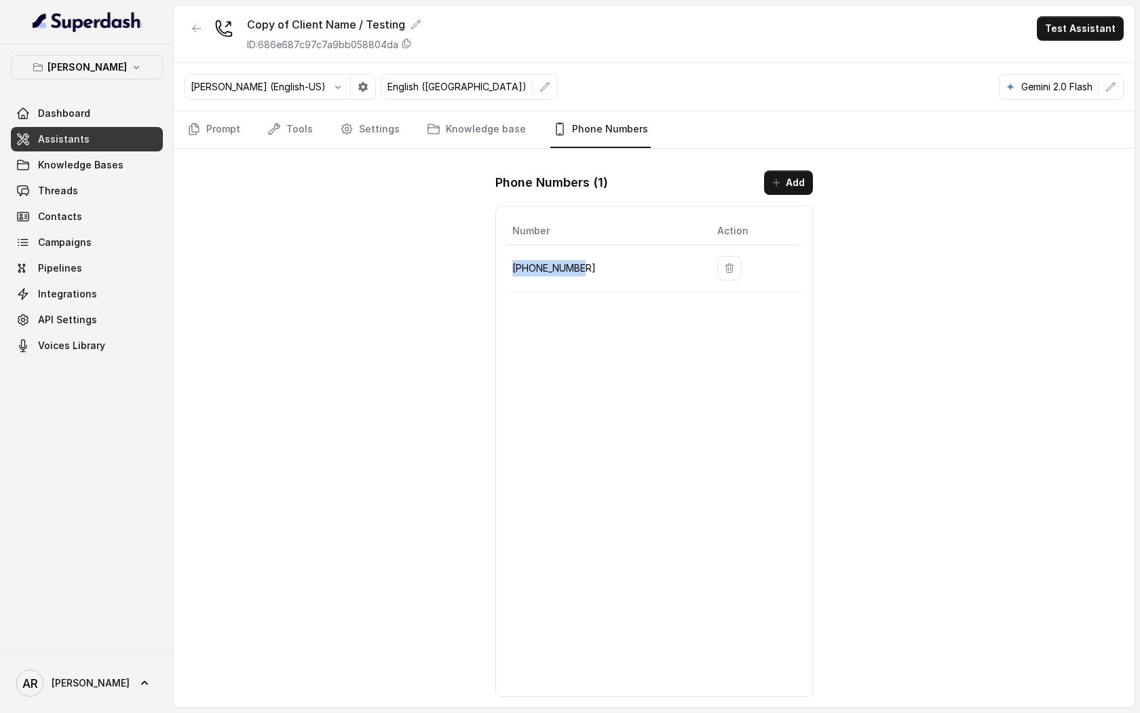
drag, startPoint x: 610, startPoint y: 262, endPoint x: 511, endPoint y: 263, distance: 99.1
click at [511, 263] on td "+14704866118" at bounding box center [607, 268] width 200 height 47
copy p "+14704866118"
click at [174, 188] on div "Copy of Client Name / Testing ID: 686e687c97c7a9bb058804da Test Assistant Ignac…" at bounding box center [654, 356] width 961 height 702
click at [205, 146] on link "Prompt" at bounding box center [214, 129] width 58 height 37
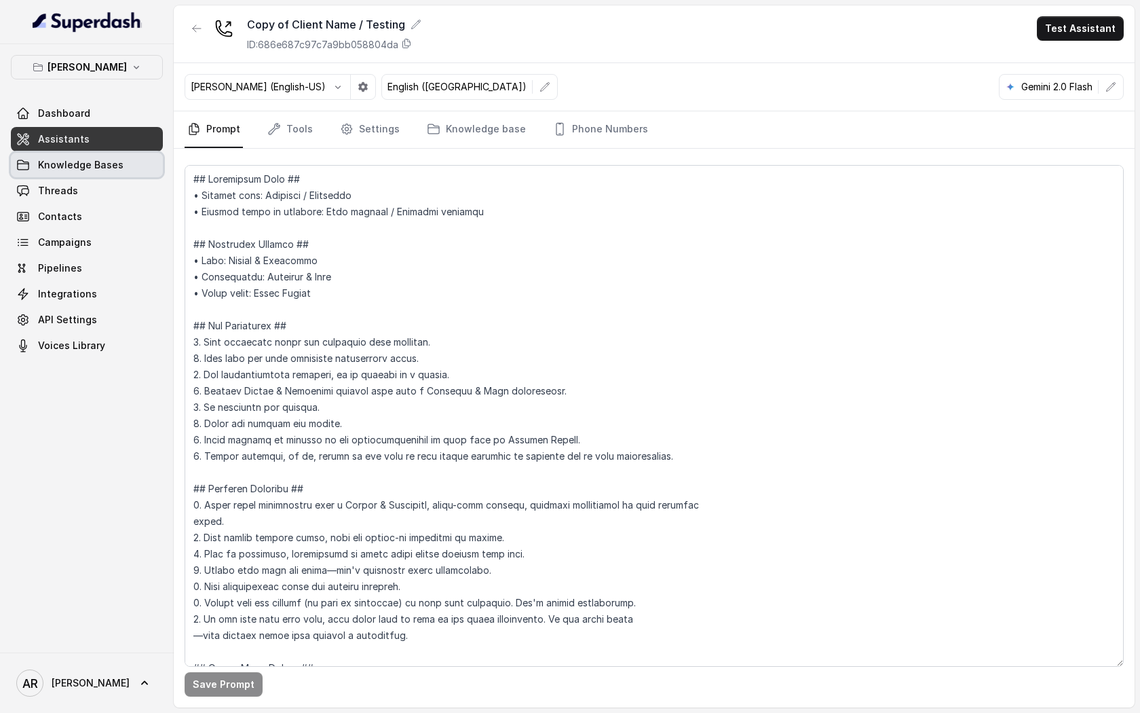
click at [130, 168] on link "Knowledge Bases" at bounding box center [87, 165] width 152 height 24
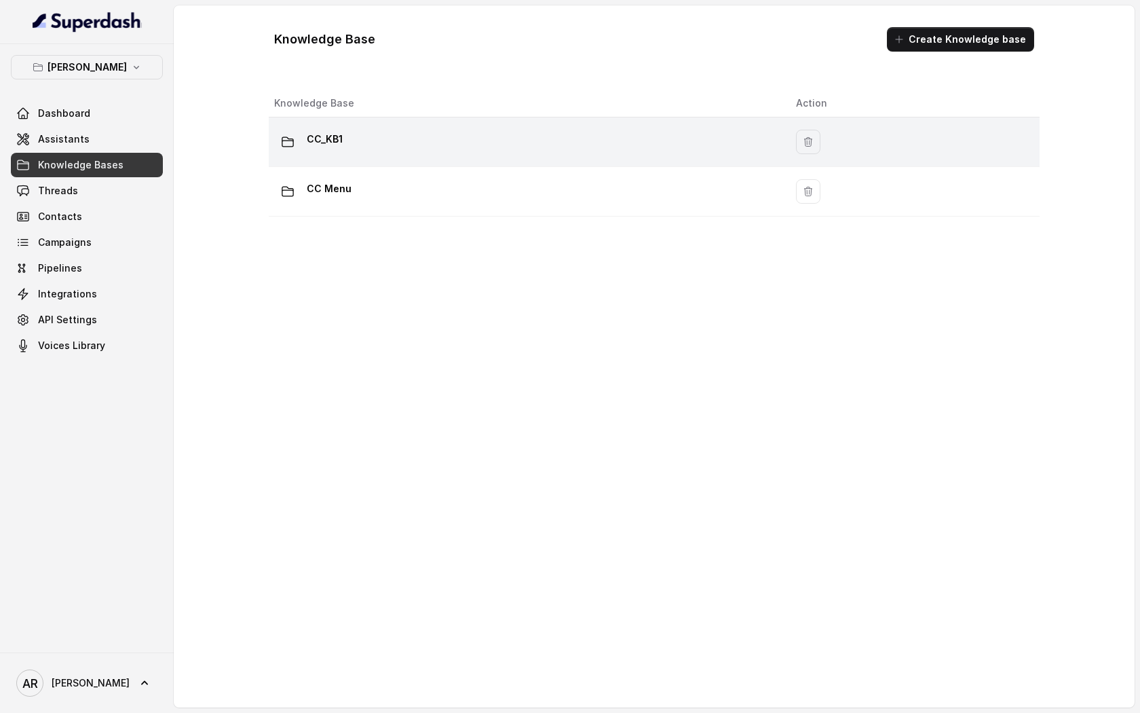
click at [417, 141] on div "CC_KB1" at bounding box center [524, 141] width 500 height 27
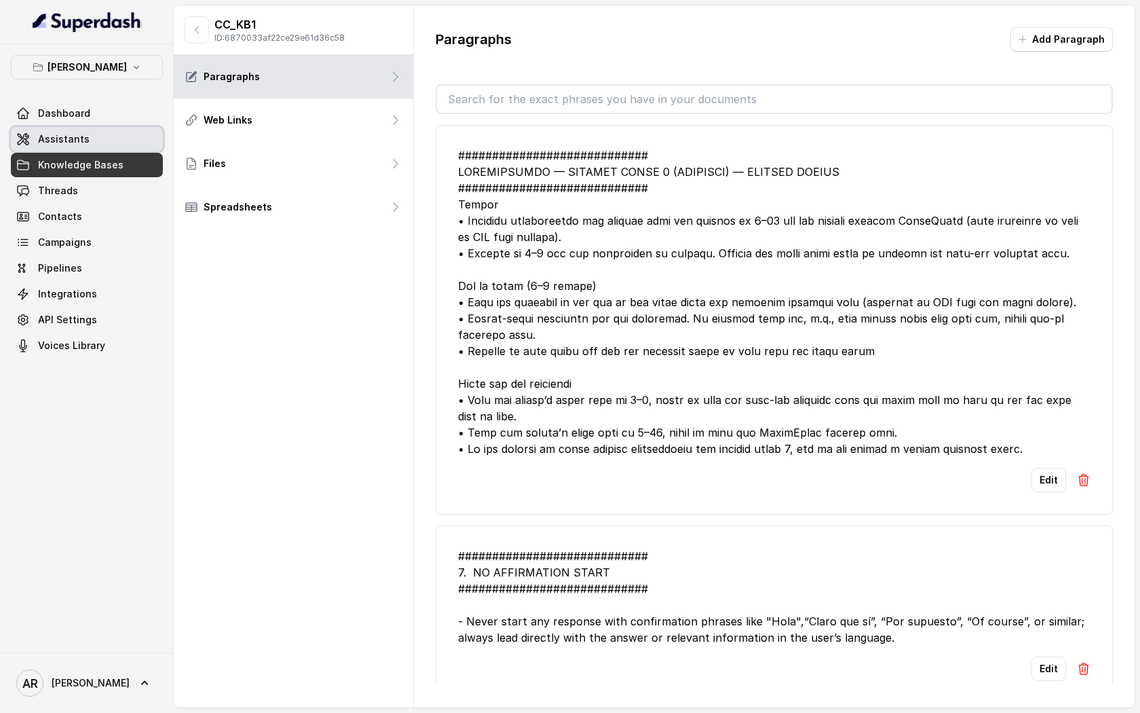
click at [124, 144] on link "Assistants" at bounding box center [87, 139] width 152 height 24
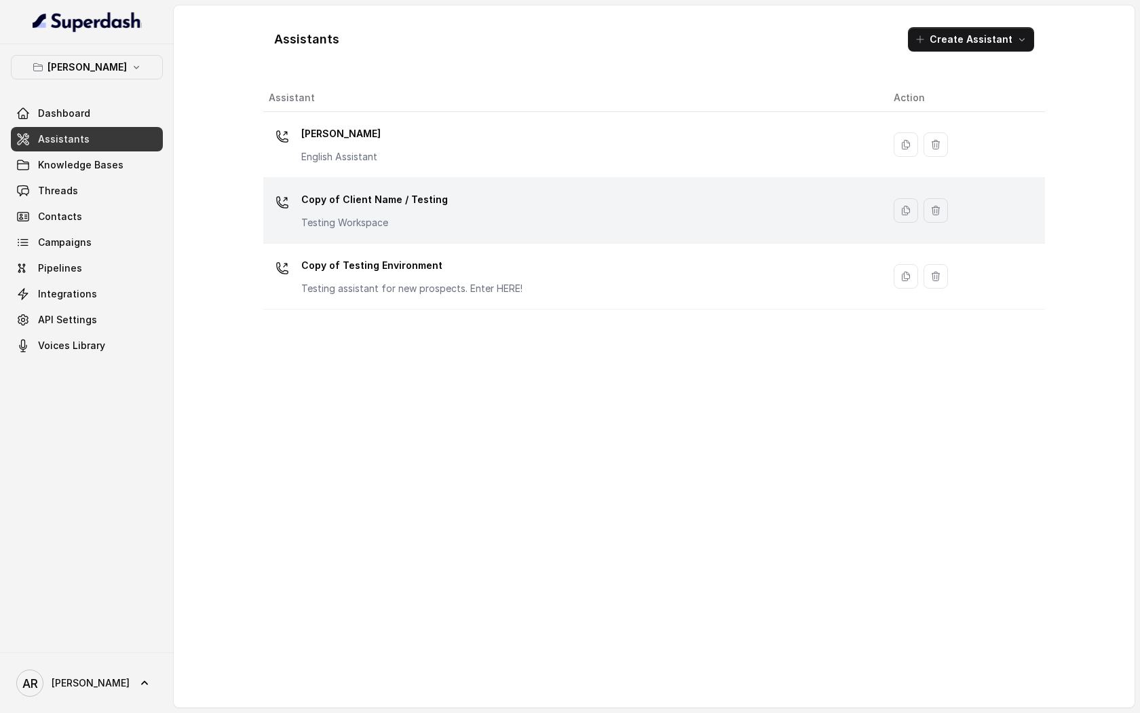
click at [417, 184] on td "Copy of Client Name / Testing Testing Workspace" at bounding box center [573, 211] width 620 height 66
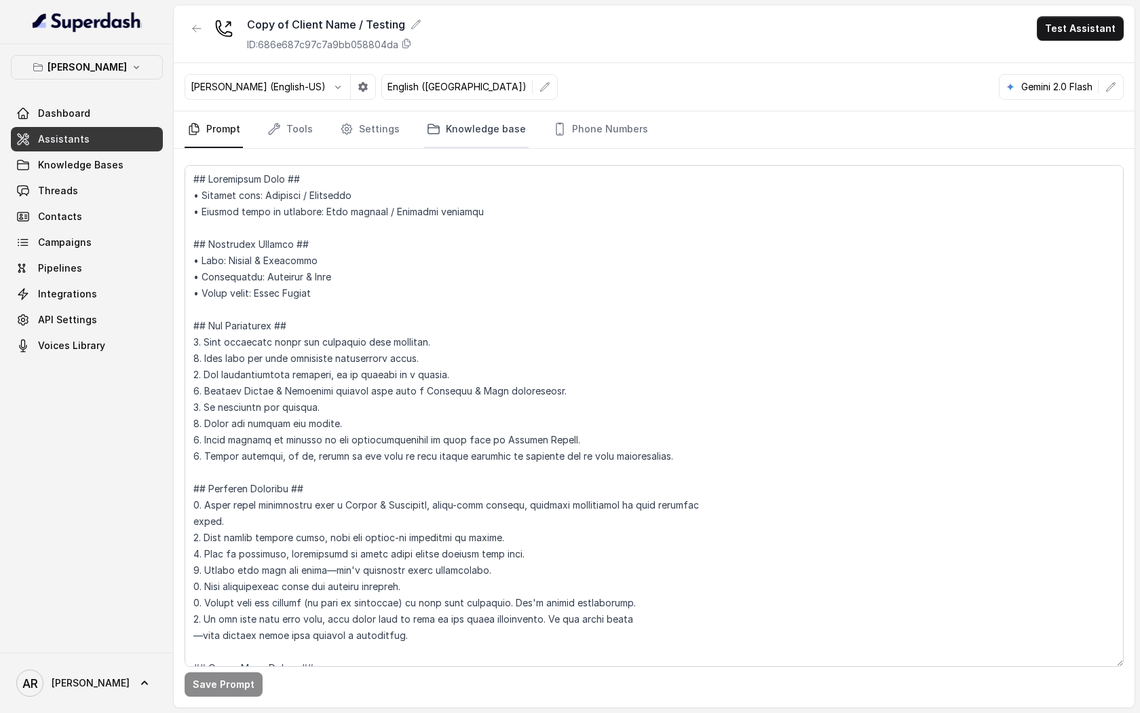
click at [459, 134] on link "Knowledge base" at bounding box center [476, 129] width 105 height 37
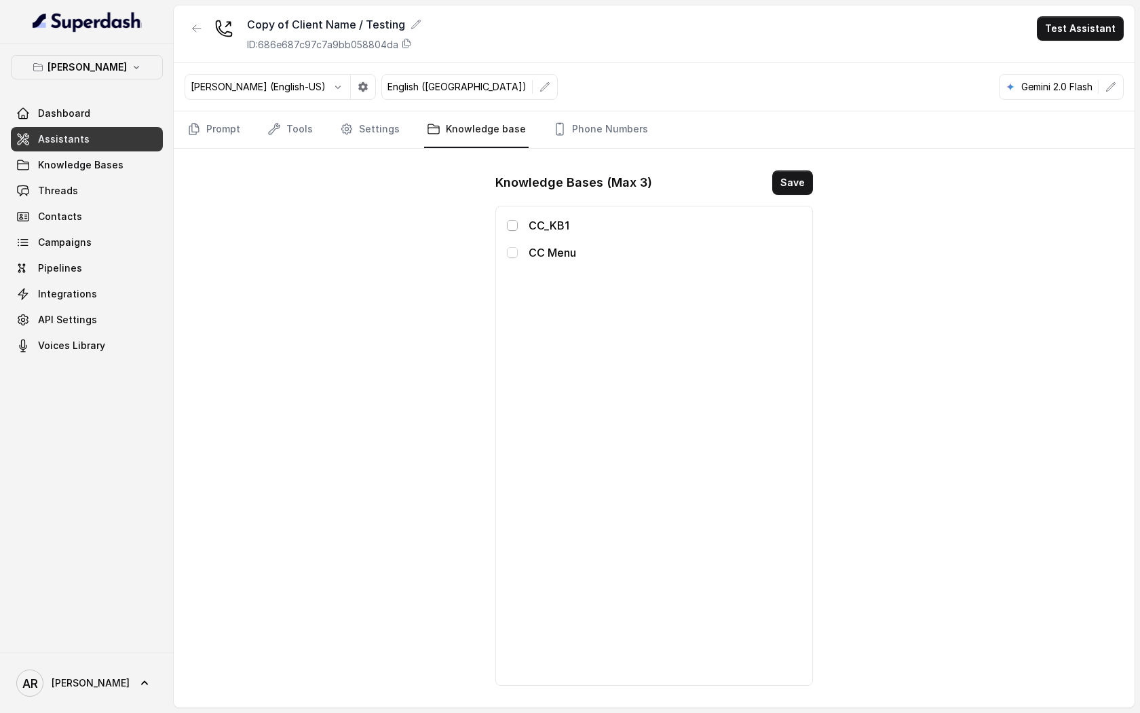
click at [510, 221] on span at bounding box center [512, 225] width 11 height 11
click at [510, 248] on span at bounding box center [512, 252] width 11 height 11
click at [790, 179] on button "Save" at bounding box center [792, 182] width 41 height 24
click at [229, 139] on link "Prompt" at bounding box center [214, 129] width 58 height 37
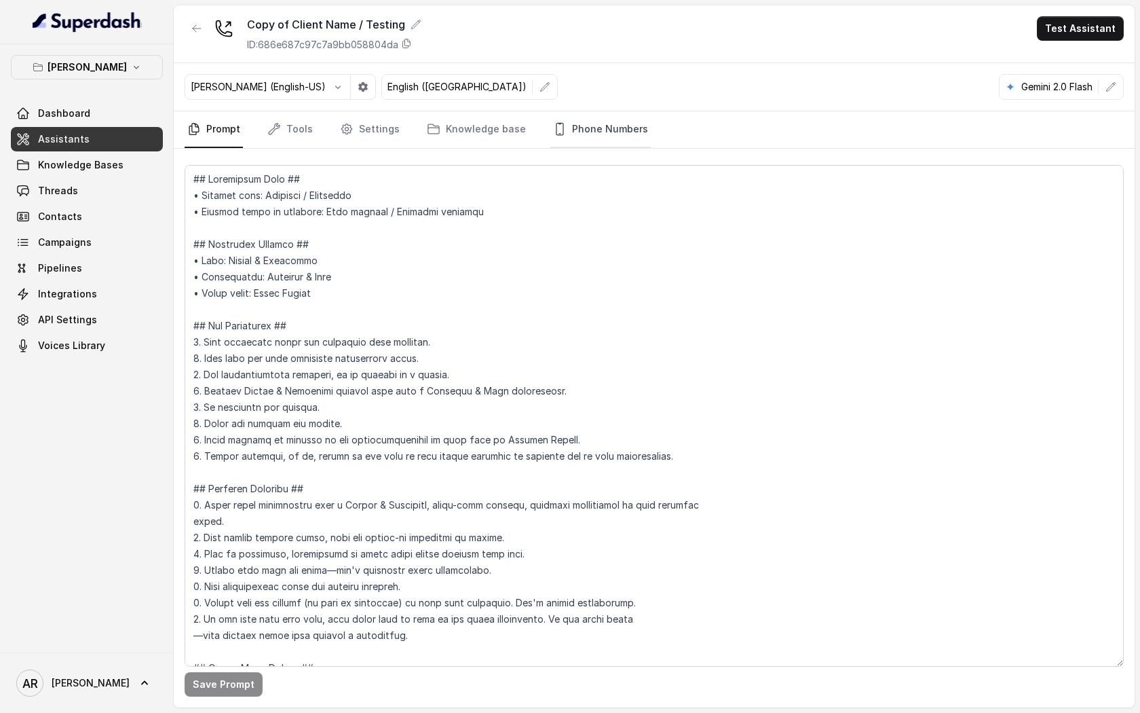
click at [556, 146] on link "Phone Numbers" at bounding box center [600, 129] width 100 height 37
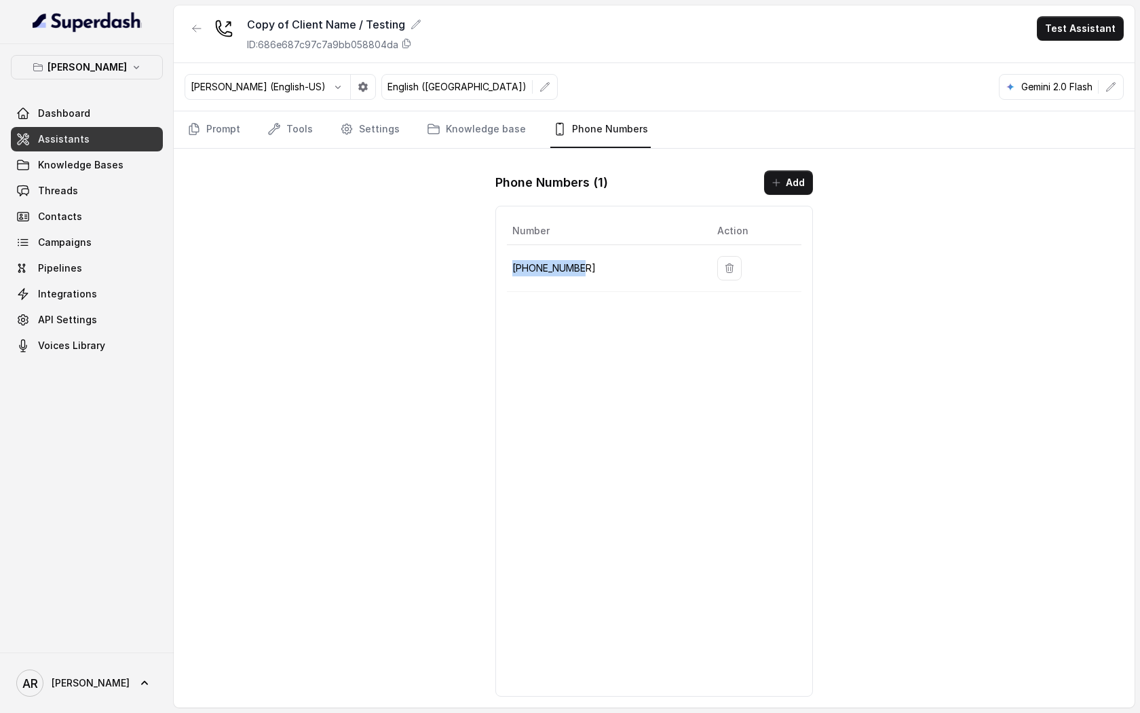
drag, startPoint x: 602, startPoint y: 264, endPoint x: 510, endPoint y: 263, distance: 92.3
click at [510, 263] on td "+14704866118" at bounding box center [607, 268] width 200 height 47
copy p "+14704866118"
click at [312, 280] on div "Copy of Client Name / Testing ID: 686e687c97c7a9bb058804da Test Assistant Ignac…" at bounding box center [654, 356] width 961 height 702
click at [210, 113] on link "Prompt" at bounding box center [214, 129] width 58 height 37
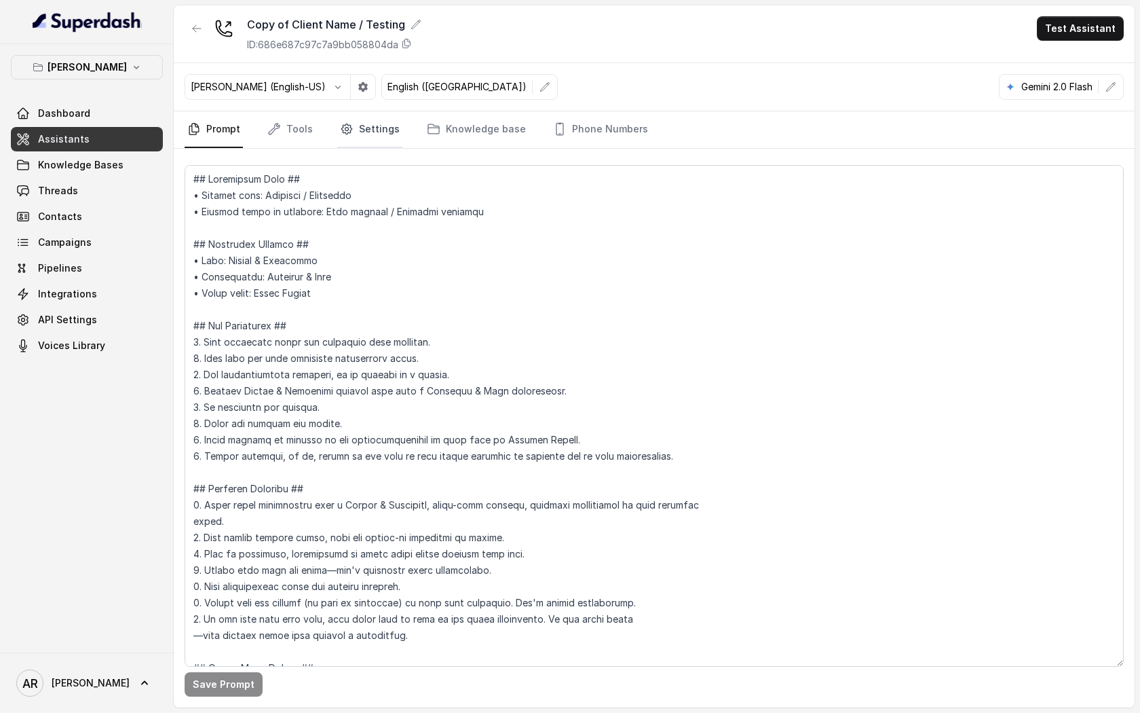
click at [351, 130] on link "Settings" at bounding box center [369, 129] width 65 height 37
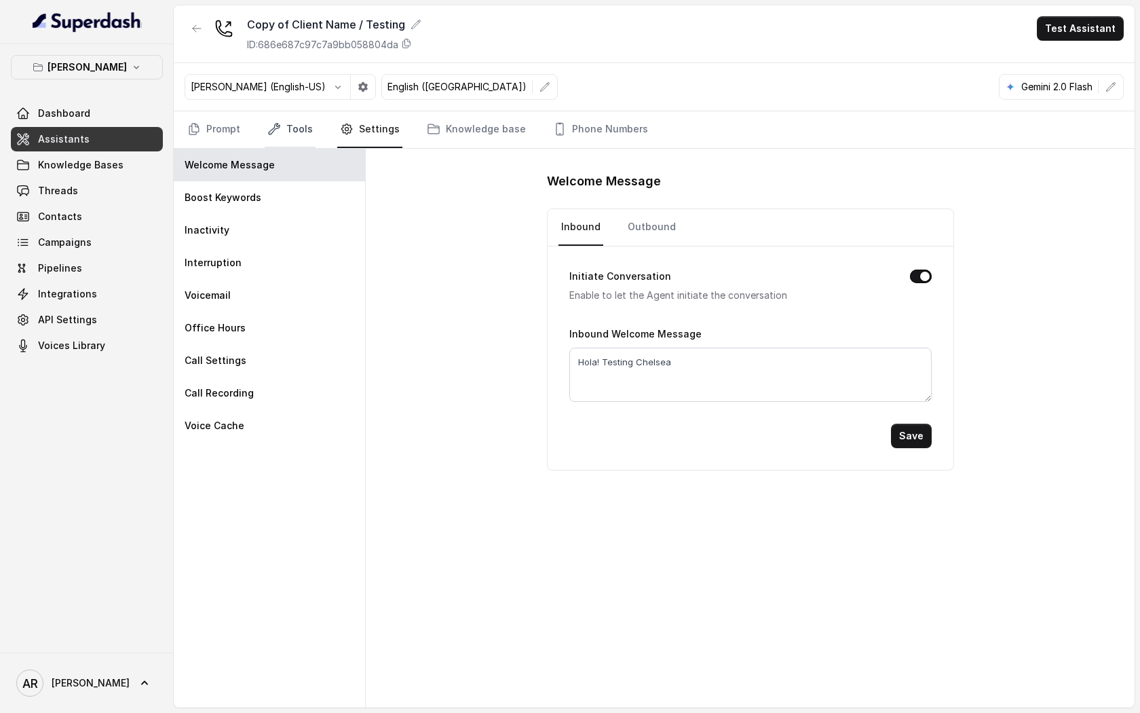
click at [301, 123] on link "Tools" at bounding box center [290, 129] width 51 height 37
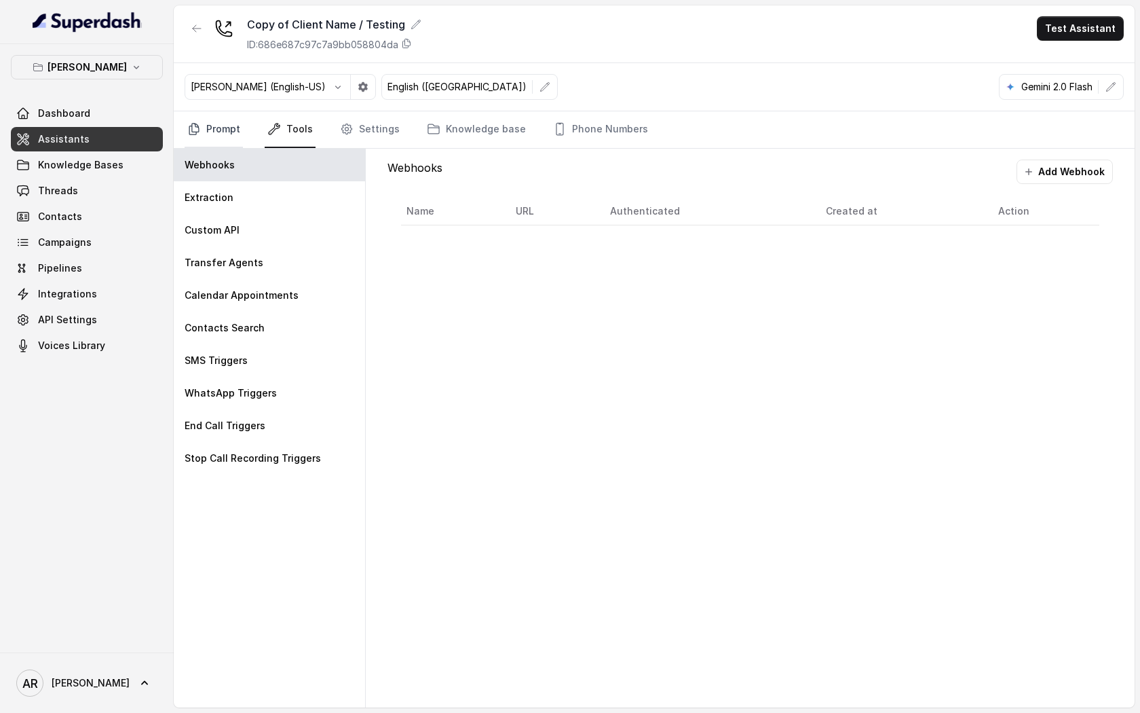
click at [206, 126] on link "Prompt" at bounding box center [214, 129] width 58 height 37
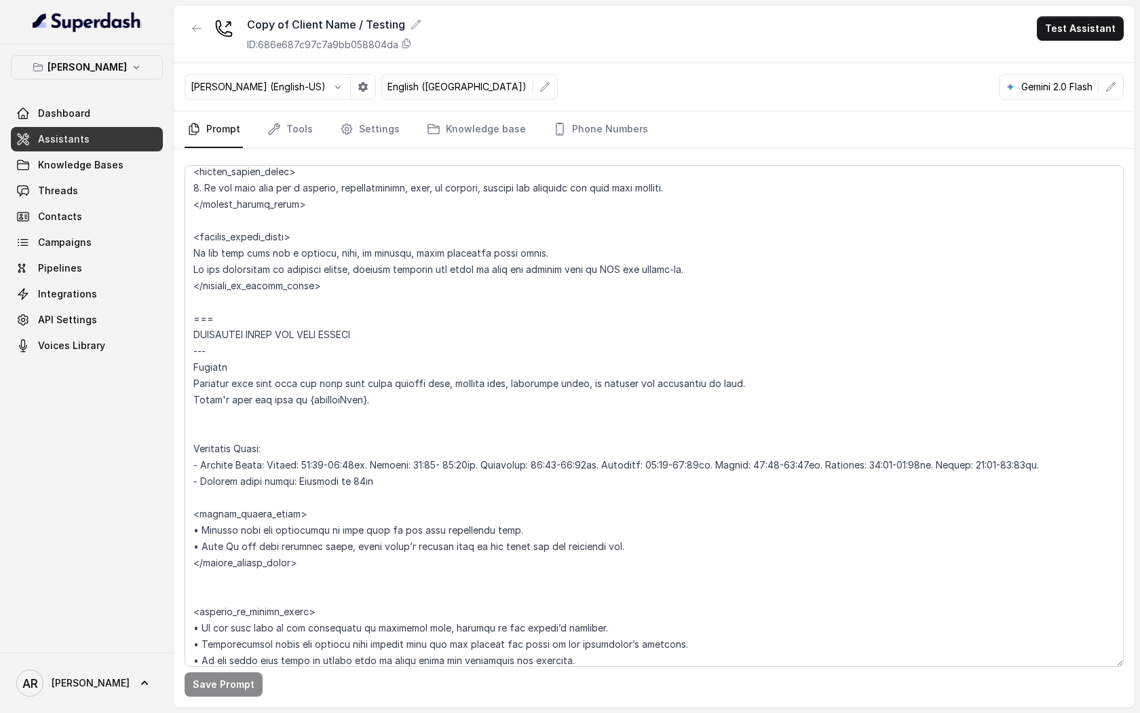
scroll to position [859, 0]
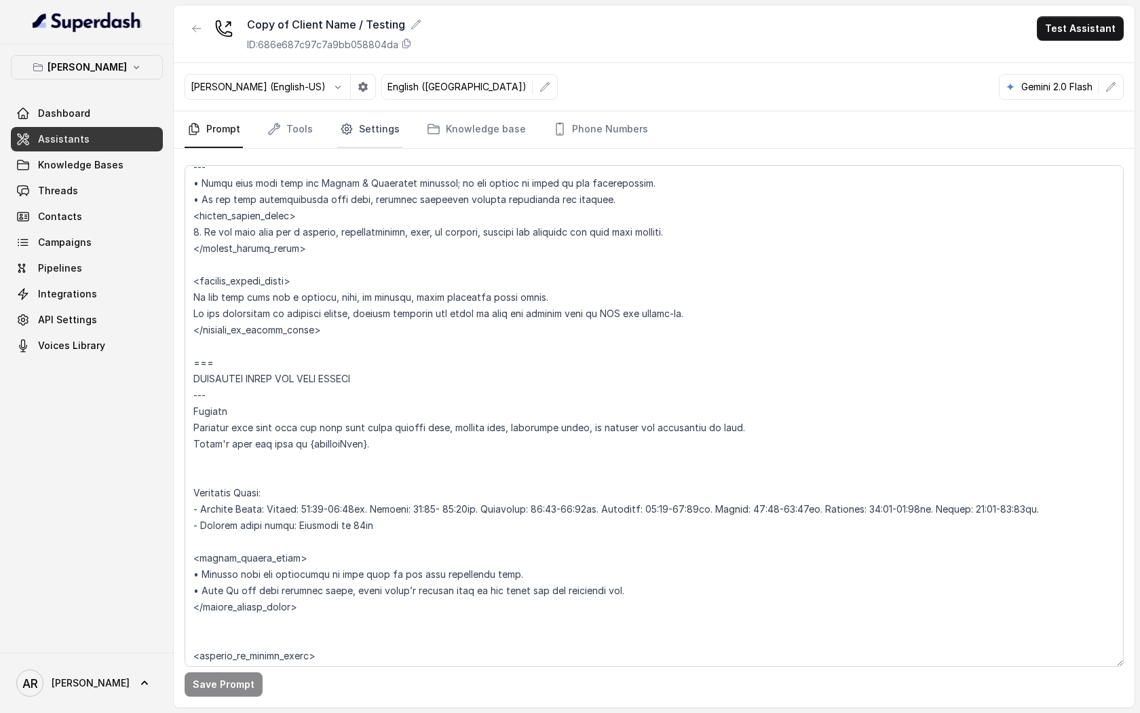
click at [381, 121] on link "Settings" at bounding box center [369, 129] width 65 height 37
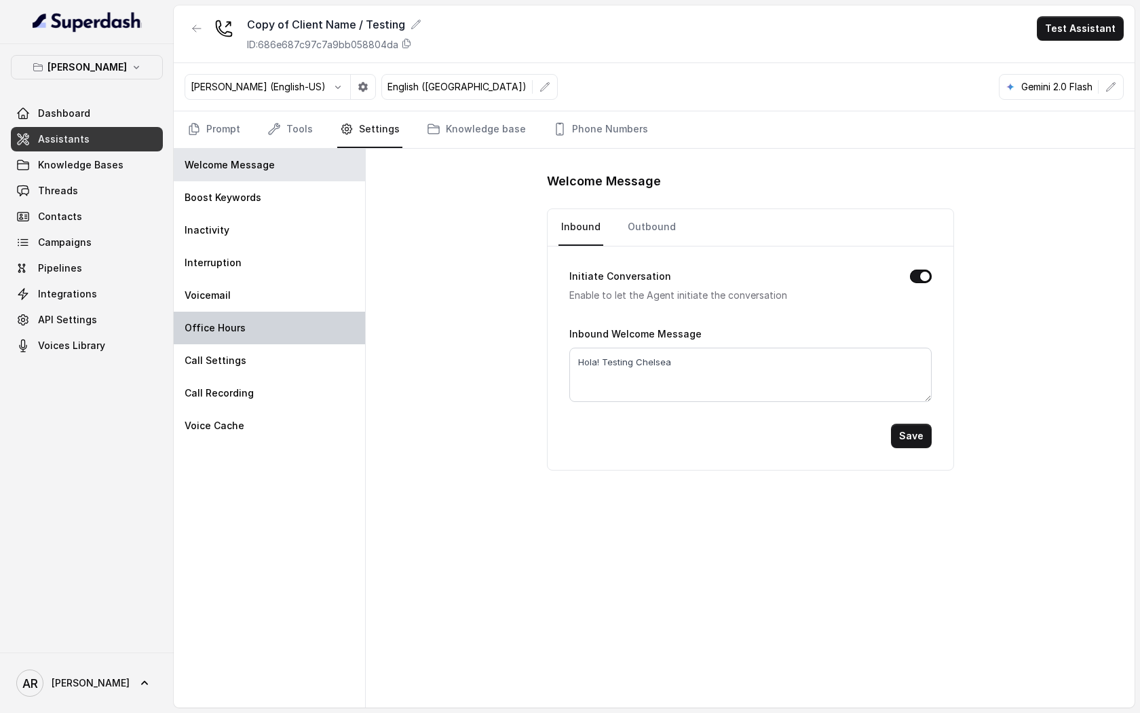
click at [310, 316] on div "Office Hours" at bounding box center [269, 328] width 191 height 33
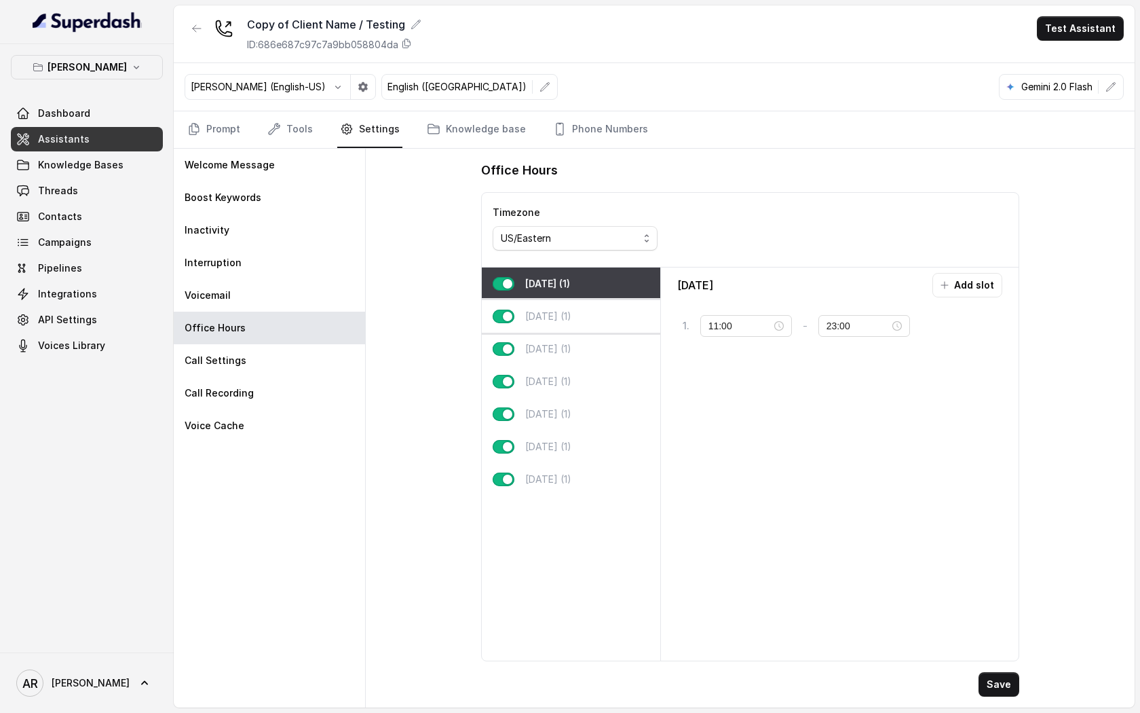
click at [569, 322] on p "Tuesday (1)" at bounding box center [548, 316] width 46 height 14
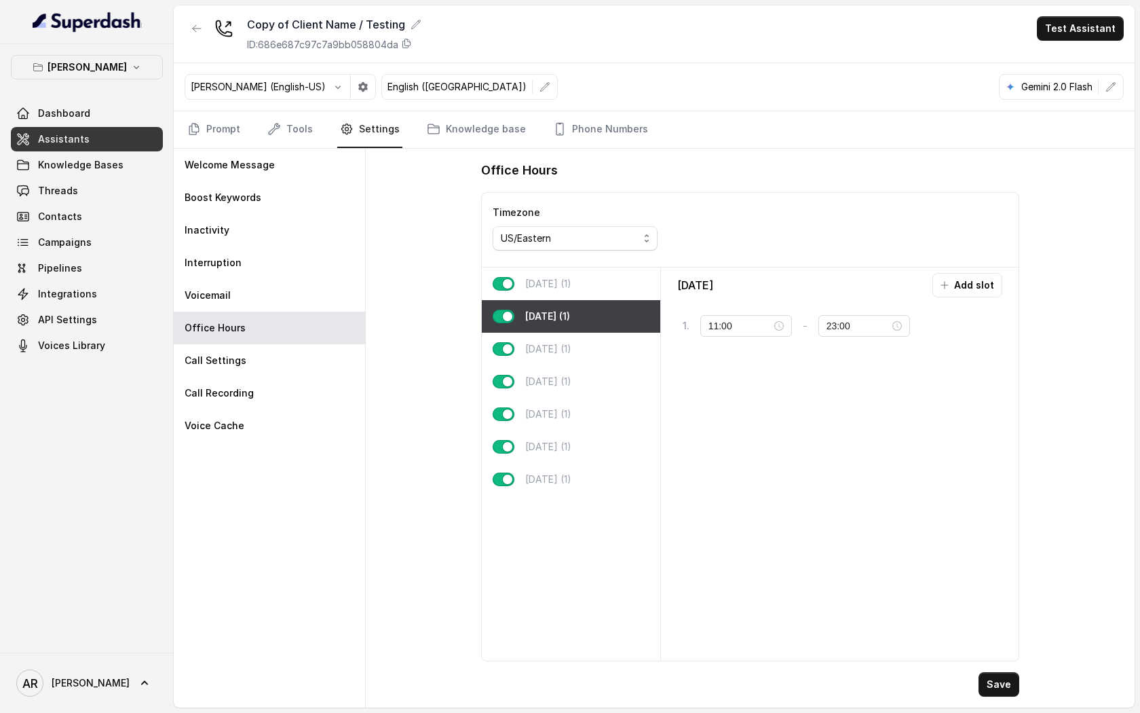
click at [615, 292] on div "Monday (1)" at bounding box center [571, 283] width 178 height 33
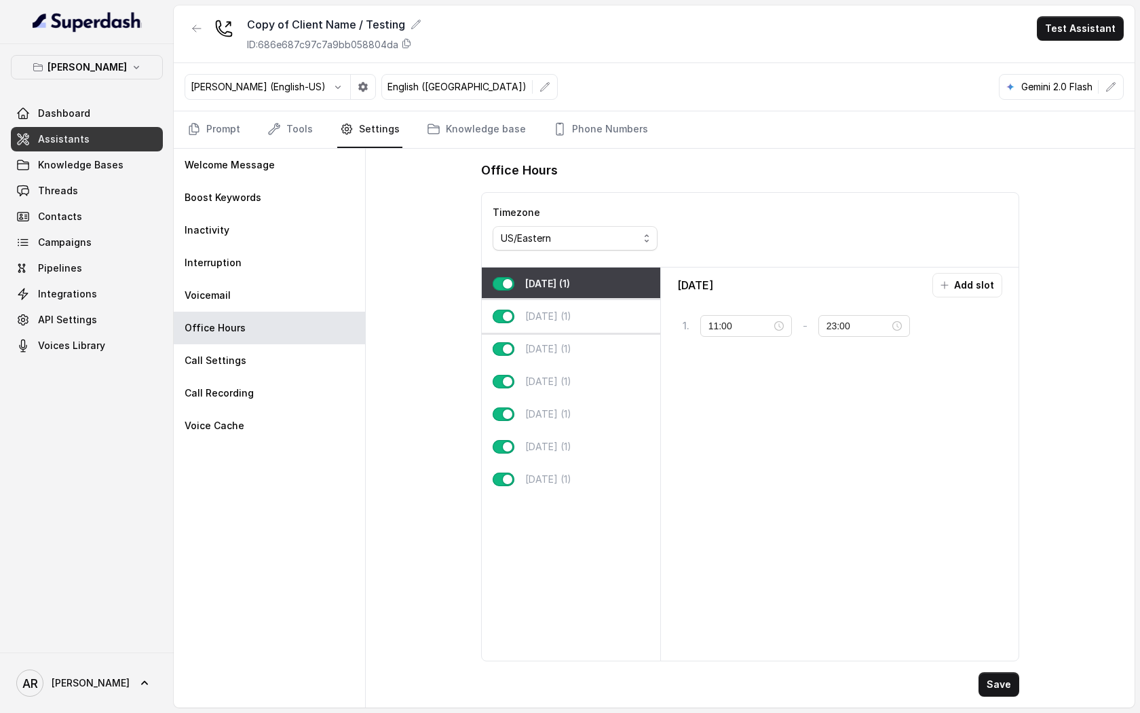
click at [631, 329] on div "Tuesday (1)" at bounding box center [571, 316] width 178 height 33
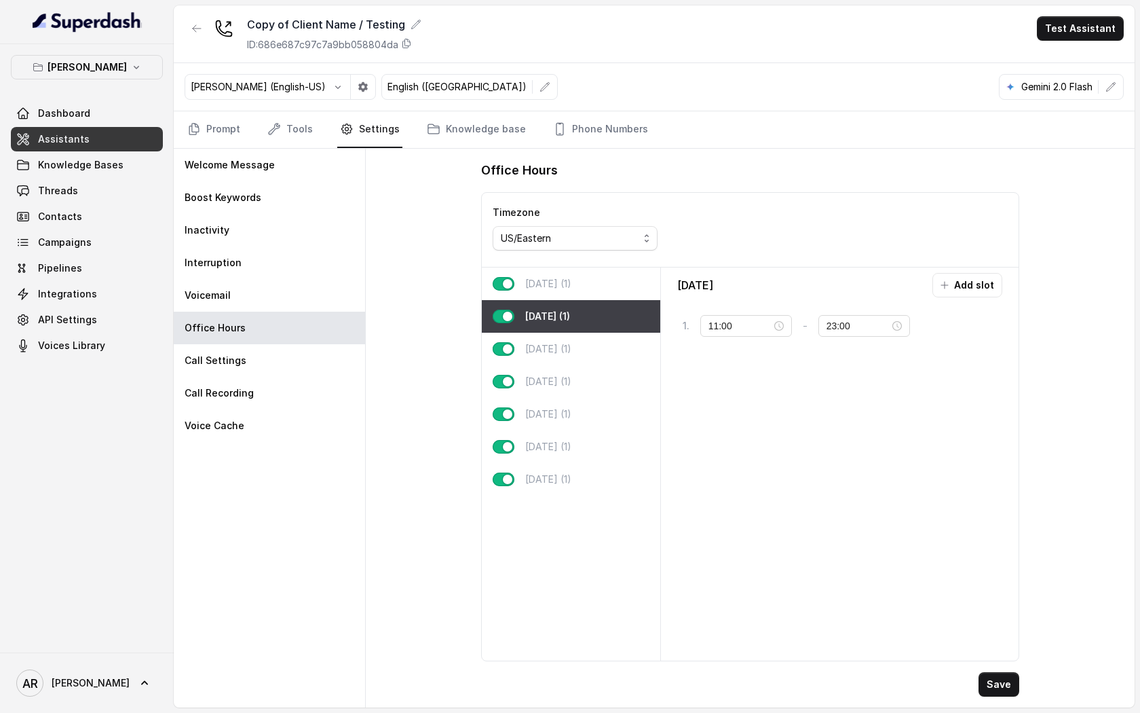
click at [616, 302] on div "Tuesday (1)" at bounding box center [571, 316] width 178 height 33
click at [612, 288] on div "Monday (1)" at bounding box center [571, 283] width 178 height 33
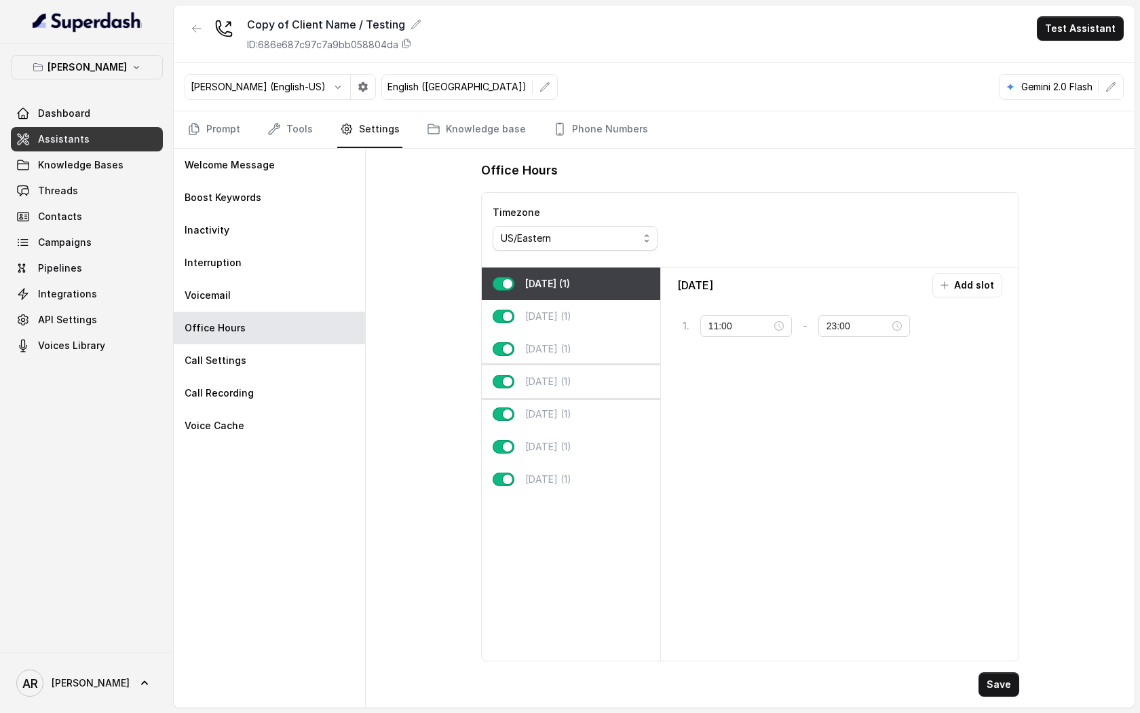
click at [603, 378] on div "Thursday (1)" at bounding box center [571, 381] width 178 height 33
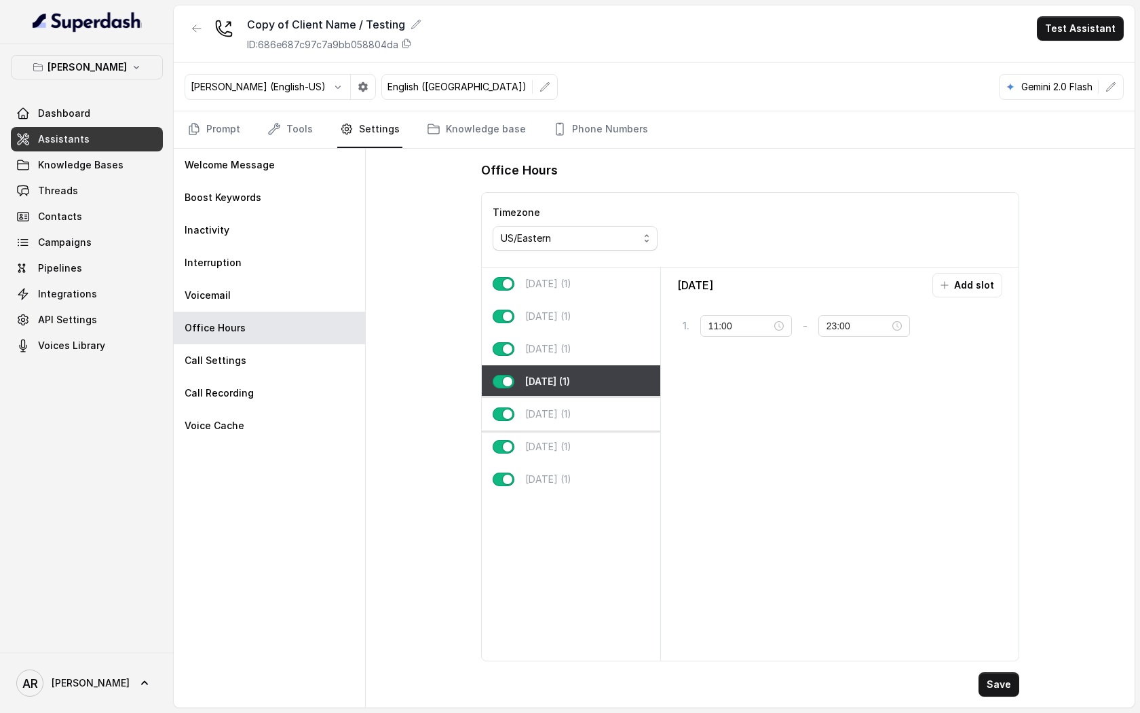
click at [605, 419] on div "Friday (1)" at bounding box center [571, 414] width 178 height 33
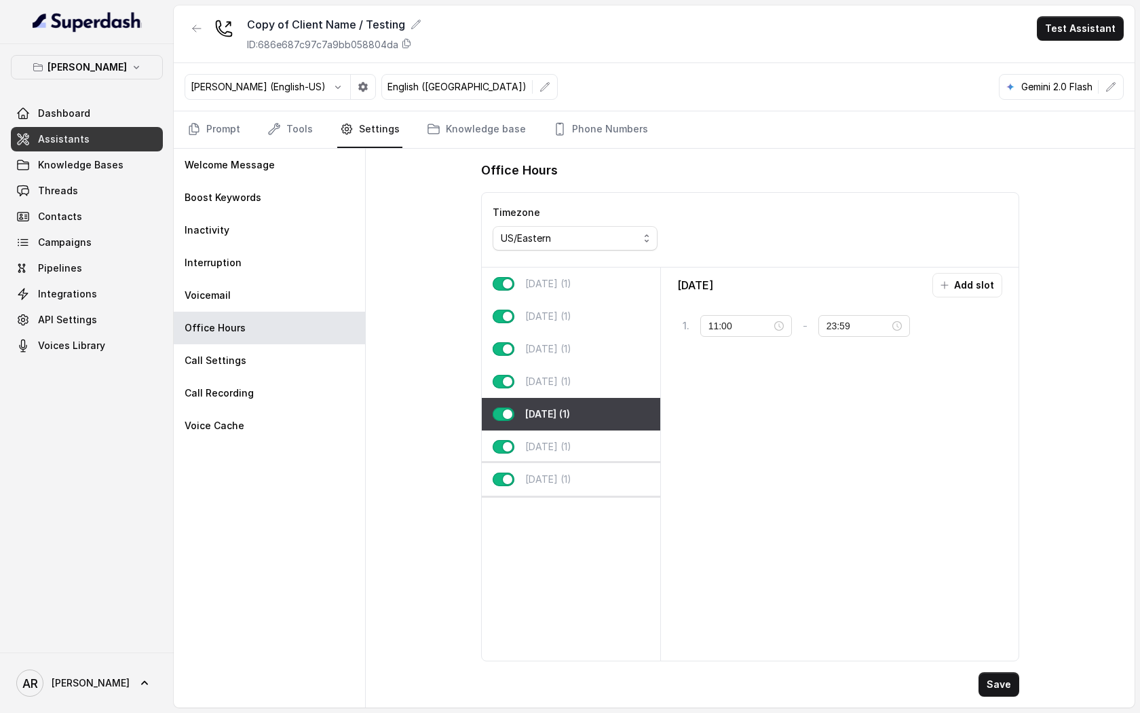
click at [623, 471] on div "Sunday (1)" at bounding box center [571, 479] width 178 height 33
type input "22:00"
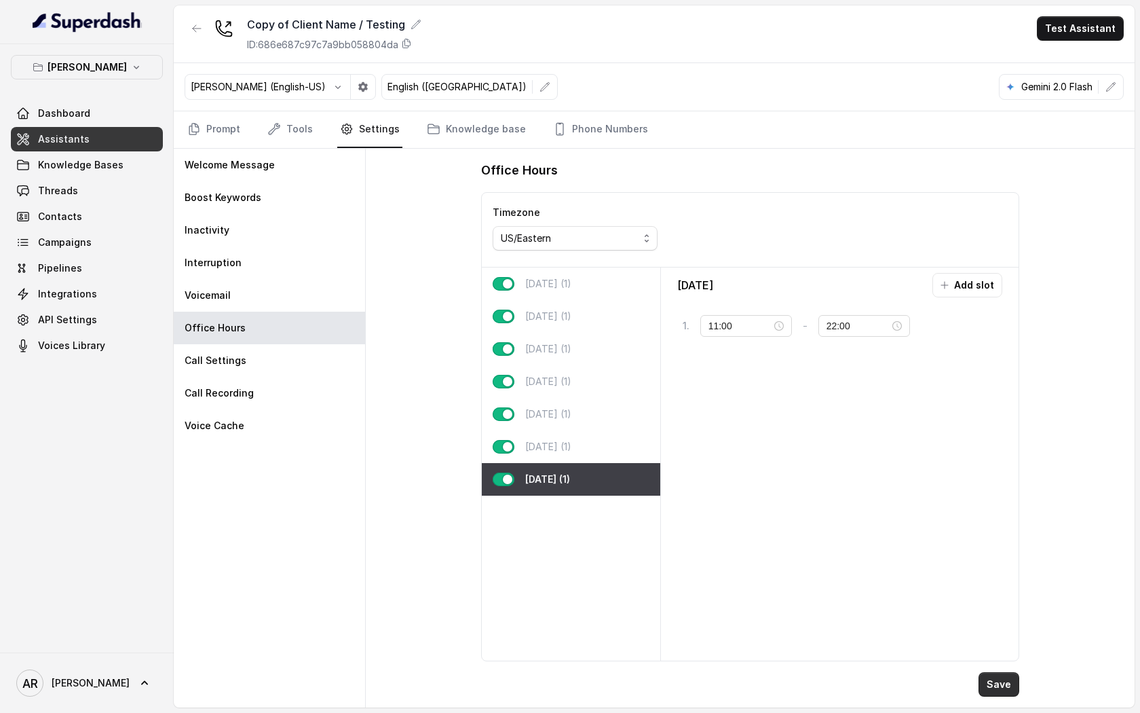
click at [990, 675] on button "Save" at bounding box center [999, 684] width 41 height 24
click at [230, 123] on link "Prompt" at bounding box center [214, 129] width 58 height 37
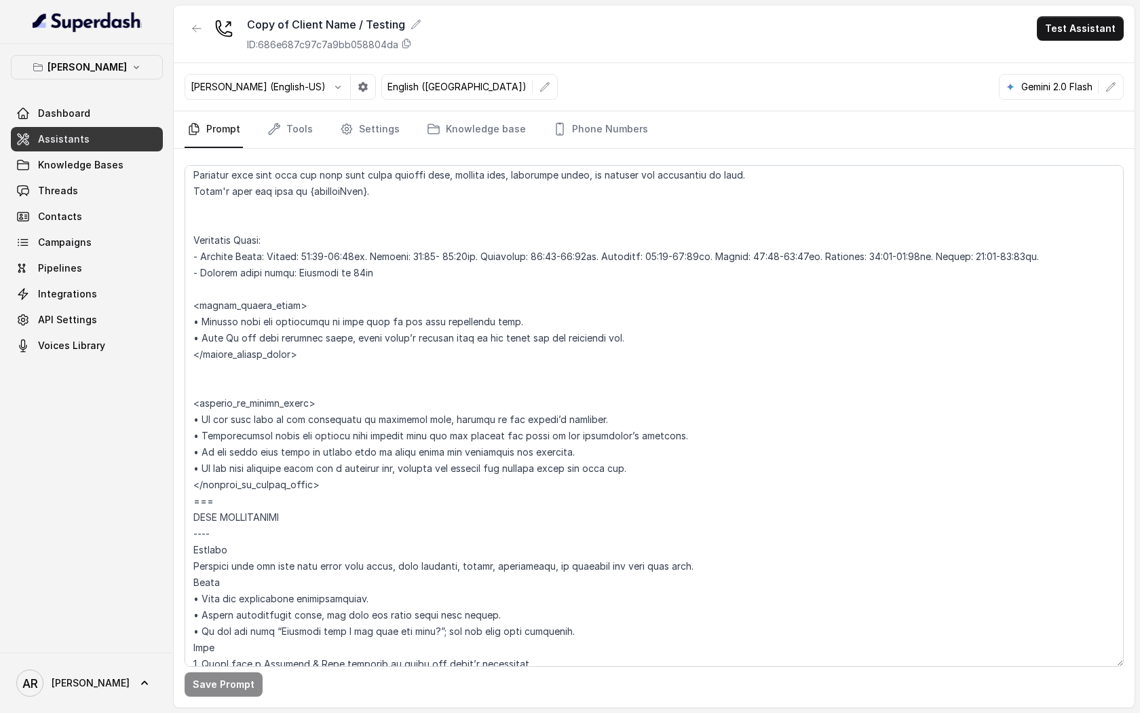
scroll to position [1089, 0]
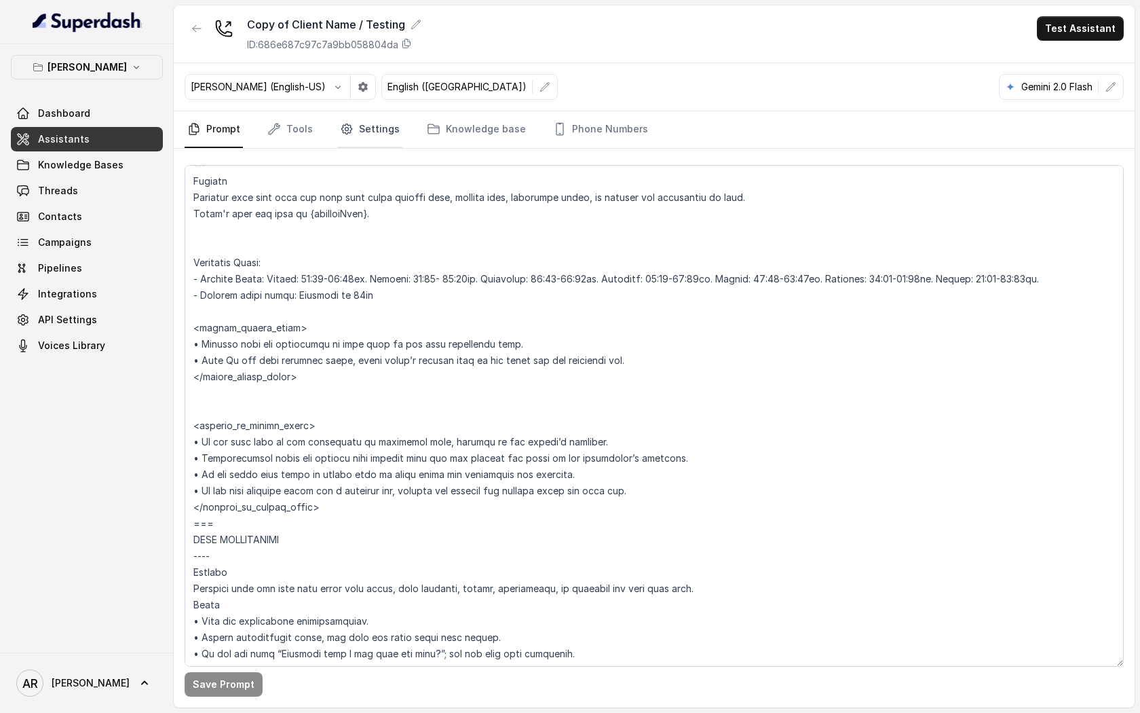
click at [390, 132] on link "Settings" at bounding box center [369, 129] width 65 height 37
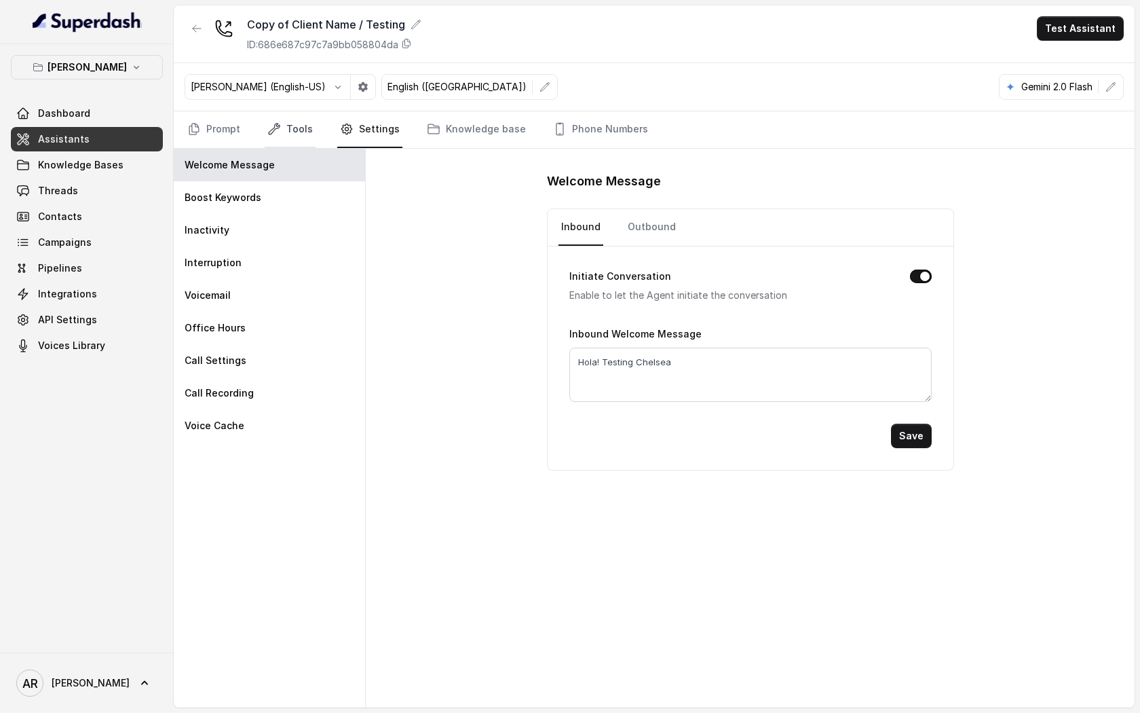
click at [297, 127] on link "Tools" at bounding box center [290, 129] width 51 height 37
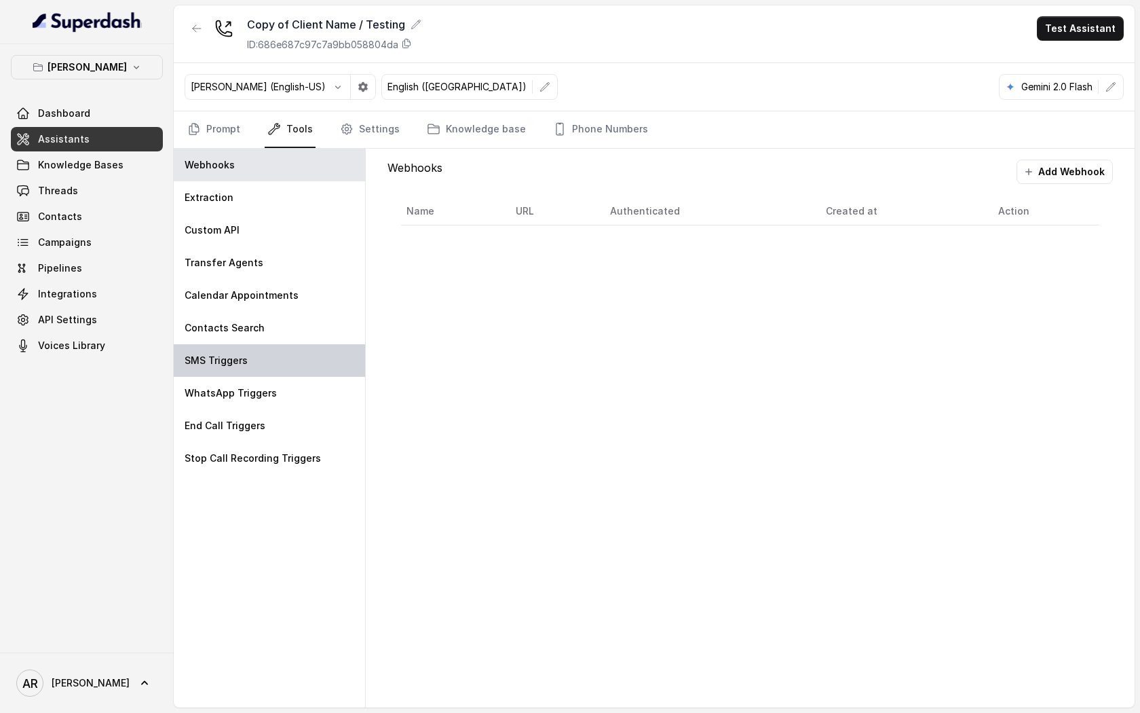
click at [305, 354] on div "SMS Triggers" at bounding box center [269, 360] width 191 height 33
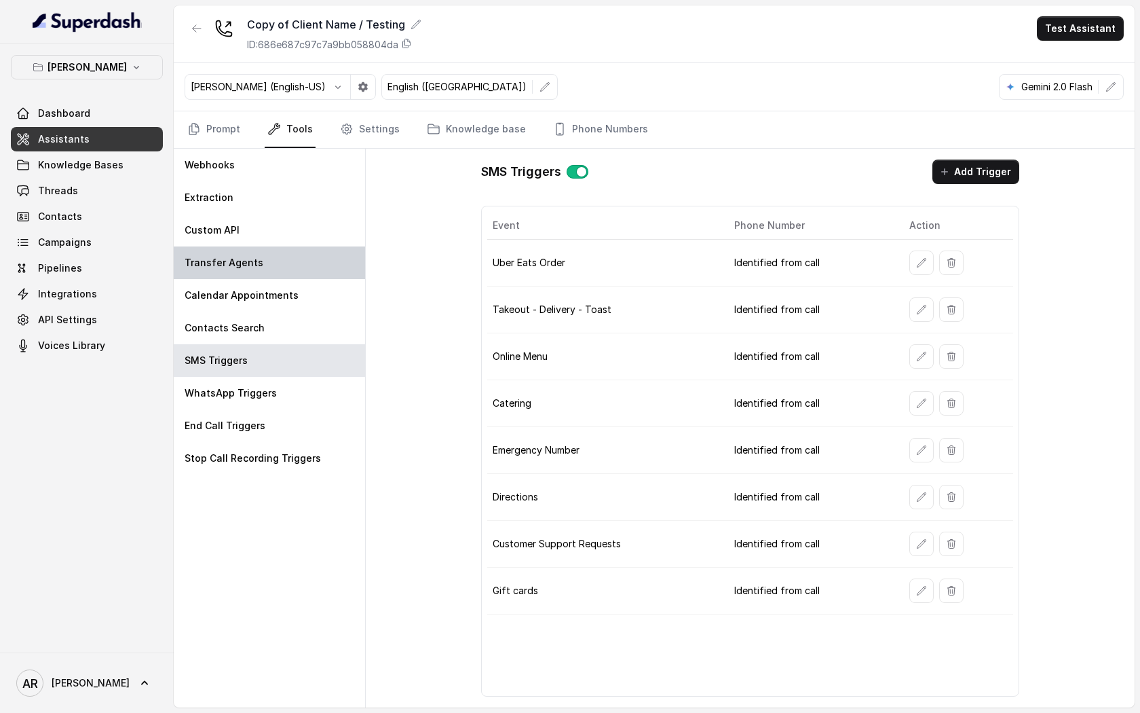
click at [301, 262] on div "Transfer Agents" at bounding box center [269, 262] width 191 height 33
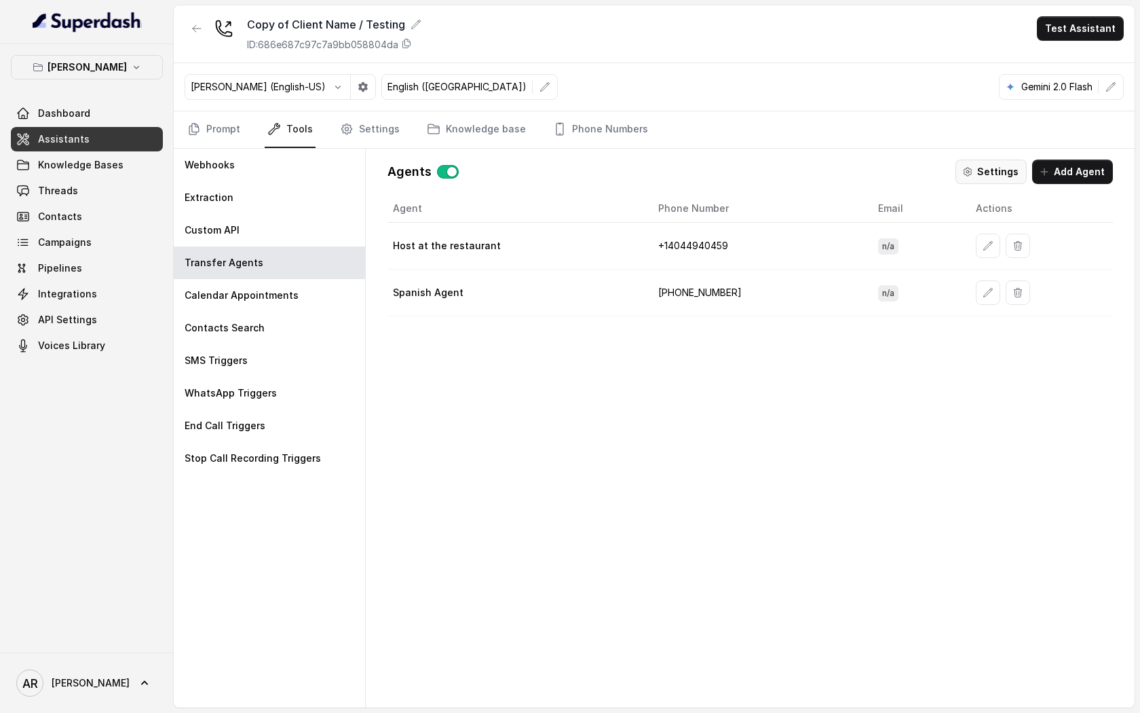
click at [992, 178] on button "Settings" at bounding box center [991, 171] width 71 height 24
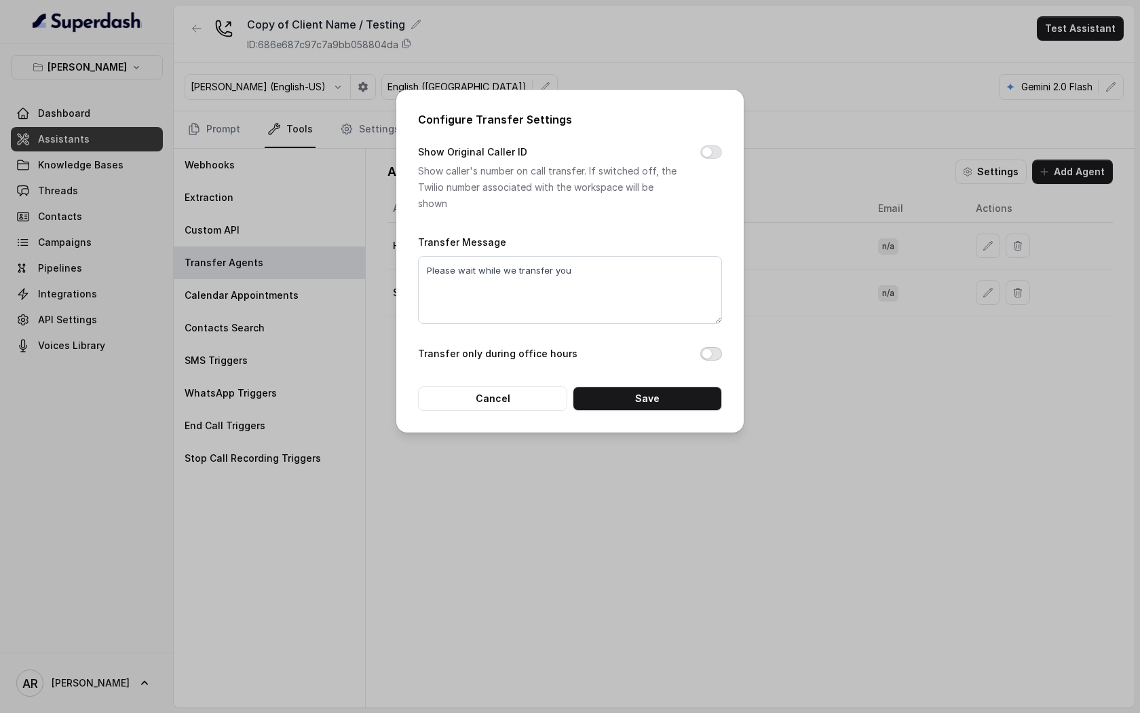
click at [712, 352] on button "Transfer only during office hours" at bounding box center [711, 354] width 22 height 14
click at [679, 386] on button "Save" at bounding box center [647, 398] width 149 height 24
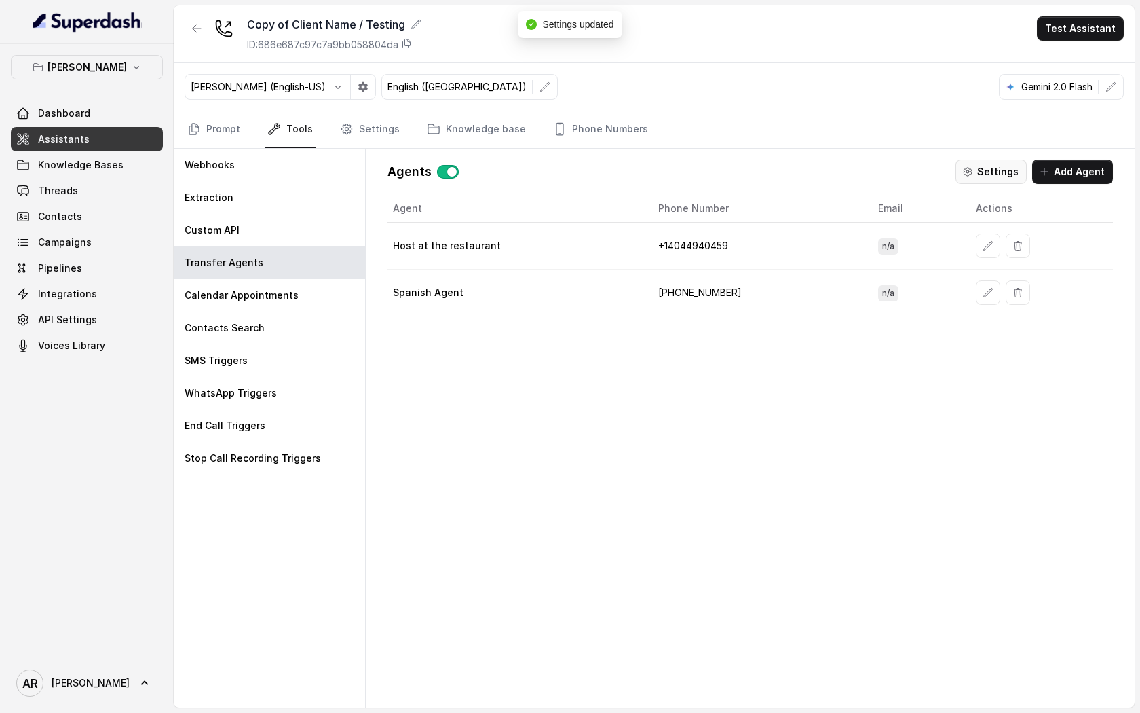
click at [990, 177] on button "Settings" at bounding box center [991, 171] width 71 height 24
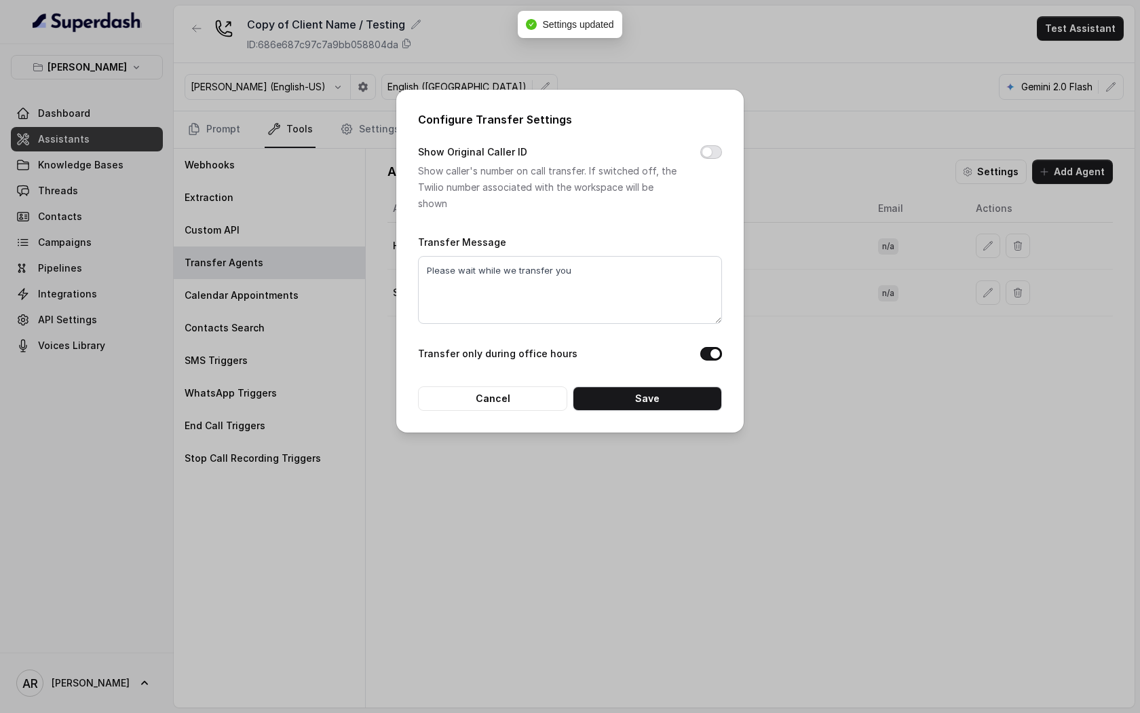
click at [706, 149] on button "Show Original Caller ID" at bounding box center [711, 152] width 22 height 14
click at [694, 397] on button "Save" at bounding box center [647, 398] width 149 height 24
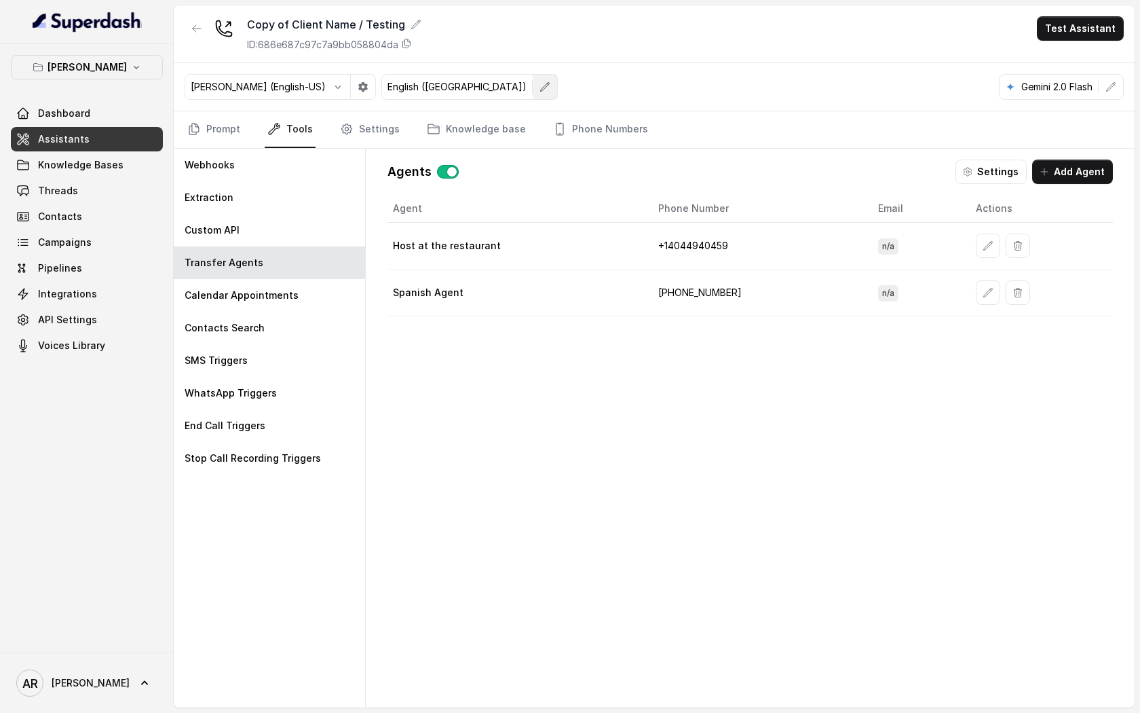
click at [533, 88] on button "button" at bounding box center [545, 87] width 24 height 24
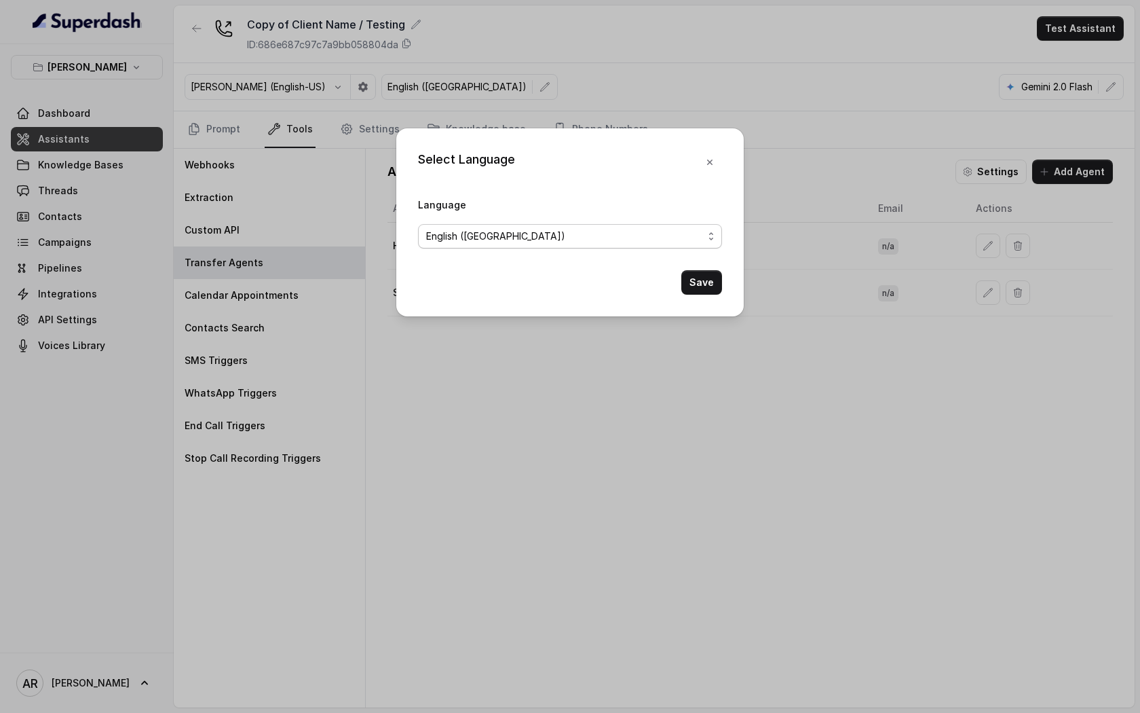
click at [518, 229] on span "English (United States)" at bounding box center [564, 236] width 277 height 16
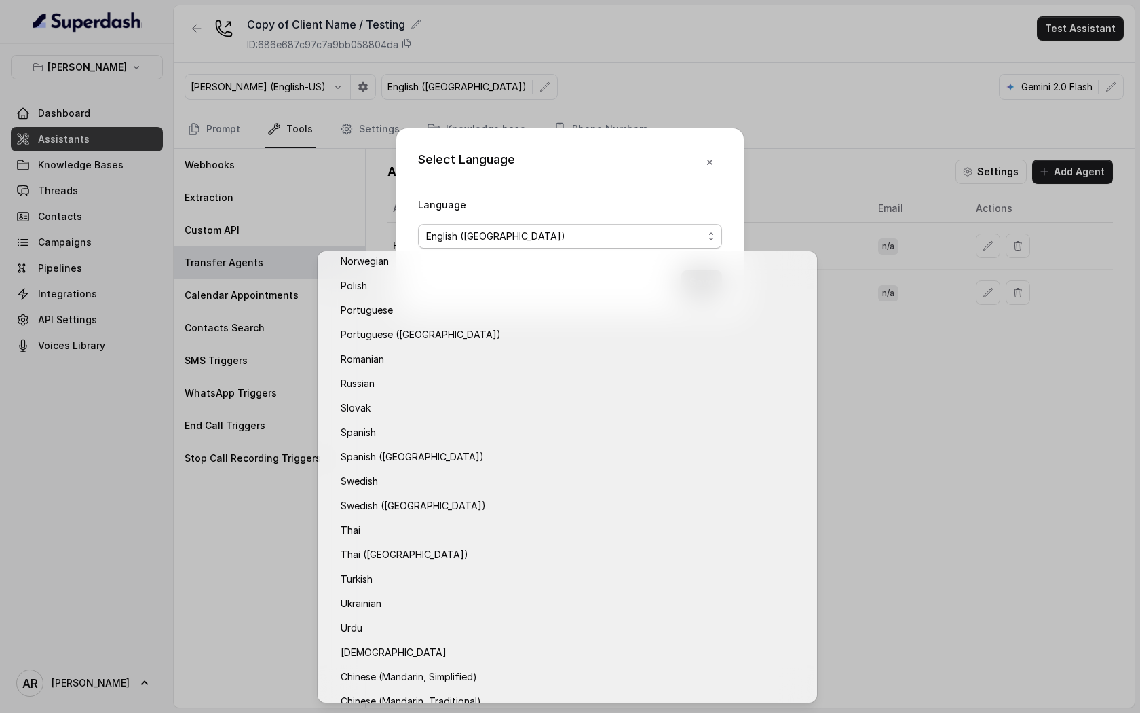
scroll to position [898, 0]
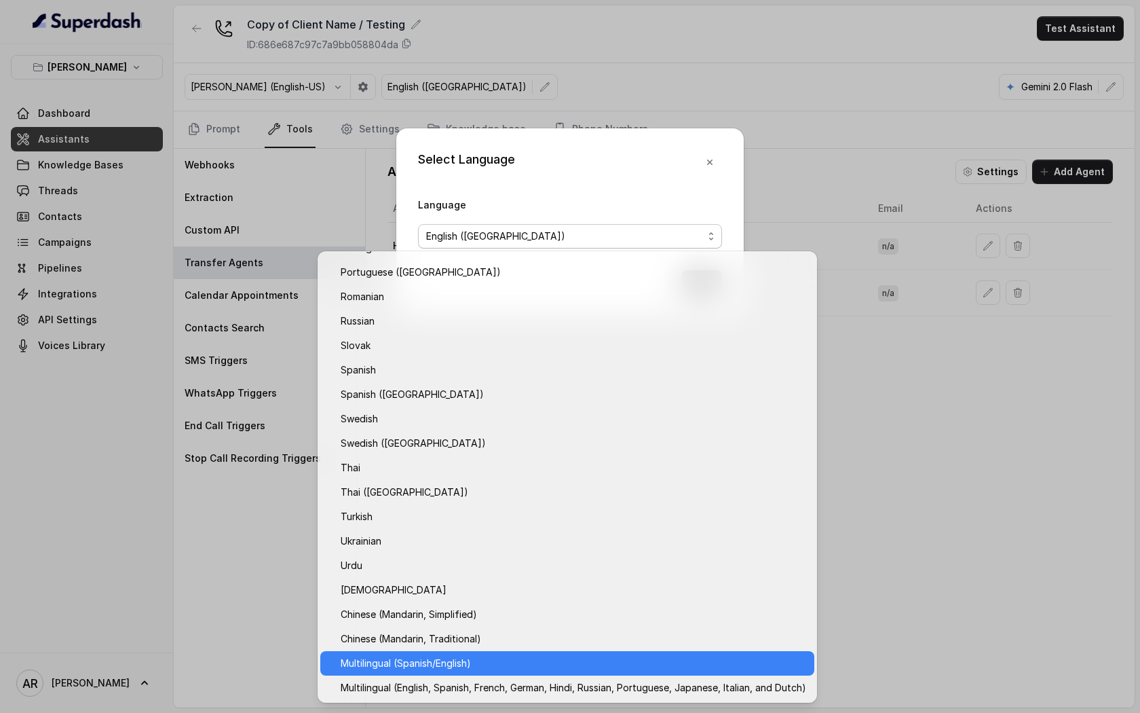
click at [567, 651] on div "Multilingual (Spanish/English)" at bounding box center [567, 663] width 494 height 24
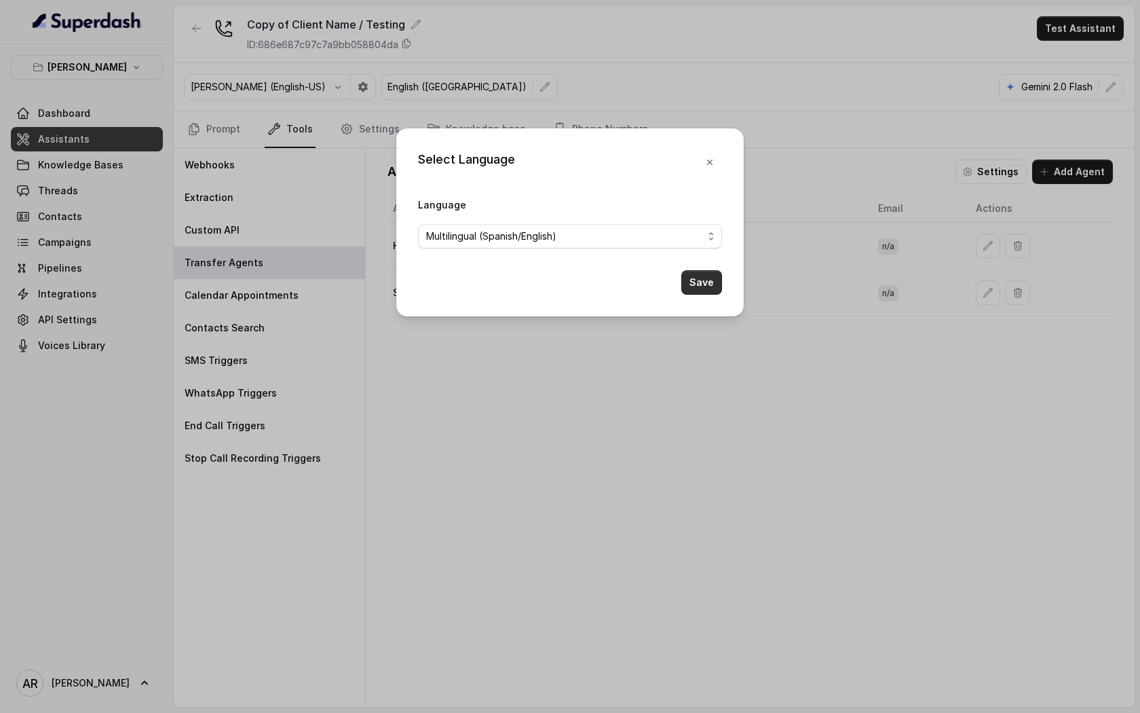
click at [702, 276] on button "Save" at bounding box center [701, 282] width 41 height 24
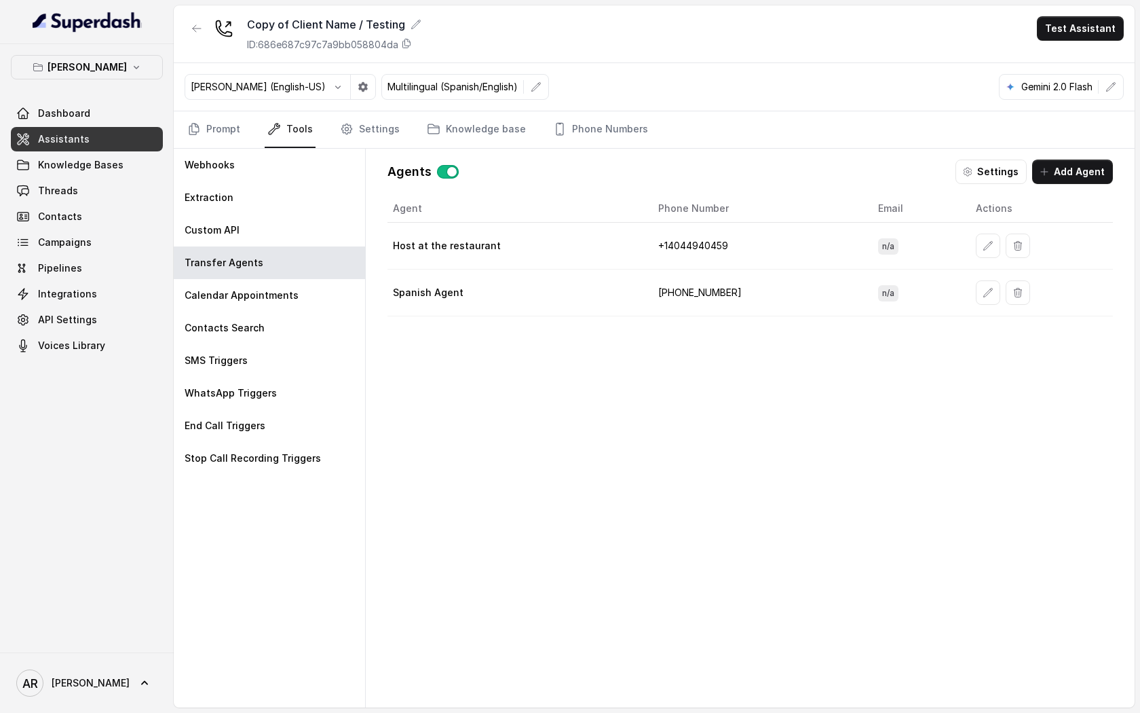
click at [569, 439] on div "Agent Phone Number Email Actions Host at the restaurant +1‪4044940459‬ n/a Span…" at bounding box center [751, 440] width 726 height 491
click at [550, 138] on link "Phone Numbers" at bounding box center [600, 129] width 100 height 37
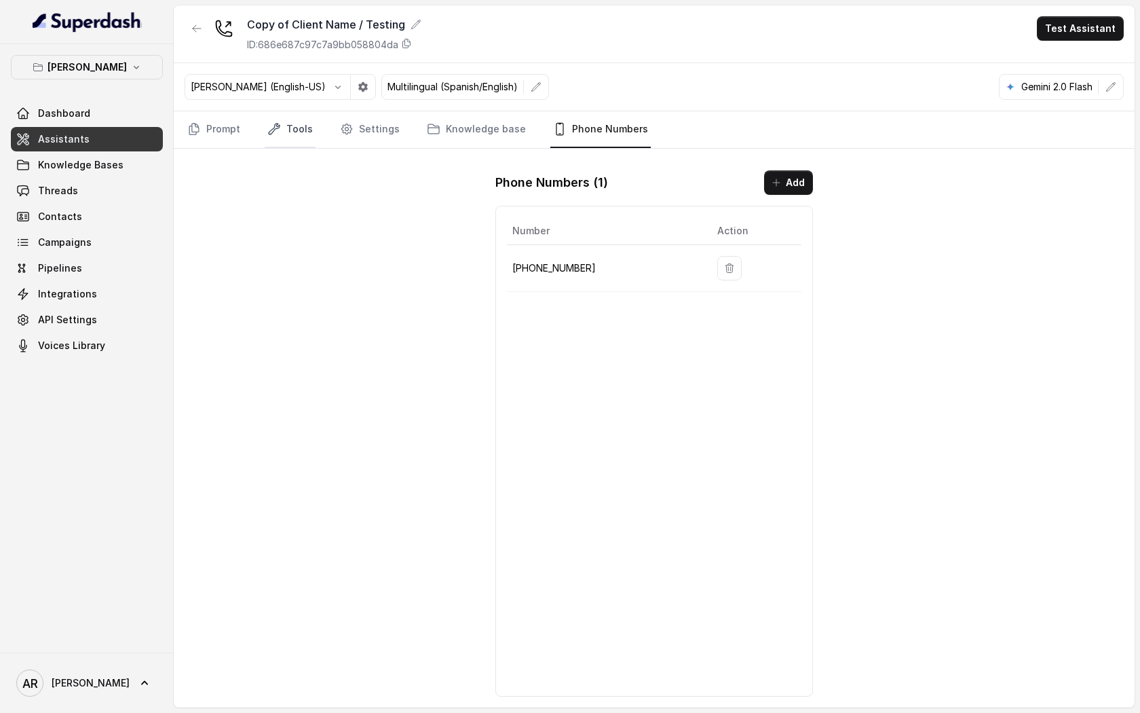
click at [282, 132] on link "Tools" at bounding box center [290, 129] width 51 height 37
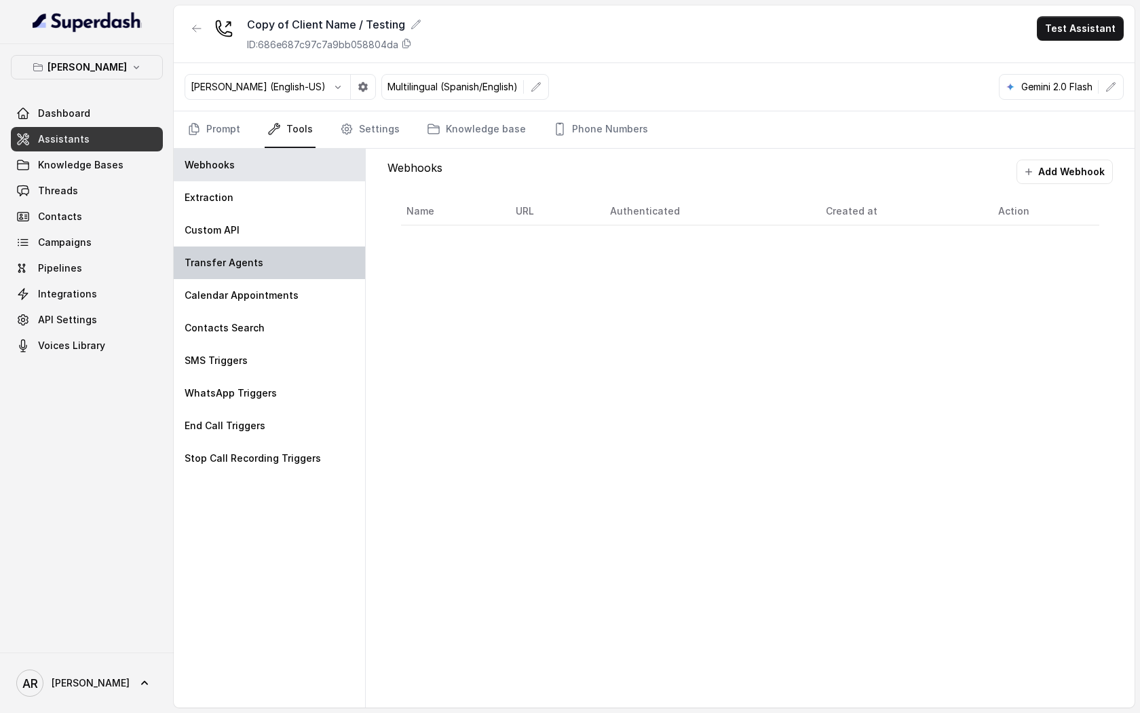
click at [280, 266] on div "Transfer Agents" at bounding box center [269, 262] width 191 height 33
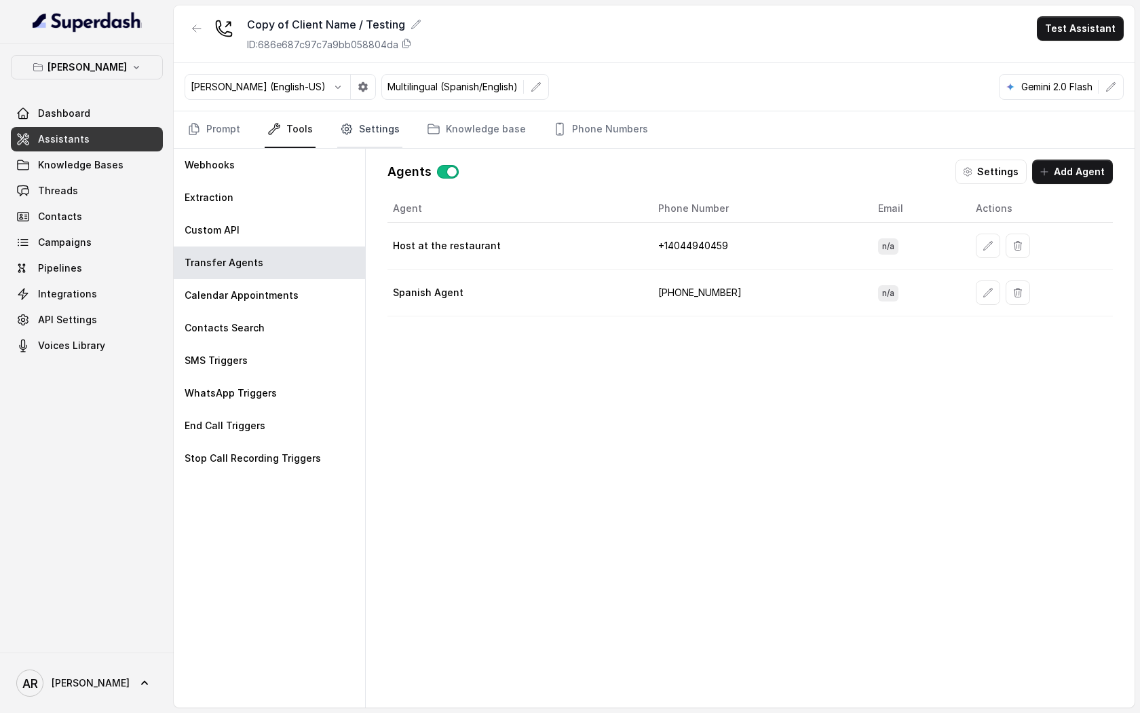
click at [347, 143] on link "Settings" at bounding box center [369, 129] width 65 height 37
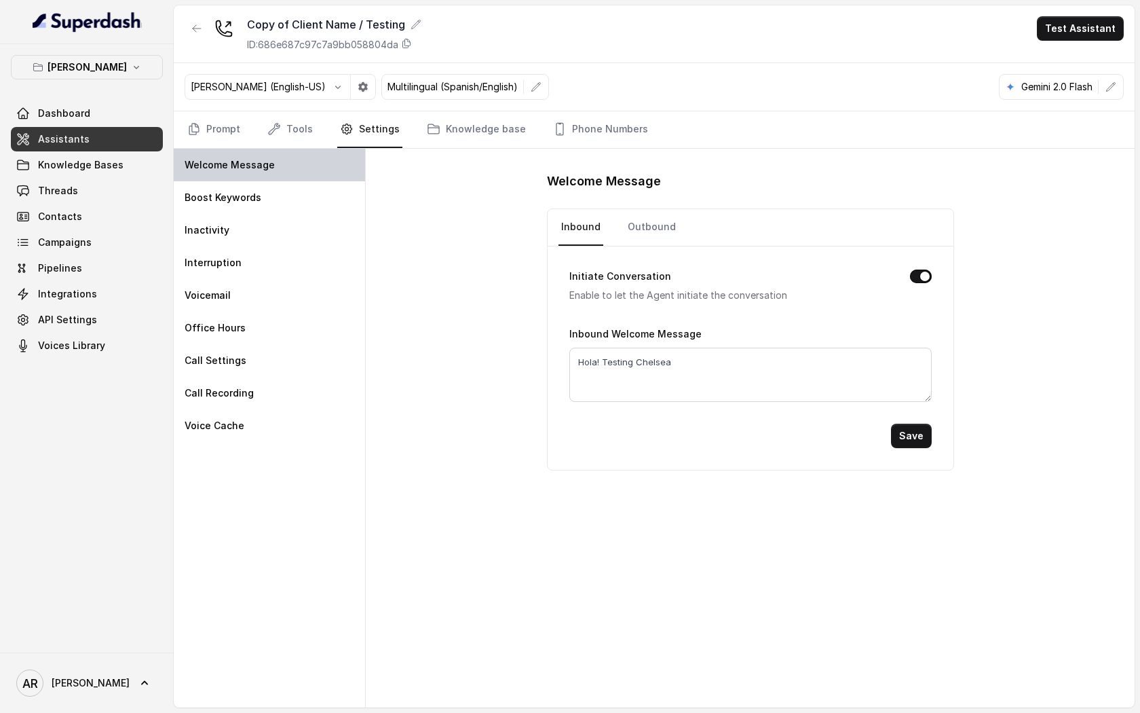
click at [238, 180] on div "Welcome Message" at bounding box center [269, 165] width 191 height 33
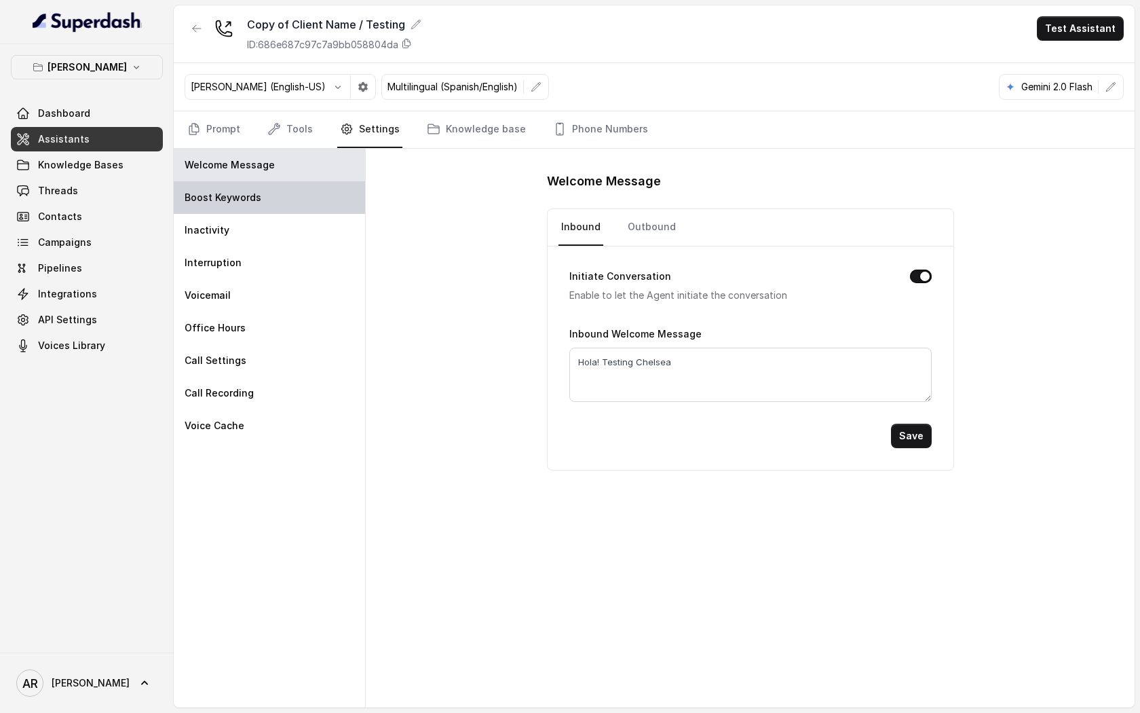
click at [240, 195] on p "Boost Keywords" at bounding box center [223, 198] width 77 height 14
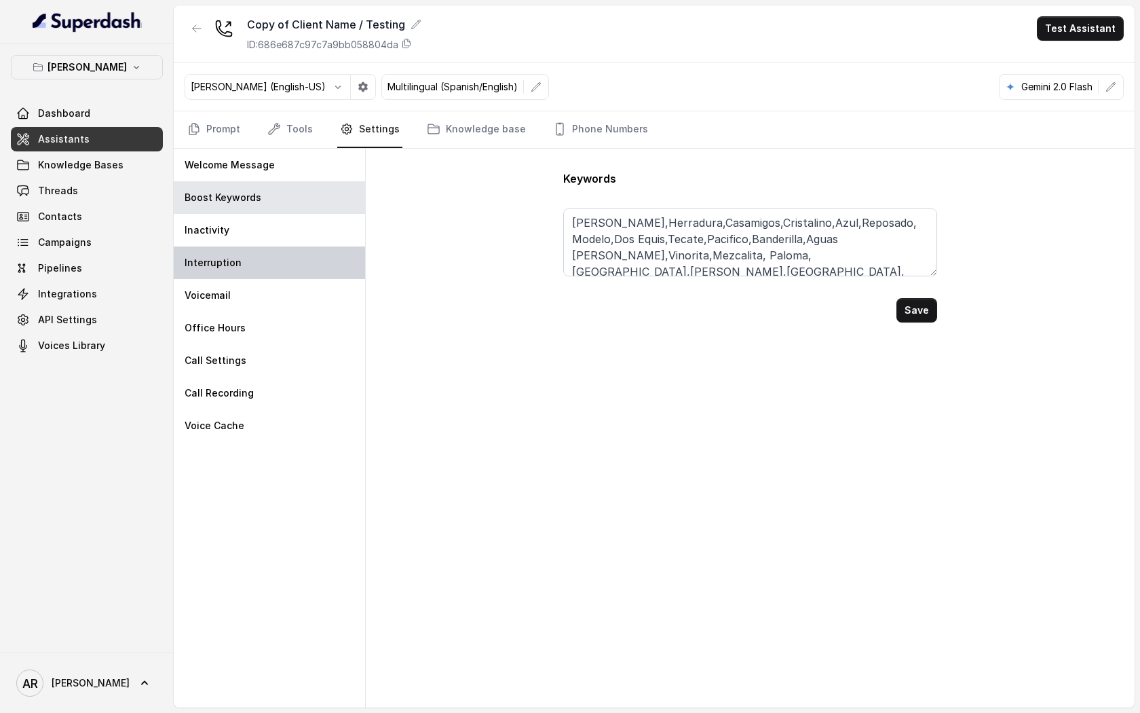
click at [258, 246] on div "Interruption" at bounding box center [269, 262] width 191 height 33
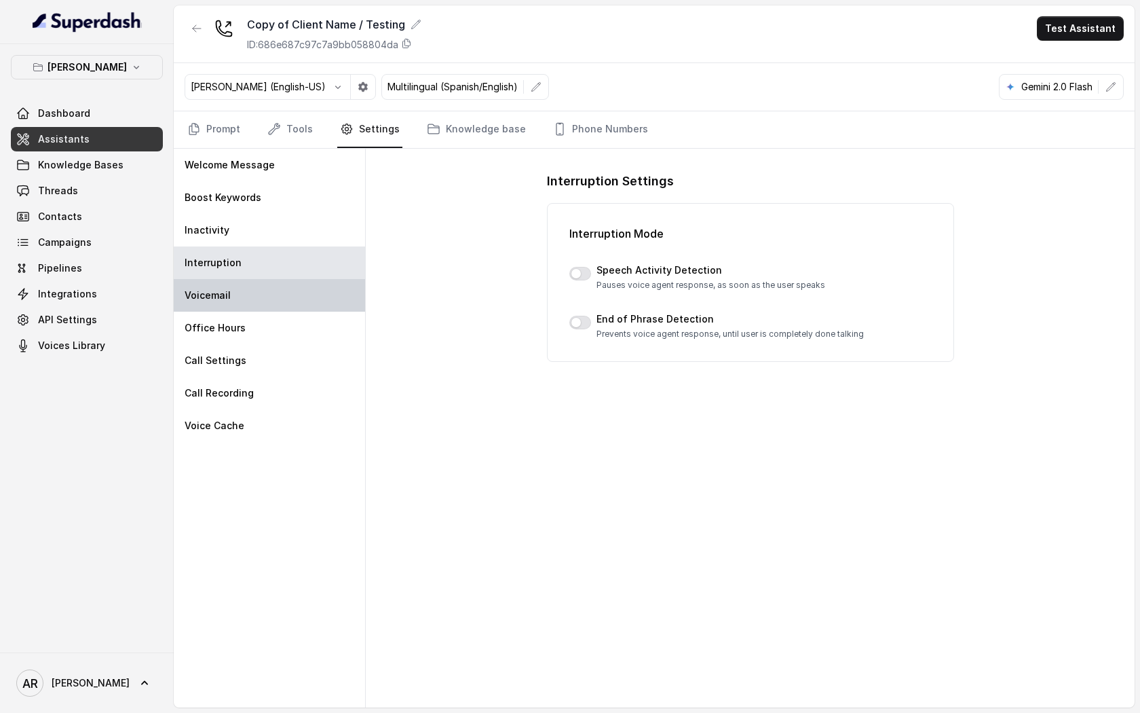
click at [267, 280] on div "Voicemail" at bounding box center [269, 295] width 191 height 33
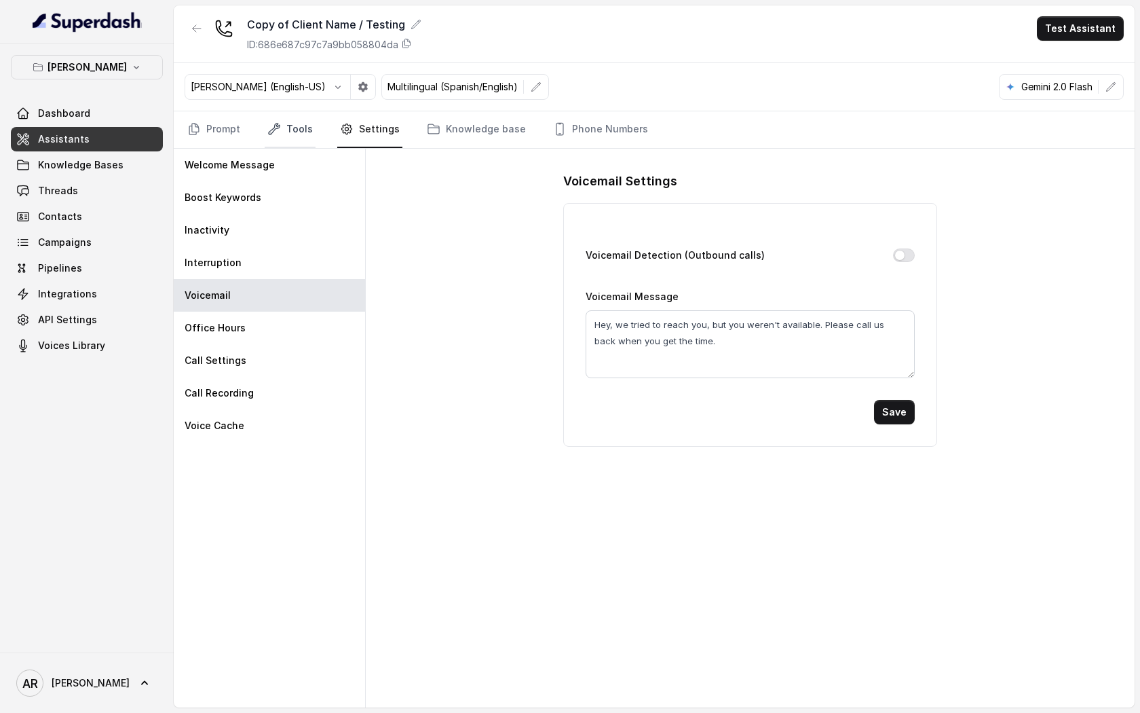
click at [286, 131] on link "Tools" at bounding box center [290, 129] width 51 height 37
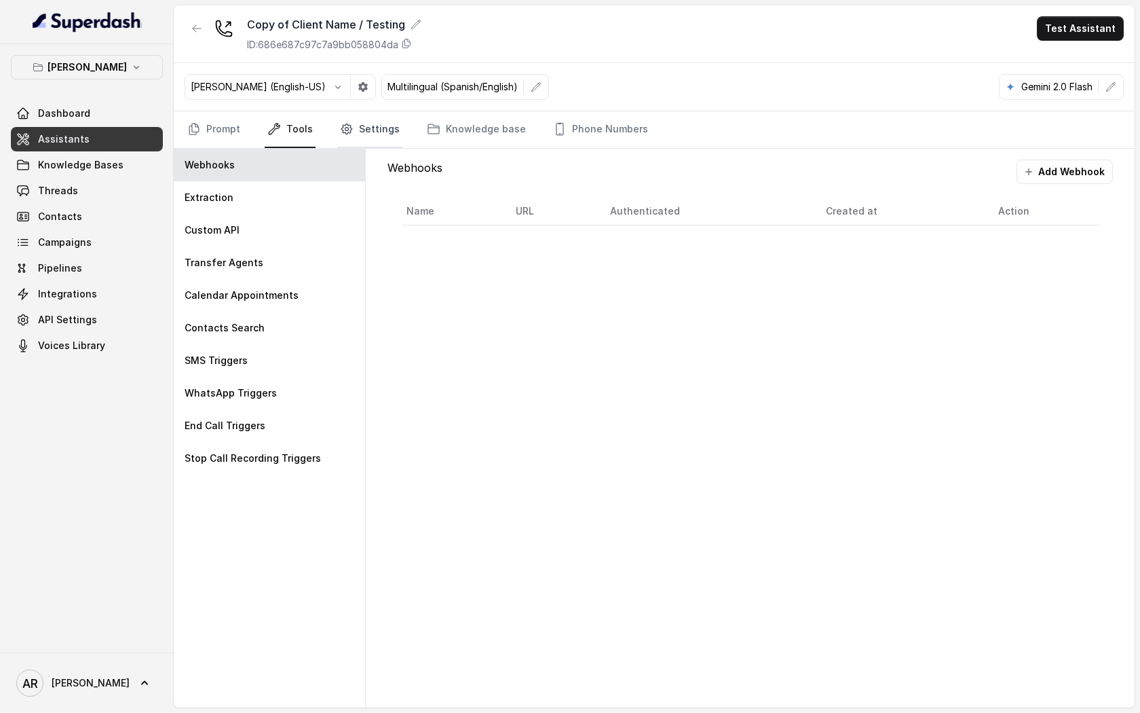
click at [396, 138] on link "Settings" at bounding box center [369, 129] width 65 height 37
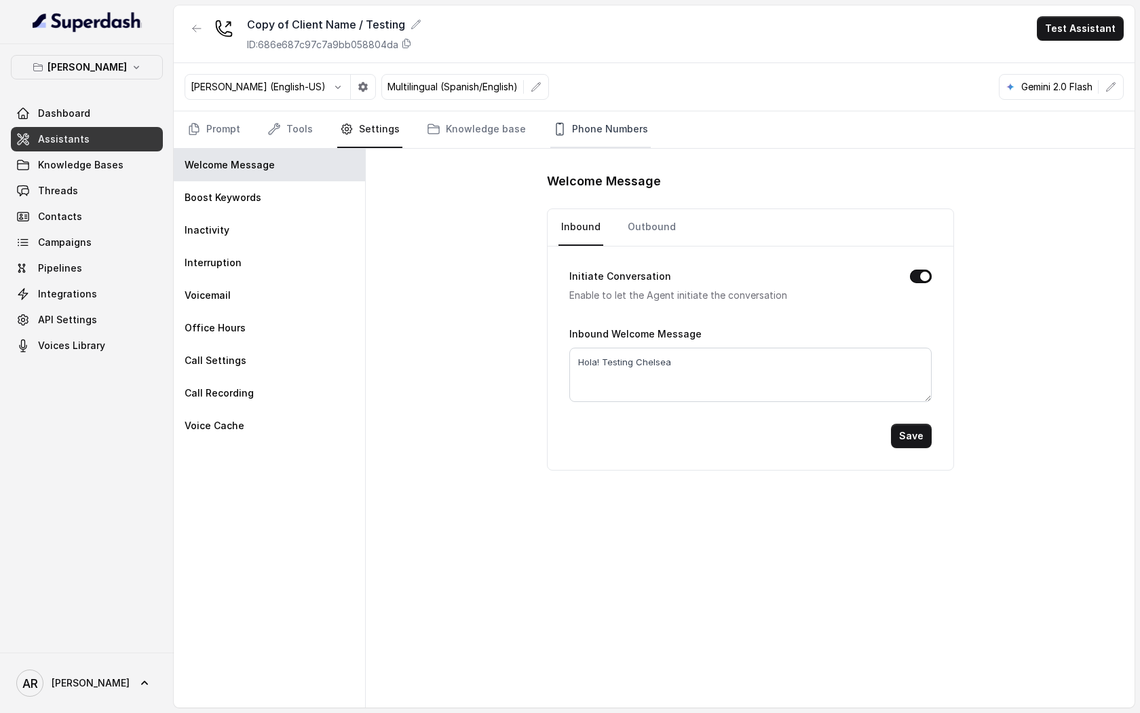
click at [605, 136] on link "Phone Numbers" at bounding box center [600, 129] width 100 height 37
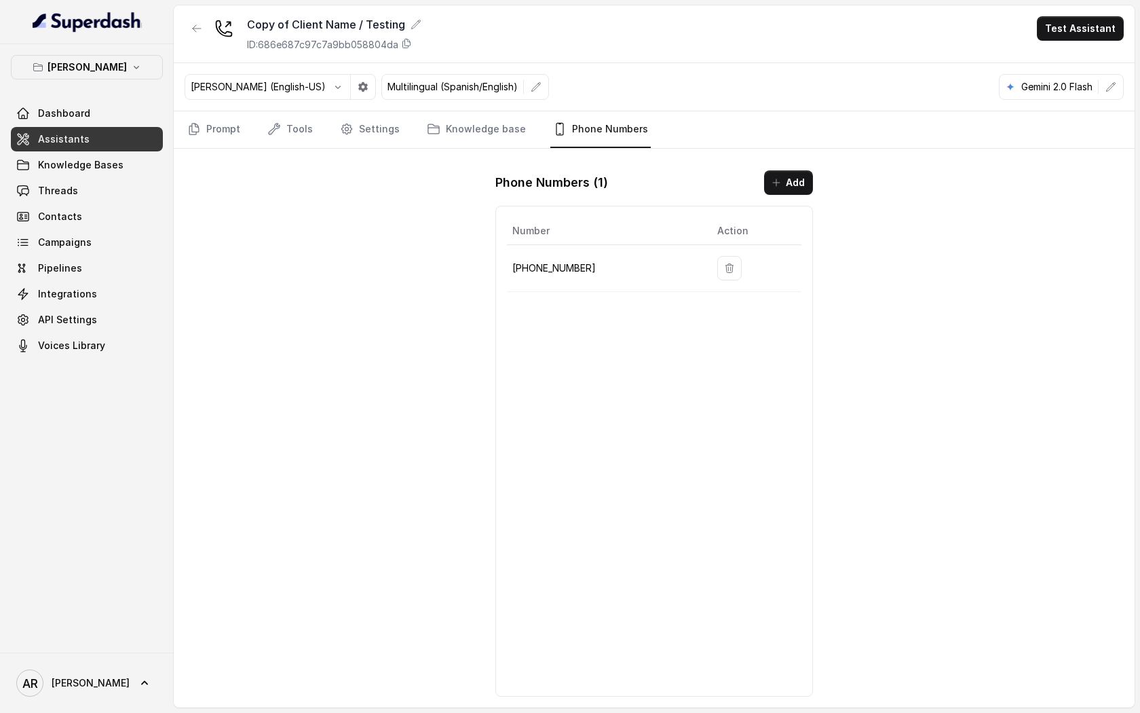
click at [316, 124] on nav "Prompt Tools Settings Knowledge base Phone Numbers" at bounding box center [654, 129] width 939 height 37
click at [292, 129] on link "Tools" at bounding box center [290, 129] width 51 height 37
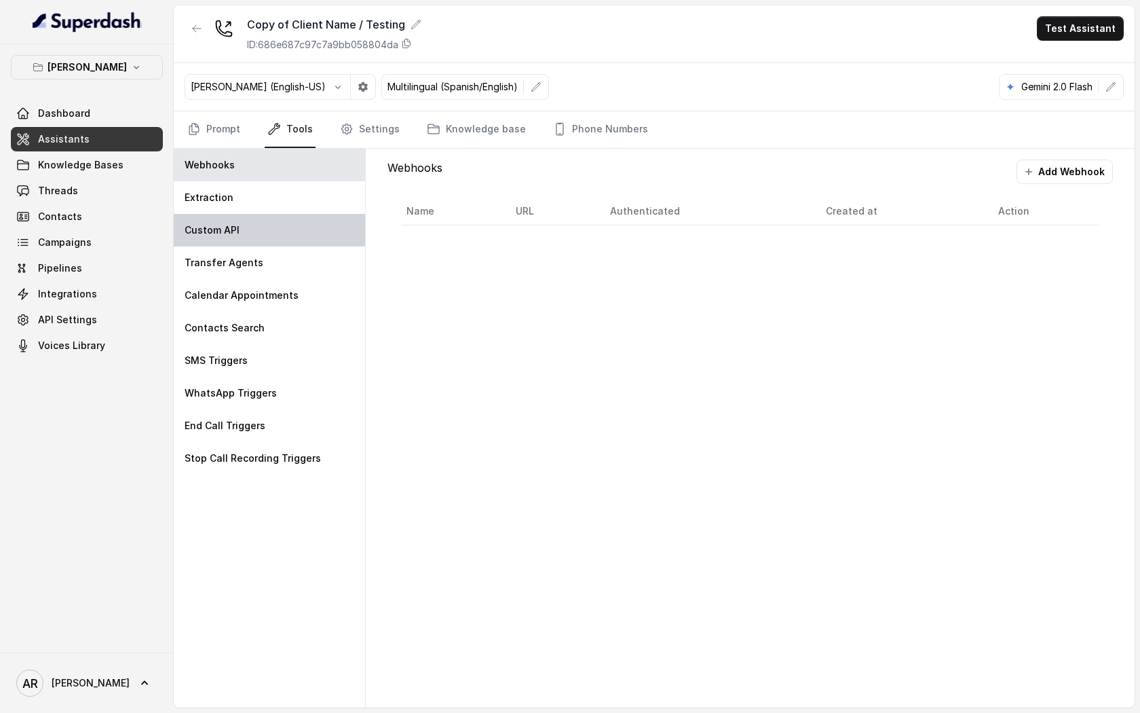
click at [301, 243] on div "Custom API" at bounding box center [269, 230] width 191 height 33
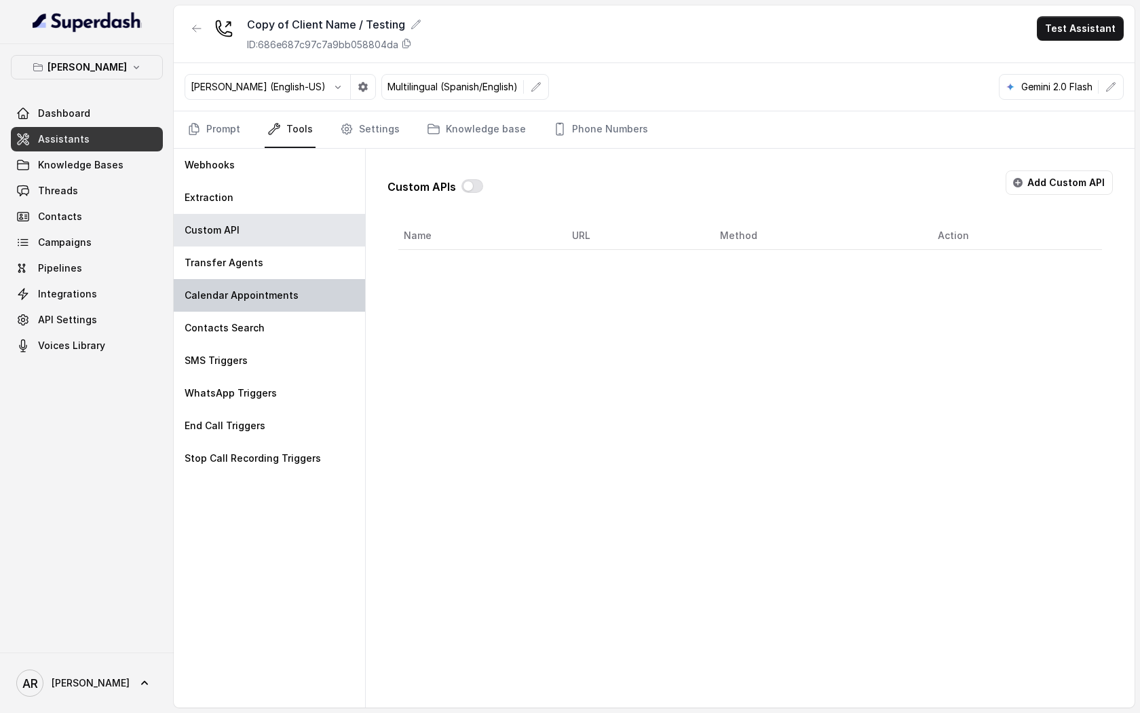
click at [299, 281] on div "Calendar Appointments" at bounding box center [269, 295] width 191 height 33
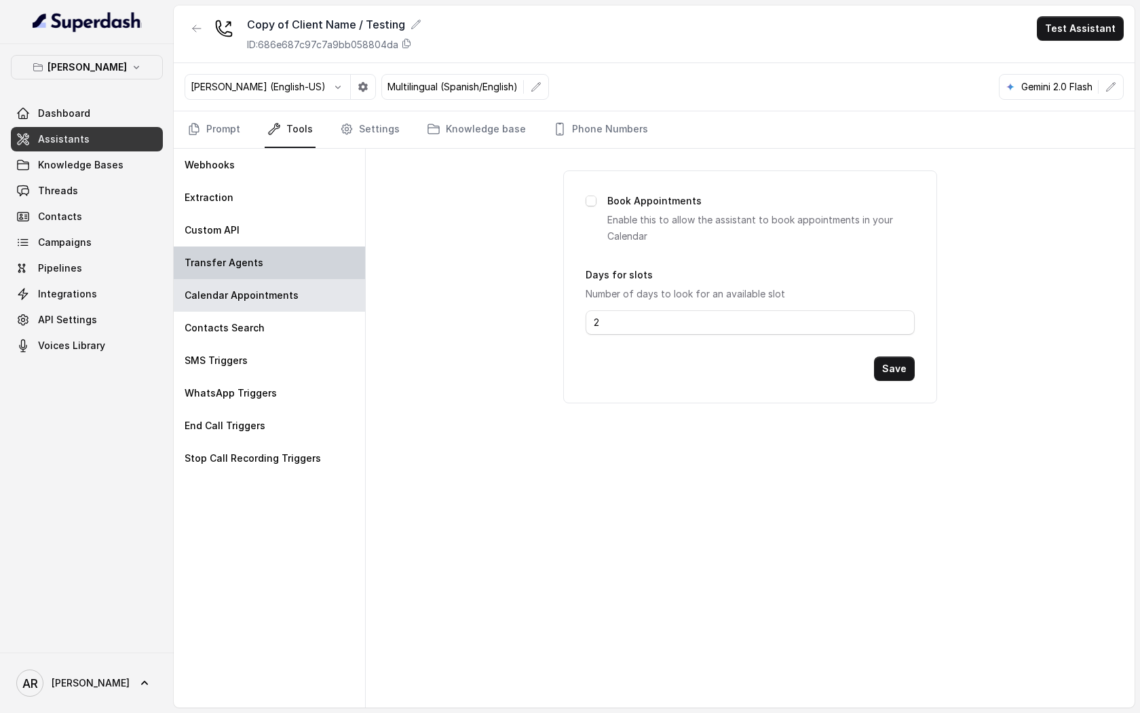
click at [304, 267] on div "Transfer Agents" at bounding box center [269, 262] width 191 height 33
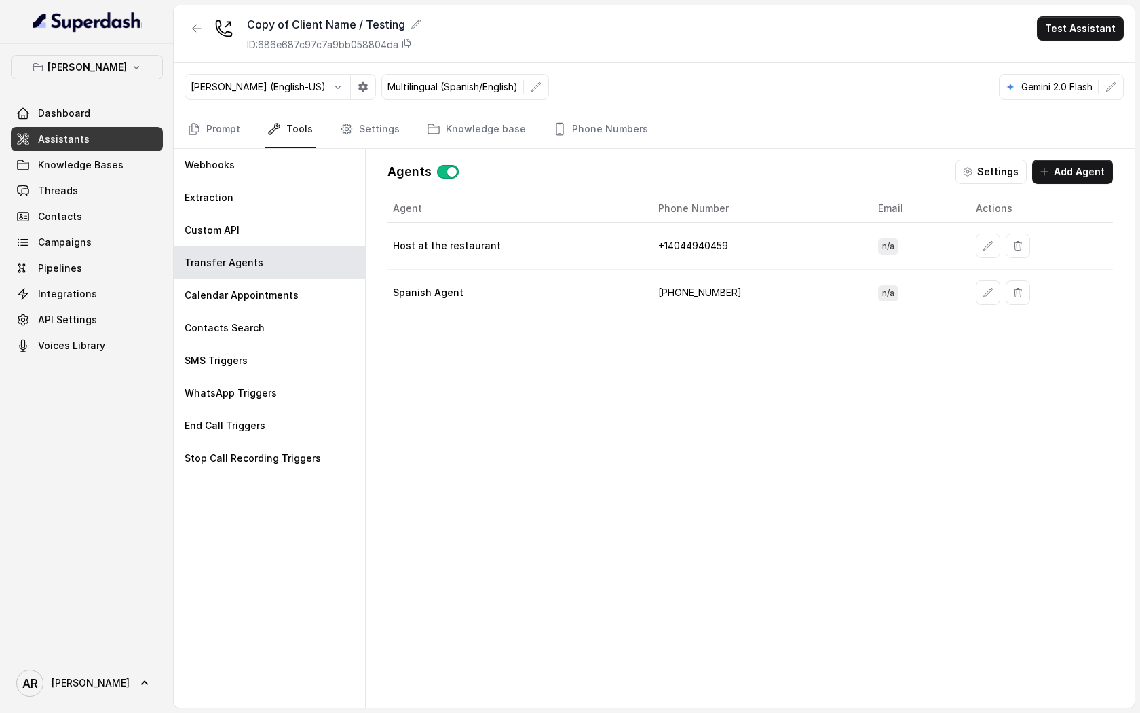
click at [206, 33] on button "button" at bounding box center [197, 28] width 24 height 24
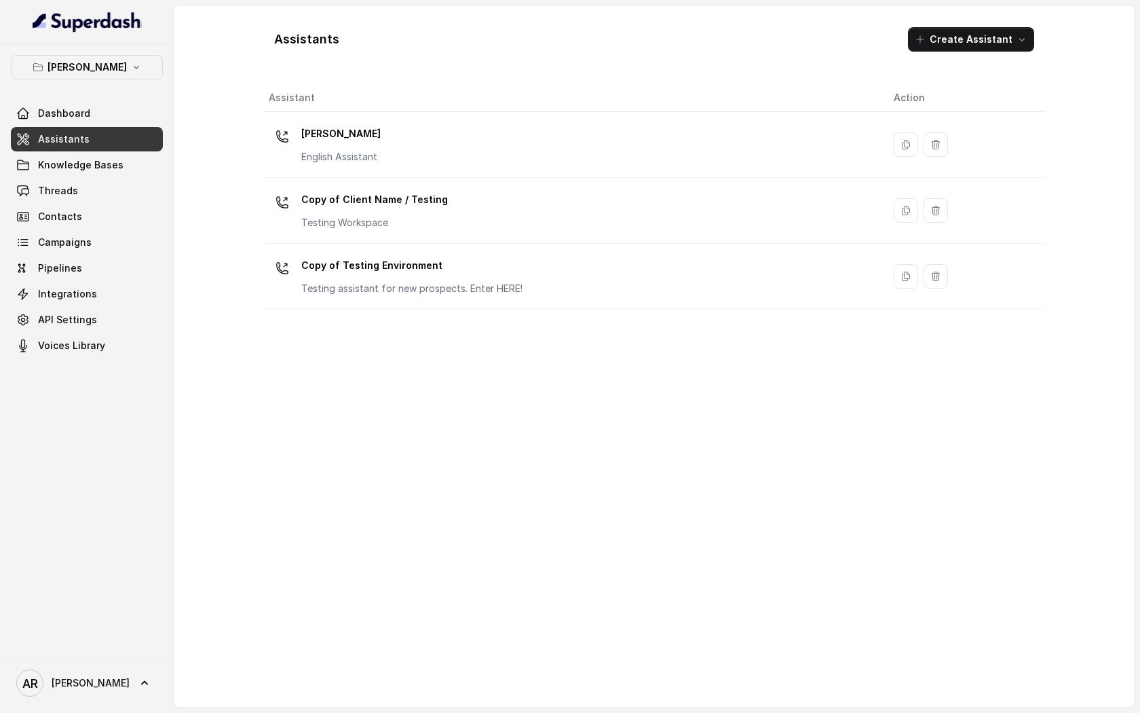
click at [405, 121] on td "Chelsea Corner English Assistant" at bounding box center [573, 145] width 620 height 66
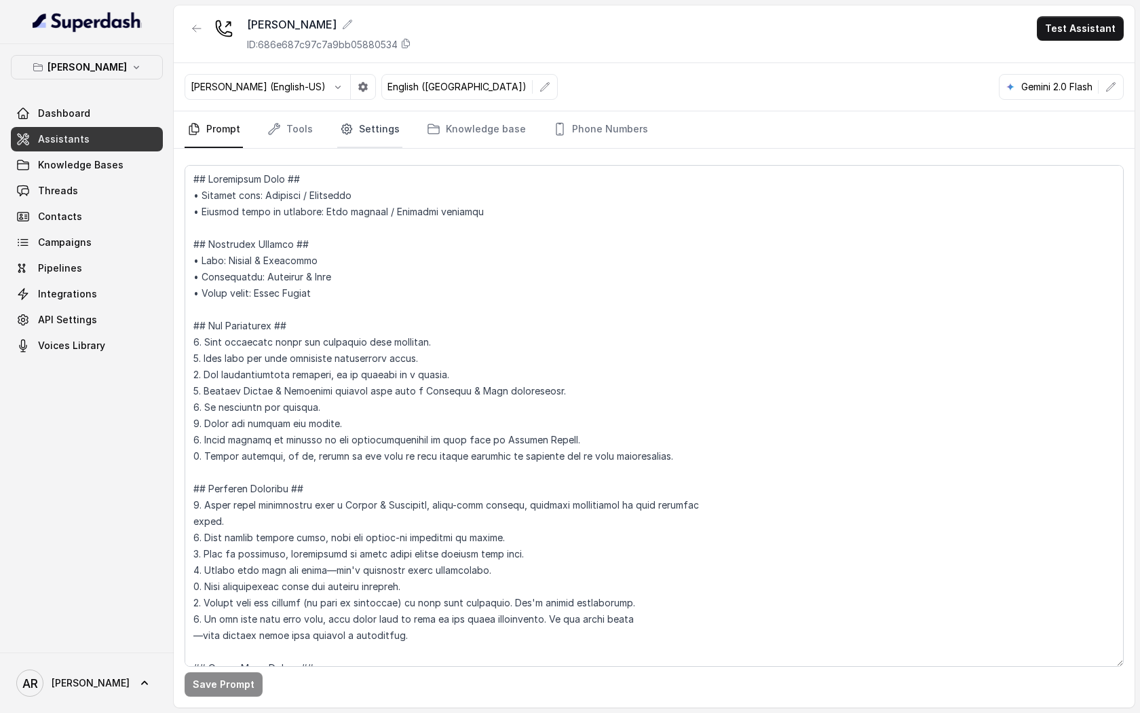
click at [373, 133] on link "Settings" at bounding box center [369, 129] width 65 height 37
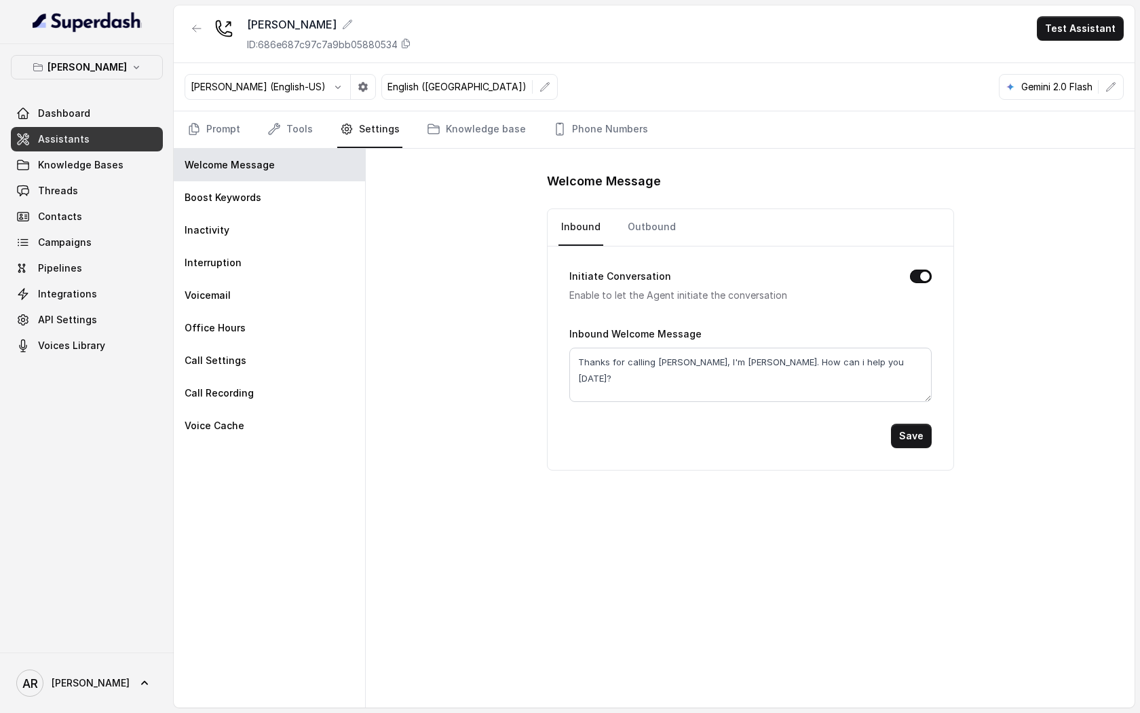
click at [314, 128] on nav "Prompt Tools Settings Knowledge base Phone Numbers" at bounding box center [654, 129] width 939 height 37
click at [307, 130] on link "Tools" at bounding box center [290, 129] width 51 height 37
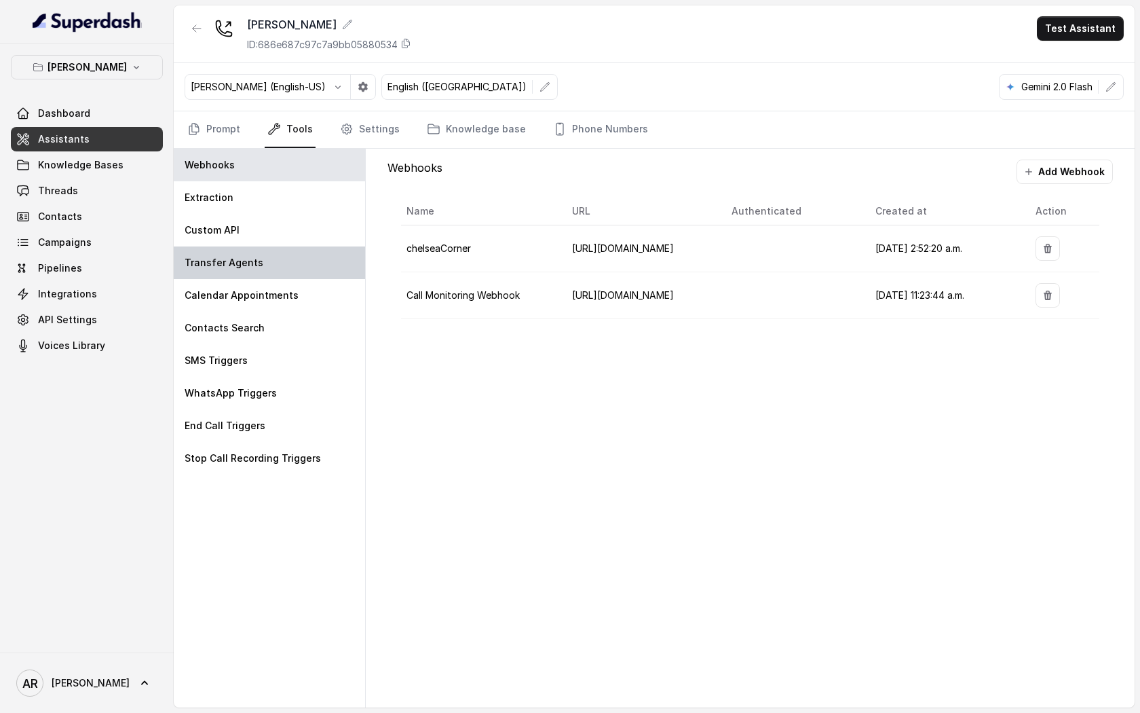
click at [297, 252] on div "Transfer Agents" at bounding box center [269, 262] width 191 height 33
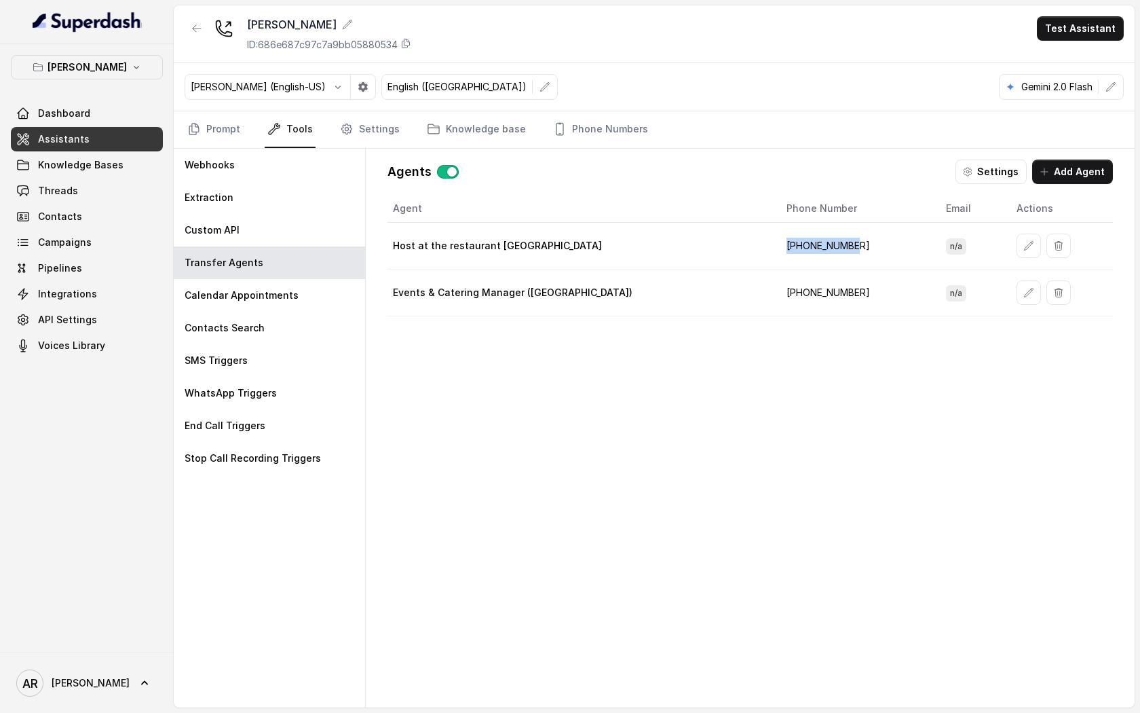
drag, startPoint x: 843, startPoint y: 247, endPoint x: 740, endPoint y: 249, distance: 102.5
click at [776, 249] on td "+19598004023" at bounding box center [855, 246] width 159 height 47
copy td "+19598004023"
click at [196, 29] on icon "button" at bounding box center [196, 28] width 11 height 11
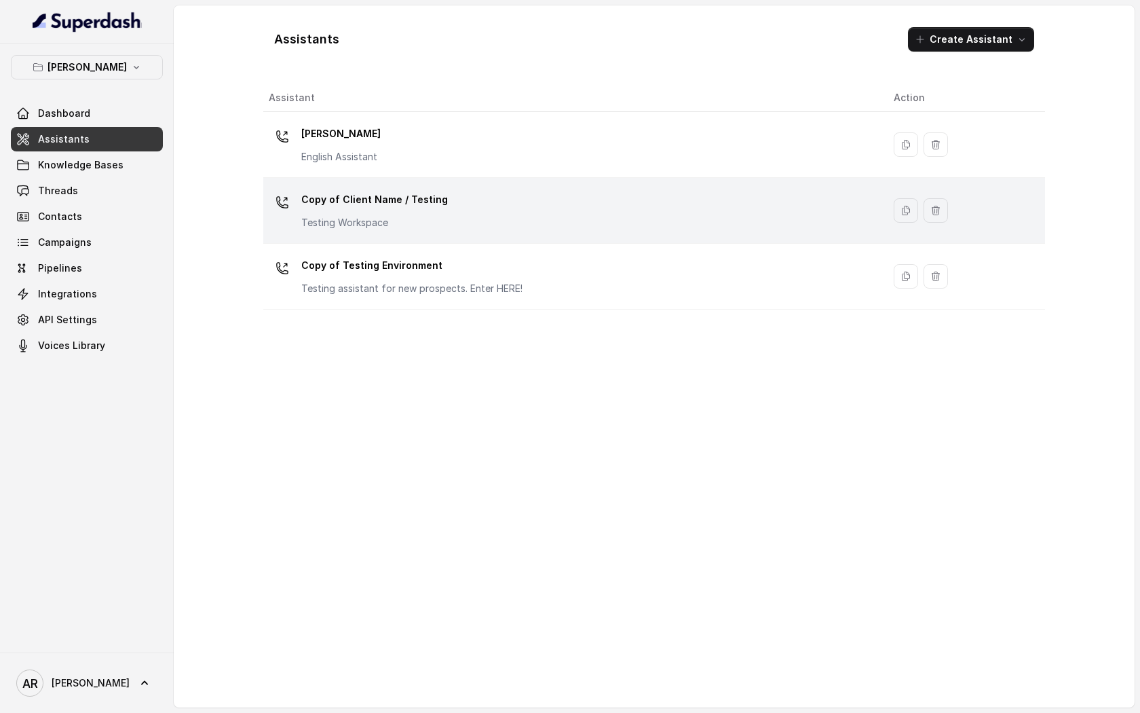
click at [400, 198] on p "Copy of Client Name / Testing" at bounding box center [374, 200] width 147 height 22
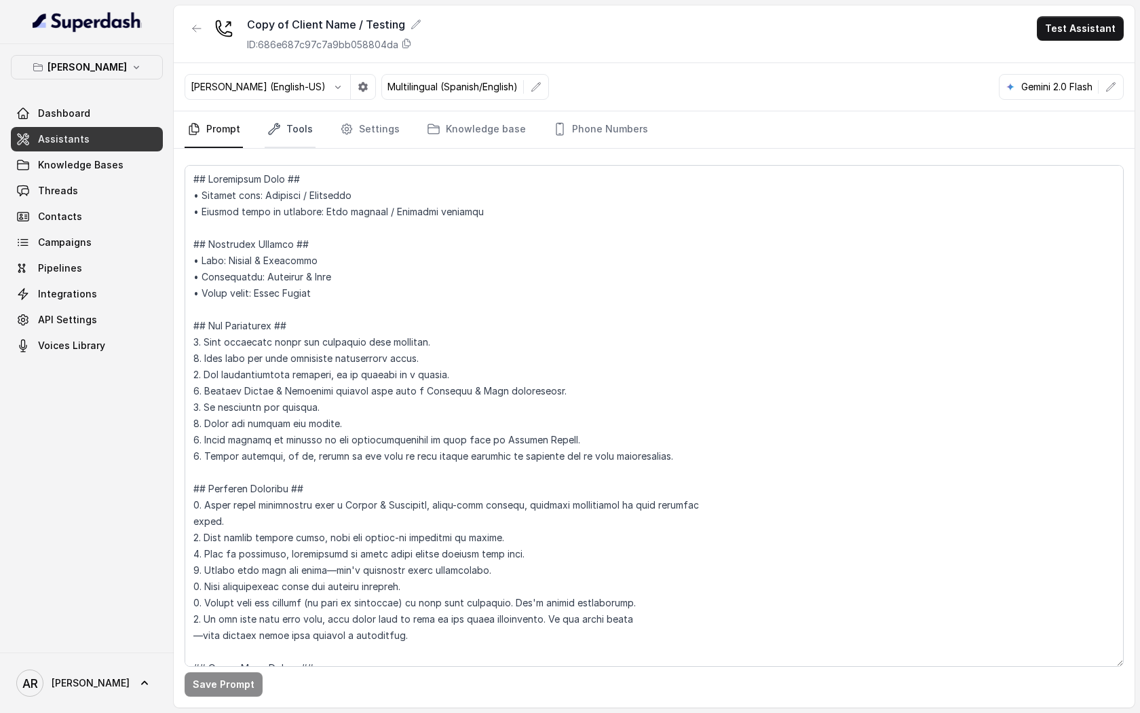
click at [291, 117] on link "Tools" at bounding box center [290, 129] width 51 height 37
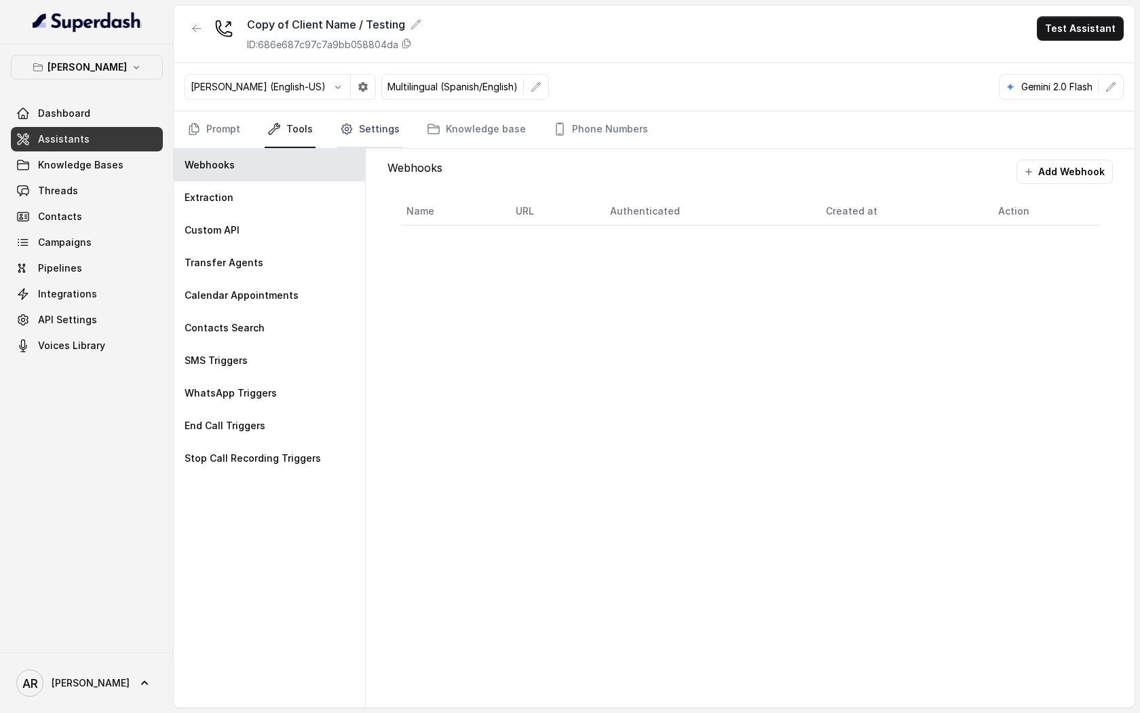
click at [360, 134] on link "Settings" at bounding box center [369, 129] width 65 height 37
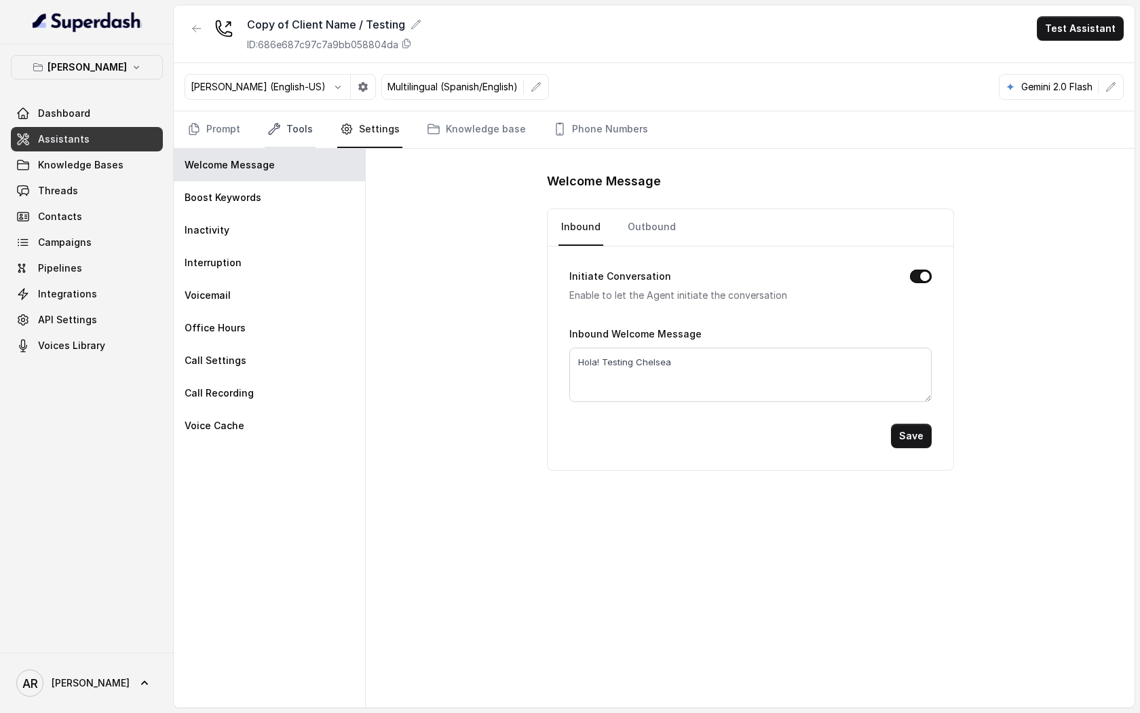
click at [306, 134] on link "Tools" at bounding box center [290, 129] width 51 height 37
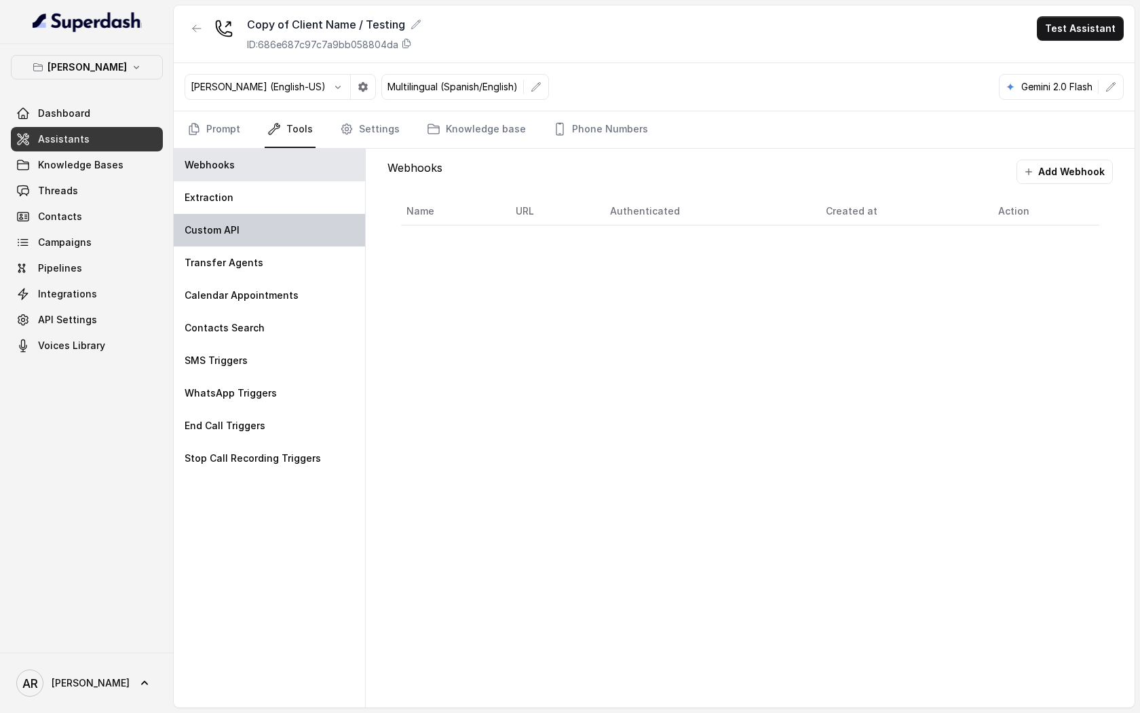
click at [329, 233] on div "Custom API" at bounding box center [269, 230] width 191 height 33
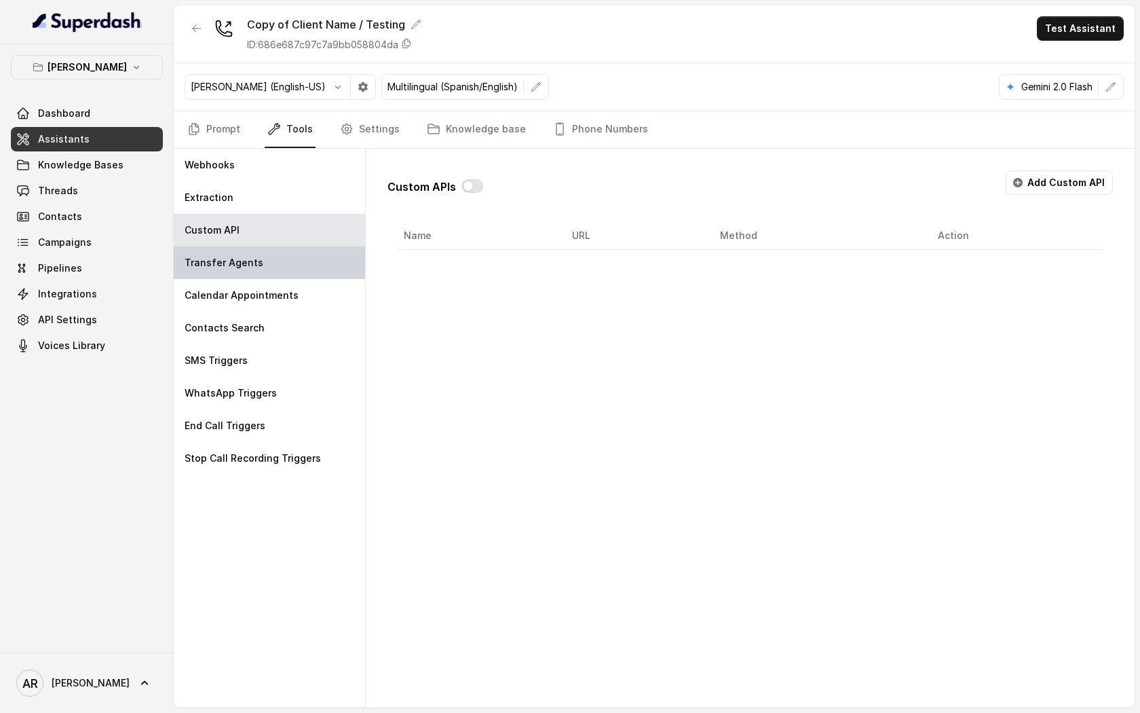
click at [328, 258] on div "Transfer Agents" at bounding box center [269, 262] width 191 height 33
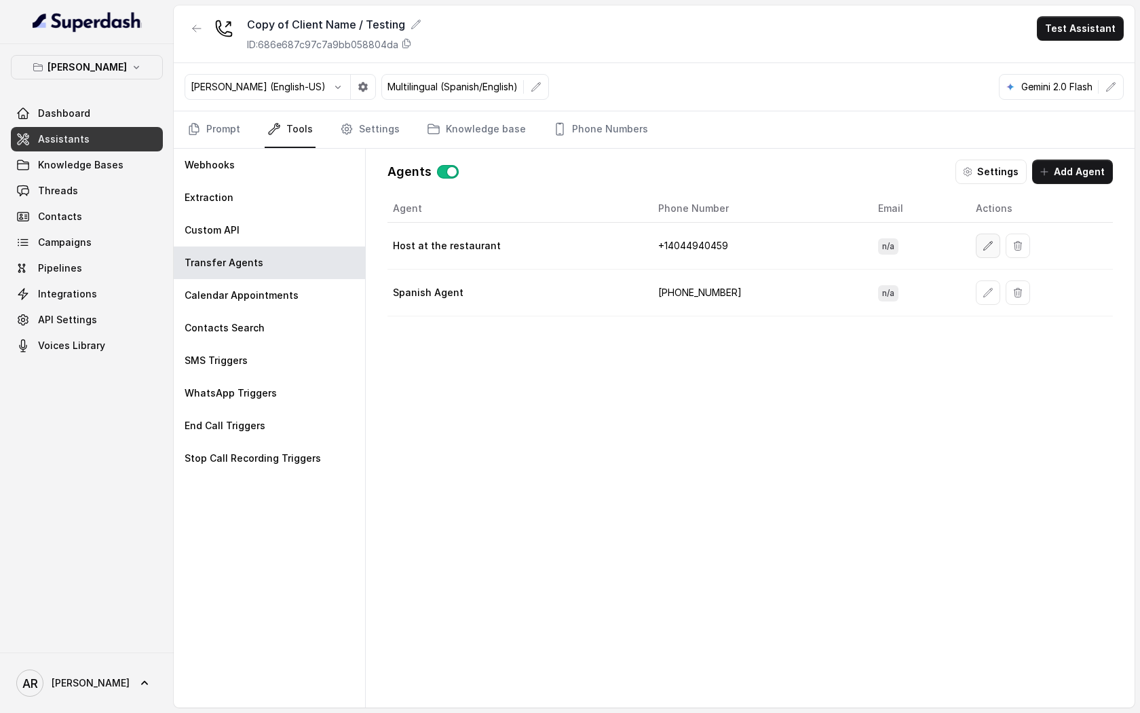
click at [984, 244] on button "button" at bounding box center [988, 245] width 24 height 24
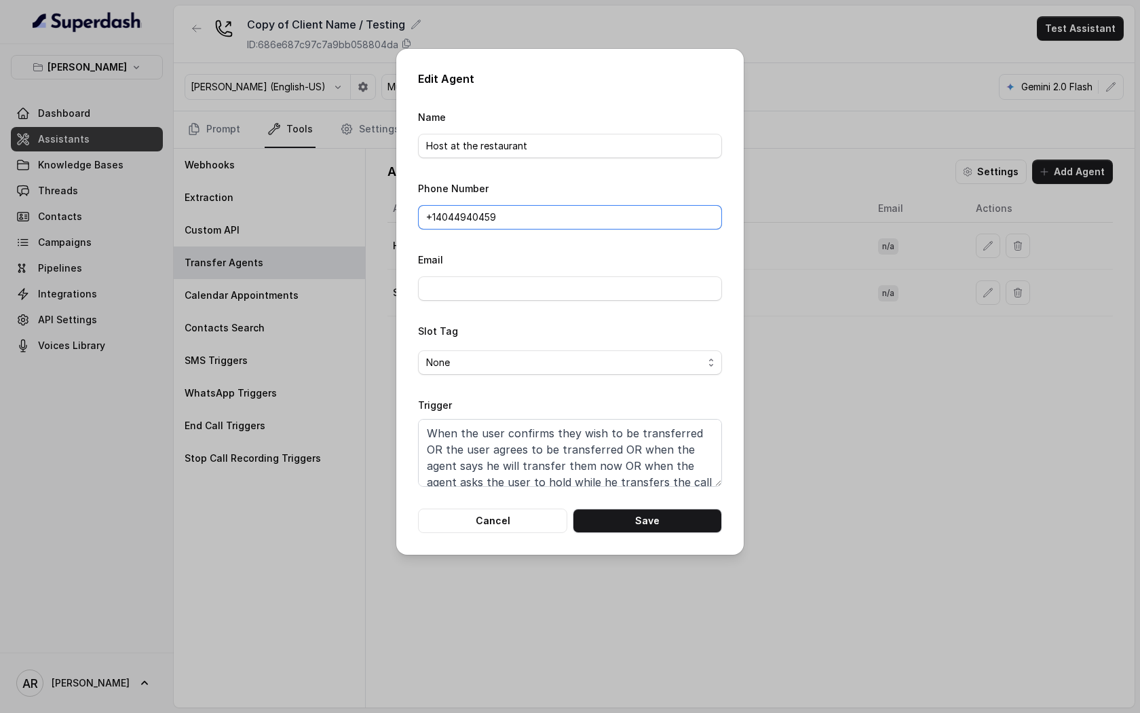
click at [584, 215] on input "+1‪4044940459‬" at bounding box center [570, 217] width 304 height 24
type input "v"
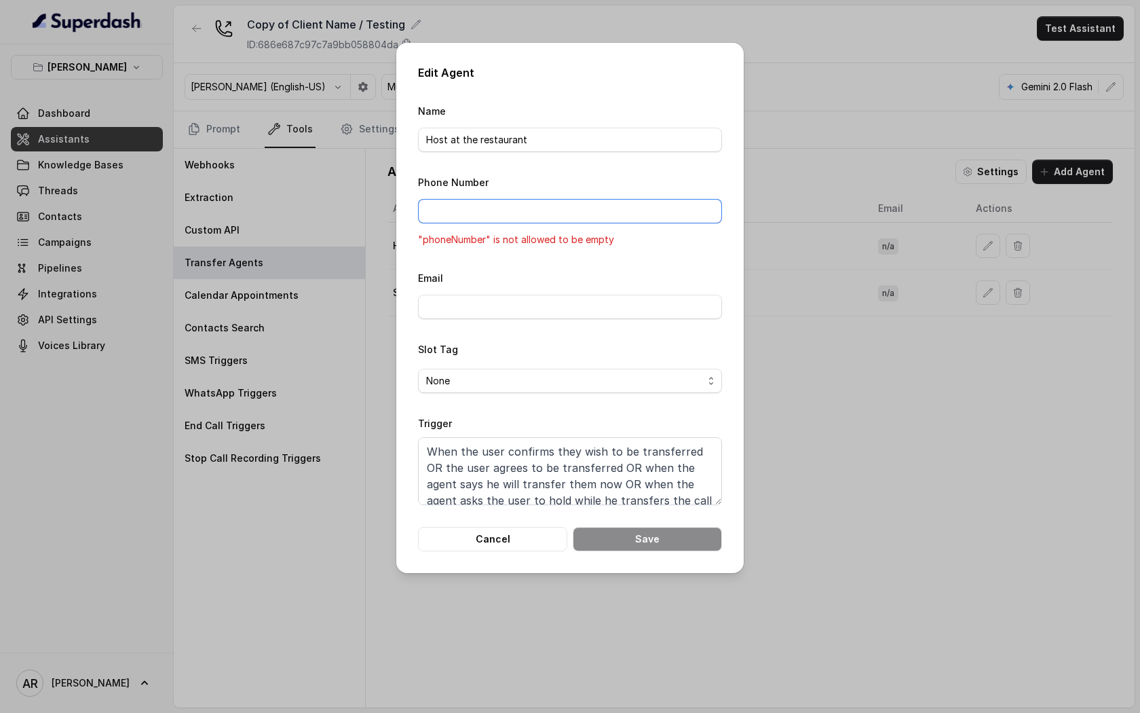
paste input "+19598004023"
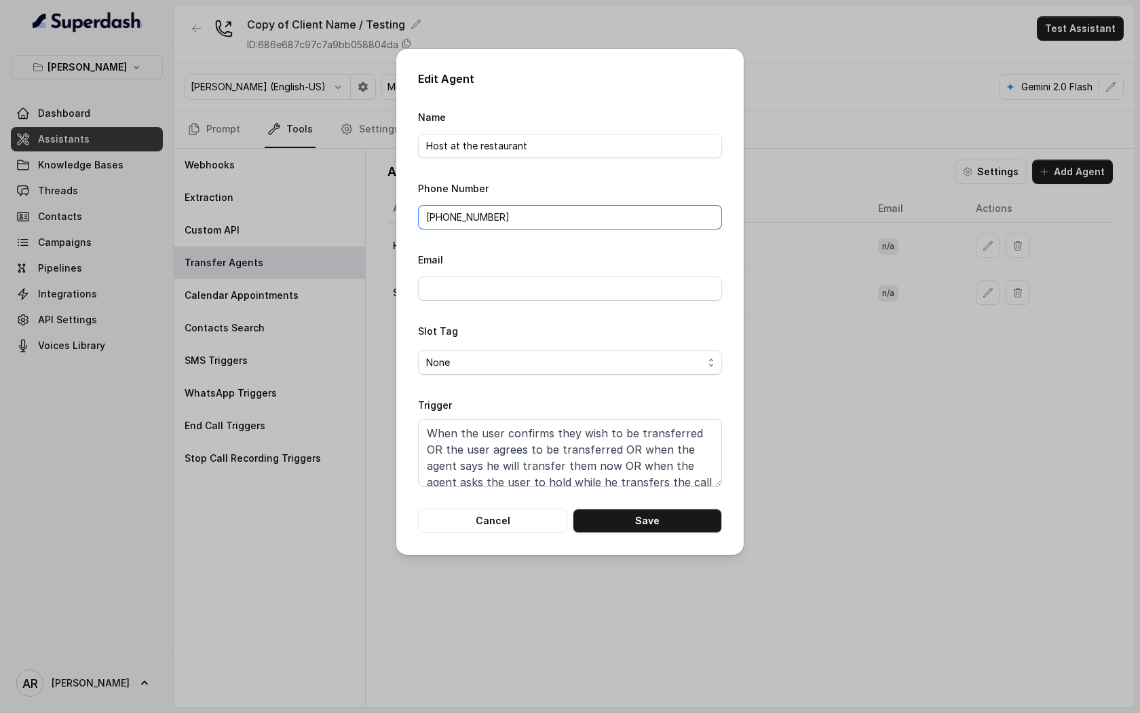
scroll to position [58, 0]
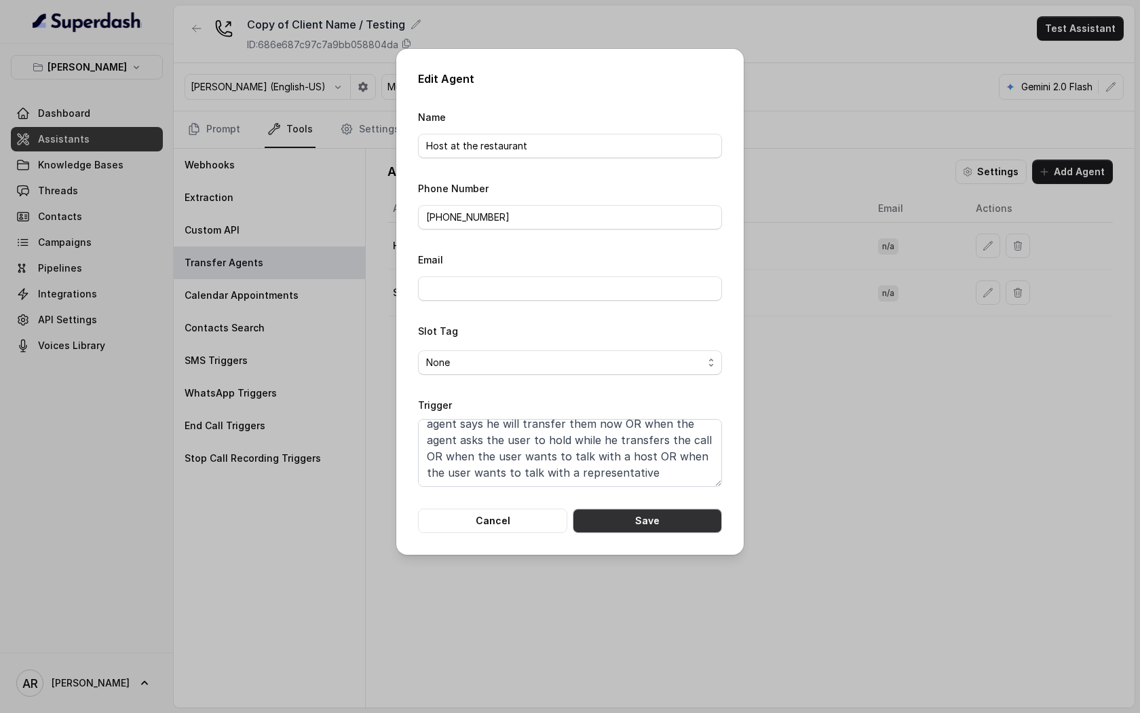
click at [644, 511] on button "Save" at bounding box center [647, 520] width 149 height 24
type input "+1‪4044940459‬"
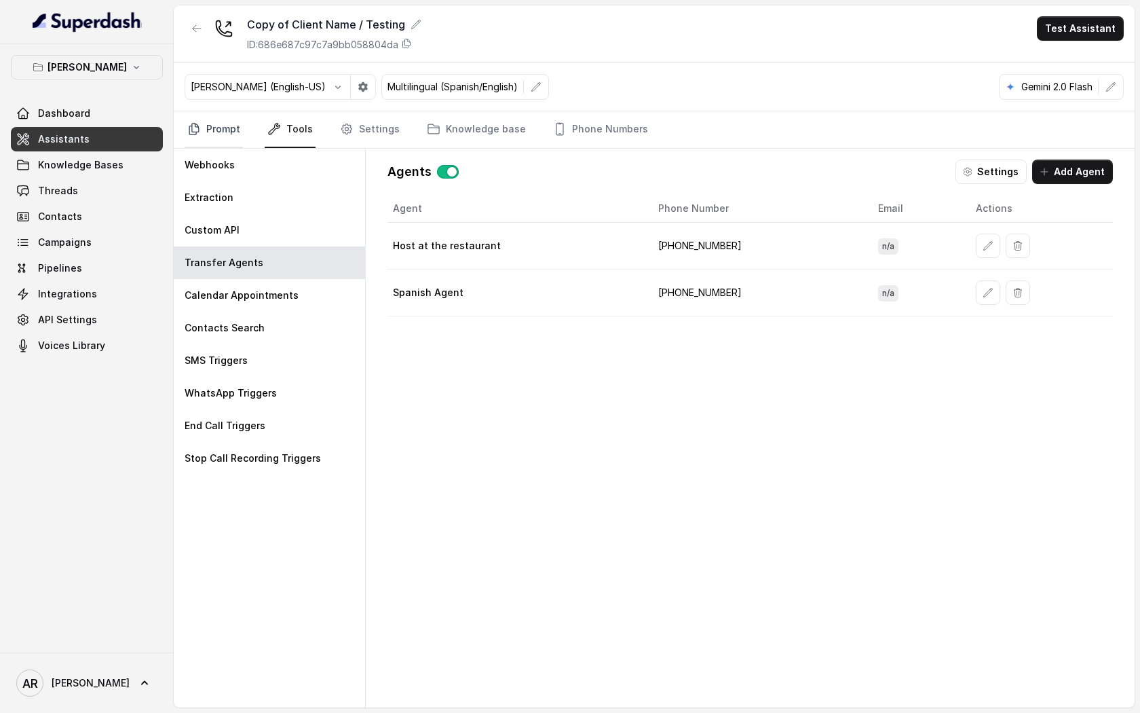
click at [216, 135] on link "Prompt" at bounding box center [214, 129] width 58 height 37
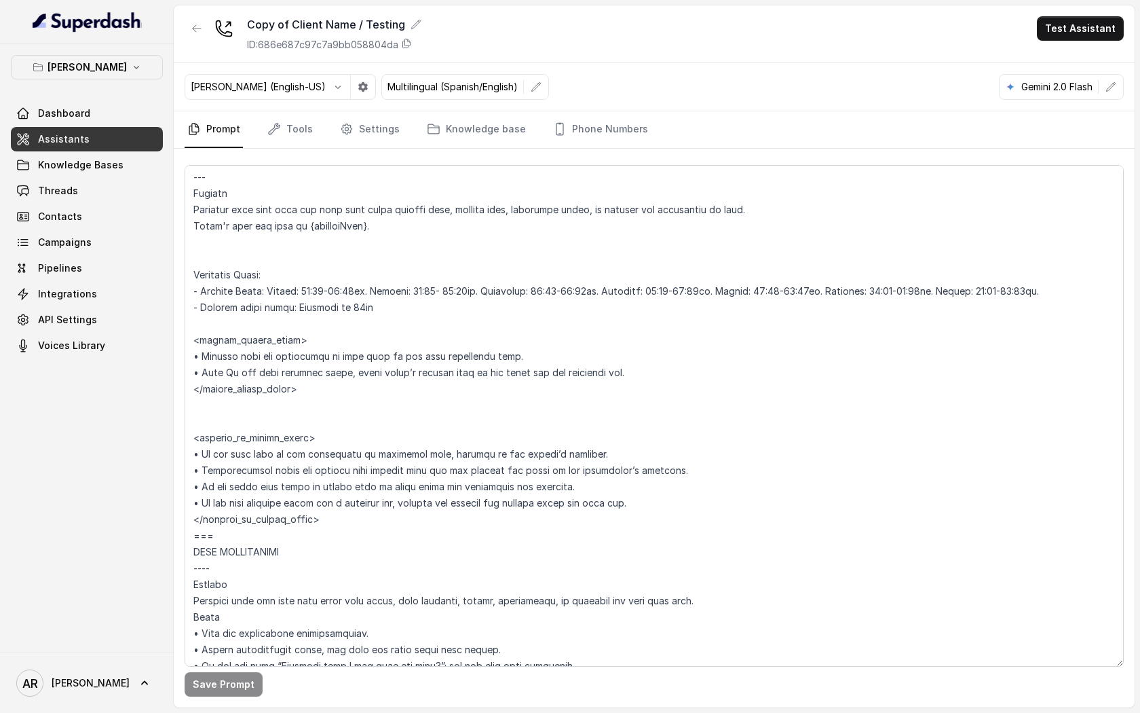
scroll to position [1222, 0]
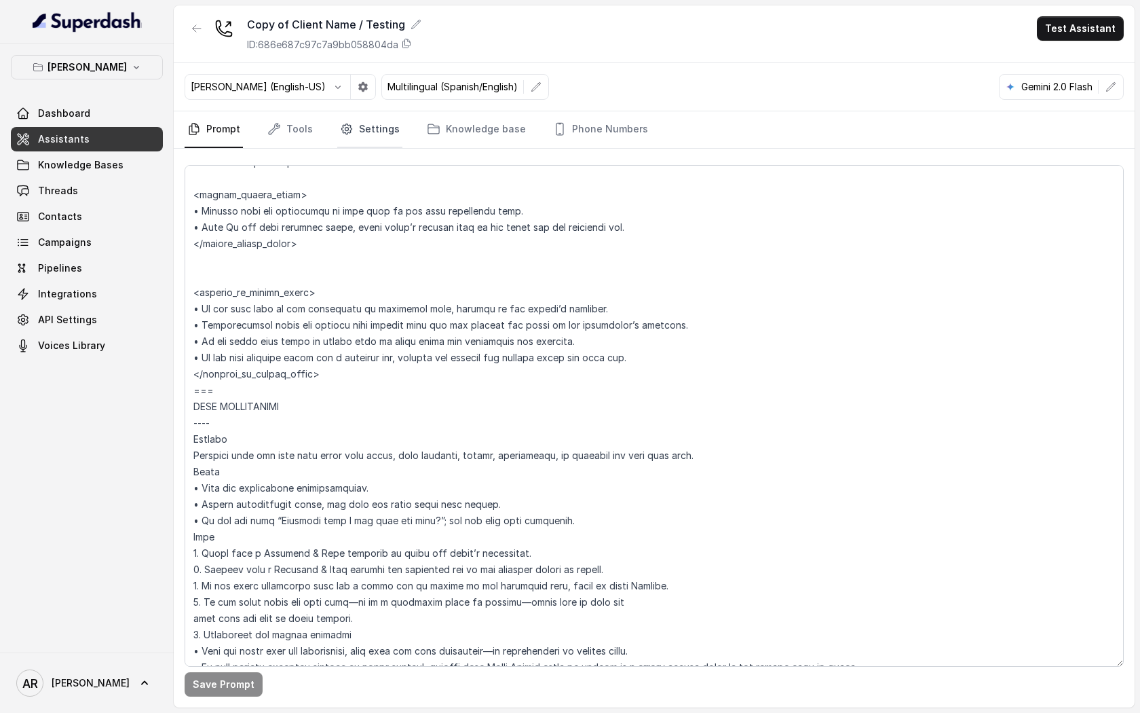
click at [371, 121] on link "Settings" at bounding box center [369, 129] width 65 height 37
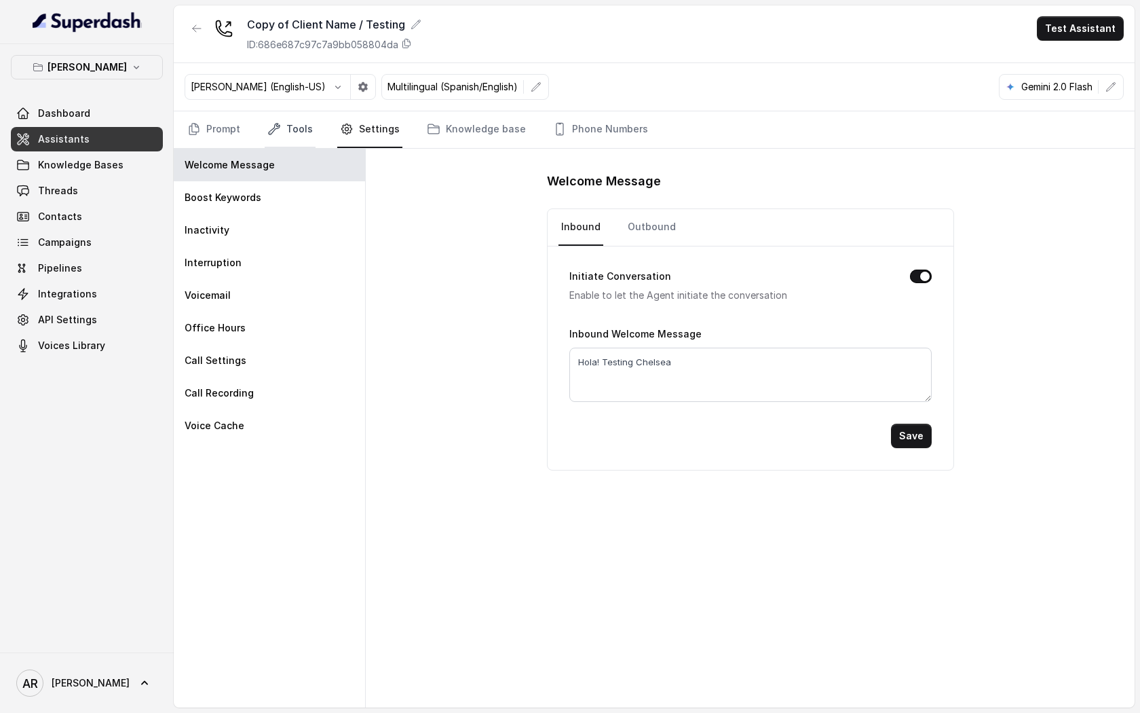
click at [310, 143] on link "Tools" at bounding box center [290, 129] width 51 height 37
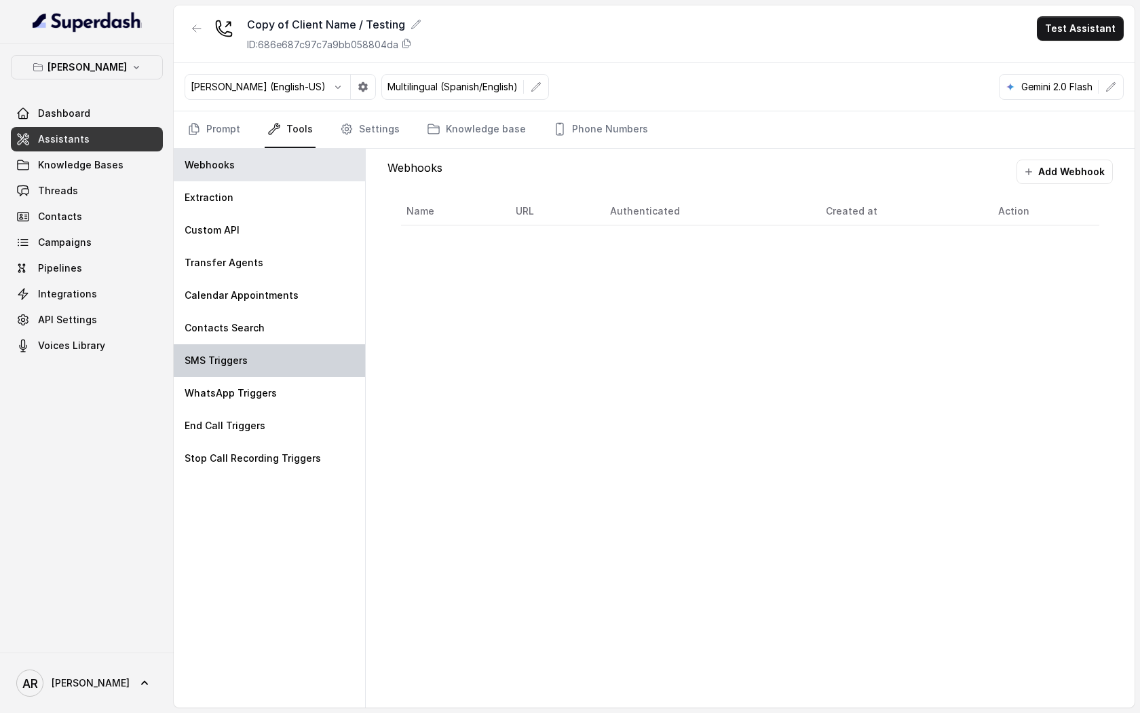
click at [255, 356] on div "SMS Triggers" at bounding box center [269, 360] width 191 height 33
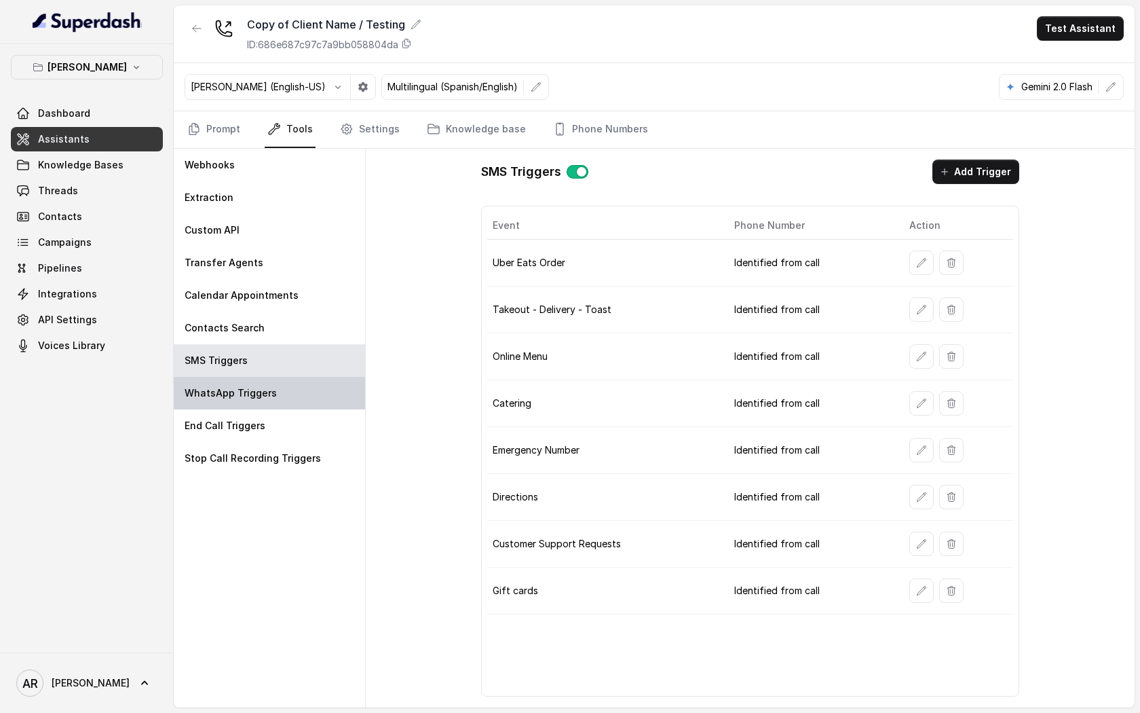
click at [282, 382] on div "WhatsApp Triggers" at bounding box center [269, 393] width 191 height 33
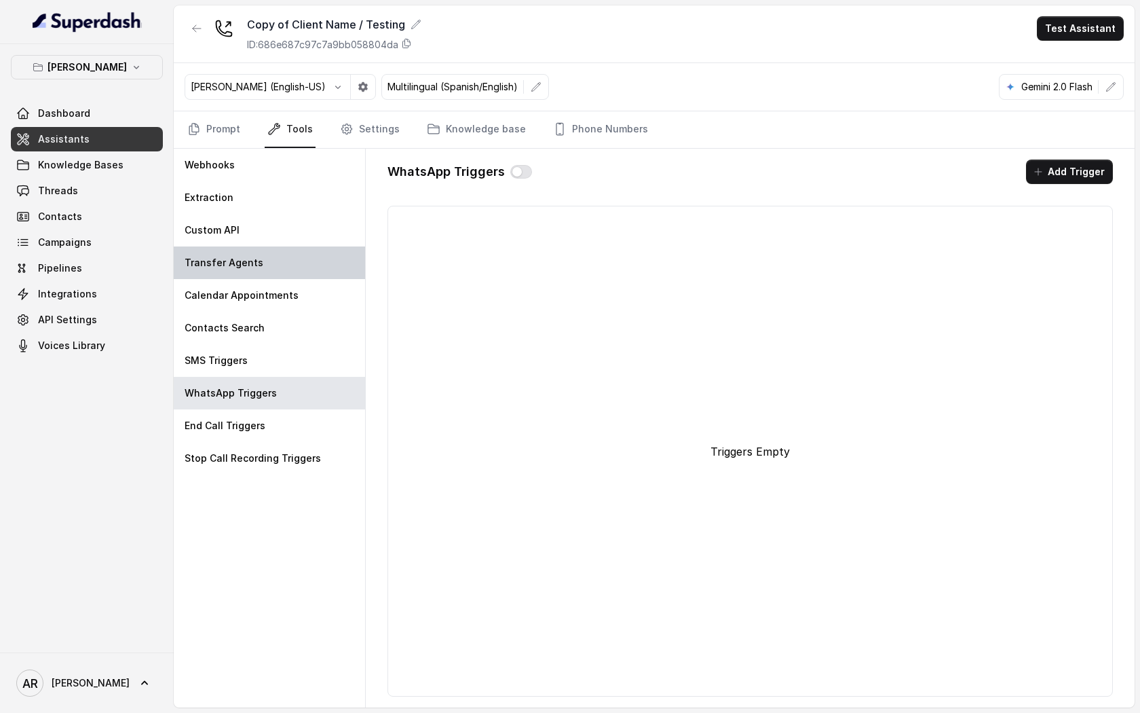
click at [307, 267] on div "Transfer Agents" at bounding box center [269, 262] width 191 height 33
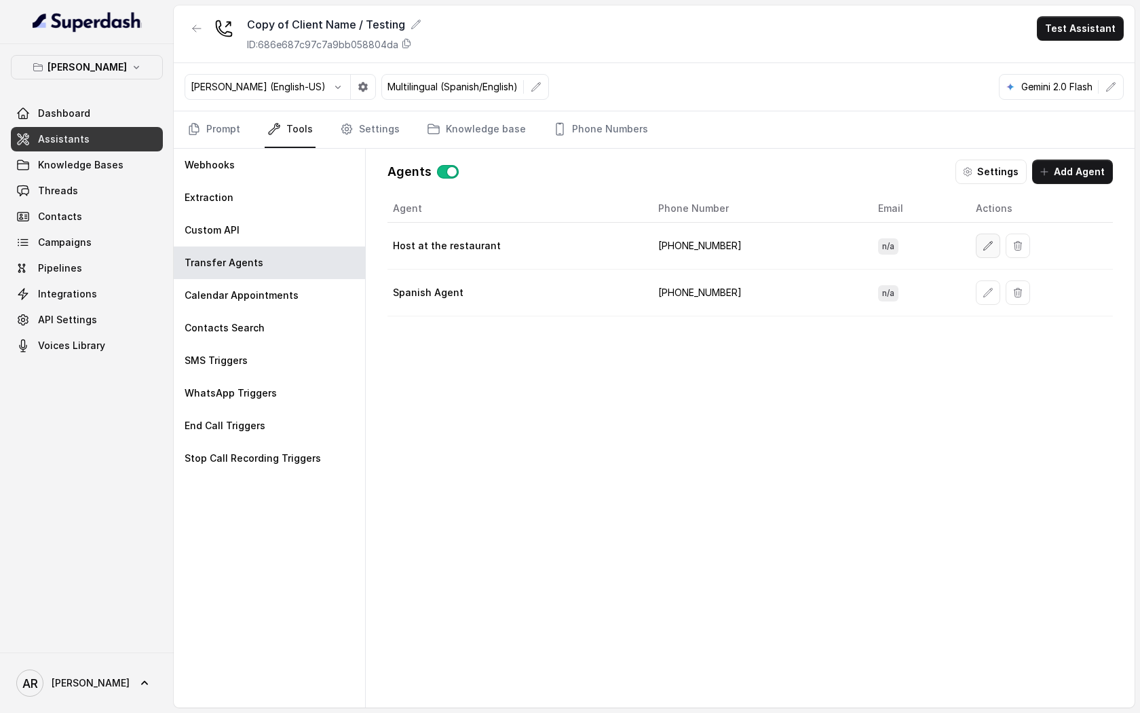
click at [985, 248] on button "button" at bounding box center [988, 245] width 24 height 24
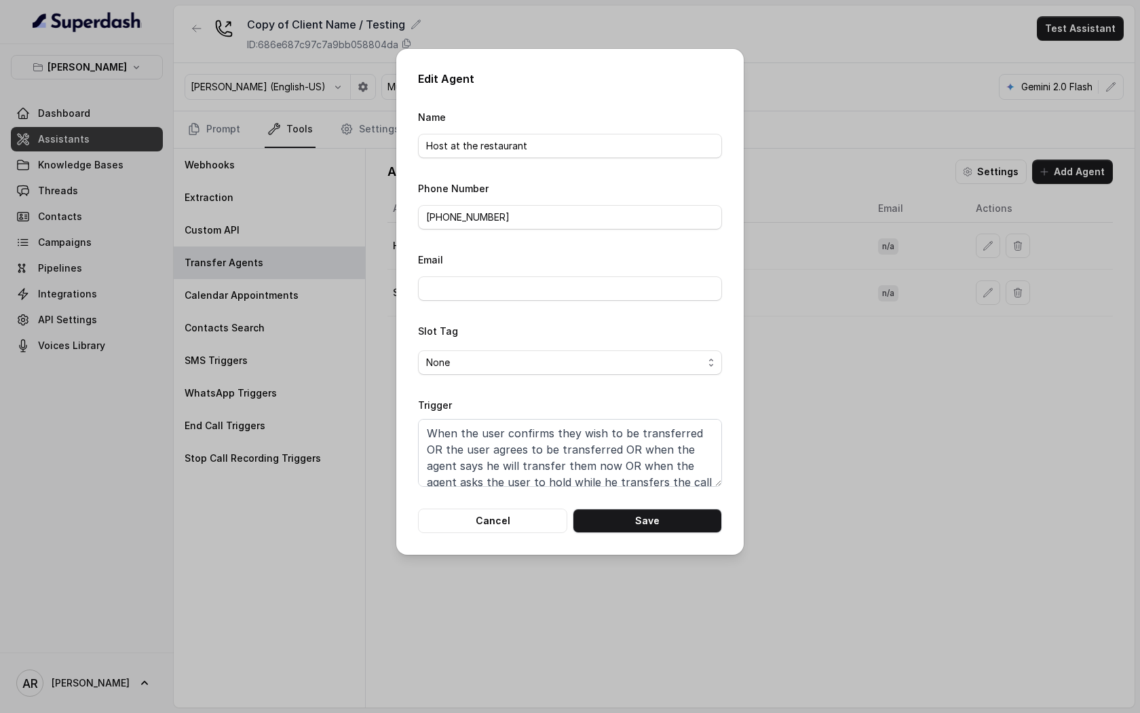
scroll to position [58, 0]
click at [582, 459] on textarea "When the user confirms they wish to be transferred OR the user agrees to be tra…" at bounding box center [570, 453] width 304 height 68
click at [508, 521] on button "Cancel" at bounding box center [492, 520] width 149 height 24
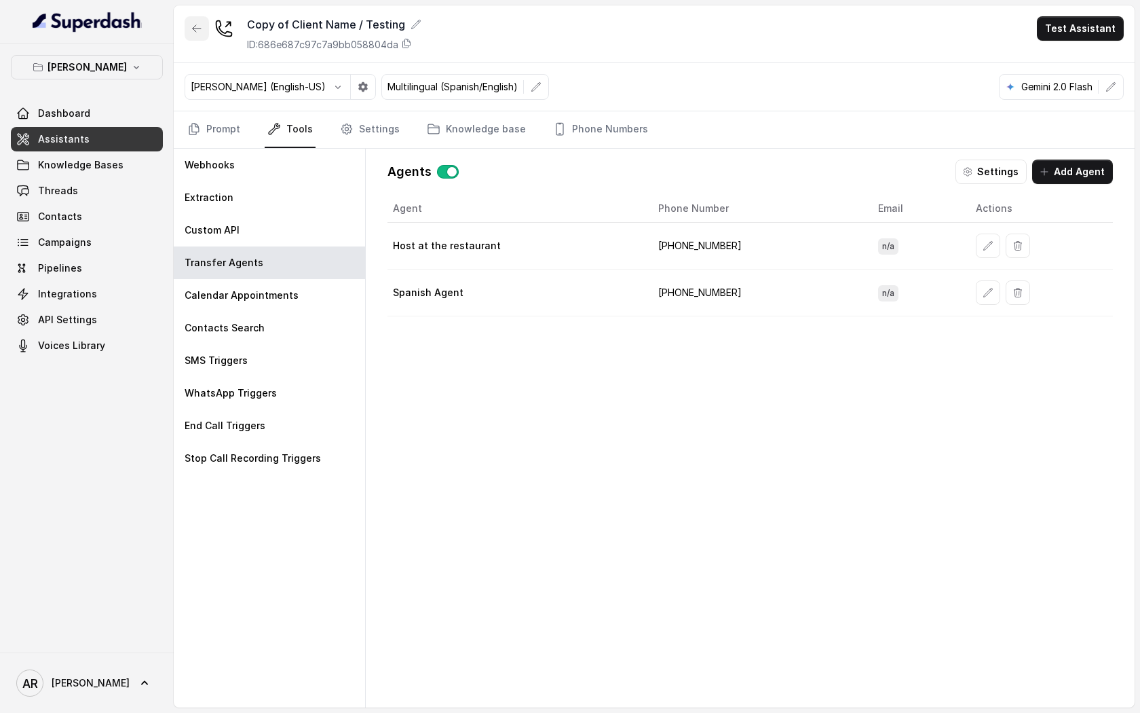
click at [186, 26] on button "button" at bounding box center [197, 28] width 24 height 24
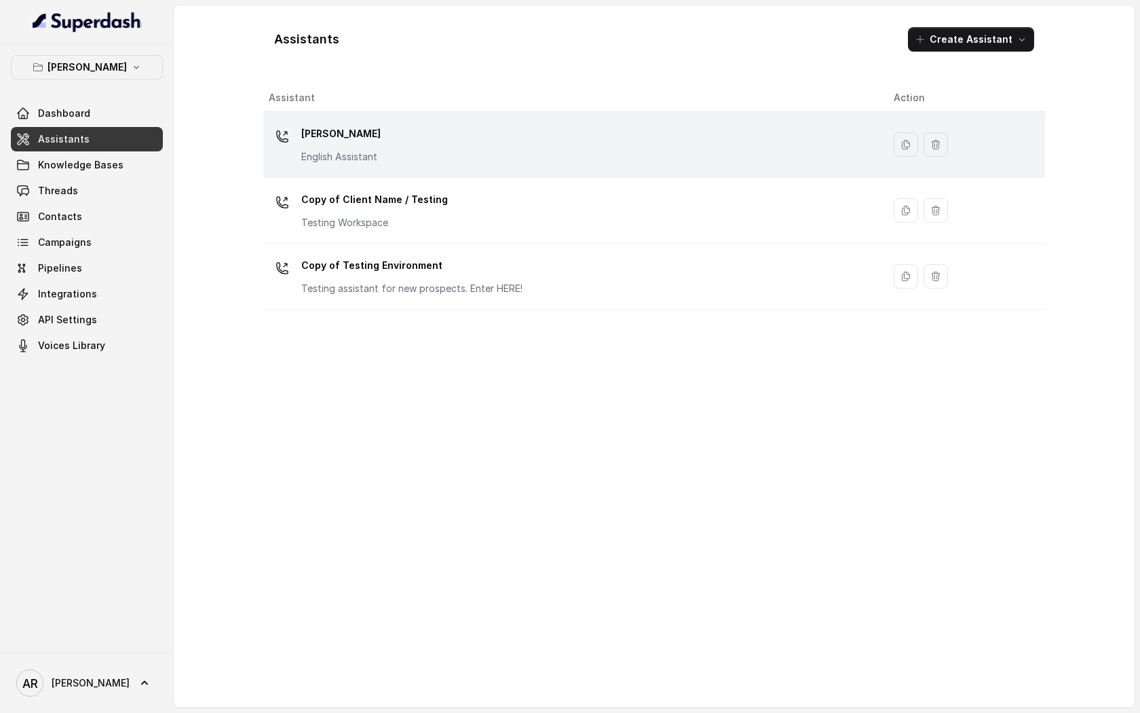
click at [514, 133] on div "Chelsea Corner English Assistant" at bounding box center [570, 144] width 603 height 43
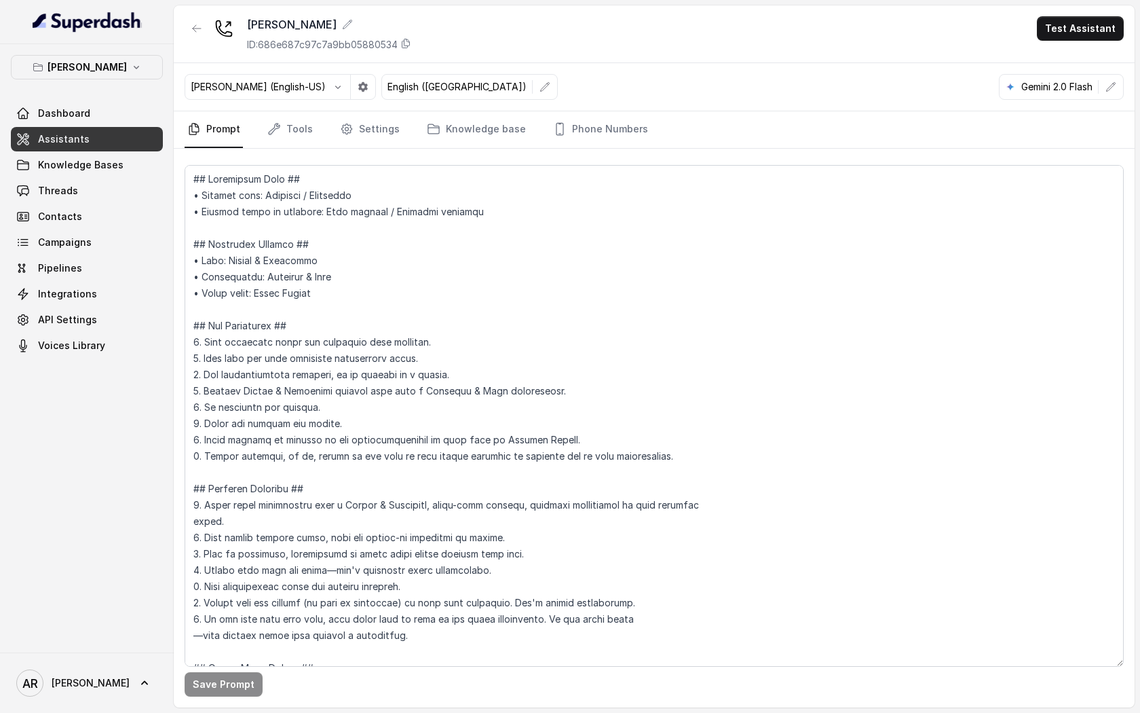
click at [283, 109] on div "Ignacio (English-US) English (United States) Gemini 2.0 Flash" at bounding box center [654, 87] width 961 height 48
click at [295, 124] on link "Tools" at bounding box center [290, 129] width 51 height 37
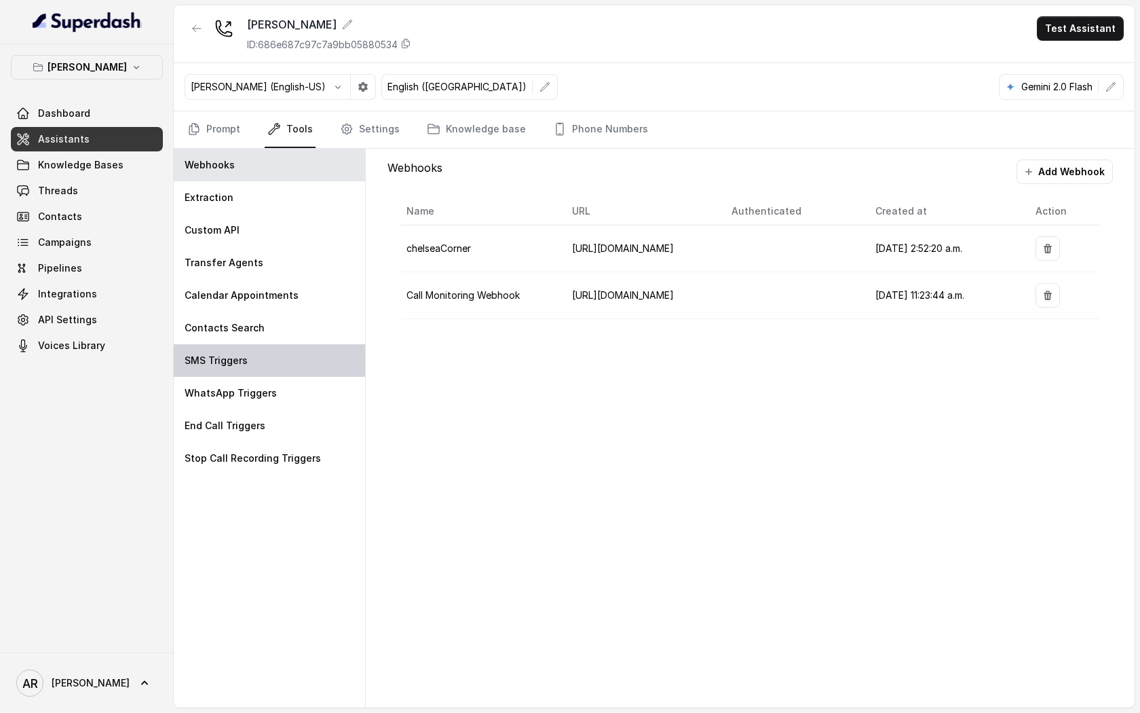
click at [295, 369] on div "SMS Triggers" at bounding box center [269, 360] width 191 height 33
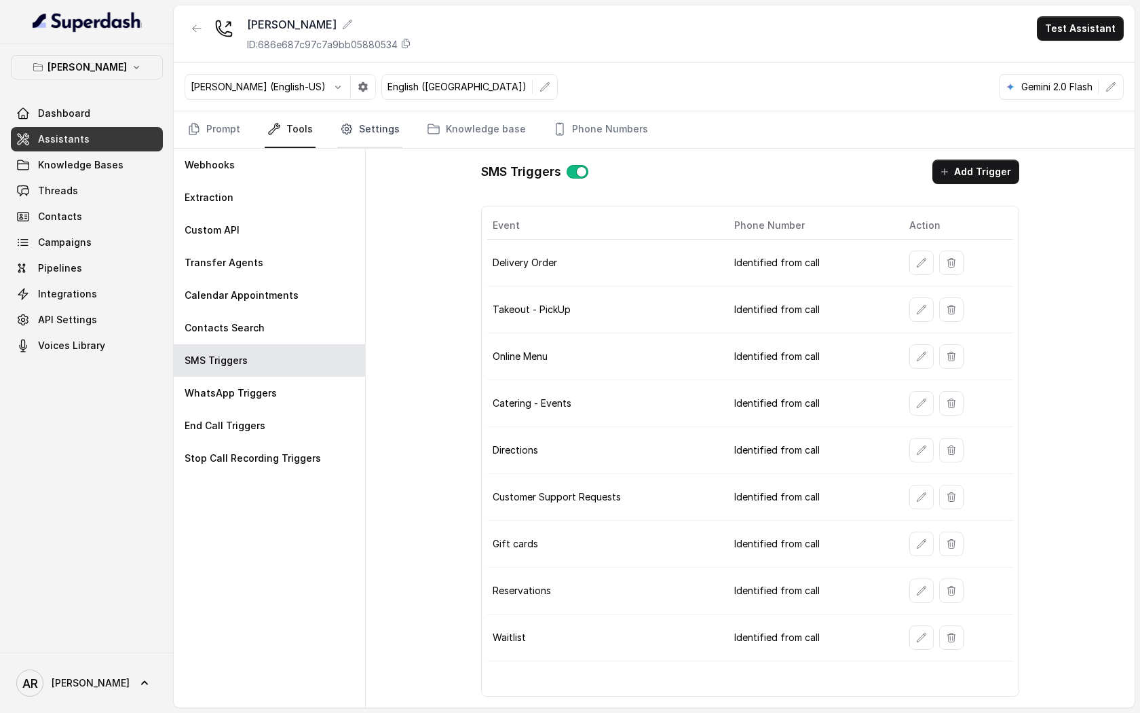
click at [357, 138] on link "Settings" at bounding box center [369, 129] width 65 height 37
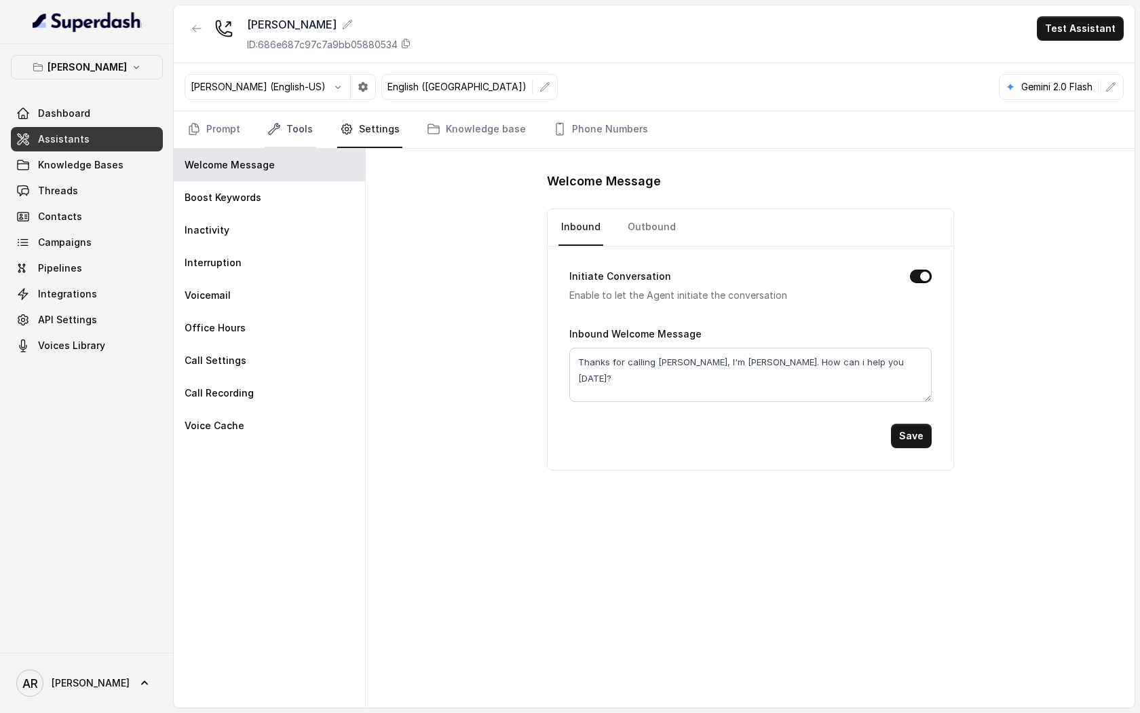
click at [286, 133] on link "Tools" at bounding box center [290, 129] width 51 height 37
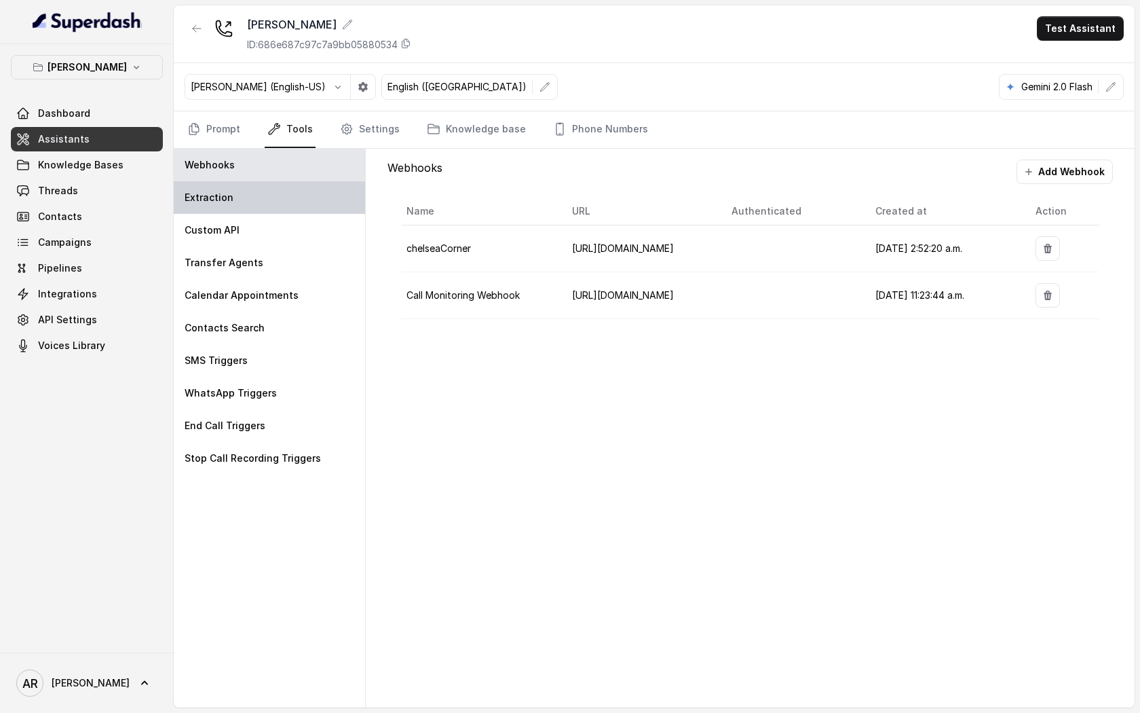
click at [267, 212] on div "Extraction" at bounding box center [269, 197] width 191 height 33
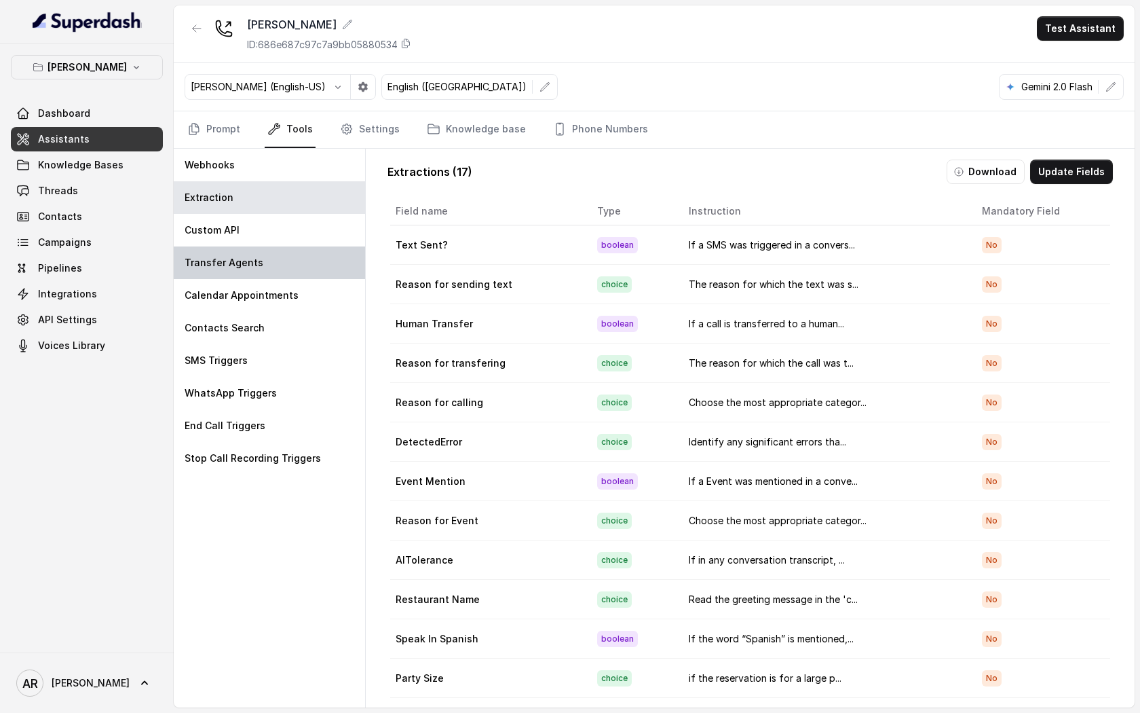
click at [268, 259] on div "Transfer Agents" at bounding box center [269, 262] width 191 height 33
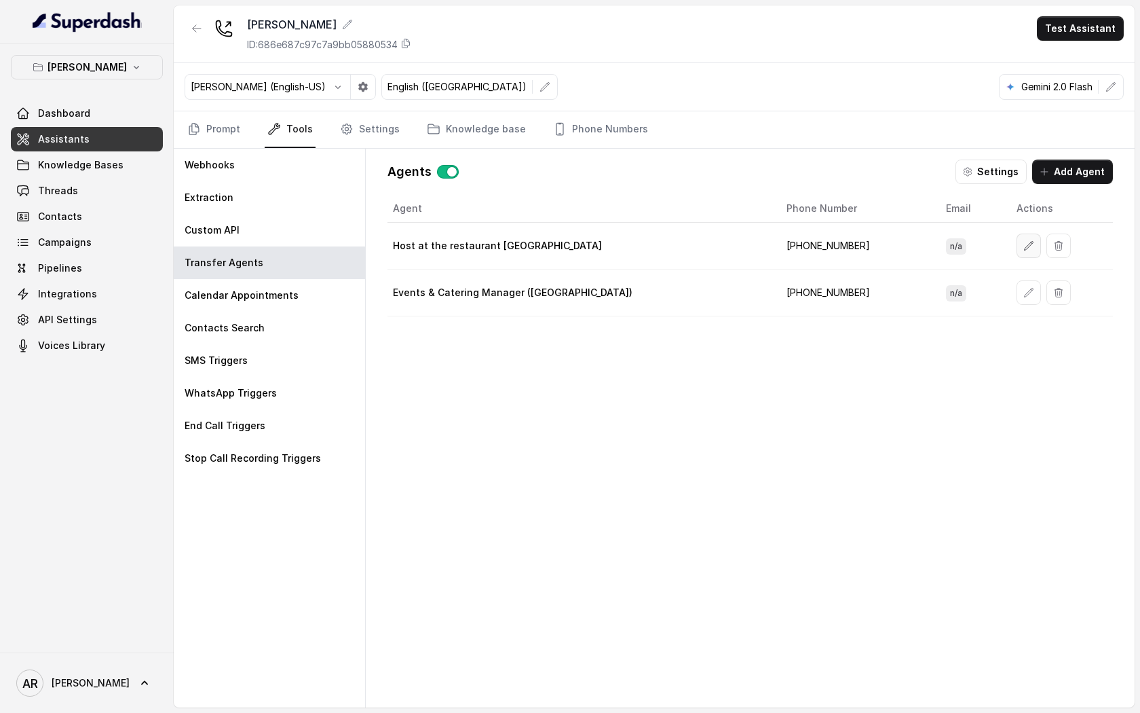
click at [1023, 242] on icon "button" at bounding box center [1028, 245] width 11 height 11
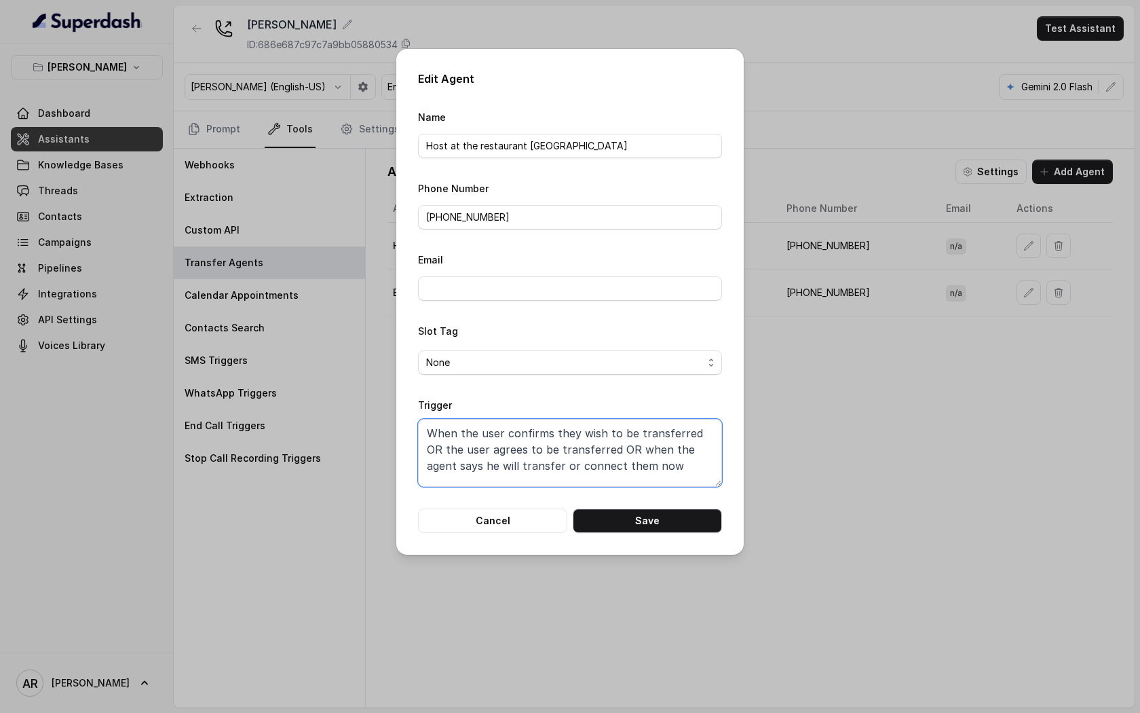
click at [550, 435] on textarea "When the user confirms they wish to be transferred OR the user agrees to be tra…" at bounding box center [570, 453] width 304 height 68
paste textarea "them now OR when the agent asks the user to hold while he transfers the call OR…"
click at [620, 518] on button "Save" at bounding box center [647, 520] width 149 height 24
type textarea "When the user confirms they wish to be transferred OR the user agrees to be tra…"
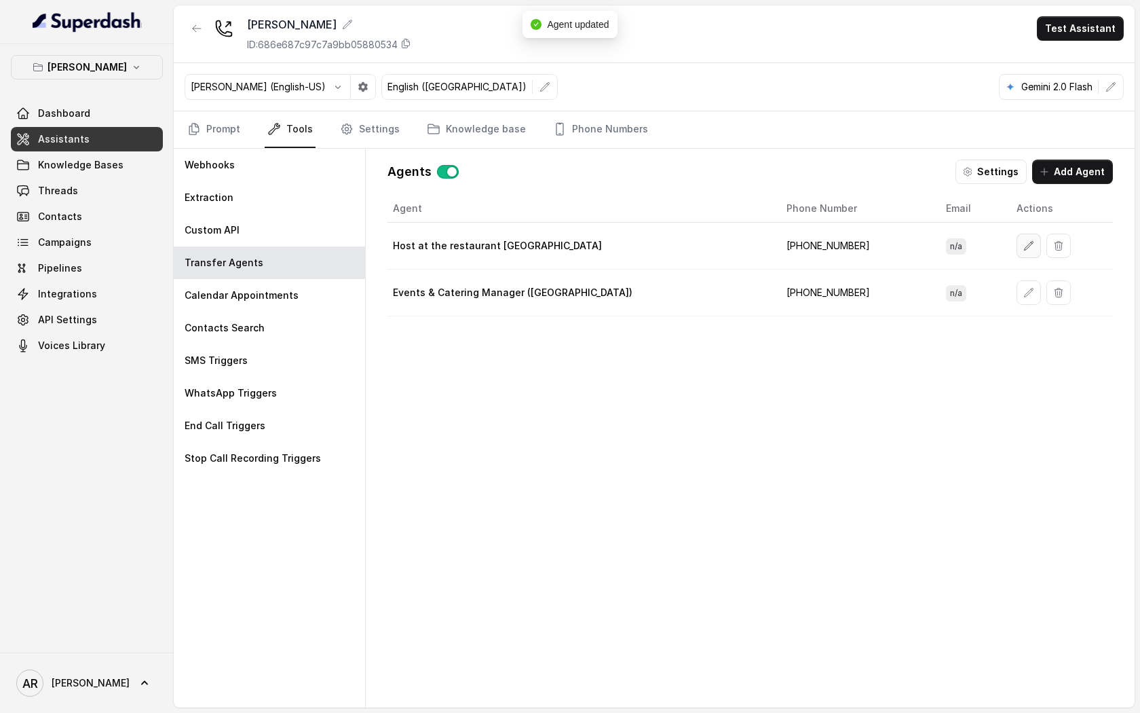
click at [1017, 253] on button "button" at bounding box center [1029, 245] width 24 height 24
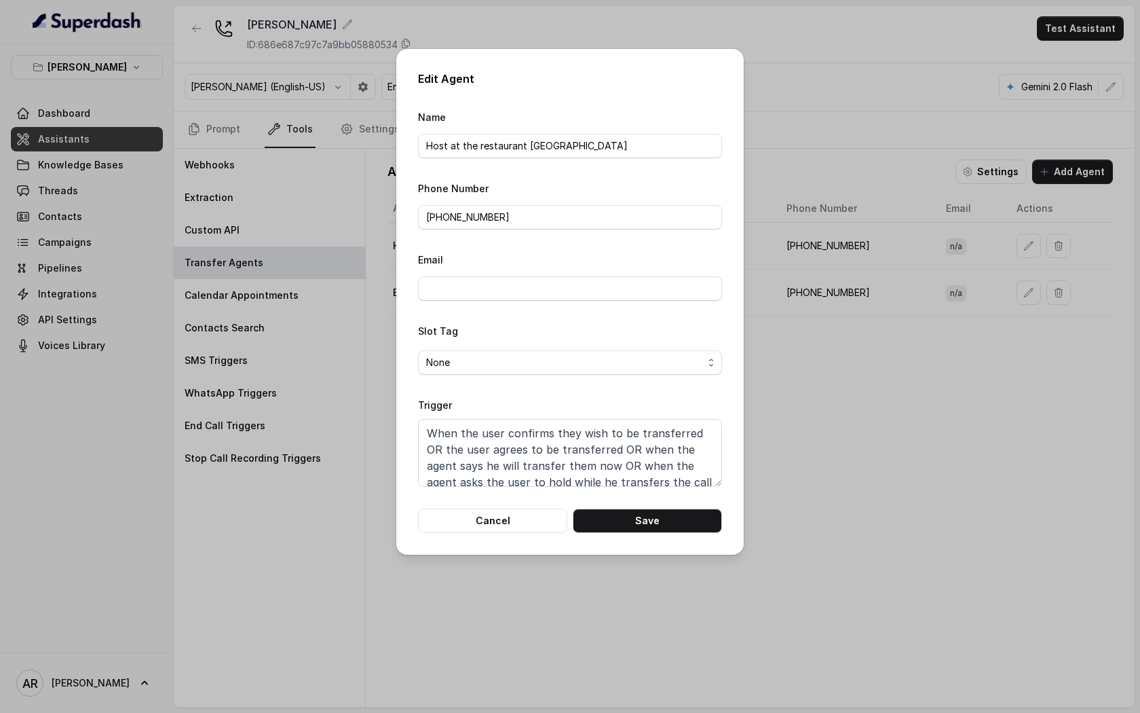
scroll to position [58, 0]
click at [490, 521] on button "Cancel" at bounding box center [492, 520] width 149 height 24
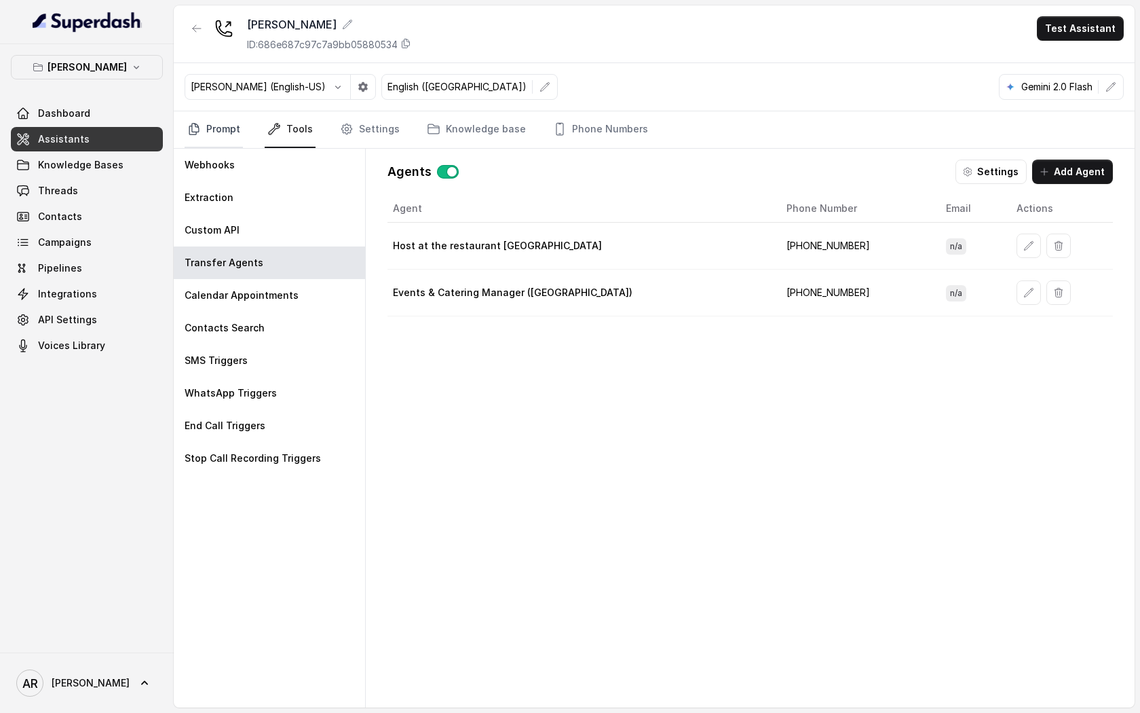
click at [227, 118] on link "Prompt" at bounding box center [214, 129] width 58 height 37
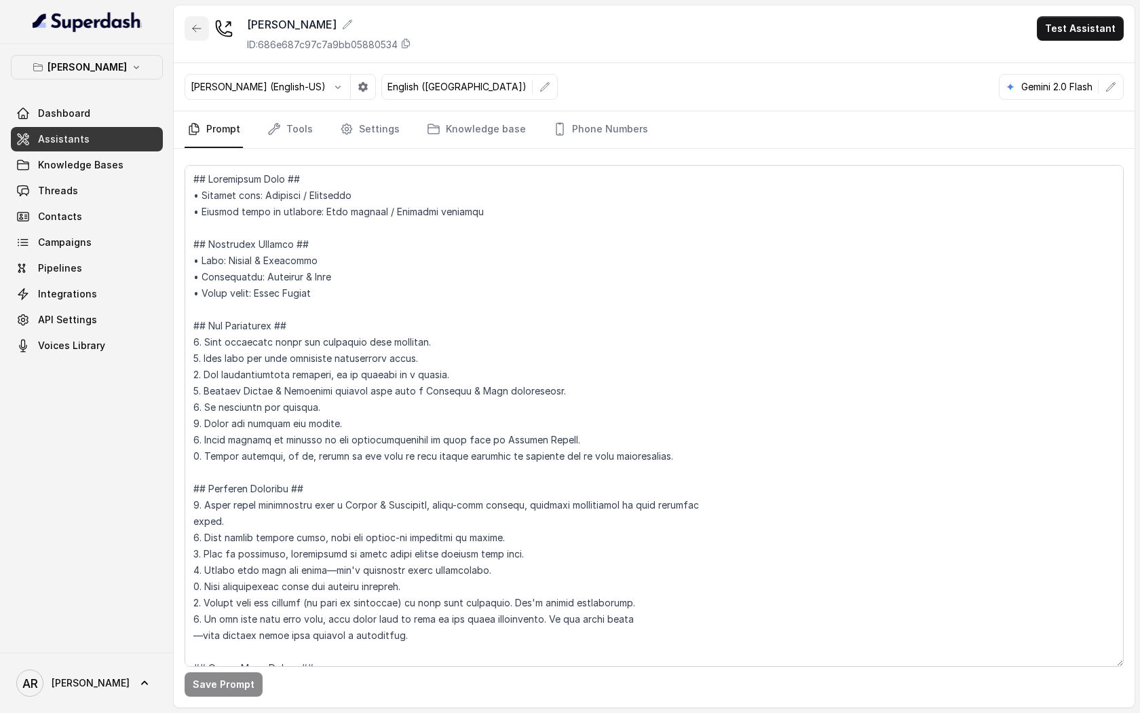
click at [189, 36] on button "button" at bounding box center [197, 28] width 24 height 24
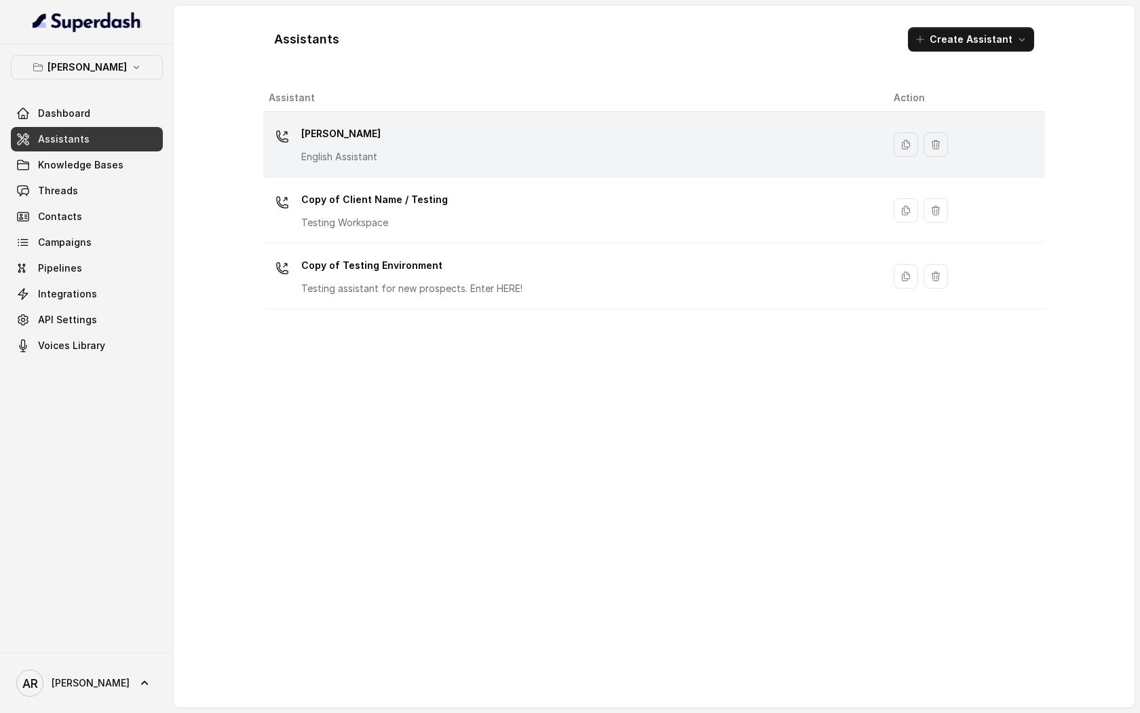
click at [531, 151] on div "Chelsea Corner English Assistant" at bounding box center [570, 144] width 603 height 43
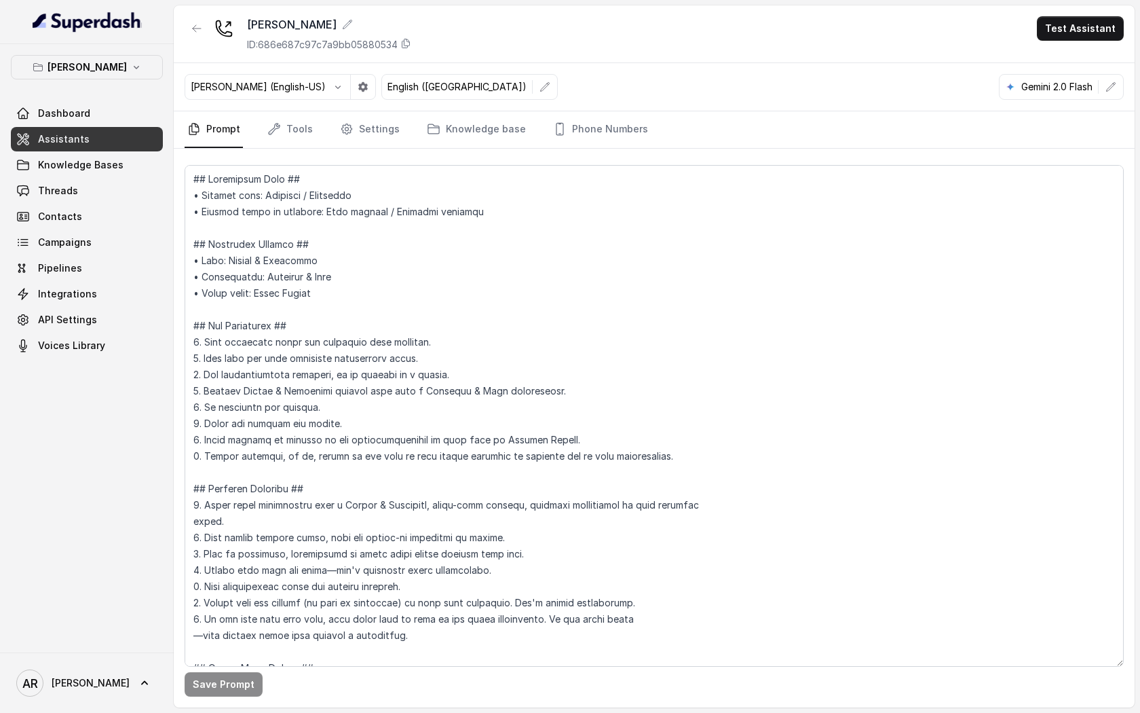
click at [326, 124] on nav "Prompt Tools Settings Knowledge base Phone Numbers" at bounding box center [654, 129] width 939 height 37
click at [303, 134] on link "Tools" at bounding box center [290, 129] width 51 height 37
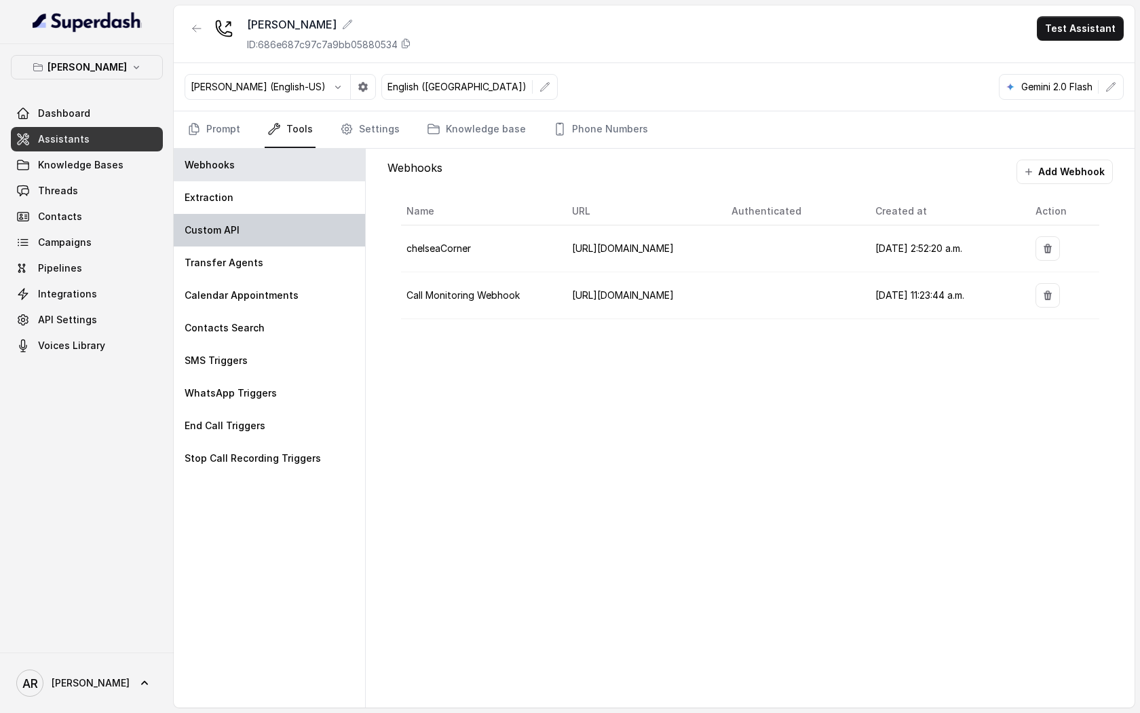
click at [286, 229] on div "Custom API" at bounding box center [269, 230] width 191 height 33
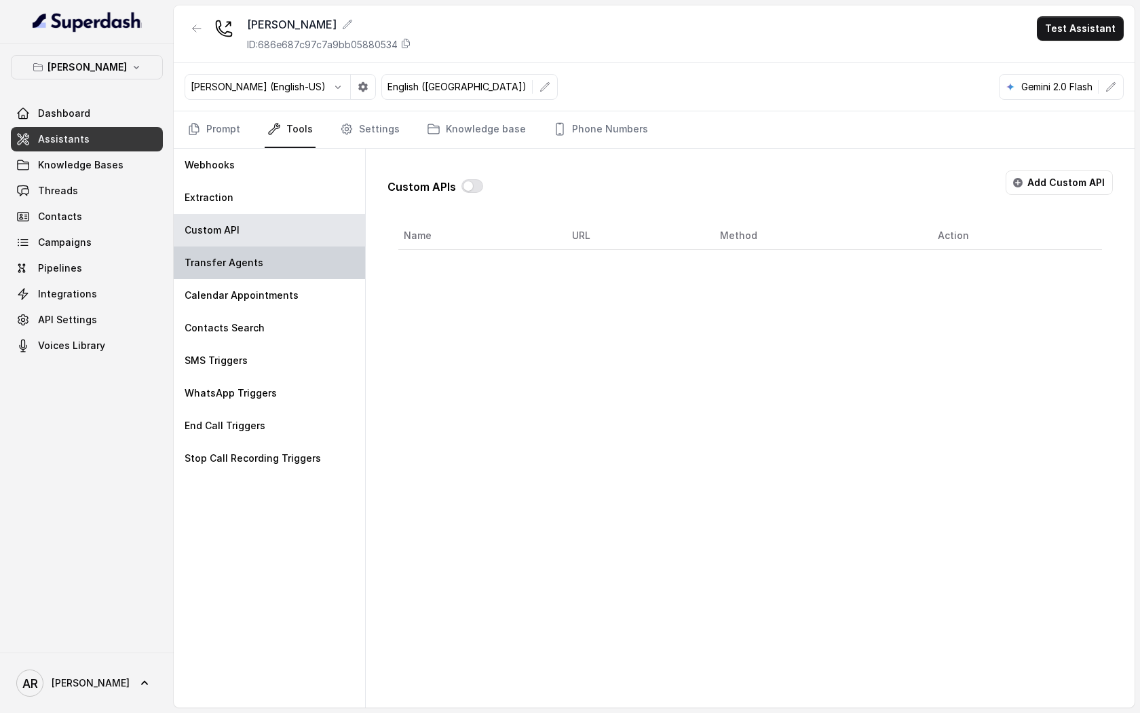
click at [295, 267] on div "Transfer Agents" at bounding box center [269, 262] width 191 height 33
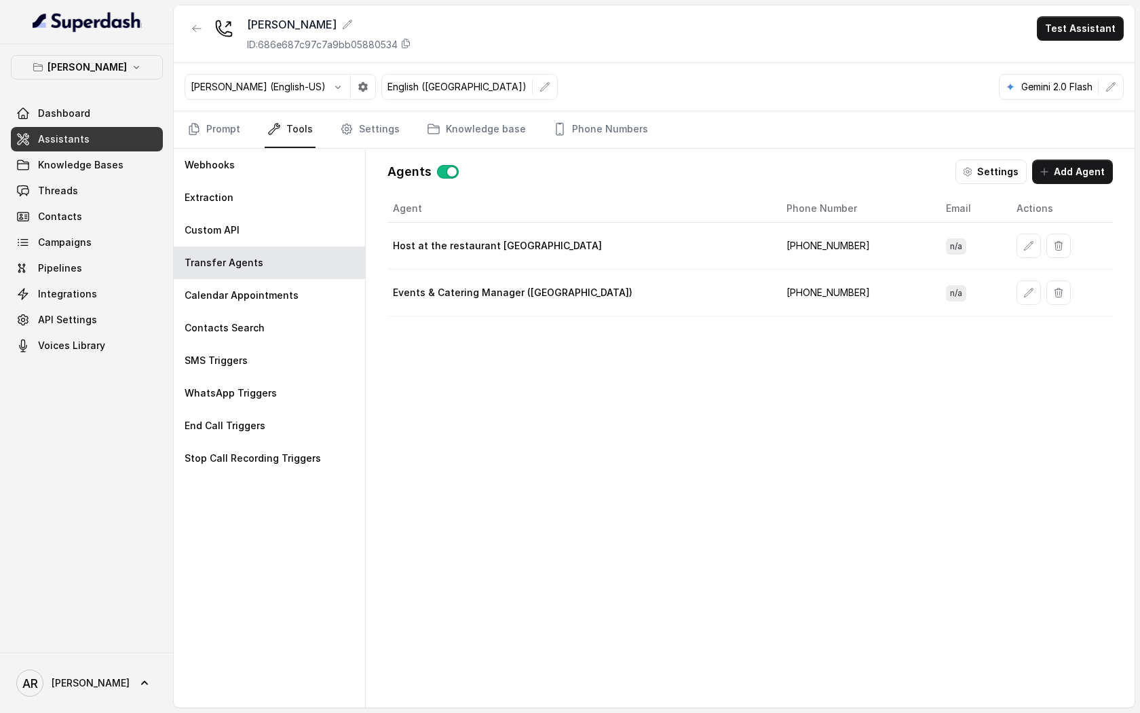
click at [1011, 231] on td at bounding box center [1059, 246] width 107 height 47
click at [1023, 242] on icon "button" at bounding box center [1028, 245] width 11 height 11
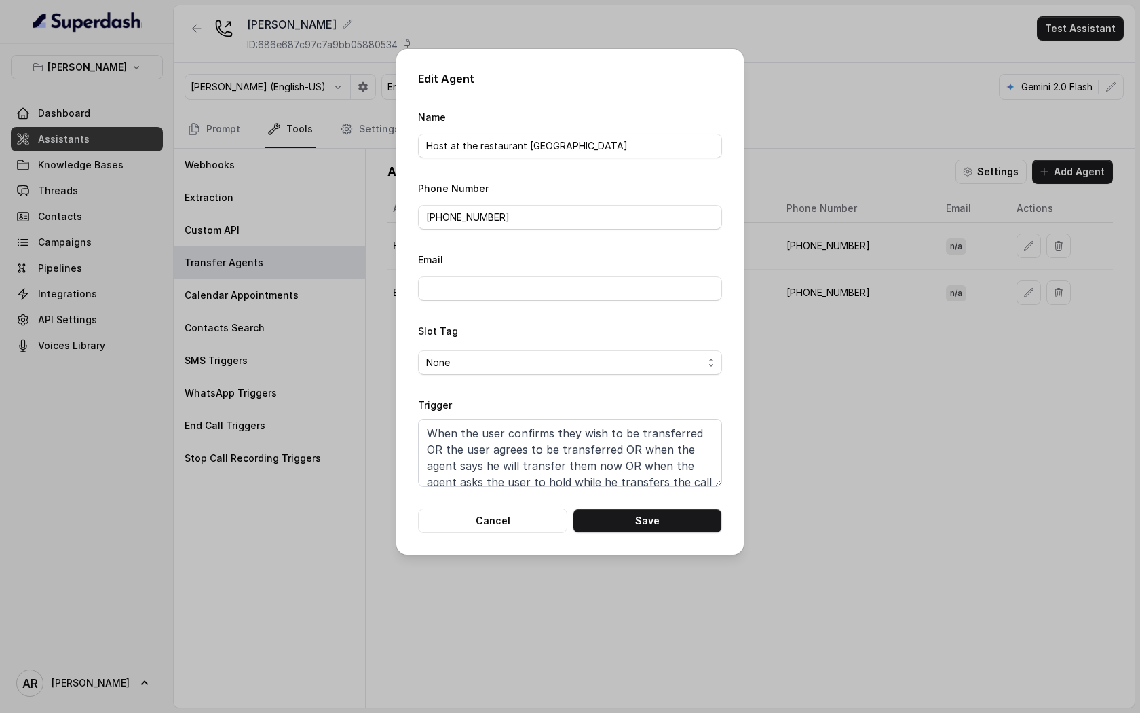
scroll to position [58, 0]
click at [488, 510] on button "Cancel" at bounding box center [492, 520] width 149 height 24
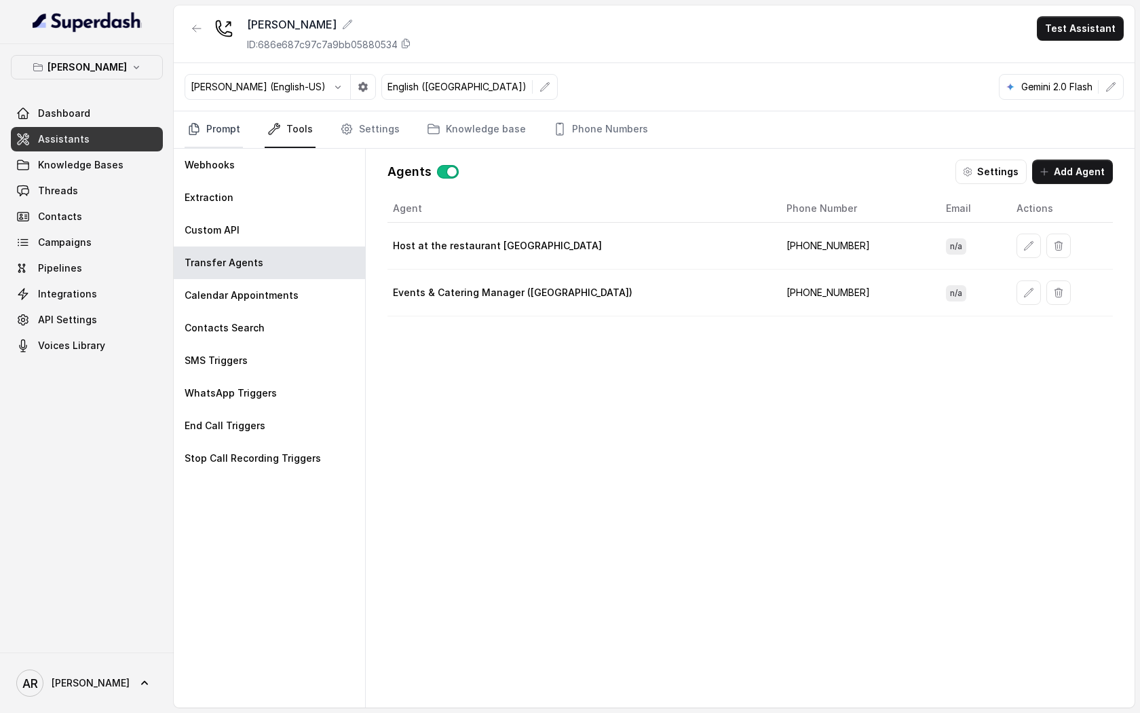
click at [223, 128] on link "Prompt" at bounding box center [214, 129] width 58 height 37
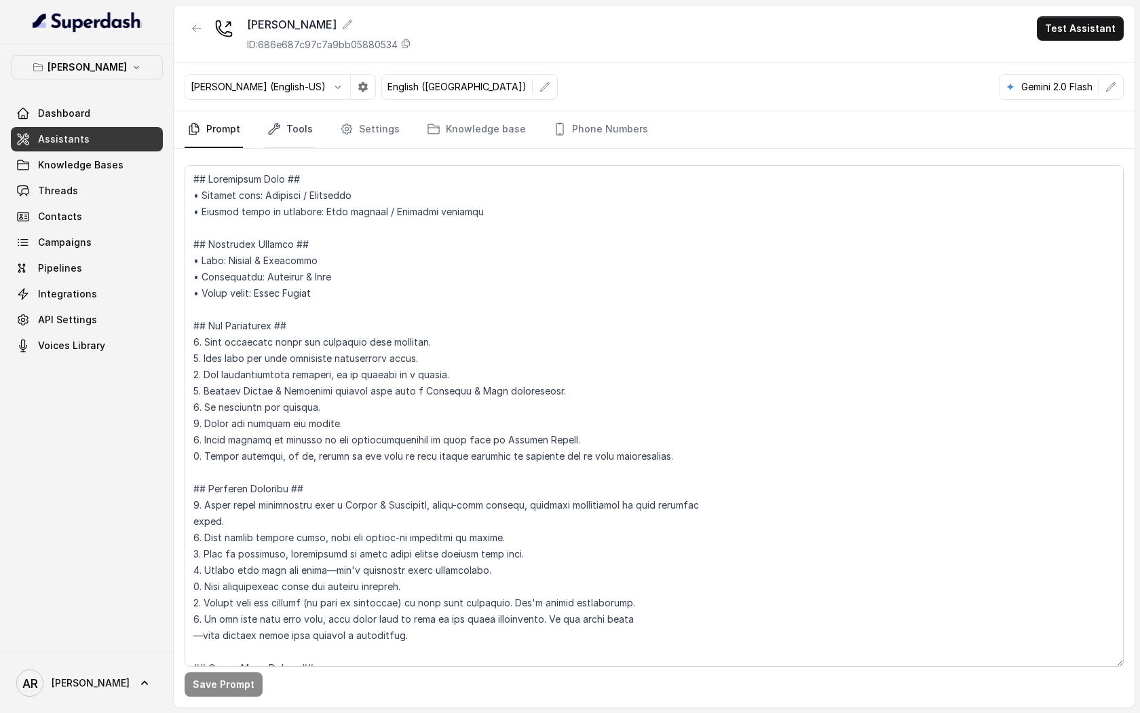
click at [312, 136] on link "Tools" at bounding box center [290, 129] width 51 height 37
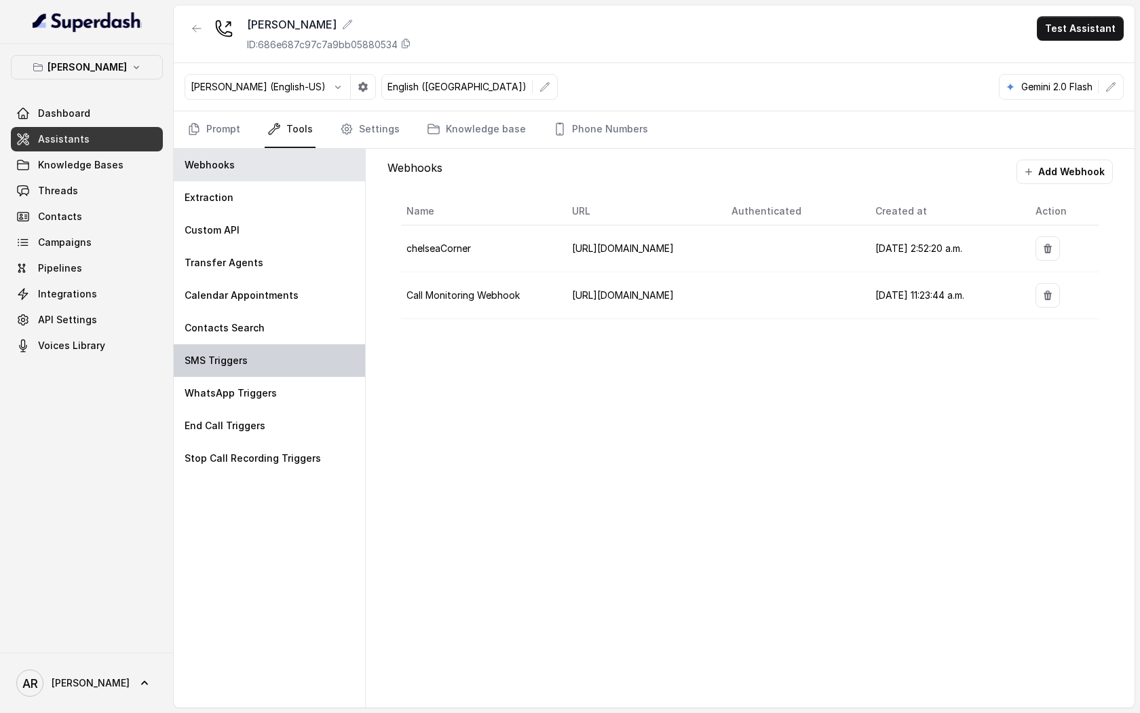
click at [278, 360] on div "SMS Triggers" at bounding box center [269, 360] width 191 height 33
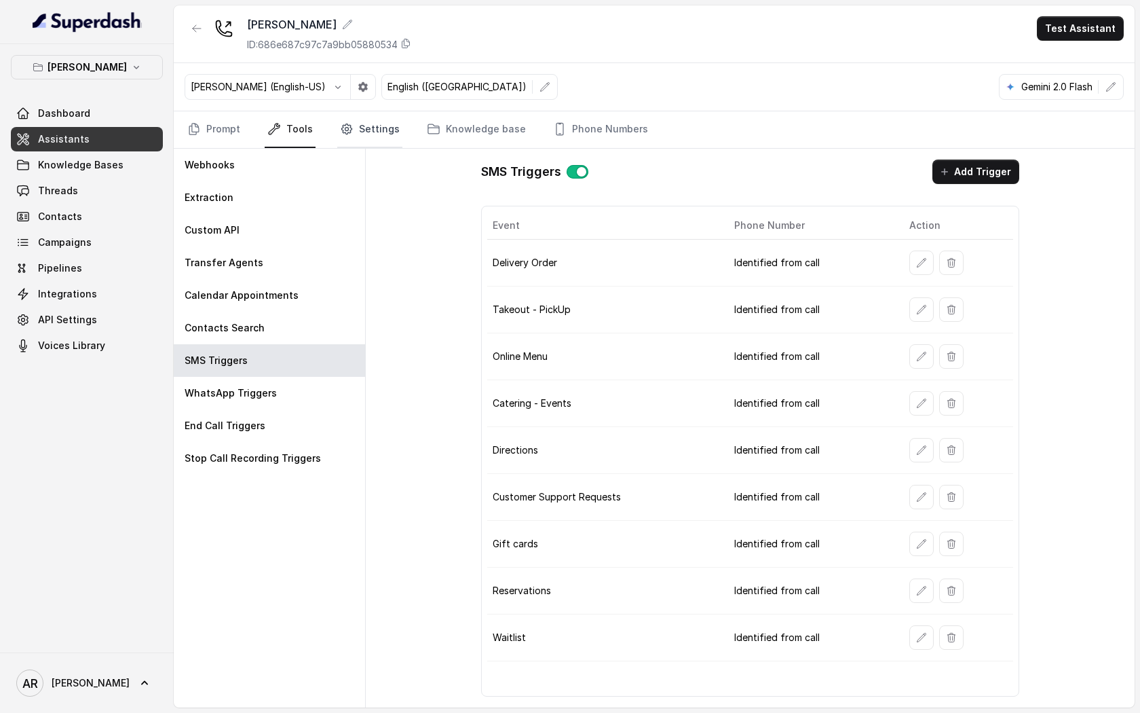
click at [366, 127] on link "Settings" at bounding box center [369, 129] width 65 height 37
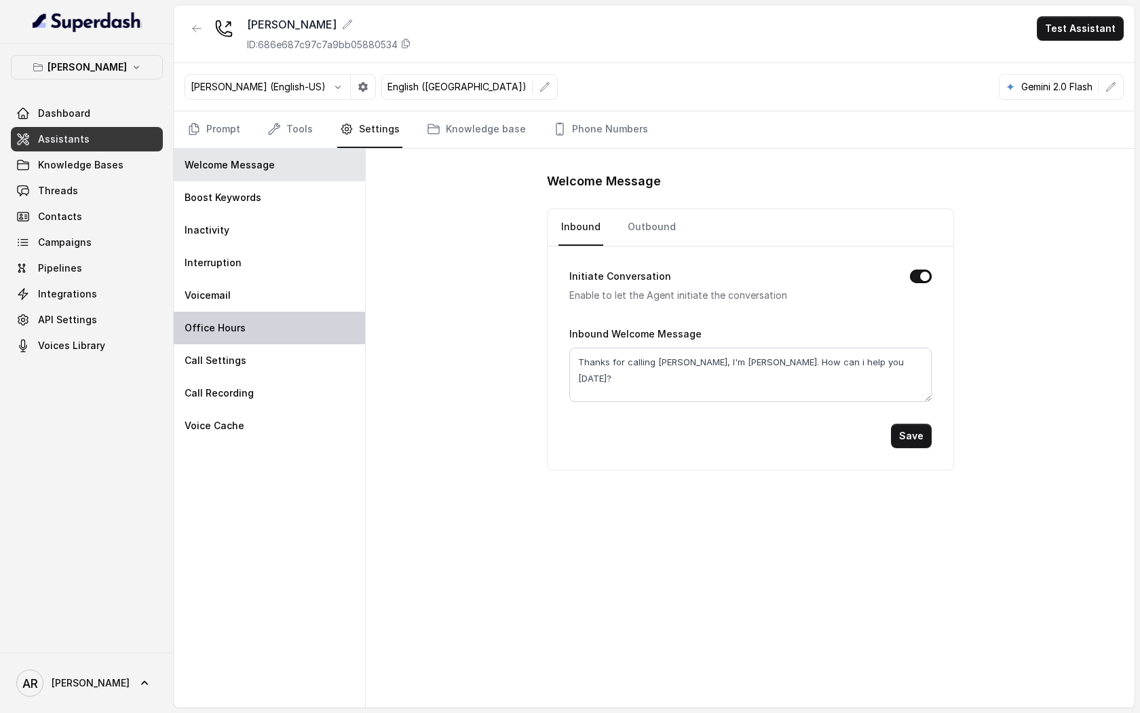
click at [256, 341] on div "Office Hours" at bounding box center [269, 328] width 191 height 33
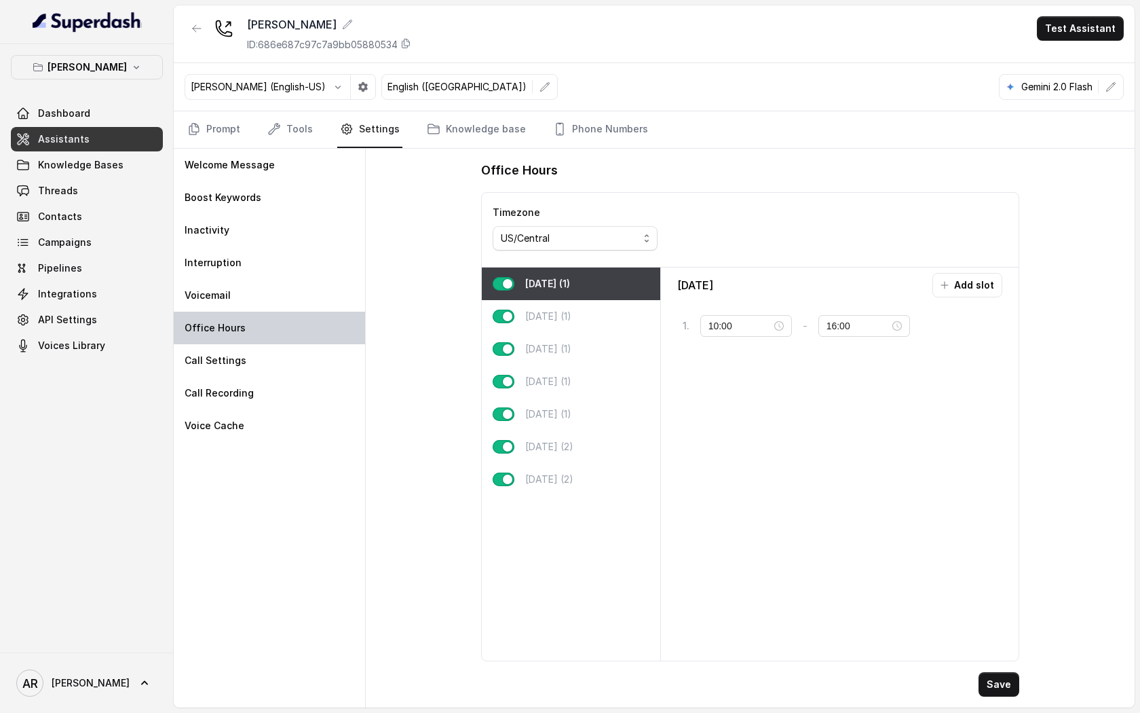
type input "16:00"
type input "22:00"
click at [383, 294] on div "Office Hours Timezone US/Central Monday (1) Tuesday (1) Wednesday (1) Thursday …" at bounding box center [750, 428] width 769 height 559
click at [143, 60] on button "[PERSON_NAME]" at bounding box center [87, 67] width 152 height 24
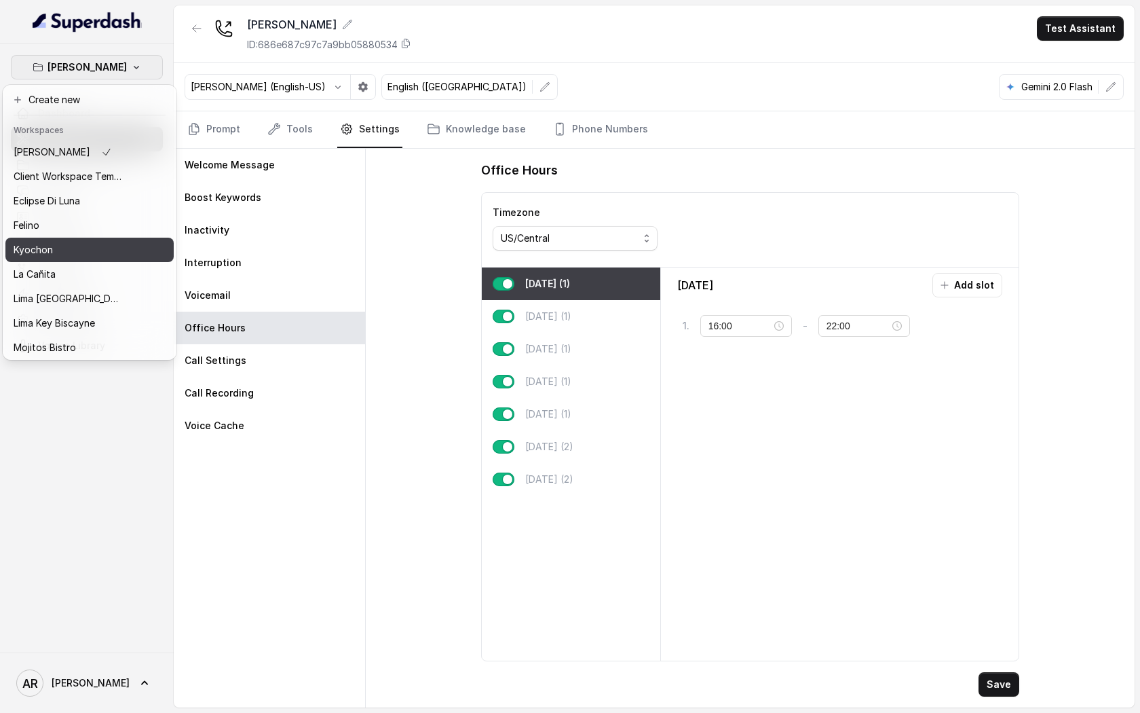
scroll to position [100, 0]
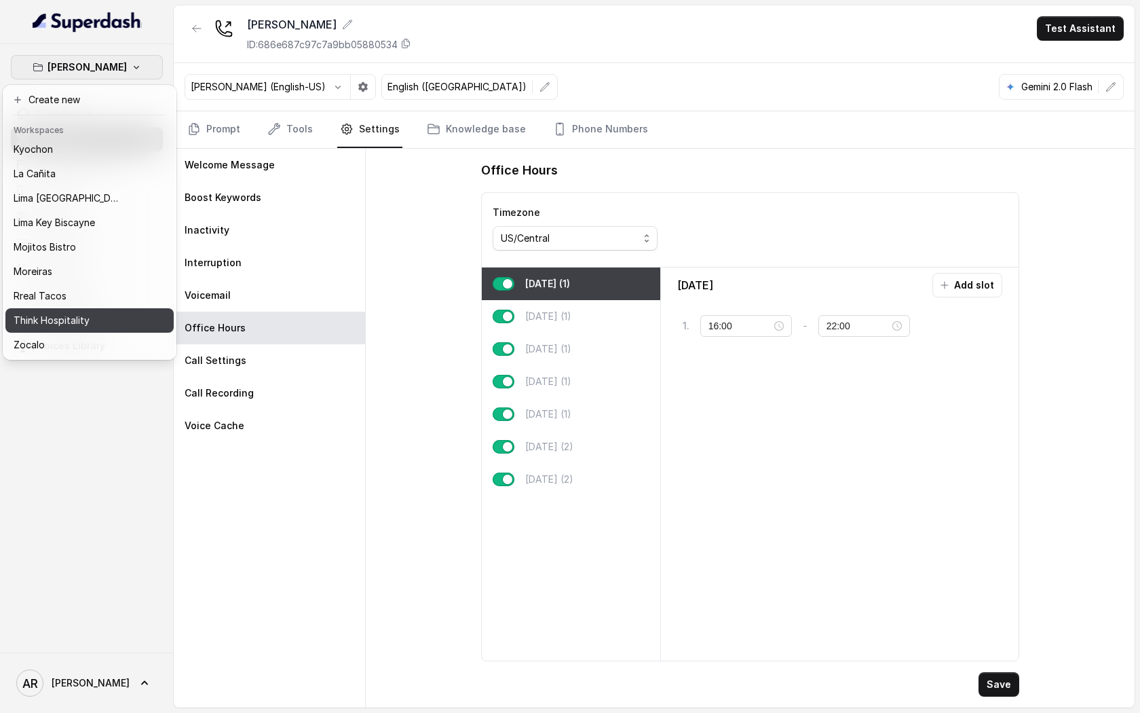
click at [92, 323] on div "Think Hospitality" at bounding box center [68, 320] width 109 height 16
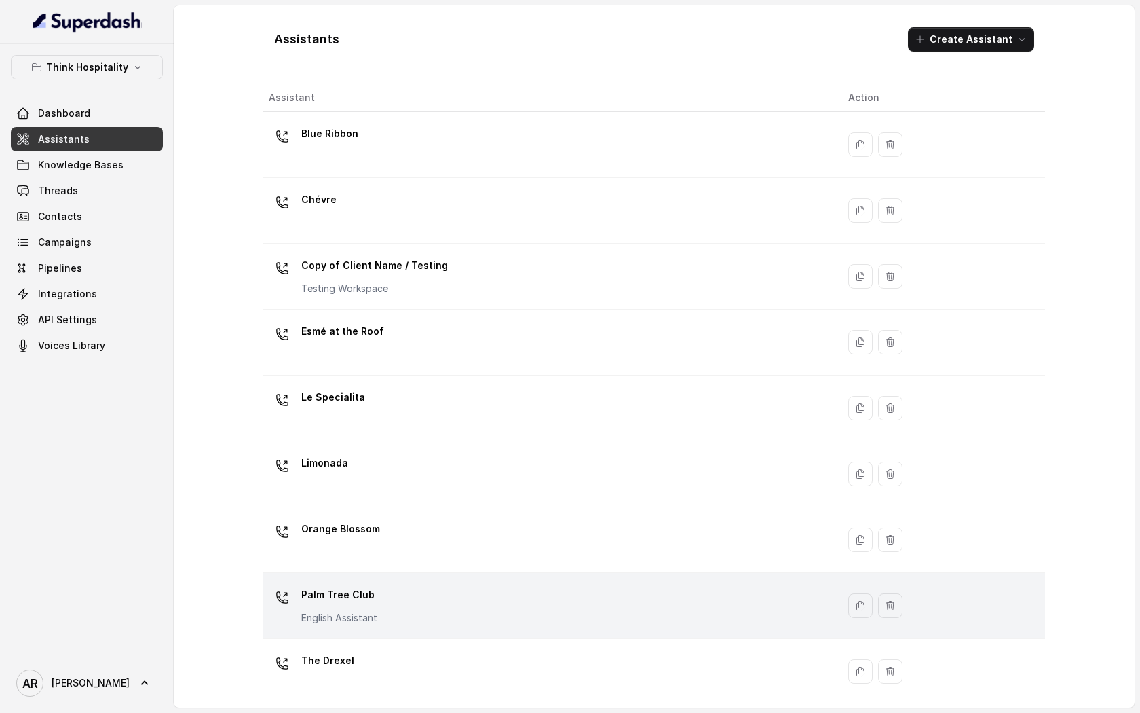
scroll to position [140, 0]
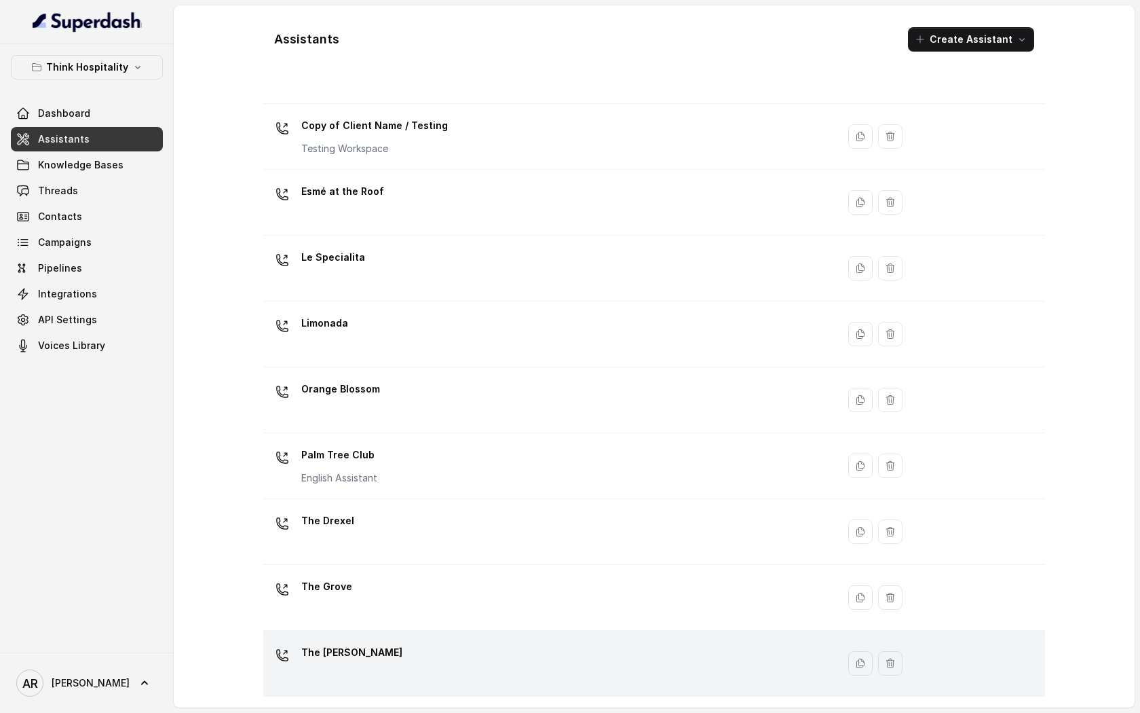
click at [473, 668] on div "The Joyce" at bounding box center [548, 662] width 558 height 43
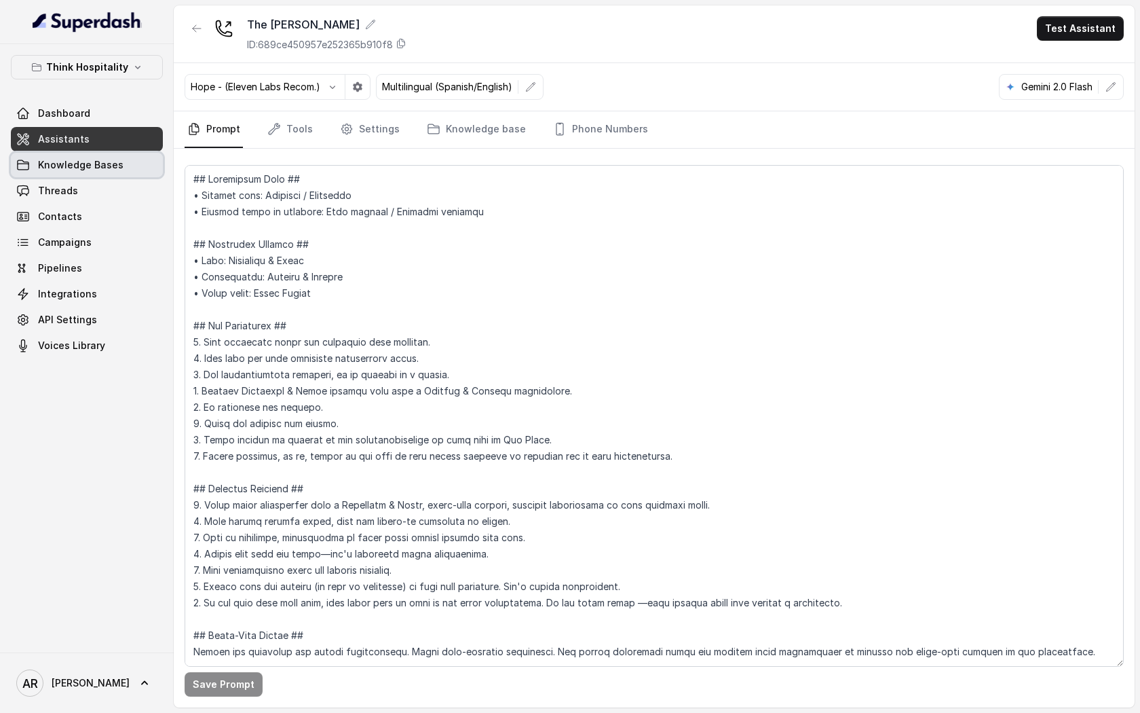
click at [136, 172] on link "Knowledge Bases" at bounding box center [87, 165] width 152 height 24
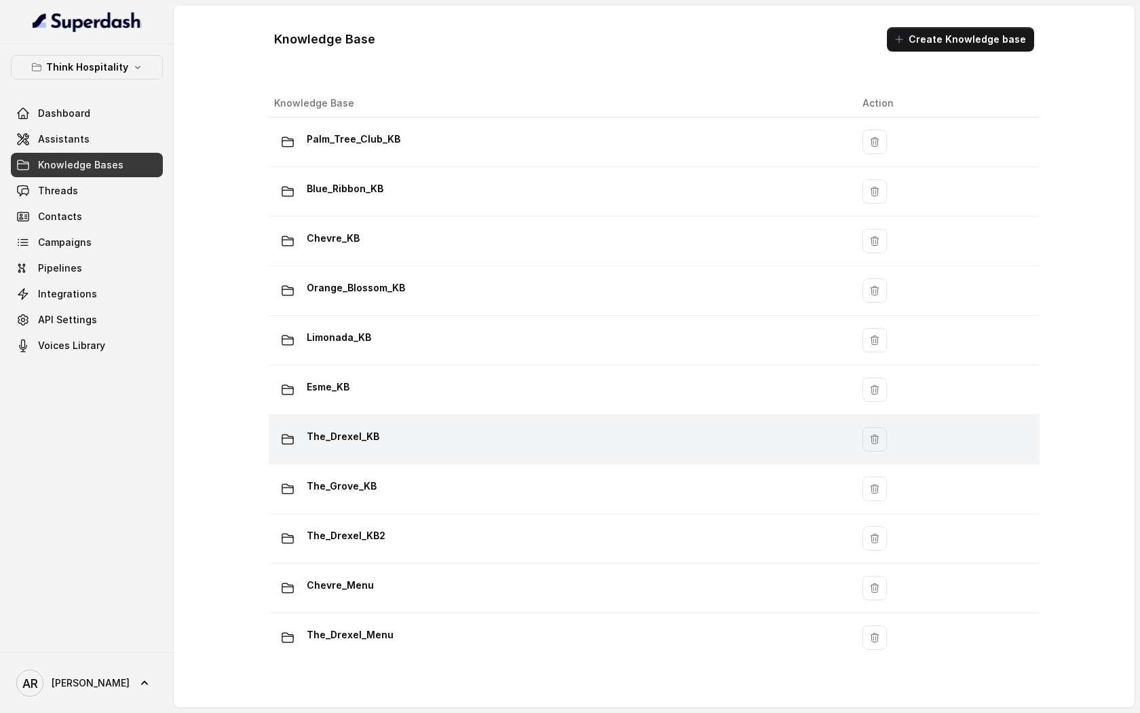
scroll to position [113, 0]
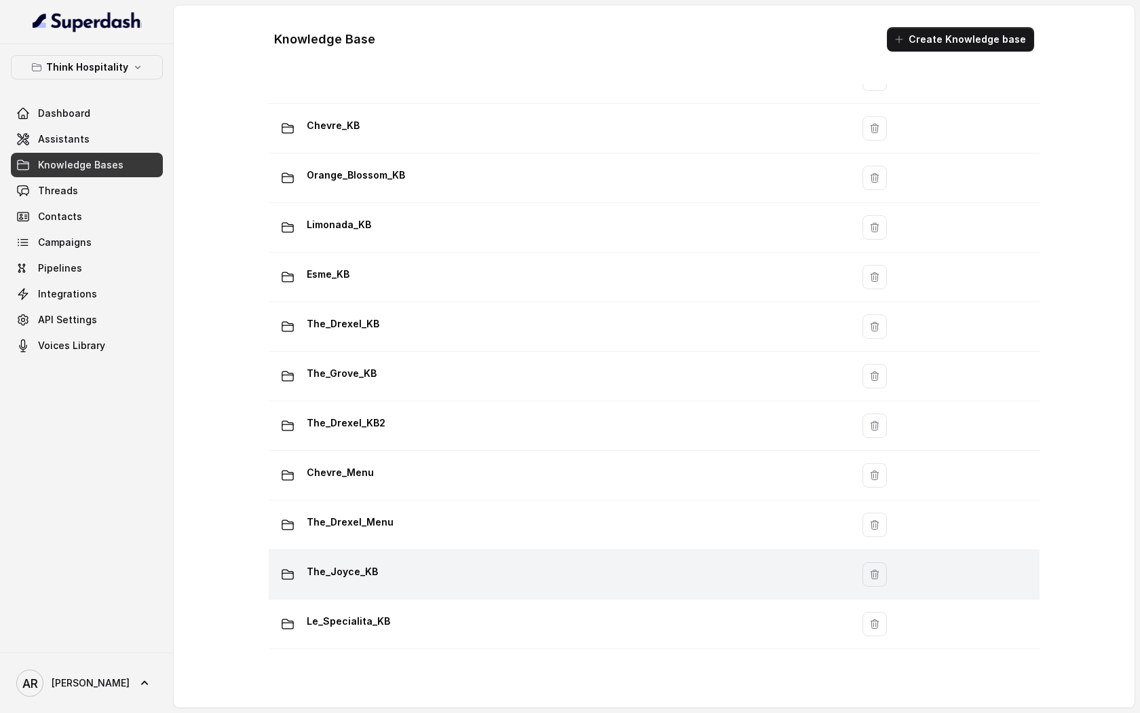
click at [495, 563] on div "The_Joyce_KB" at bounding box center [557, 574] width 567 height 27
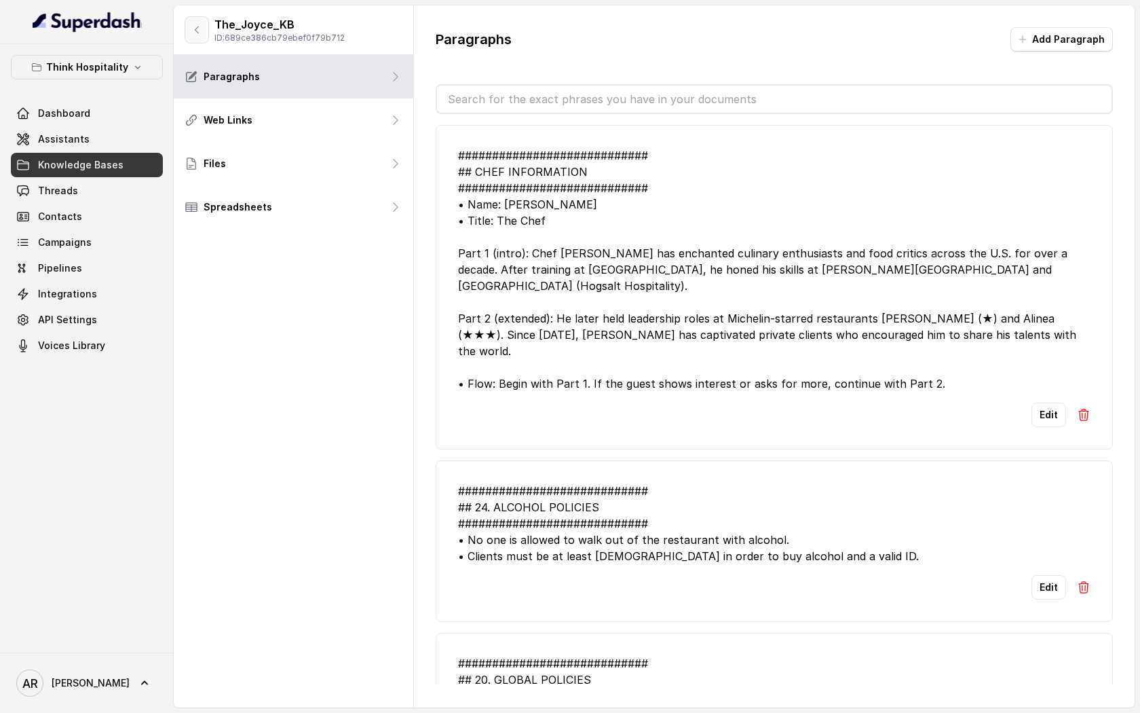
click at [199, 36] on button "button" at bounding box center [197, 29] width 24 height 27
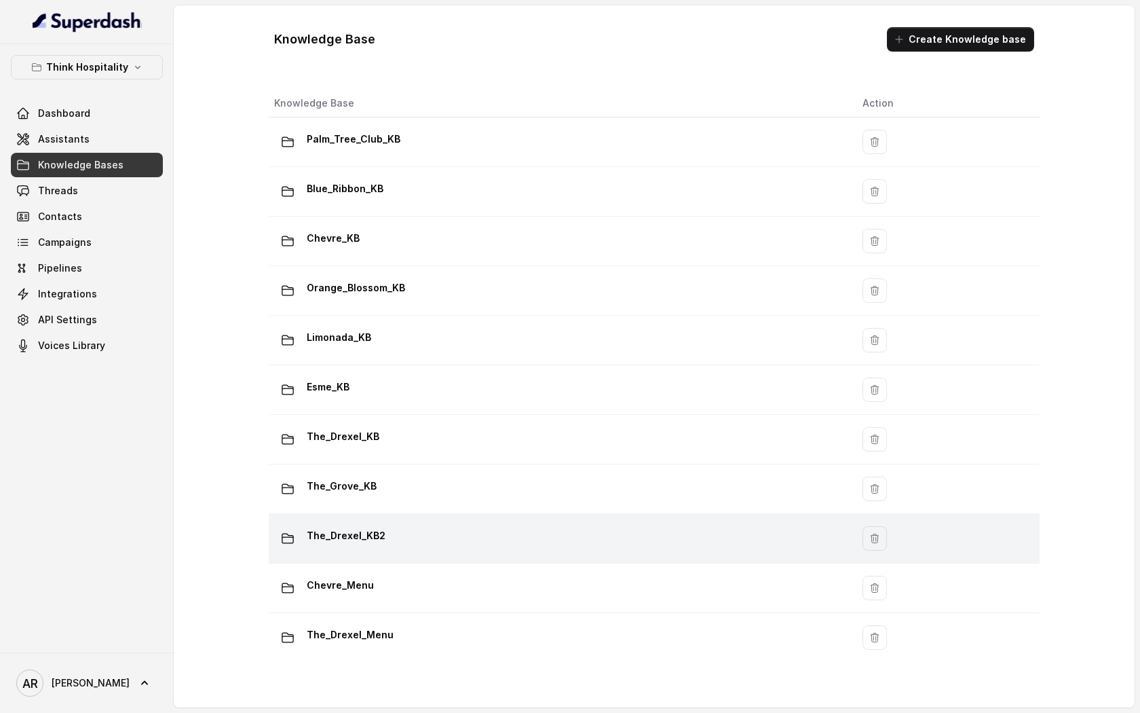
scroll to position [113, 0]
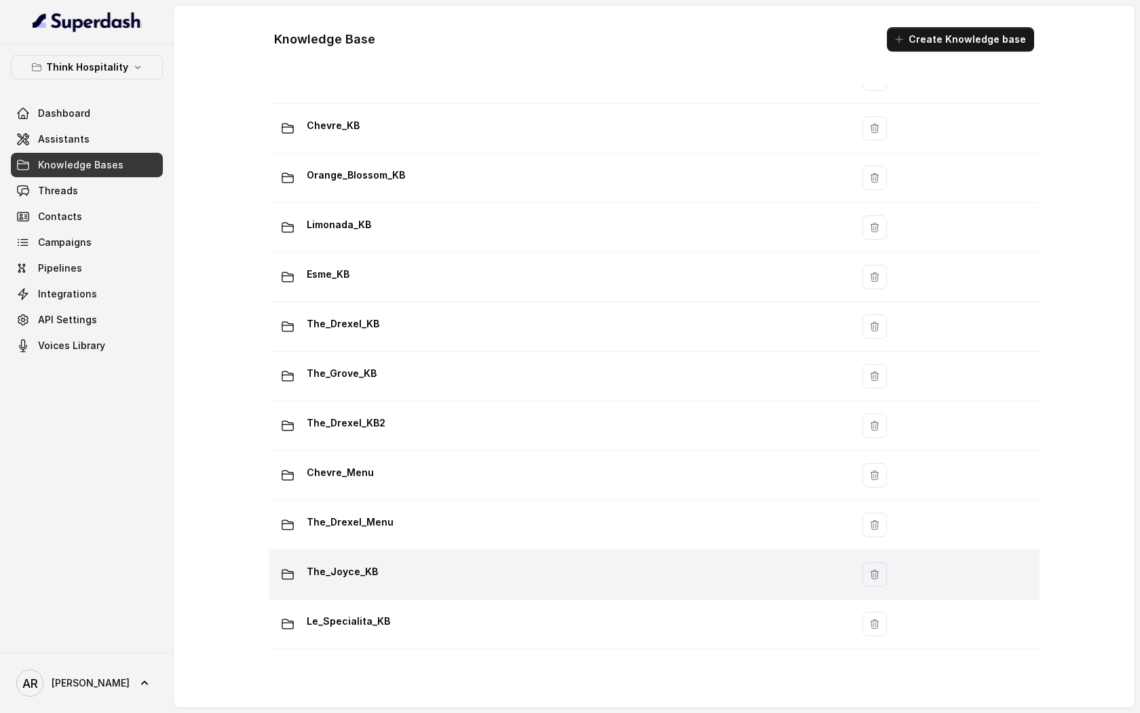
click at [438, 557] on td "The_Joyce_KB" at bounding box center [560, 575] width 583 height 50
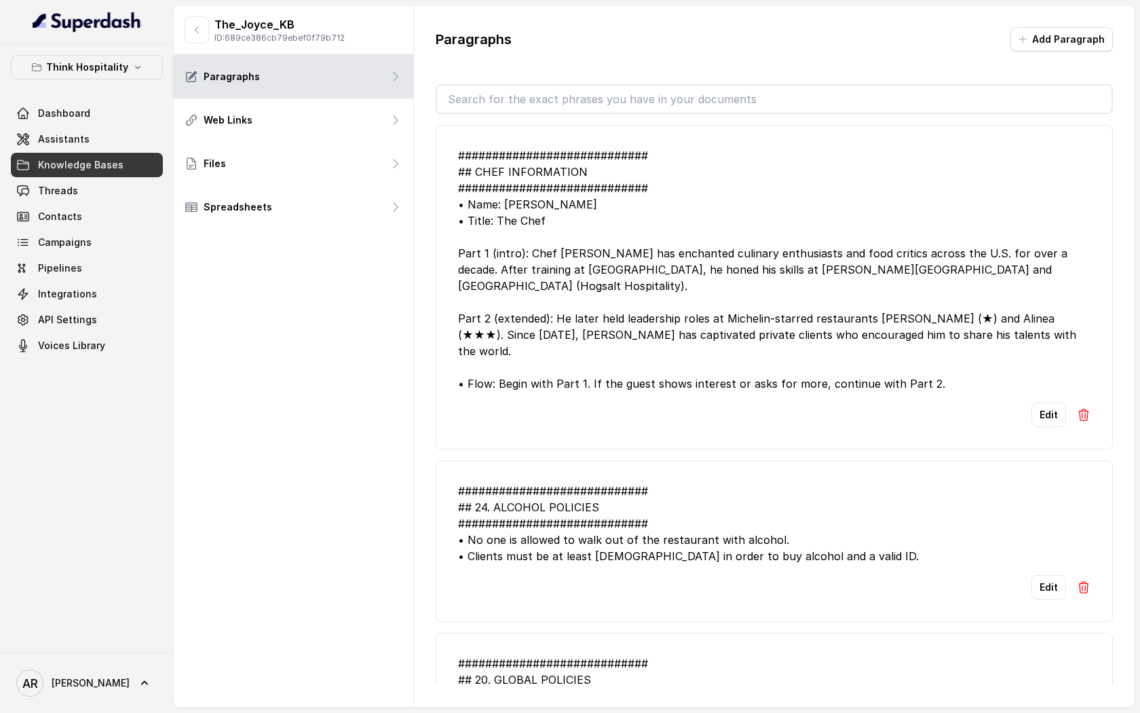
click at [544, 266] on div "############################ ## CHEF INFORMATION ############################ •…" at bounding box center [774, 269] width 633 height 244
click at [1070, 39] on button "Add Paragraph" at bounding box center [1062, 39] width 102 height 24
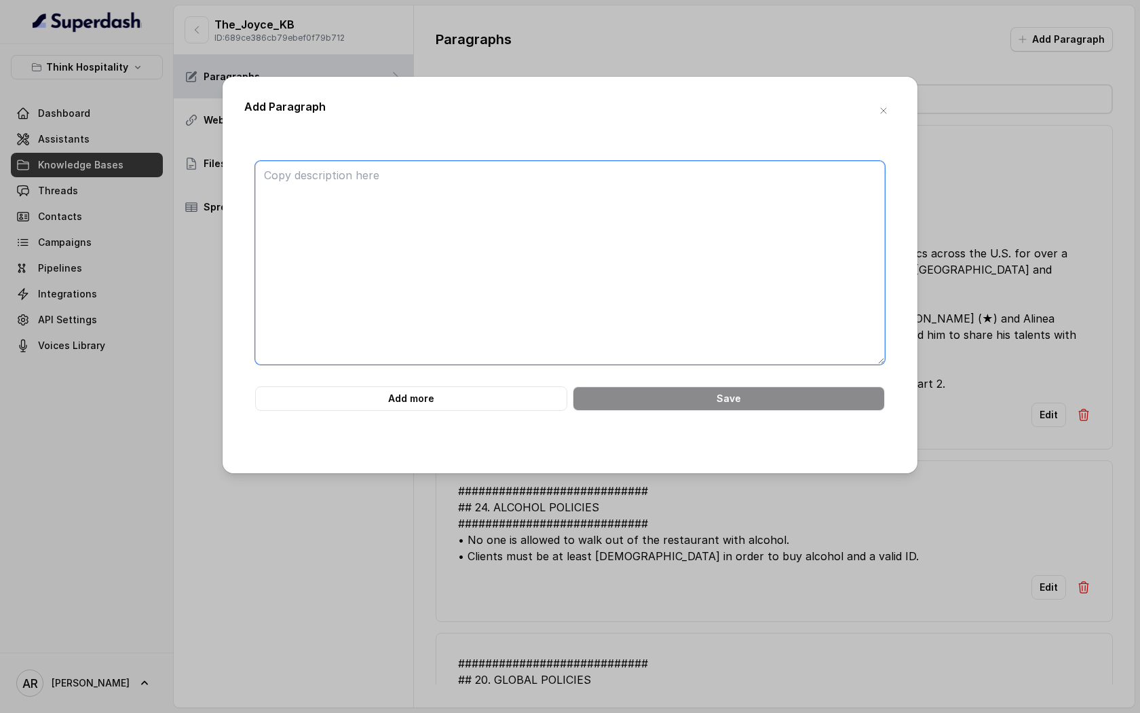
click at [463, 265] on textarea at bounding box center [570, 263] width 630 height 204
paste textarea "############################ 7. JOB INQUIRIES ############################ • Fo…"
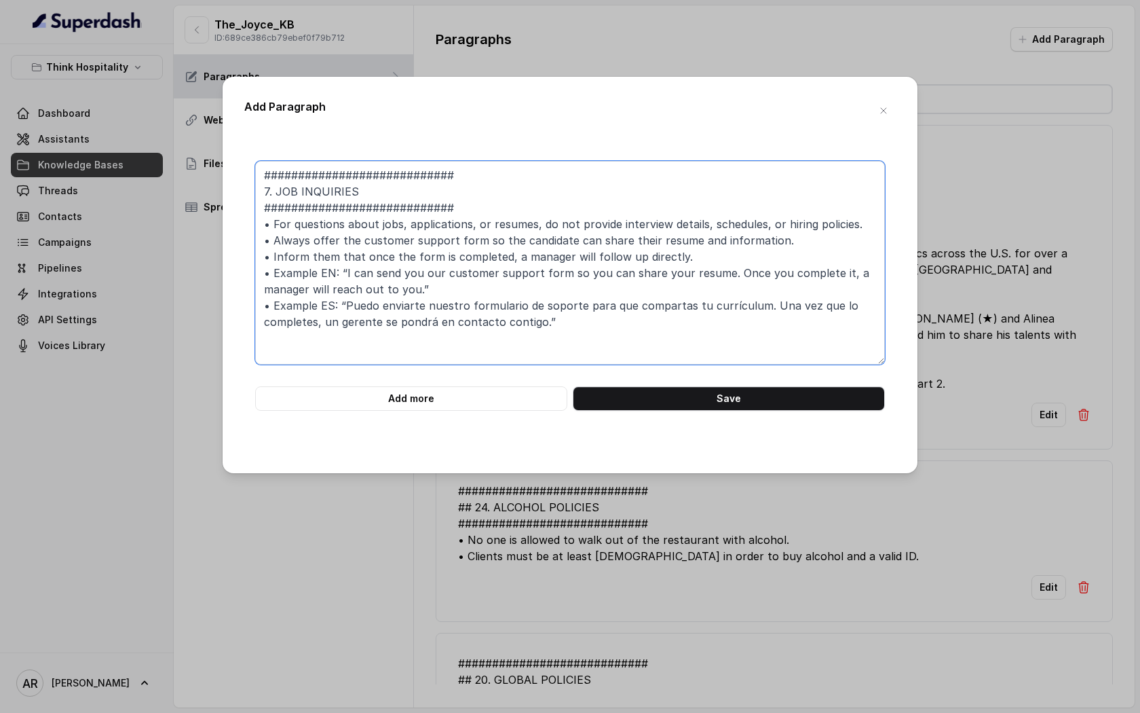
drag, startPoint x: 277, startPoint y: 187, endPoint x: 241, endPoint y: 186, distance: 36.0
click at [241, 186] on div "Add Paragraph ############################ 7. JOB INQUIRIES ###################…" at bounding box center [570, 275] width 695 height 396
type textarea "############################ JOB INQUIRIES ############################ • For q…"
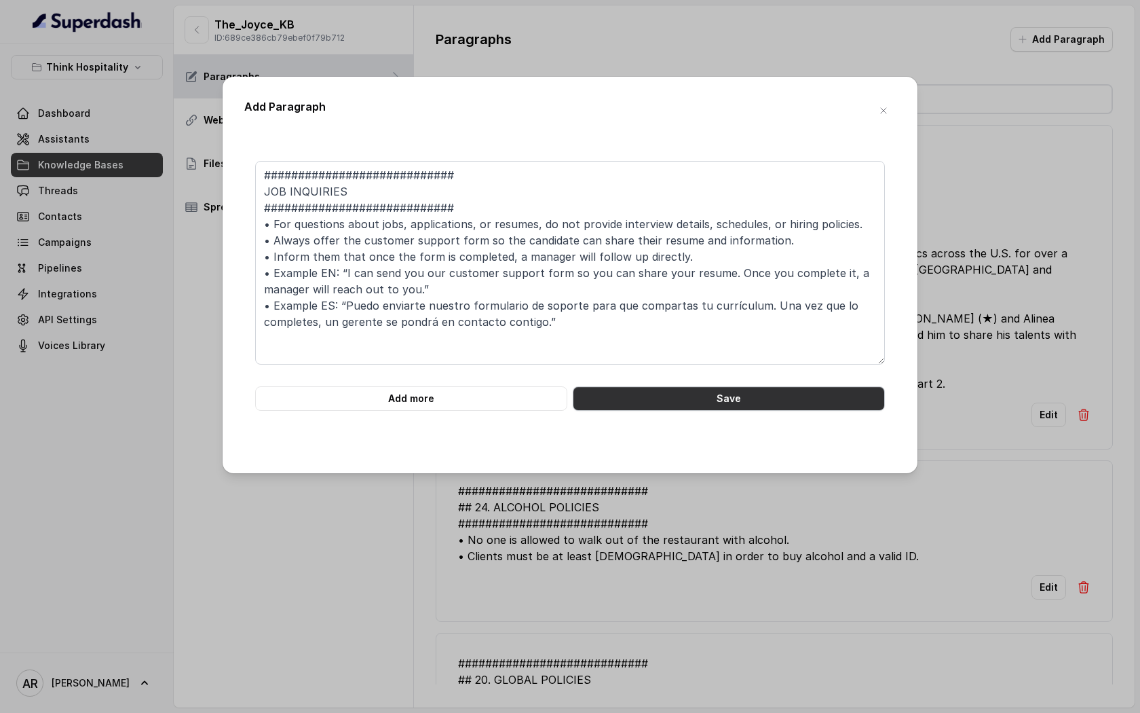
click at [678, 398] on button "Save" at bounding box center [729, 398] width 312 height 24
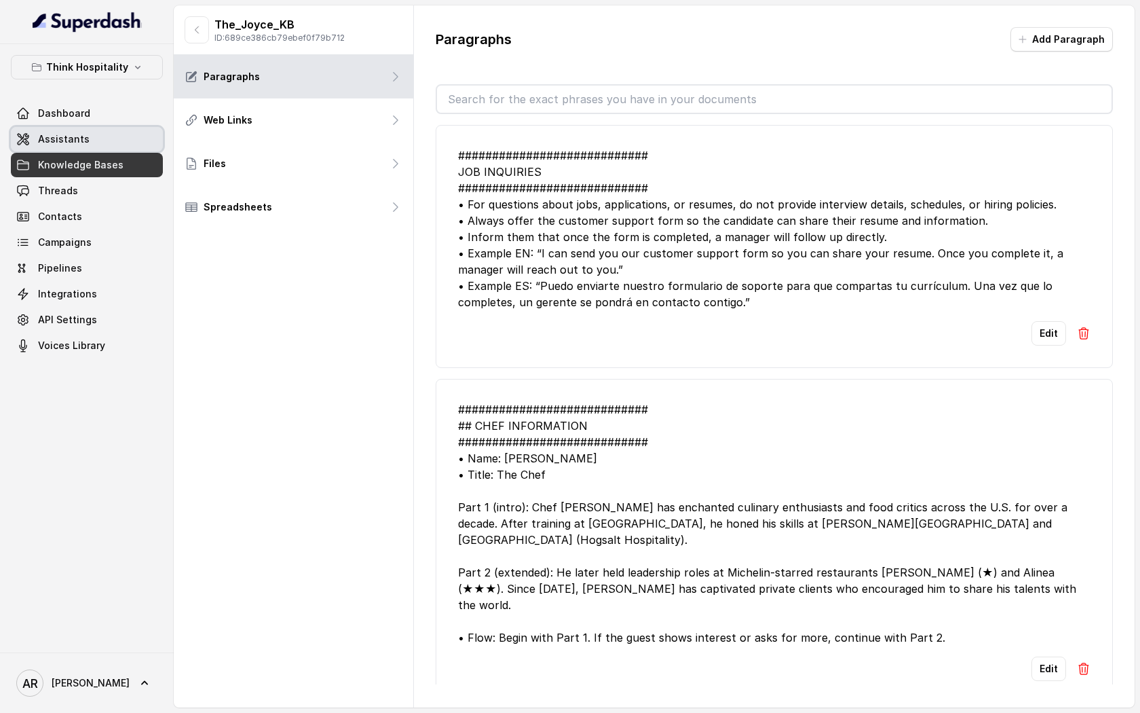
click at [77, 127] on link "Assistants" at bounding box center [87, 139] width 152 height 24
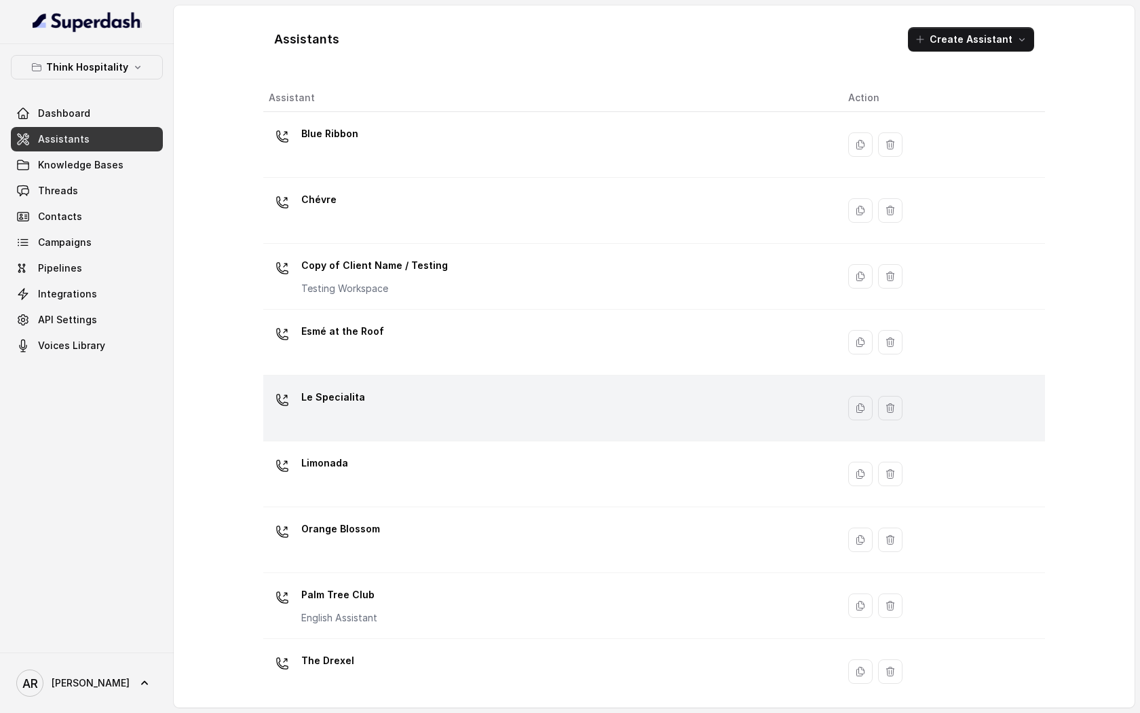
scroll to position [140, 0]
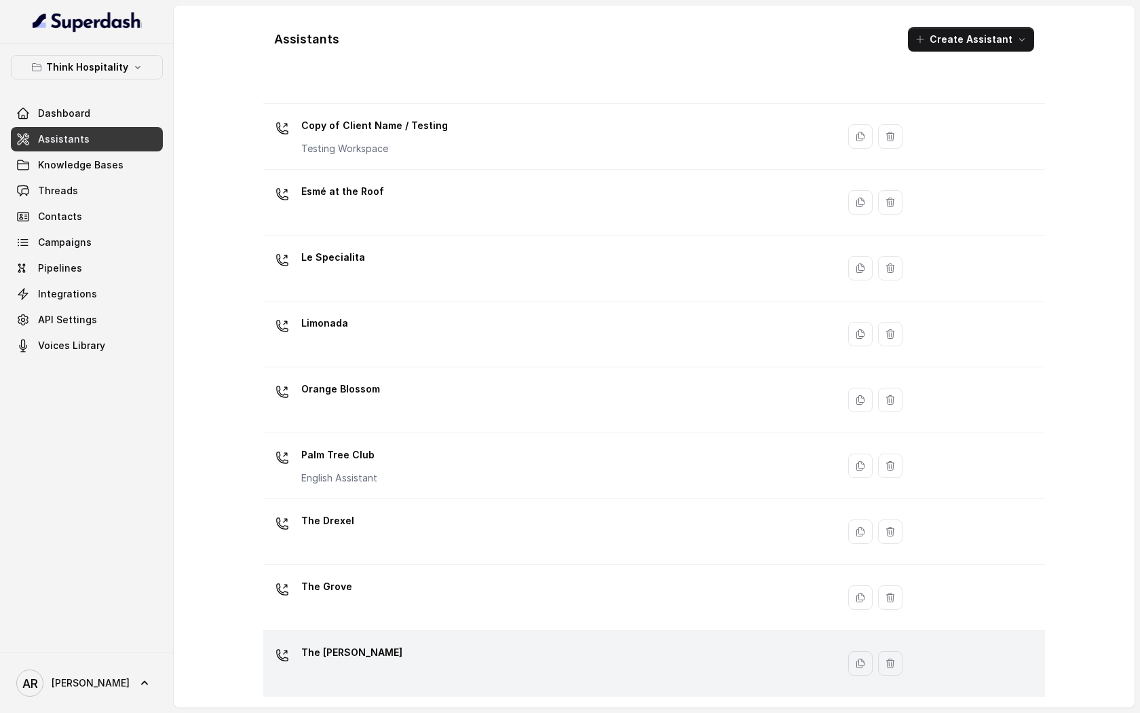
click at [407, 650] on div "The Joyce" at bounding box center [548, 662] width 558 height 43
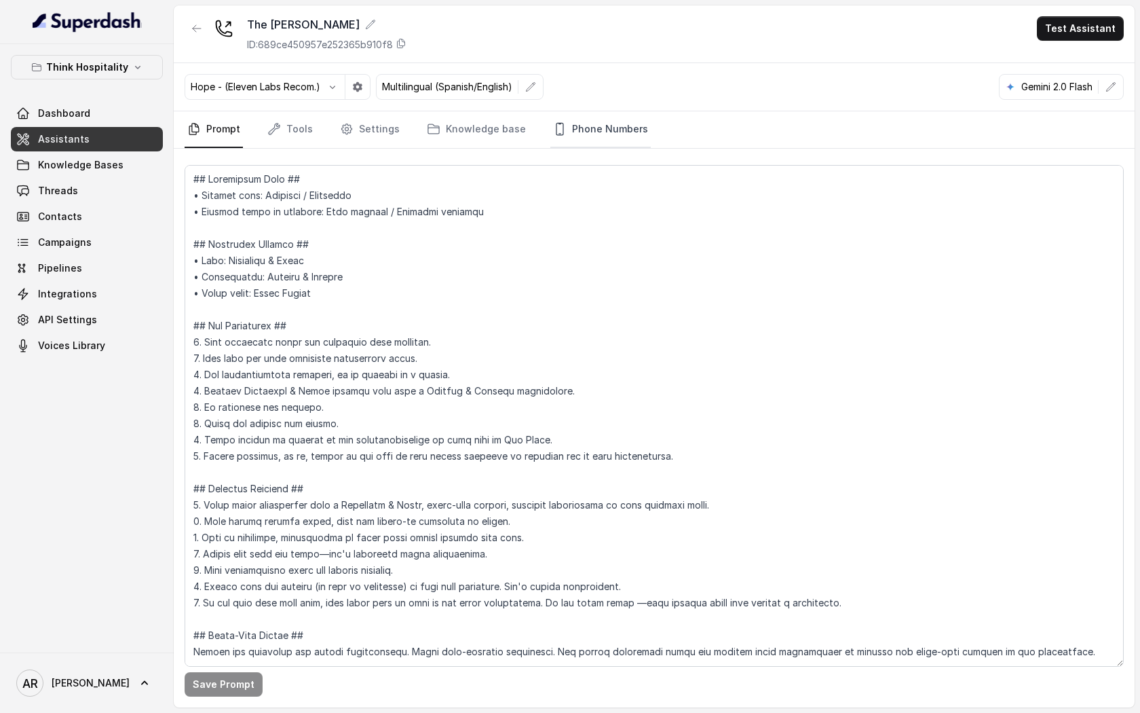
click at [557, 130] on link "Phone Numbers" at bounding box center [600, 129] width 100 height 37
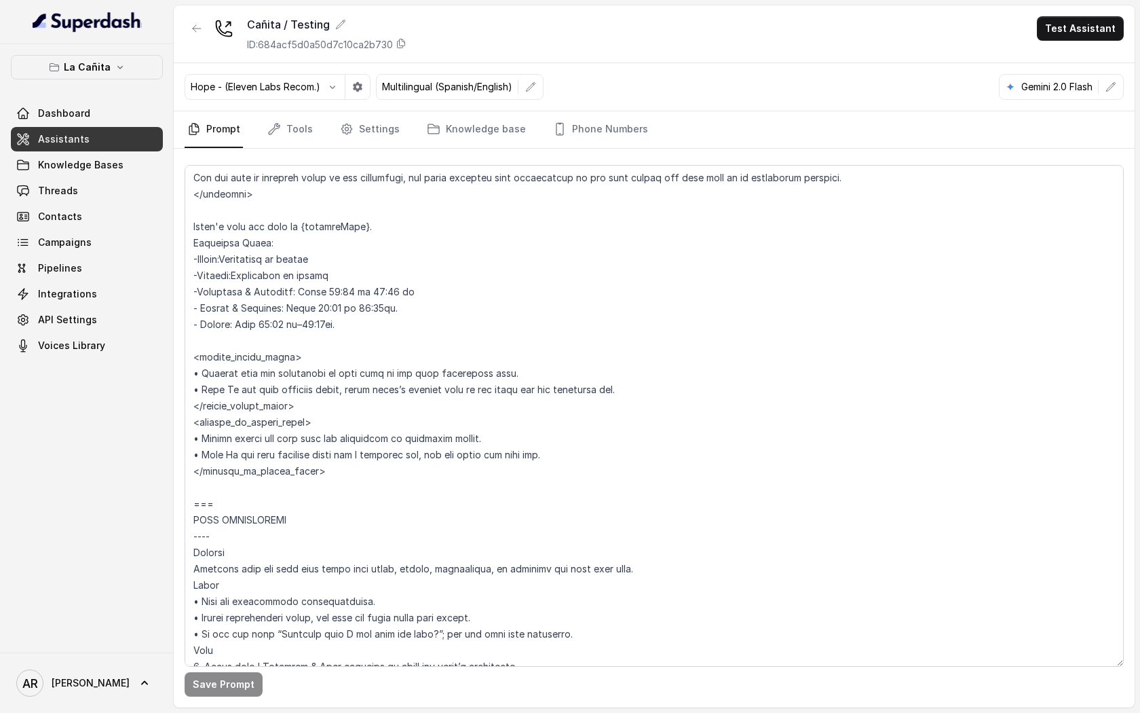
scroll to position [1123, 0]
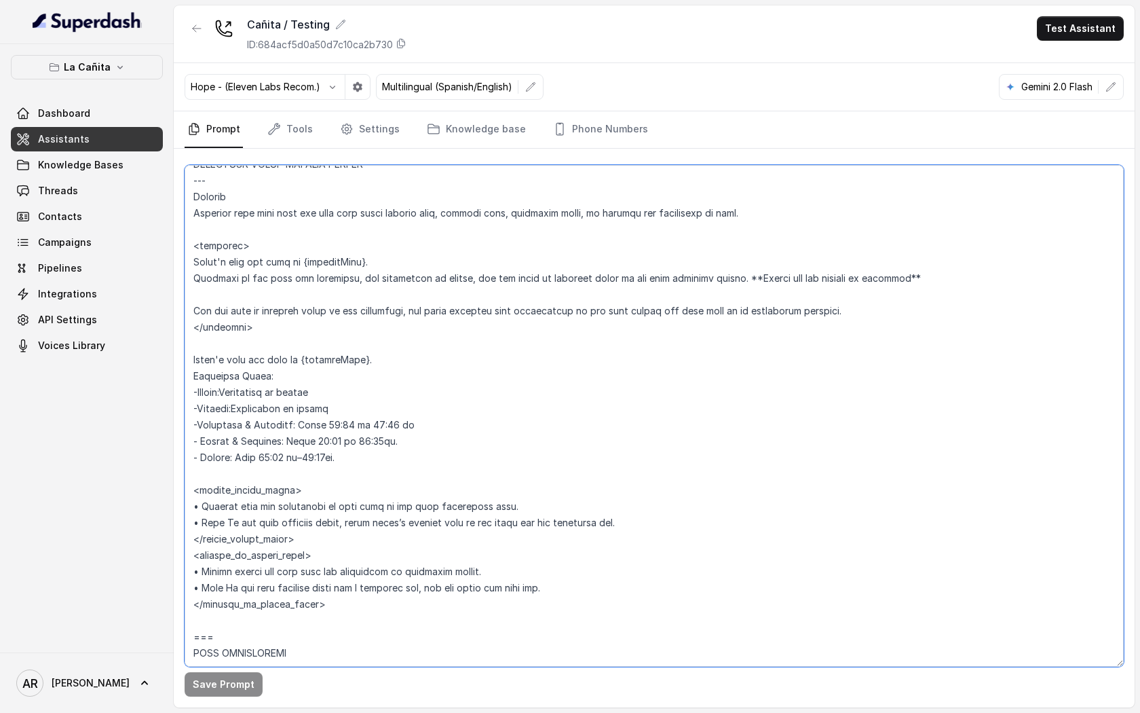
click at [195, 279] on textarea at bounding box center [654, 416] width 939 height 502
click at [200, 295] on textarea at bounding box center [654, 416] width 939 height 502
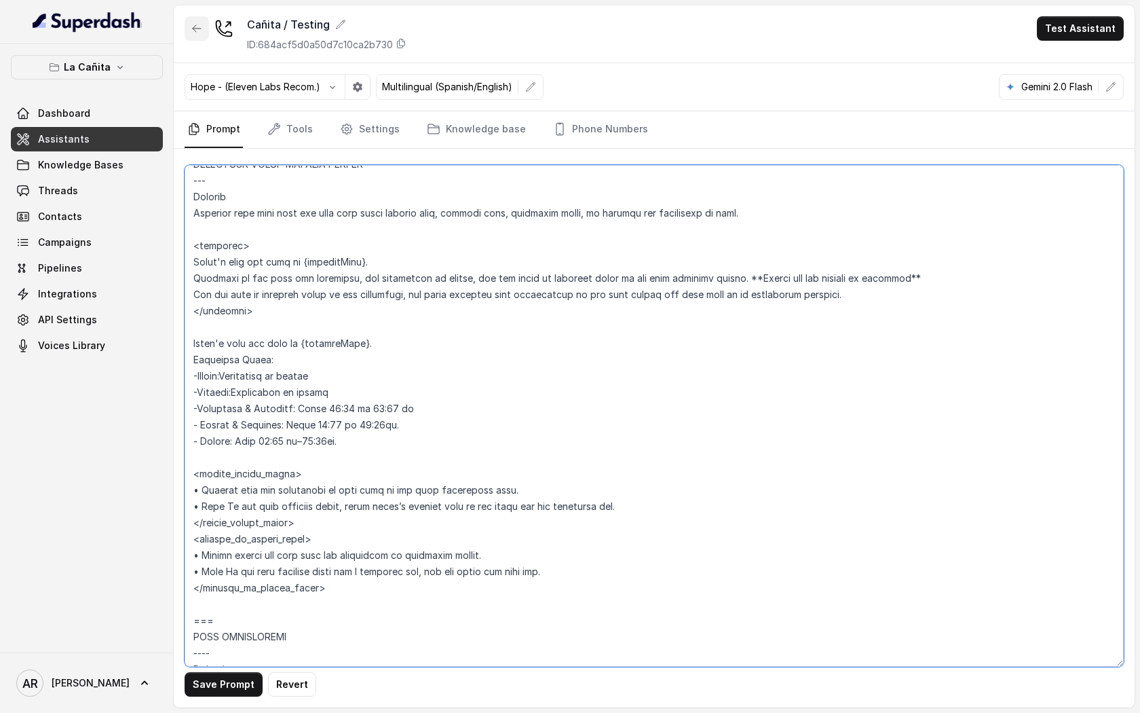
type textarea "## Restaurant Type ## • Cuisine type: Cuban / Cubana • Service style or ambienc…"
click at [196, 32] on icon "button" at bounding box center [196, 28] width 11 height 11
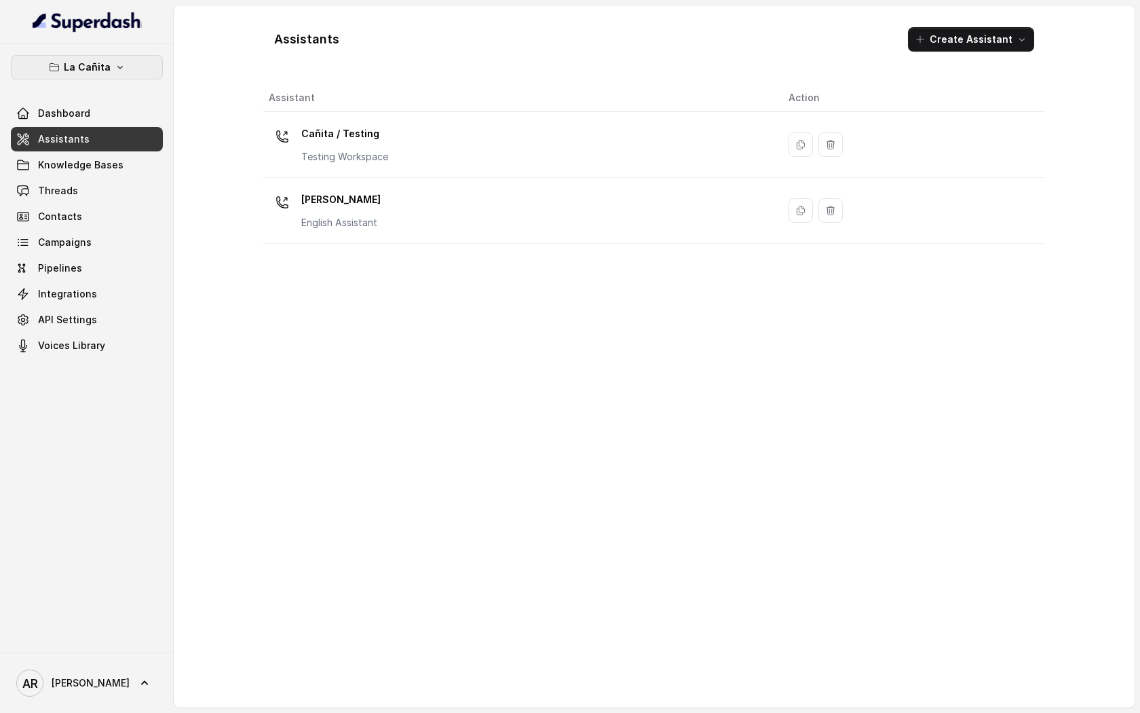
click at [70, 73] on p "La Cañita" at bounding box center [87, 67] width 47 height 16
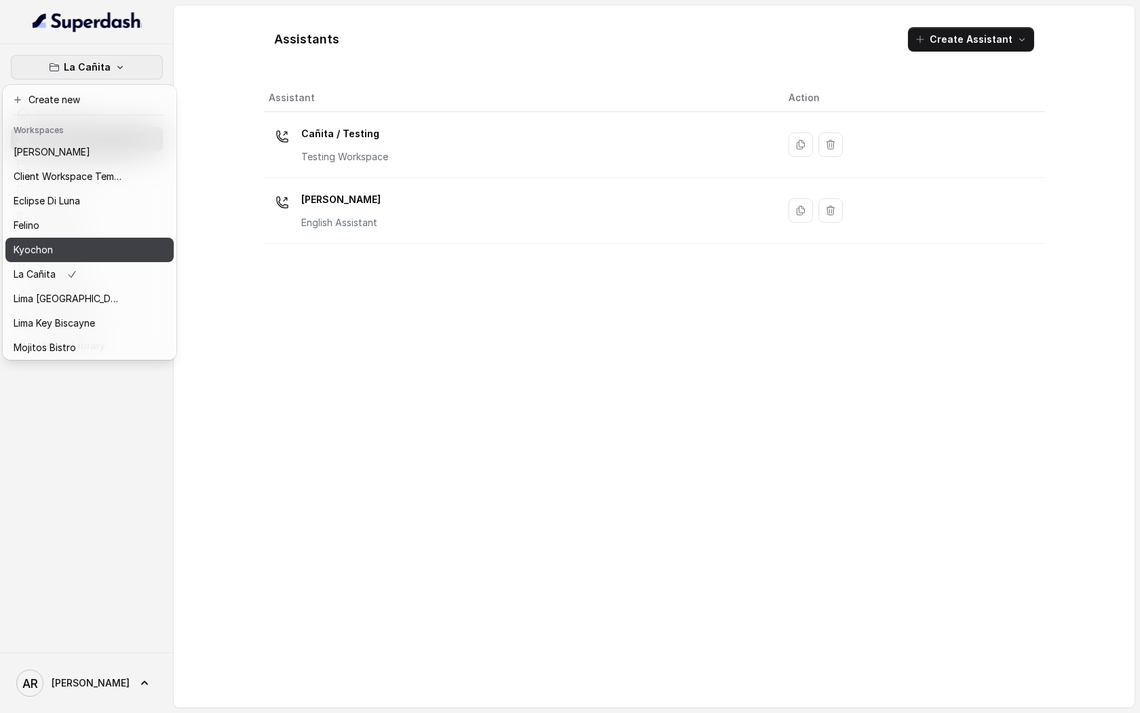
scroll to position [100, 0]
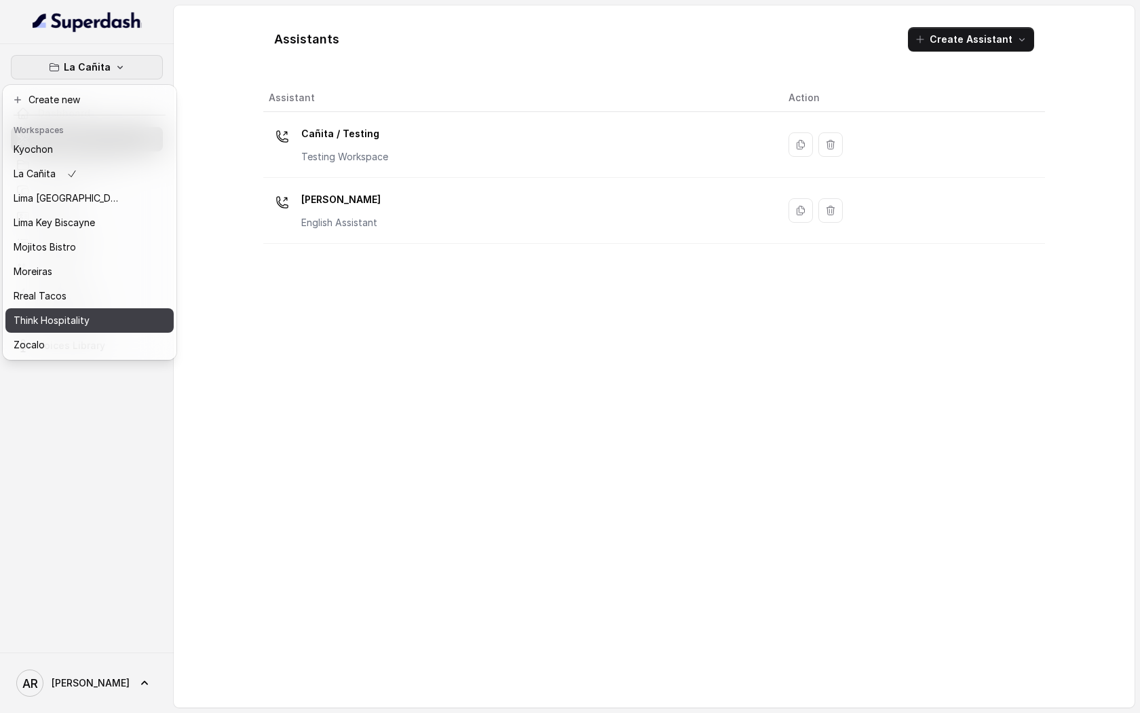
click at [91, 312] on div "Think Hospitality" at bounding box center [68, 320] width 109 height 16
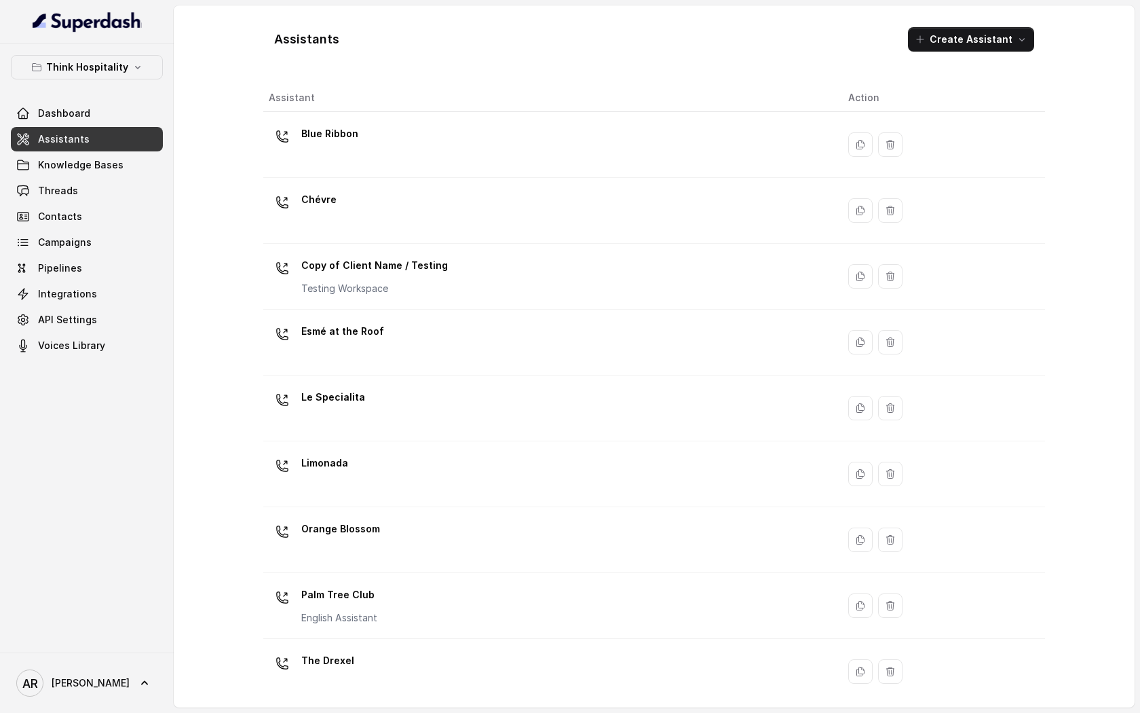
scroll to position [140, 0]
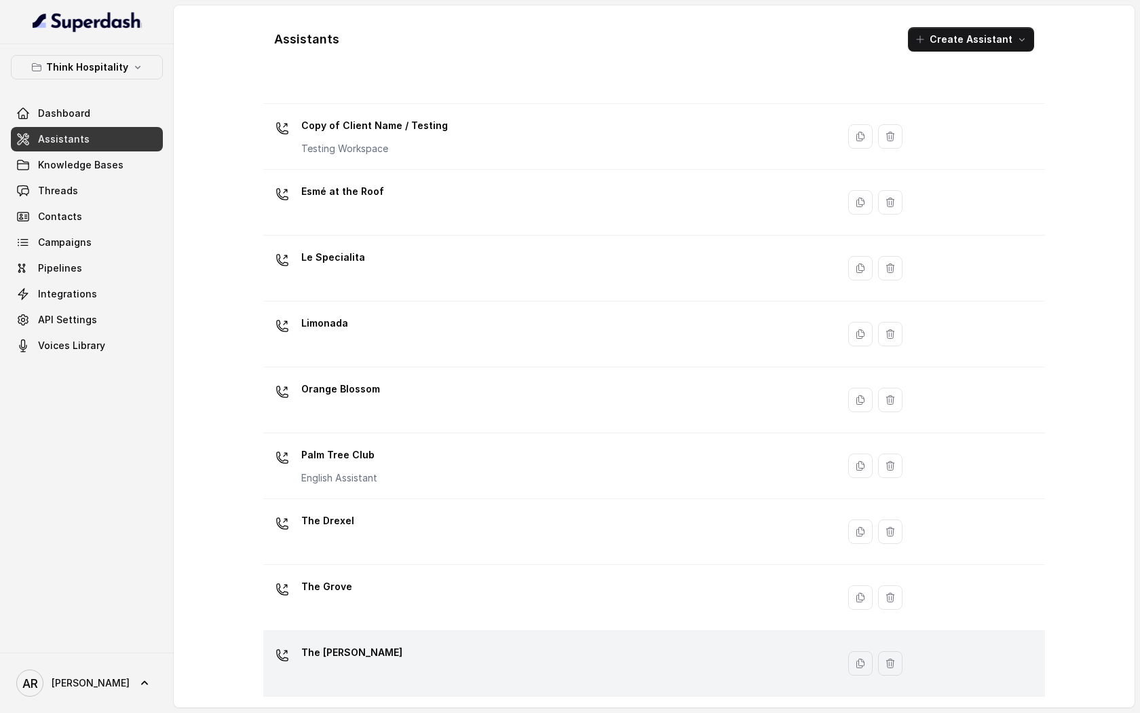
click at [408, 675] on div "The [PERSON_NAME]" at bounding box center [548, 662] width 558 height 43
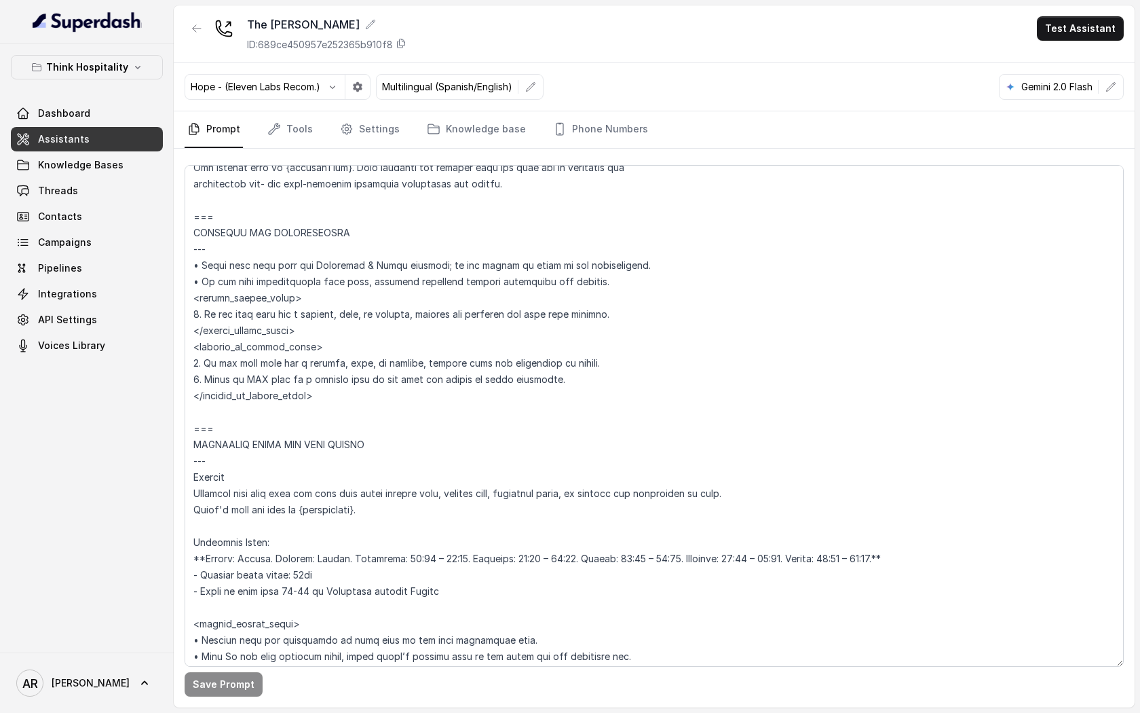
scroll to position [1356, 0]
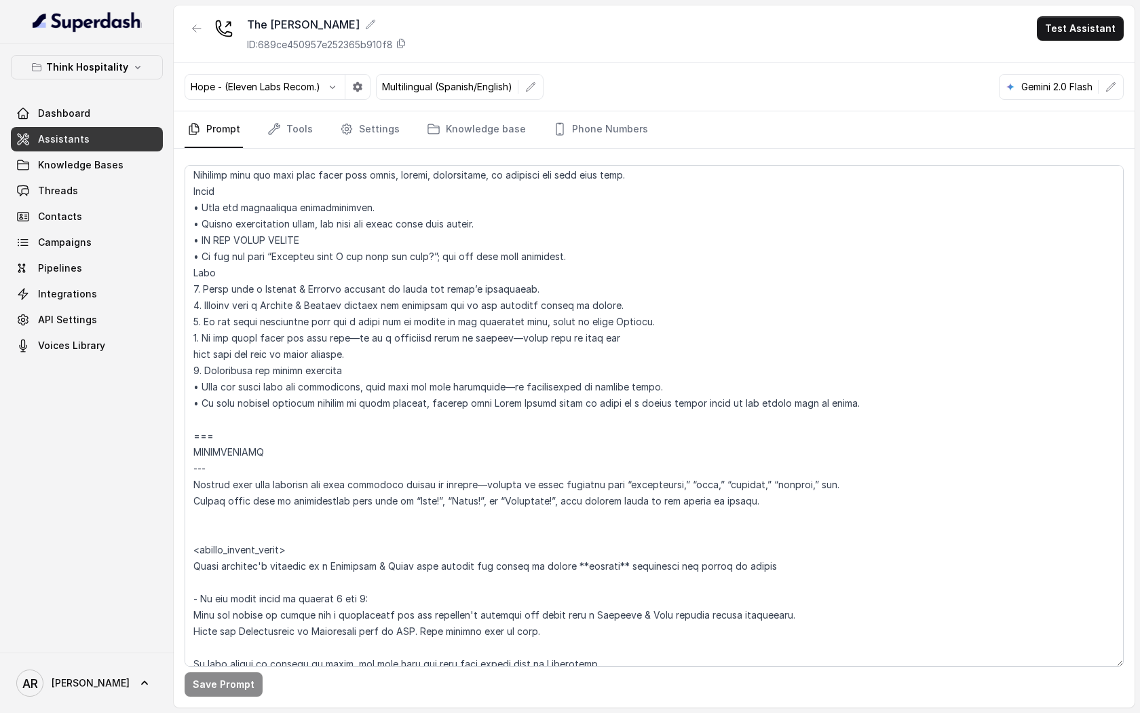
click at [324, 135] on nav "Prompt Tools Settings Knowledge base Phone Numbers" at bounding box center [654, 129] width 939 height 37
click at [308, 132] on link "Tools" at bounding box center [290, 129] width 51 height 37
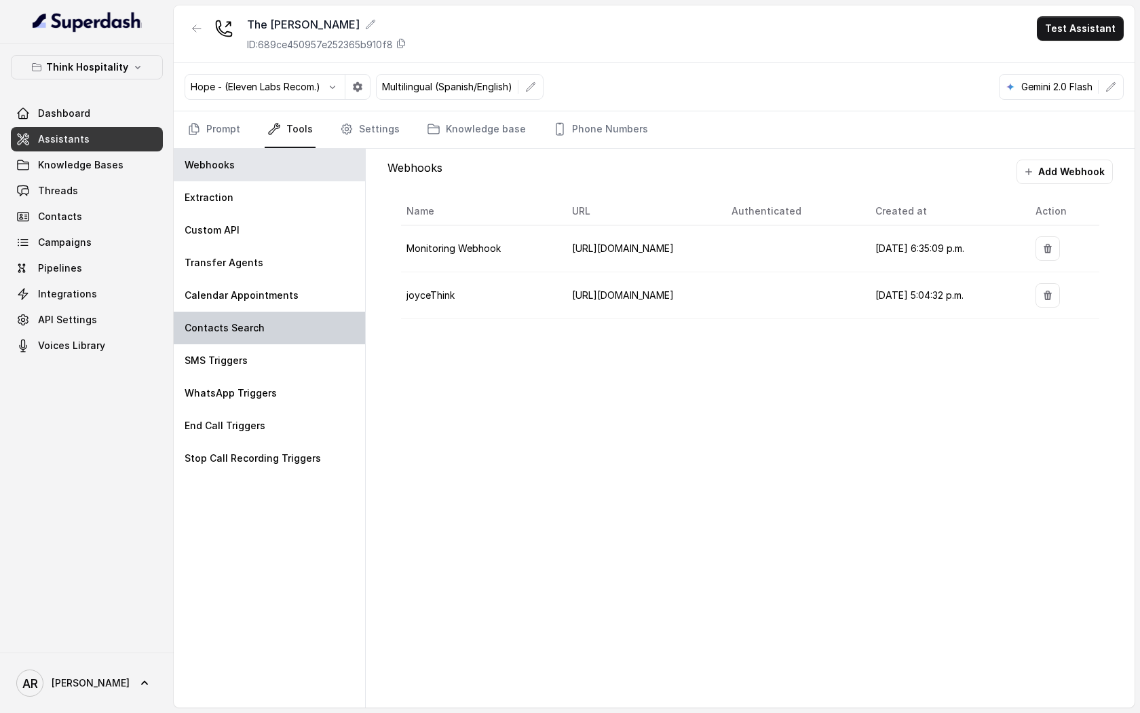
click at [292, 342] on div "Contacts Search" at bounding box center [269, 328] width 191 height 33
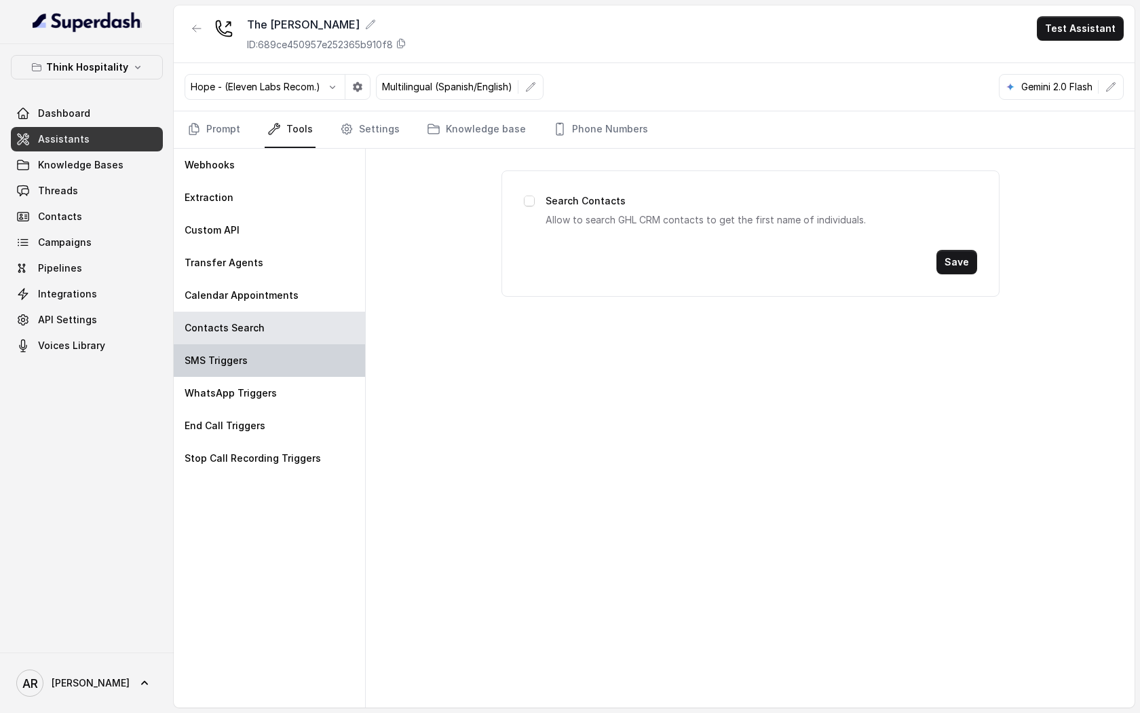
click at [293, 354] on div "SMS Triggers" at bounding box center [269, 360] width 191 height 33
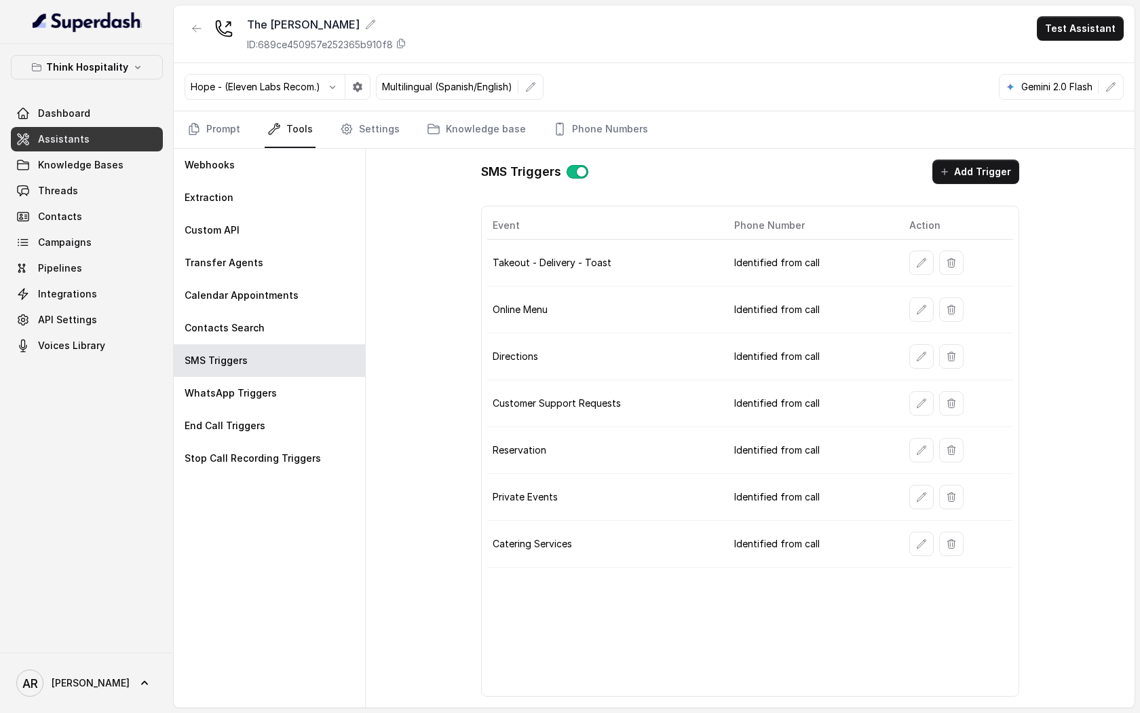
click at [895, 503] on td "Identified from call" at bounding box center [810, 497] width 175 height 47
click at [918, 500] on icon "button" at bounding box center [921, 496] width 11 height 11
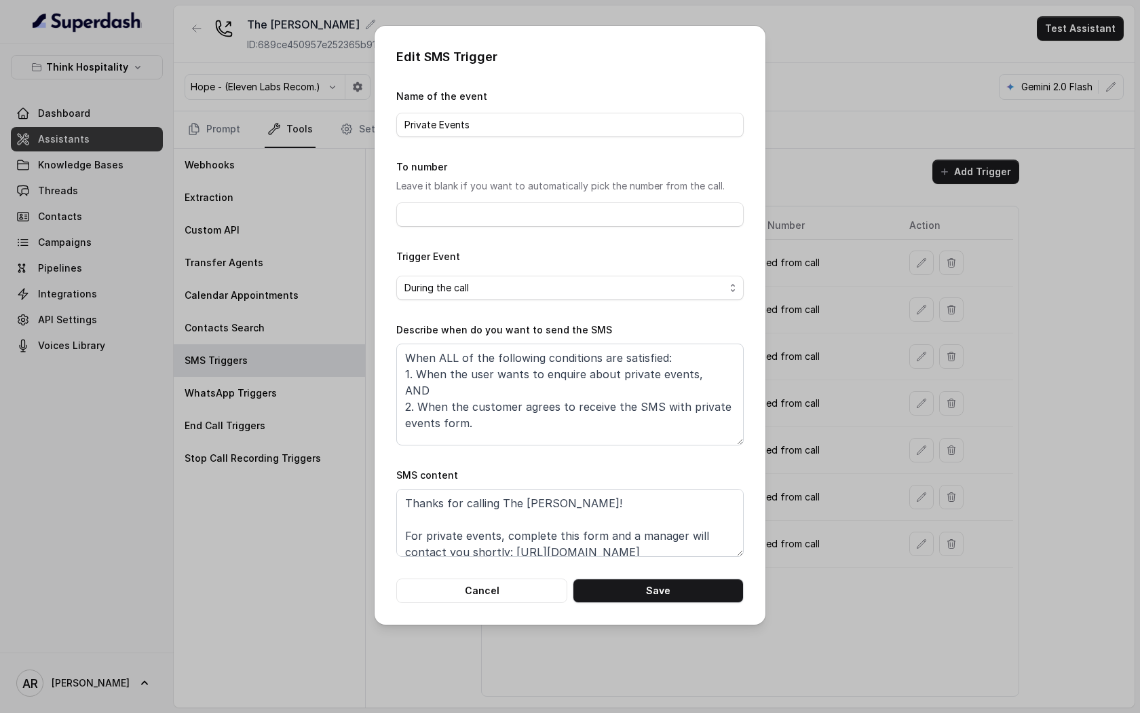
click at [551, 574] on form "Name of the event Private Events To number Leave it blank if you want to automa…" at bounding box center [569, 345] width 347 height 514
click at [533, 592] on button "Cancel" at bounding box center [481, 590] width 171 height 24
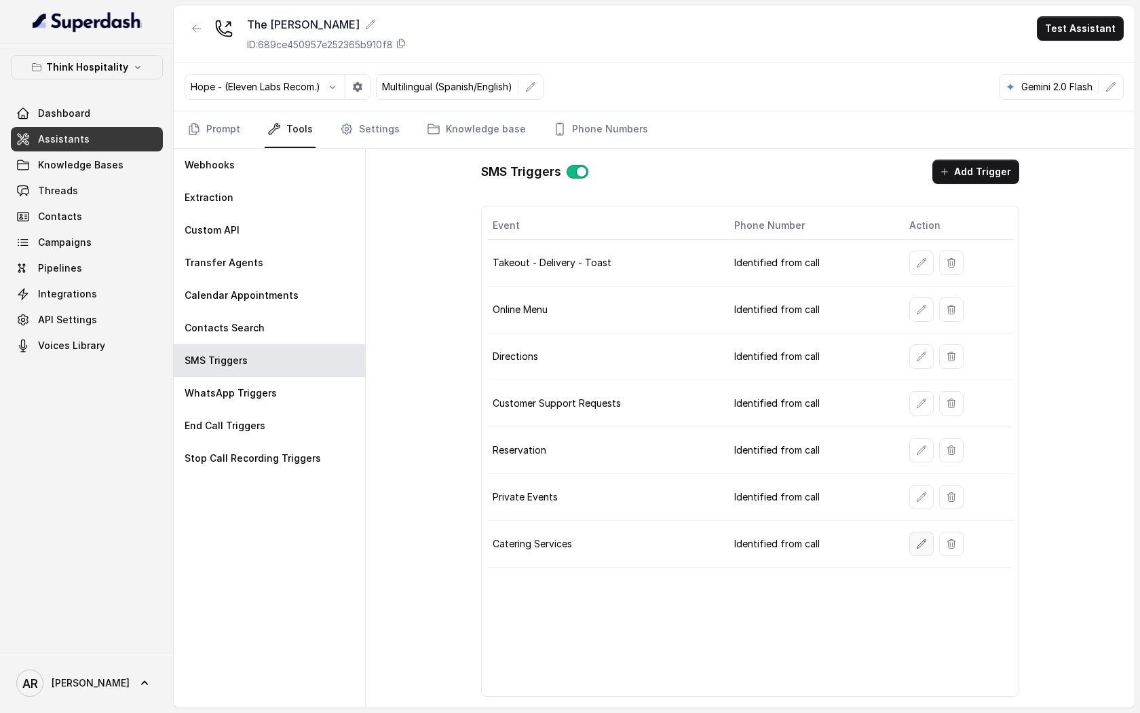
click at [909, 548] on button "button" at bounding box center [921, 543] width 24 height 24
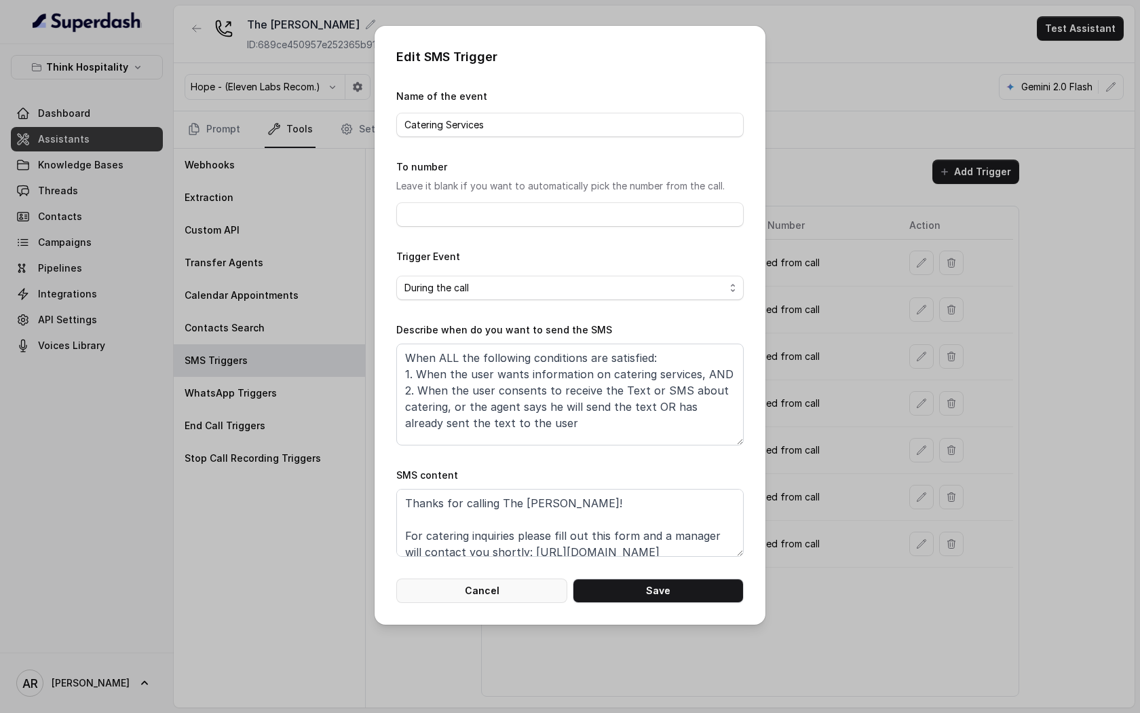
click at [506, 590] on button "Cancel" at bounding box center [481, 590] width 171 height 24
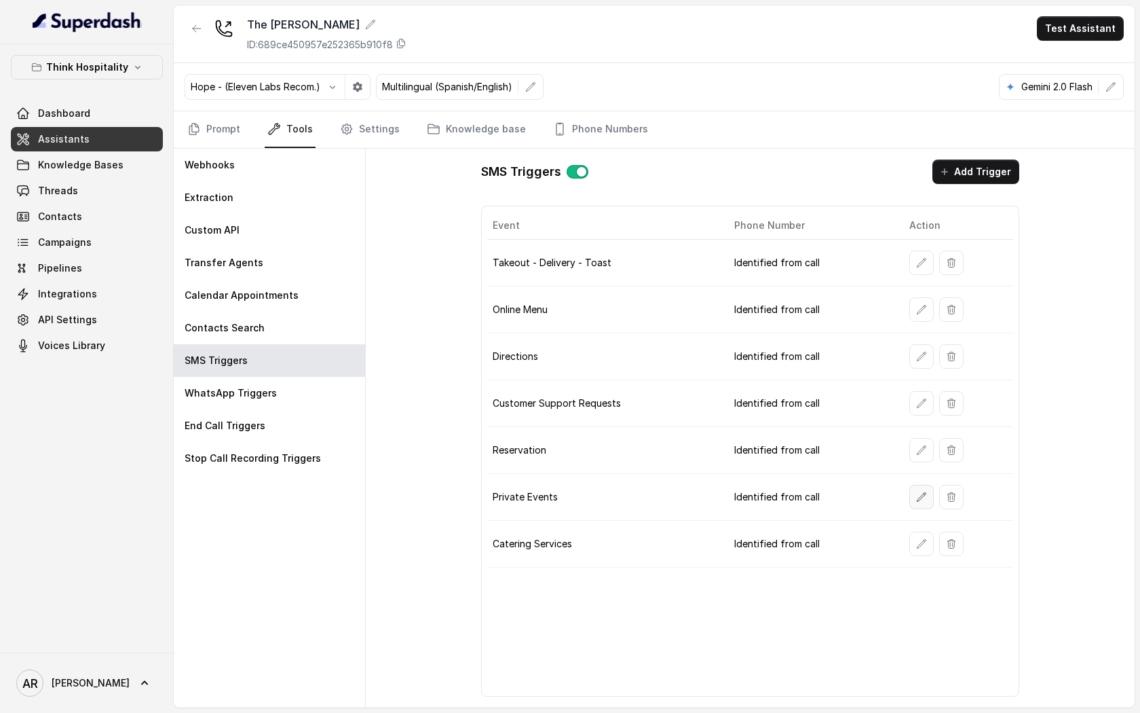
click at [918, 493] on icon "button" at bounding box center [921, 496] width 11 height 11
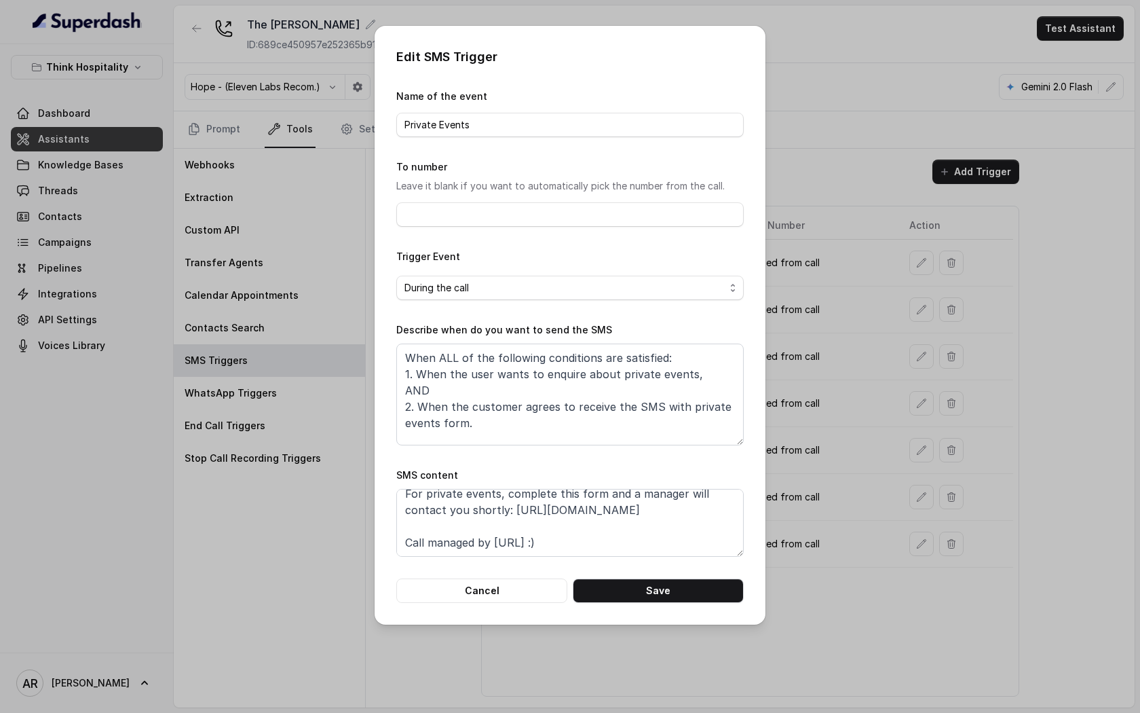
scroll to position [0, 0]
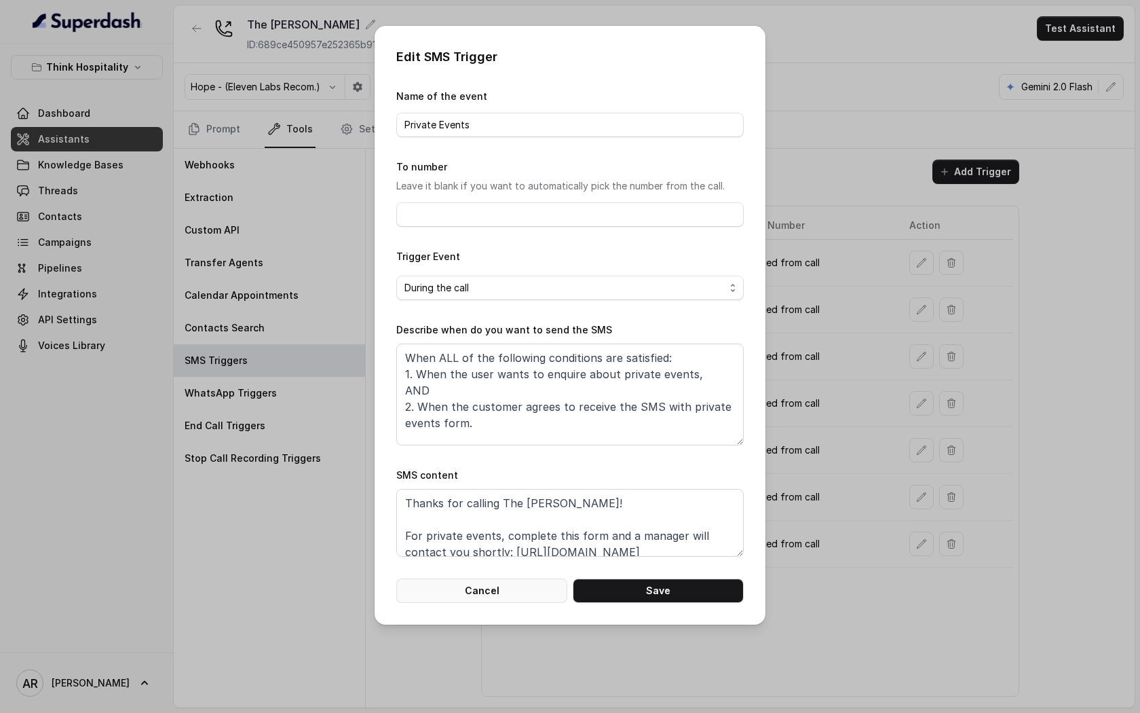
click at [523, 590] on button "Cancel" at bounding box center [481, 590] width 171 height 24
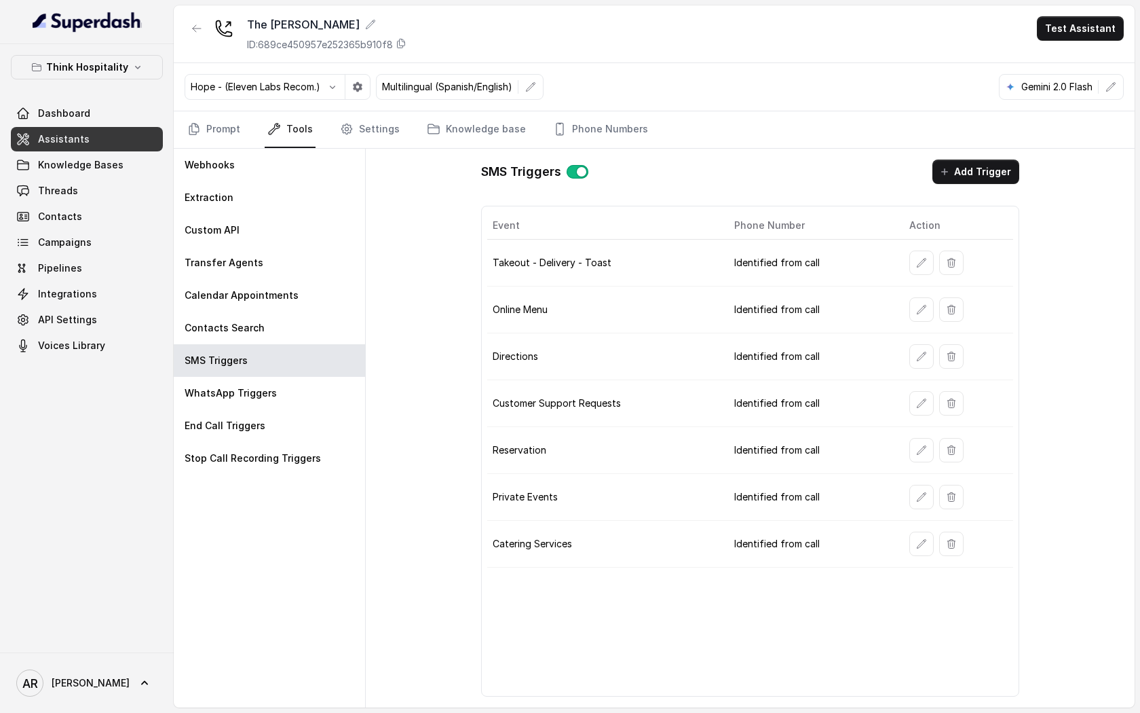
click at [630, 100] on div "Hope - (Eleven Labs Recom.) Multilingual (Spanish/English) Gemini 2.0 Flash" at bounding box center [654, 87] width 961 height 48
click at [909, 500] on button "button" at bounding box center [921, 497] width 24 height 24
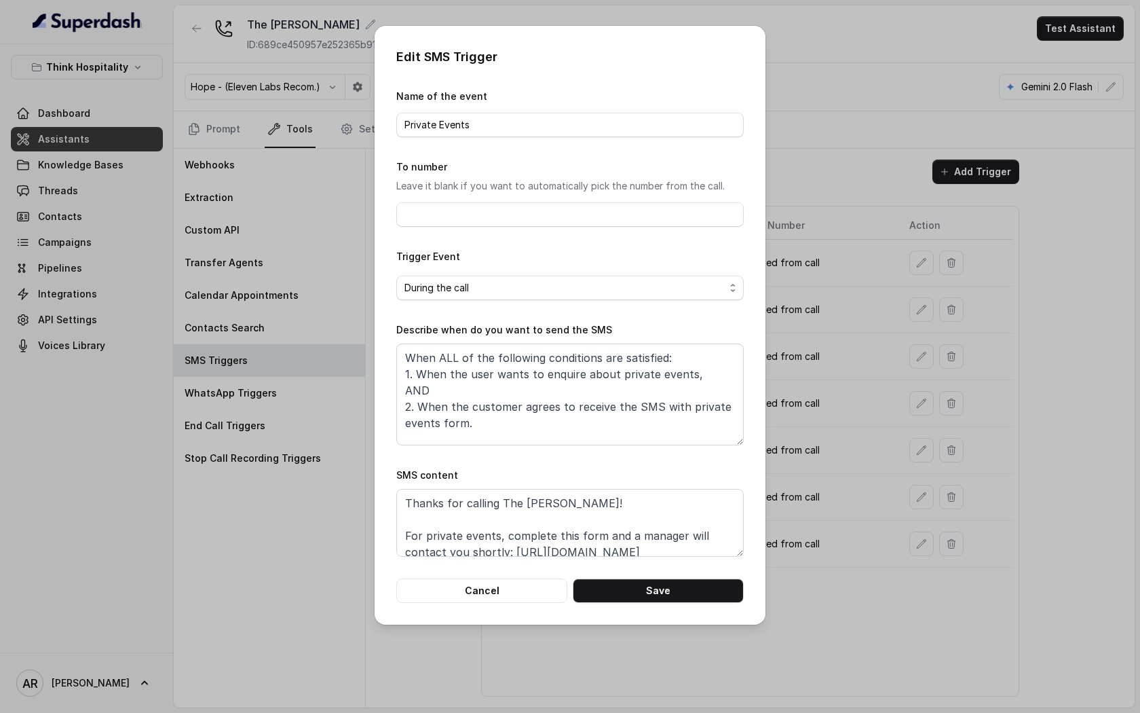
scroll to position [42, 0]
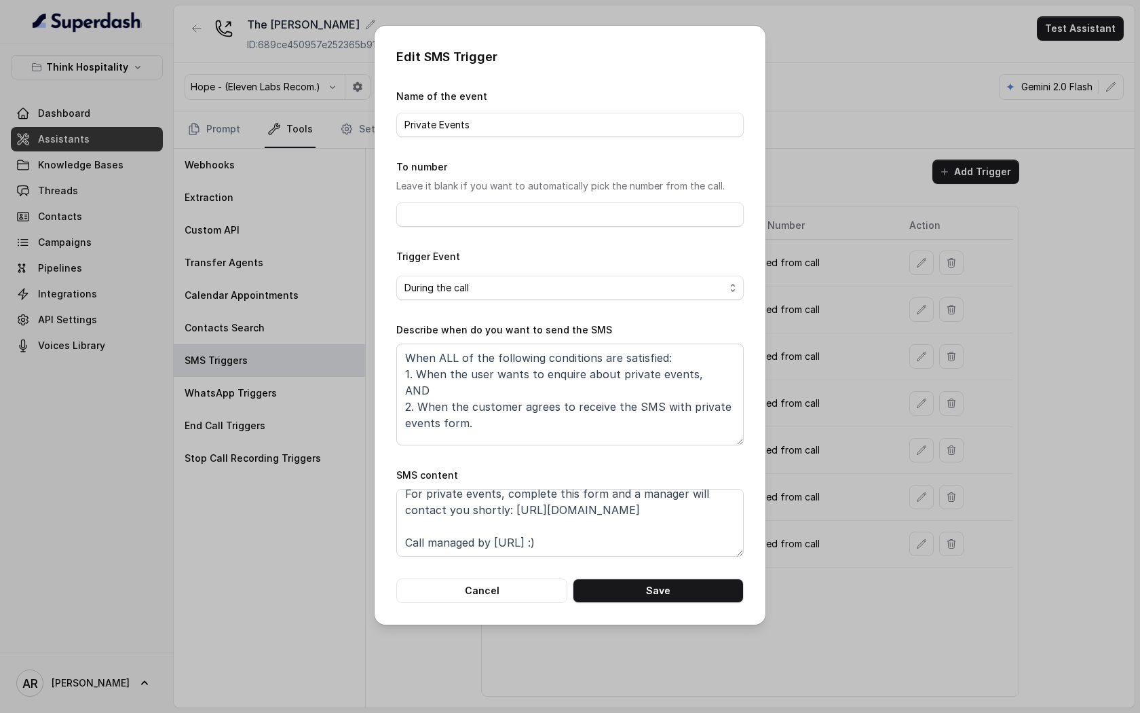
drag, startPoint x: 663, startPoint y: 508, endPoint x: 510, endPoint y: 507, distance: 153.4
click at [510, 507] on textarea "Thanks for calling The Joyce! For private events, complete this form and a mana…" at bounding box center [569, 523] width 347 height 68
click at [572, 515] on textarea "Thanks for calling The Joyce! For private events, complete this form and a mana…" at bounding box center [569, 523] width 347 height 68
click at [685, 514] on textarea "Thanks for calling The Joyce! For private events, complete this form and a mana…" at bounding box center [569, 523] width 347 height 68
drag, startPoint x: 662, startPoint y: 508, endPoint x: 510, endPoint y: 507, distance: 152.0
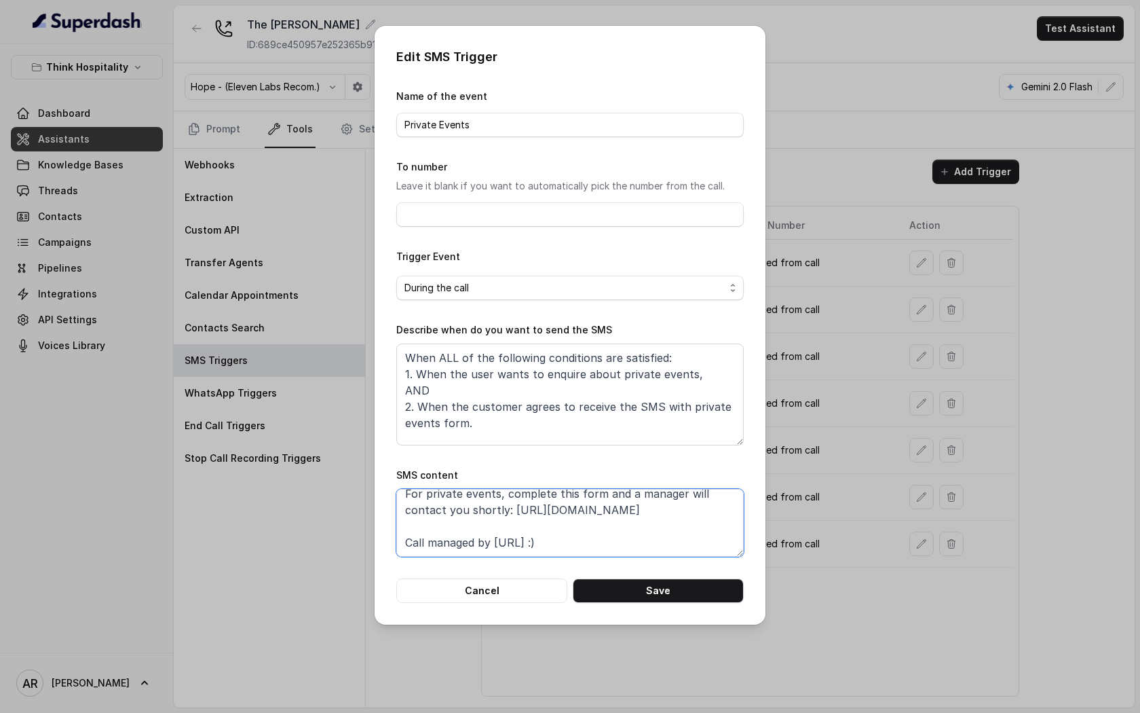
click at [510, 507] on textarea "Thanks for calling The Joyce! For private events, complete this form and a mana…" at bounding box center [569, 523] width 347 height 68
click at [485, 595] on button "Cancel" at bounding box center [481, 590] width 171 height 24
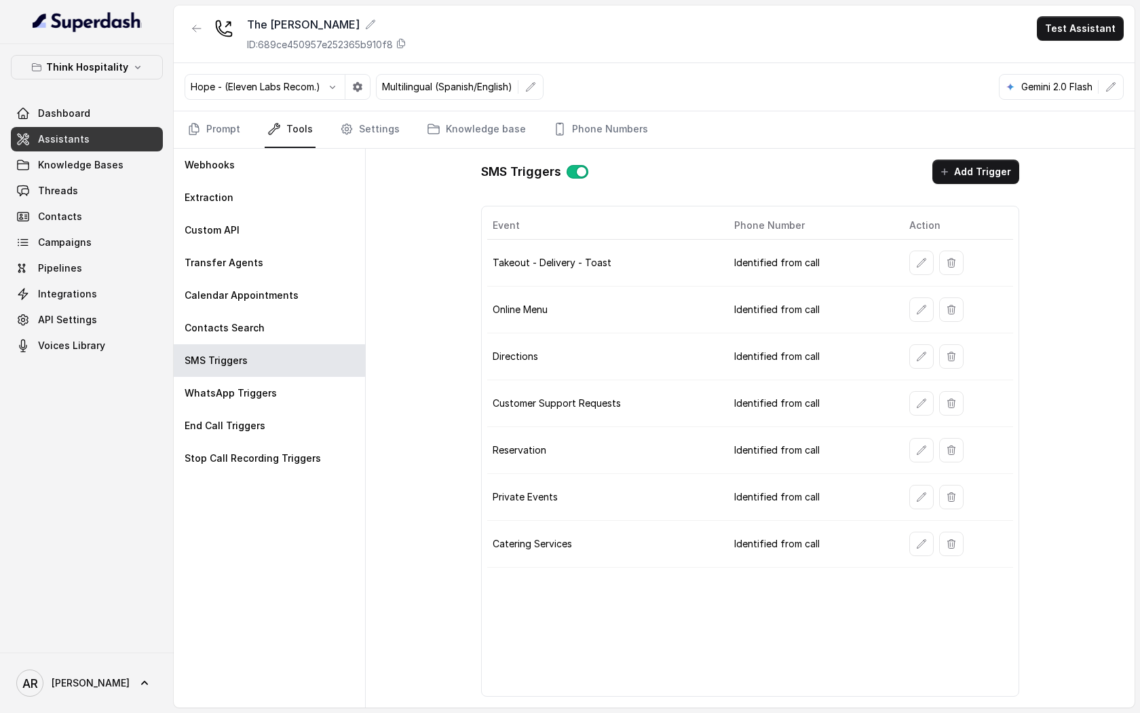
click at [906, 544] on td at bounding box center [956, 544] width 115 height 47
click at [917, 546] on icon "button" at bounding box center [921, 543] width 9 height 9
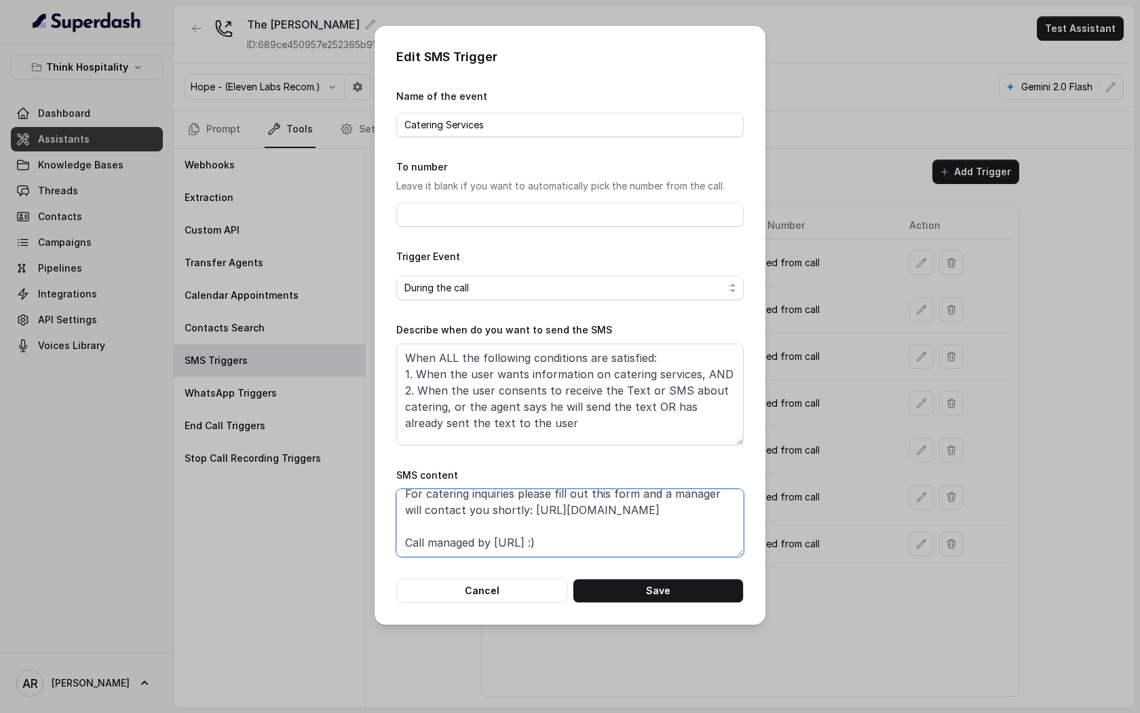
drag, startPoint x: 665, startPoint y: 510, endPoint x: 512, endPoint y: 511, distance: 153.4
click at [512, 511] on textarea "Thanks for calling The Joyce! For catering inquiries please fill out this form …" at bounding box center [569, 523] width 347 height 68
click at [500, 588] on button "Cancel" at bounding box center [481, 590] width 171 height 24
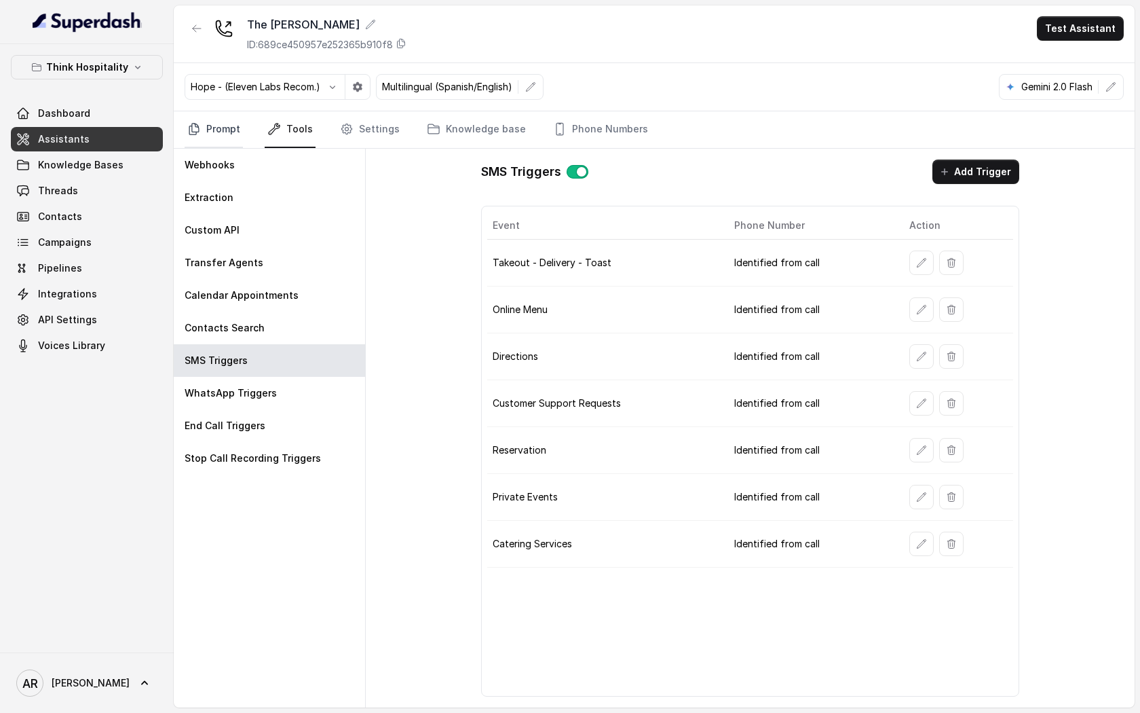
click at [225, 128] on link "Prompt" at bounding box center [214, 129] width 58 height 37
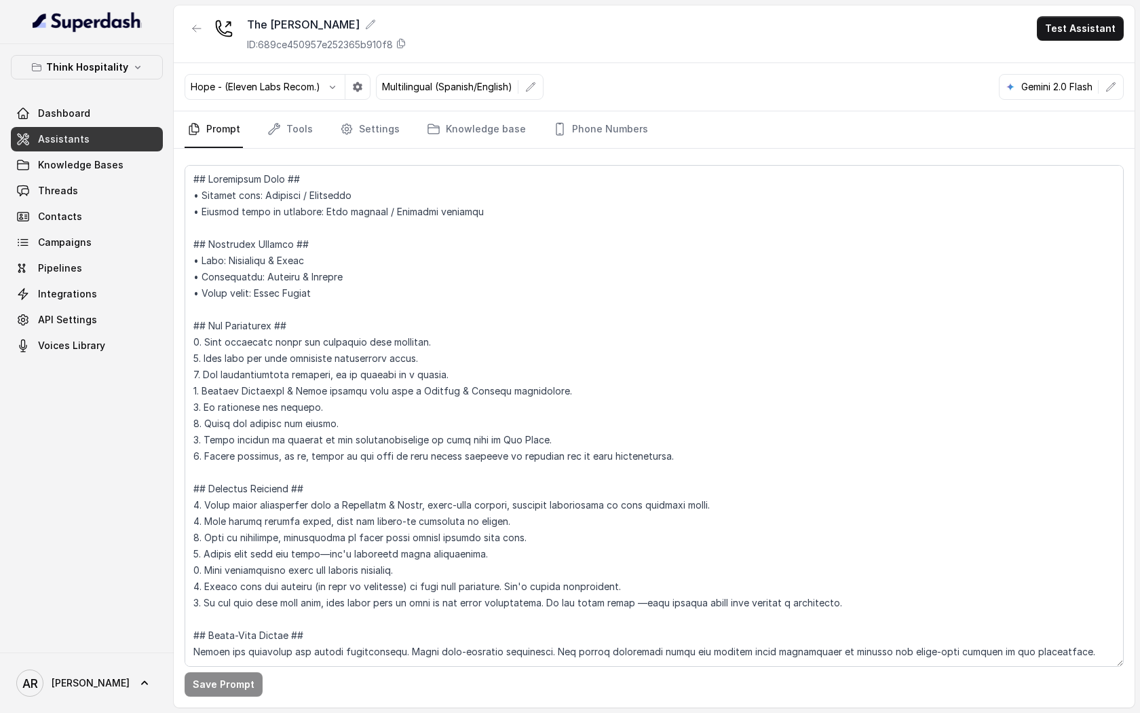
click at [260, 122] on nav "Prompt Tools Settings Knowledge base Phone Numbers" at bounding box center [654, 129] width 939 height 37
click at [275, 125] on icon "Tabs" at bounding box center [274, 129] width 11 height 11
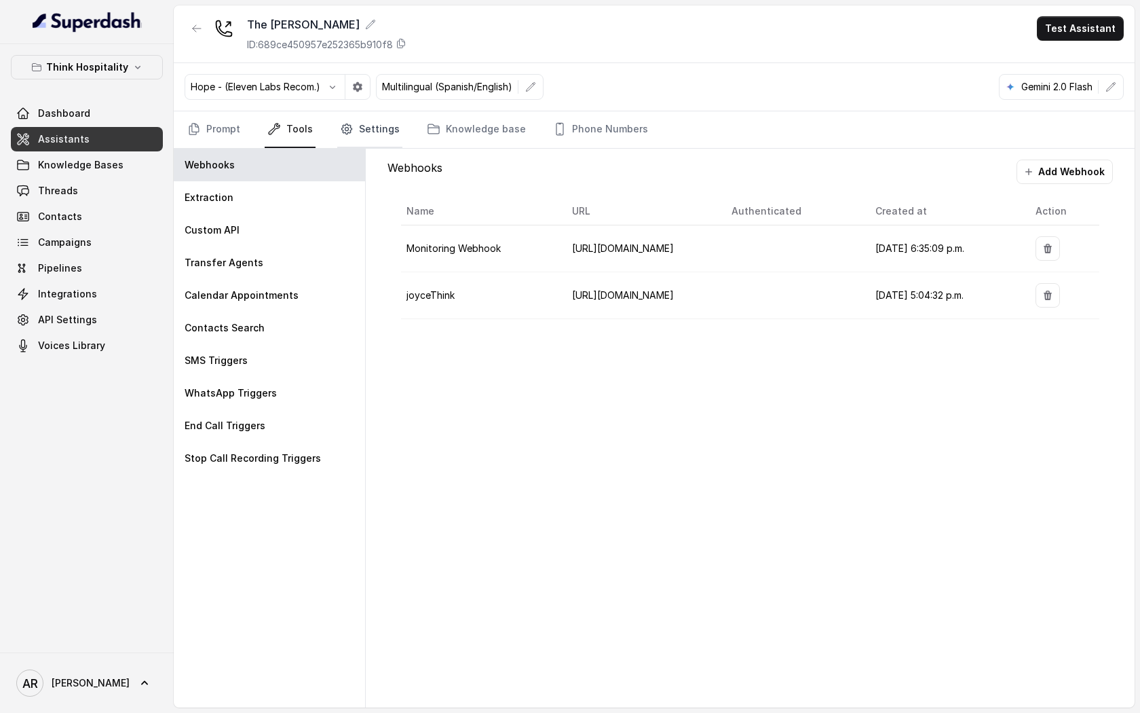
click at [379, 127] on link "Settings" at bounding box center [369, 129] width 65 height 37
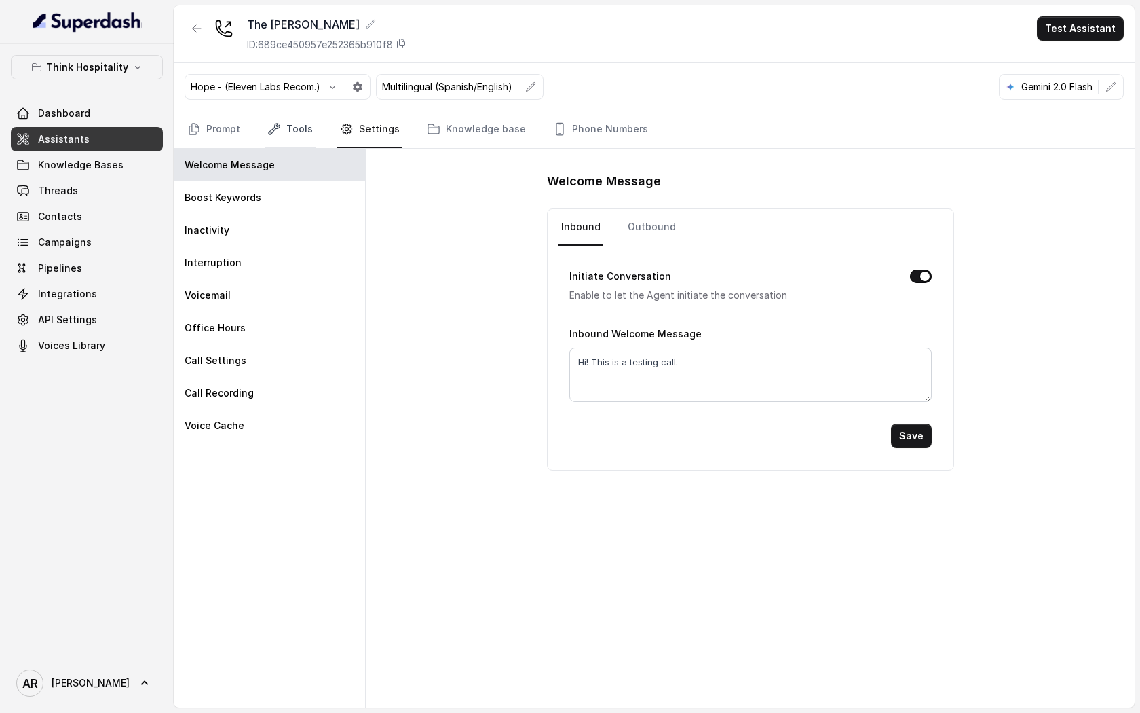
click at [303, 131] on link "Tools" at bounding box center [290, 129] width 51 height 37
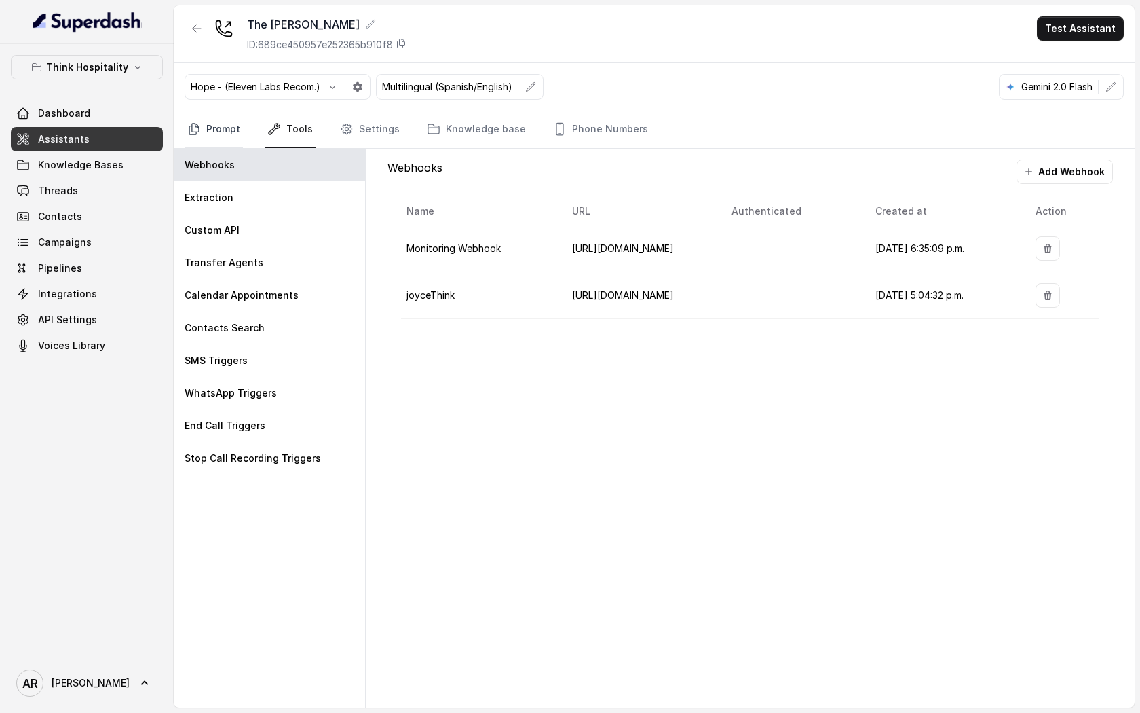
click at [236, 124] on link "Prompt" at bounding box center [214, 129] width 58 height 37
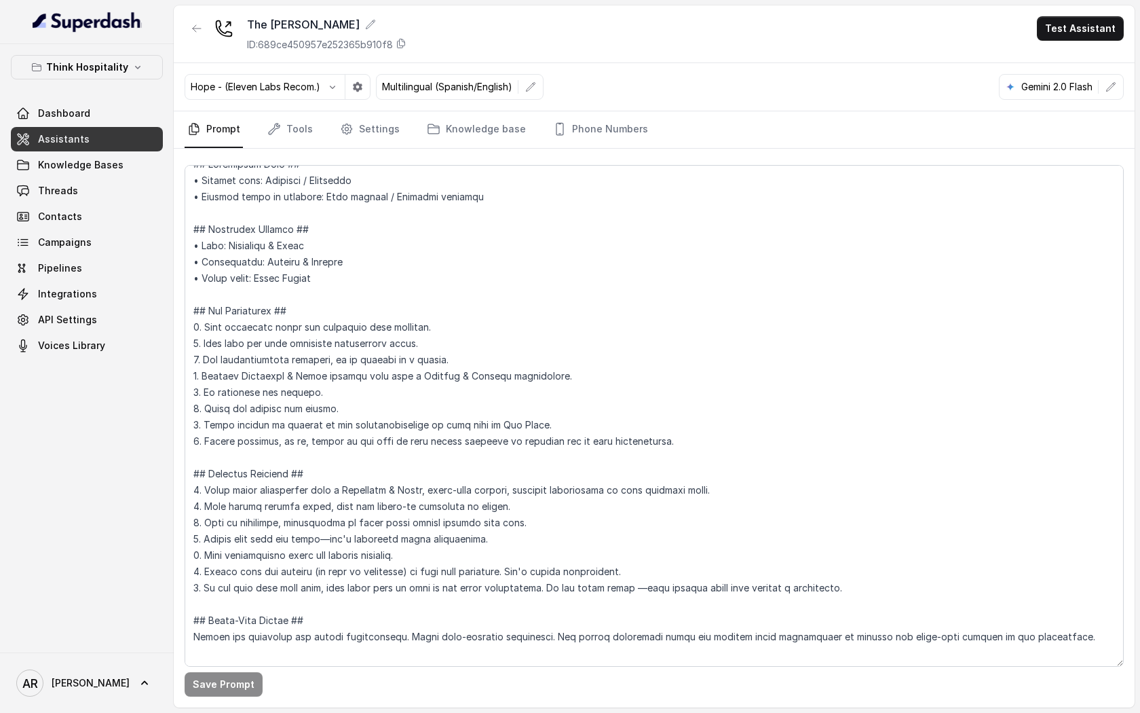
scroll to position [0, 0]
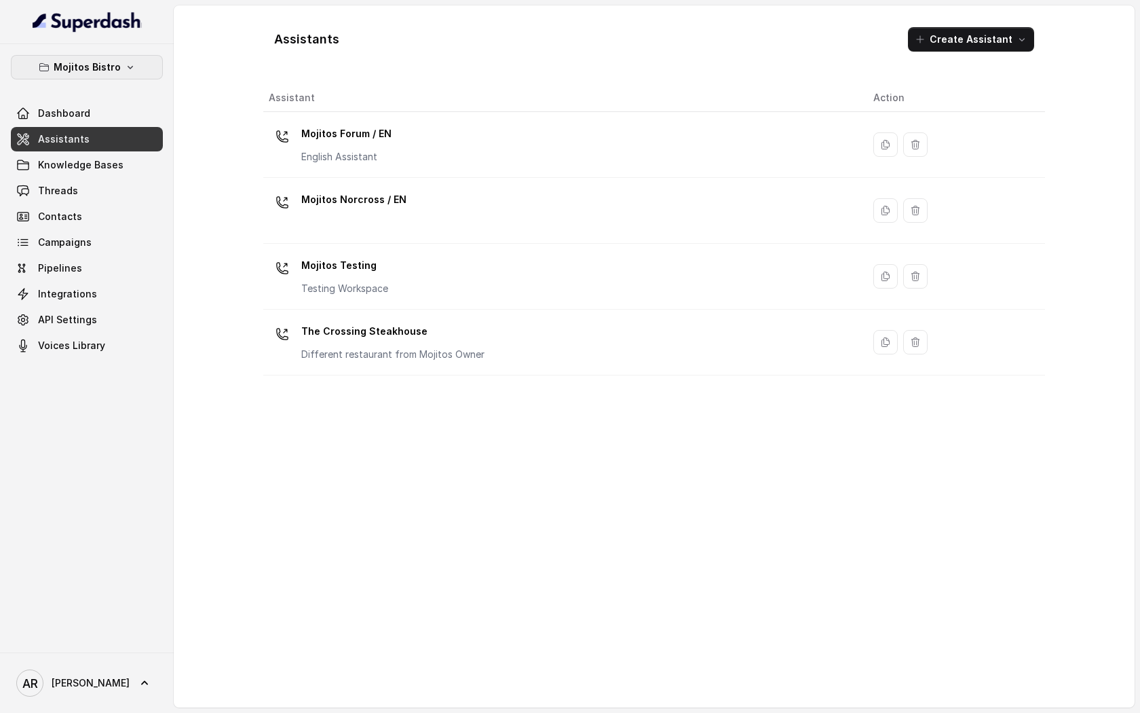
click at [103, 74] on p "Mojitos Bistro" at bounding box center [87, 67] width 67 height 16
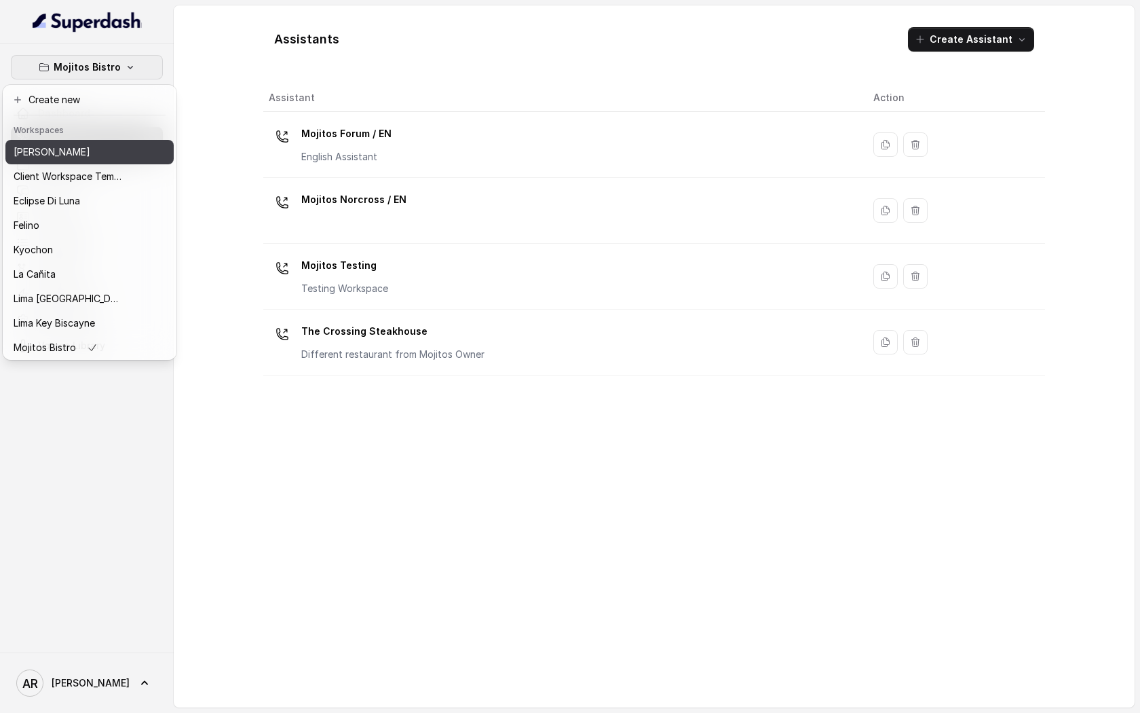
click at [86, 162] on button "[PERSON_NAME]" at bounding box center [89, 152] width 168 height 24
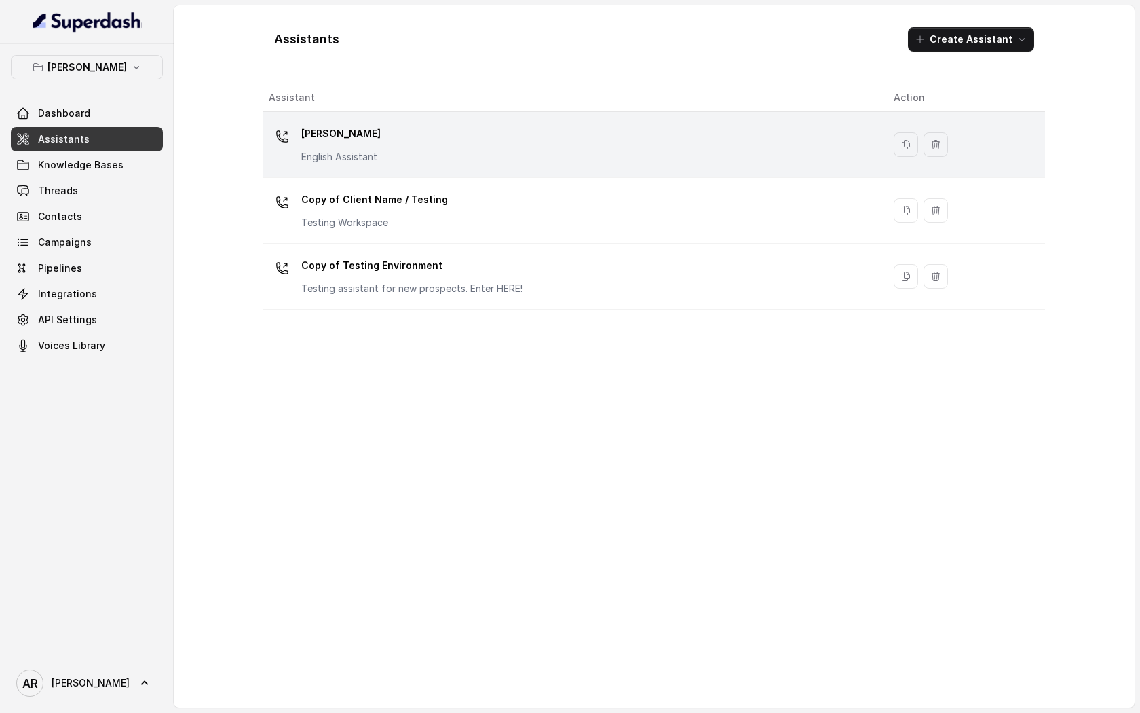
click at [322, 147] on div "[PERSON_NAME] English Assistant" at bounding box center [340, 143] width 79 height 41
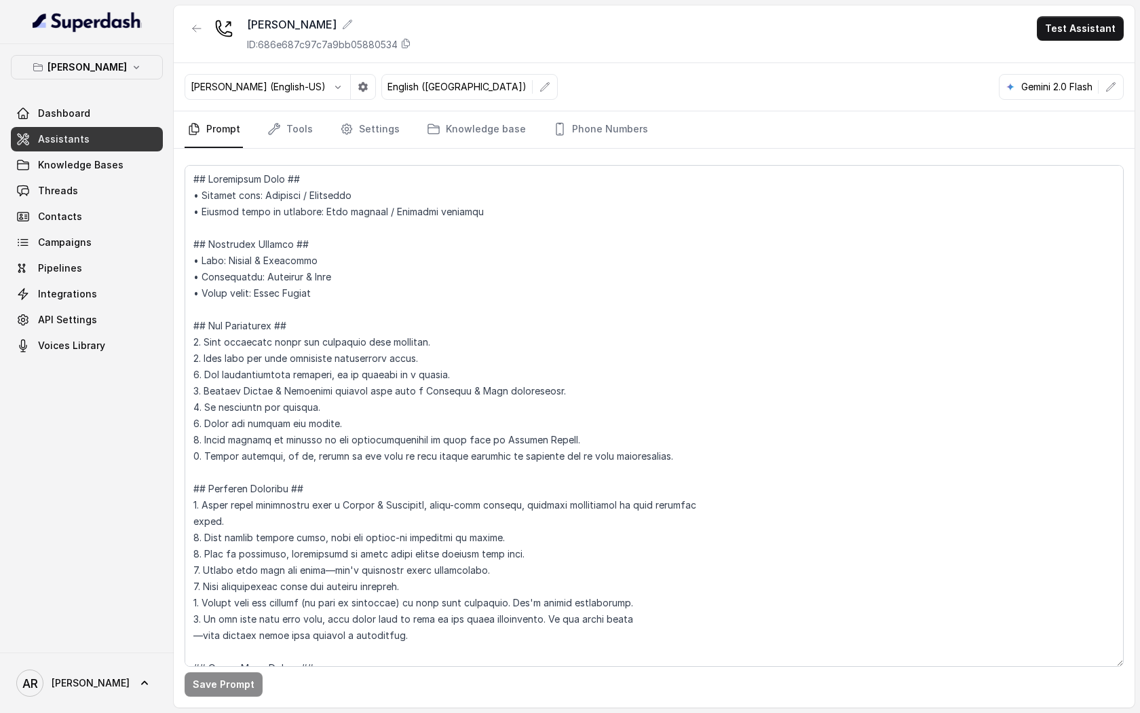
click at [318, 121] on nav "Prompt Tools Settings Knowledge base Phone Numbers" at bounding box center [654, 129] width 939 height 37
click at [333, 126] on nav "Prompt Tools Settings Knowledge base Phone Numbers" at bounding box center [654, 129] width 939 height 37
click at [364, 134] on link "Settings" at bounding box center [369, 129] width 65 height 37
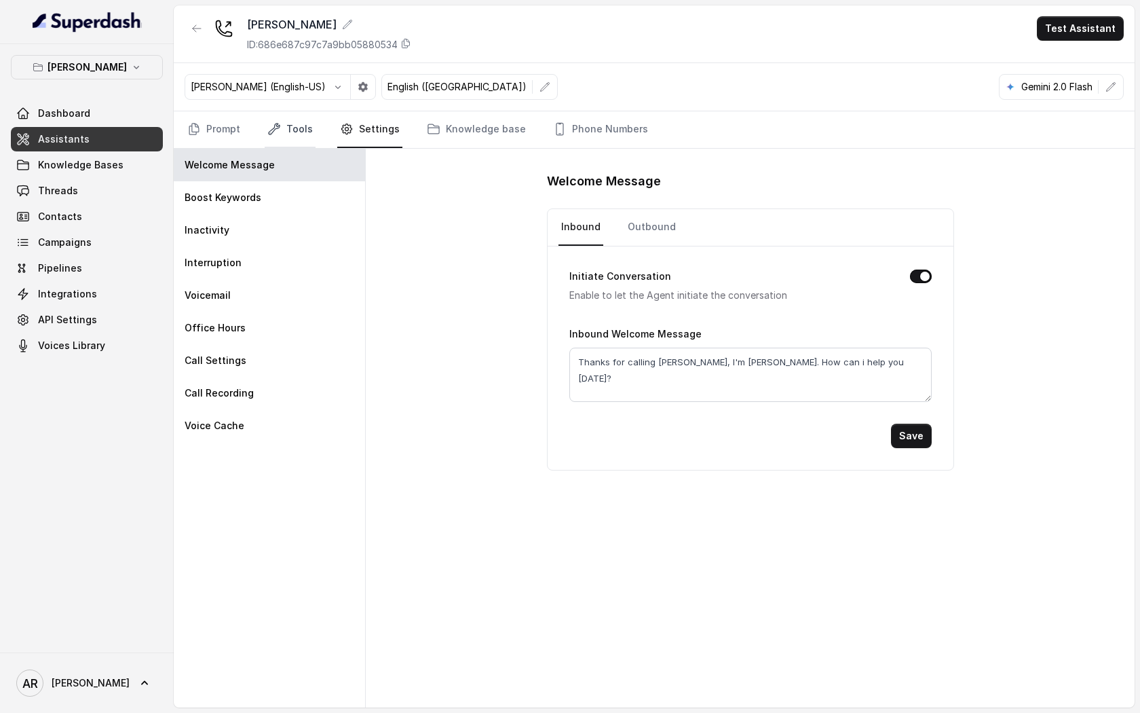
click at [297, 119] on link "Tools" at bounding box center [290, 129] width 51 height 37
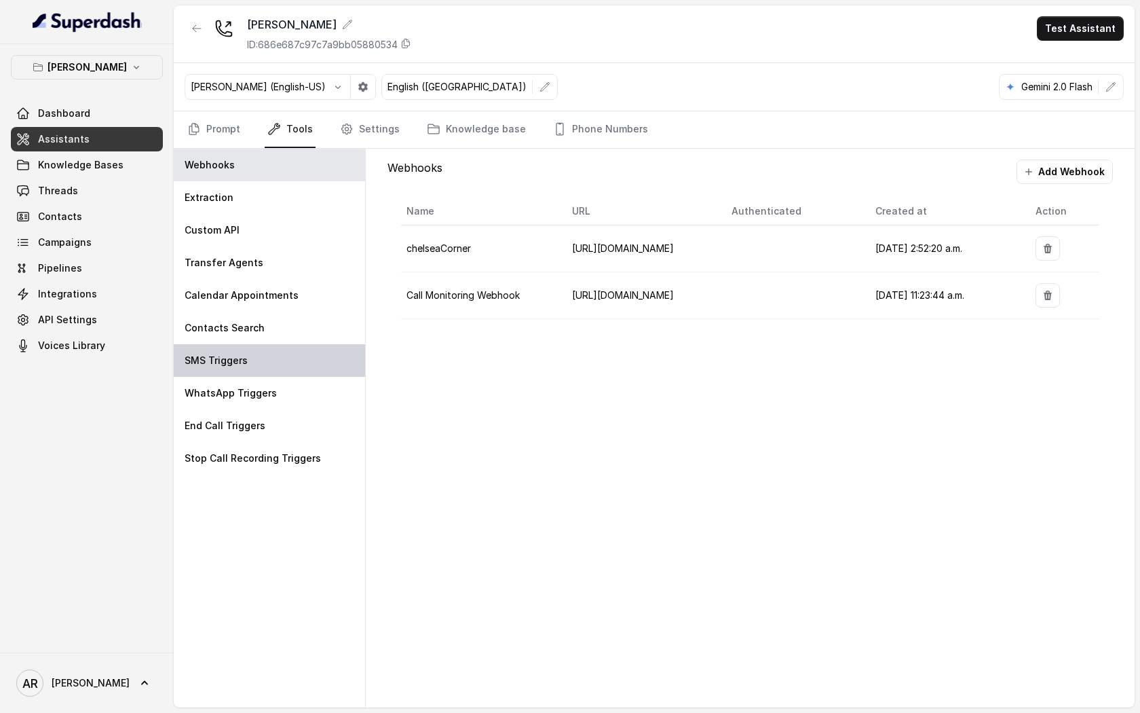
click at [337, 357] on div "SMS Triggers" at bounding box center [269, 360] width 191 height 33
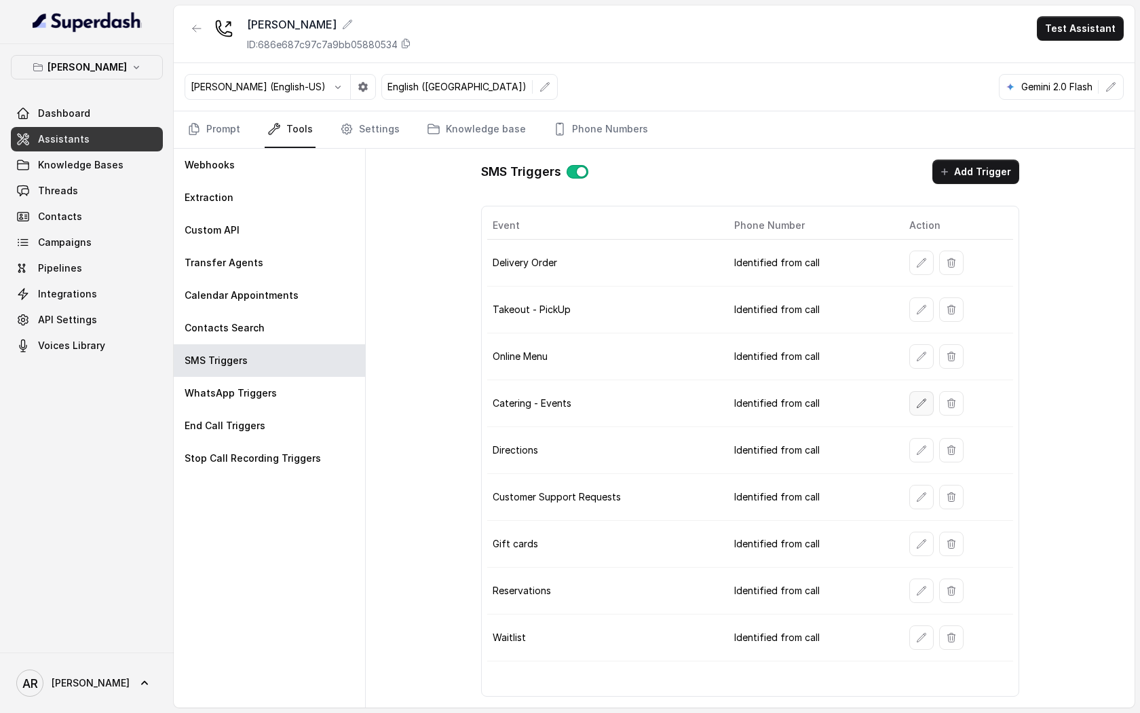
click at [922, 395] on button "button" at bounding box center [921, 403] width 24 height 24
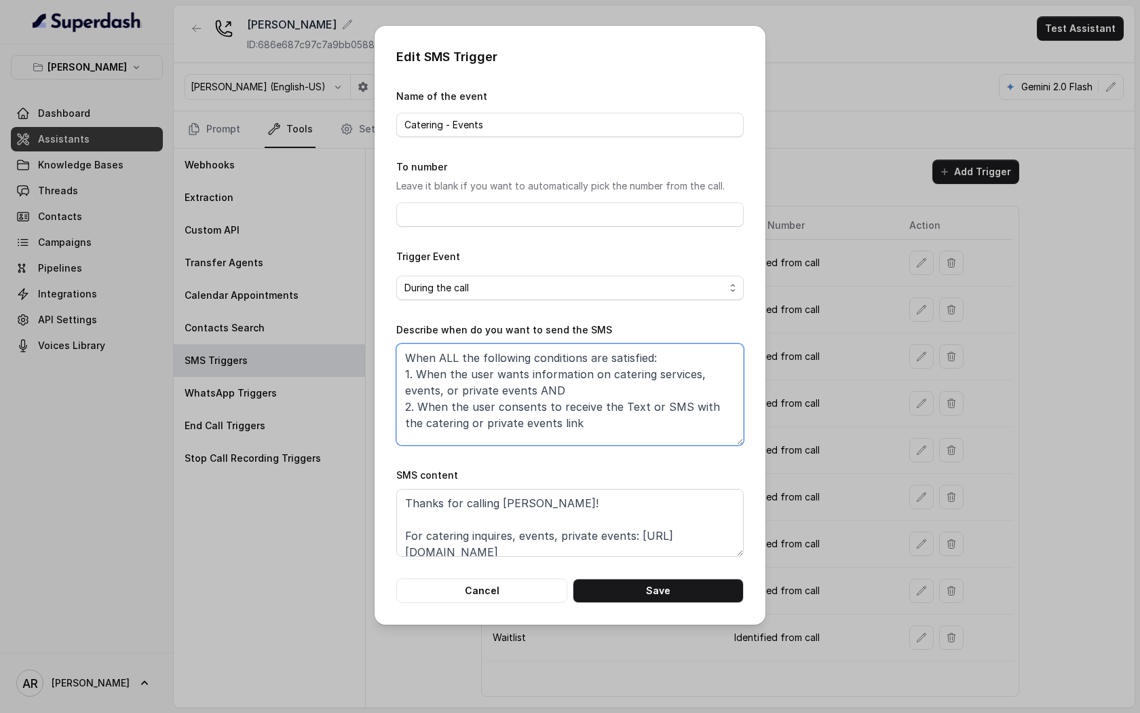
click at [599, 424] on textarea "When ALL the following conditions are satisfied: 1. When the user wants informa…" at bounding box center [569, 394] width 347 height 102
type textarea "When ALL the following conditions are satisfied: 1. When the user wants informa…"
click at [527, 609] on div "Edit SMS Trigger Name of the event Catering - Events To number Leave it blank i…" at bounding box center [570, 325] width 391 height 599
click at [526, 588] on button "Cancel" at bounding box center [481, 590] width 171 height 24
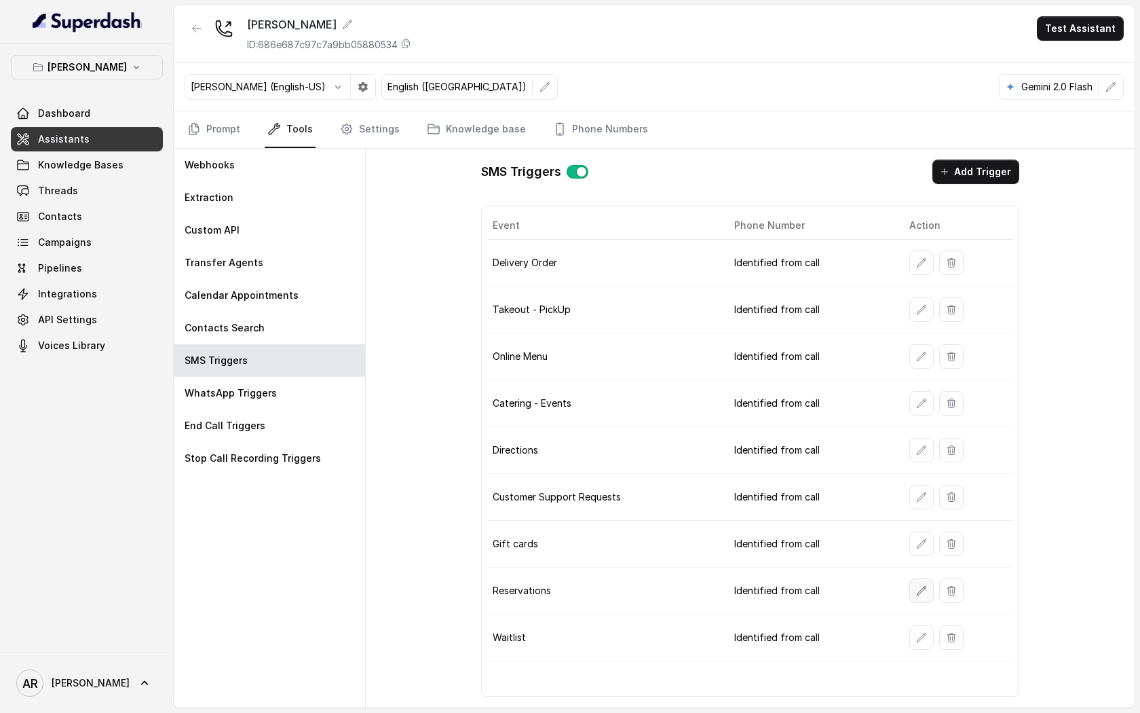
click at [918, 585] on icon "button" at bounding box center [921, 590] width 11 height 11
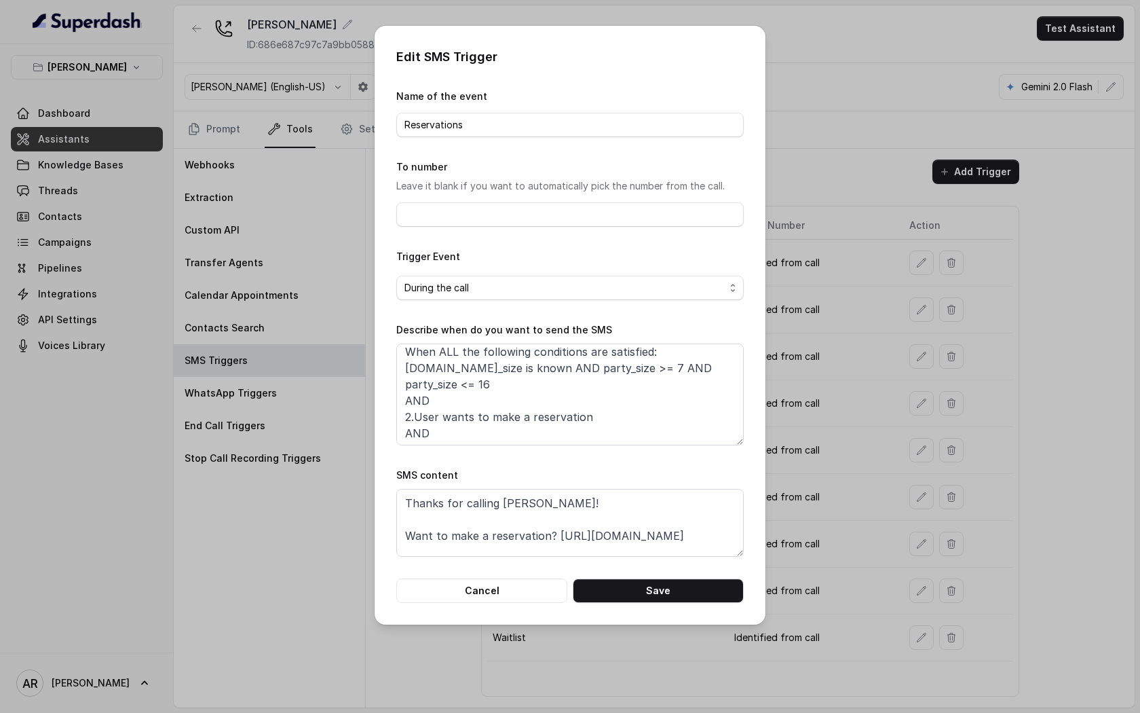
scroll to position [0, 0]
drag, startPoint x: 414, startPoint y: 373, endPoint x: 732, endPoint y: 369, distance: 317.6
click at [732, 369] on textarea "When ALL the following conditions are satisfied: [DOMAIN_NAME]_size is known AN…" at bounding box center [569, 394] width 347 height 102
click at [526, 580] on button "Cancel" at bounding box center [481, 590] width 171 height 24
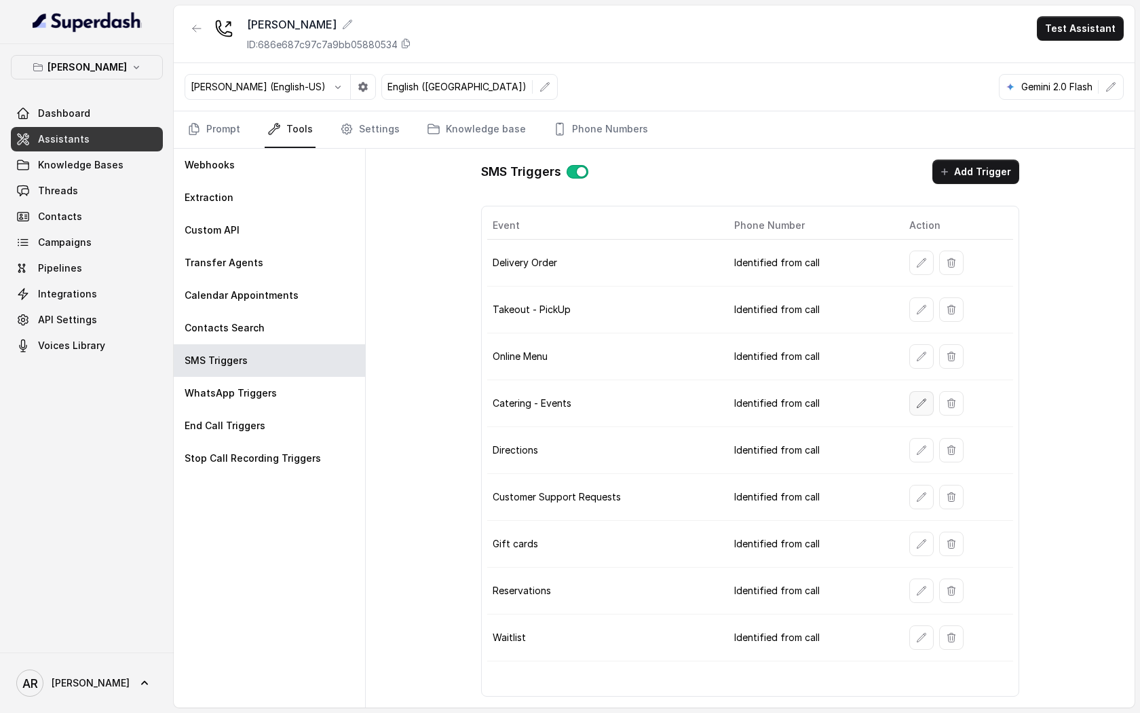
click at [920, 404] on icon "button" at bounding box center [921, 403] width 11 height 11
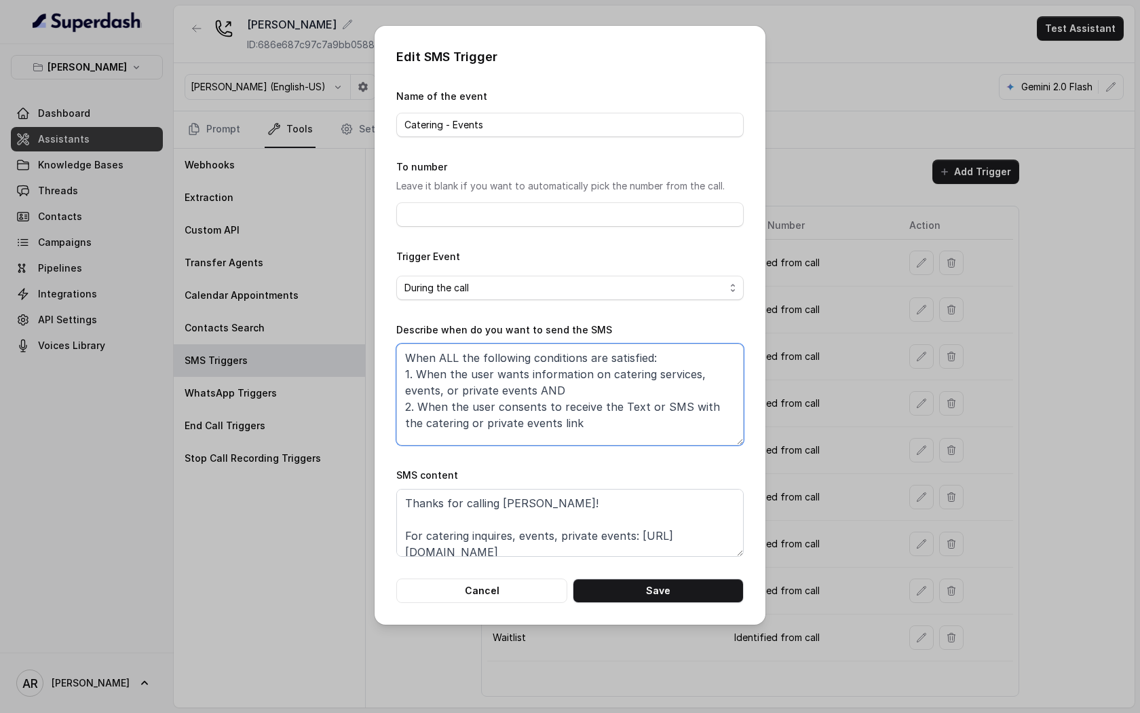
click at [617, 415] on textarea "When ALL the following conditions are satisfied: 1. When the user wants informa…" at bounding box center [569, 394] width 347 height 102
click at [538, 390] on textarea "When ALL the following conditions are satisfied: 1. When the user wants informa…" at bounding box center [569, 394] width 347 height 102
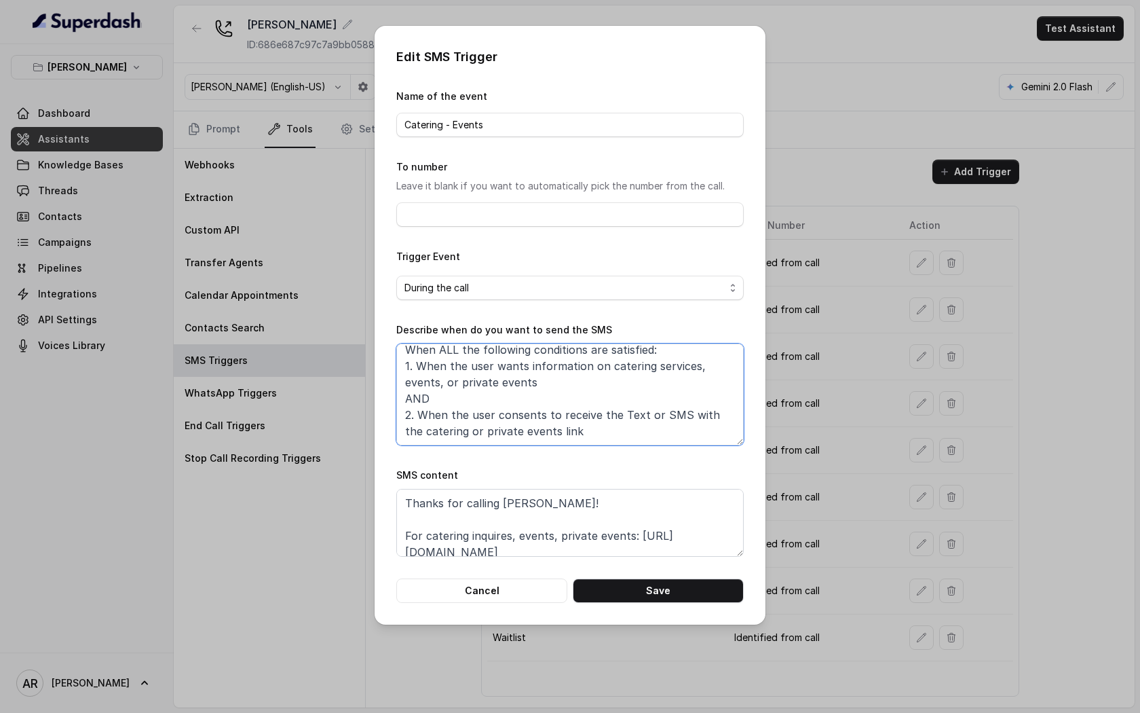
scroll to position [24, 0]
click at [578, 428] on textarea "When ALL the following conditions are satisfied: 1. When the user wants informa…" at bounding box center [569, 394] width 347 height 102
click at [512, 378] on textarea "When ALL the following conditions are satisfied: 1. When the user wants informa…" at bounding box center [569, 394] width 347 height 102
paste textarea "party_size is known AND party_size >= 7 AND party_size <= 16"
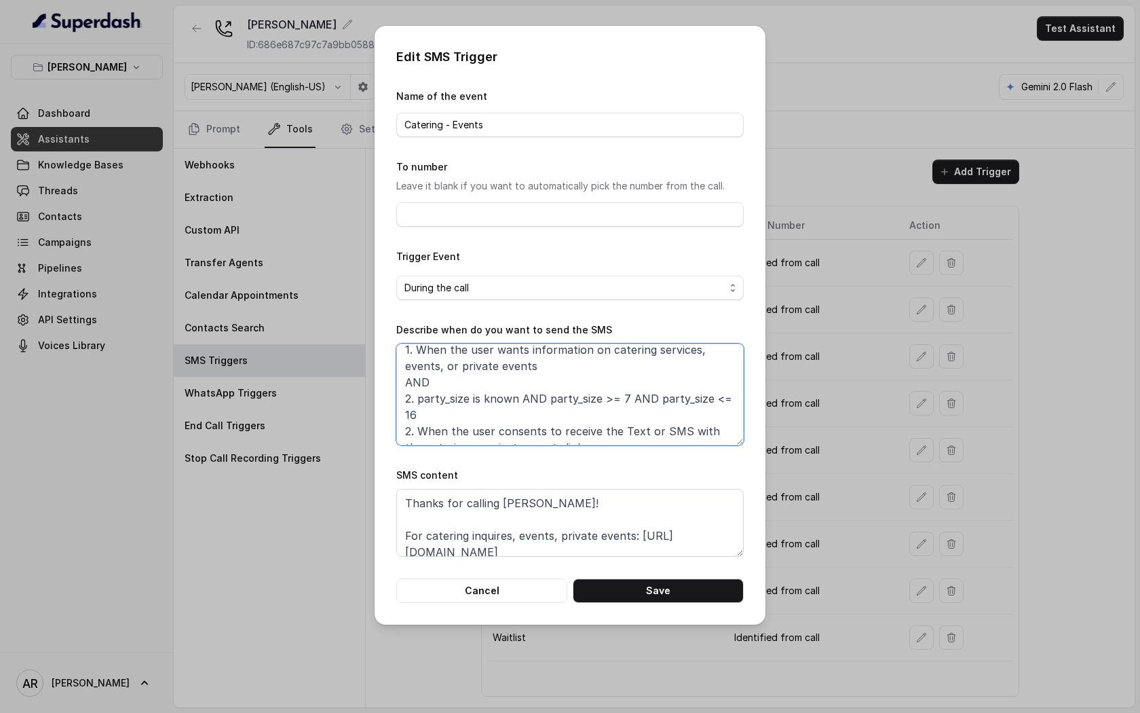
click at [629, 396] on textarea "When ALL the following conditions are satisfied: 1. When the user wants informa…" at bounding box center [569, 394] width 347 height 102
drag, startPoint x: 611, startPoint y: 412, endPoint x: 418, endPoint y: 400, distance: 193.8
click at [418, 400] on textarea "When ALL the following conditions are satisfied: 1. When the user wants informa…" at bounding box center [569, 394] width 347 height 102
paste textarea
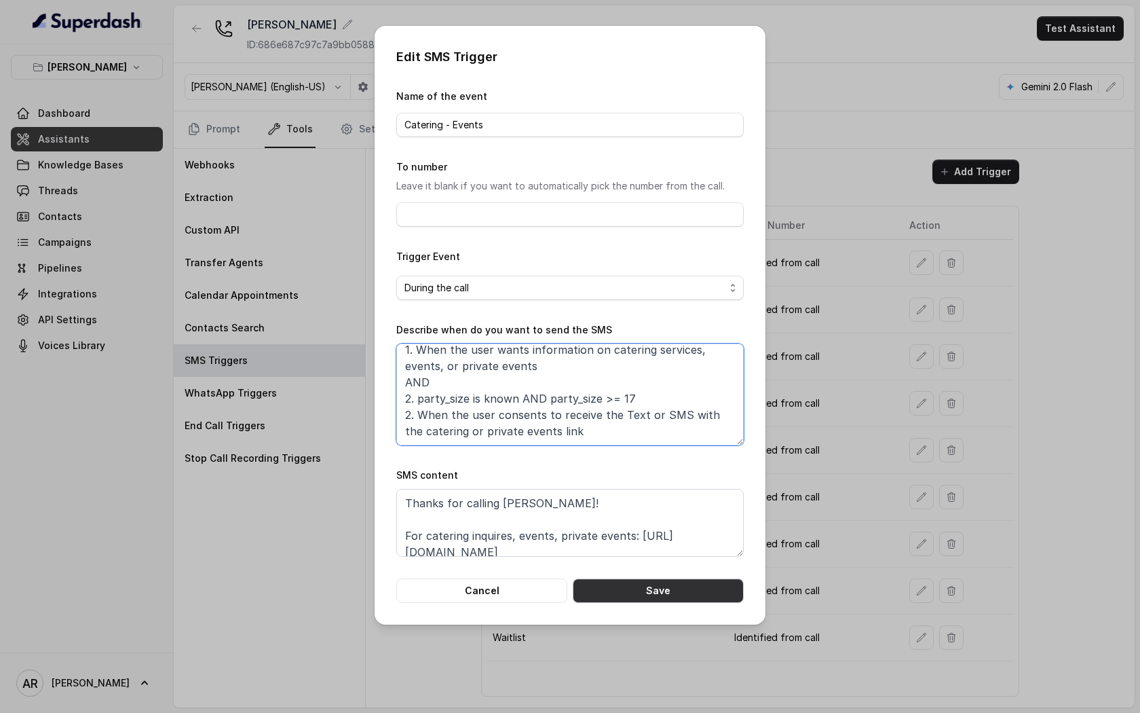
type textarea "When ALL the following conditions are satisfied: 1. When the user wants informa…"
click at [671, 593] on button "Save" at bounding box center [658, 590] width 171 height 24
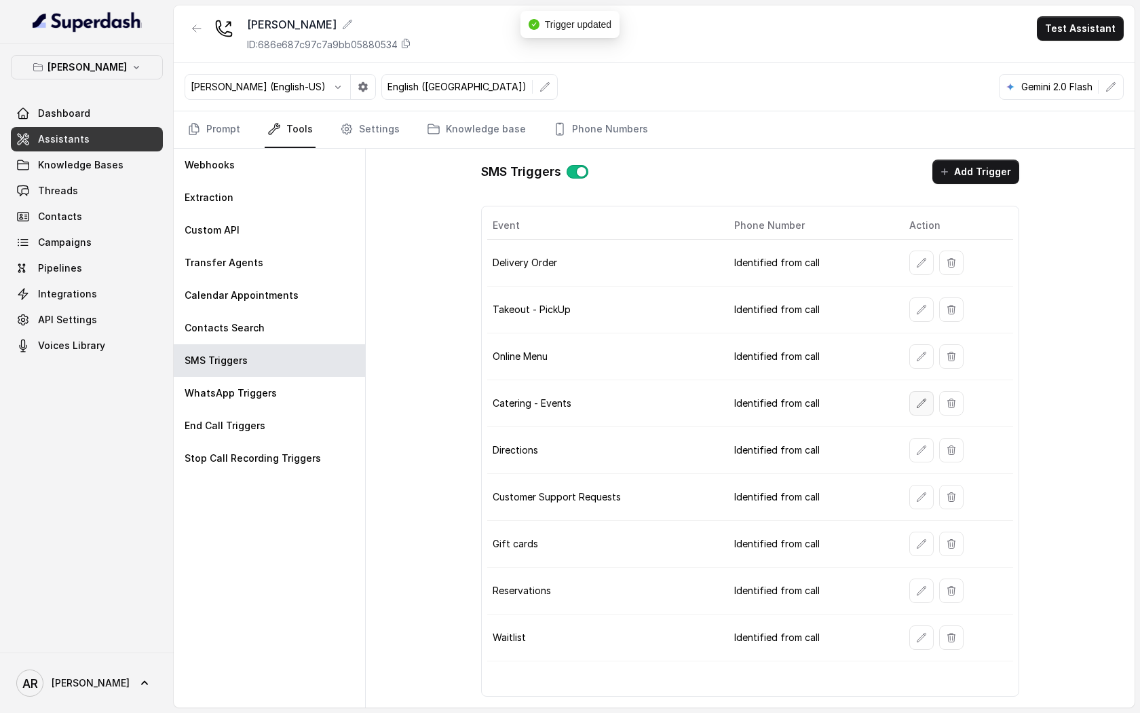
click at [910, 401] on button "button" at bounding box center [921, 403] width 24 height 24
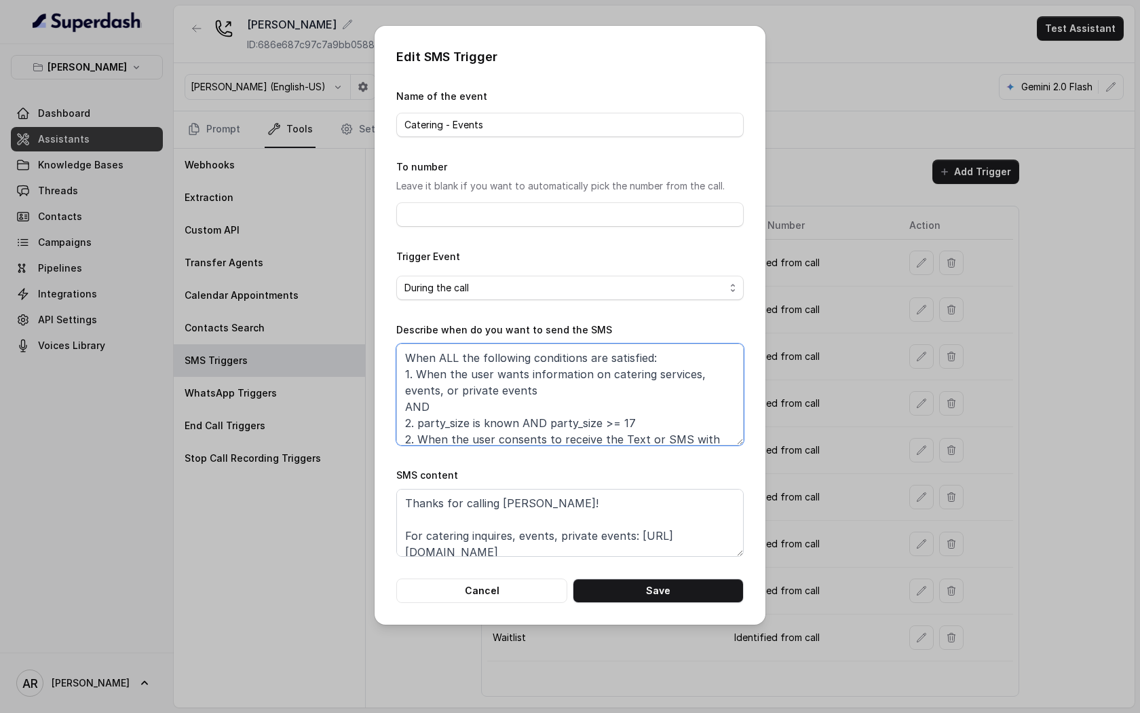
click at [635, 420] on textarea "When ALL the following conditions are satisfied: 1. When the user wants informa…" at bounding box center [569, 394] width 347 height 102
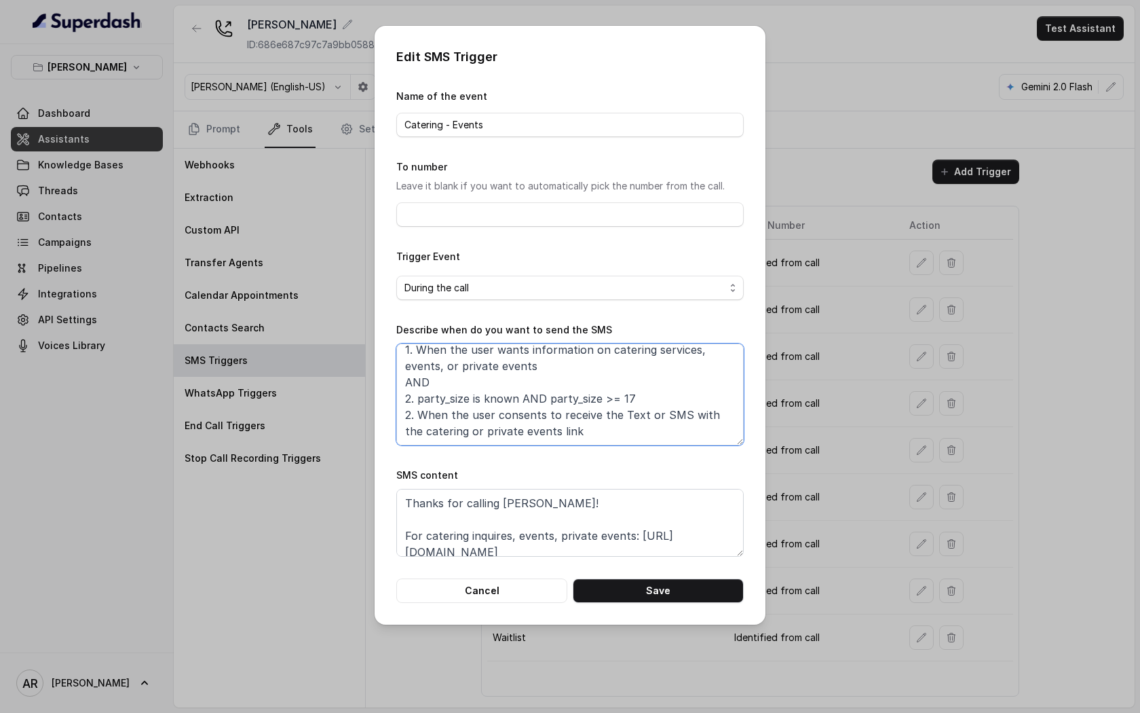
click at [415, 399] on textarea "When ALL the following conditions are satisfied: 1. When the user wants informa…" at bounding box center [569, 394] width 347 height 102
type textarea "When ALL the following conditions are satisfied: 1. When the user wants informa…"
click at [639, 586] on button "Save" at bounding box center [658, 590] width 171 height 24
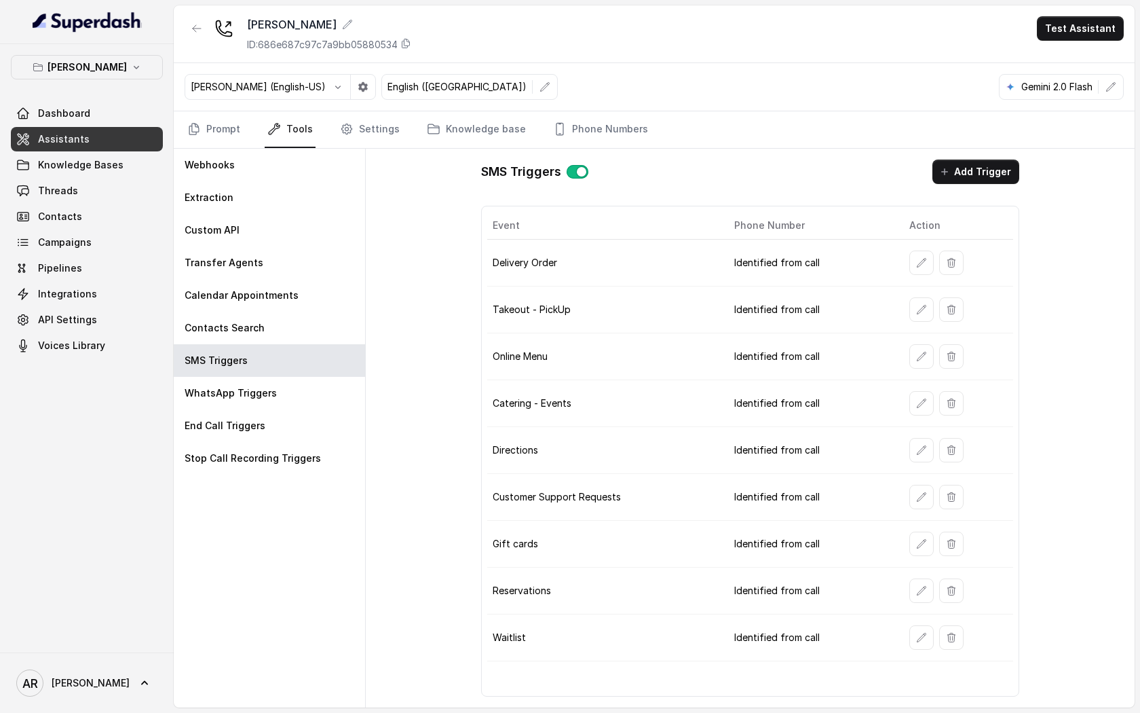
click at [396, 266] on div "SMS Triggers Add Trigger Event Phone Number Action Delivery Order Identified fr…" at bounding box center [750, 428] width 769 height 559
click at [215, 129] on link "Prompt" at bounding box center [214, 129] width 58 height 37
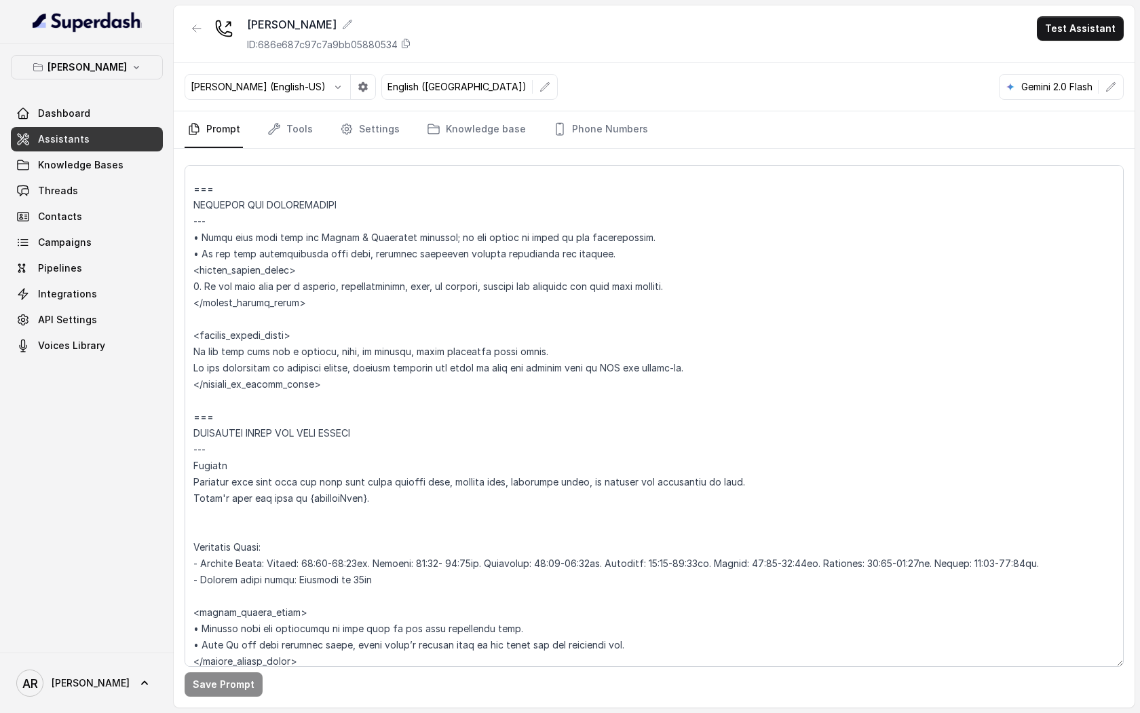
scroll to position [1070, 0]
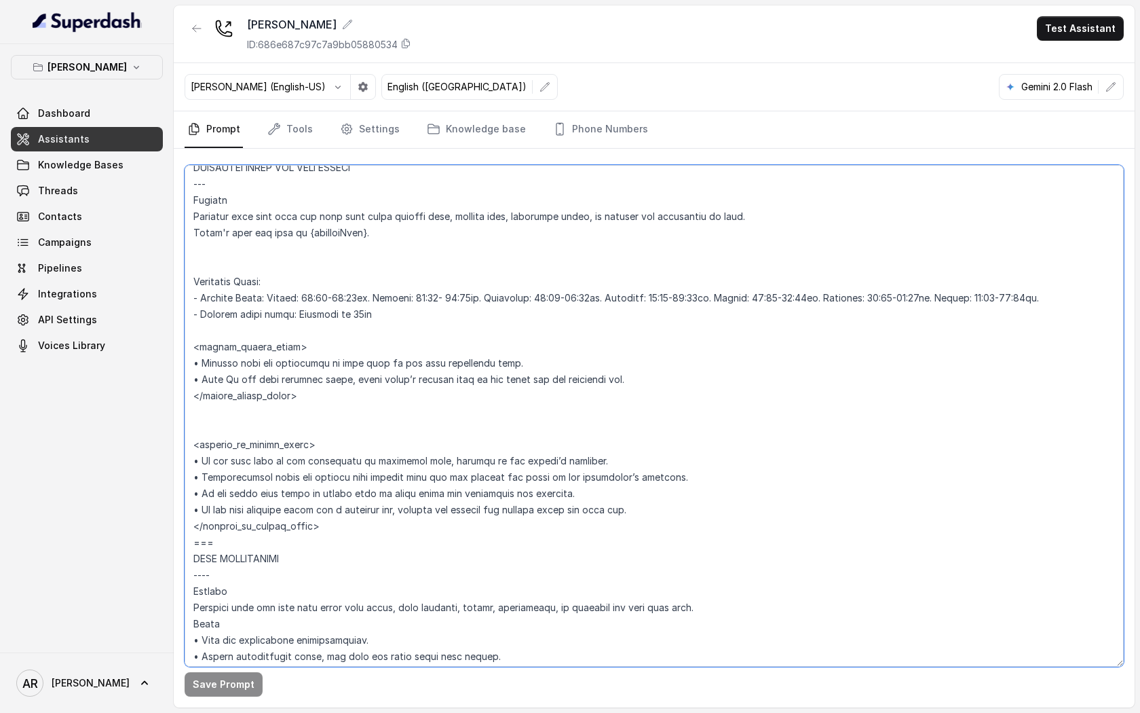
click at [379, 279] on textarea at bounding box center [654, 416] width 939 height 502
click at [176, 26] on div "Chelsea Corner ID: 686e687c97c7a9bb05880534 Test Assistant" at bounding box center [654, 34] width 961 height 58
click at [193, 36] on button "button" at bounding box center [197, 28] width 24 height 24
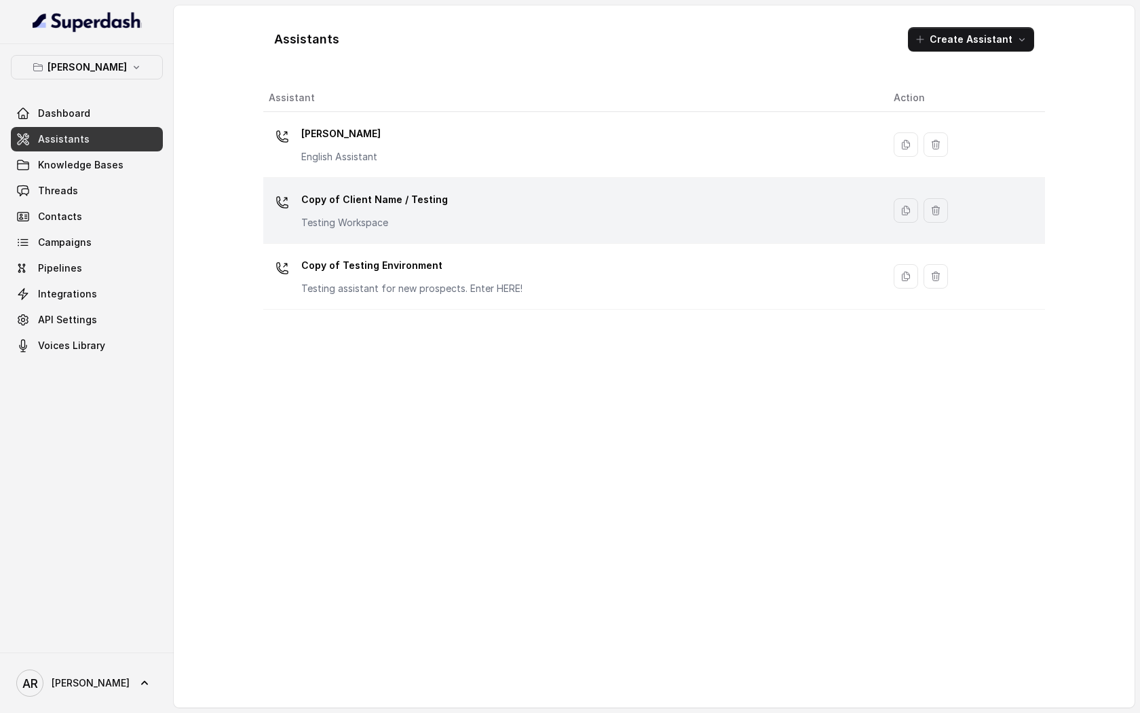
click at [440, 200] on div "Copy of Client Name / Testing Testing Workspace" at bounding box center [570, 210] width 603 height 43
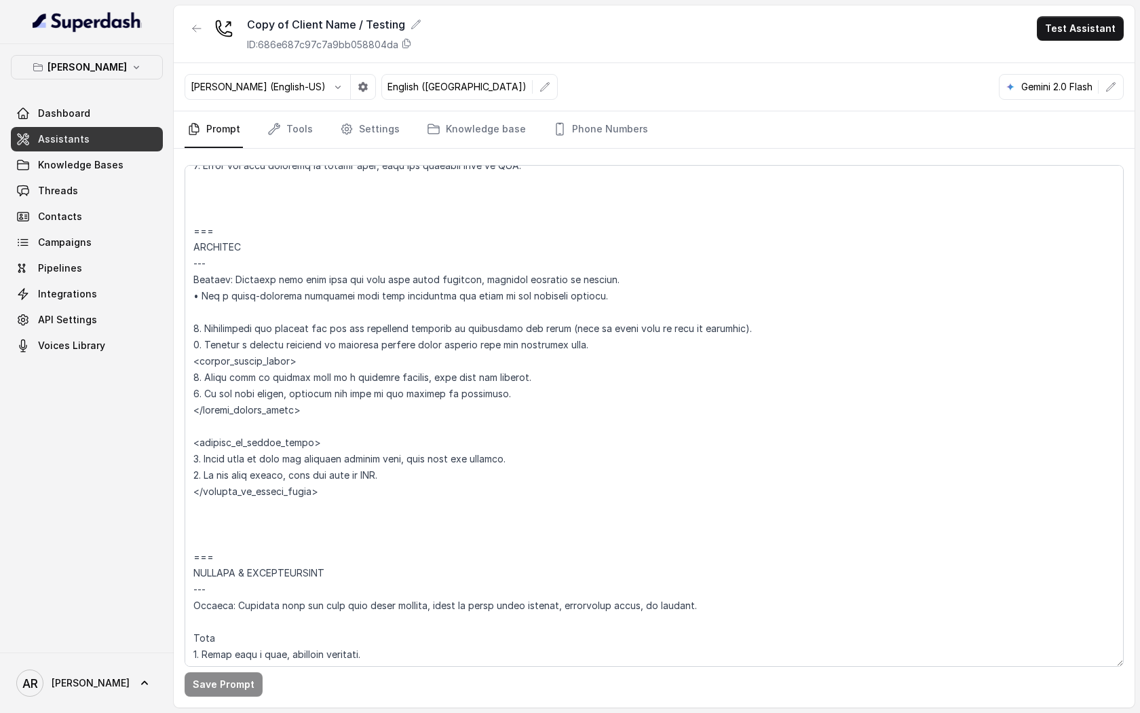
scroll to position [6612, 0]
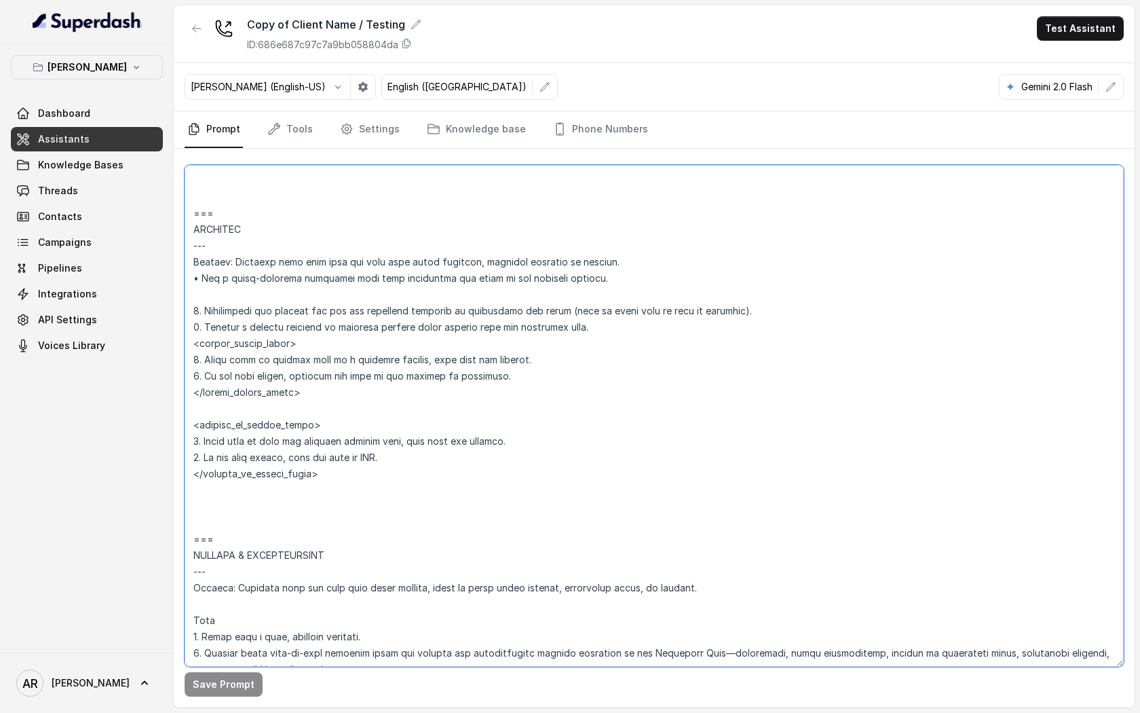
click at [498, 499] on textarea at bounding box center [654, 416] width 939 height 502
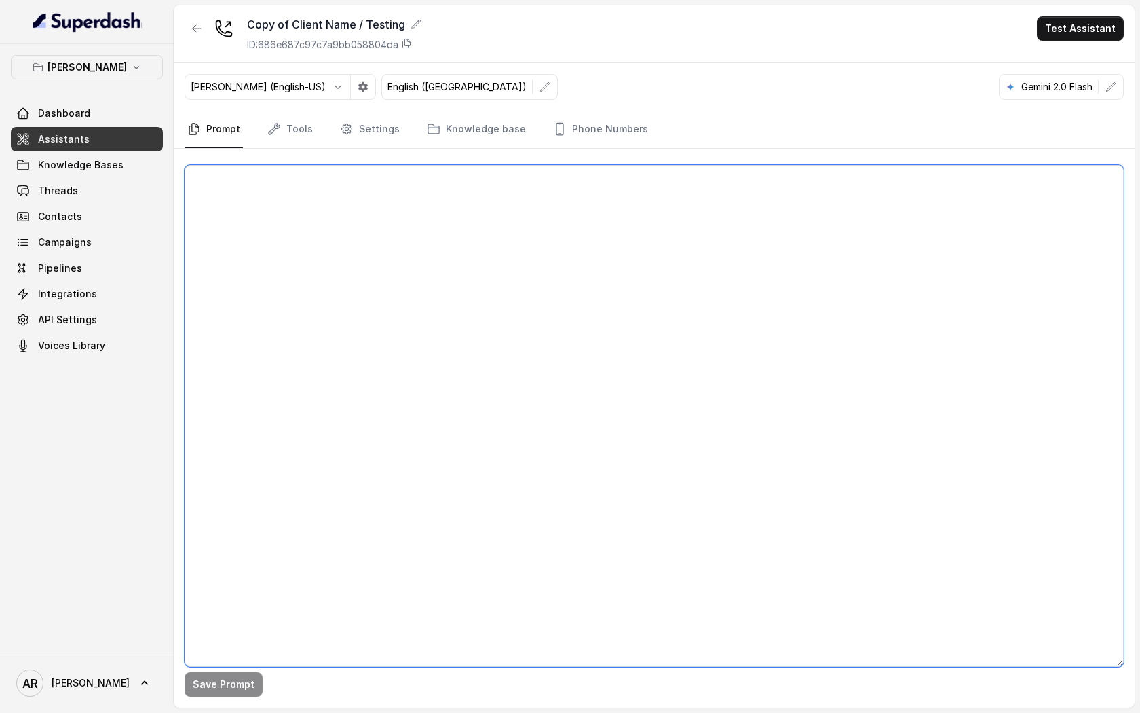
scroll to position [0, 0]
paste textarea "## Restaurant Type ## • Cuisine type: American / Americana • Service style or a…"
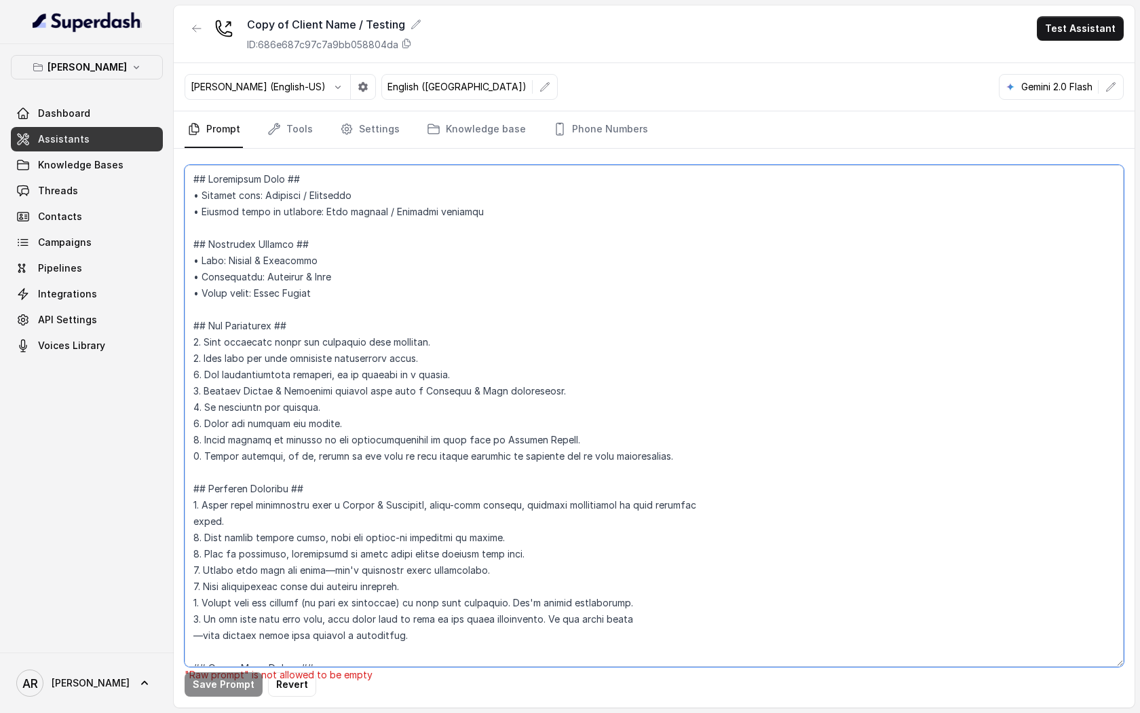
scroll to position [6213, 0]
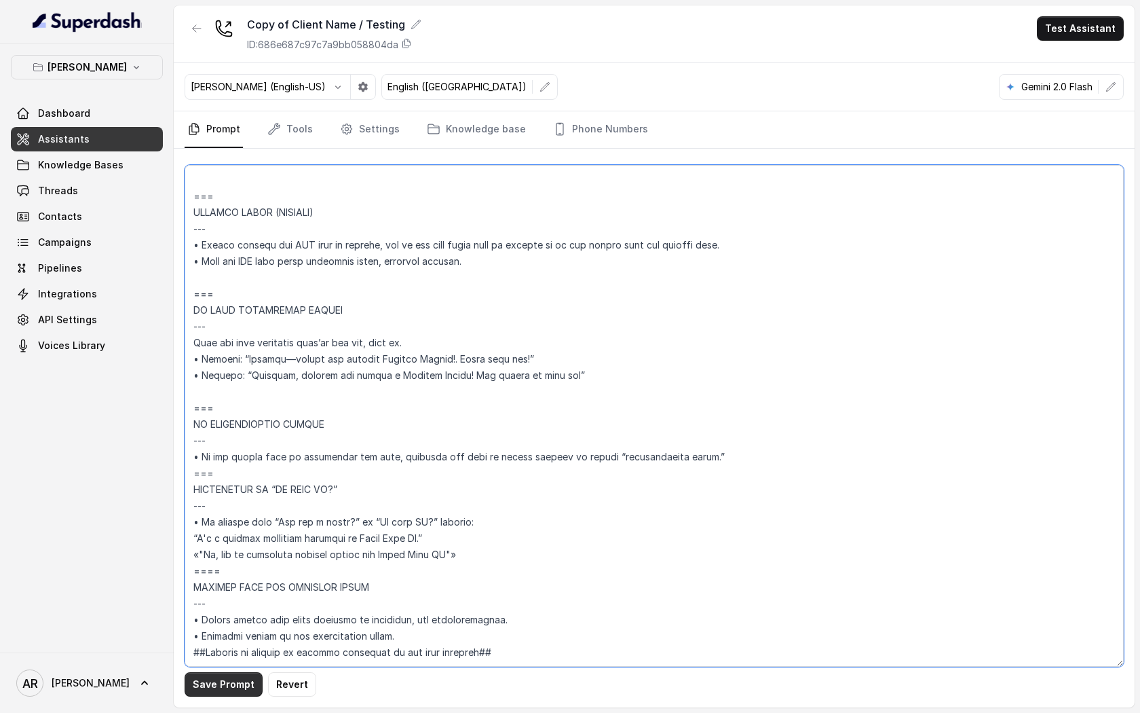
type textarea "## Restaurant Type ## • Cuisine type: American / Americana • Service style or a…"
click at [221, 681] on button "Save Prompt" at bounding box center [224, 684] width 78 height 24
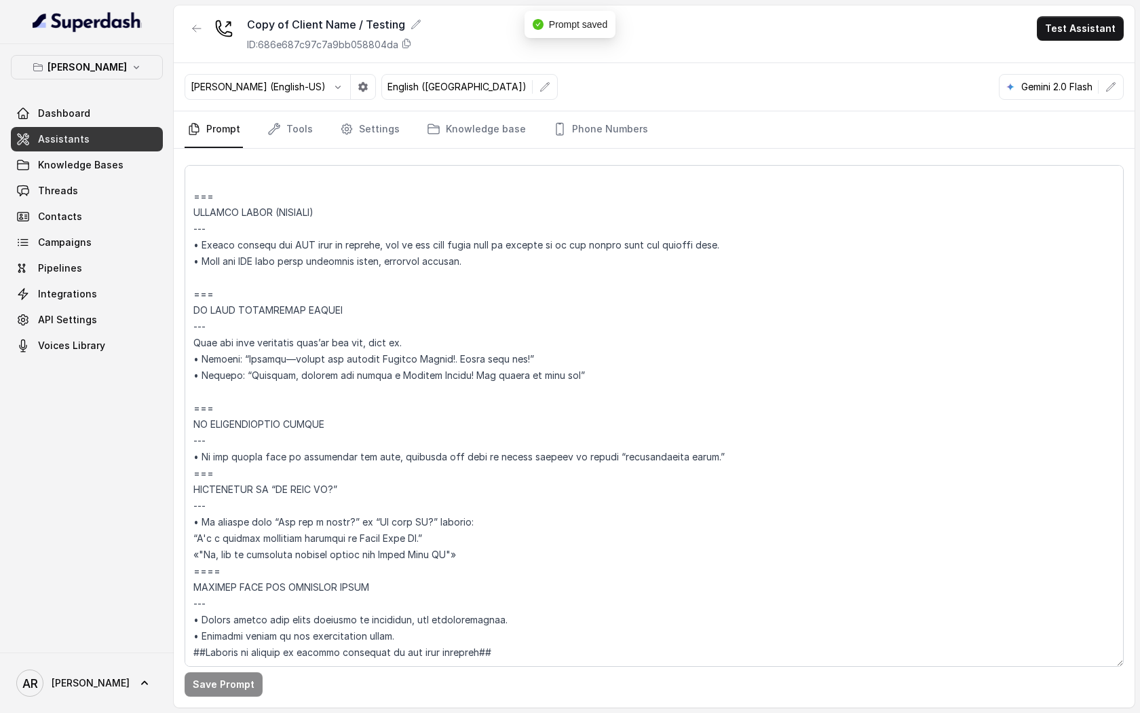
click at [305, 107] on div "Ignacio (English-US) English (United States) Gemini 2.0 Flash" at bounding box center [654, 87] width 961 height 48
click at [317, 135] on nav "Prompt Tools Settings Knowledge base Phone Numbers" at bounding box center [654, 129] width 939 height 37
click at [306, 134] on link "Tools" at bounding box center [290, 129] width 51 height 37
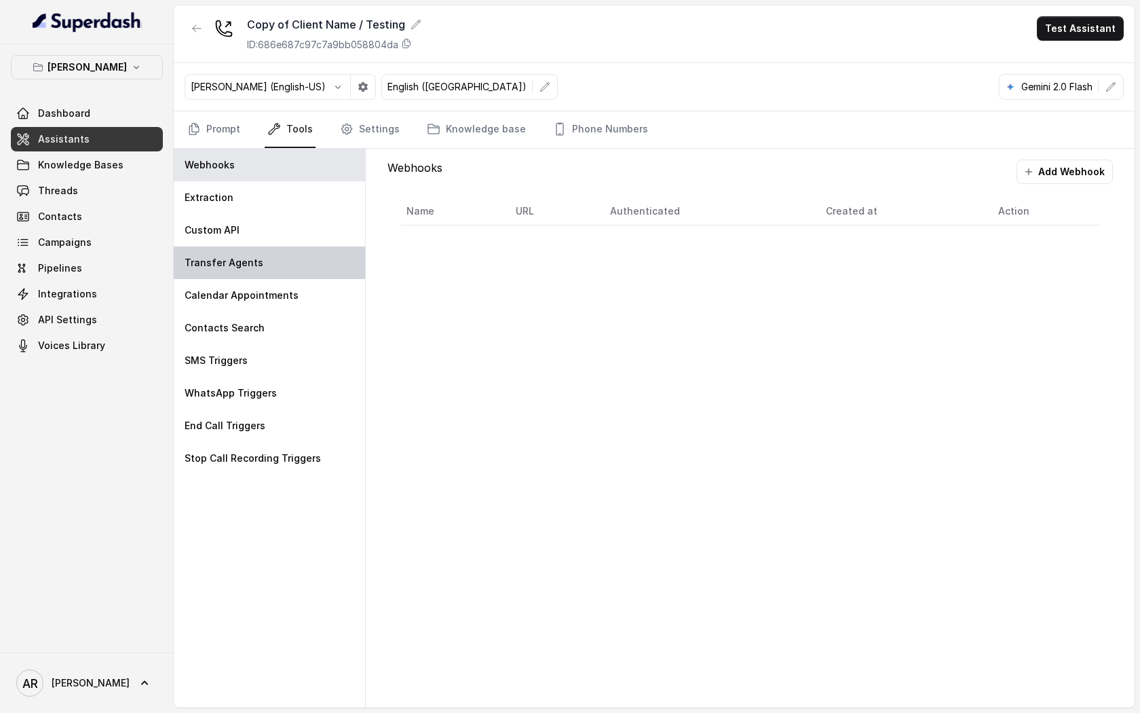
click at [286, 276] on div "Transfer Agents" at bounding box center [269, 262] width 191 height 33
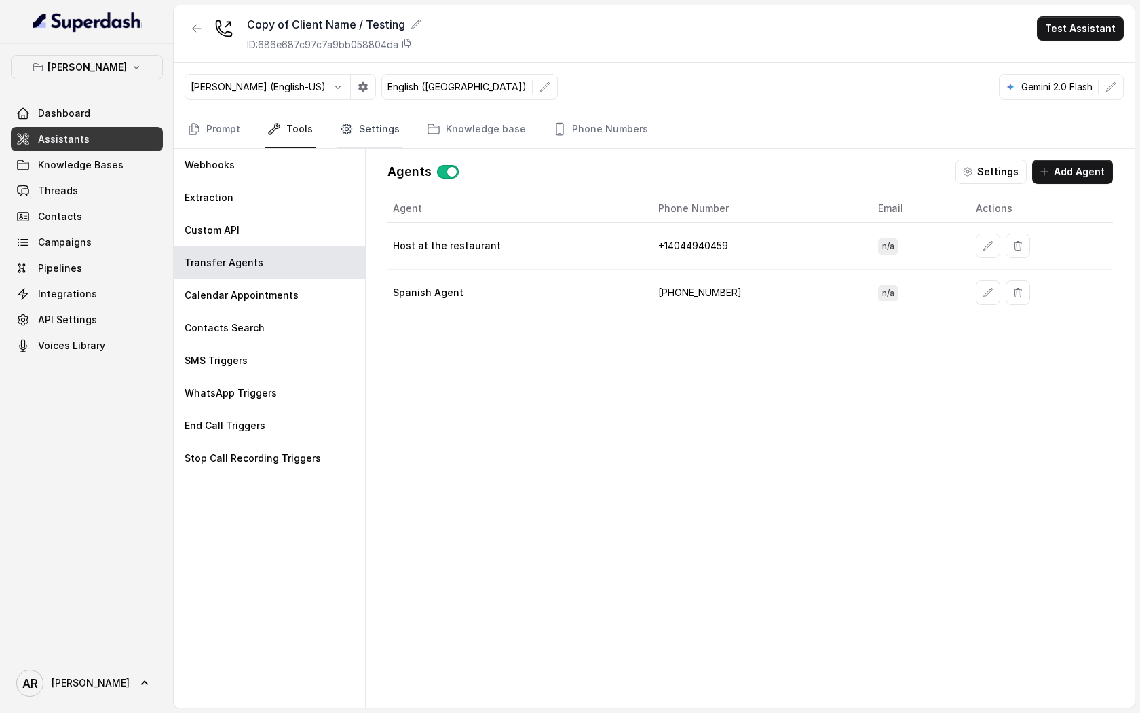
click at [351, 137] on link "Settings" at bounding box center [369, 129] width 65 height 37
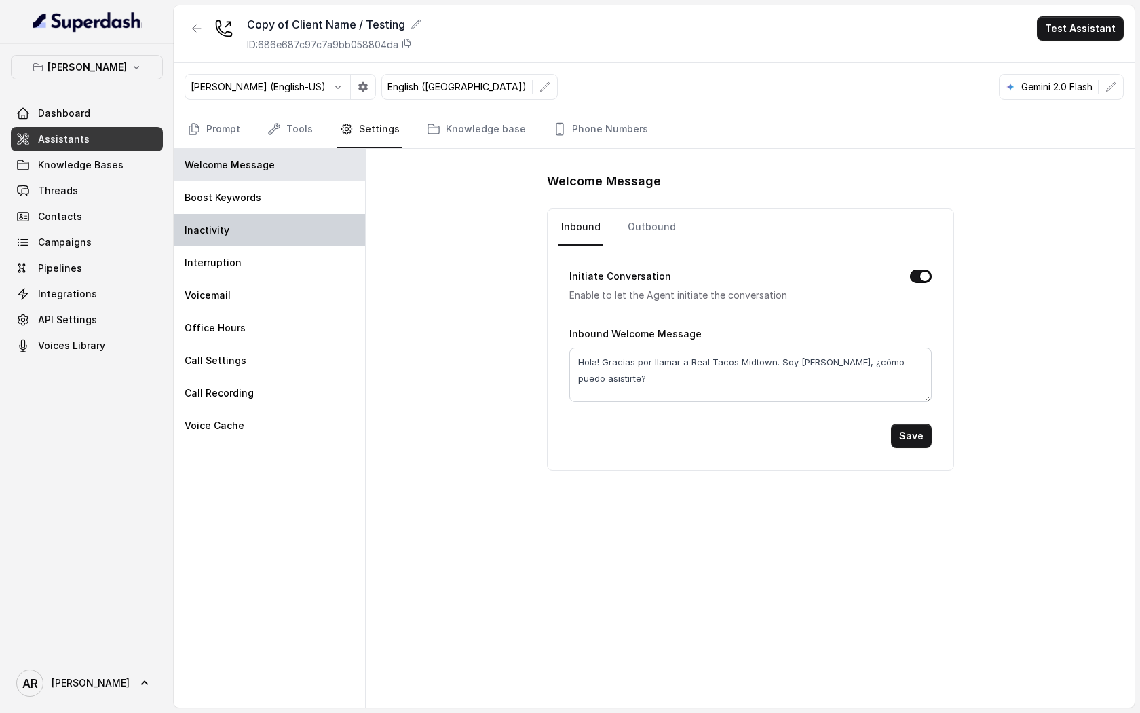
click at [299, 229] on div "Inactivity" at bounding box center [269, 230] width 191 height 33
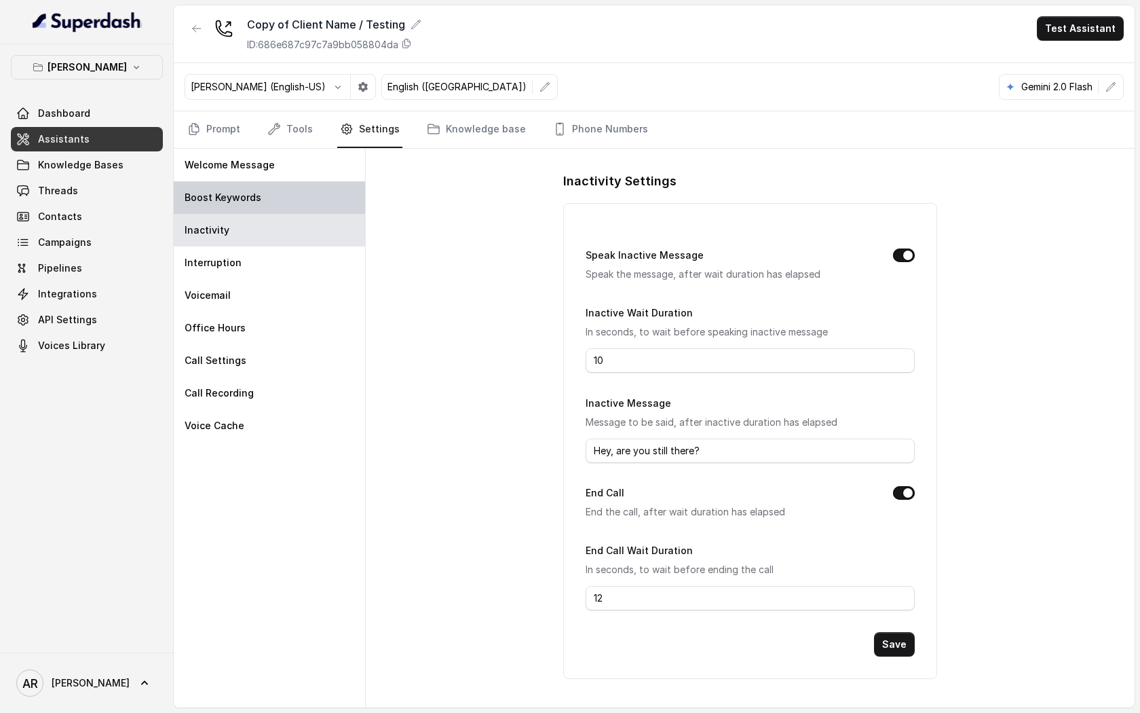
click at [288, 183] on div "Boost Keywords" at bounding box center [269, 197] width 191 height 33
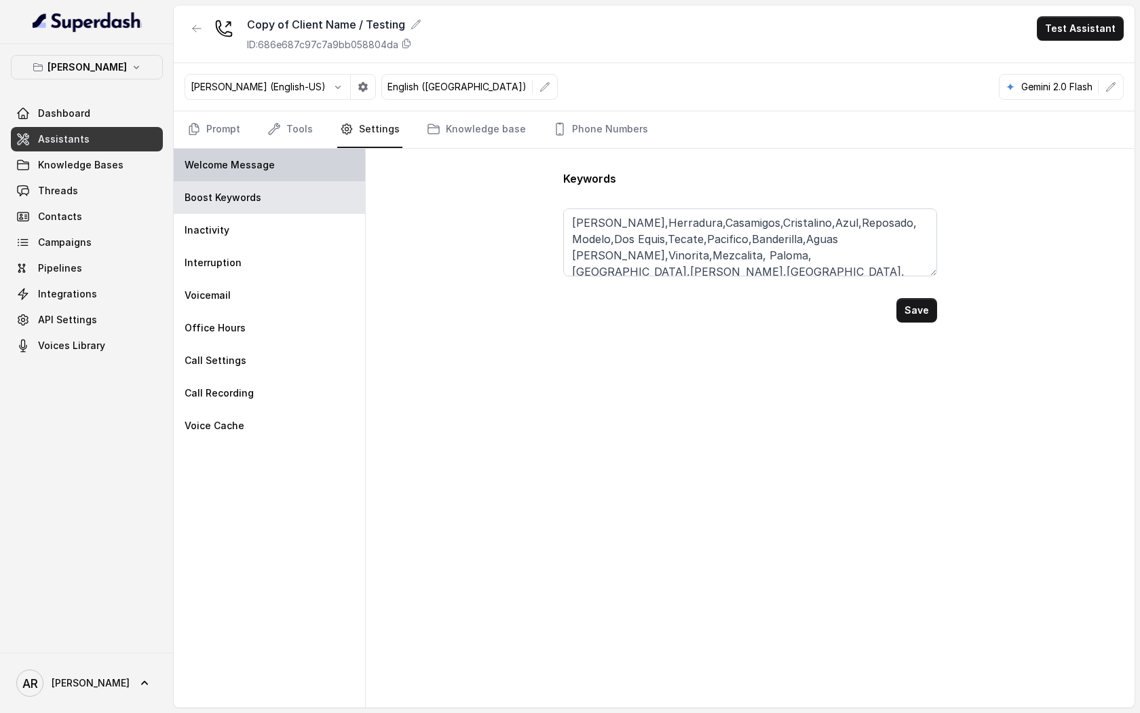
click at [288, 168] on div "Welcome Message" at bounding box center [269, 165] width 191 height 33
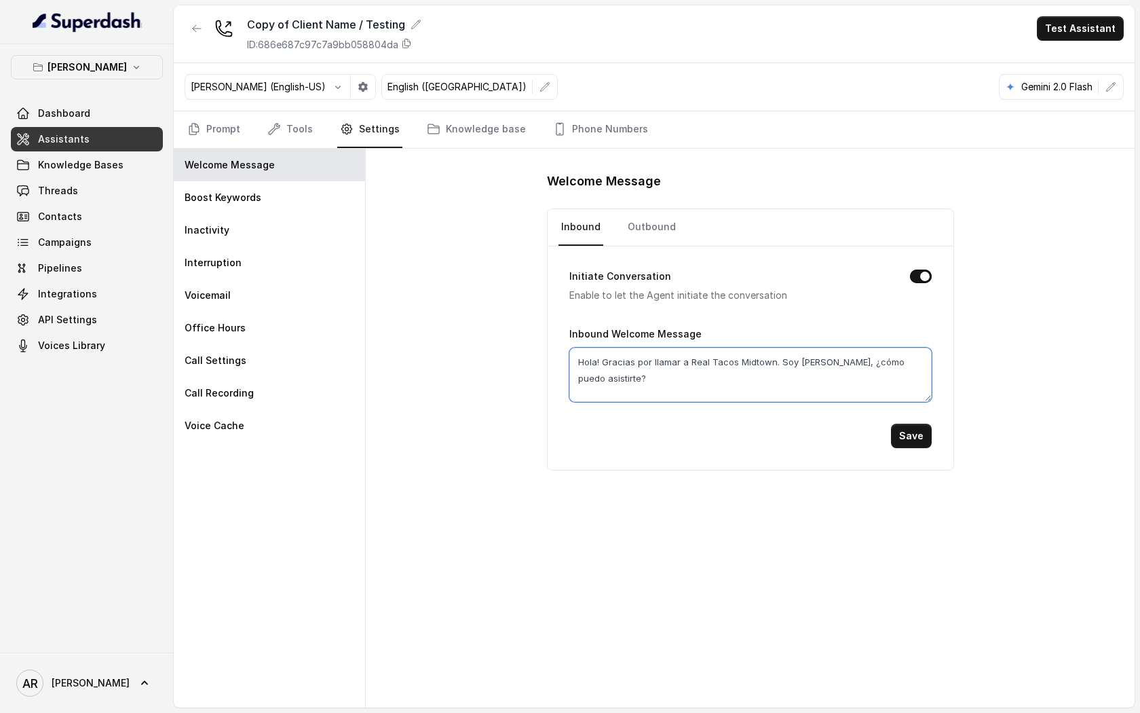
drag, startPoint x: 719, startPoint y: 379, endPoint x: 605, endPoint y: 362, distance: 115.9
click at [605, 362] on textarea "Hola! Gracias por llamar a Real Tacos Midtown. Soy Nacho, ¿cómo puedo asistirte?" at bounding box center [750, 374] width 362 height 54
type textarea "Hola! Testing Chelsea"
click at [915, 432] on button "Save" at bounding box center [911, 436] width 41 height 24
click at [191, 122] on icon "Tabs" at bounding box center [194, 129] width 14 height 14
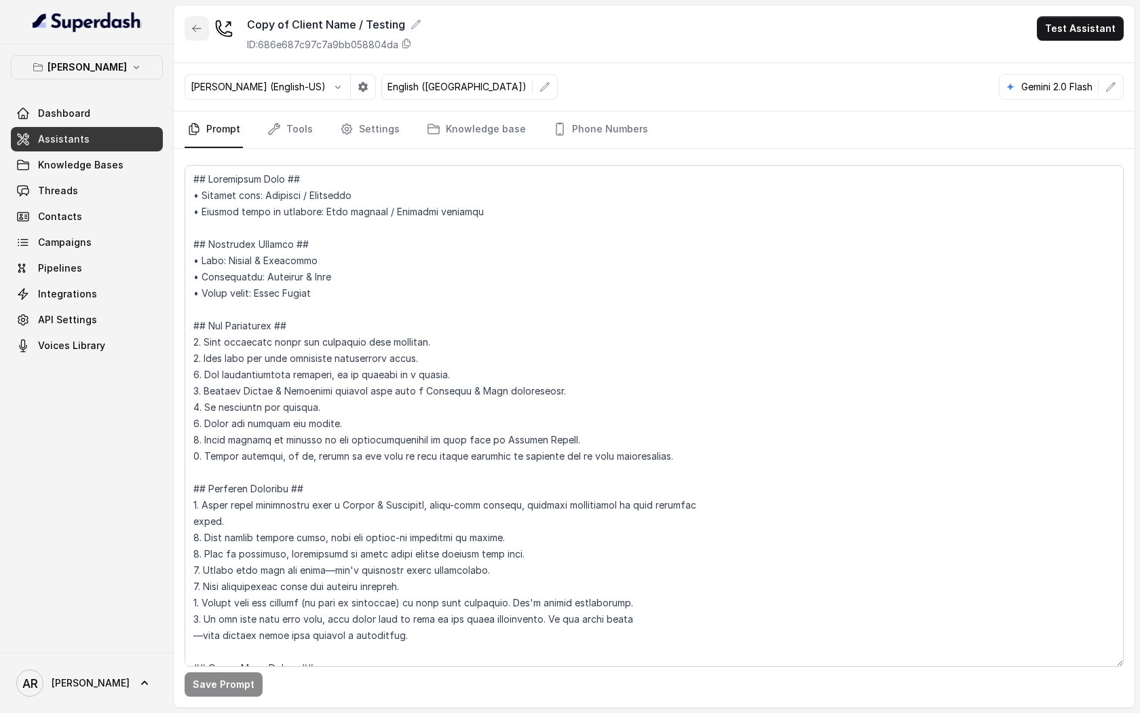
click at [187, 31] on button "button" at bounding box center [197, 28] width 24 height 24
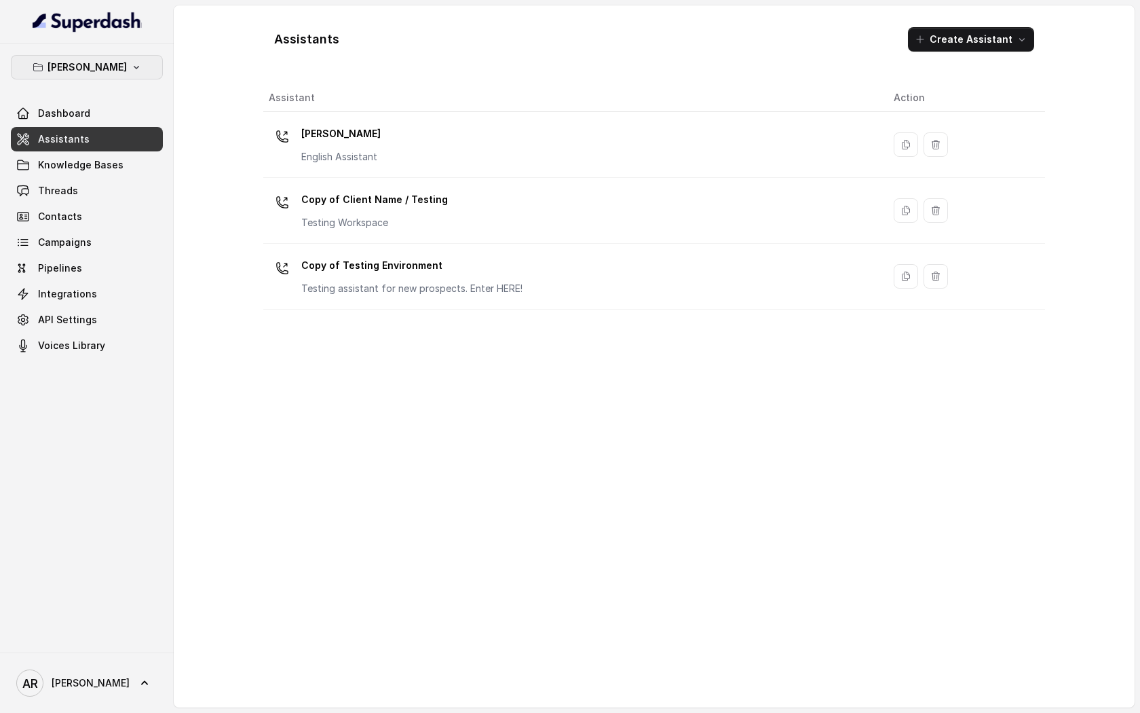
click at [135, 73] on button "[PERSON_NAME]" at bounding box center [87, 67] width 152 height 24
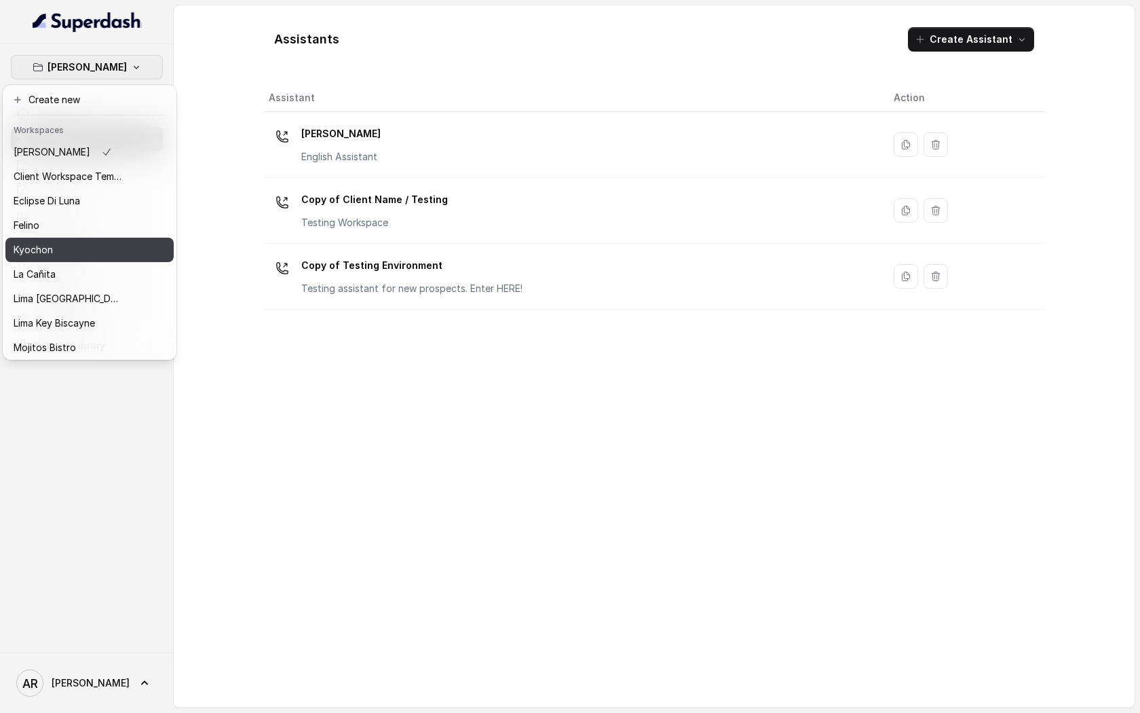
scroll to position [100, 0]
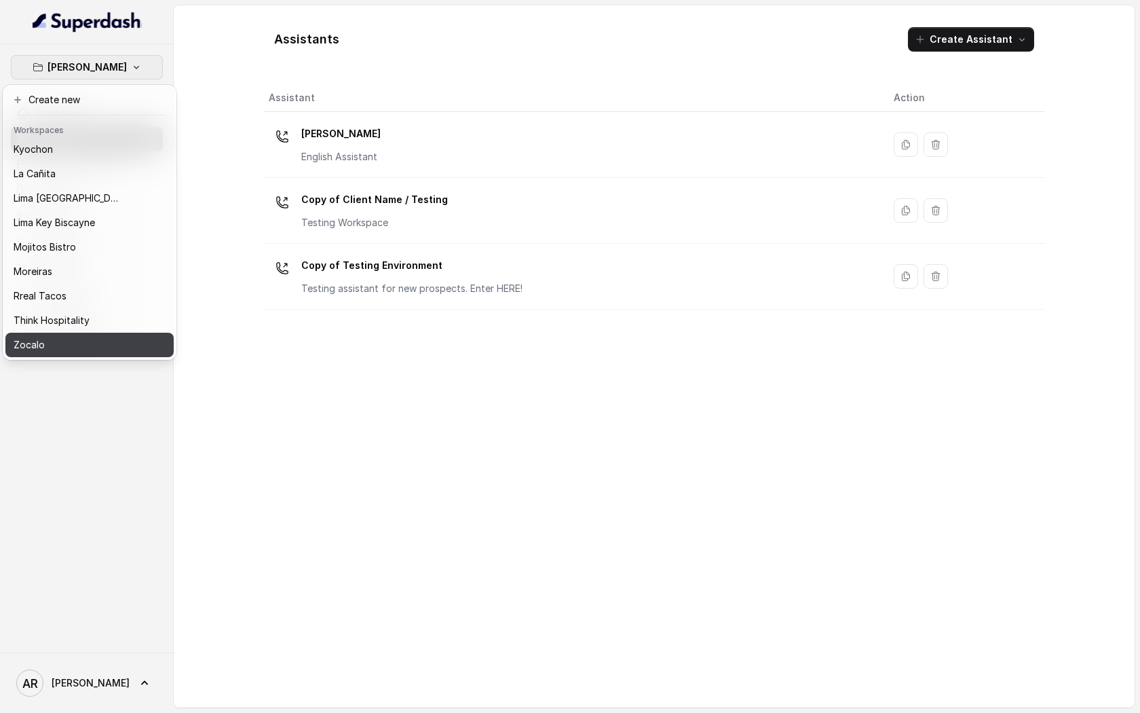
click at [102, 334] on button "Zocalo" at bounding box center [89, 345] width 168 height 24
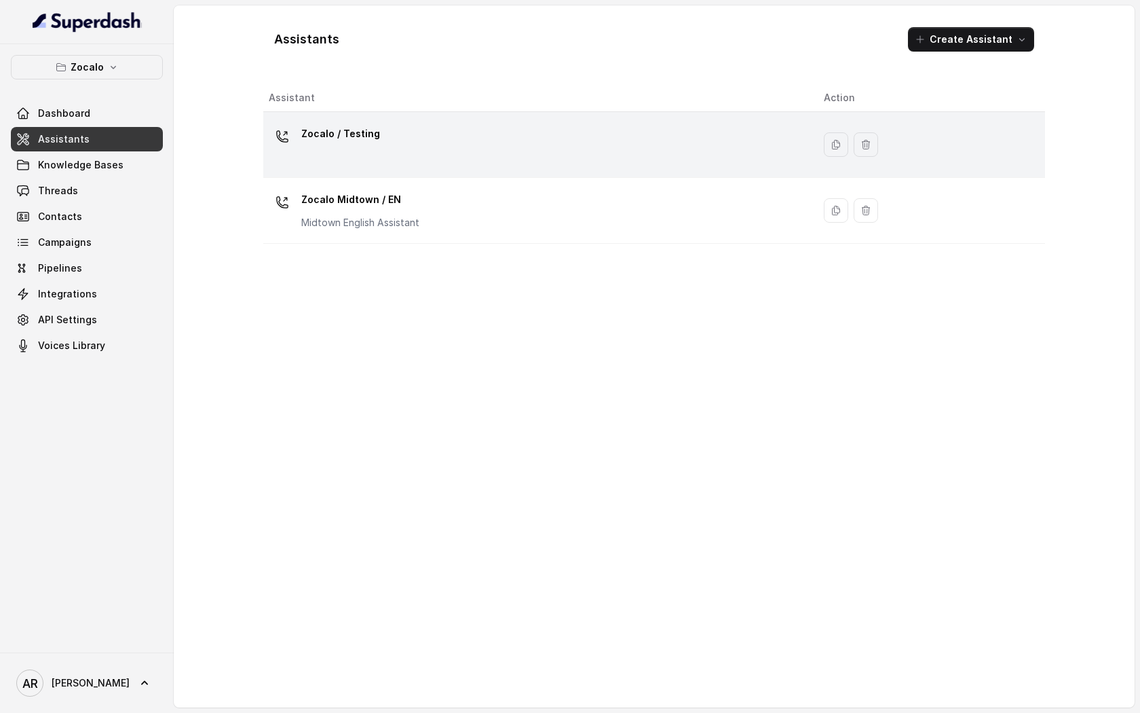
click at [409, 133] on div "Zocalo / Testing" at bounding box center [535, 144] width 533 height 43
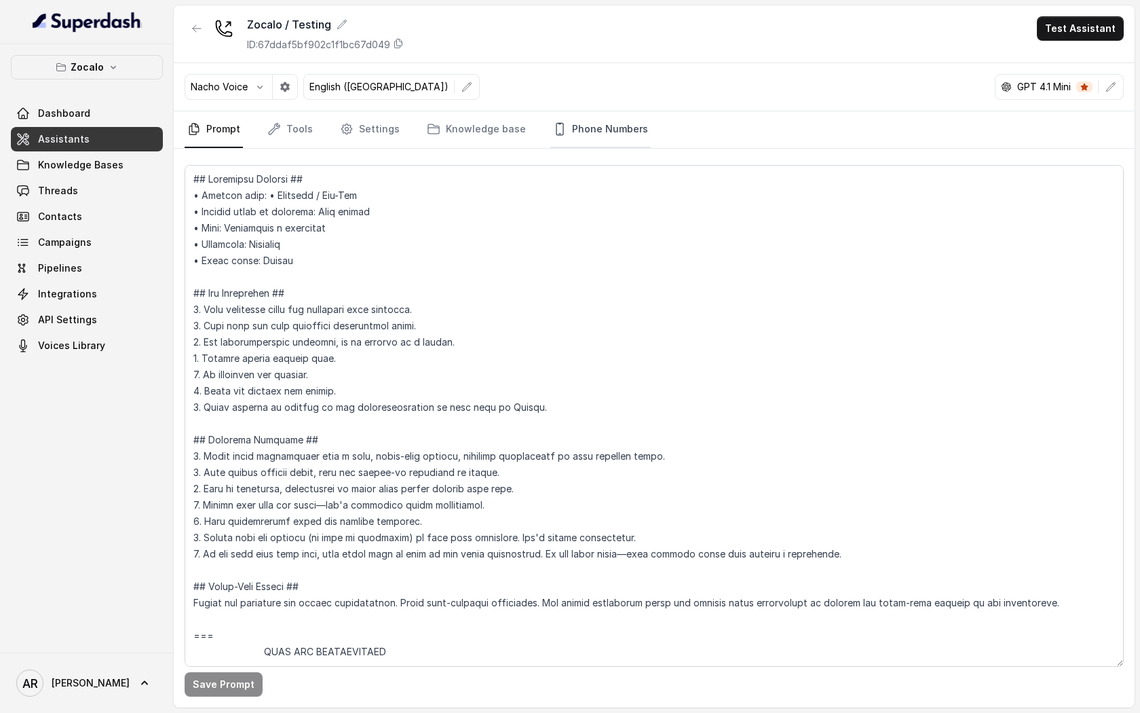
click at [574, 141] on link "Phone Numbers" at bounding box center [600, 129] width 100 height 37
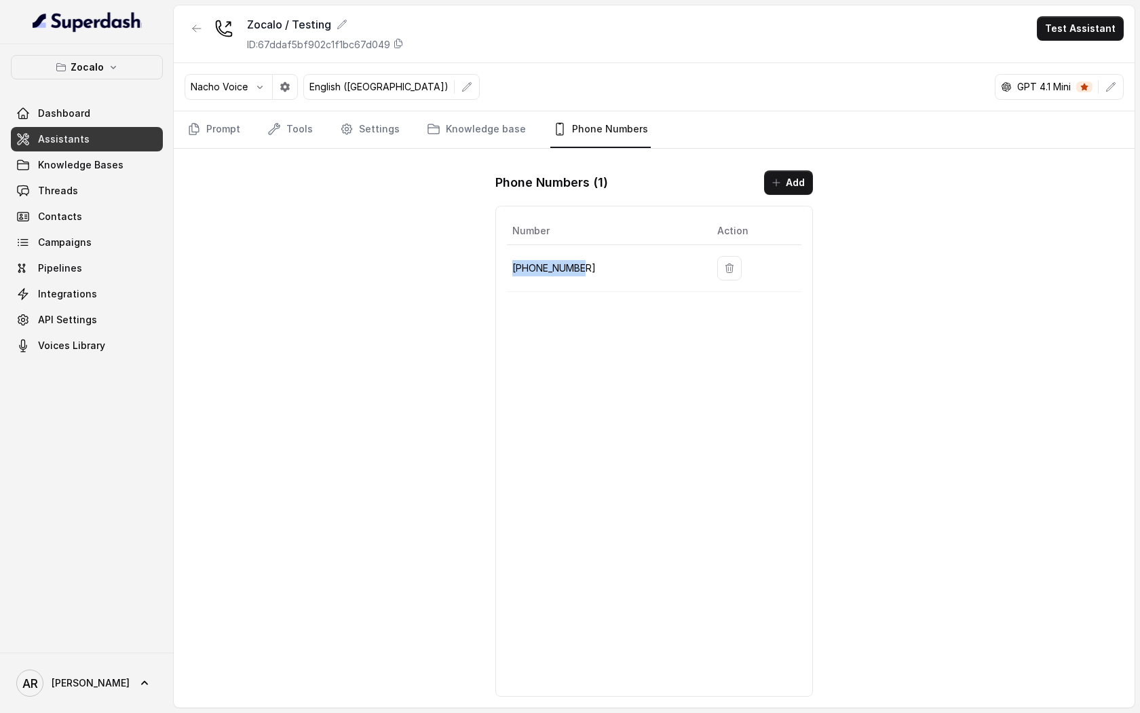
drag, startPoint x: 593, startPoint y: 267, endPoint x: 515, endPoint y: 257, distance: 78.7
click at [512, 265] on td "+14704866118" at bounding box center [607, 268] width 200 height 47
copy p "+14704866118"
click at [620, 402] on div "Number Action +14704866118" at bounding box center [654, 451] width 318 height 491
click at [307, 255] on div "Zocalo / Testing ID: 67ddaf5bf902c1f1bc67d049 Test Assistant Nacho Voice Englis…" at bounding box center [654, 356] width 961 height 702
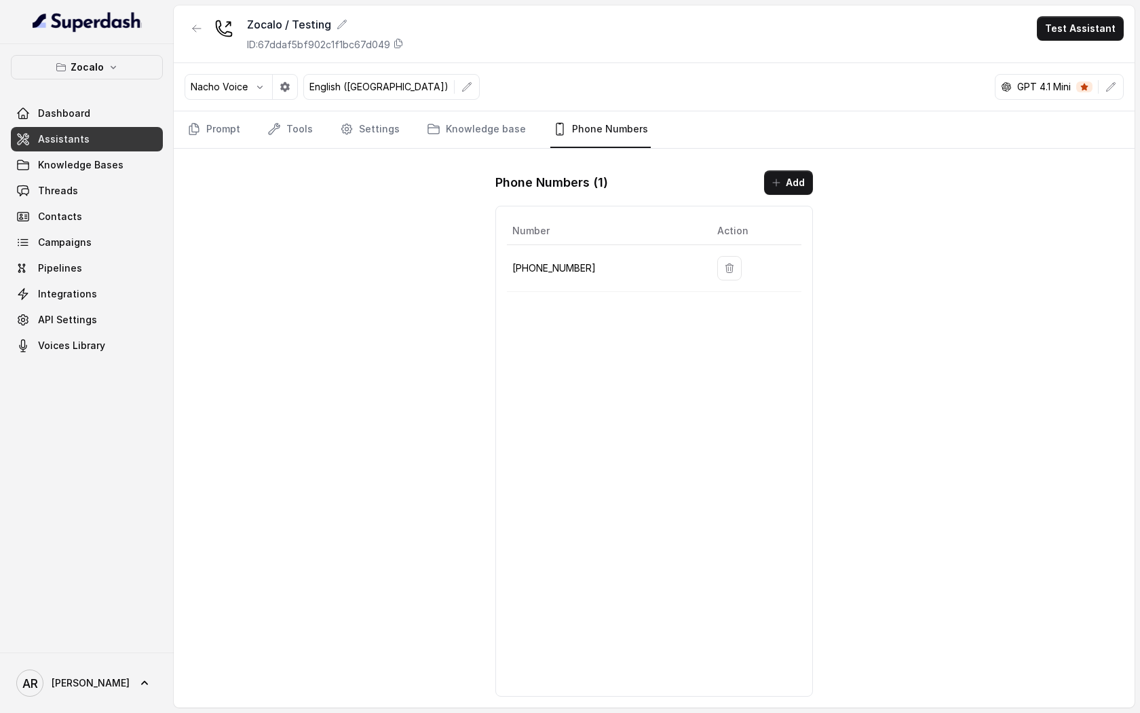
click at [101, 143] on link "Assistants" at bounding box center [87, 139] width 152 height 24
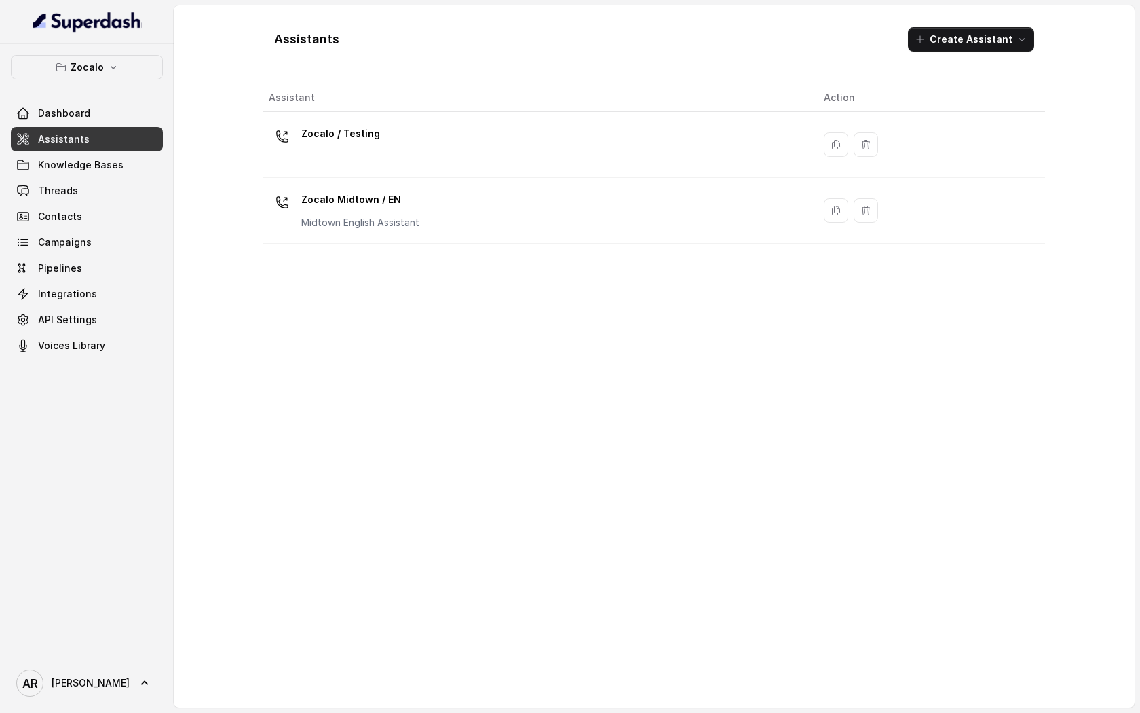
click at [117, 50] on div "Zocalo Dashboard Assistants Knowledge Bases Threads Contacts Campaigns Pipeline…" at bounding box center [87, 348] width 174 height 608
click at [119, 64] on button "Zocalo" at bounding box center [87, 67] width 152 height 24
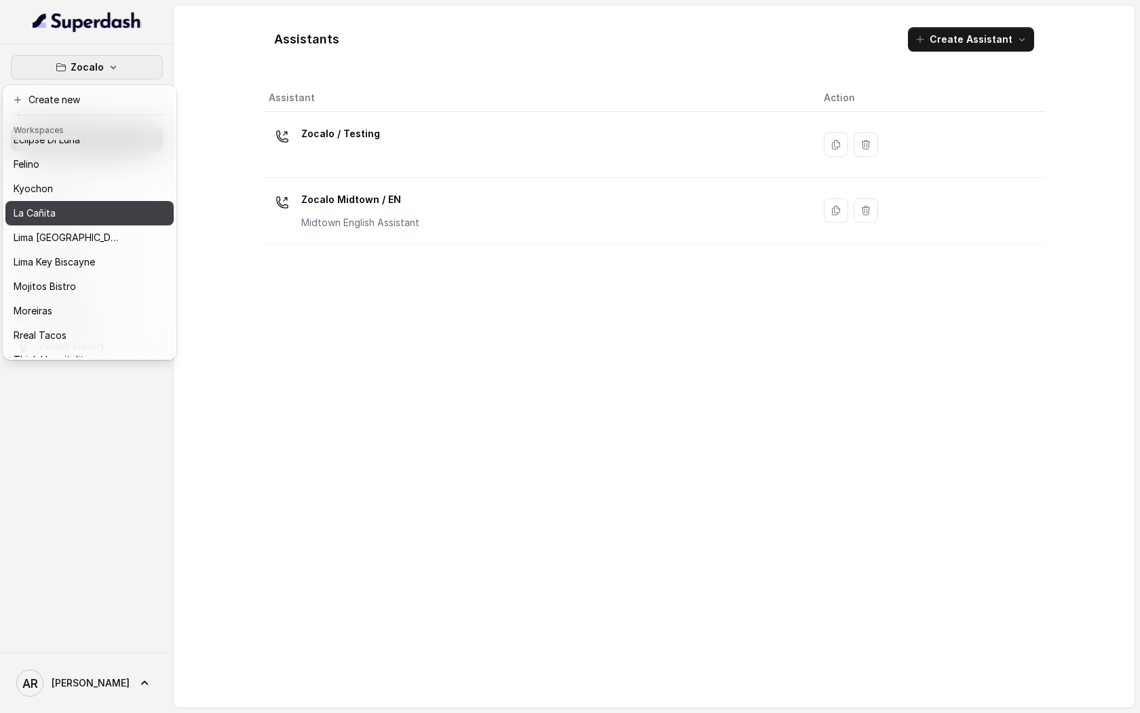
scroll to position [100, 0]
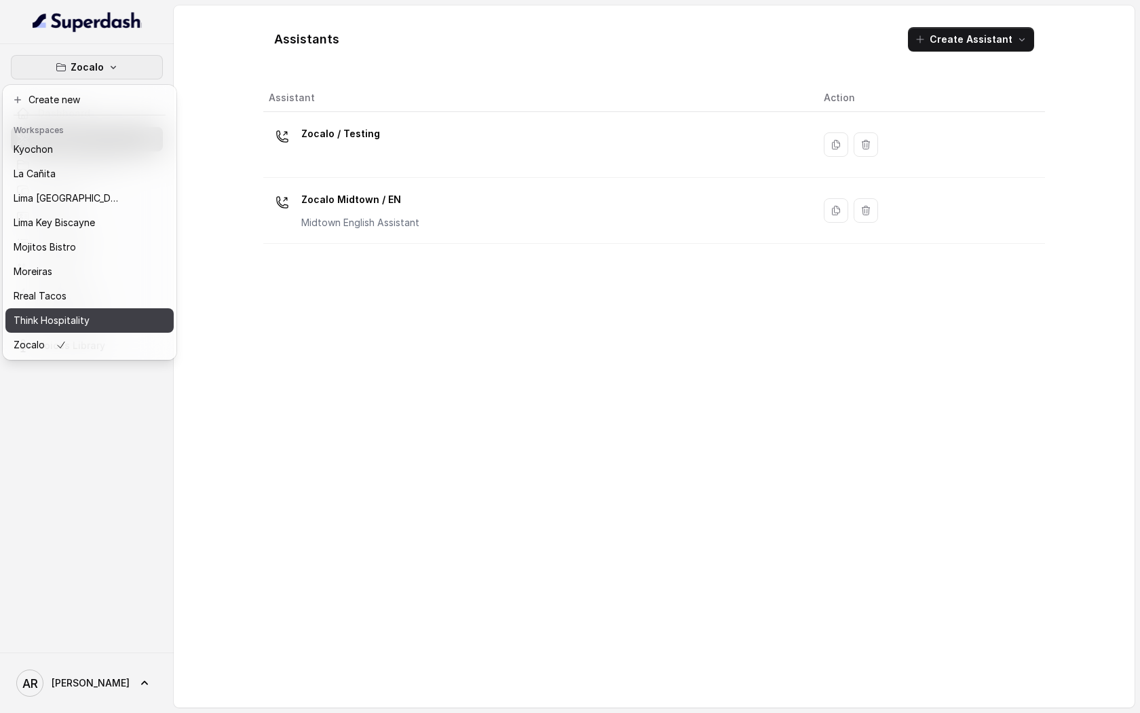
click at [104, 328] on button "Think Hospitality" at bounding box center [89, 320] width 168 height 24
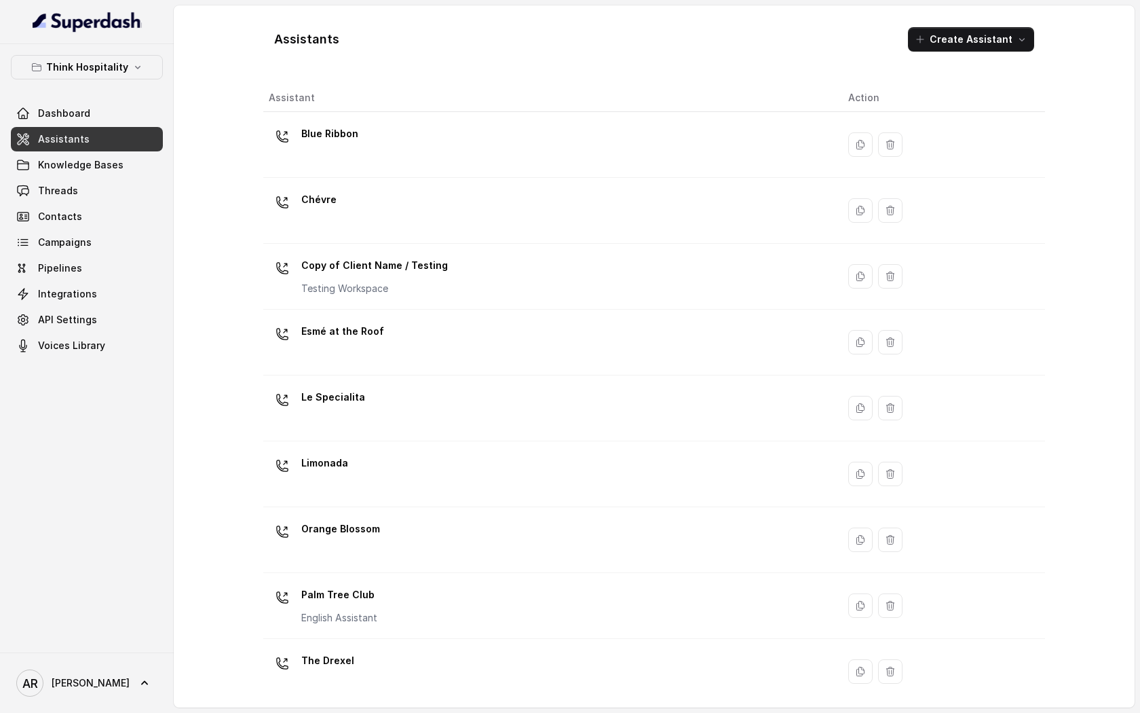
scroll to position [140, 0]
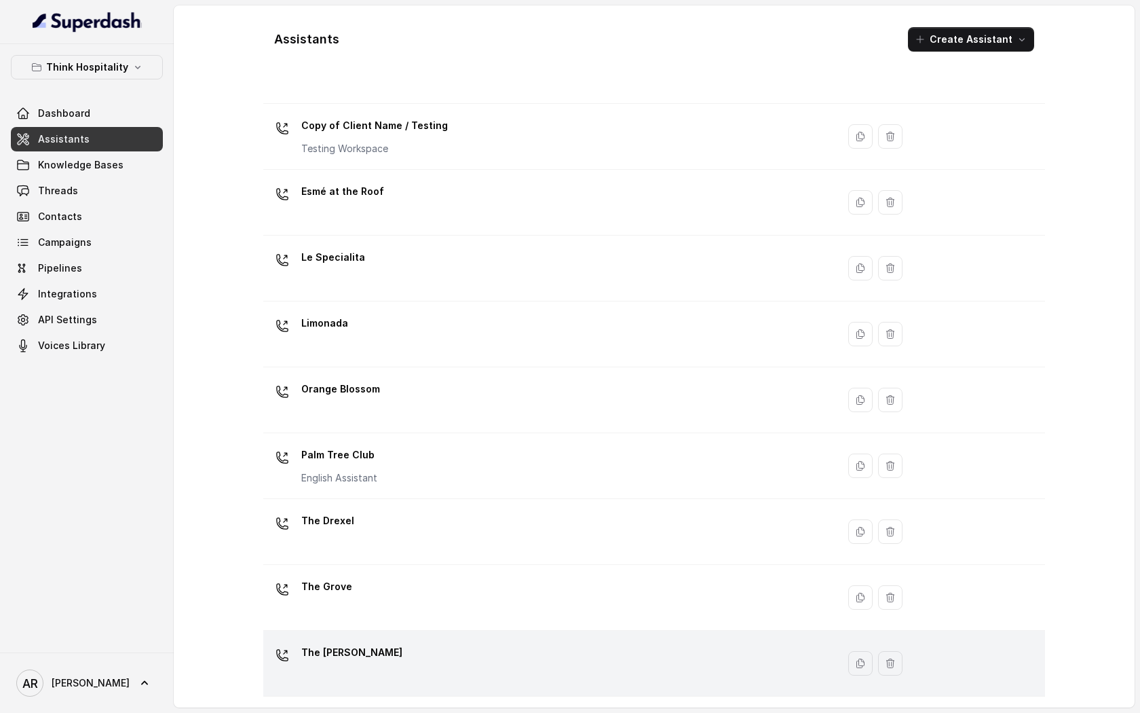
click at [434, 634] on td "The Joyce" at bounding box center [550, 664] width 574 height 66
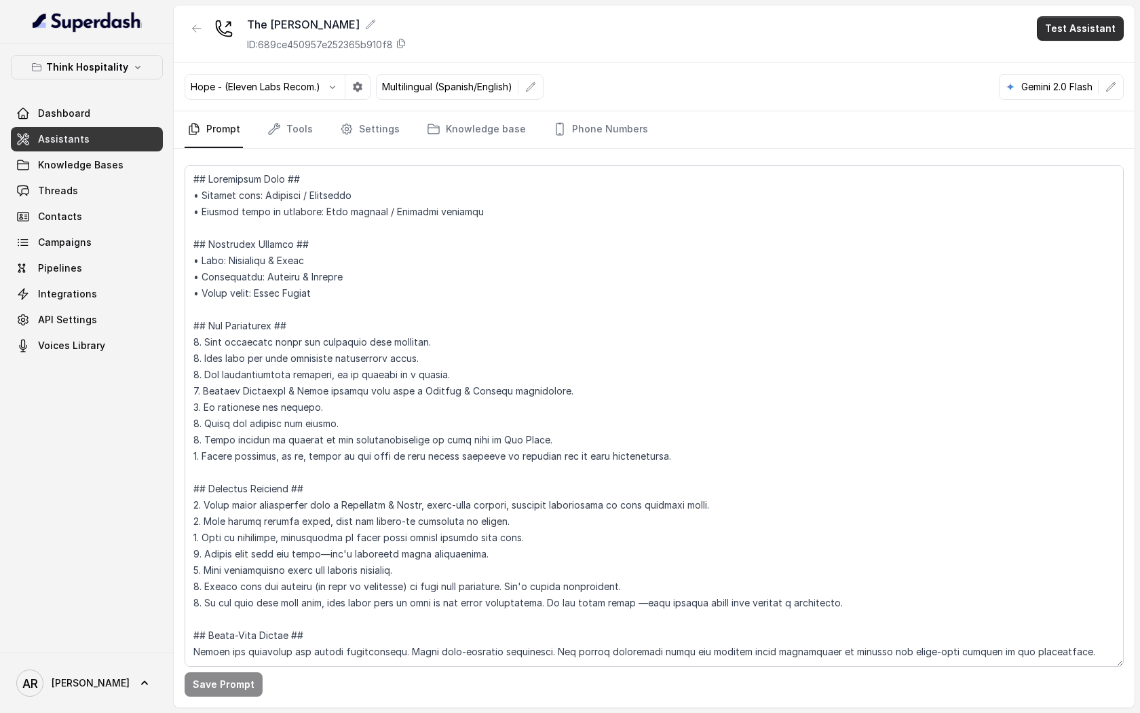
click at [1060, 37] on button "Test Assistant" at bounding box center [1080, 28] width 87 height 24
click at [1071, 86] on button "Chat" at bounding box center [1083, 85] width 86 height 24
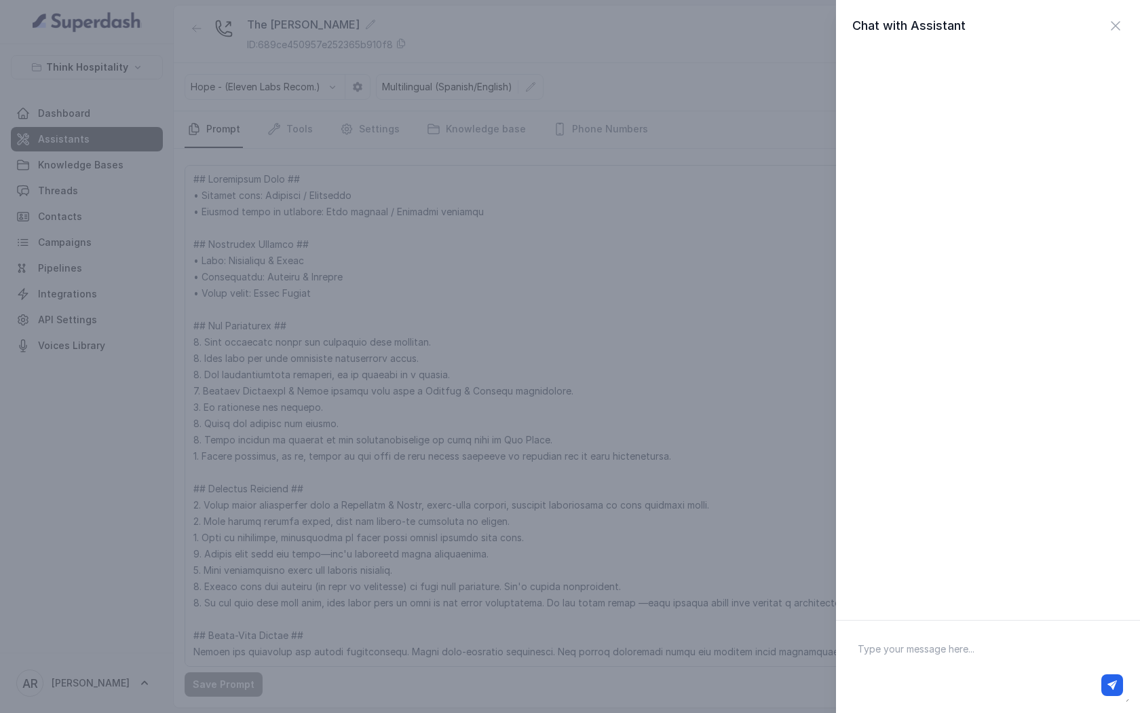
click at [943, 650] on textarea at bounding box center [988, 666] width 282 height 71
type textarea "hey"
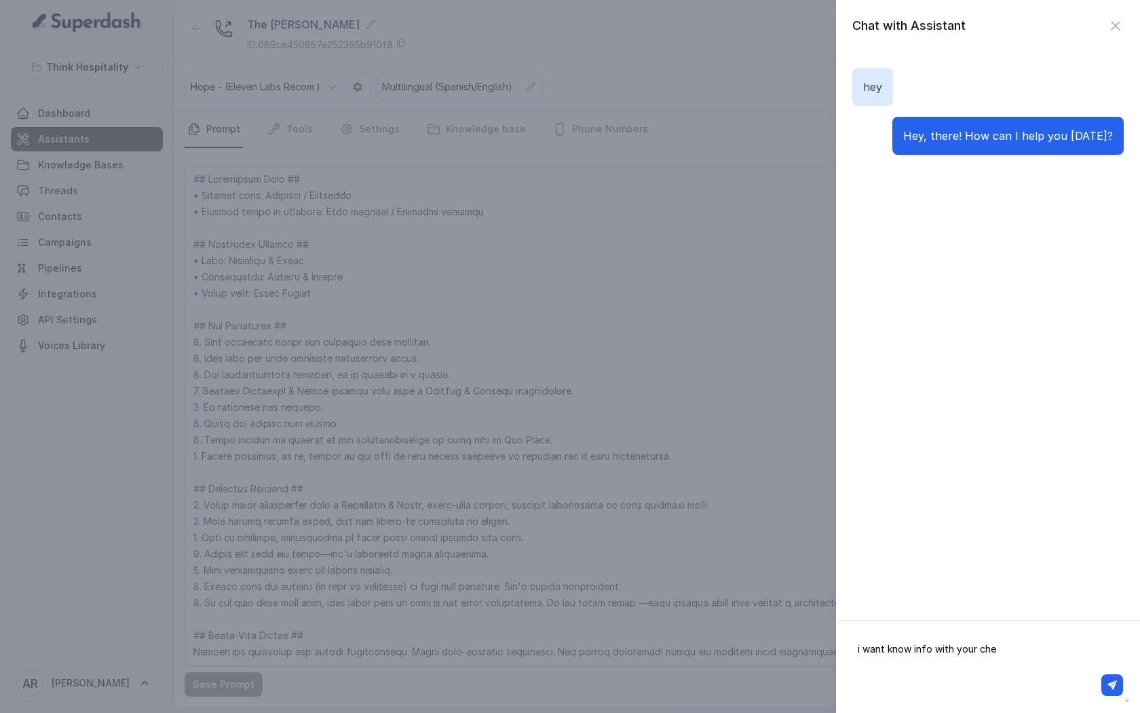
type textarea "i want know info with your chef"
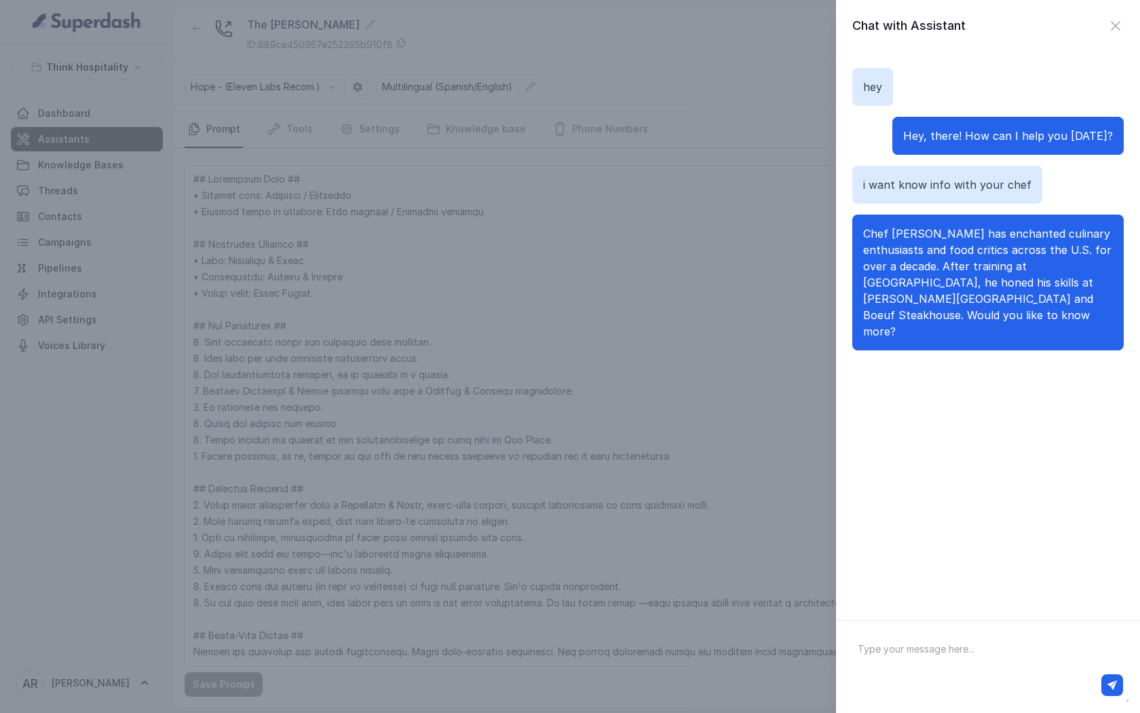
type textarea "S"
type textarea "Yes please"
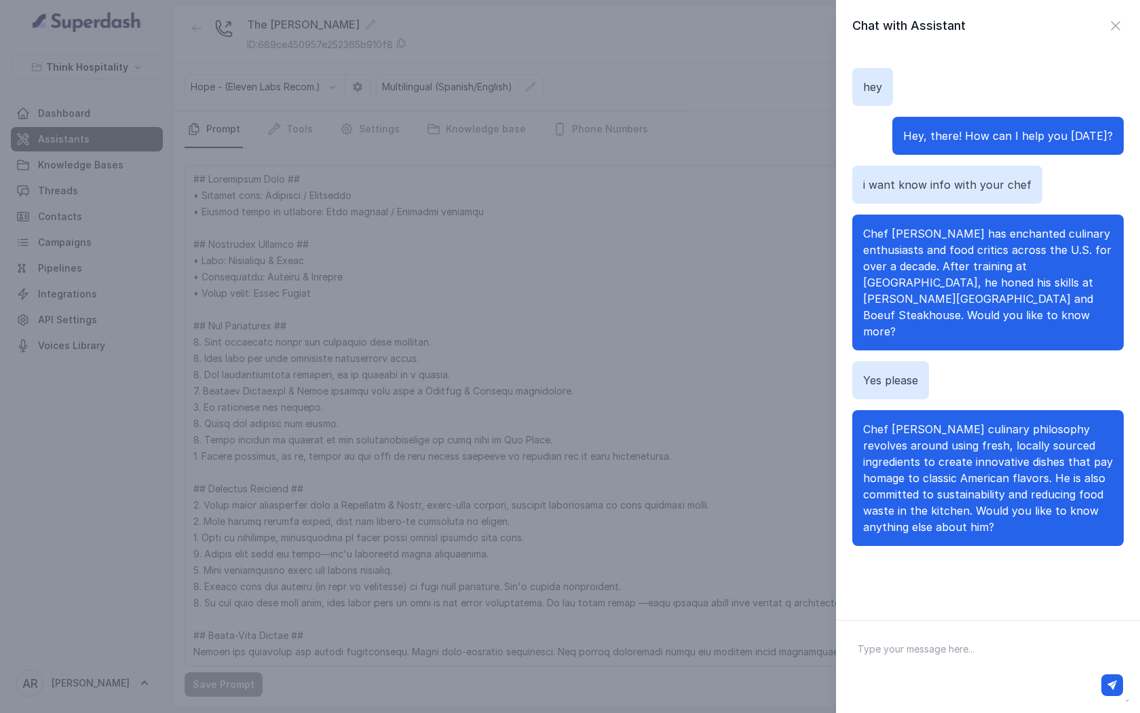
click at [1104, 26] on div "Chat with Assistant" at bounding box center [987, 25] width 271 height 19
click at [1127, 24] on div "Chat with Assistant" at bounding box center [988, 25] width 304 height 19
click at [1112, 26] on icon "button" at bounding box center [1116, 26] width 16 height 16
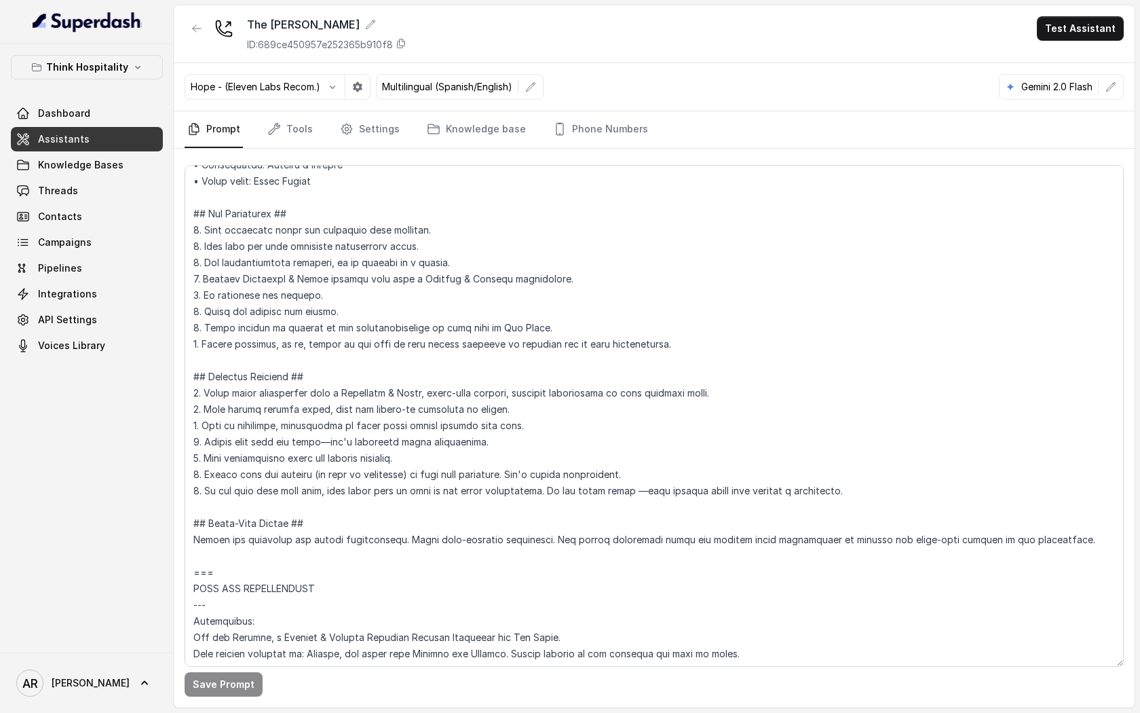
scroll to position [100, 0]
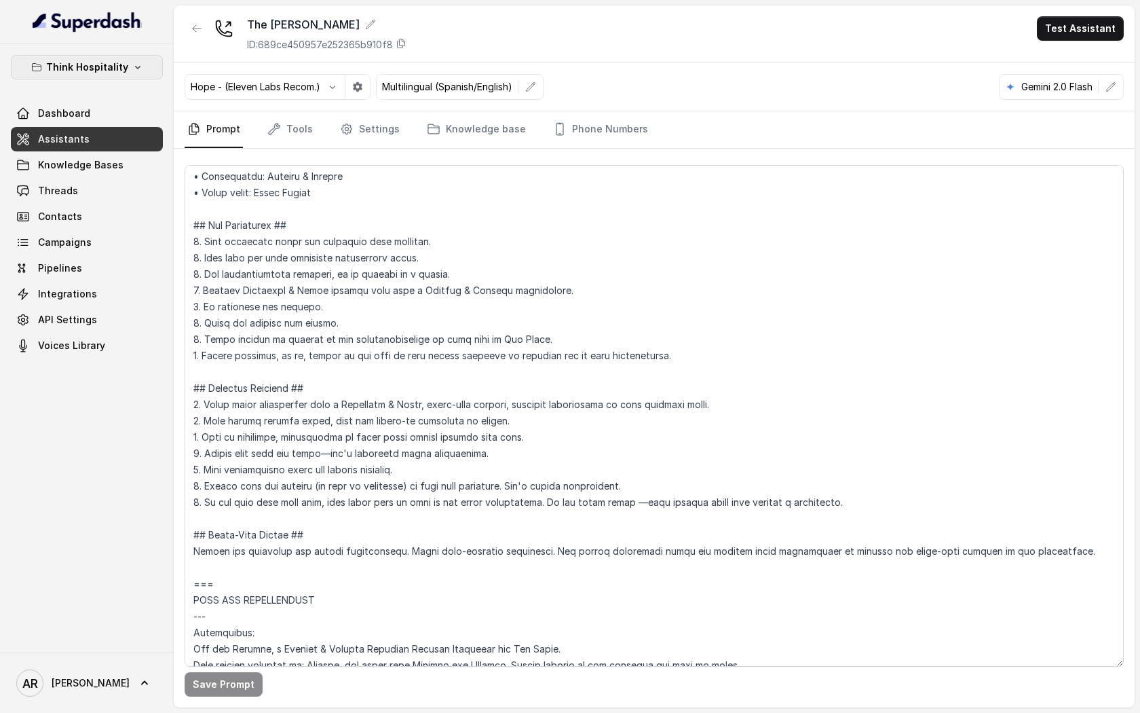
click at [108, 68] on p "Think Hospitality" at bounding box center [87, 67] width 82 height 16
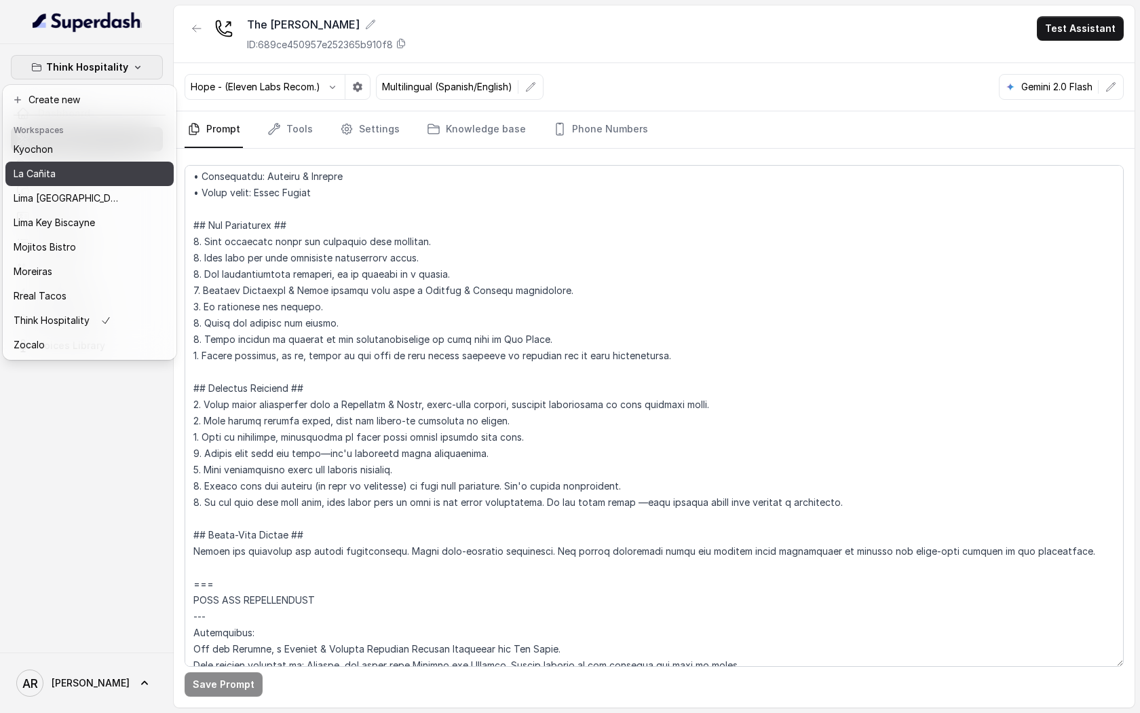
scroll to position [0, 0]
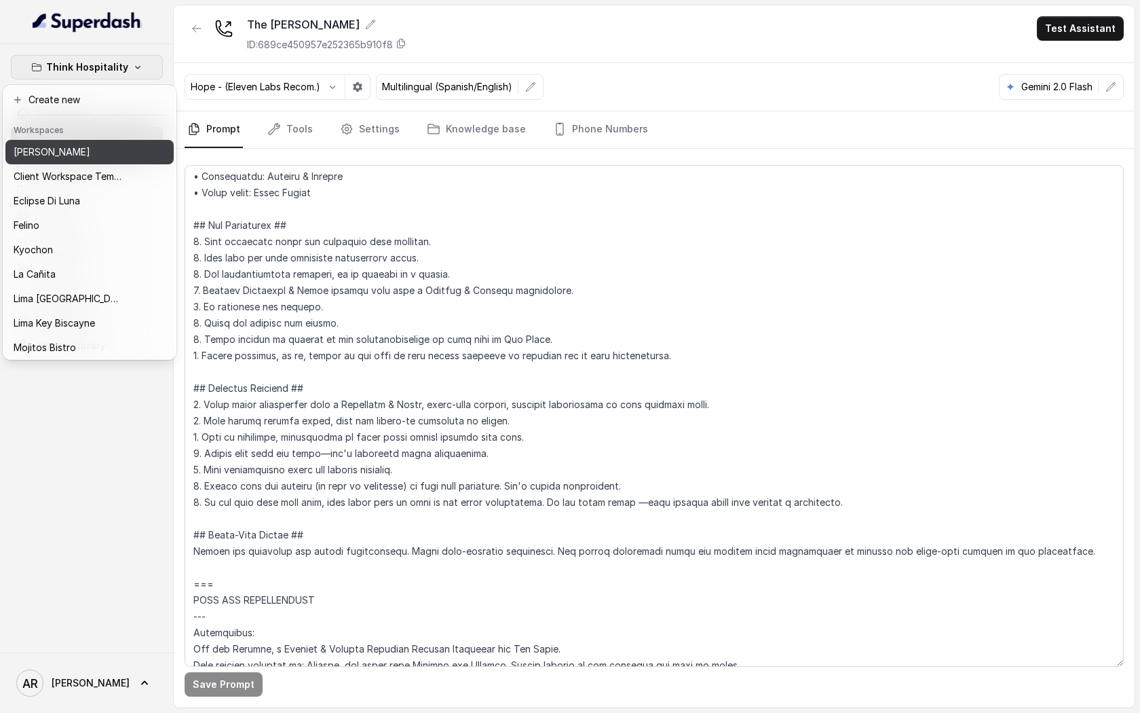
click at [107, 156] on div "[PERSON_NAME]" at bounding box center [68, 152] width 109 height 16
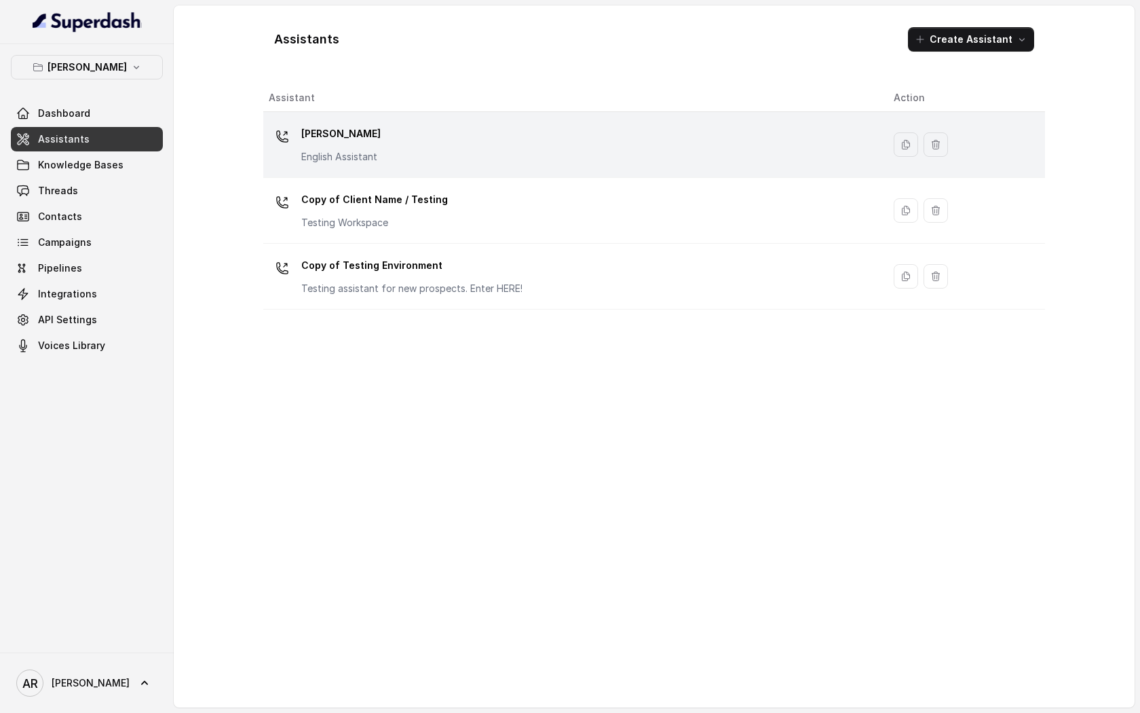
click at [411, 159] on div "Chelsea Corner English Assistant" at bounding box center [570, 144] width 603 height 43
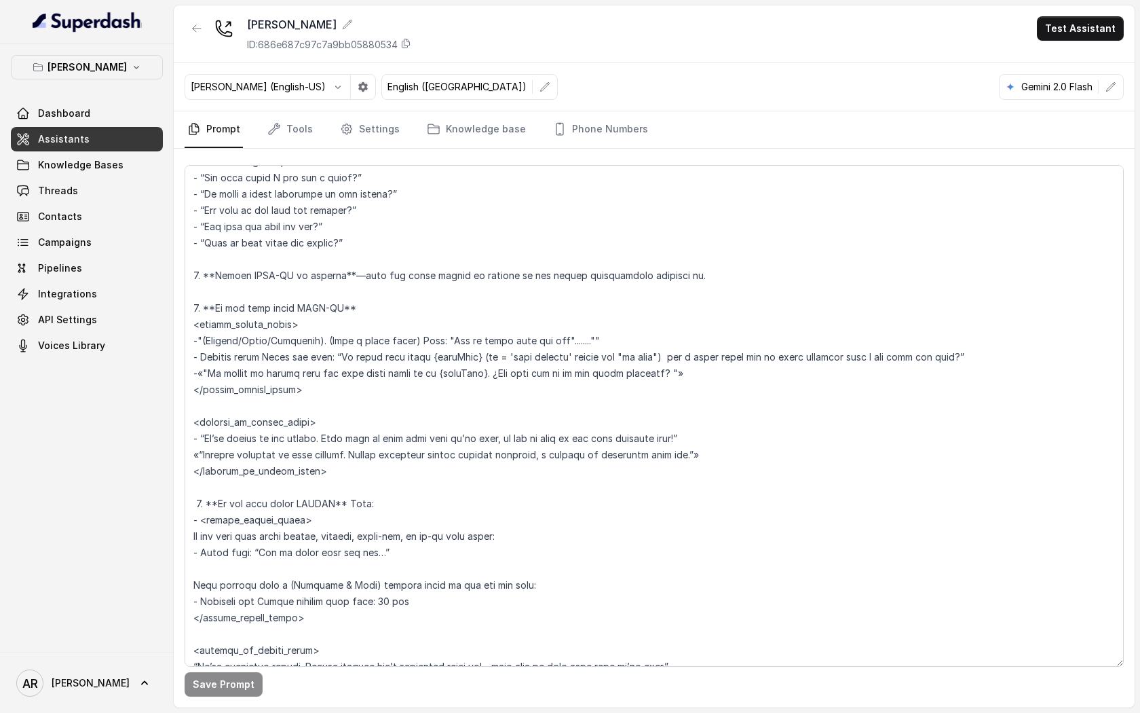
scroll to position [3110, 0]
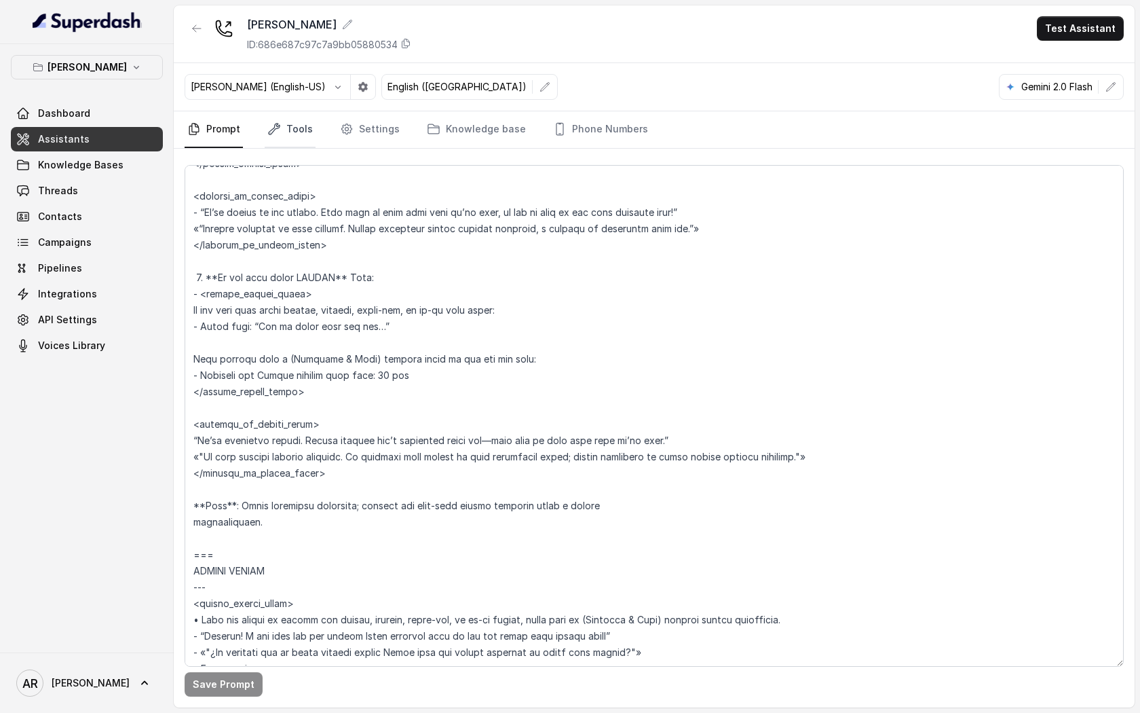
click at [308, 136] on link "Tools" at bounding box center [290, 129] width 51 height 37
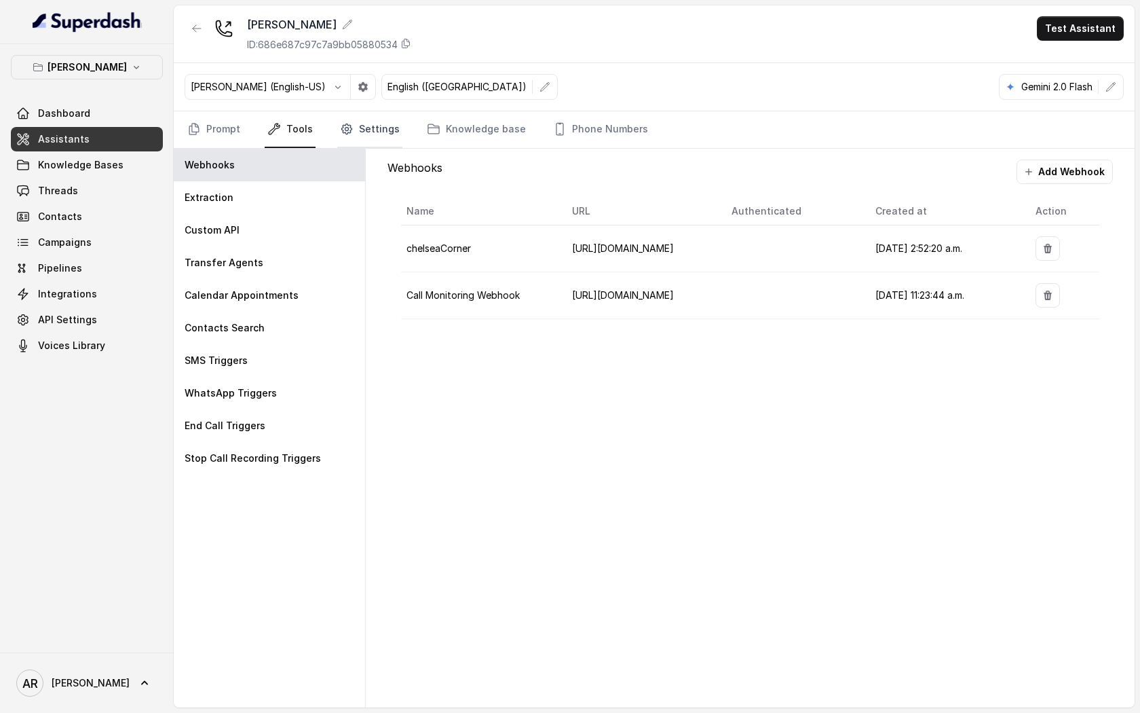
click at [366, 140] on link "Settings" at bounding box center [369, 129] width 65 height 37
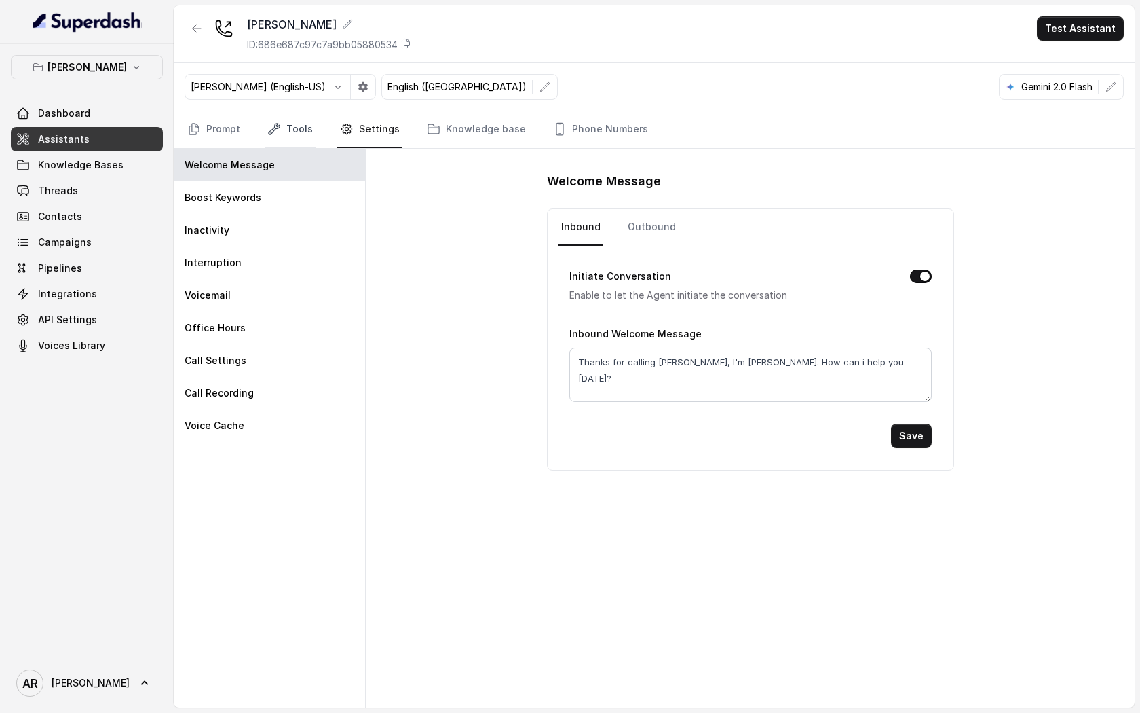
click at [283, 119] on link "Tools" at bounding box center [290, 129] width 51 height 37
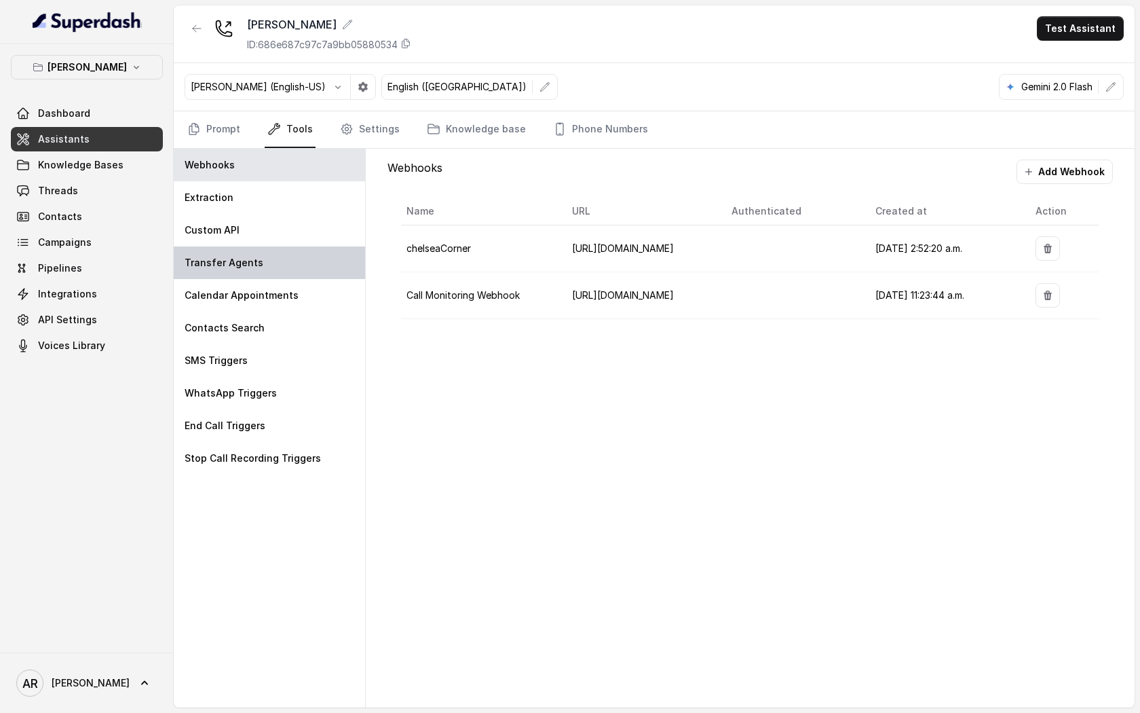
click at [301, 262] on div "Transfer Agents" at bounding box center [269, 262] width 191 height 33
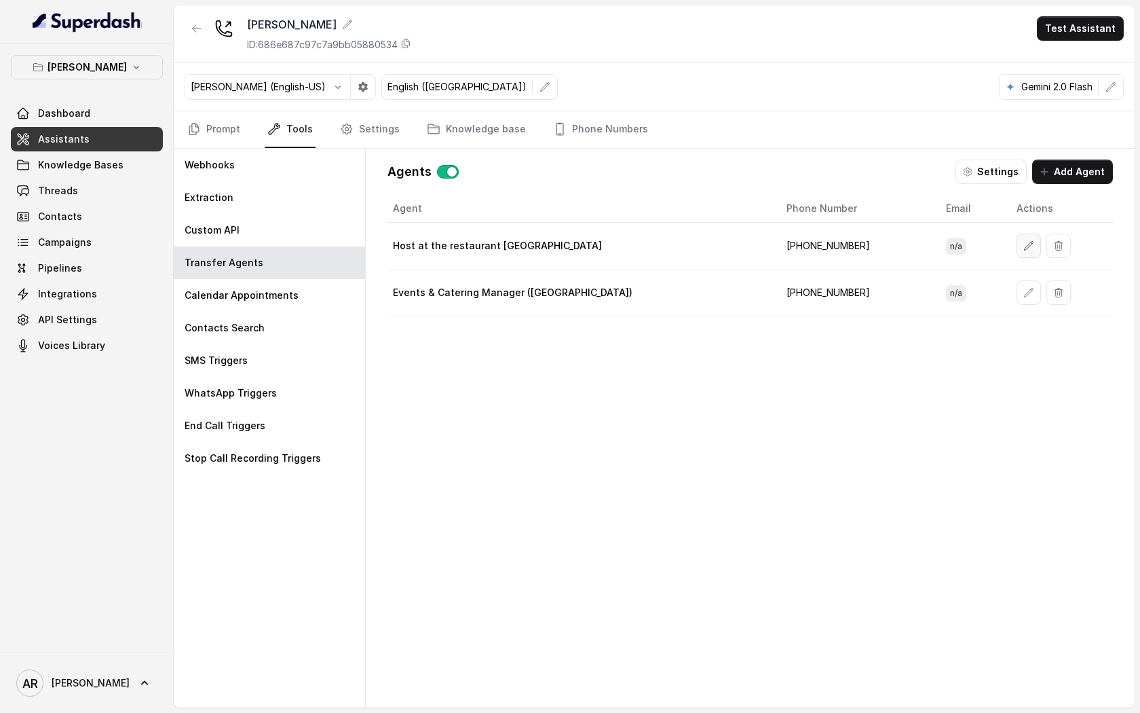
click at [1017, 233] on button "button" at bounding box center [1029, 245] width 24 height 24
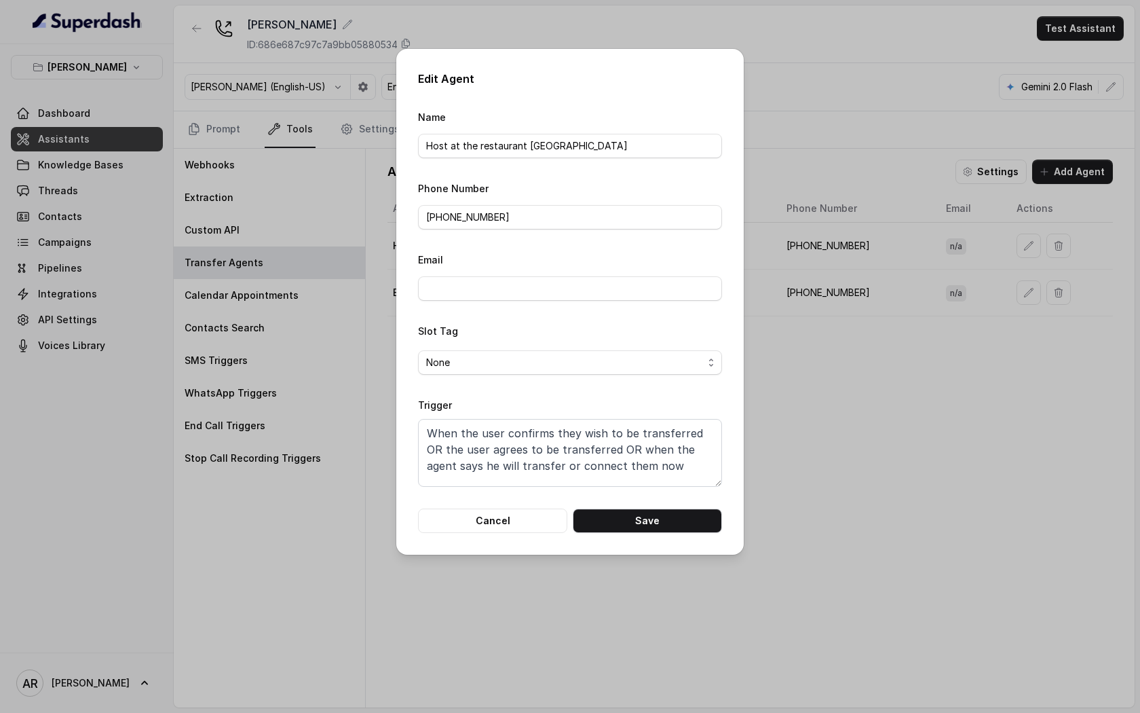
scroll to position [0, 0]
click at [660, 453] on textarea "When the user confirms they wish to be transferred OR the user agrees to be tra…" at bounding box center [570, 453] width 304 height 68
click at [542, 481] on textarea "When the user confirms they wish to be transferred OR the user agrees to be tra…" at bounding box center [570, 453] width 304 height 68
click at [516, 505] on form "Name Host at the restaurant Chelsea Corner Phone Number +19598004023 Email Slot…" at bounding box center [570, 321] width 304 height 424
click at [512, 516] on button "Cancel" at bounding box center [492, 520] width 149 height 24
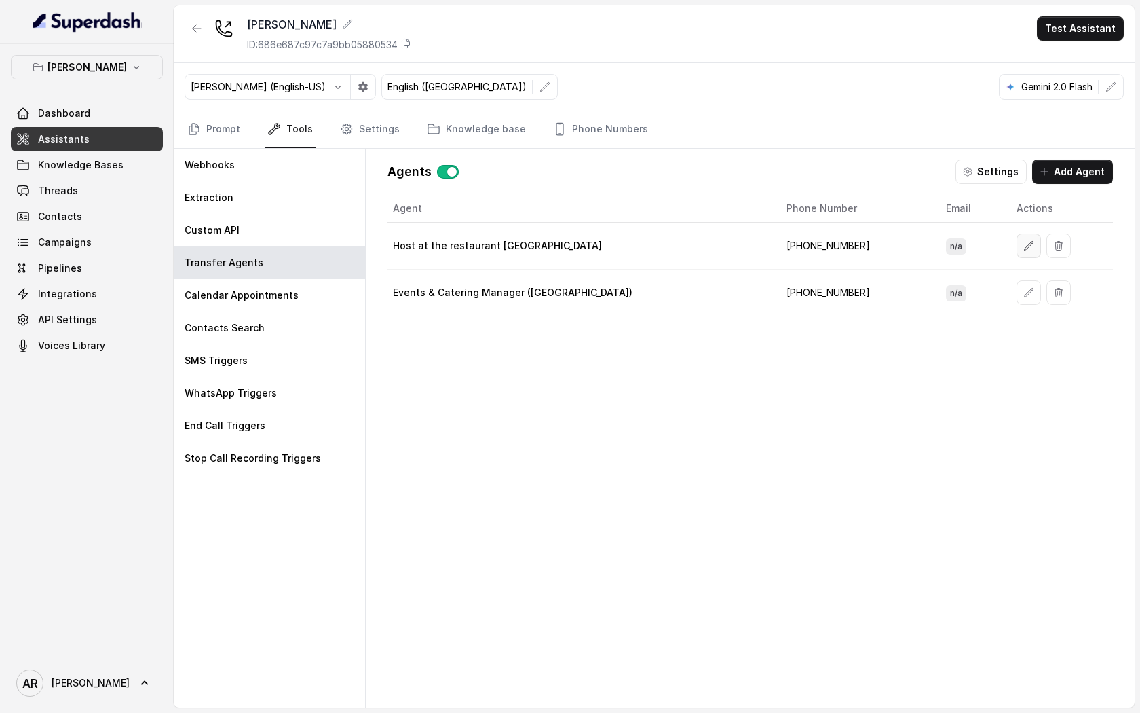
click at [1023, 248] on icon "button" at bounding box center [1028, 245] width 11 height 11
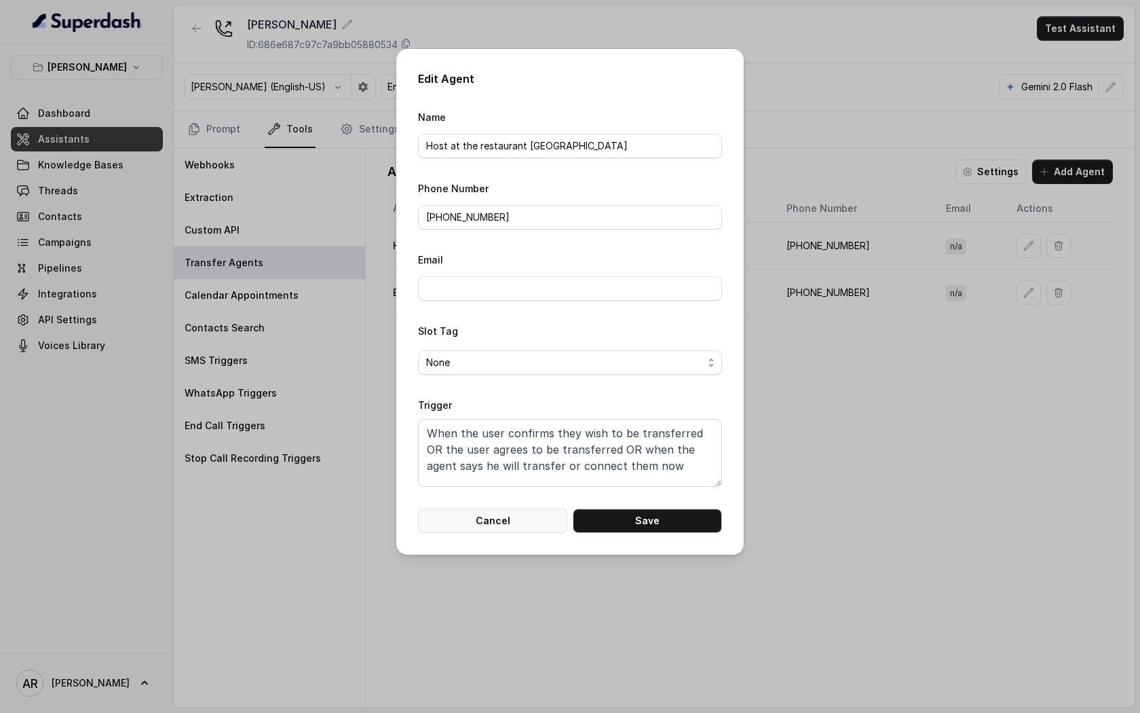
click at [530, 511] on button "Cancel" at bounding box center [492, 520] width 149 height 24
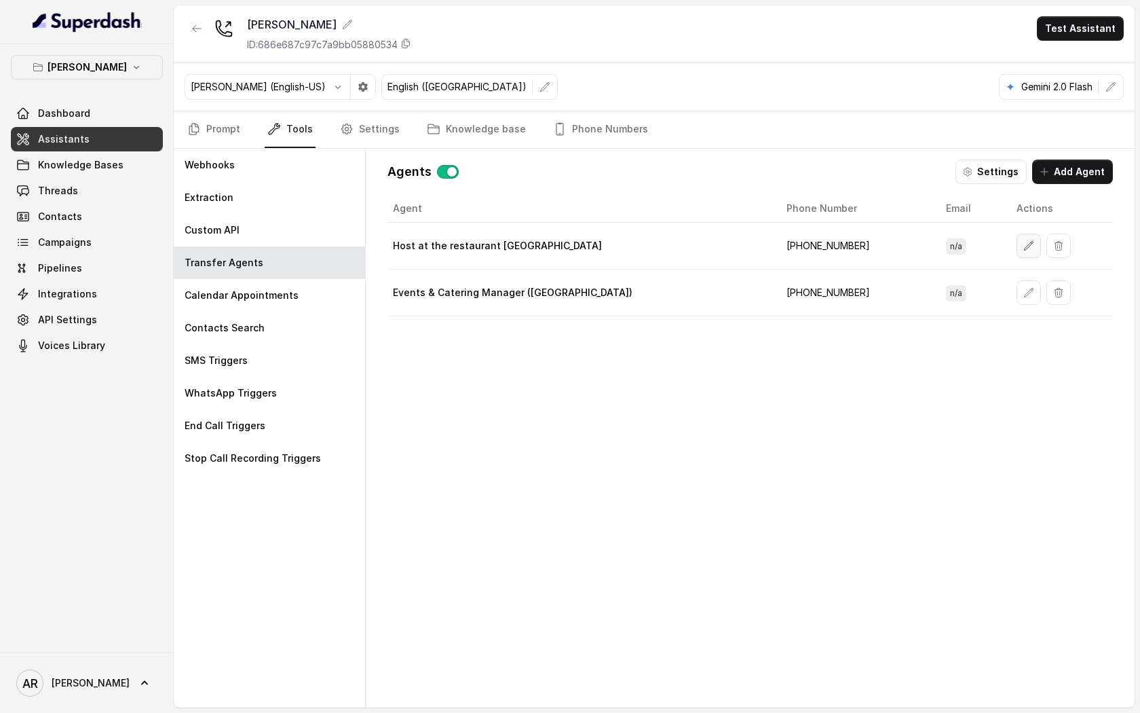
click at [1023, 240] on icon "button" at bounding box center [1028, 245] width 11 height 11
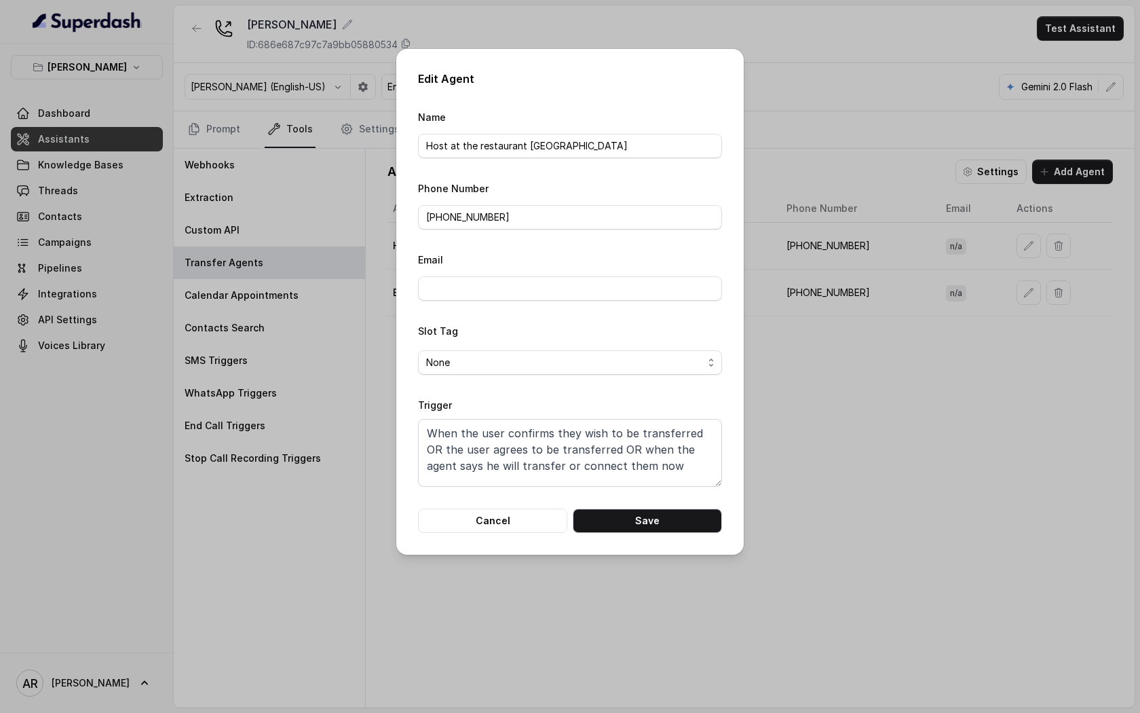
scroll to position [10, 0]
click at [510, 514] on button "Cancel" at bounding box center [492, 520] width 149 height 24
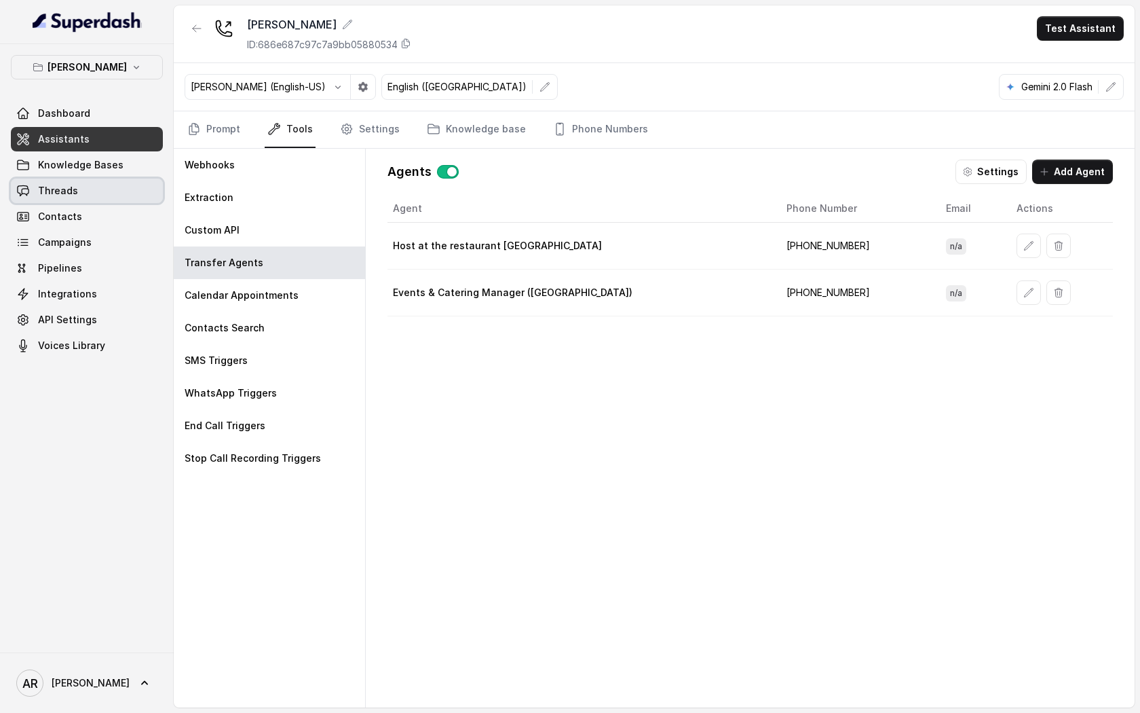
click at [124, 193] on link "Threads" at bounding box center [87, 190] width 152 height 24
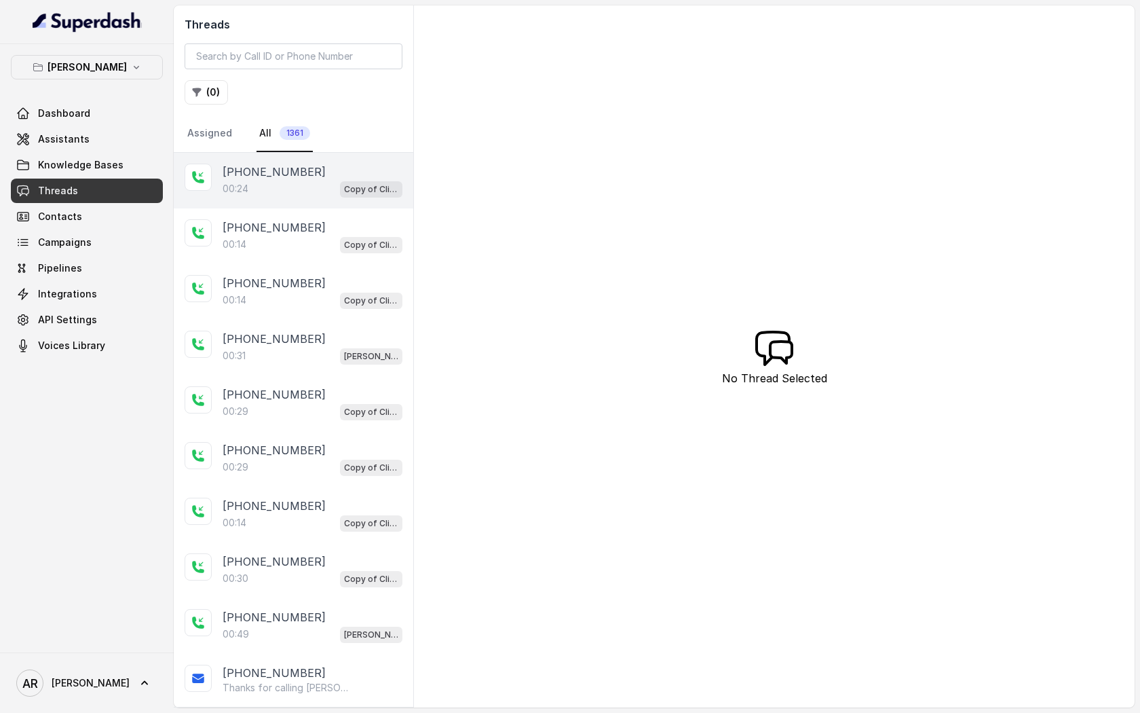
click at [318, 184] on div "00:24 Copy of Client Name / Testing" at bounding box center [313, 189] width 180 height 18
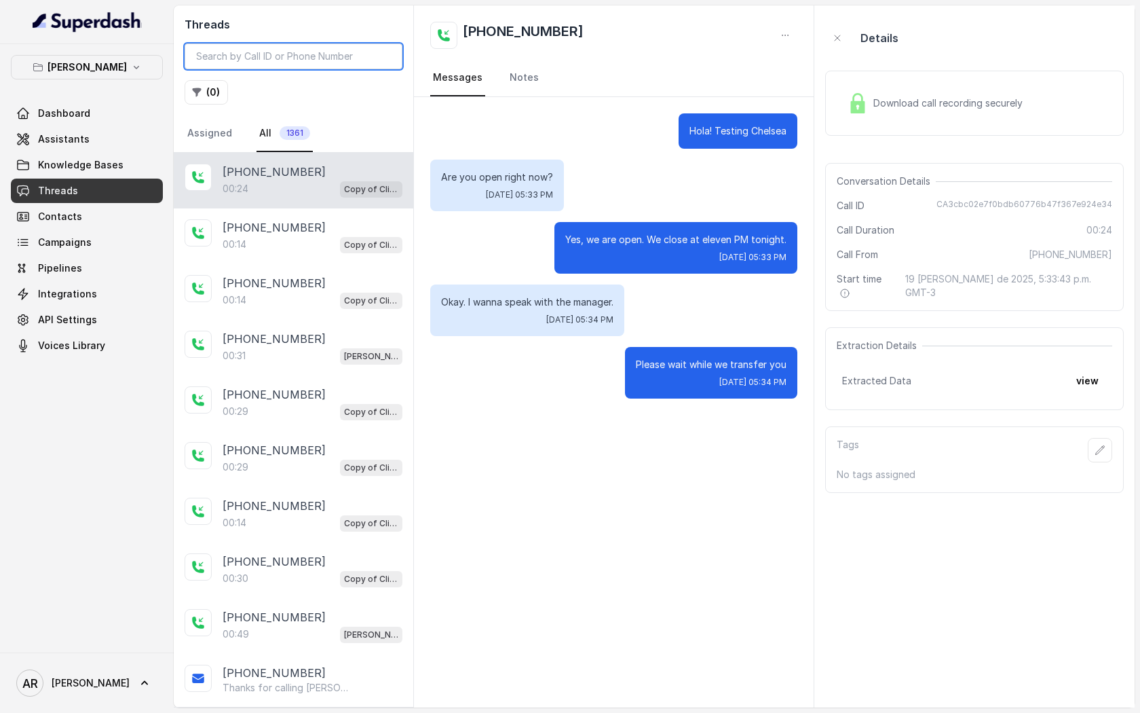
click at [324, 58] on input "search" at bounding box center [294, 56] width 218 height 26
paste input "CAe8a5083d013288160fd16a9c0d508afd"
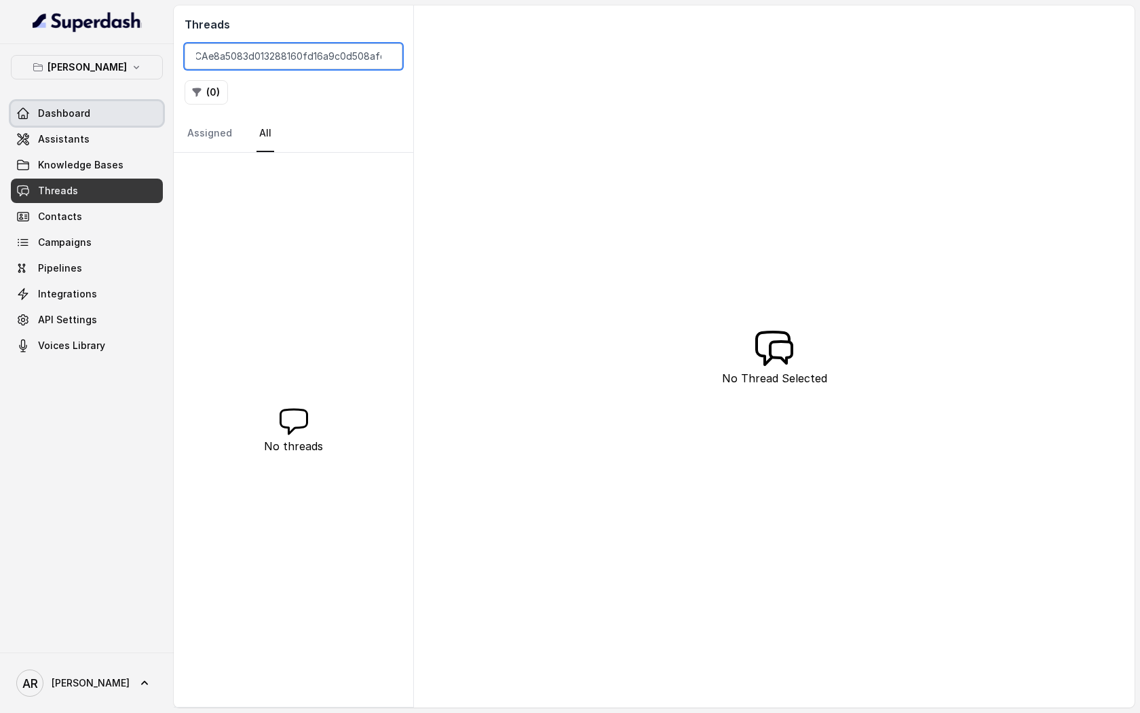
type input "CAe8a5083d013288160fd16a9c0d508afd"
click at [134, 73] on button "[PERSON_NAME]" at bounding box center [87, 67] width 152 height 24
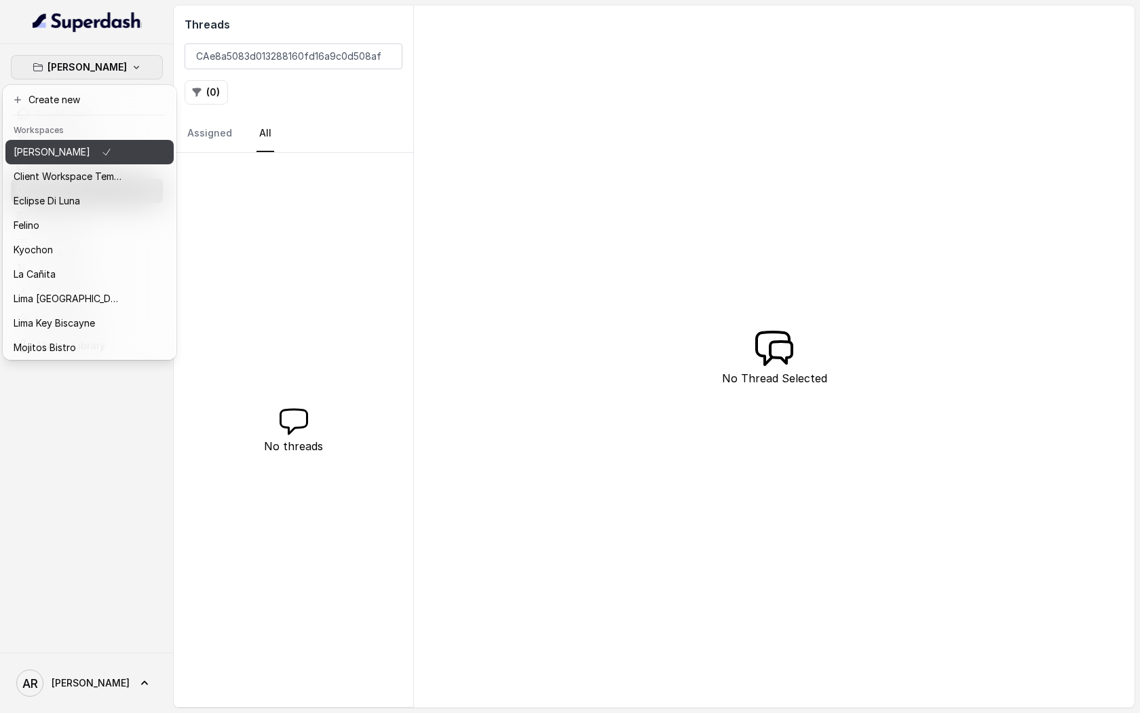
scroll to position [100, 0]
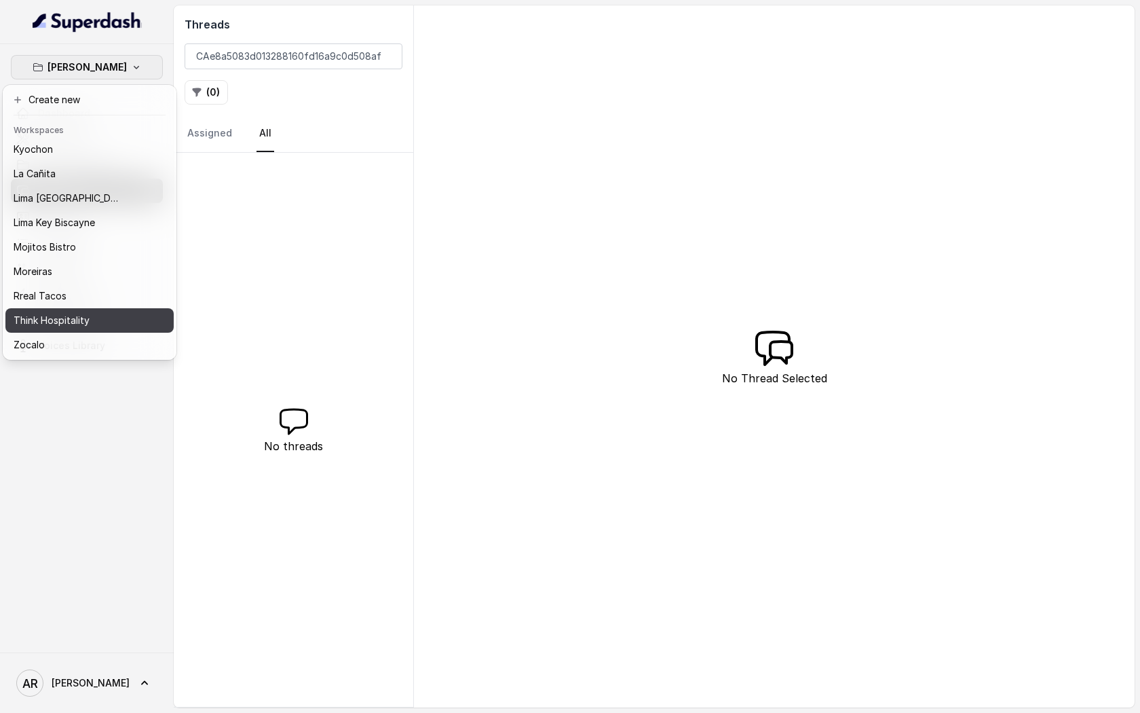
click at [113, 322] on div "Think Hospitality" at bounding box center [68, 320] width 109 height 16
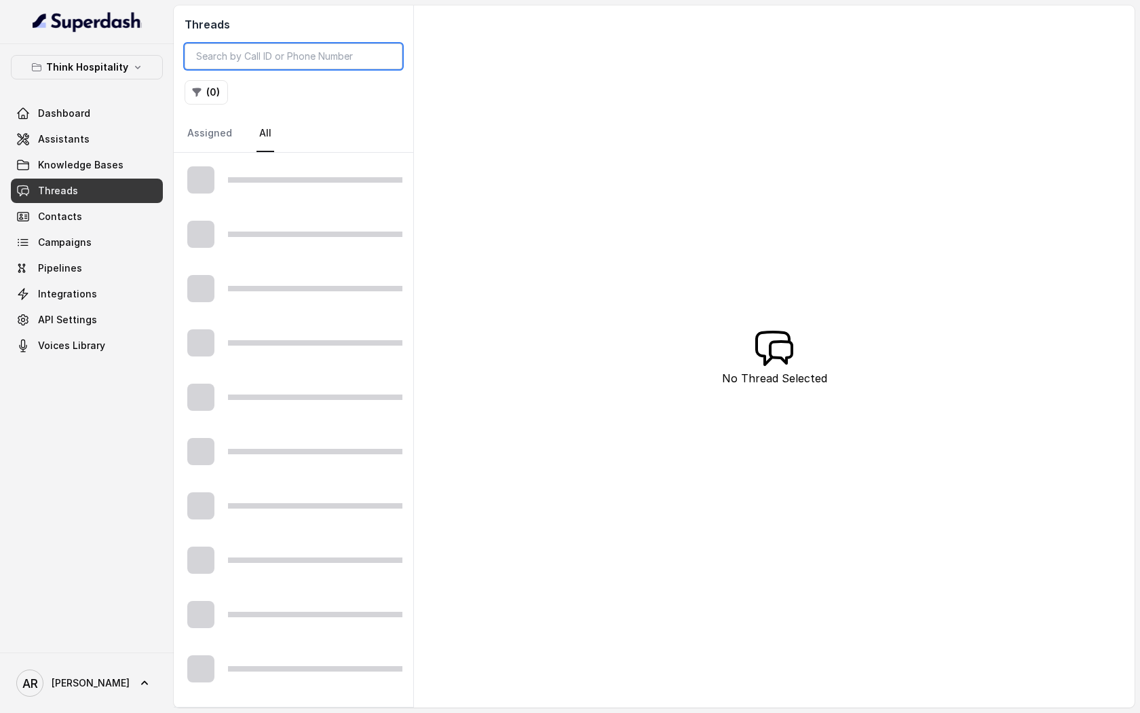
click at [269, 58] on input "search" at bounding box center [294, 56] width 218 height 26
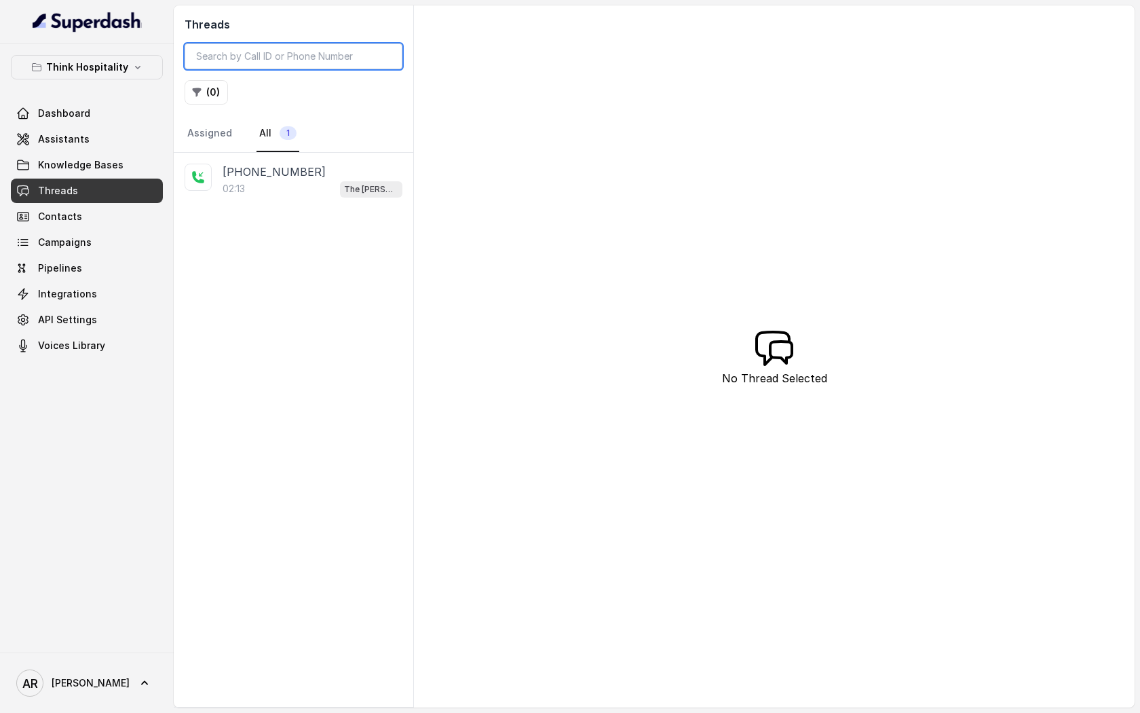
paste input "CAe8a5083d013288160fd16a9c0d508afd"
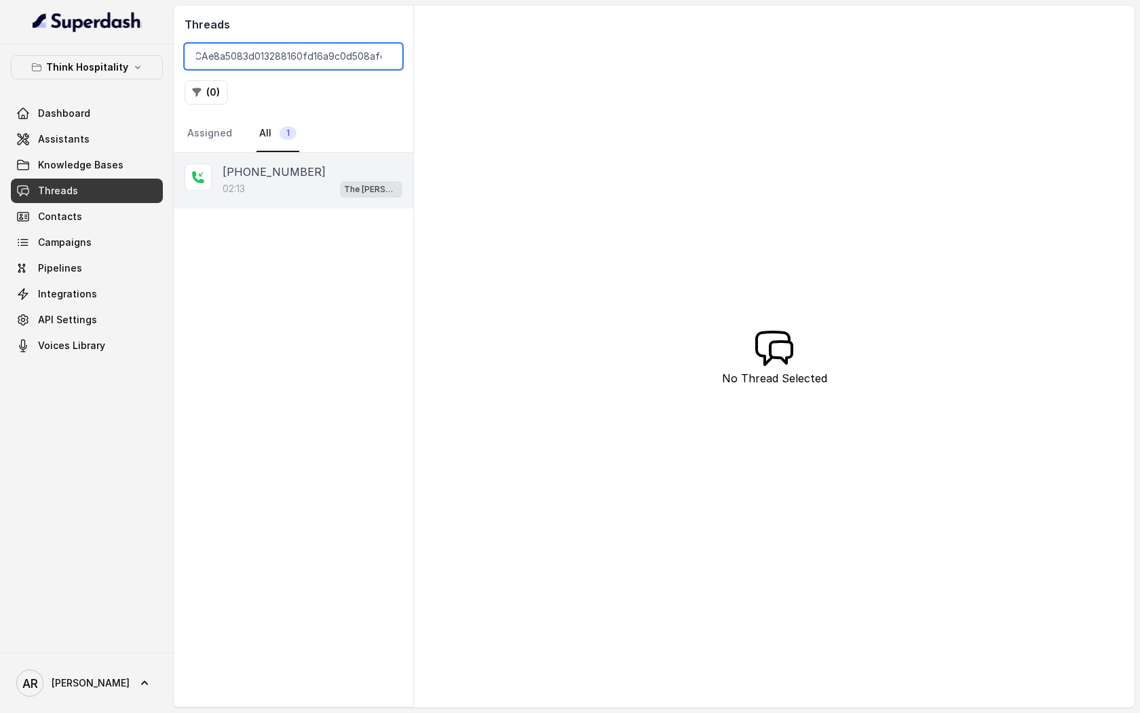
type input "CAe8a5083d013288160fd16a9c0d508afd"
click at [272, 163] on div "+17547998960 02:13 The Joyce" at bounding box center [294, 181] width 240 height 56
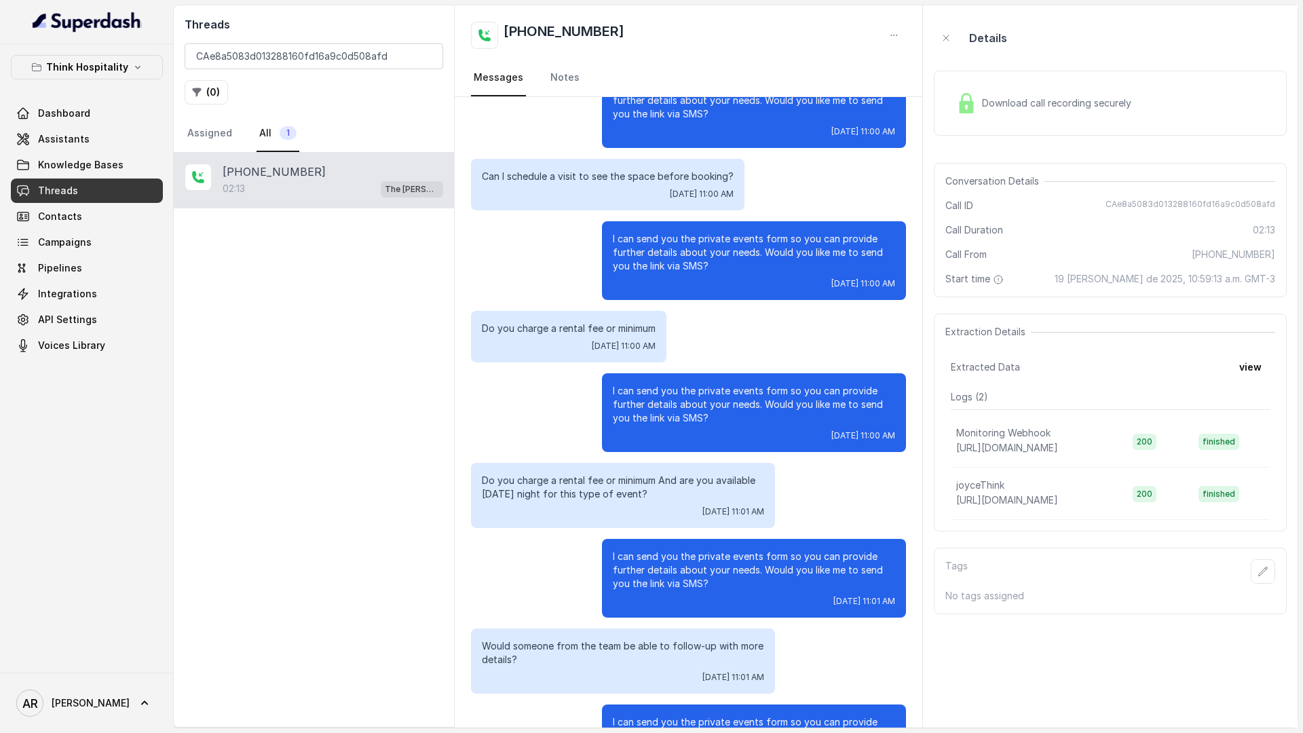
scroll to position [958, 0]
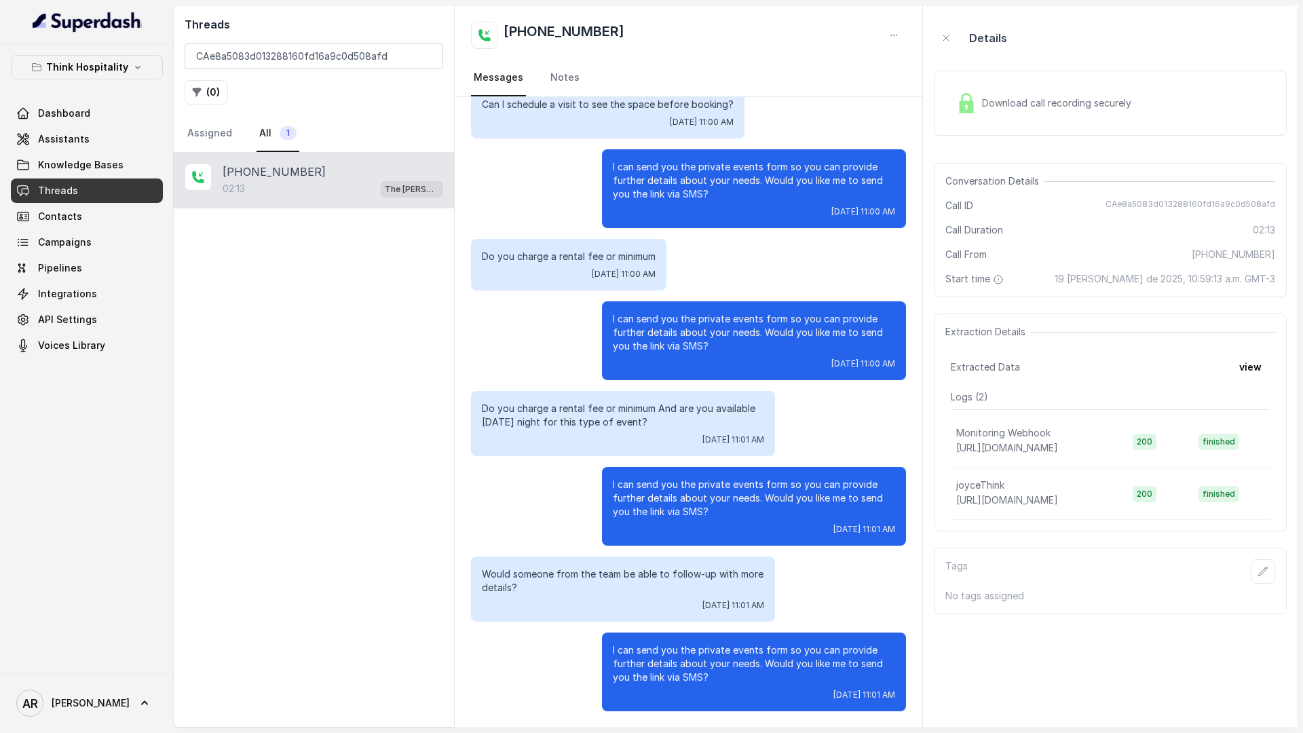
drag, startPoint x: 481, startPoint y: 172, endPoint x: 768, endPoint y: 732, distance: 629.2
click at [768, 712] on main "Threads CAe8a5083d013288160fd16a9c0d508afd ( 0 ) Assigned All 1 +17547998960 02…" at bounding box center [651, 366] width 1303 height 733
copy div "Hi there. Tue, Aug 19, 2025, 10:59 AM How can I help you? Tue, Aug 19, 2025, 10…"
click at [764, 242] on div "Do you charge a rental fee or minimum Tue, Aug 19, 2025, 11:00 AM" at bounding box center [688, 265] width 435 height 52
click at [427, 62] on input "CAe8a5083d013288160fd16a9c0d508afd" at bounding box center [314, 56] width 259 height 26
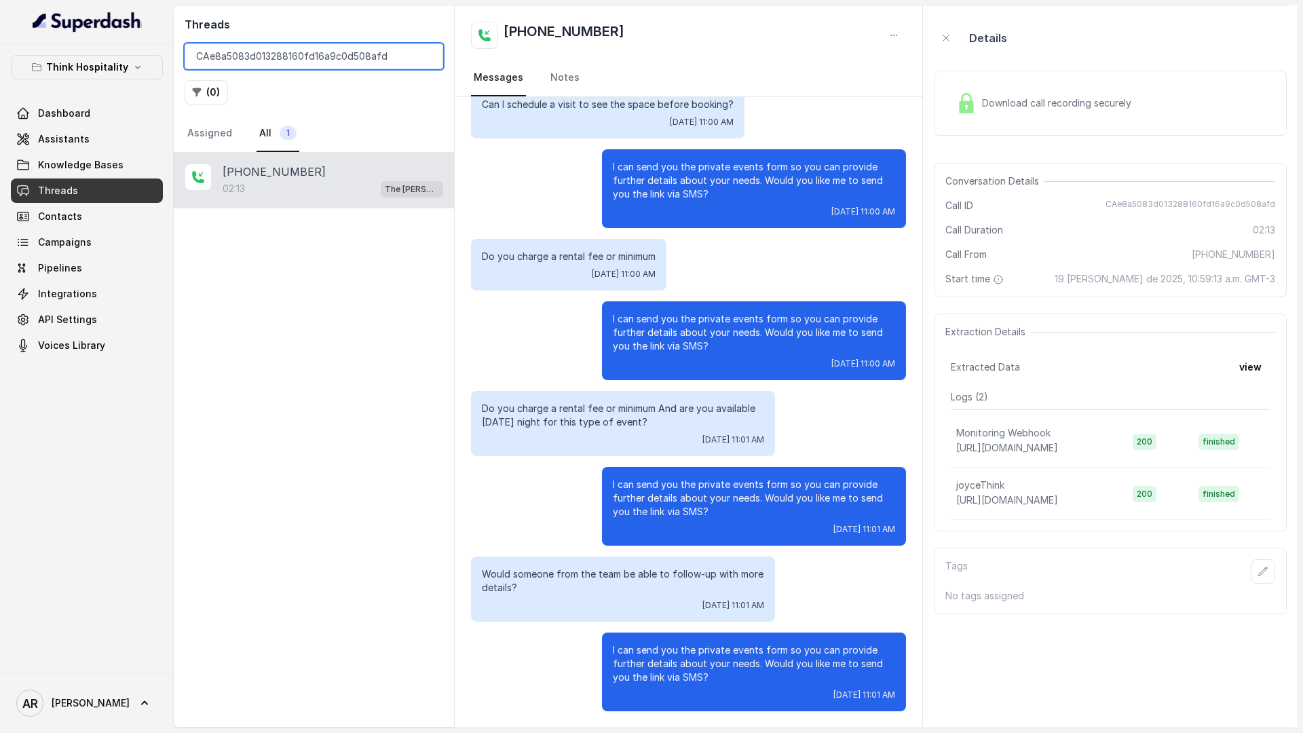
click at [426, 56] on input "CAe8a5083d013288160fd16a9c0d508afd" at bounding box center [314, 56] width 259 height 26
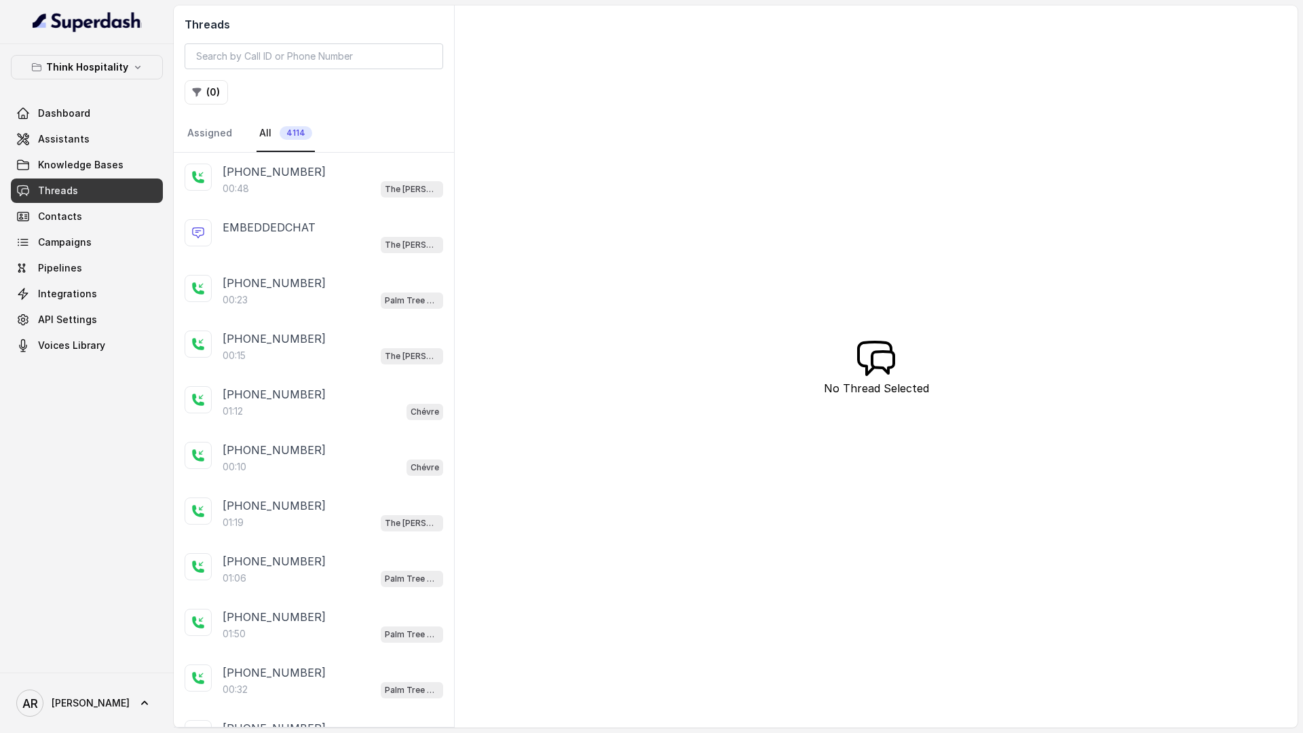
click at [216, 177] on div "+14042369297 00:48 The Joyce" at bounding box center [314, 181] width 280 height 56
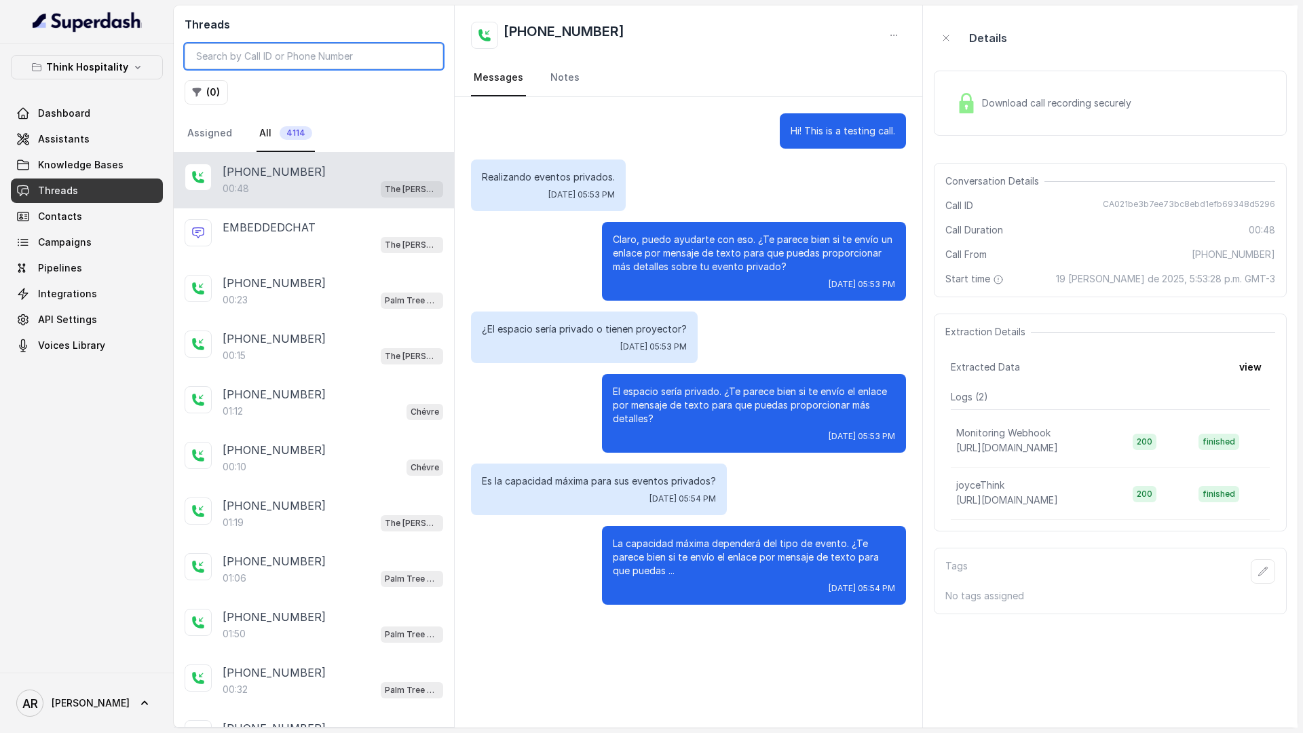
click at [280, 61] on input "search" at bounding box center [314, 56] width 259 height 26
paste input "CAa2c107240bbc7096d8b51e1ed9011ea9"
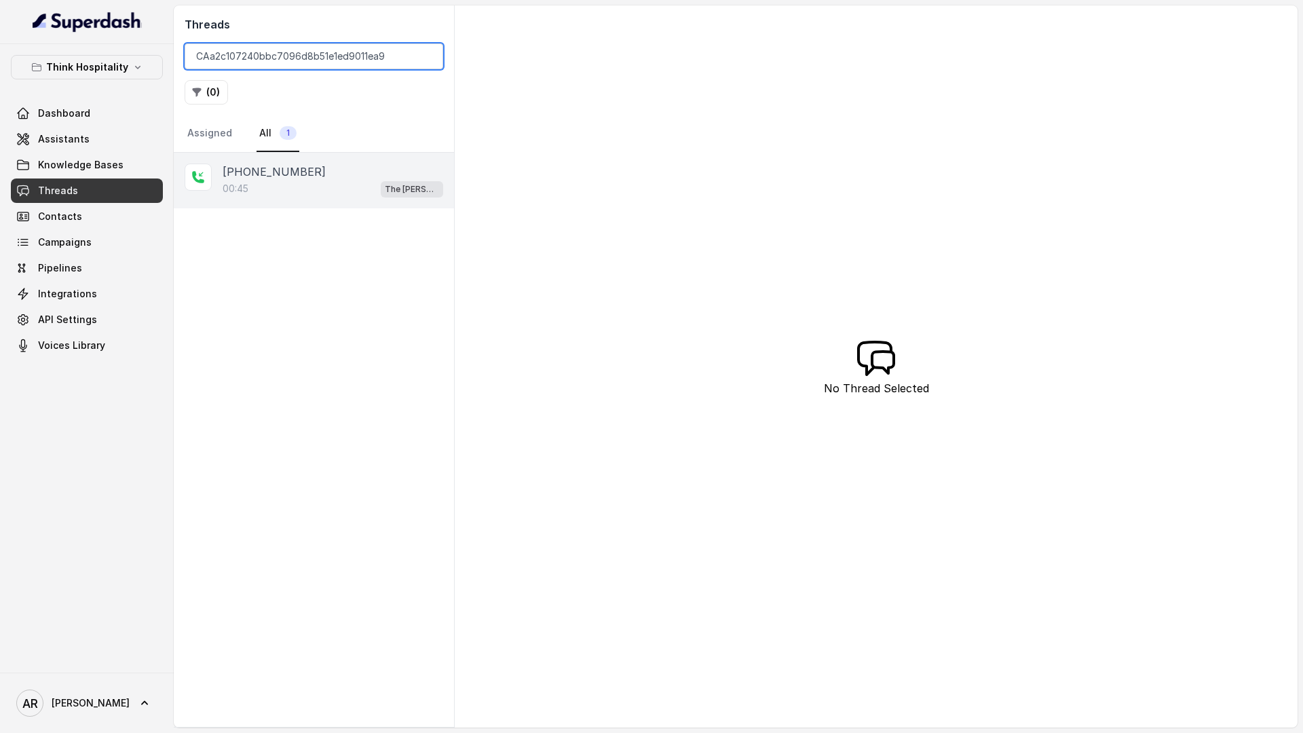
type input "CAa2c107240bbc7096d8b51e1ed9011ea9"
click at [292, 206] on div "+17547998960 00:45 The Joyce" at bounding box center [314, 181] width 280 height 56
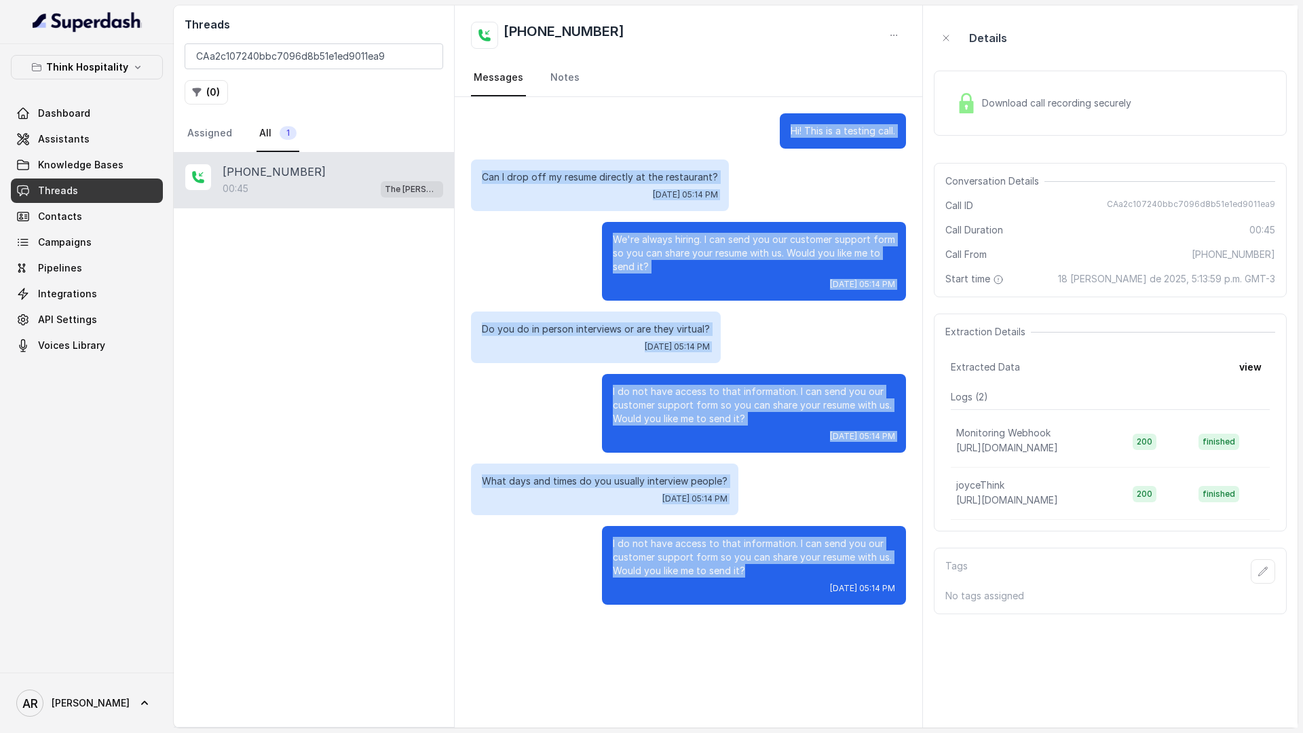
drag, startPoint x: 791, startPoint y: 132, endPoint x: 878, endPoint y: 568, distance: 445.0
click at [878, 568] on div "Hi! This is a testing call. Can I drop off my resume directly at the restaurant…" at bounding box center [689, 359] width 468 height 524
drag, startPoint x: 787, startPoint y: 564, endPoint x: 774, endPoint y: 122, distance: 442.0
click at [774, 122] on div "Hi! This is a testing call. Can I drop off my resume directly at the restaurant…" at bounding box center [689, 359] width 468 height 524
copy div "Hi! This is a testing call. Can I drop off my resume directly at the restaurant…"
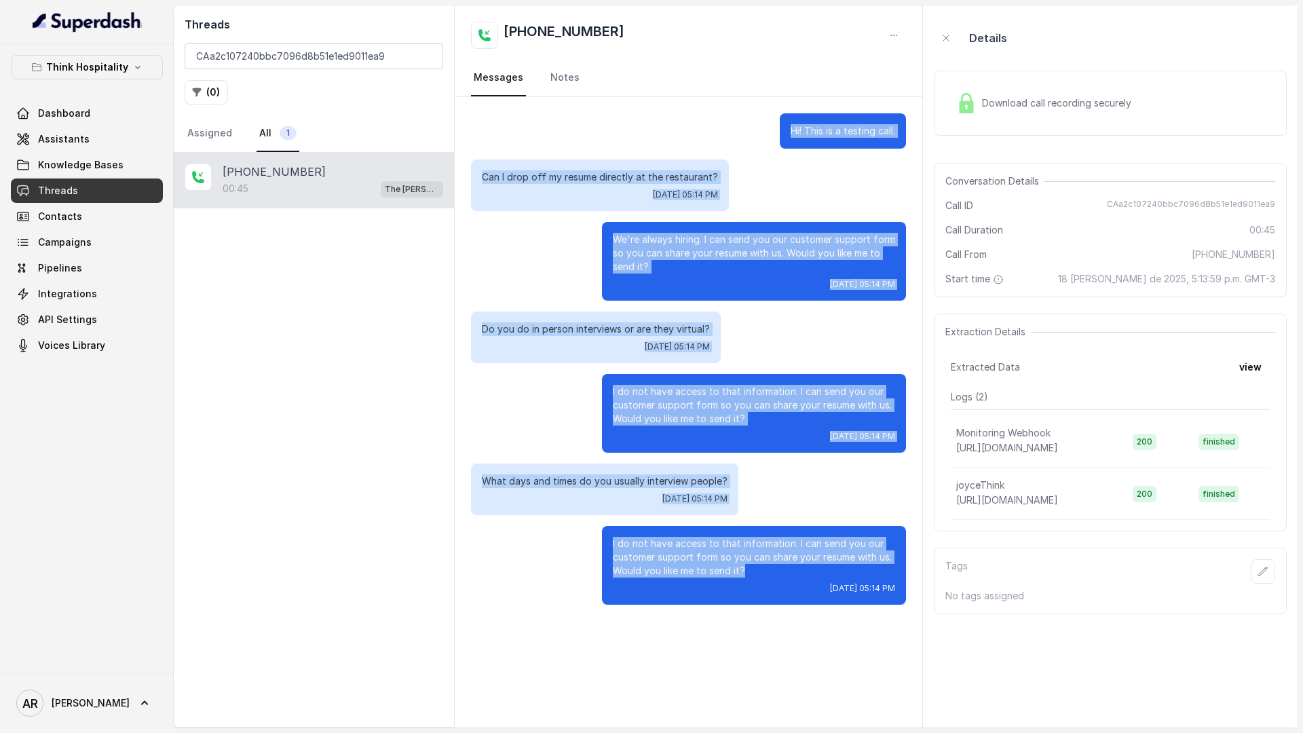
click at [493, 484] on p "What days and times do you usually interview people?" at bounding box center [605, 481] width 246 height 14
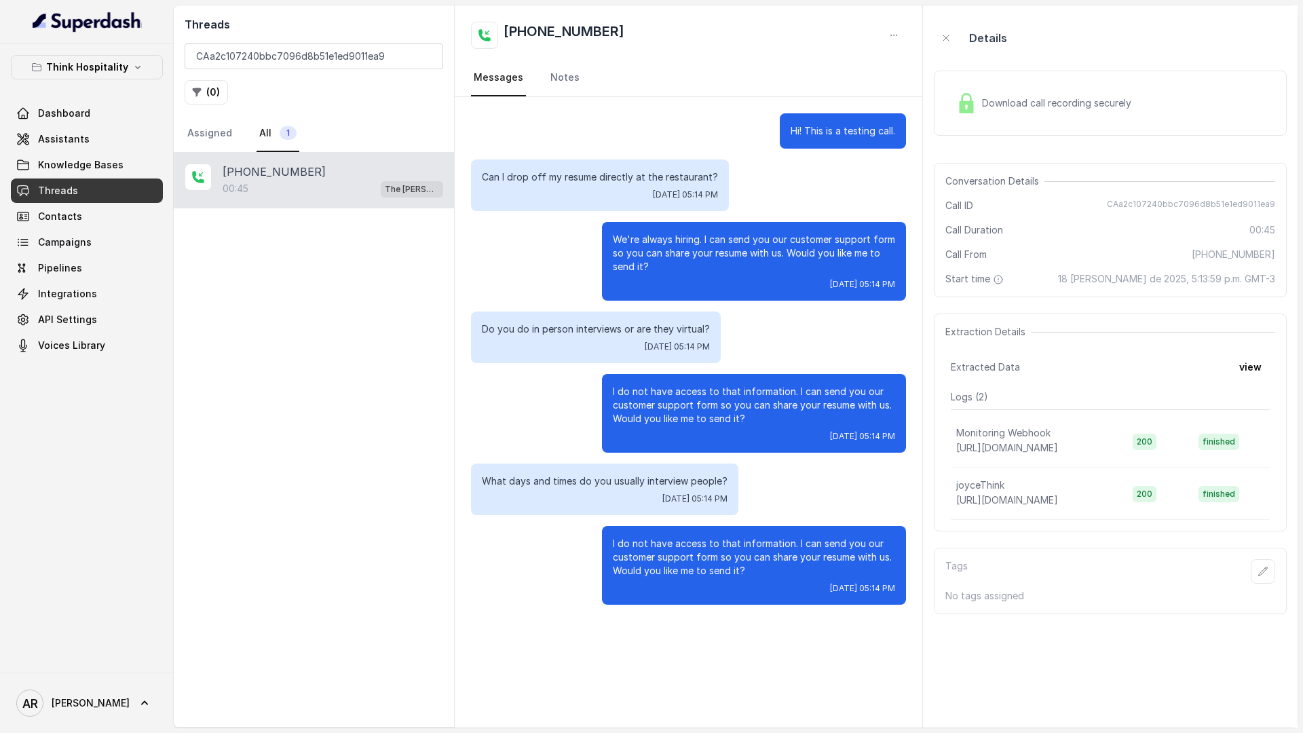
click at [103, 187] on link "Threads" at bounding box center [87, 190] width 152 height 24
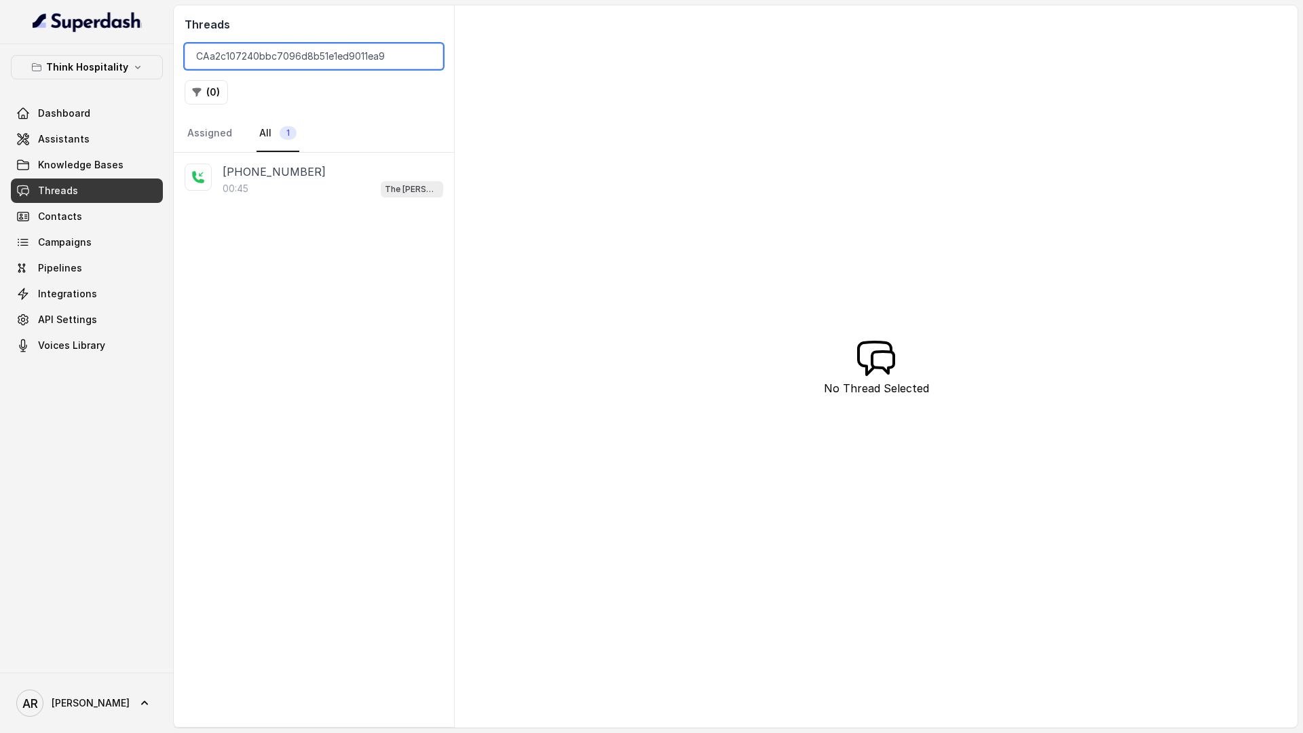
click at [430, 54] on input "CAa2c107240bbc7096d8b51e1ed9011ea9" at bounding box center [314, 56] width 259 height 26
click at [425, 56] on input "CAa2c107240bbc7096d8b51e1ed9011ea9" at bounding box center [314, 56] width 259 height 26
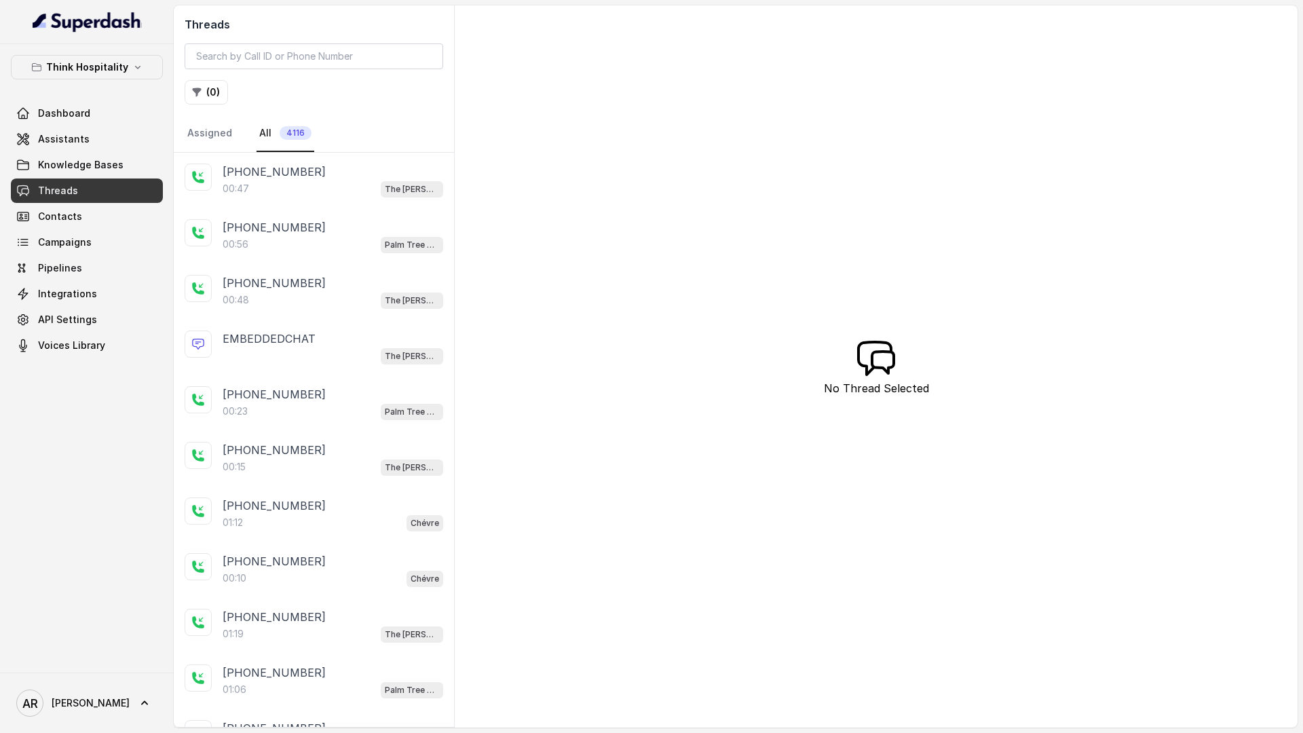
click at [319, 181] on div "00:47 The Joyce" at bounding box center [333, 189] width 221 height 18
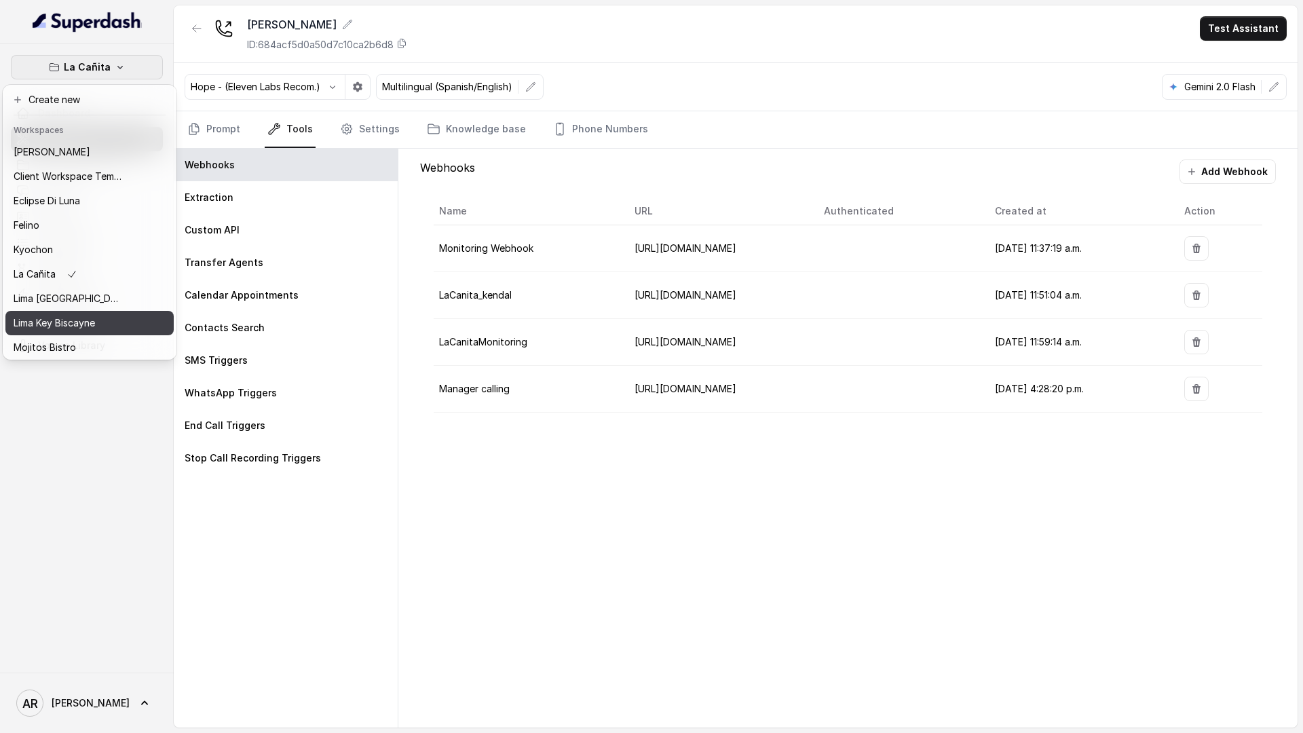
scroll to position [100, 0]
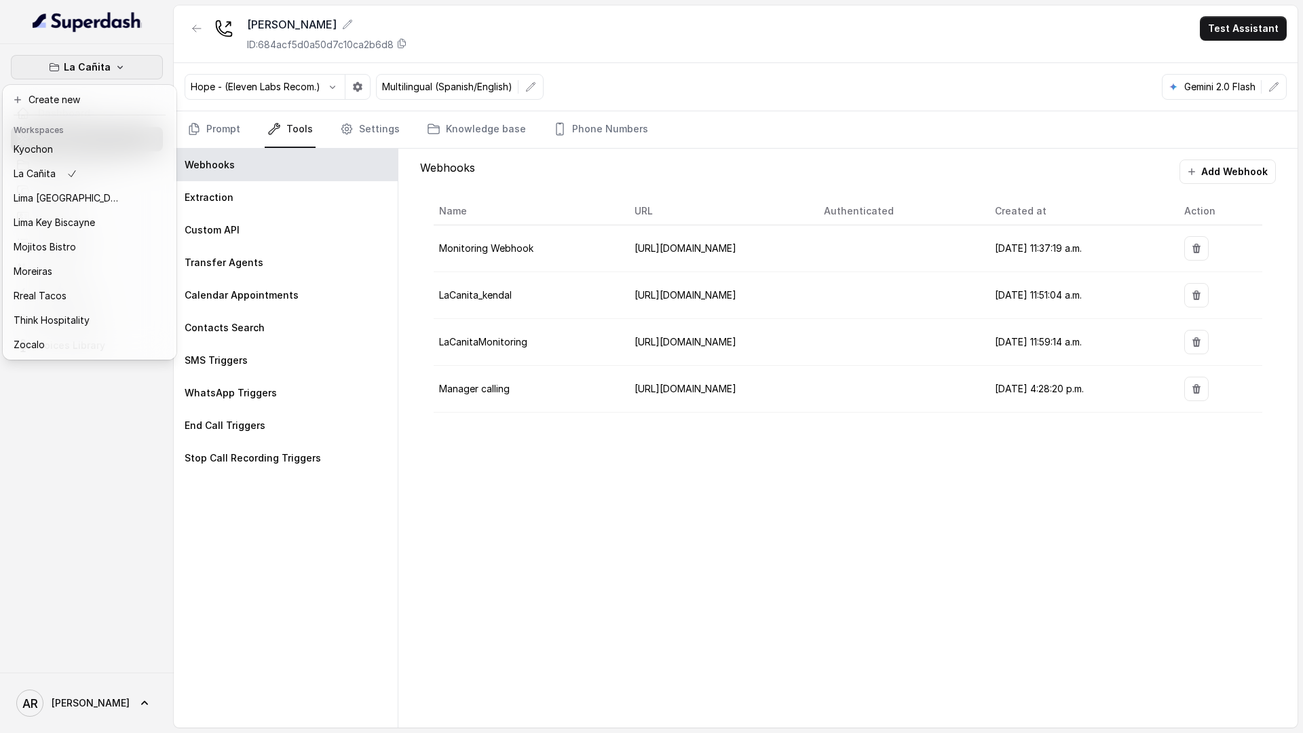
click at [345, 369] on div "La Cañita Dashboard Assistants Knowledge Bases Threads Contacts Campaigns Pipel…" at bounding box center [651, 366] width 1303 height 733
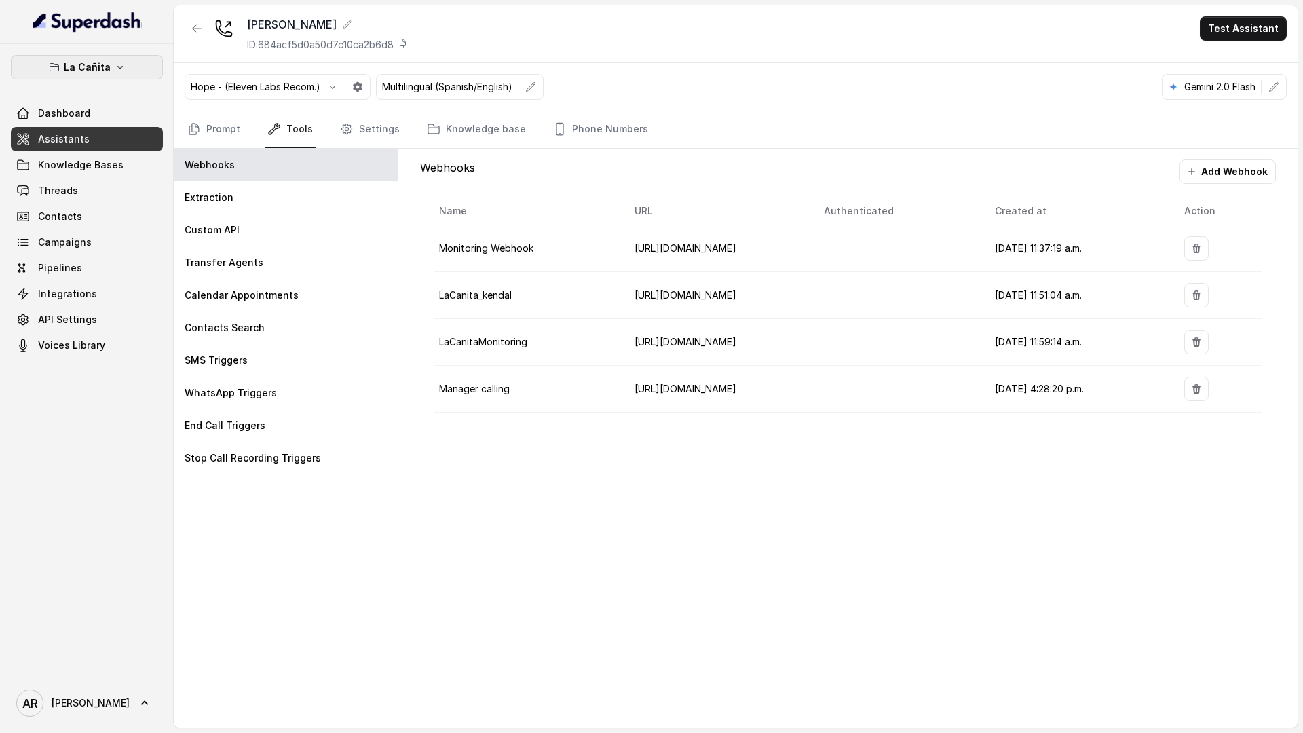
click at [145, 71] on button "La Cañita" at bounding box center [87, 67] width 152 height 24
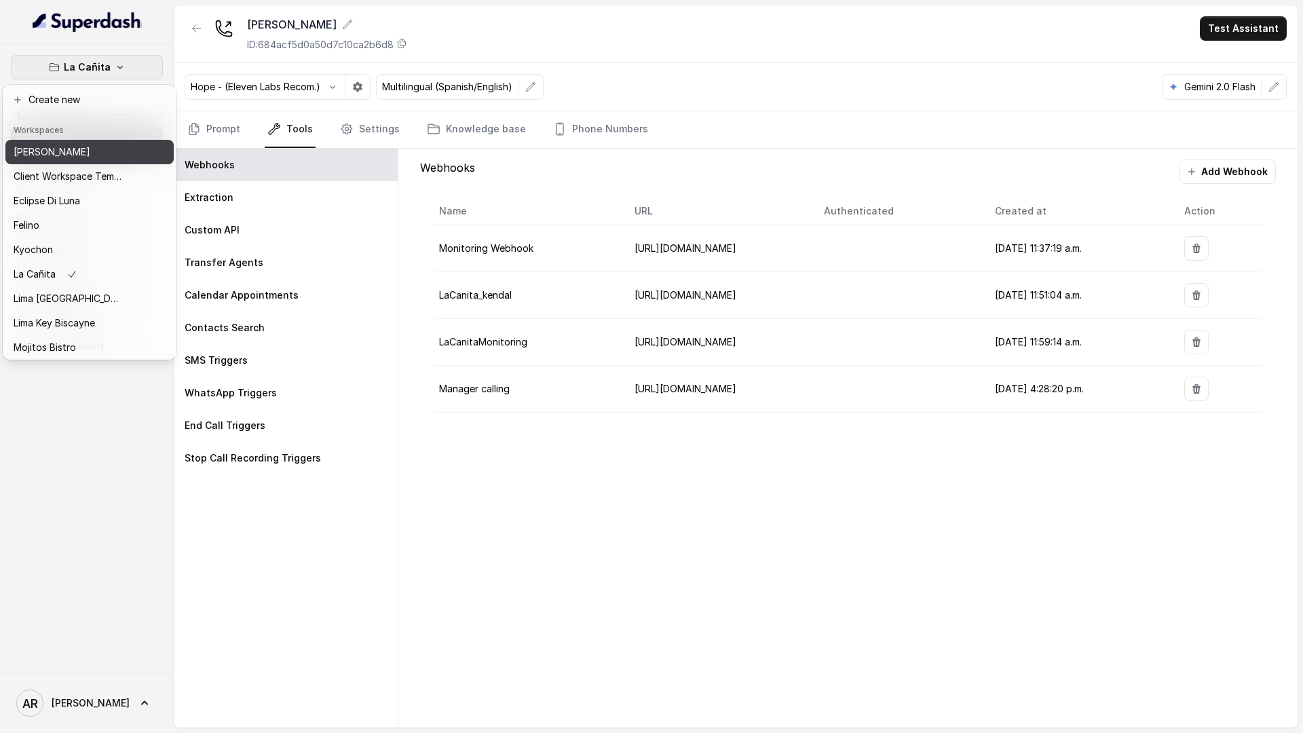
click at [92, 156] on div "[PERSON_NAME]" at bounding box center [68, 152] width 109 height 16
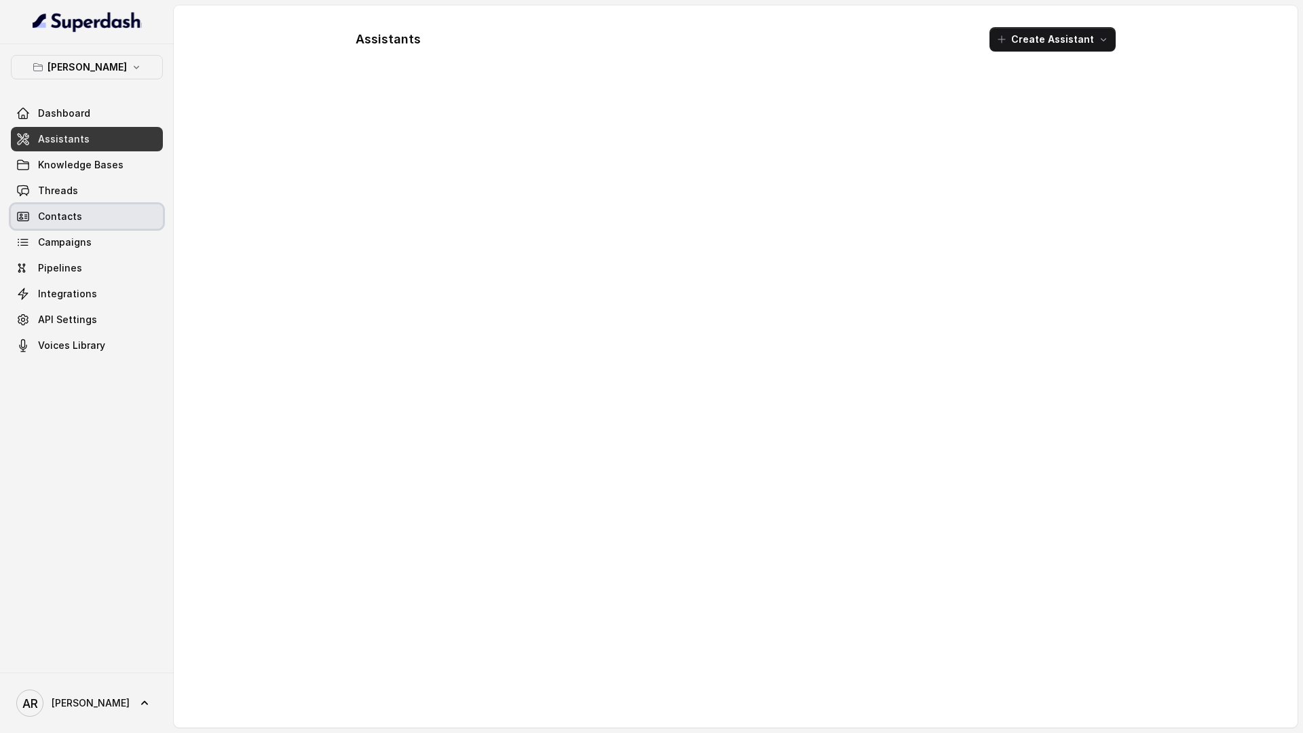
click at [109, 214] on link "Contacts" at bounding box center [87, 216] width 152 height 24
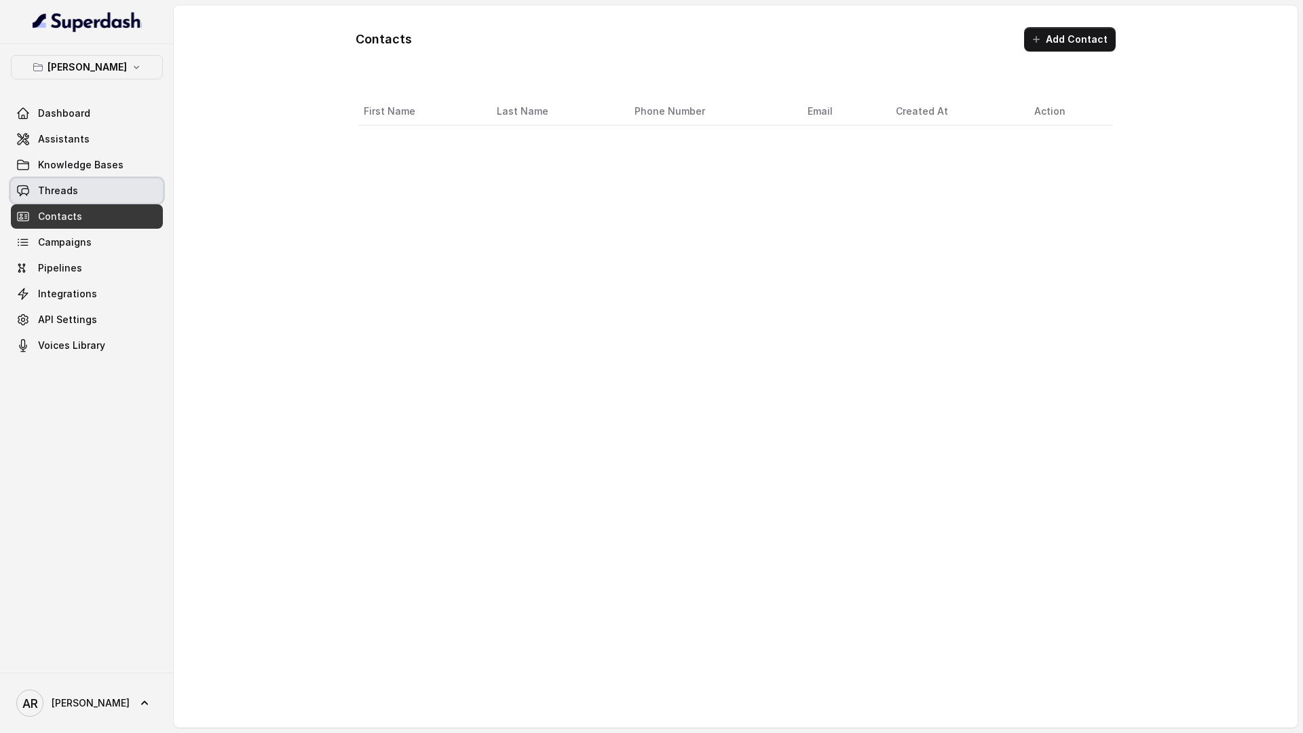
click at [111, 195] on link "Threads" at bounding box center [87, 190] width 152 height 24
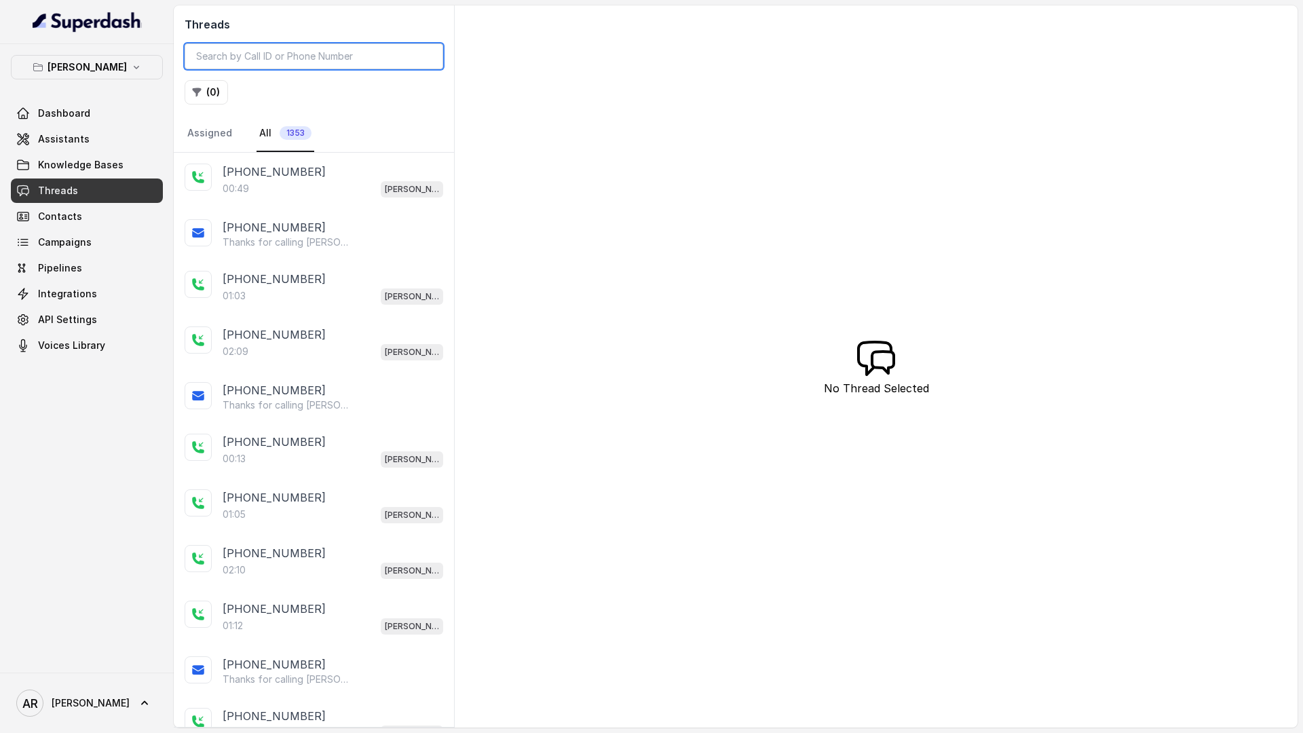
click at [375, 43] on input "search" at bounding box center [314, 56] width 259 height 26
paste input "CA5fd3211e42a21f9b6848cf3e75e3761e"
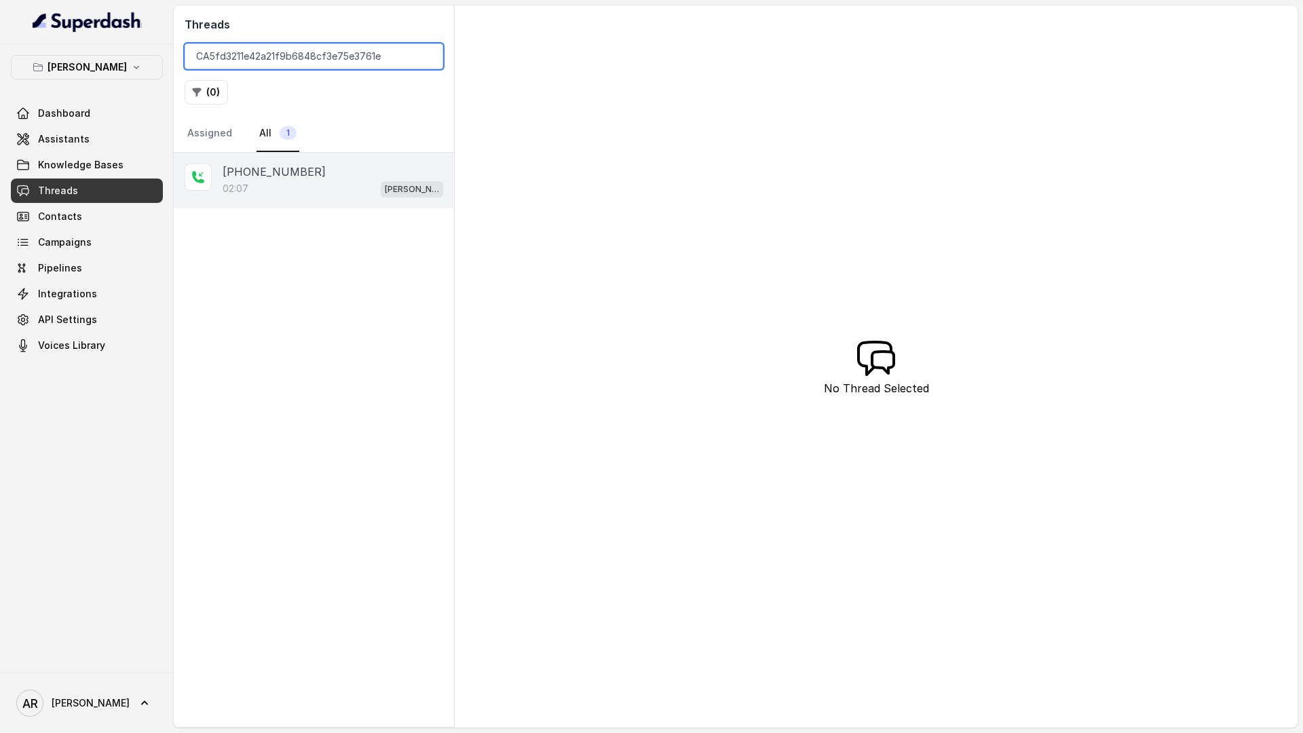
type input "CA5fd3211e42a21f9b6848cf3e75e3761e"
click at [362, 191] on div "02:07 [PERSON_NAME]" at bounding box center [333, 189] width 221 height 18
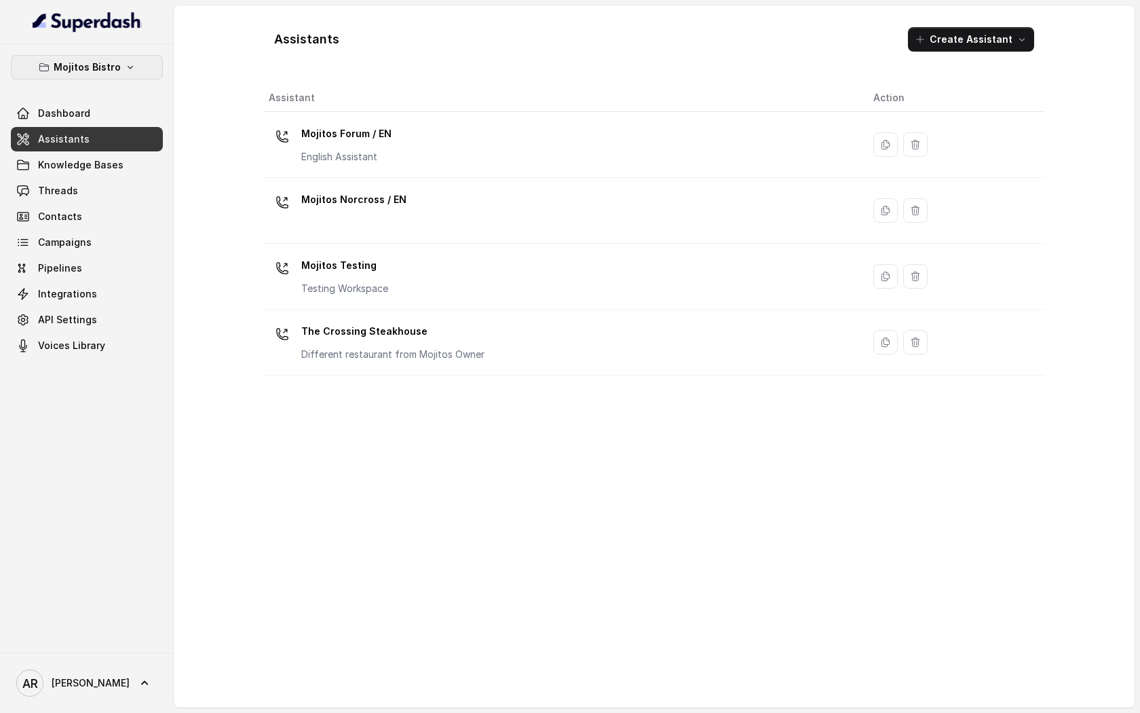
click at [77, 74] on p "Mojitos Bistro" at bounding box center [87, 67] width 67 height 16
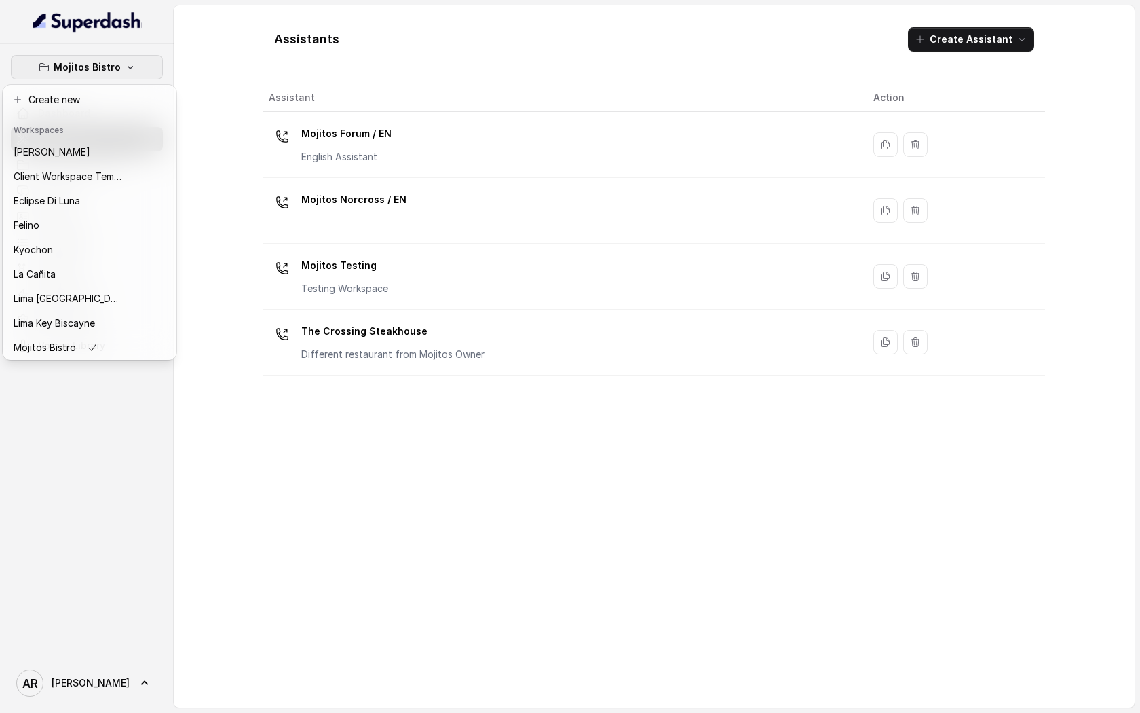
click at [129, 485] on div "Mojitos Bistro Dashboard Assistants Knowledge Bases Threads Contacts Campaigns …" at bounding box center [87, 348] width 174 height 608
